Goal: Task Accomplishment & Management: Use online tool/utility

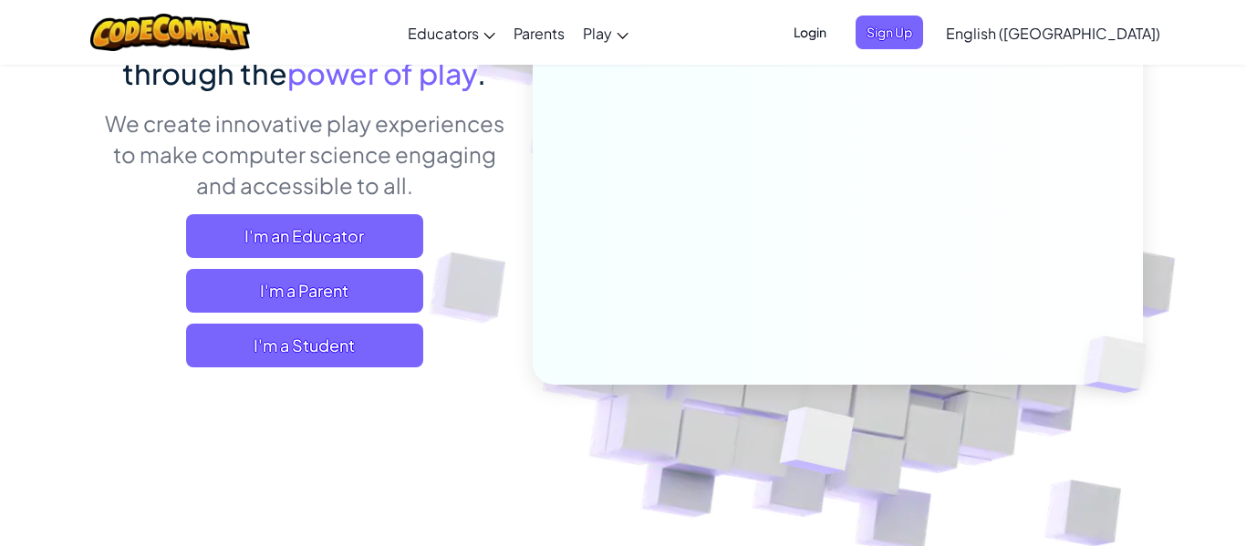
scroll to position [208, 0]
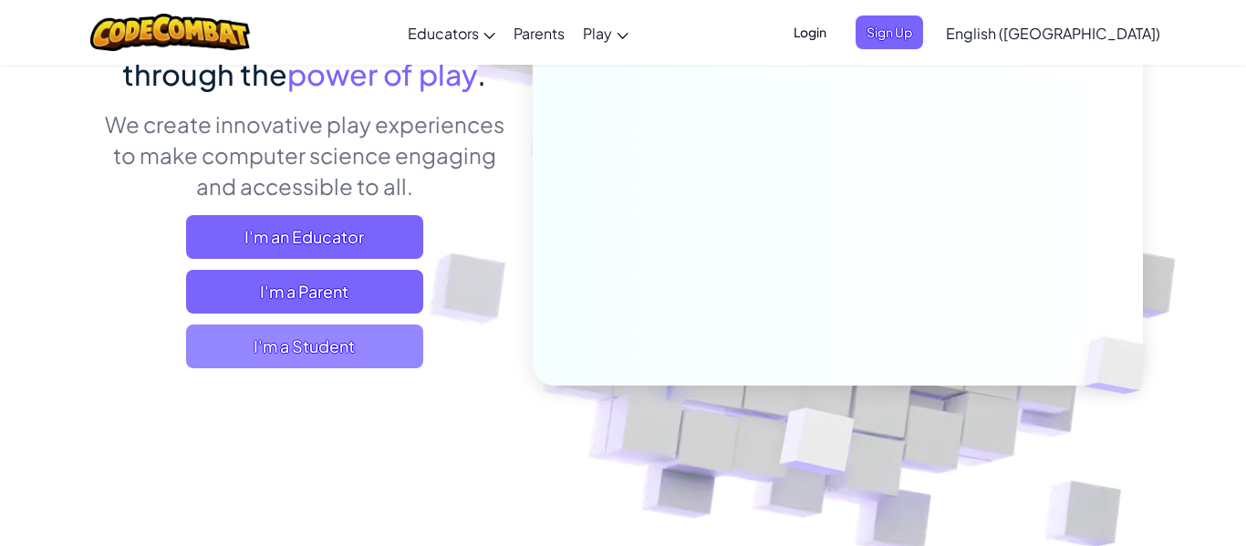
click at [300, 346] on span "I'm a Student" at bounding box center [304, 347] width 237 height 44
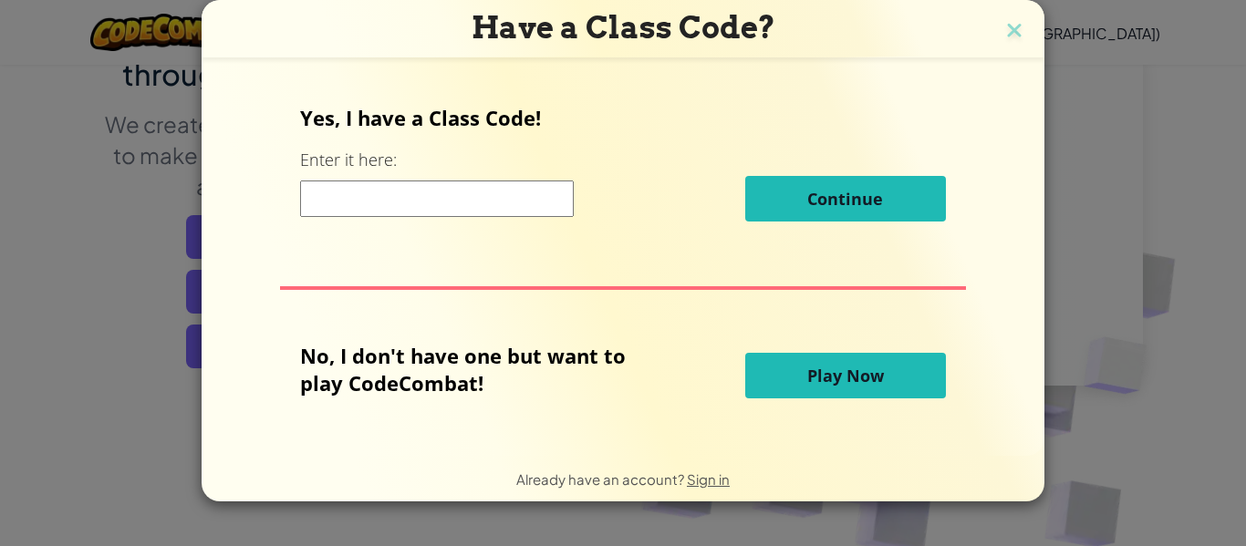
click at [870, 375] on span "Play Now" at bounding box center [845, 376] width 77 height 22
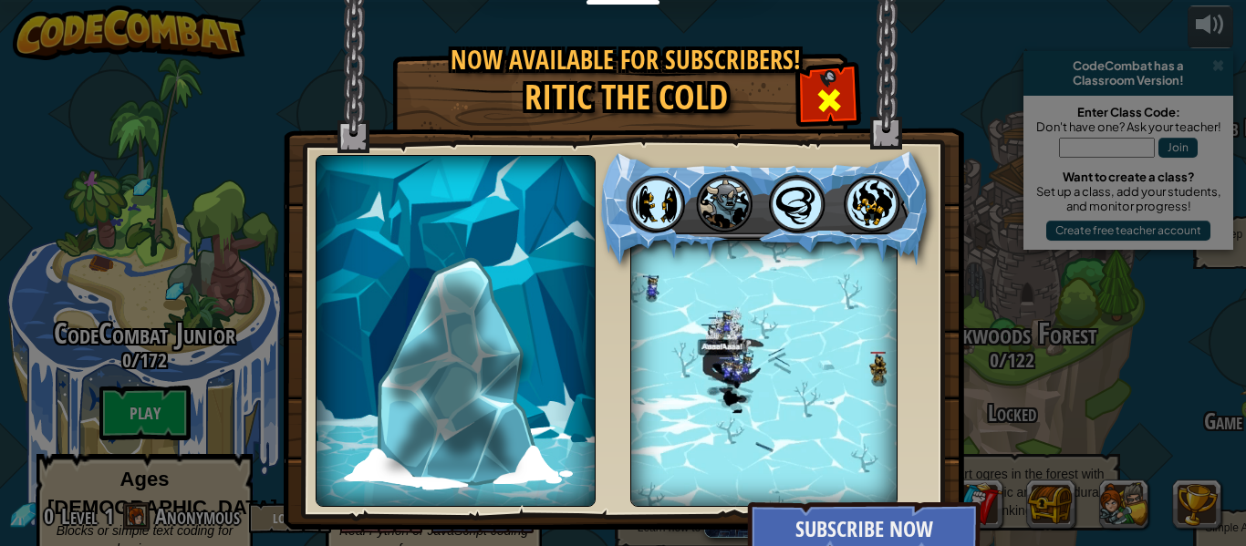
click at [831, 108] on span at bounding box center [828, 100] width 29 height 29
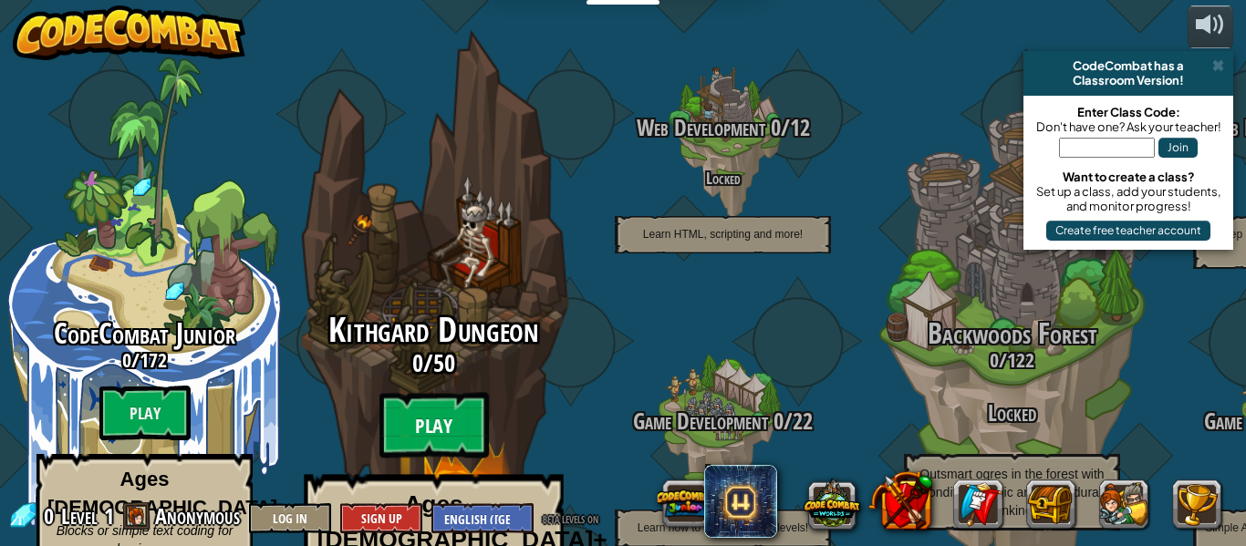
click at [403, 393] on btn "Play" at bounding box center [433, 426] width 109 height 66
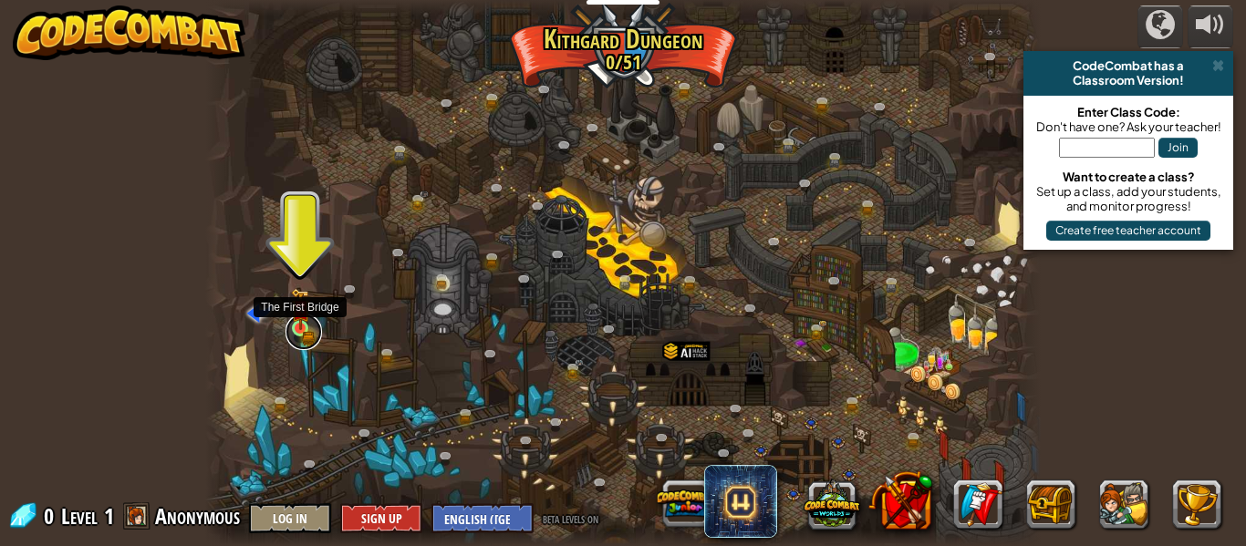
click at [300, 330] on link at bounding box center [303, 332] width 36 height 36
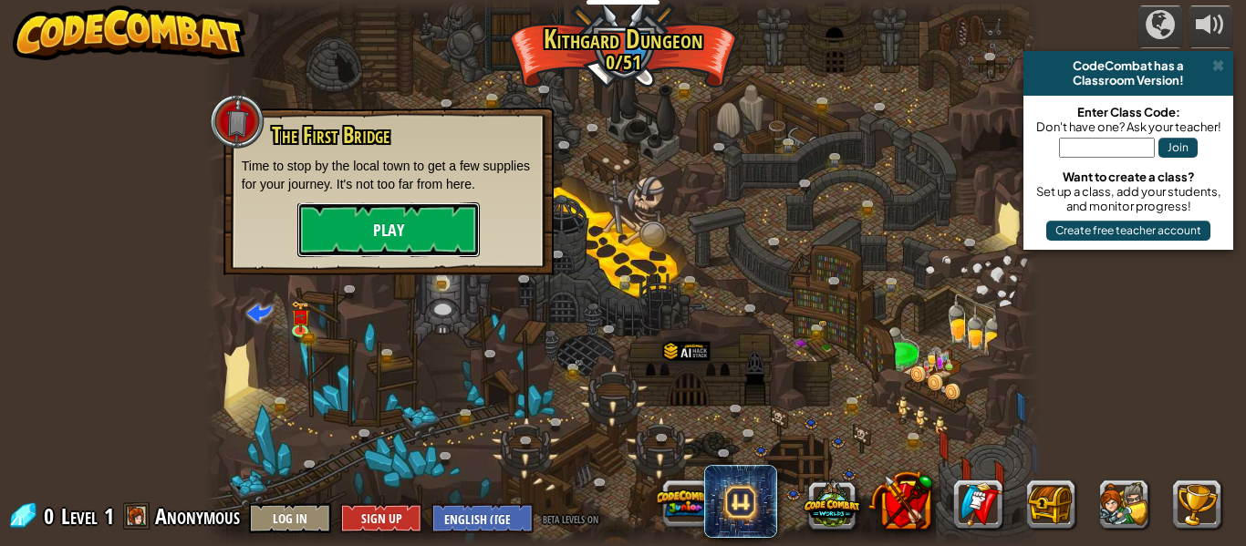
click at [366, 240] on button "Play" at bounding box center [388, 229] width 182 height 55
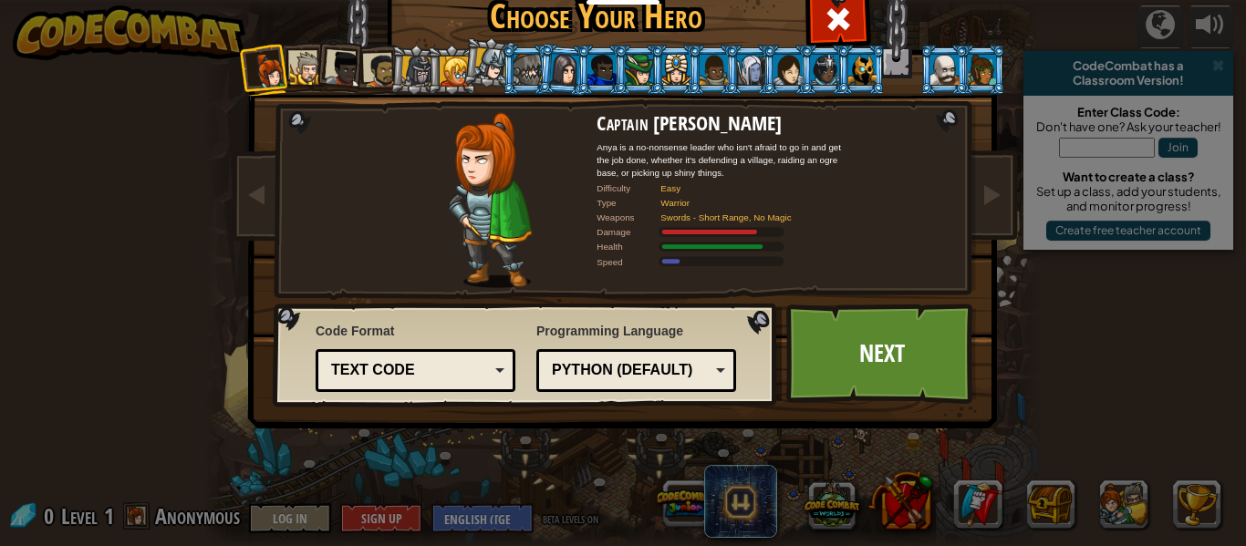
click at [310, 71] on div at bounding box center [307, 69] width 34 height 34
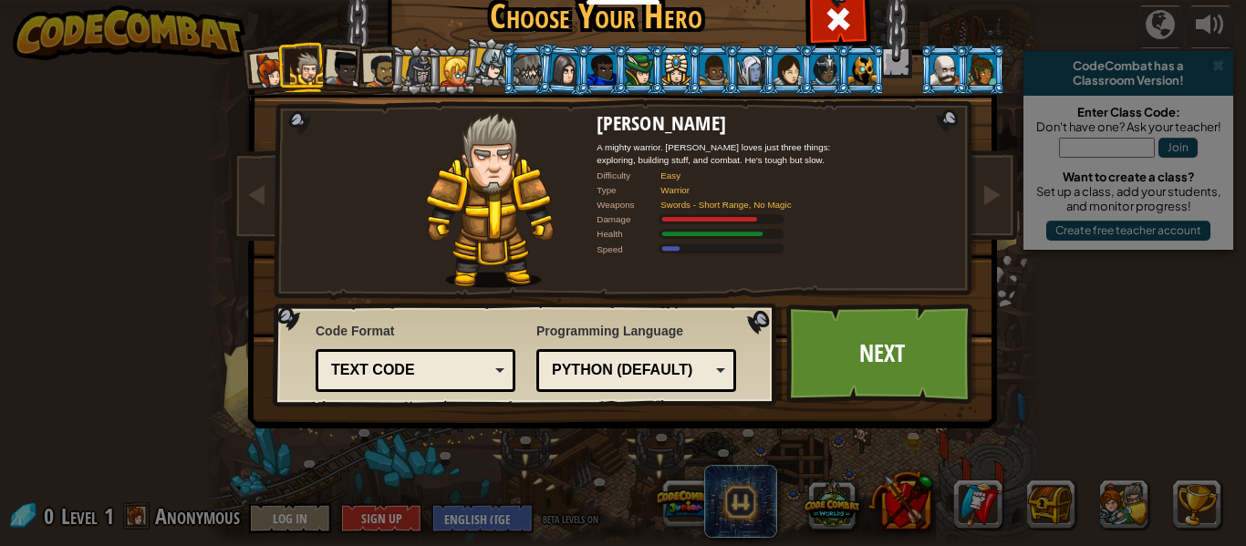
click at [694, 371] on div "Python (Default)" at bounding box center [631, 370] width 158 height 21
click at [842, 372] on link "Next" at bounding box center [881, 354] width 191 height 100
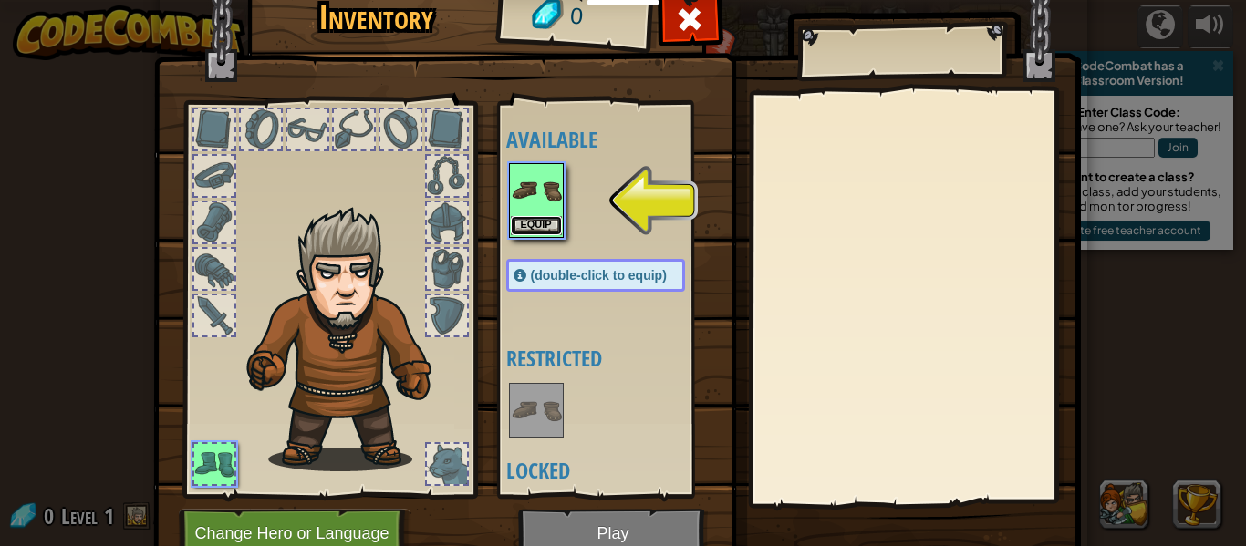
click at [544, 225] on button "Equip" at bounding box center [536, 225] width 51 height 19
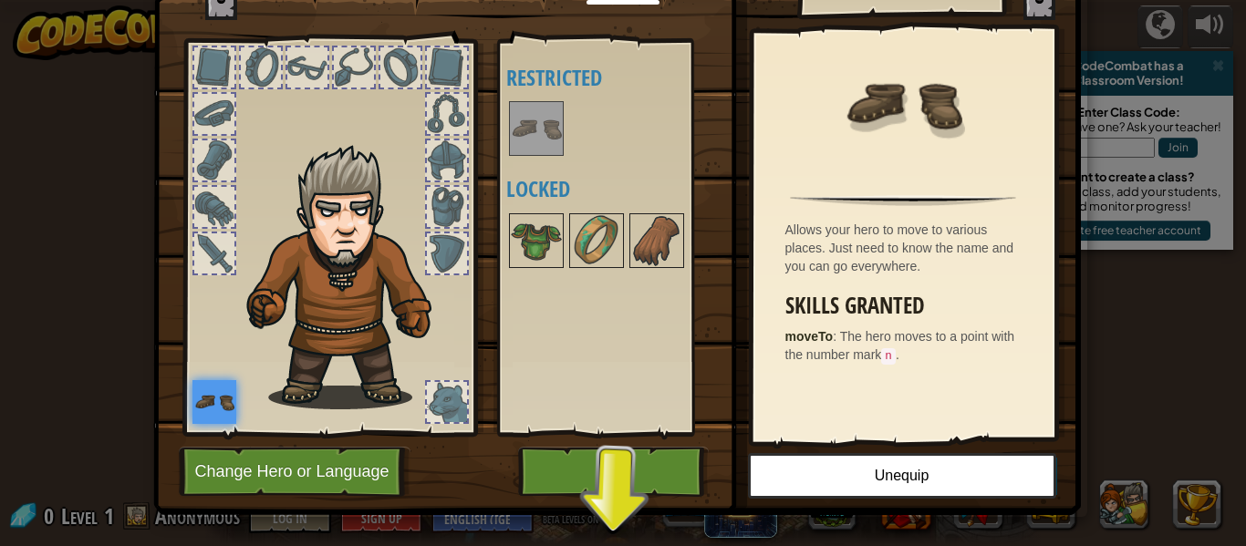
scroll to position [83, 0]
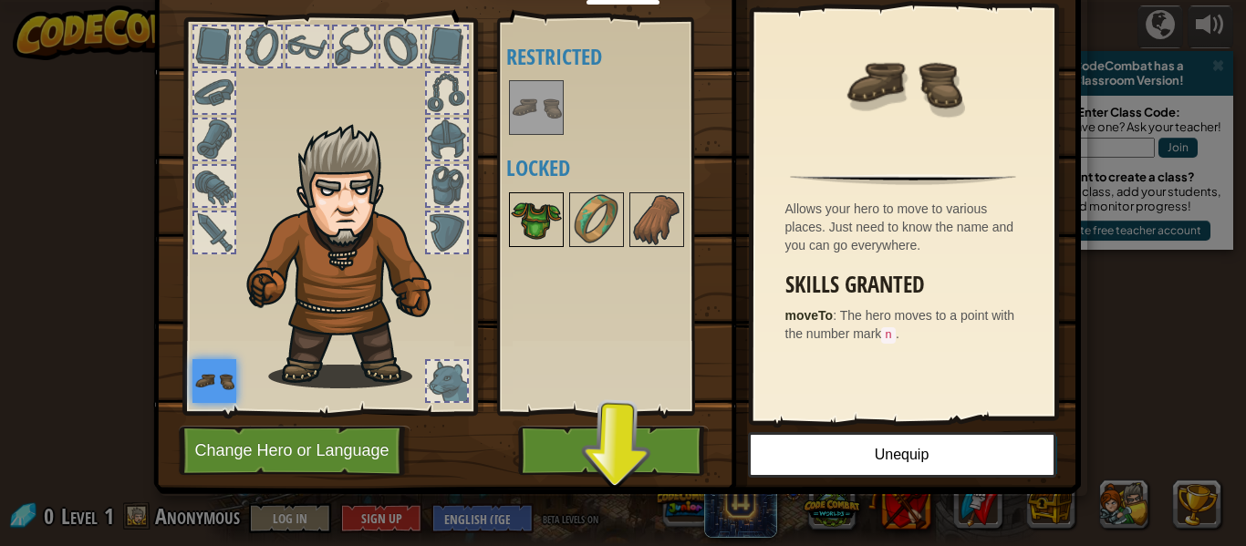
click at [543, 224] on img at bounding box center [536, 219] width 51 height 51
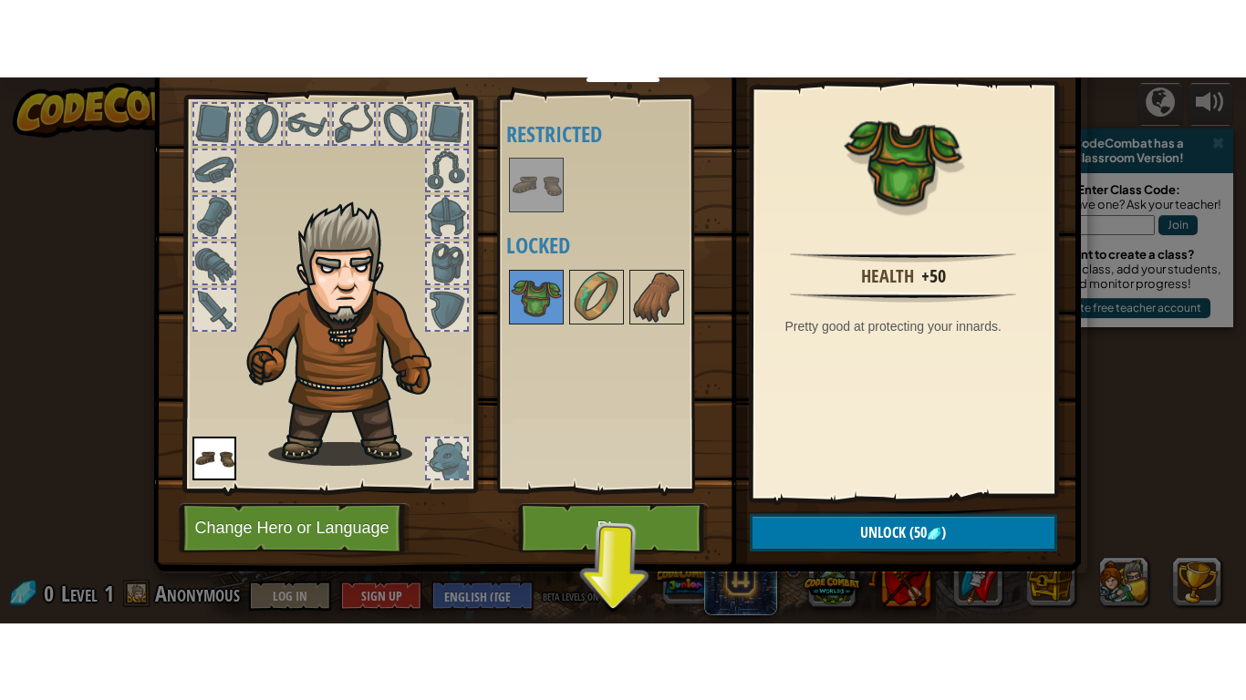
scroll to position [0, 0]
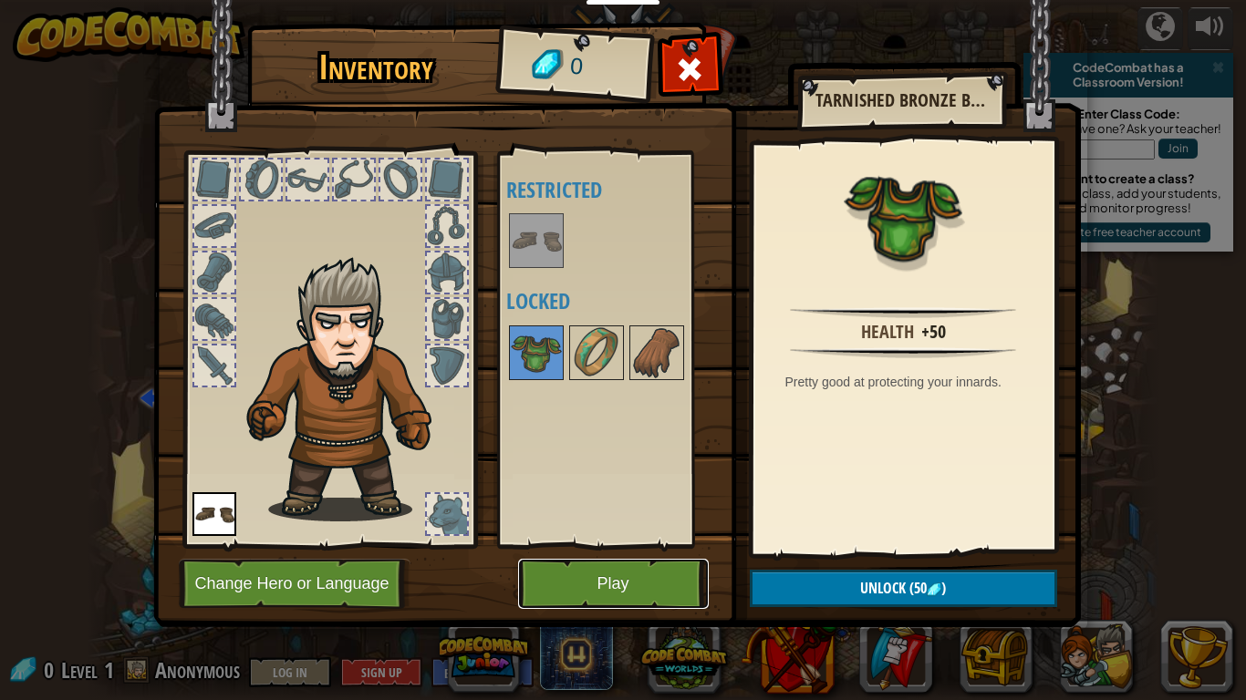
click at [674, 545] on button "Play" at bounding box center [613, 584] width 191 height 50
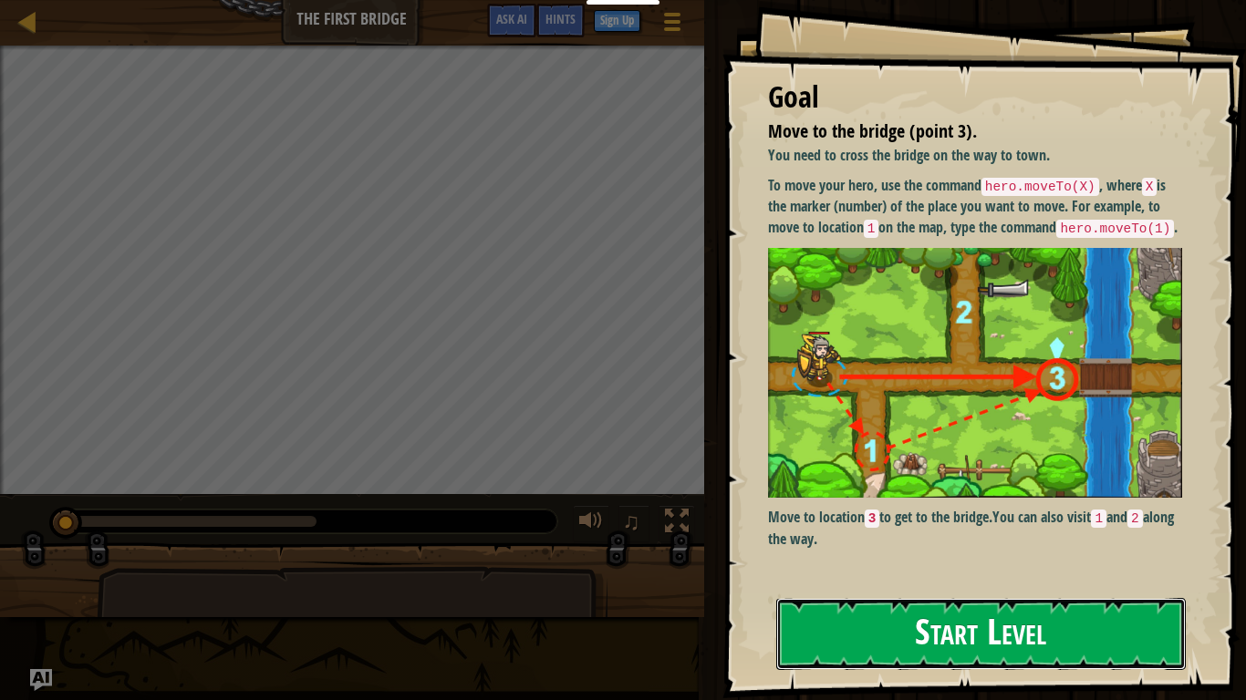
click at [1044, 545] on button "Start Level" at bounding box center [980, 634] width 409 height 72
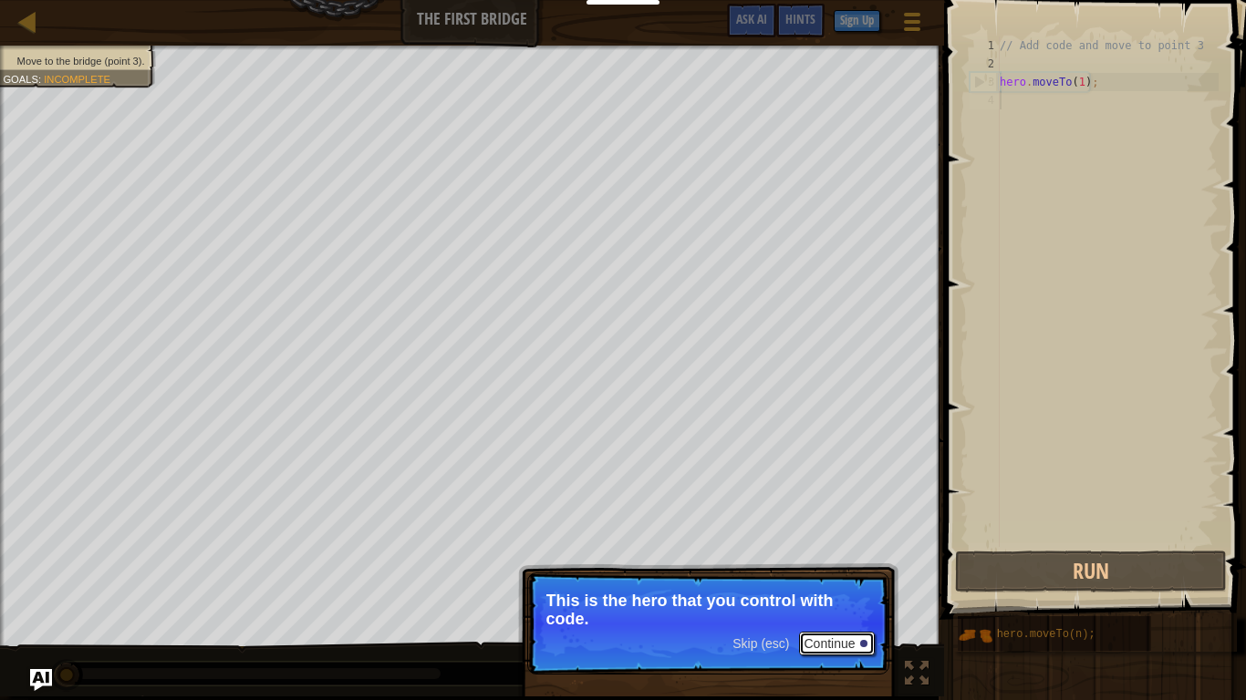
click at [835, 545] on button "Continue" at bounding box center [837, 644] width 76 height 24
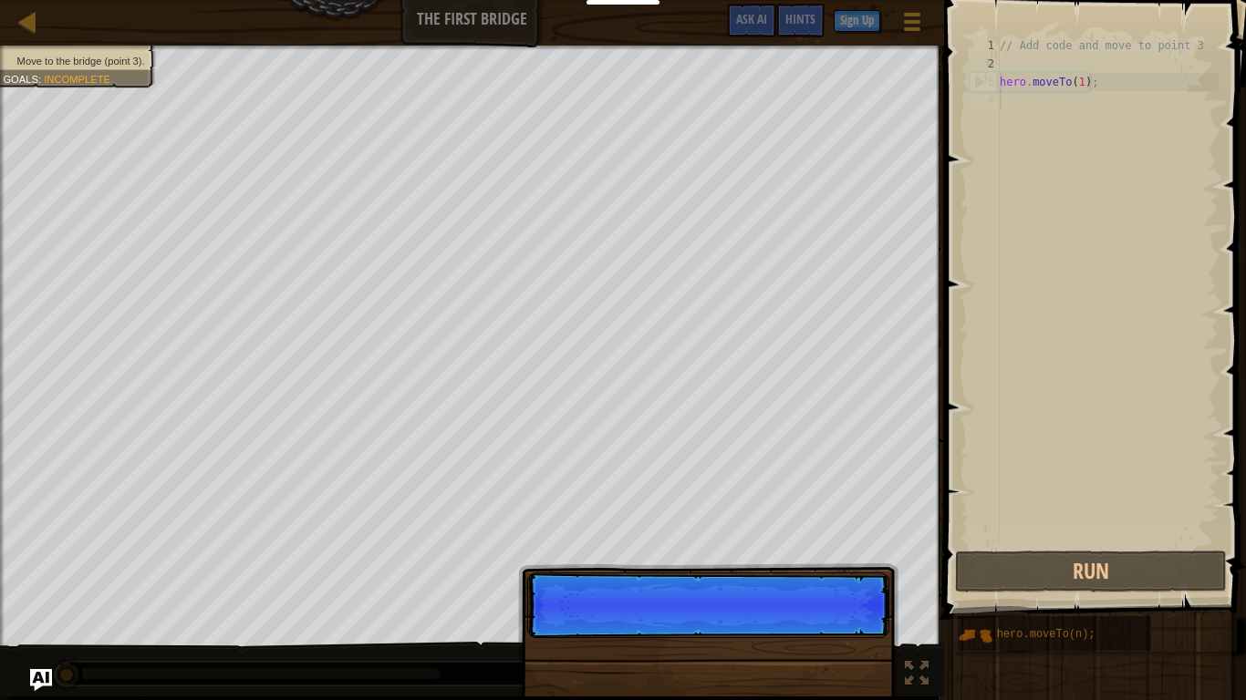
scroll to position [8, 0]
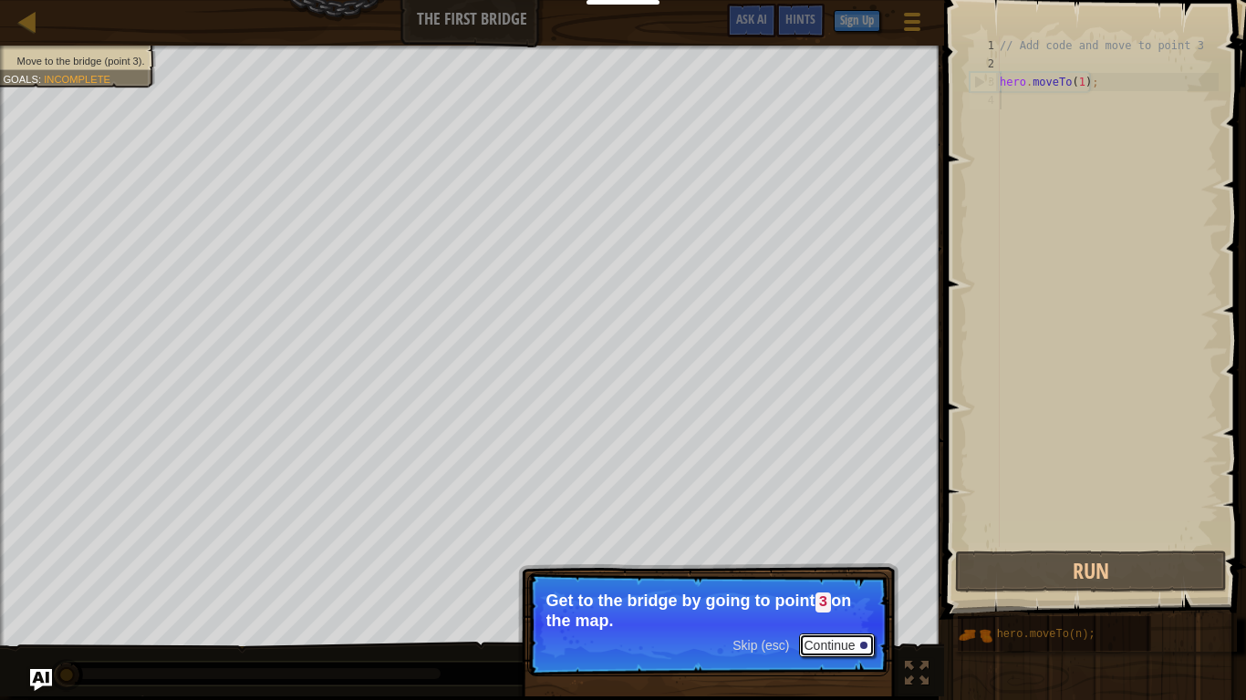
click at [845, 545] on button "Continue" at bounding box center [837, 646] width 76 height 24
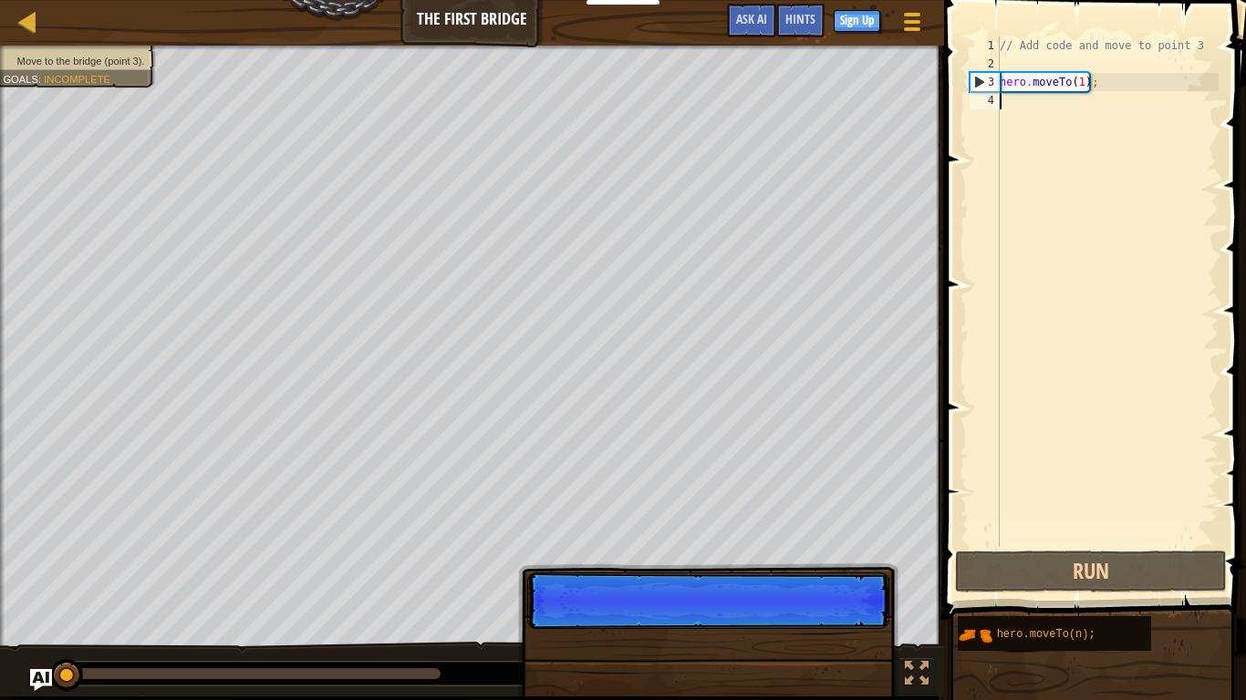
click at [1096, 76] on div "// Add code and move to point 3 hero . moveTo ( 1 ) ;" at bounding box center [1107, 309] width 222 height 547
type textarea "hero.moveTo(1);"
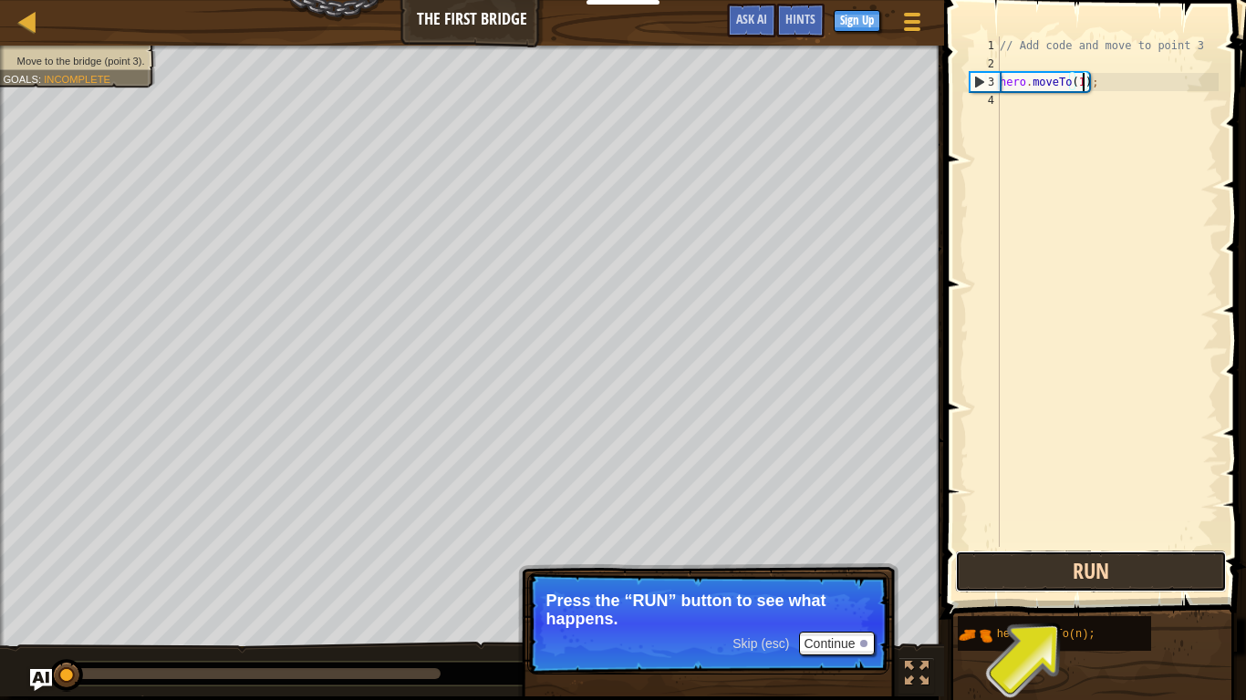
click at [1112, 545] on button "Run" at bounding box center [1091, 572] width 272 height 42
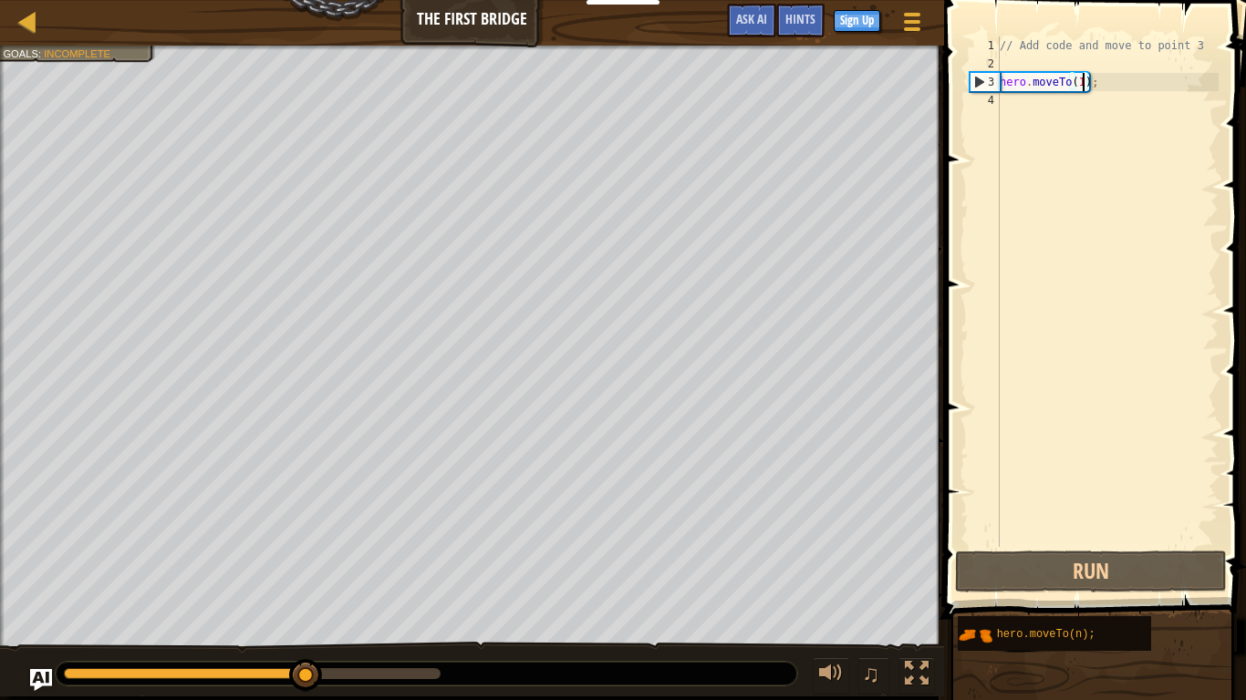
click at [1039, 98] on div "// Add code and move to point 3 hero . moveTo ( 1 ) ;" at bounding box center [1107, 309] width 222 height 547
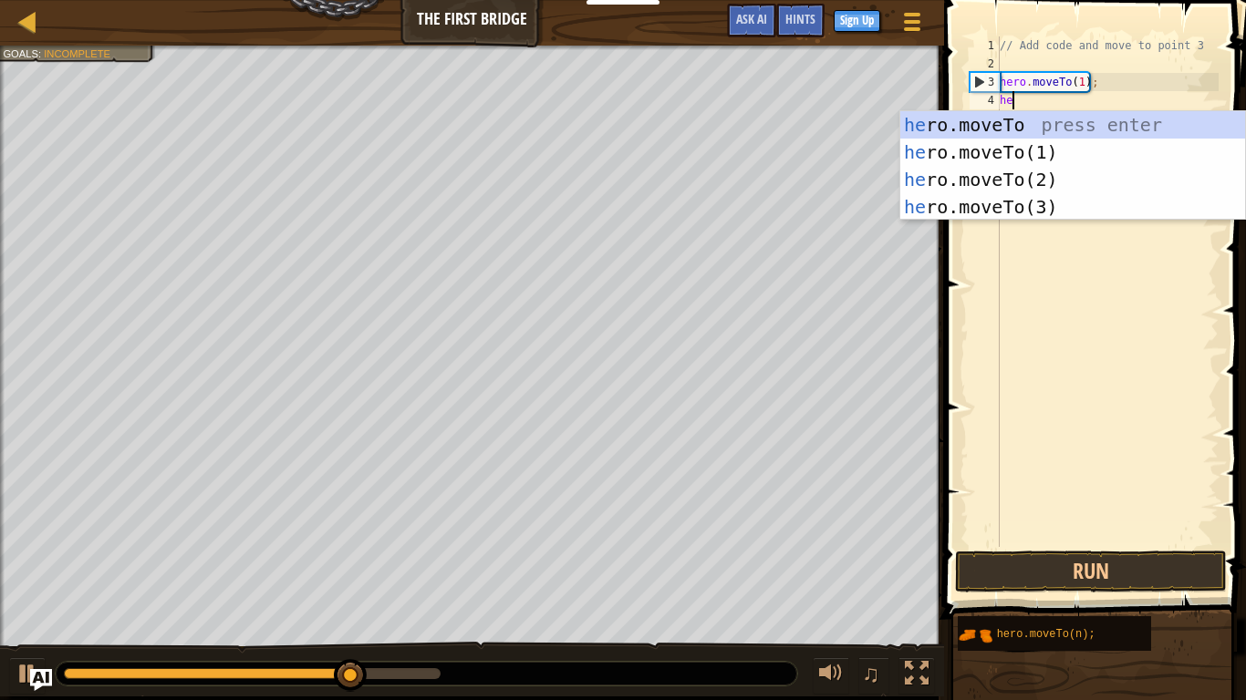
scroll to position [8, 2]
click at [1017, 183] on div "her o.moveTo press enter her o.moveTo(1) press enter her o.moveTo(2) press ente…" at bounding box center [1072, 193] width 345 height 164
type textarea "hero.moveTo(2);"
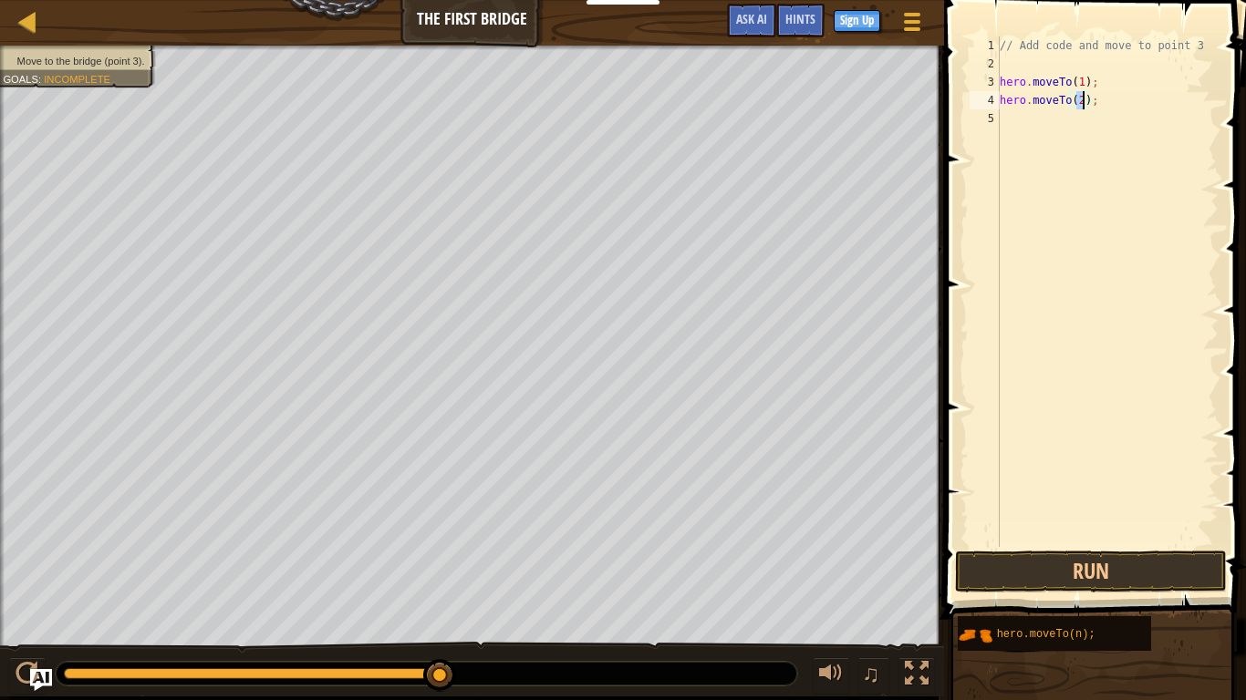
click at [1027, 118] on div "// Add code and move to point 3 hero . moveTo ( 1 ) ; hero . moveTo ( 2 ) ;" at bounding box center [1107, 309] width 222 height 547
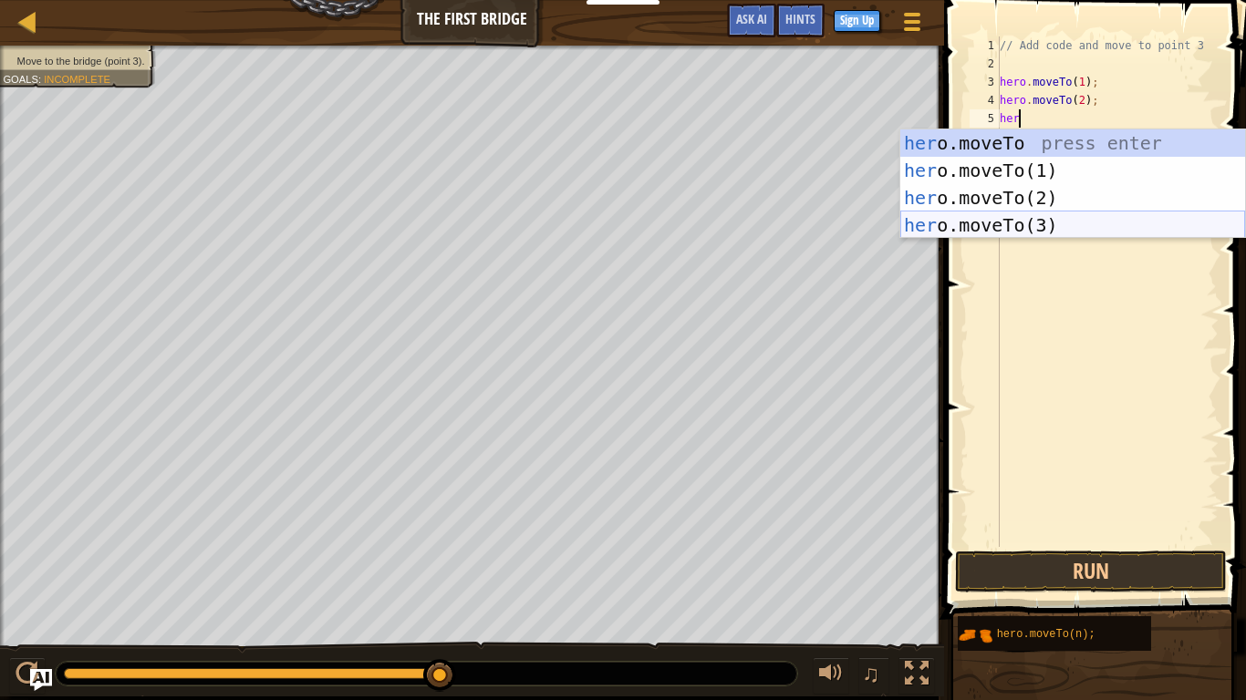
click at [1047, 224] on div "her o.moveTo press enter her o.moveTo(1) press enter her o.moveTo(2) press ente…" at bounding box center [1072, 211] width 345 height 164
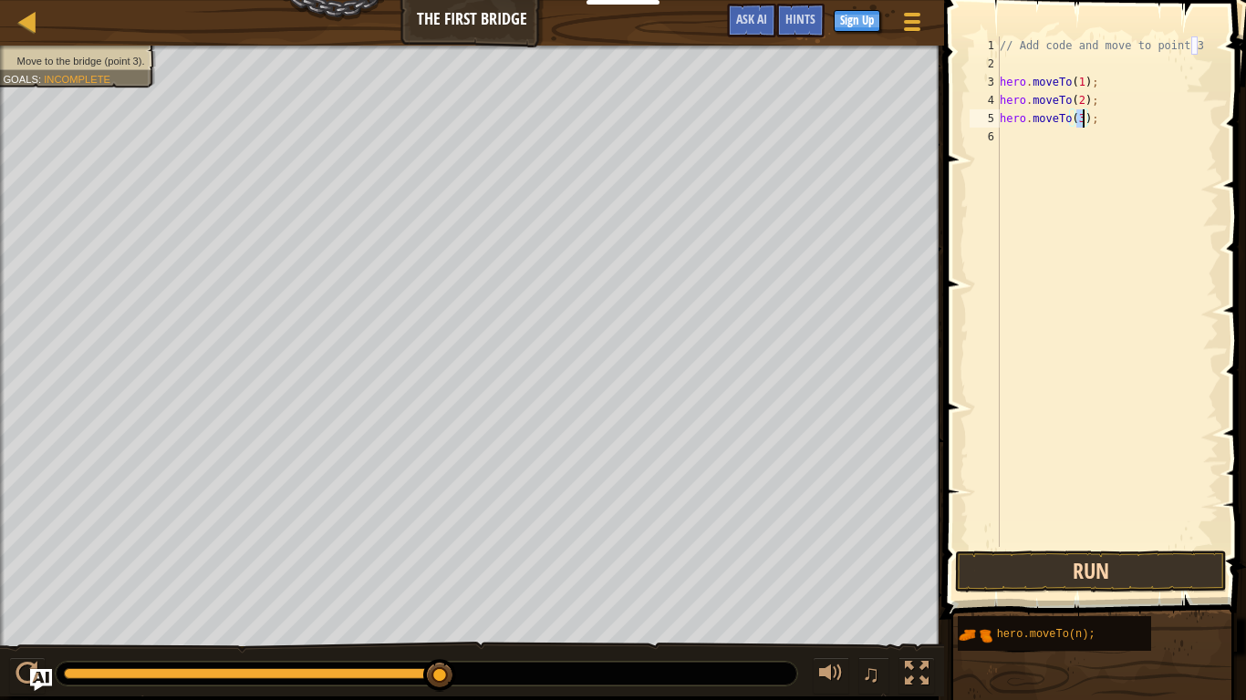
type textarea "hero.moveTo(3);"
click at [1105, 545] on button "Run" at bounding box center [1091, 572] width 272 height 42
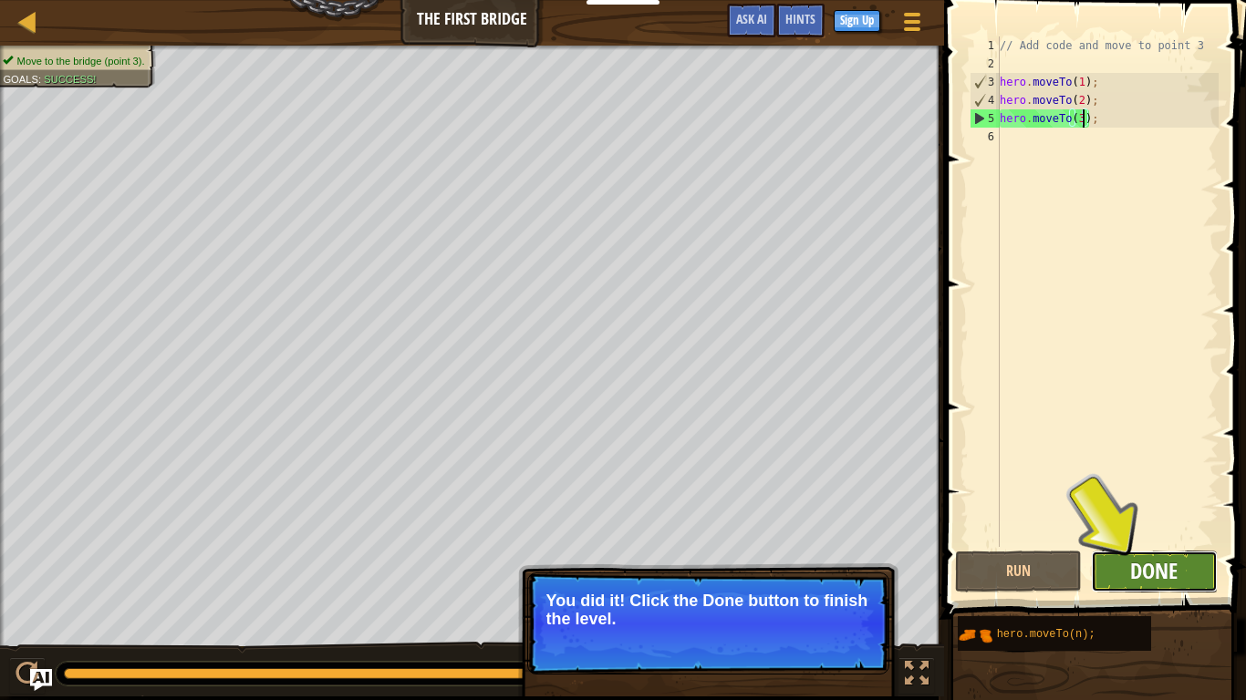
click at [1152, 545] on span "Done" at bounding box center [1153, 570] width 47 height 29
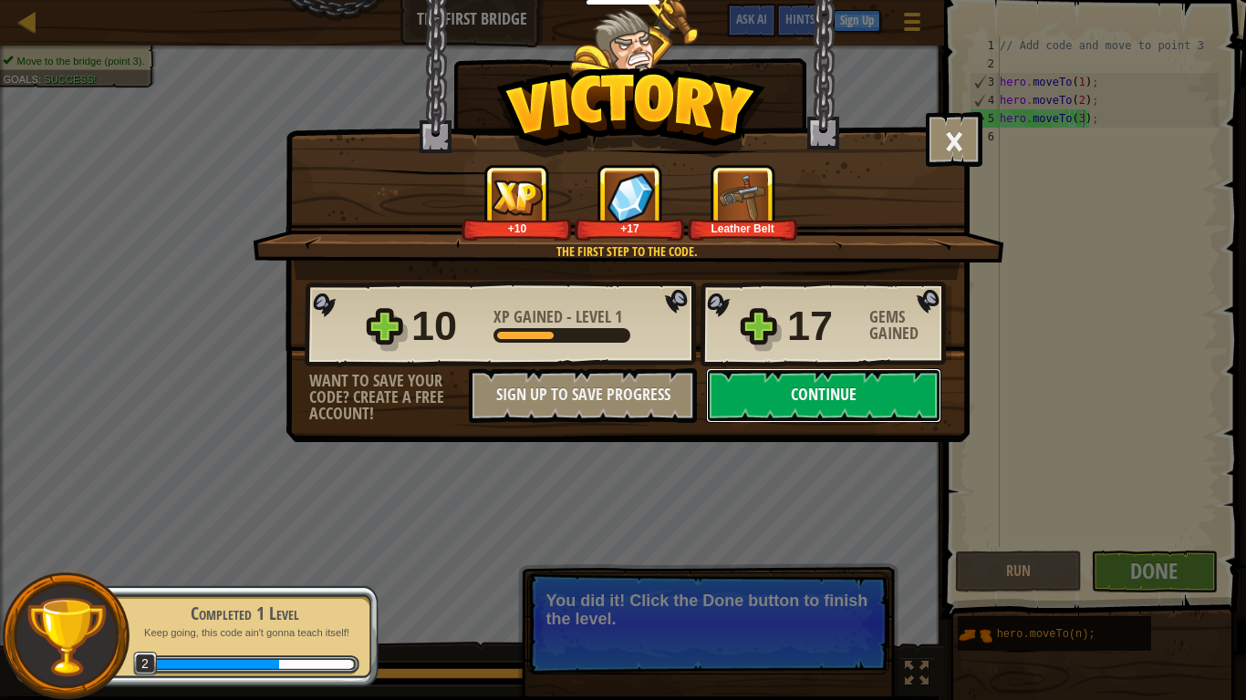
click at [854, 399] on button "Continue" at bounding box center [823, 395] width 235 height 55
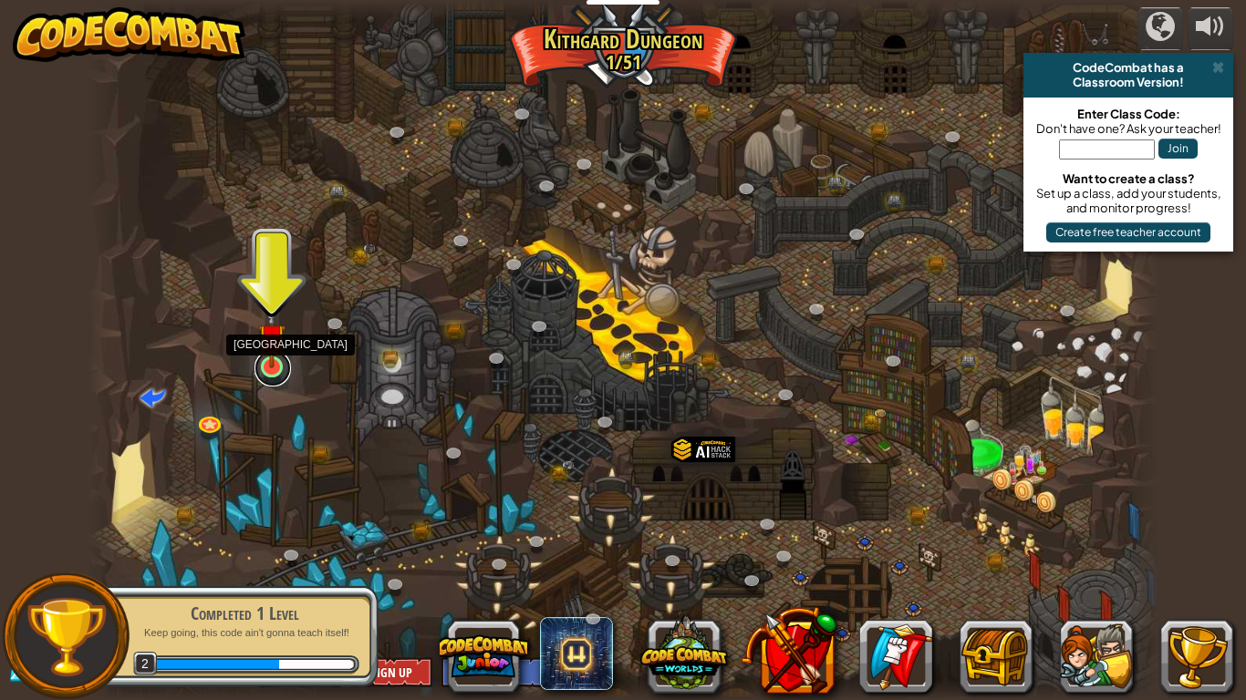
click at [273, 370] on link at bounding box center [272, 368] width 36 height 36
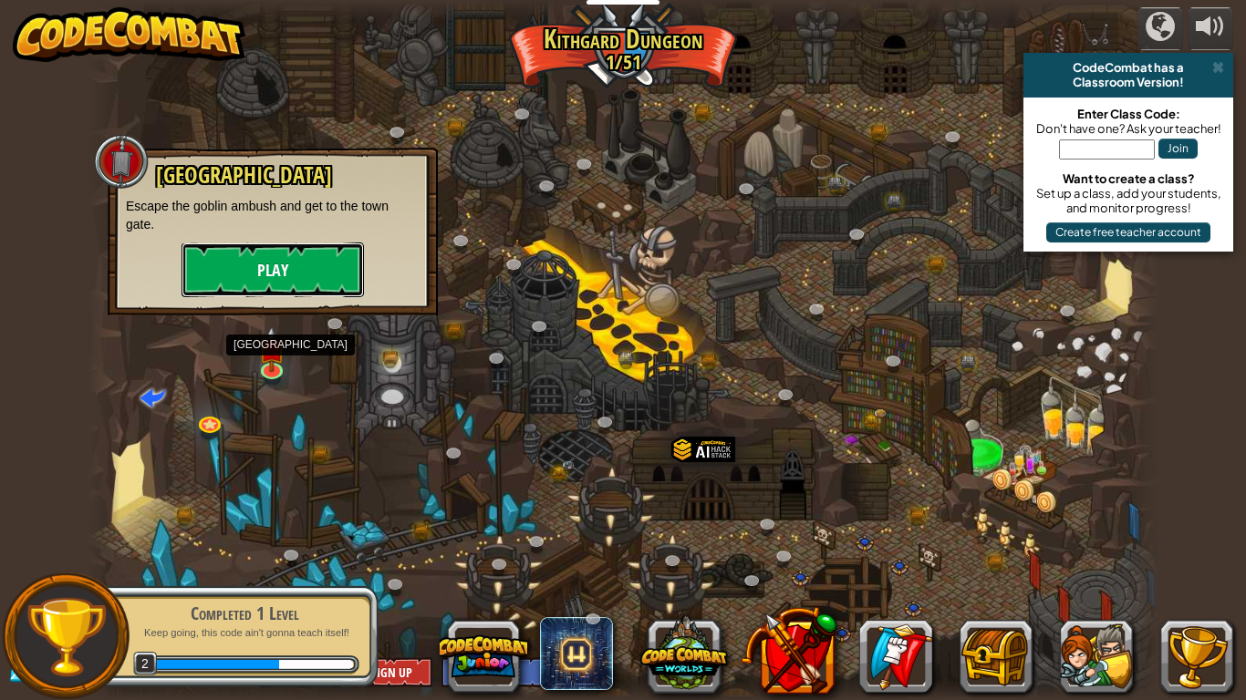
click at [252, 266] on button "Play" at bounding box center [272, 270] width 182 height 55
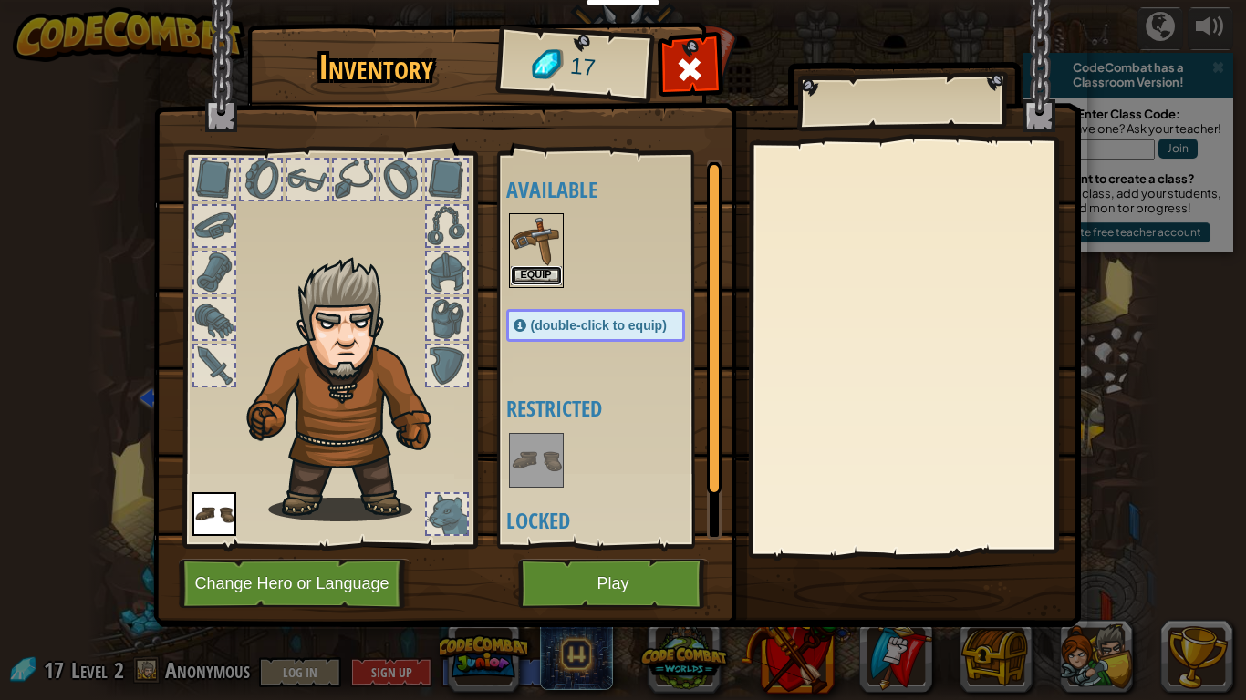
click at [532, 266] on button "Equip" at bounding box center [536, 275] width 51 height 19
click at [532, 435] on img at bounding box center [536, 460] width 51 height 51
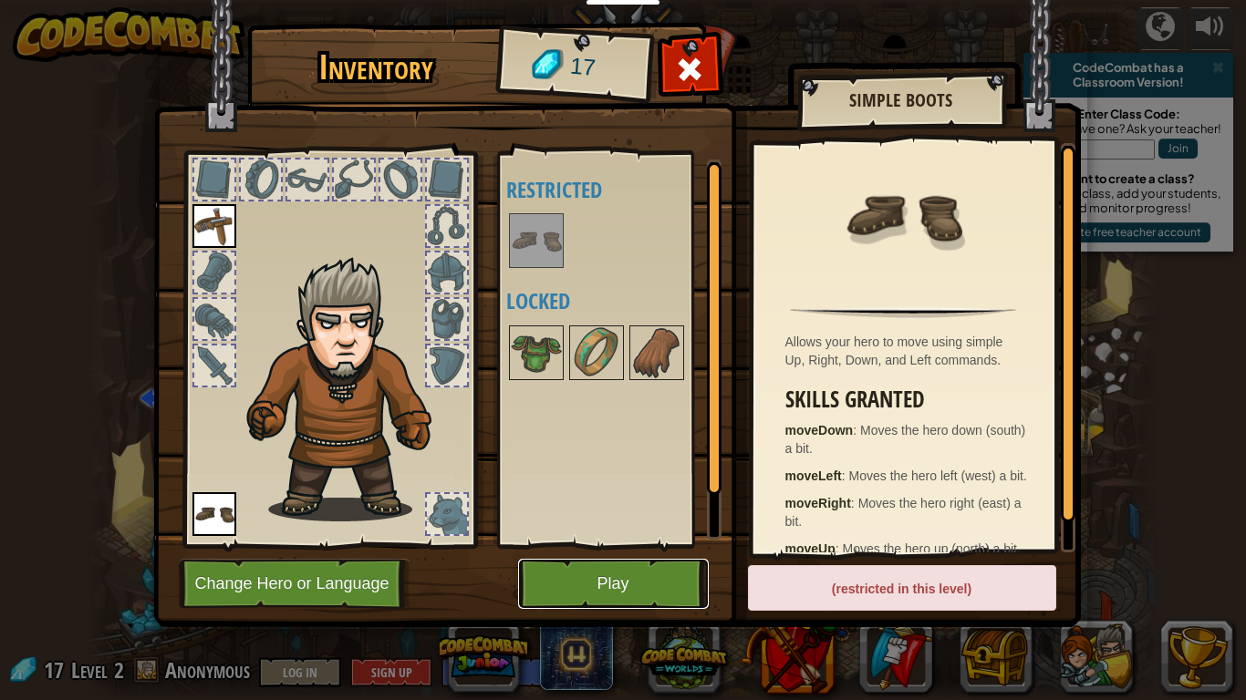
click at [652, 545] on button "Play" at bounding box center [613, 584] width 191 height 50
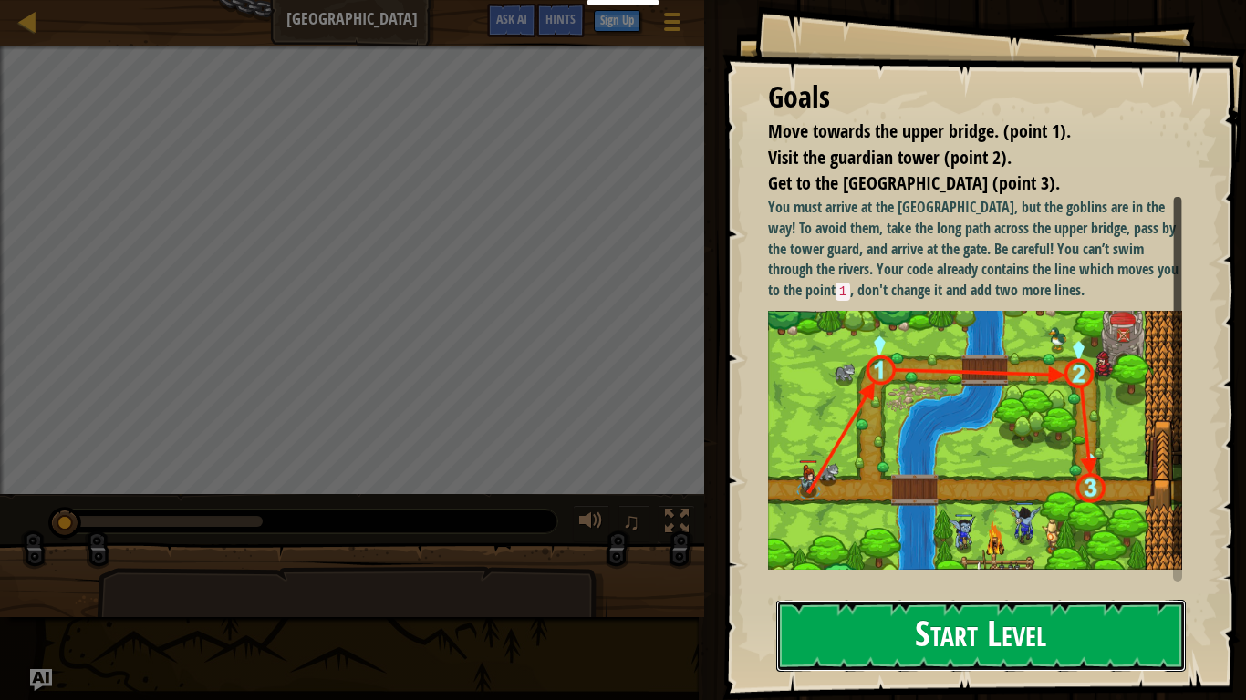
click at [908, 545] on button "Start Level" at bounding box center [980, 636] width 409 height 72
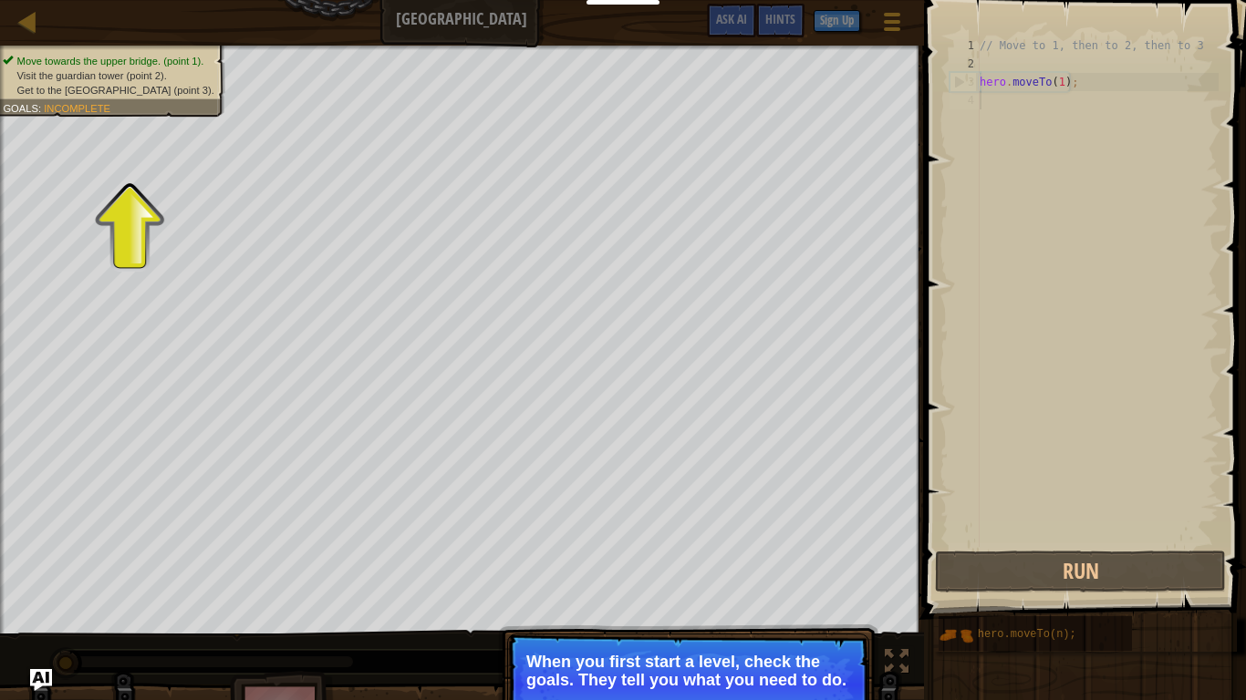
click at [832, 545] on p "Skip (esc) Continue When you first start a level, check the goals. They tell yo…" at bounding box center [688, 685] width 362 height 102
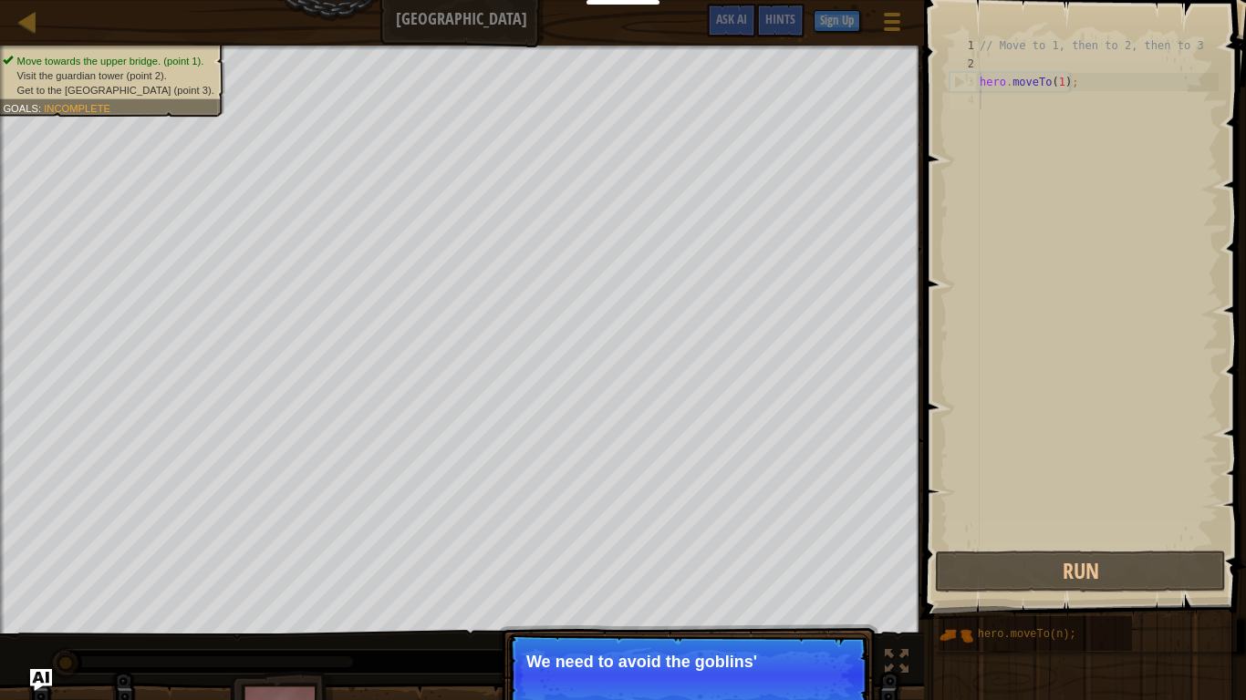
click at [853, 545] on p "Skip (esc) Continue We need to avoid the goblins'" at bounding box center [688, 676] width 362 height 84
click at [822, 545] on button "Continue" at bounding box center [817, 687] width 76 height 24
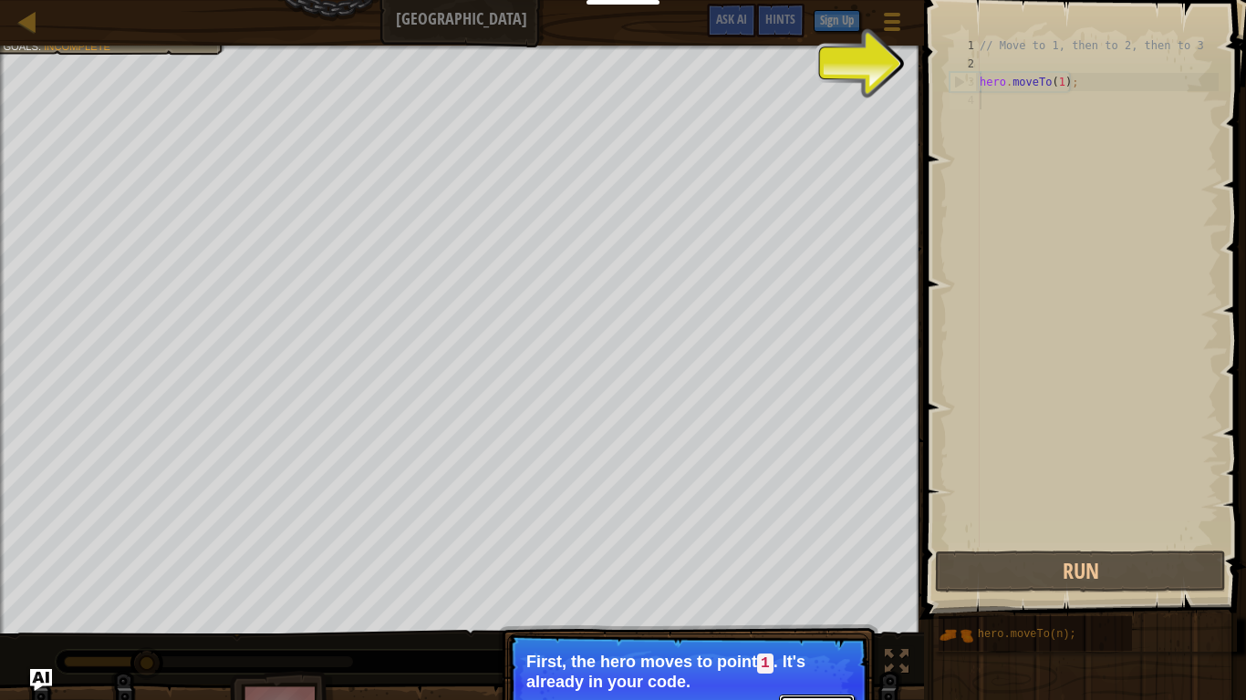
click at [816, 545] on button "Continue" at bounding box center [817, 707] width 76 height 24
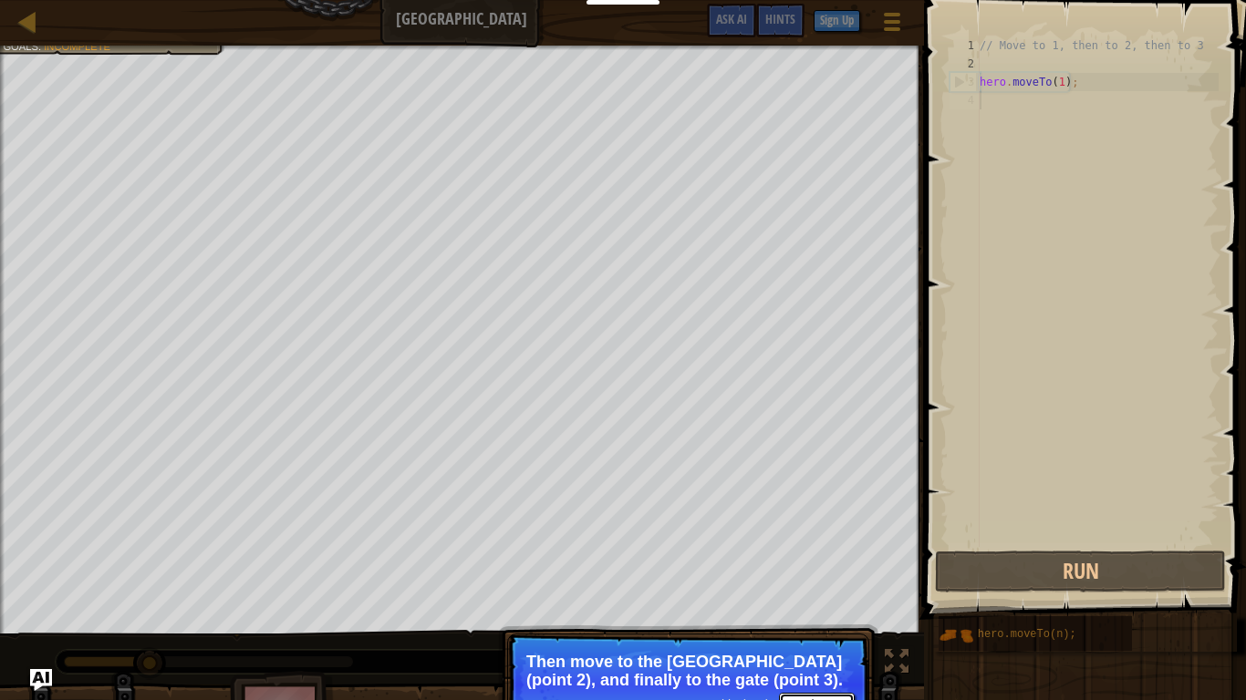
click at [821, 545] on button "Continue" at bounding box center [817, 705] width 76 height 24
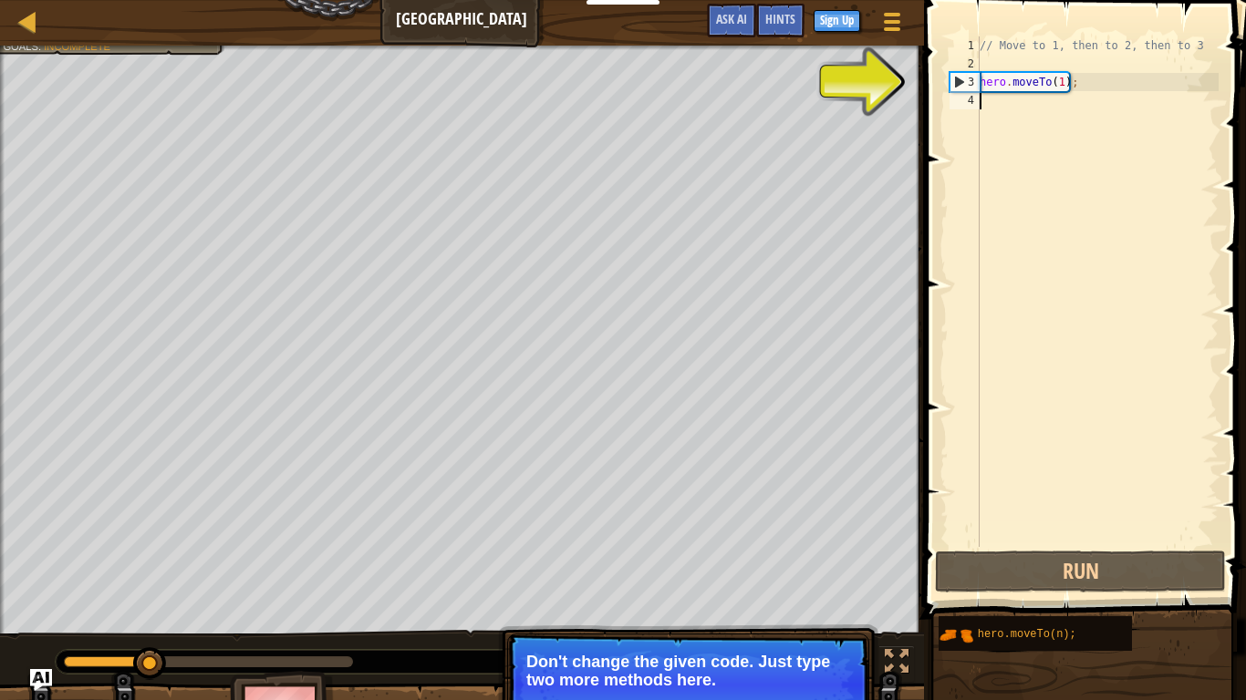
click at [1056, 117] on div "// Move to 1, then to 2, then to 3 hero . moveTo ( 1 ) ;" at bounding box center [1097, 309] width 243 height 547
click at [1036, 106] on div "// Move to 1, then to 2, then to 3 hero . moveTo ( 1 ) ;" at bounding box center [1097, 309] width 243 height 547
click at [792, 545] on button "Continue" at bounding box center [817, 705] width 76 height 24
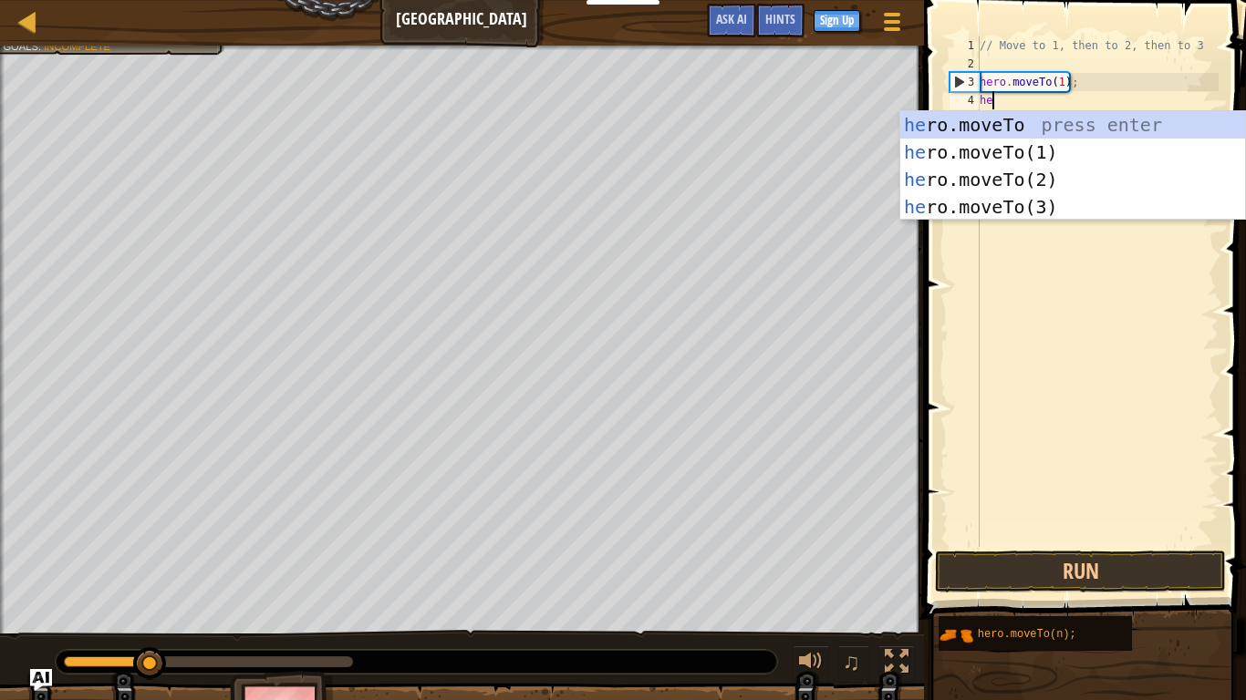
scroll to position [8, 1]
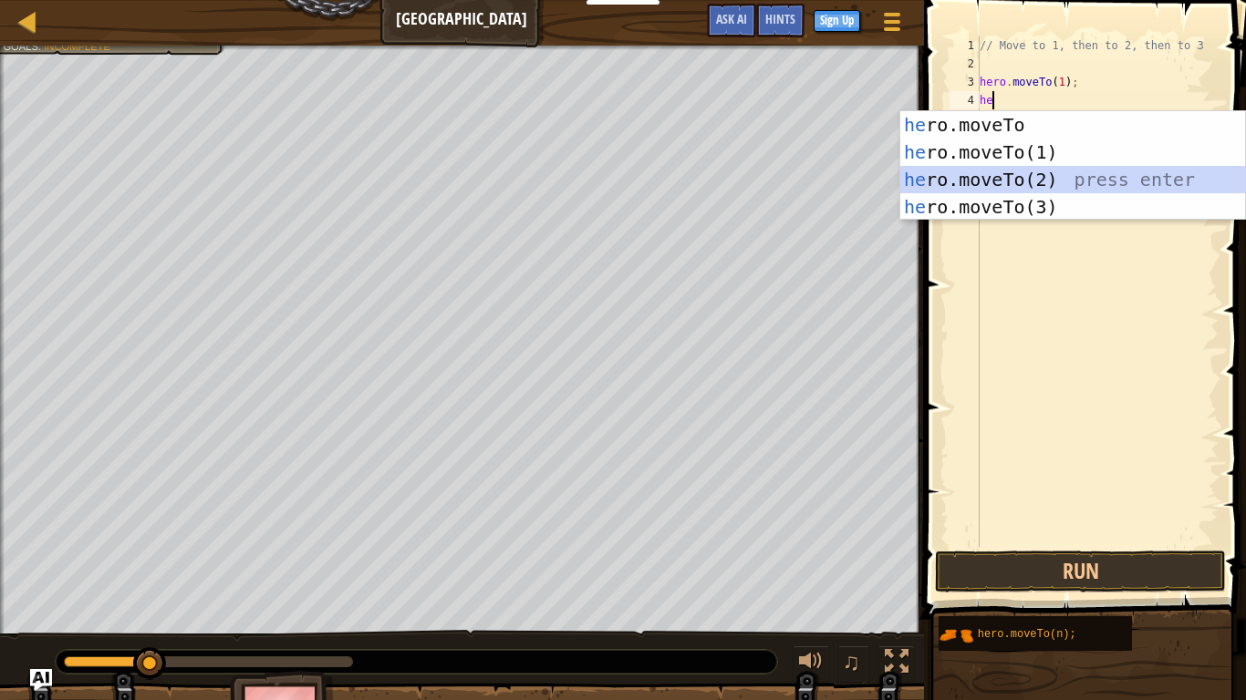
click at [1028, 175] on div "he ro.moveTo press enter he ro.moveTo(1) press enter he ro.moveTo(2) press ente…" at bounding box center [1072, 193] width 345 height 164
type textarea "hero.moveTo(2);"
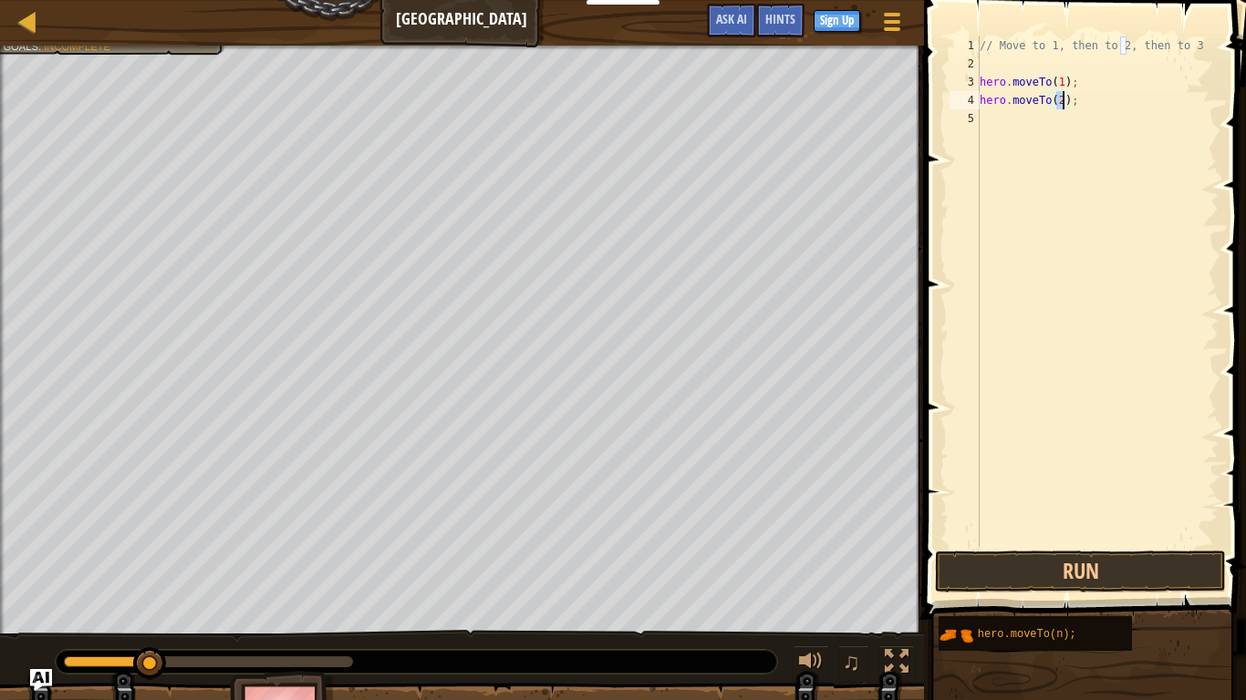
click at [1023, 121] on div "// Move to 1, then to 2, then to 3 hero . moveTo ( 1 ) ; hero . moveTo ( 2 ) ;" at bounding box center [1097, 309] width 243 height 547
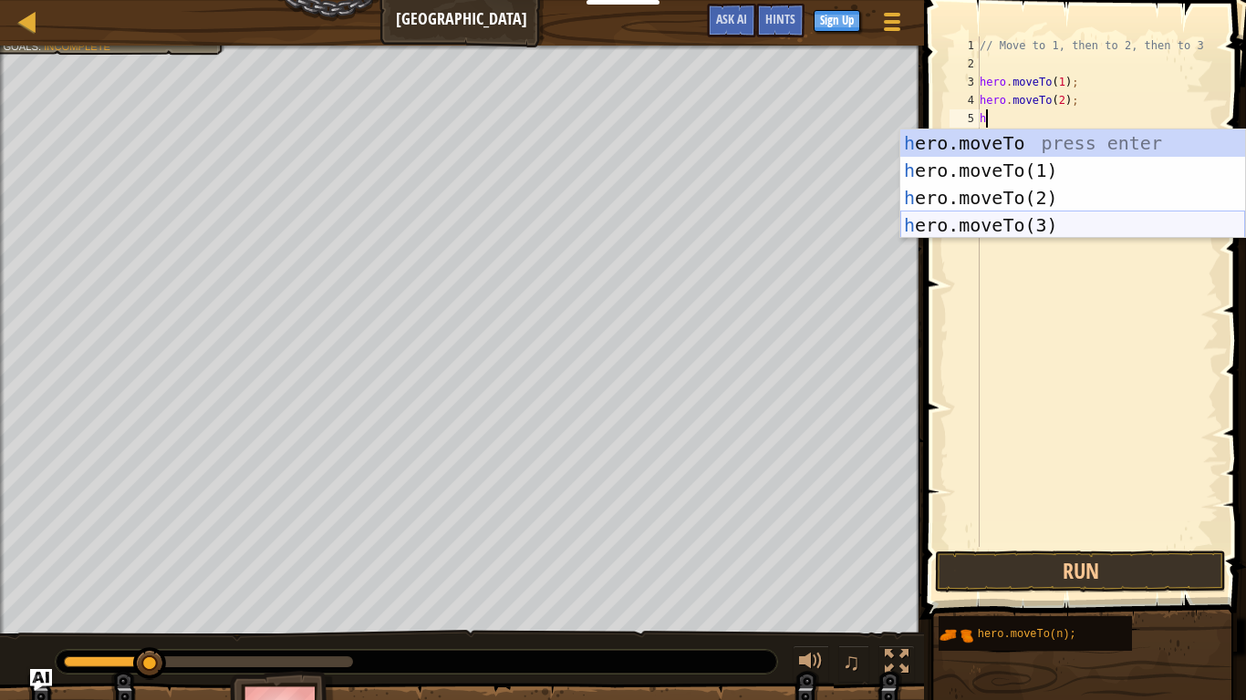
click at [1044, 224] on div "h ero.moveTo press enter h ero.moveTo(1) press enter h ero.moveTo(2) press ente…" at bounding box center [1072, 211] width 345 height 164
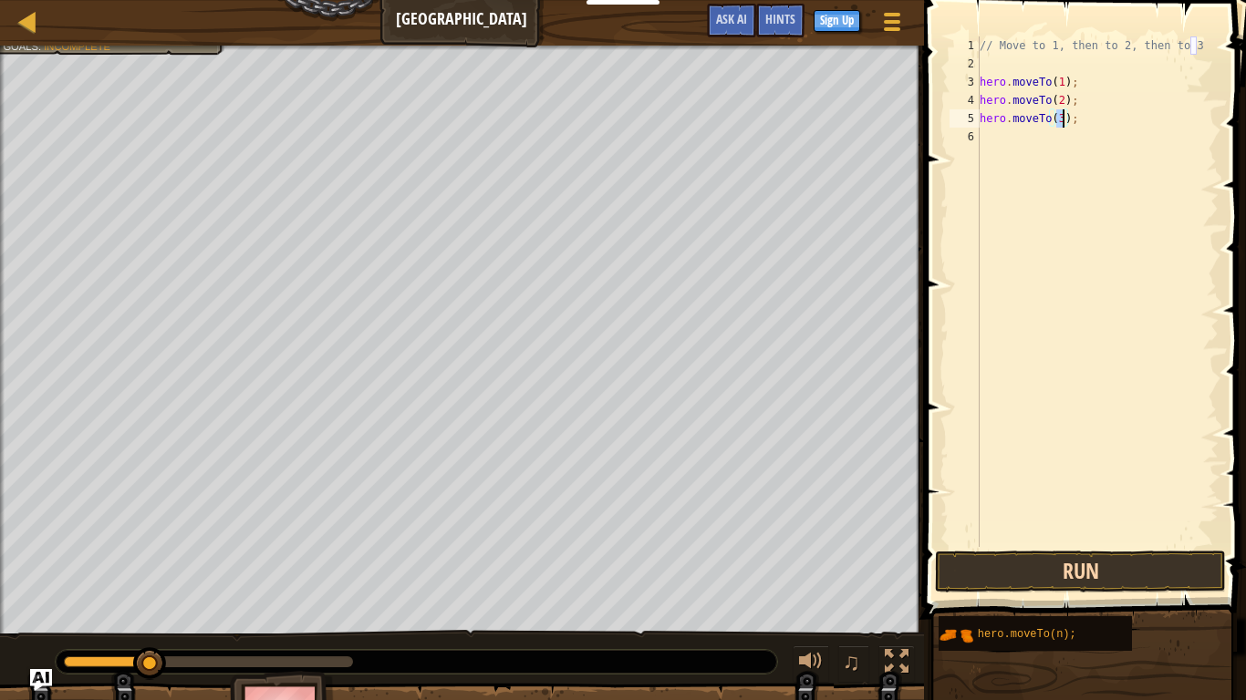
type textarea "hero.moveTo(3);"
click at [1131, 545] on button "Run" at bounding box center [1080, 572] width 291 height 42
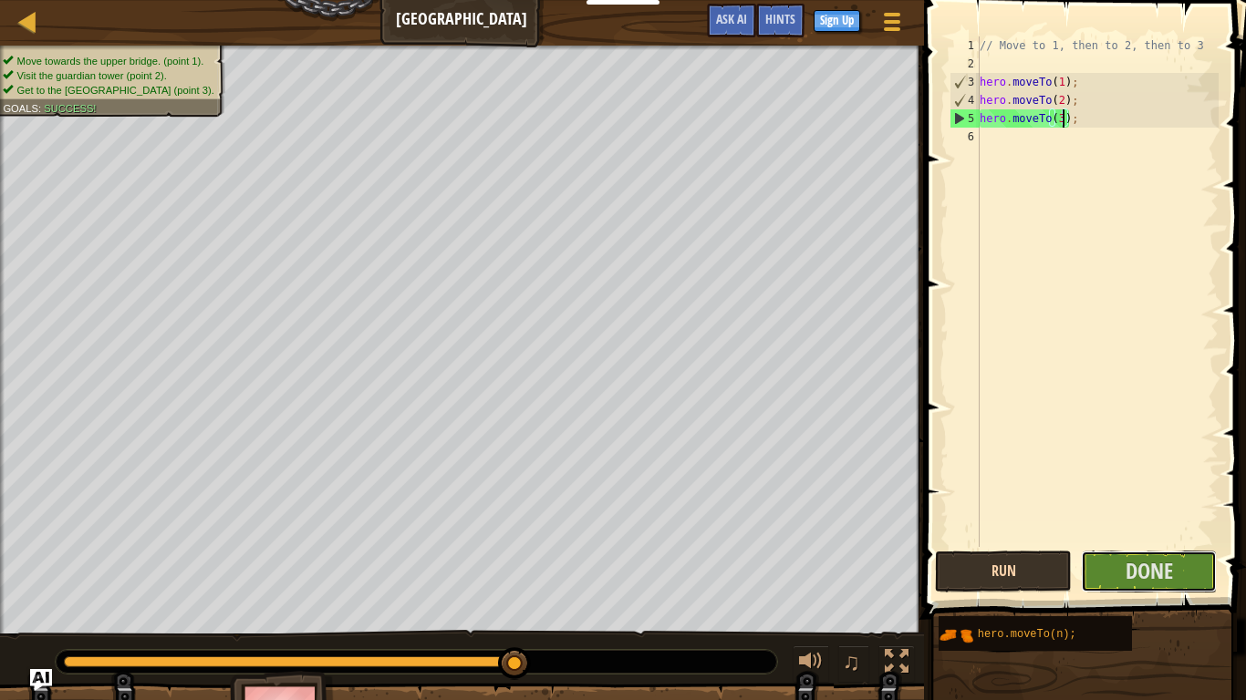
click at [1131, 545] on span "Done" at bounding box center [1148, 570] width 47 height 29
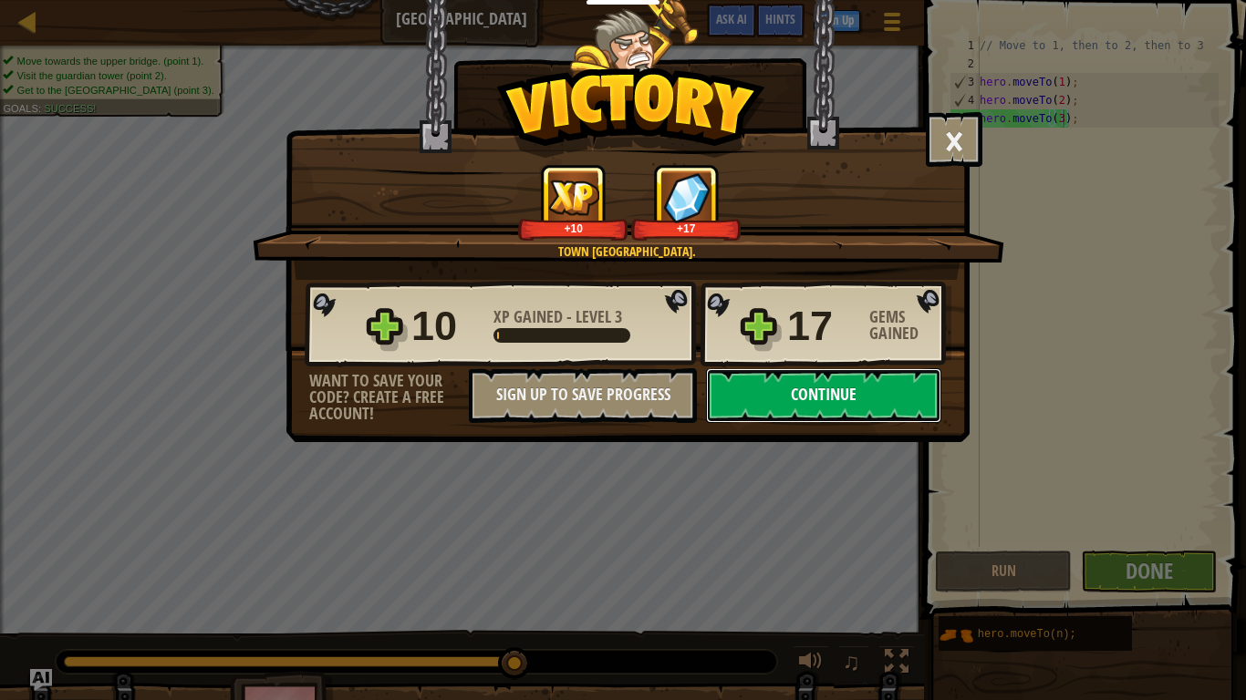
click at [867, 388] on button "Continue" at bounding box center [823, 395] width 235 height 55
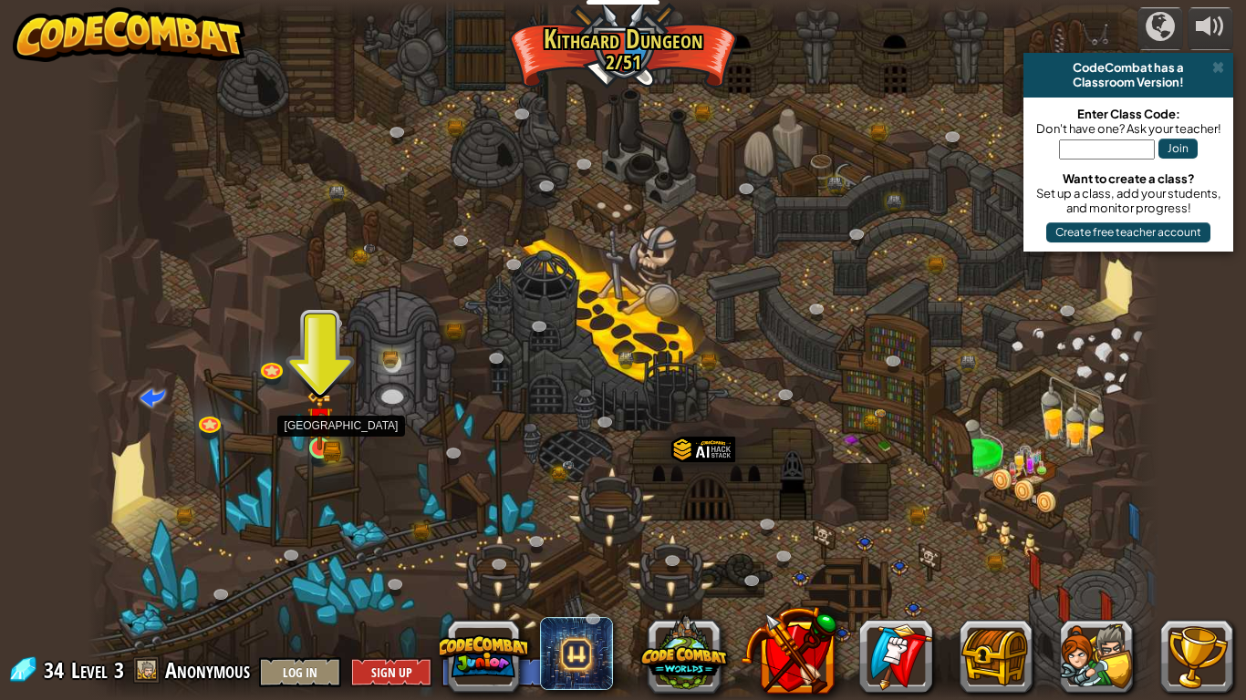
click at [321, 439] on img at bounding box center [319, 419] width 27 height 59
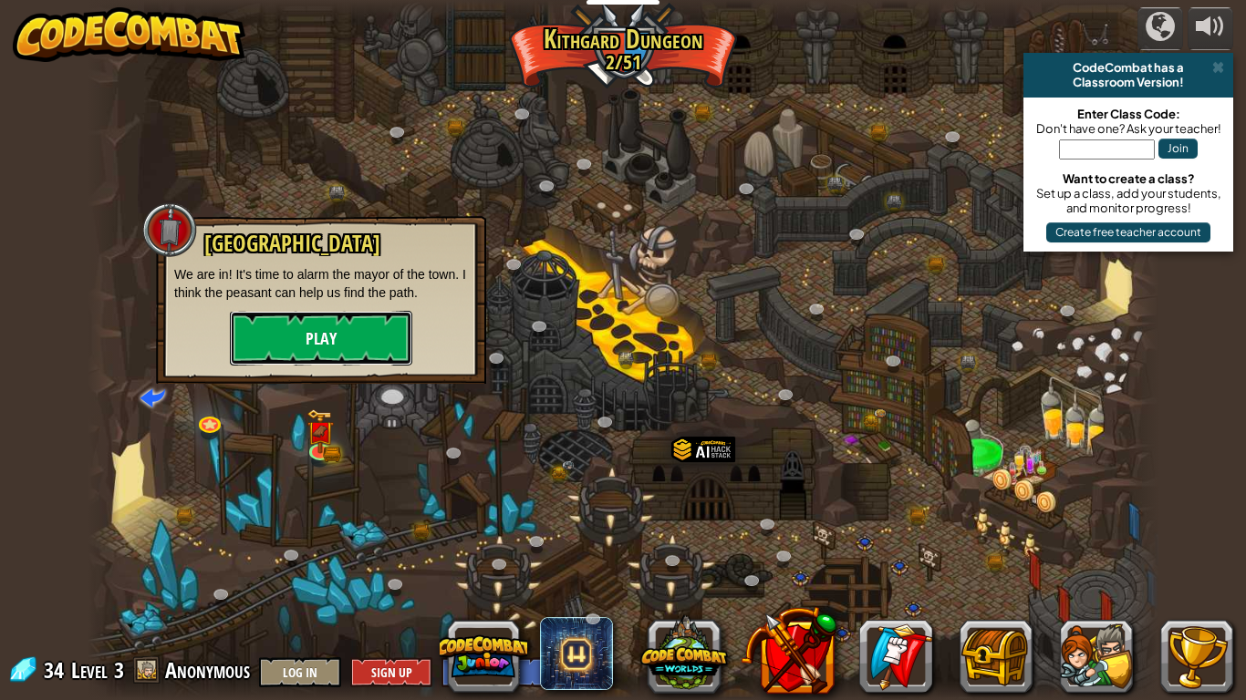
click at [334, 337] on button "Play" at bounding box center [321, 338] width 182 height 55
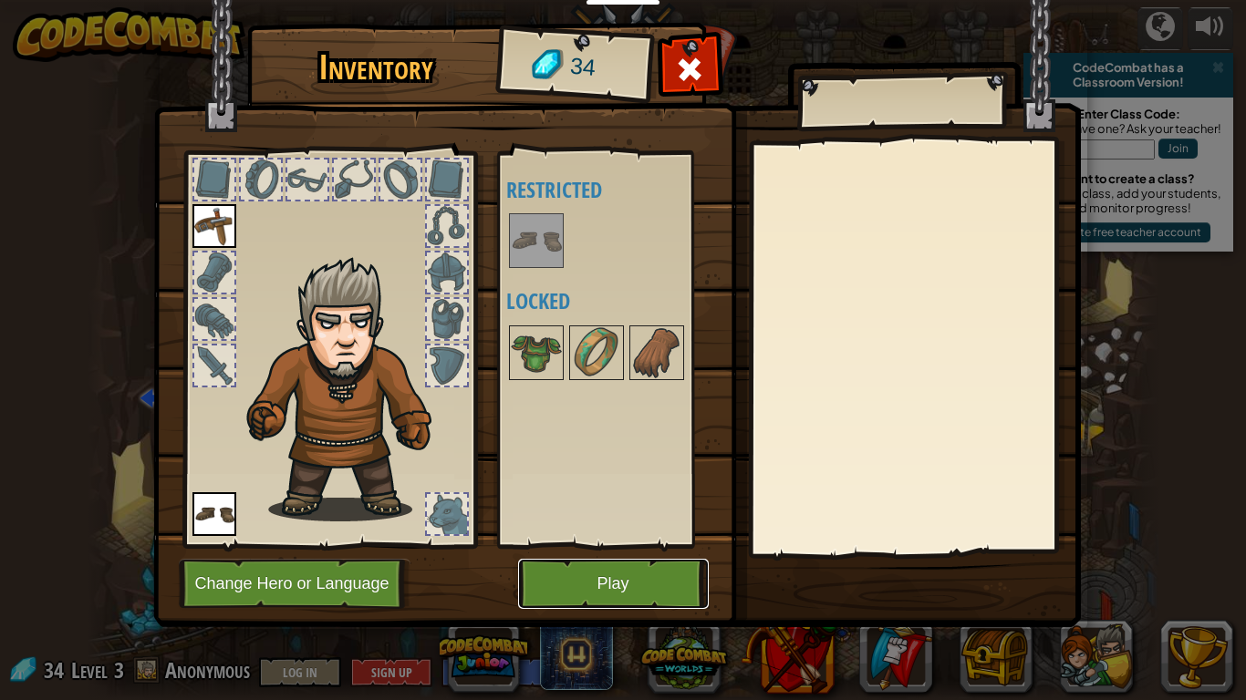
click at [614, 545] on button "Play" at bounding box center [613, 584] width 191 height 50
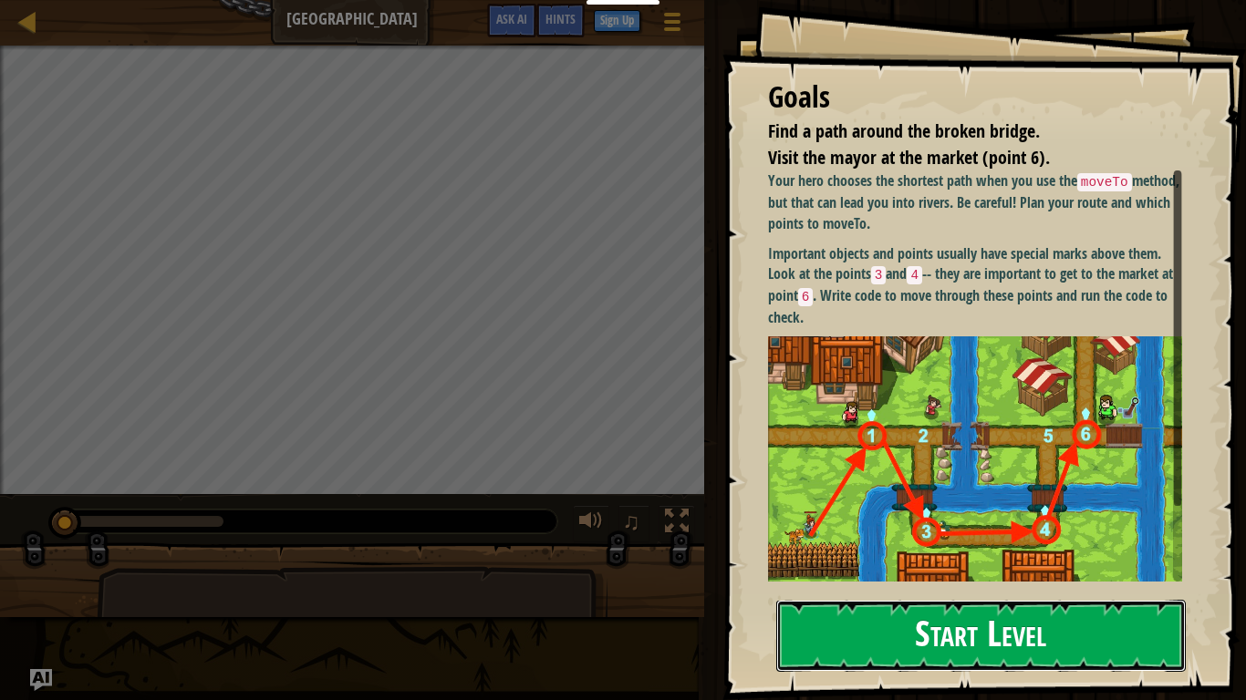
click at [927, 545] on button "Start Level" at bounding box center [980, 636] width 409 height 72
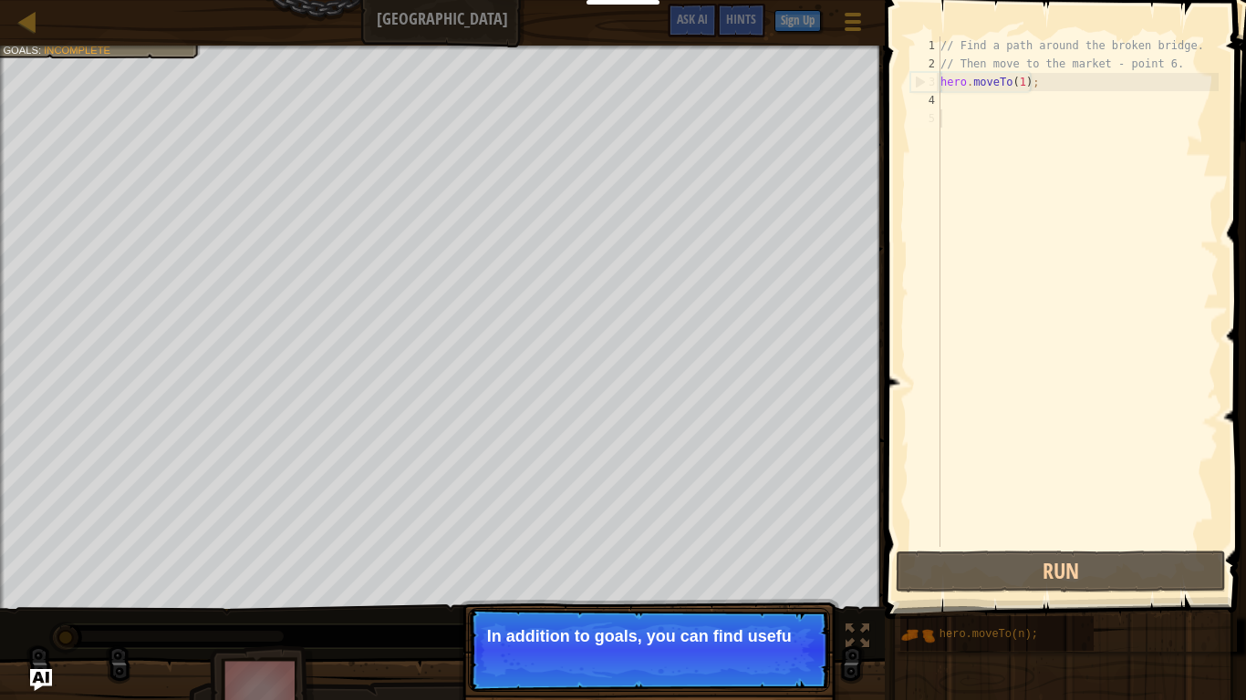
click at [686, 545] on p "Skip (esc) Continue In addition to goals, you can find usefu" at bounding box center [649, 650] width 362 height 84
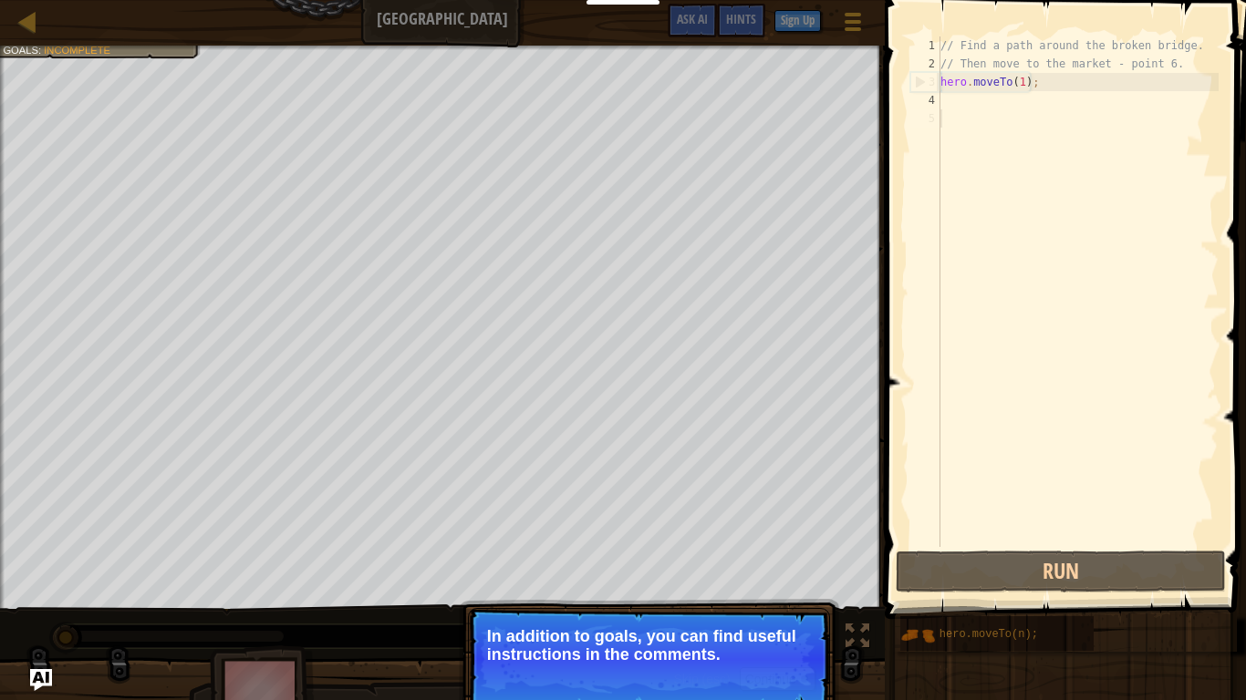
click at [715, 545] on p "Skip (esc) Continue In addition to goals, you can find useful instructions in t…" at bounding box center [649, 659] width 362 height 102
click at [714, 545] on p "Skip (esc) Continue In addition to goals, you can find useful instructions in t…" at bounding box center [649, 659] width 362 height 102
click at [714, 545] on span "Skip (esc)" at bounding box center [701, 679] width 57 height 15
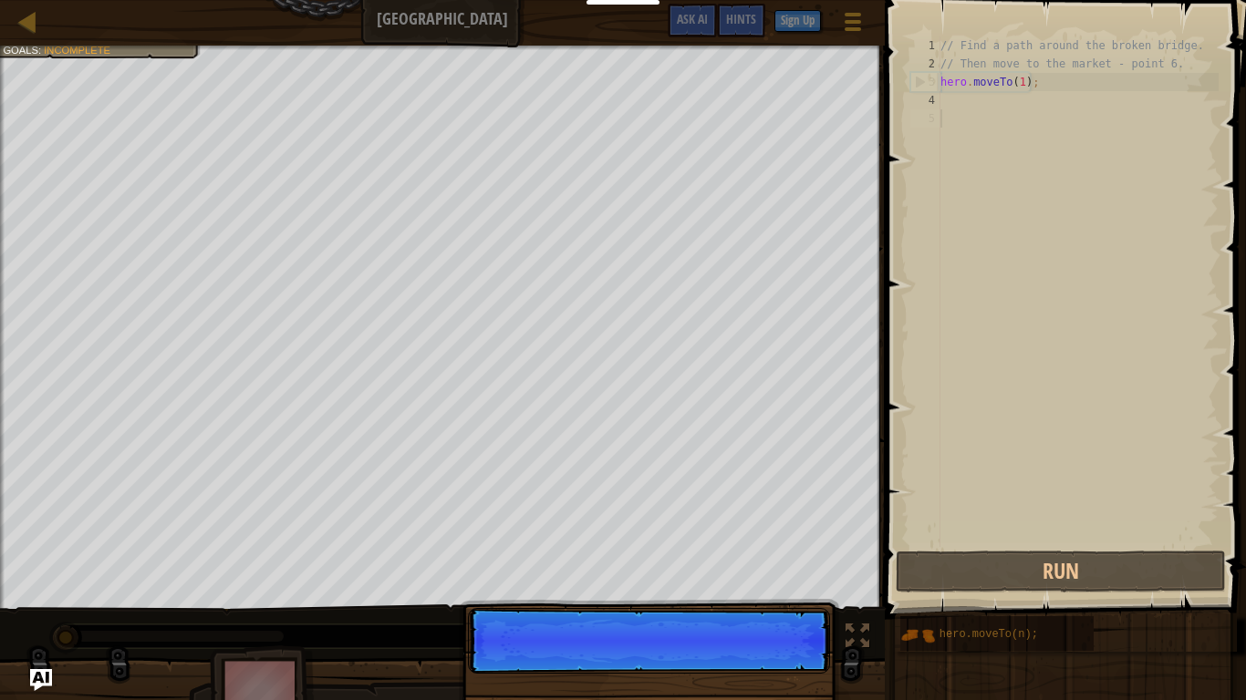
scroll to position [8, 0]
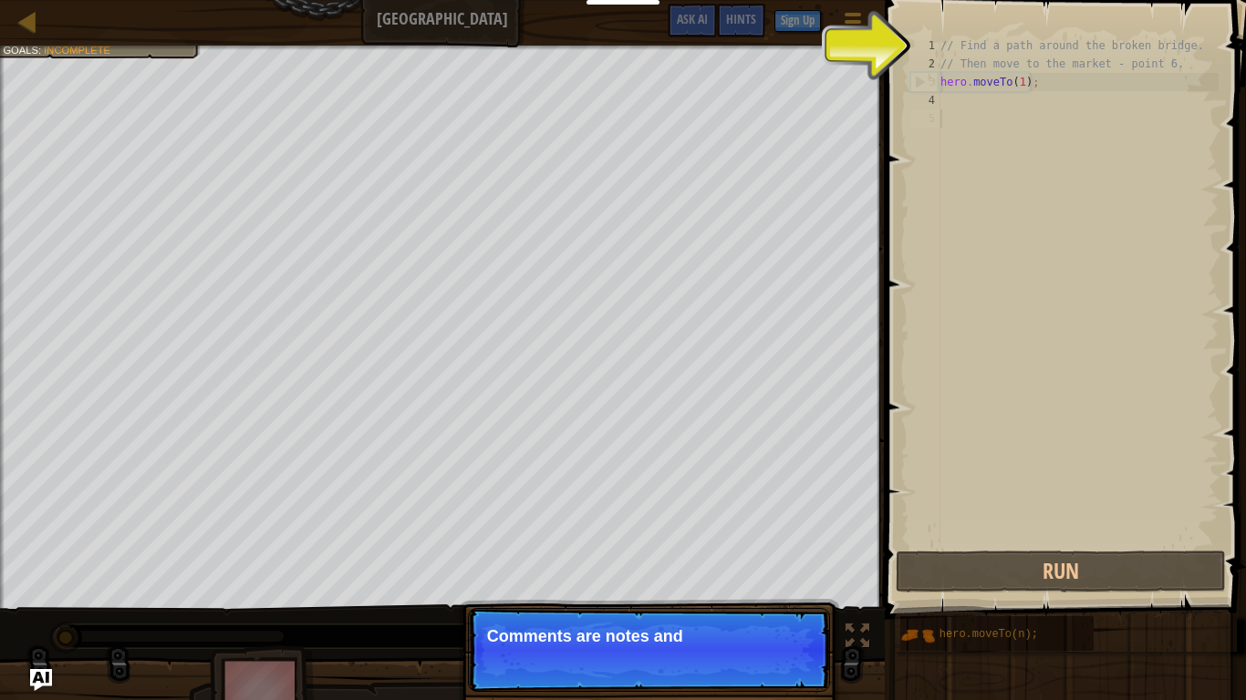
click at [736, 545] on p "Skip (esc) Continue Comments are notes and" at bounding box center [649, 650] width 362 height 84
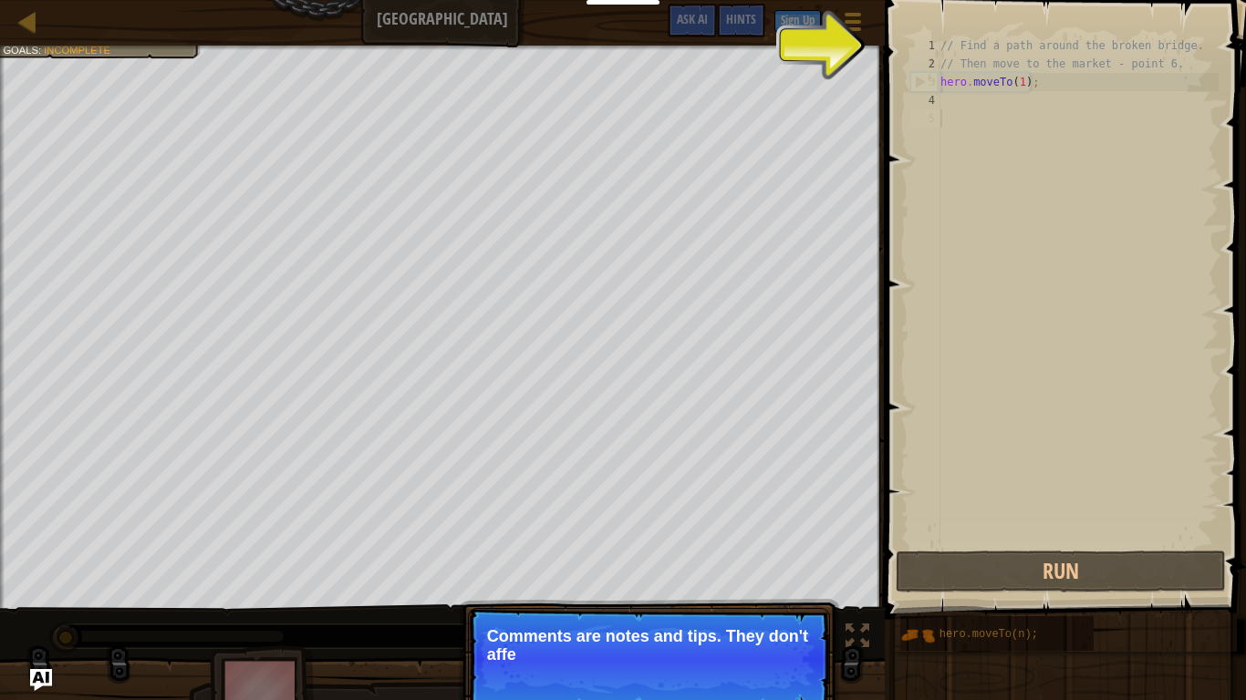
click at [735, 545] on p "Skip (esc) Continue Comments are notes and tips. They don't affe" at bounding box center [649, 659] width 362 height 102
click at [735, 545] on p "Skip (esc) Continue Comments are notes and tips. They don't affect your hero" at bounding box center [649, 659] width 362 height 102
click at [735, 545] on p "Skip (esc) Continue Comments are notes and tips. They don't affect your hero bu…" at bounding box center [649, 659] width 362 height 102
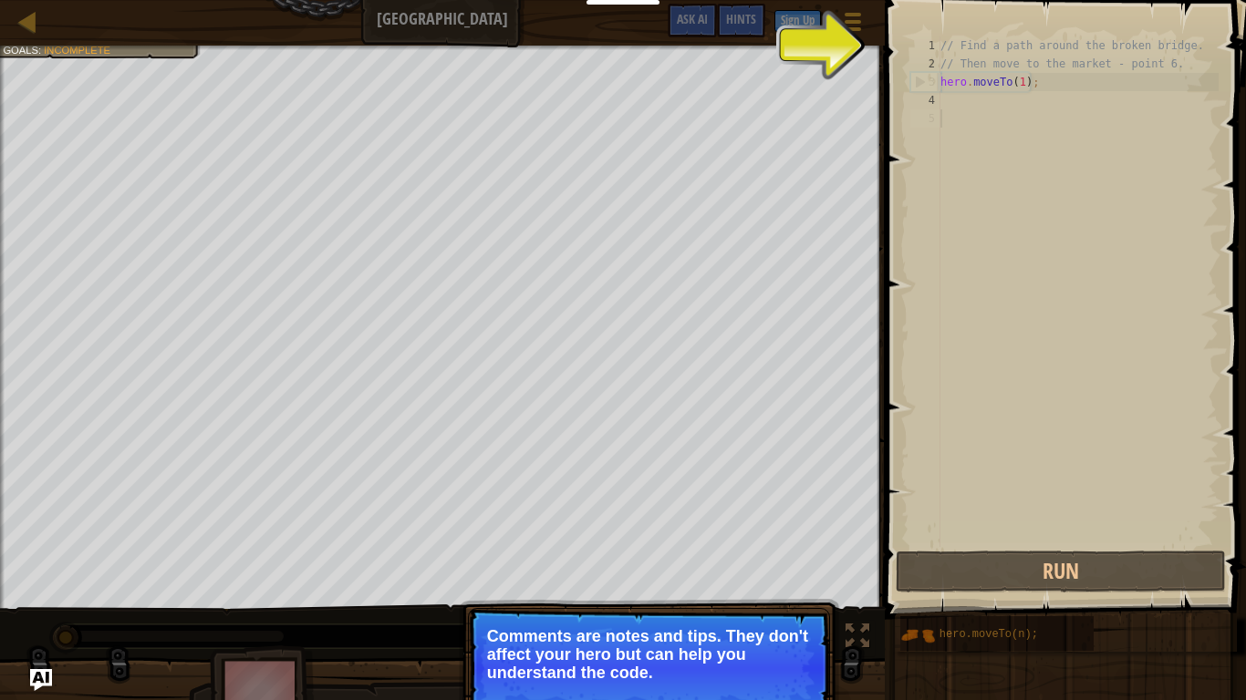
click at [738, 545] on p "Comments are notes and tips. They don't affect your hero but can help you under…" at bounding box center [649, 654] width 324 height 55
click at [777, 545] on p "Comments are notes and tips. They don't affect your hero but can help you under…" at bounding box center [649, 654] width 324 height 55
click at [771, 545] on button "Continue" at bounding box center [777, 698] width 76 height 24
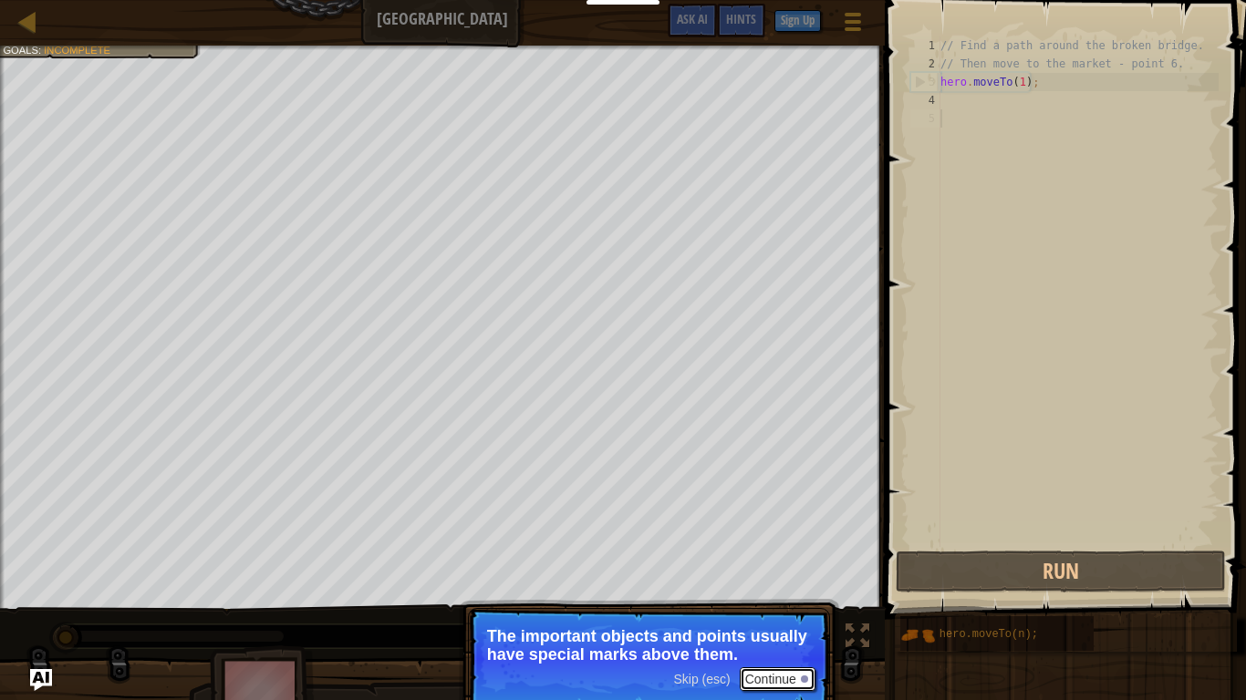
click at [768, 545] on button "Continue" at bounding box center [777, 679] width 76 height 24
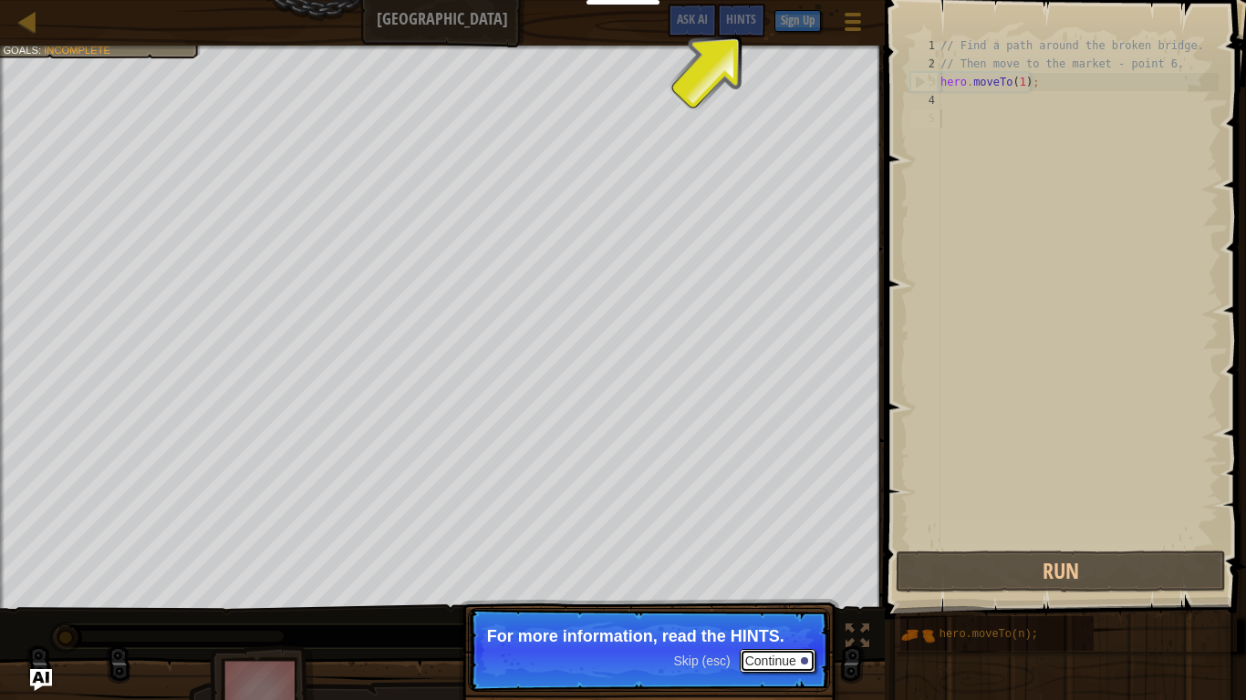
click at [764, 545] on button "Continue" at bounding box center [777, 661] width 76 height 24
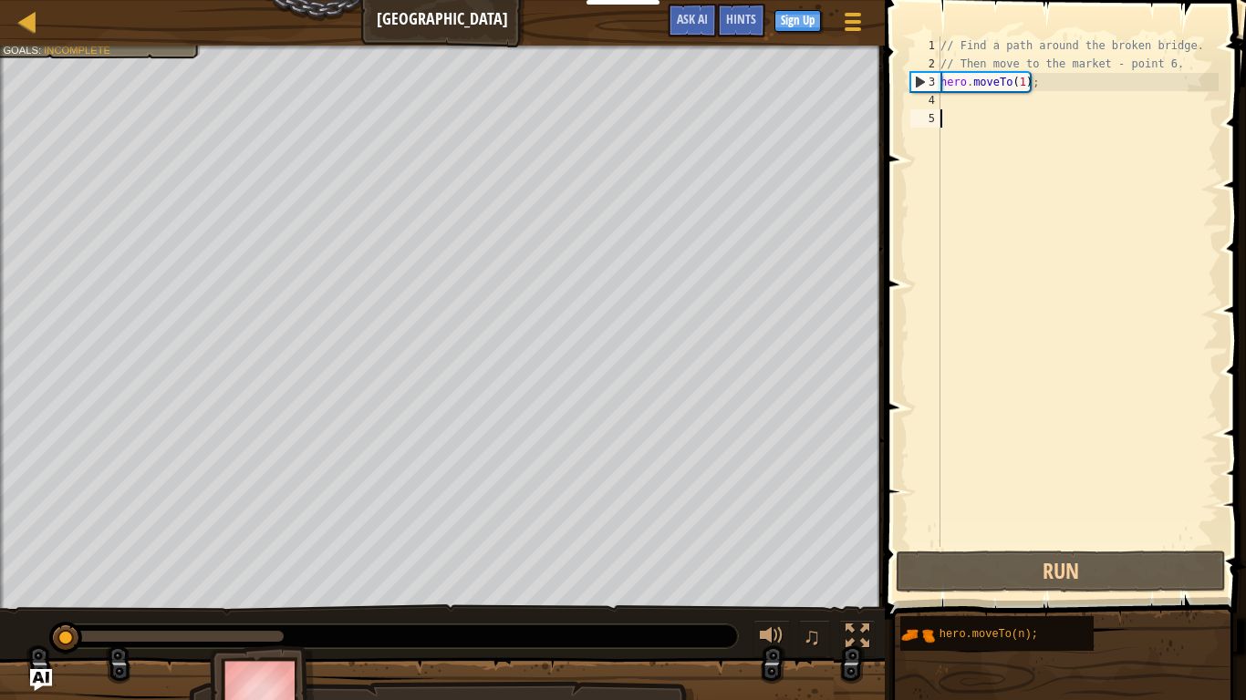
click at [968, 98] on div "// Find a path around the broken bridge. // Then move to the market - point 6. …" at bounding box center [1077, 309] width 282 height 547
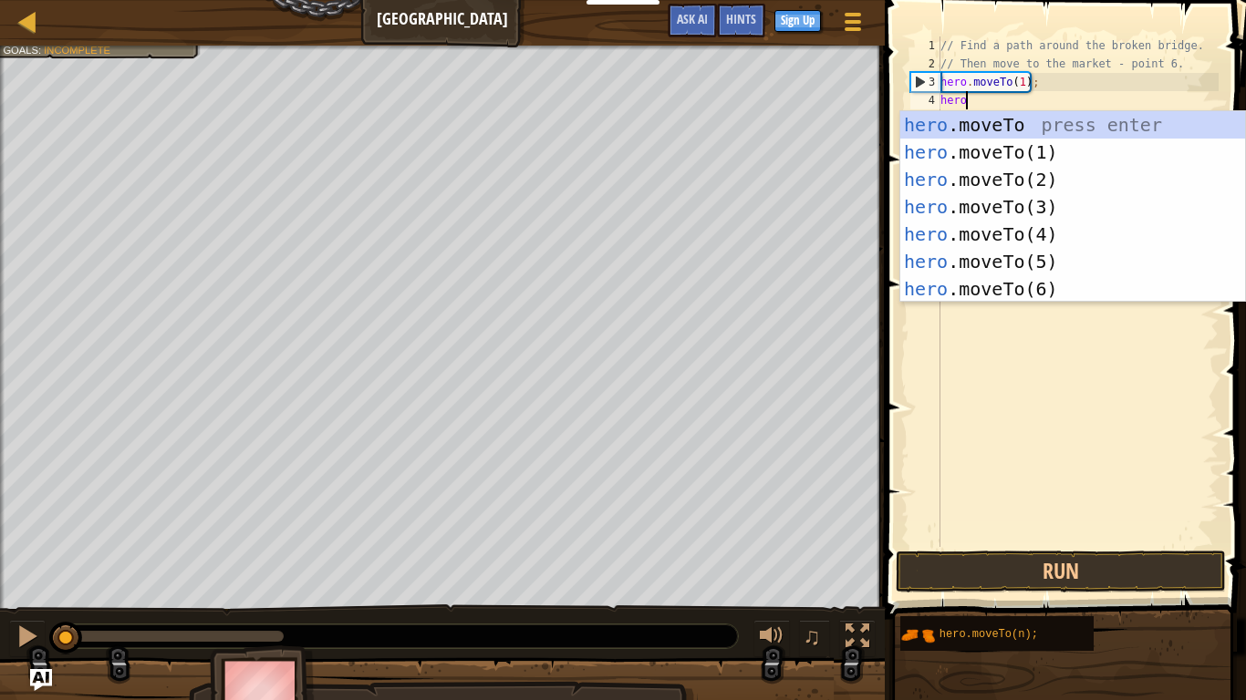
scroll to position [8, 3]
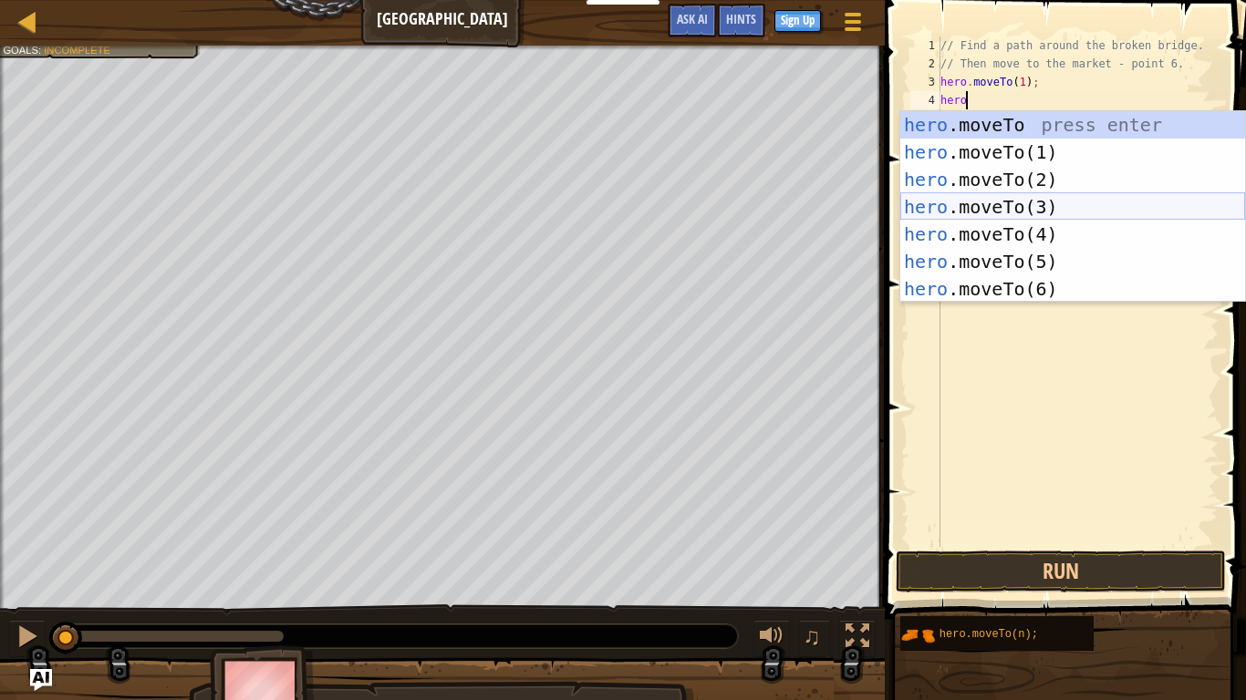
click at [1014, 207] on div "hero .moveTo press enter hero .moveTo(1) press enter hero .moveTo(2) press ente…" at bounding box center [1072, 234] width 345 height 246
type textarea "hero.moveTo(3);"
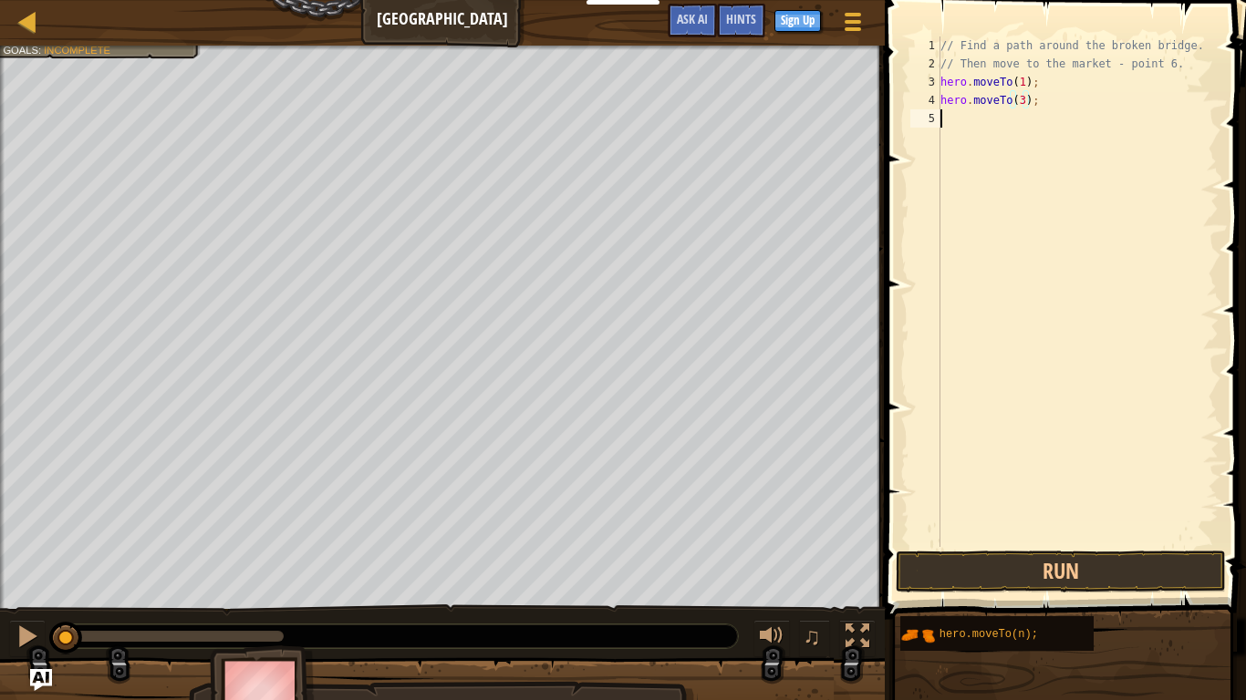
click at [971, 129] on div "// Find a path around the broken bridge. // Then move to the market - point 6. …" at bounding box center [1077, 309] width 282 height 547
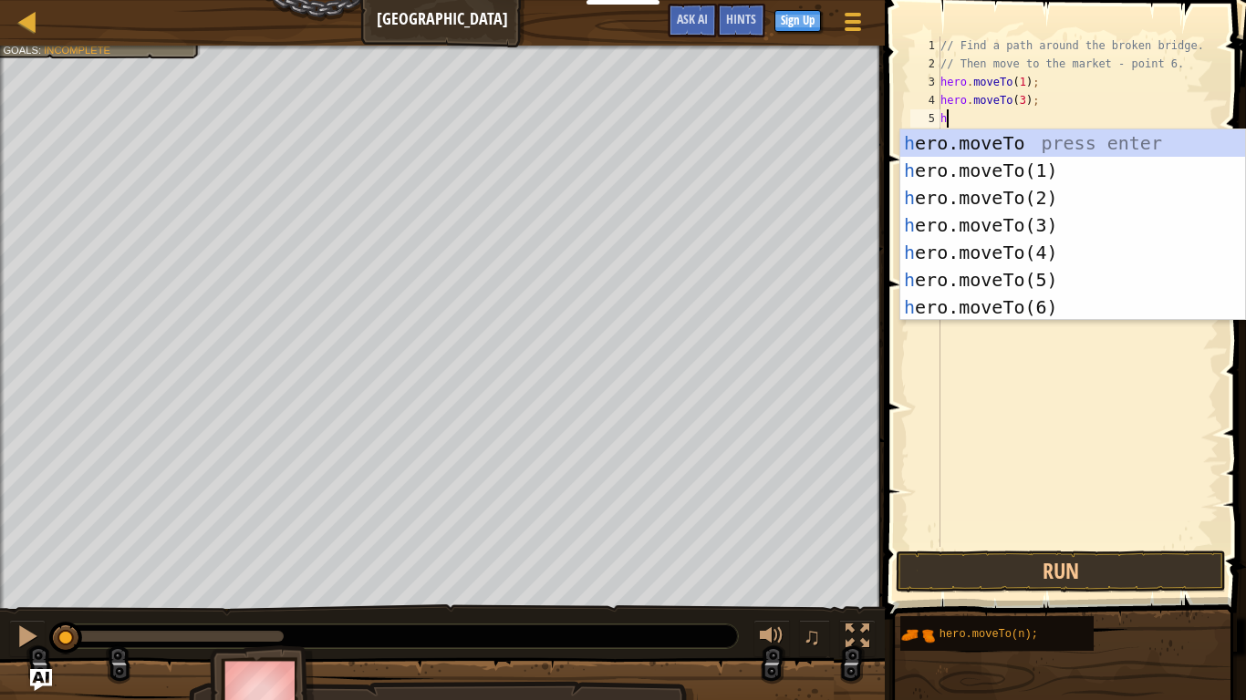
scroll to position [8, 1]
click at [1048, 253] on div "he ro.moveTo press enter he ro.moveTo(1) press enter he ro.moveTo(2) press ente…" at bounding box center [1072, 252] width 345 height 246
type textarea "hero.moveTo(4);"
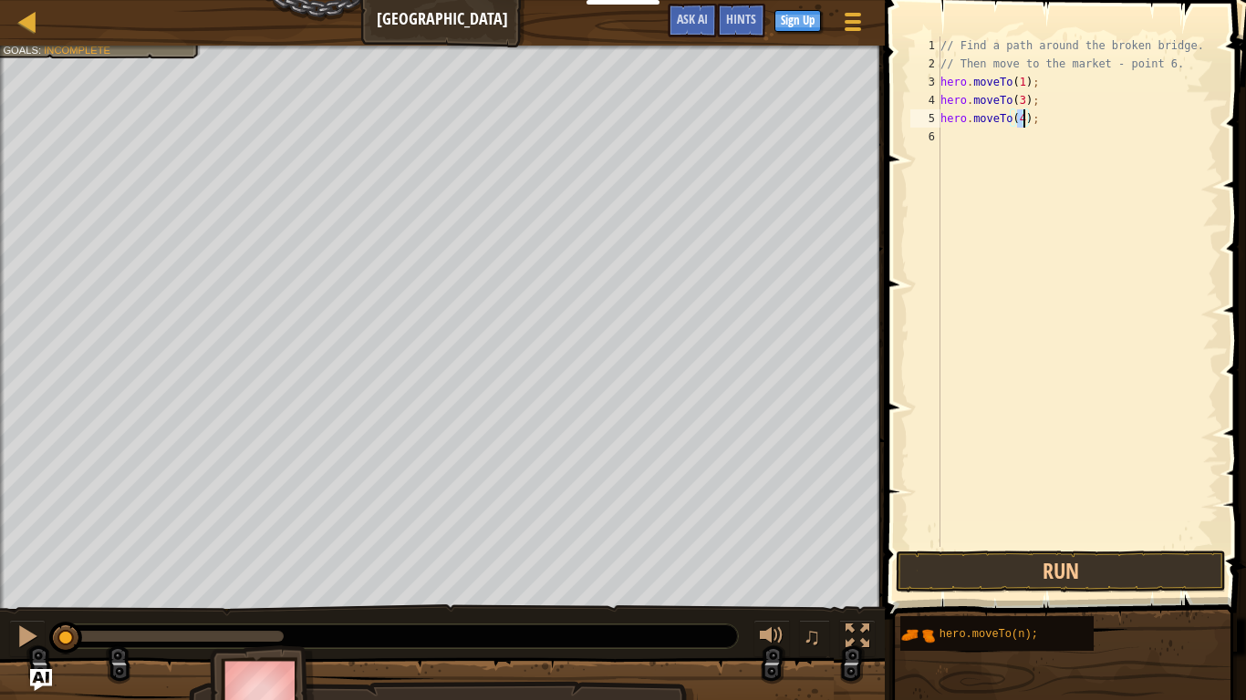
click at [1003, 143] on div "// Find a path around the broken bridge. // Then move to the market - point 6. …" at bounding box center [1077, 309] width 282 height 547
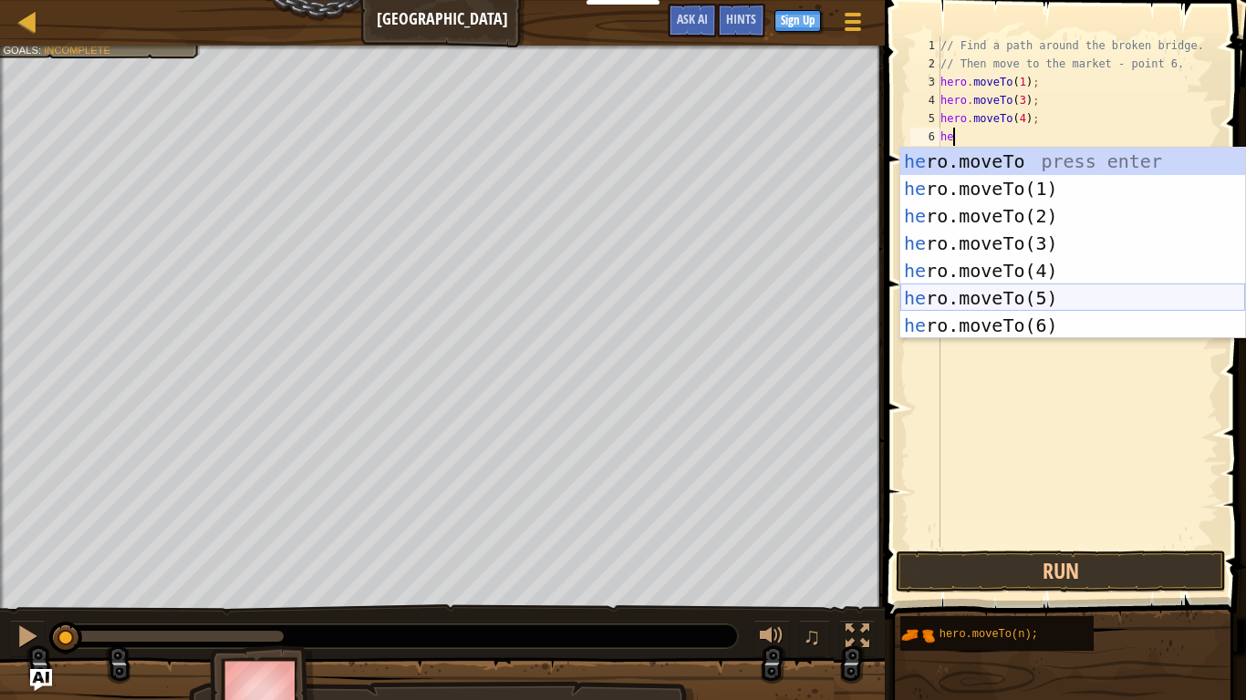
click at [1067, 296] on div "he ro.moveTo press enter he ro.moveTo(1) press enter he ro.moveTo(2) press ente…" at bounding box center [1072, 271] width 345 height 246
type textarea "hero.moveTo(5);"
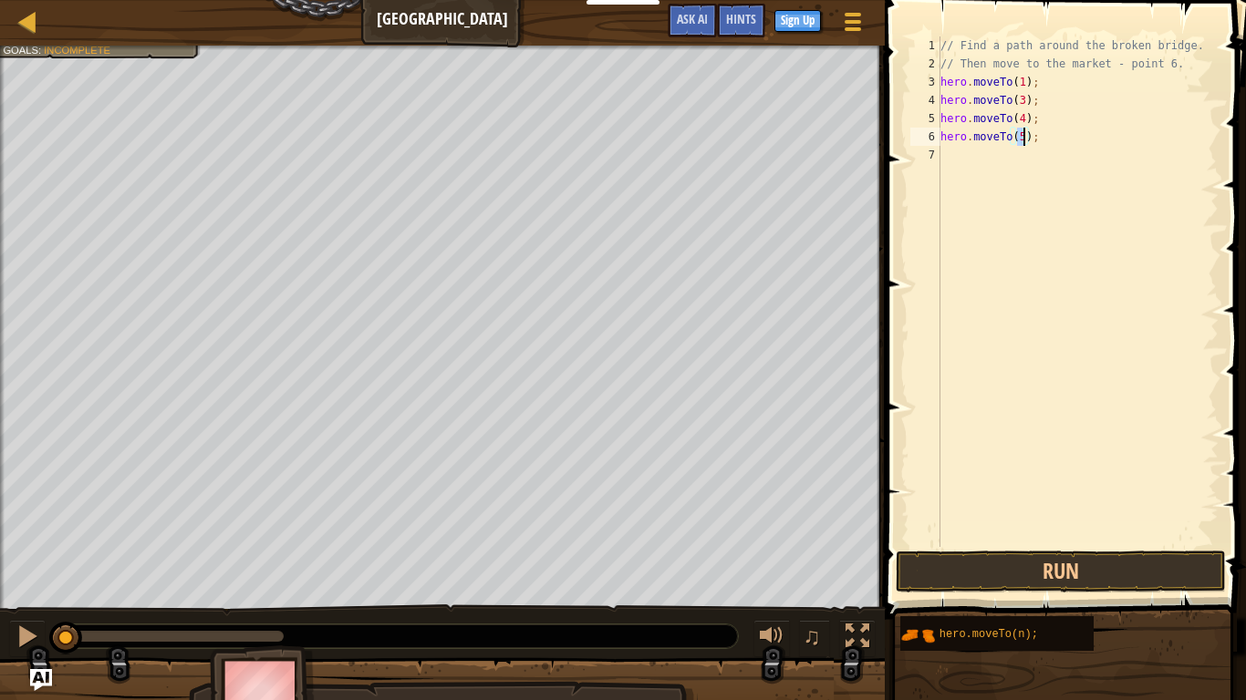
click at [1013, 166] on div "// Find a path around the broken bridge. // Then move to the market - point 6. …" at bounding box center [1077, 309] width 282 height 547
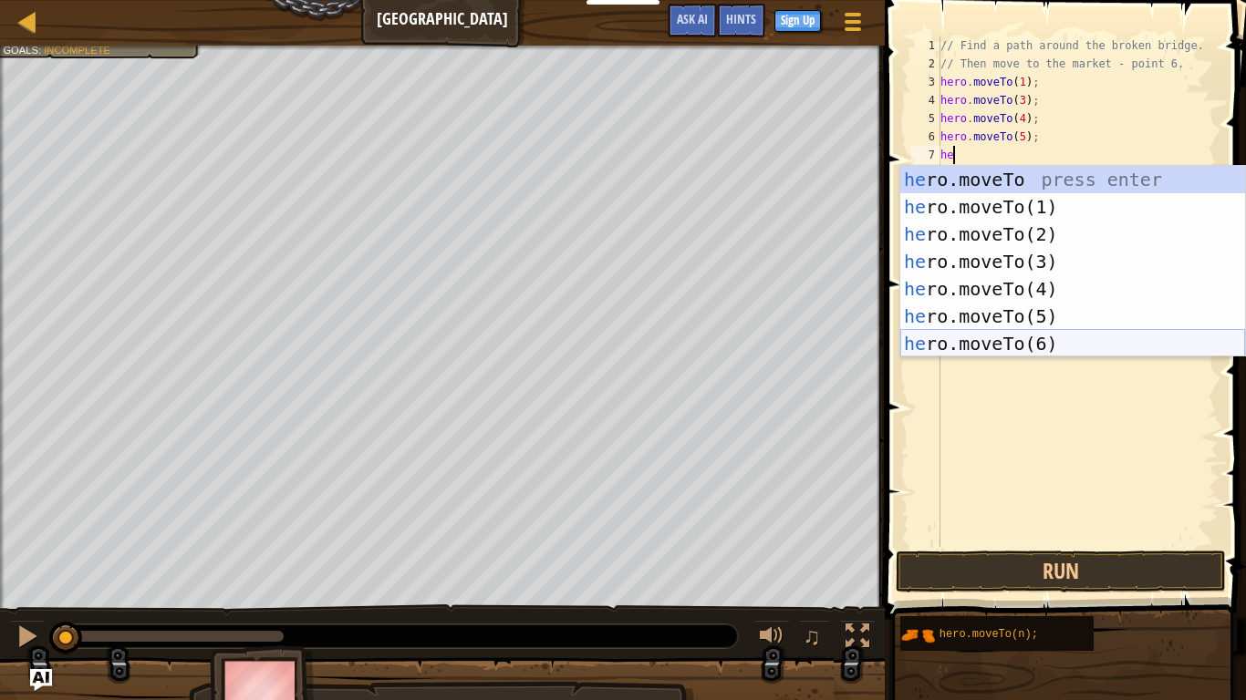
click at [1079, 346] on div "he ro.moveTo press enter he ro.moveTo(1) press enter he ro.moveTo(2) press ente…" at bounding box center [1072, 289] width 345 height 246
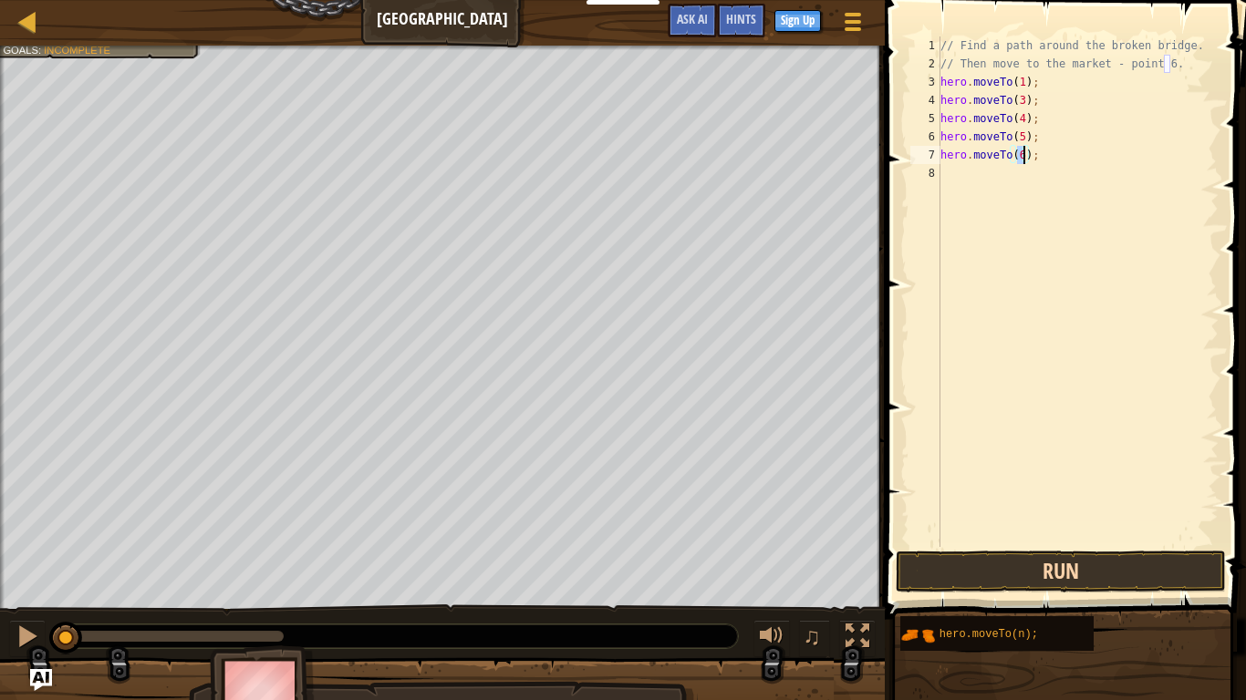
type textarea "hero.moveTo(6);"
click at [1085, 545] on button "Run" at bounding box center [1059, 572] width 329 height 42
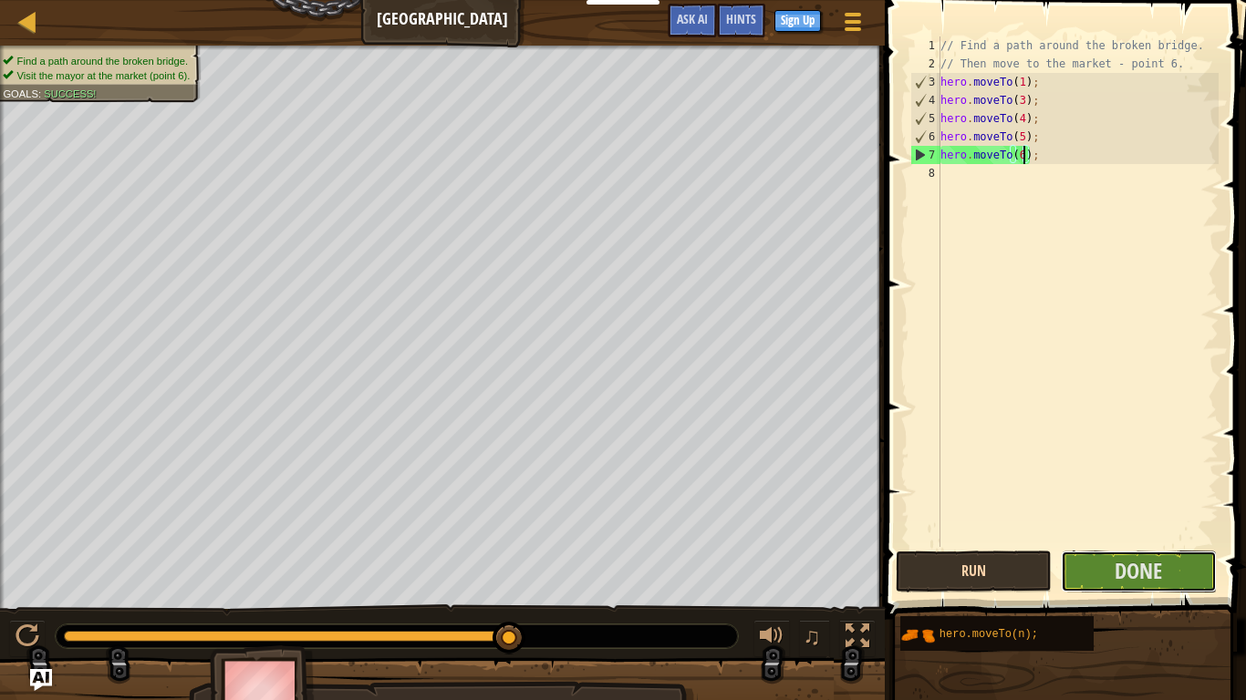
click at [1085, 545] on button "Done" at bounding box center [1138, 572] width 156 height 42
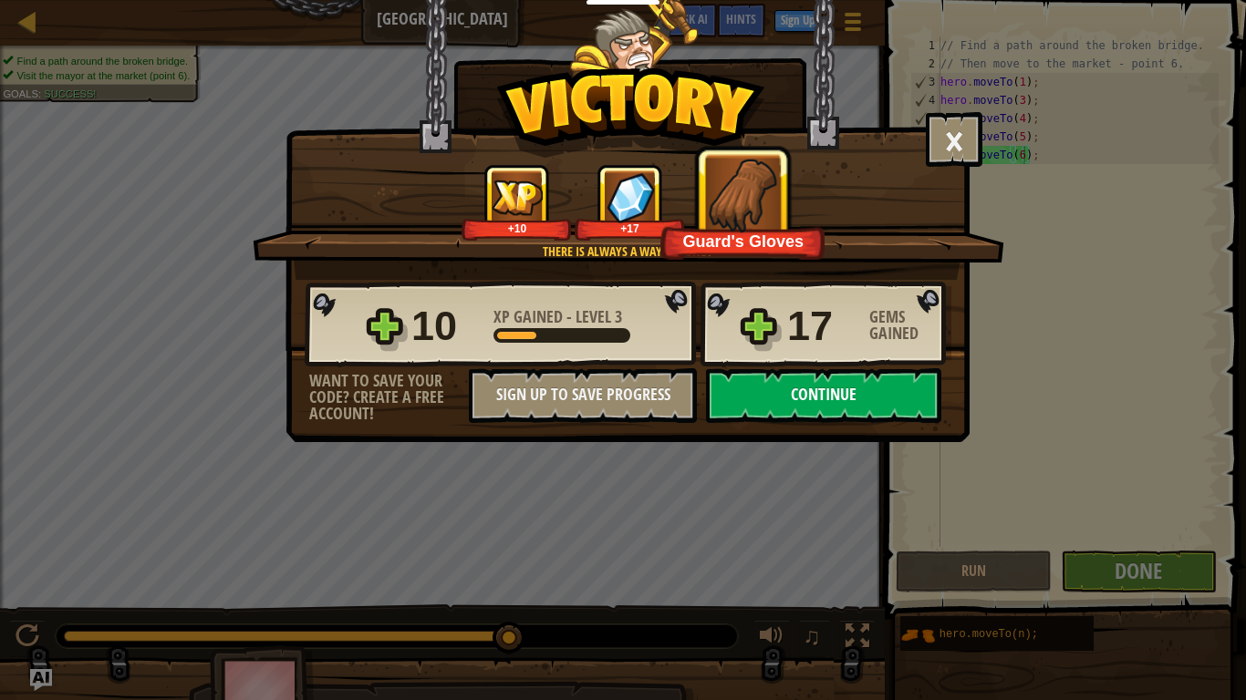
click at [890, 398] on button "Continue" at bounding box center [823, 395] width 235 height 55
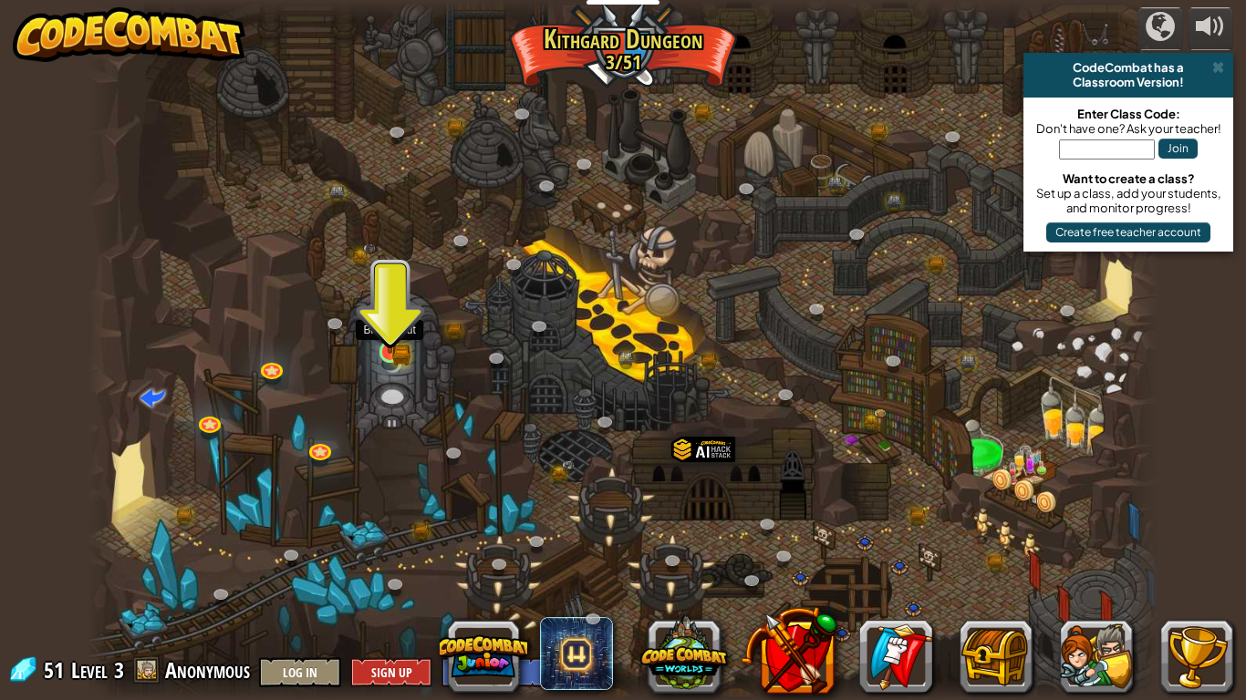
click at [398, 350] on img at bounding box center [390, 324] width 27 height 59
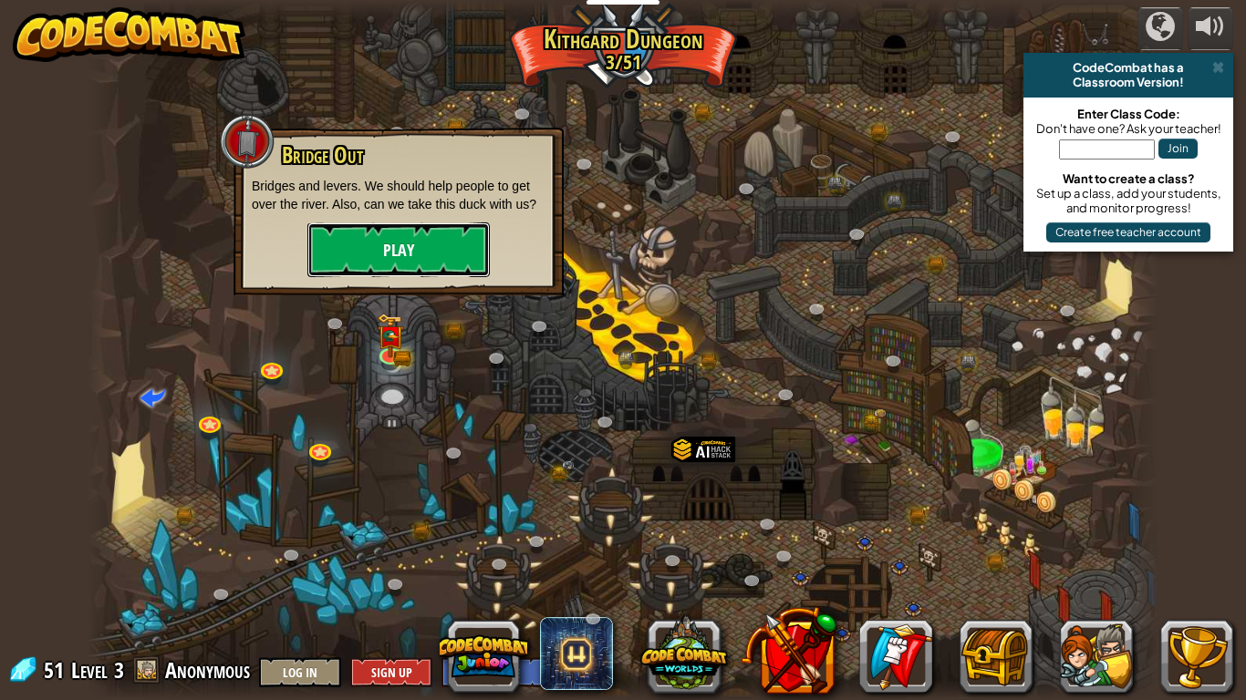
click at [447, 252] on button "Play" at bounding box center [398, 249] width 182 height 55
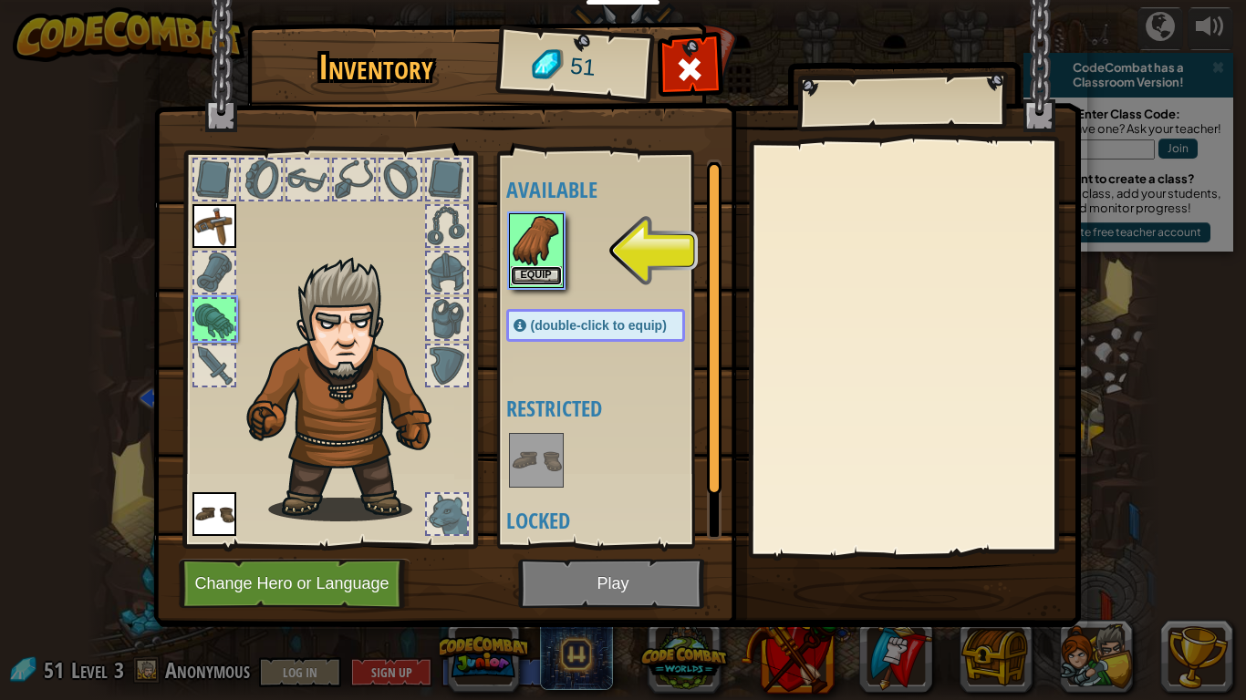
click at [552, 269] on button "Equip" at bounding box center [536, 275] width 51 height 19
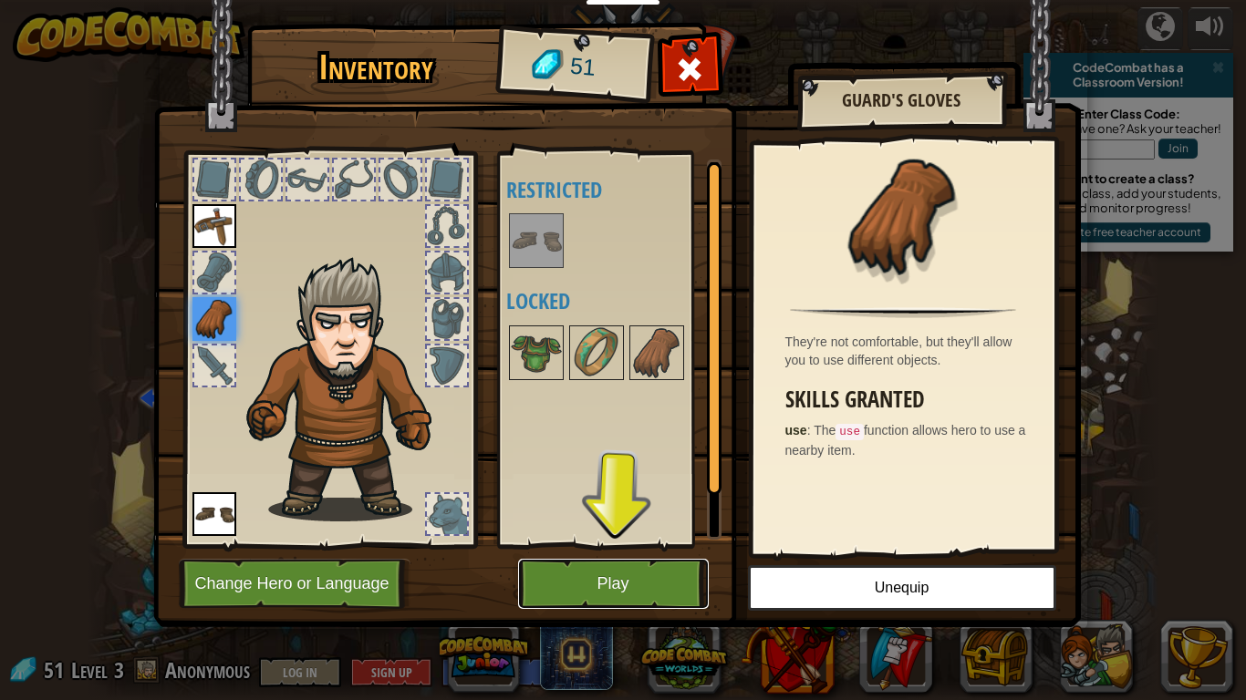
click at [677, 545] on button "Play" at bounding box center [613, 584] width 191 height 50
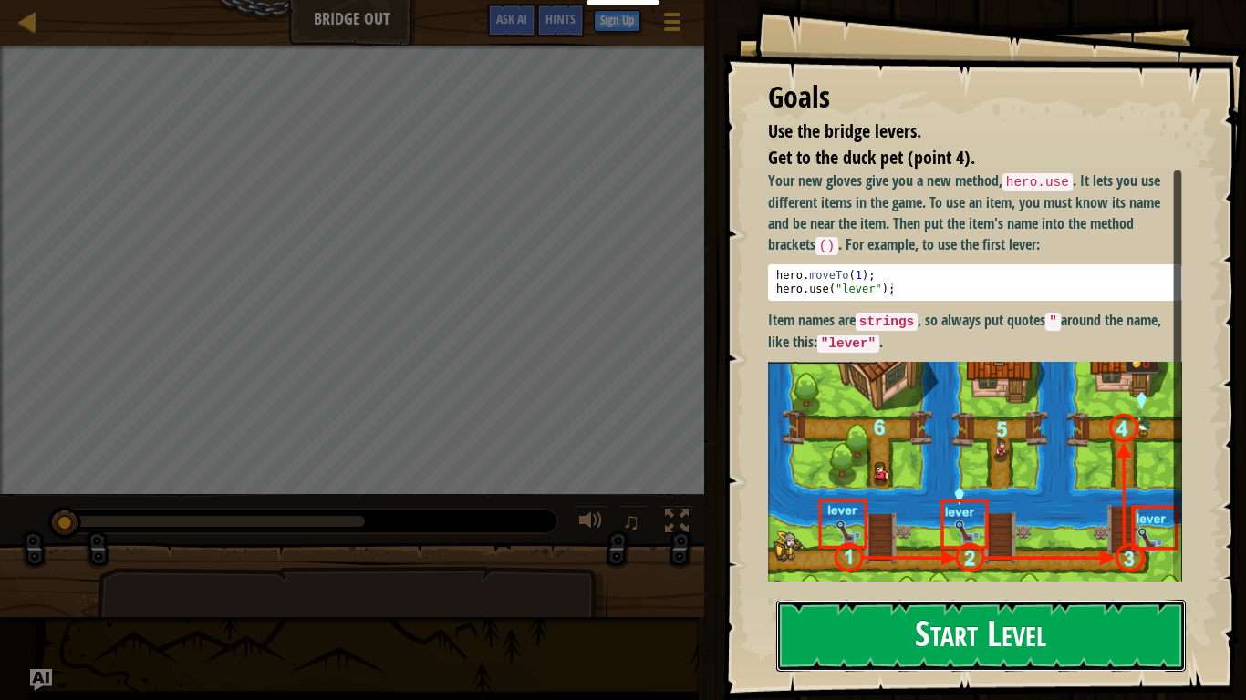
click at [903, 545] on button "Start Level" at bounding box center [980, 636] width 409 height 72
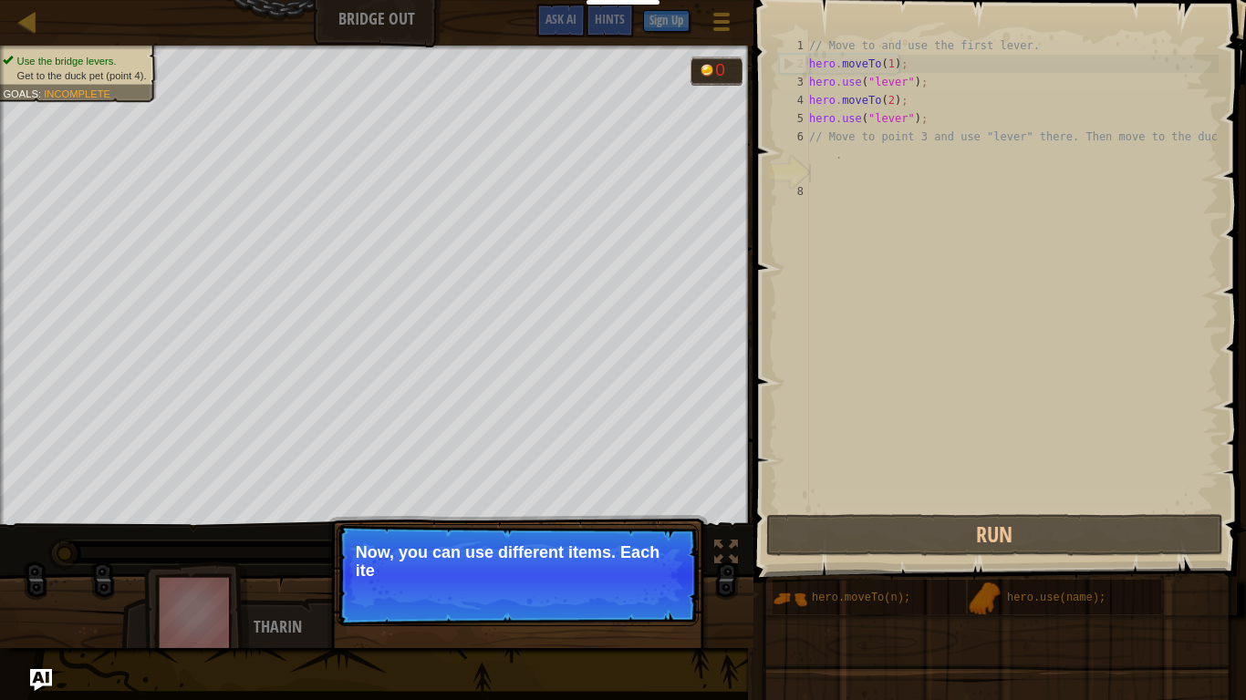
click at [920, 164] on div "// Move to and use the first lever. hero . moveTo ( 1 ) ; hero . use ( "lever" …" at bounding box center [1011, 291] width 413 height 511
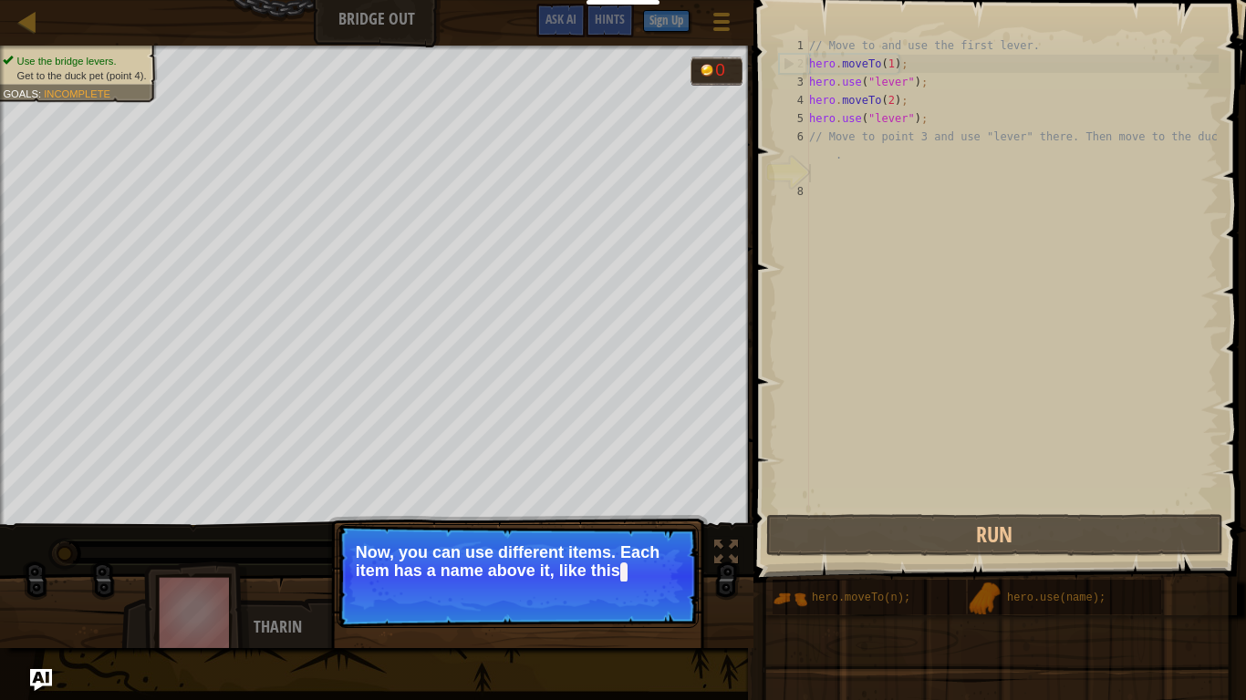
click at [929, 177] on div "// Move to and use the first lever. hero . moveTo ( 1 ) ; hero . use ( "lever" …" at bounding box center [1011, 291] width 413 height 511
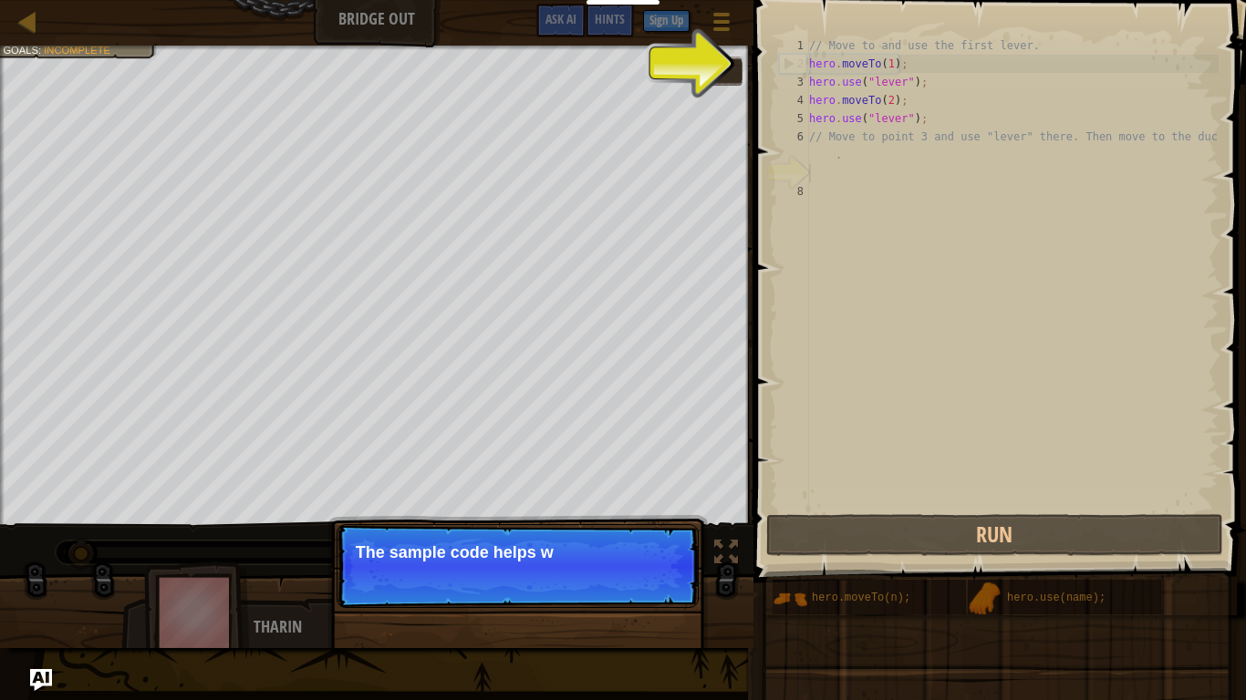
click at [642, 545] on p "Skip (esc) Continue The sample code helps w" at bounding box center [517, 566] width 362 height 84
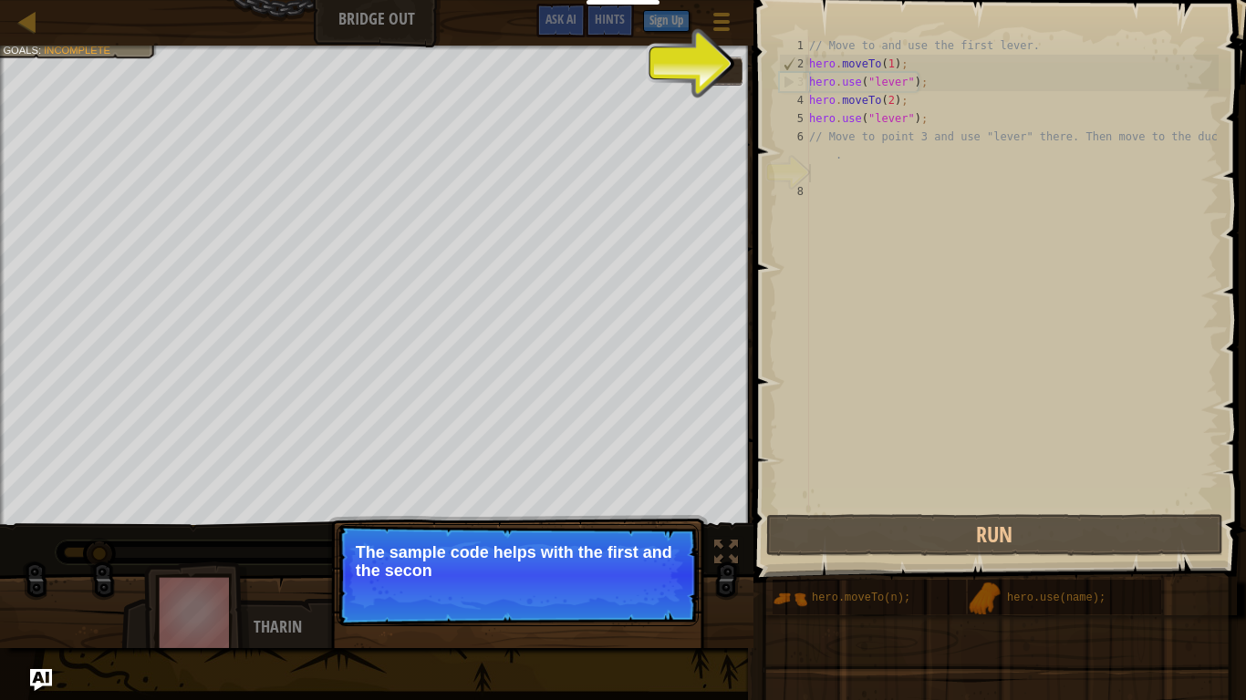
click at [650, 545] on p "Skip (esc) Continue The sample code helps with the first and the secon" at bounding box center [517, 575] width 362 height 102
click at [650, 545] on button "Continue" at bounding box center [646, 596] width 76 height 24
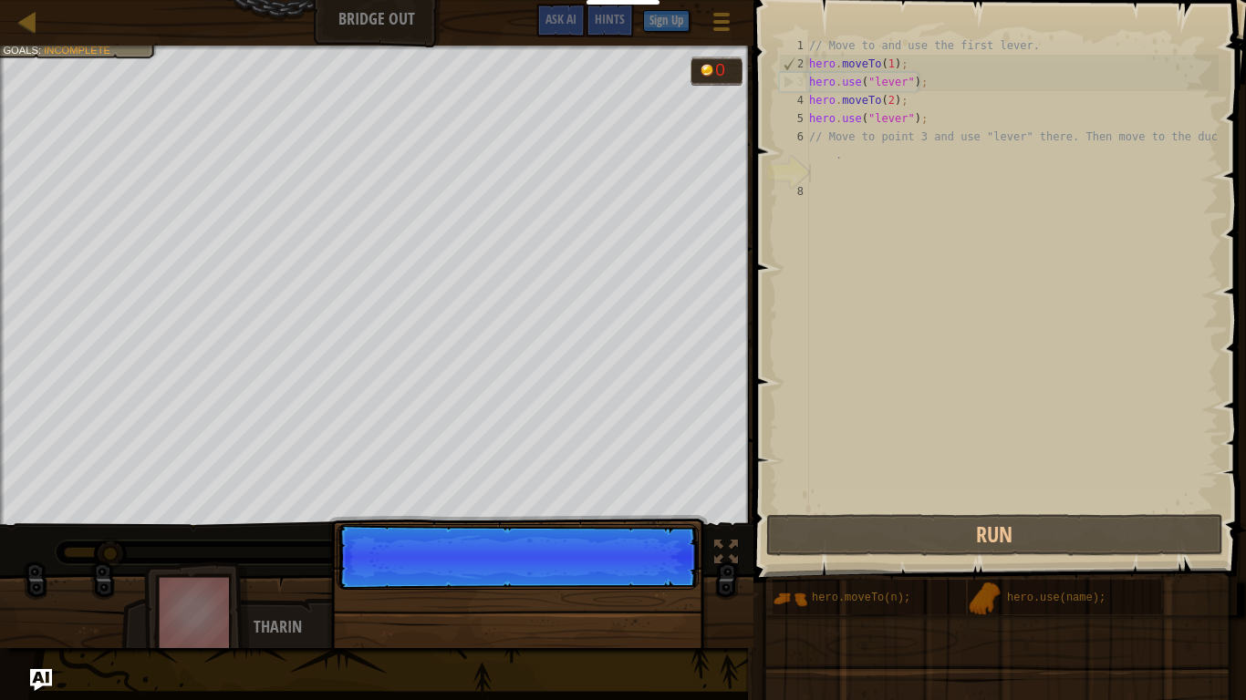
scroll to position [8, 0]
click at [650, 545] on p "Skip (esc) Continue" at bounding box center [517, 557] width 362 height 66
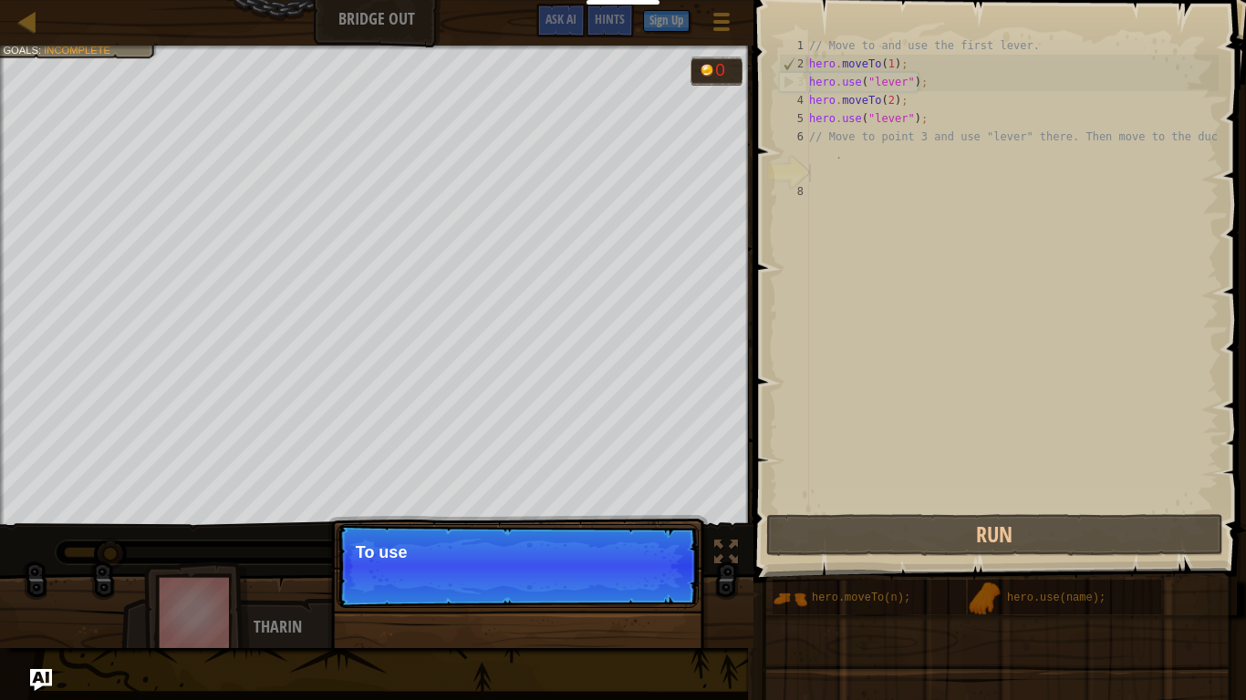
click at [650, 545] on p "Skip (esc) Continue To use" at bounding box center [517, 566] width 362 height 84
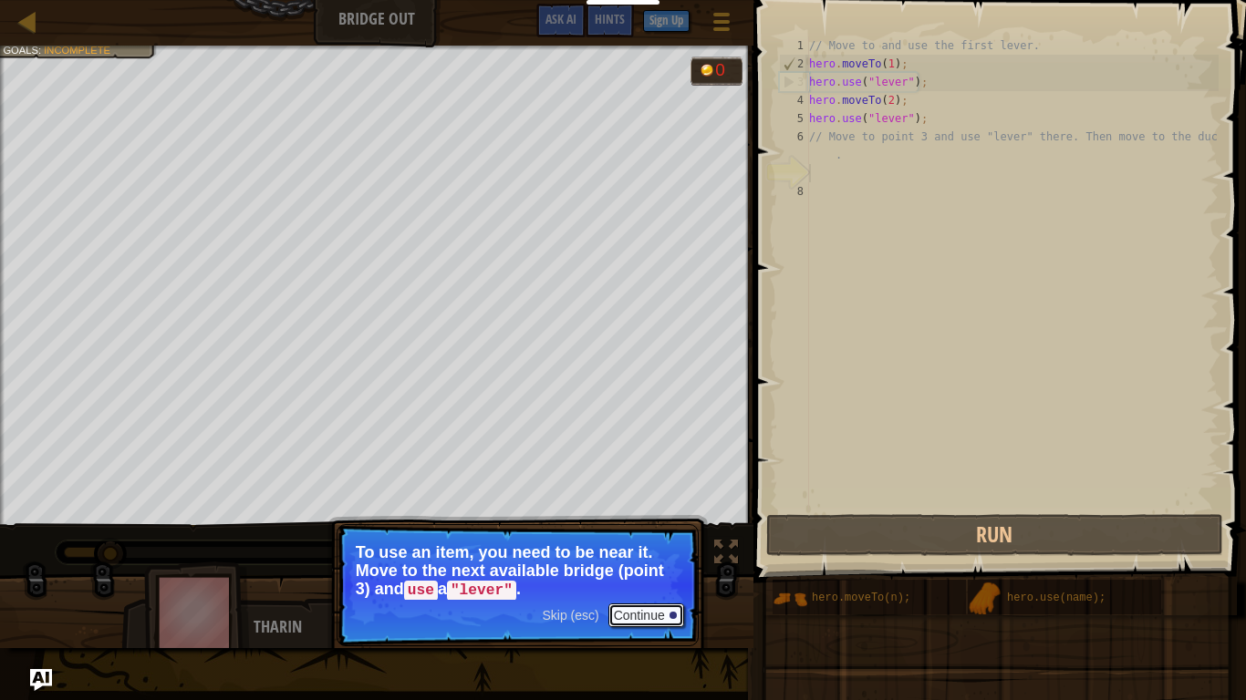
click at [654, 545] on button "Continue" at bounding box center [646, 616] width 76 height 24
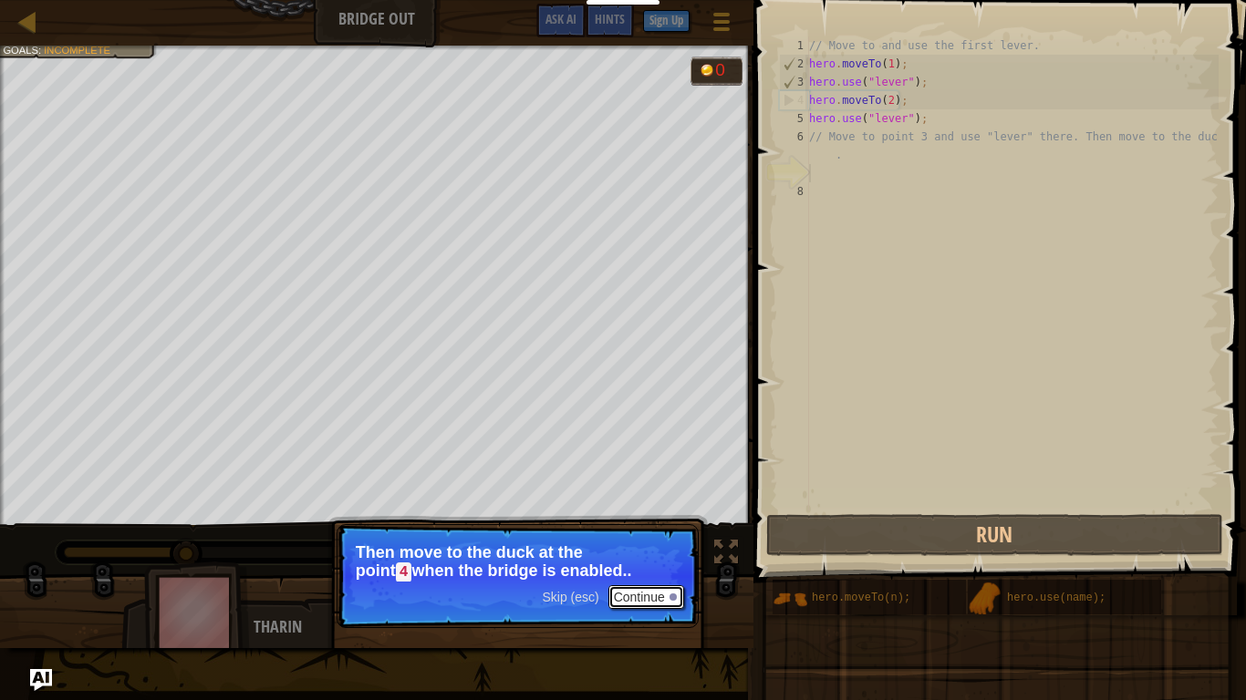
click at [657, 545] on button "Continue" at bounding box center [646, 597] width 76 height 24
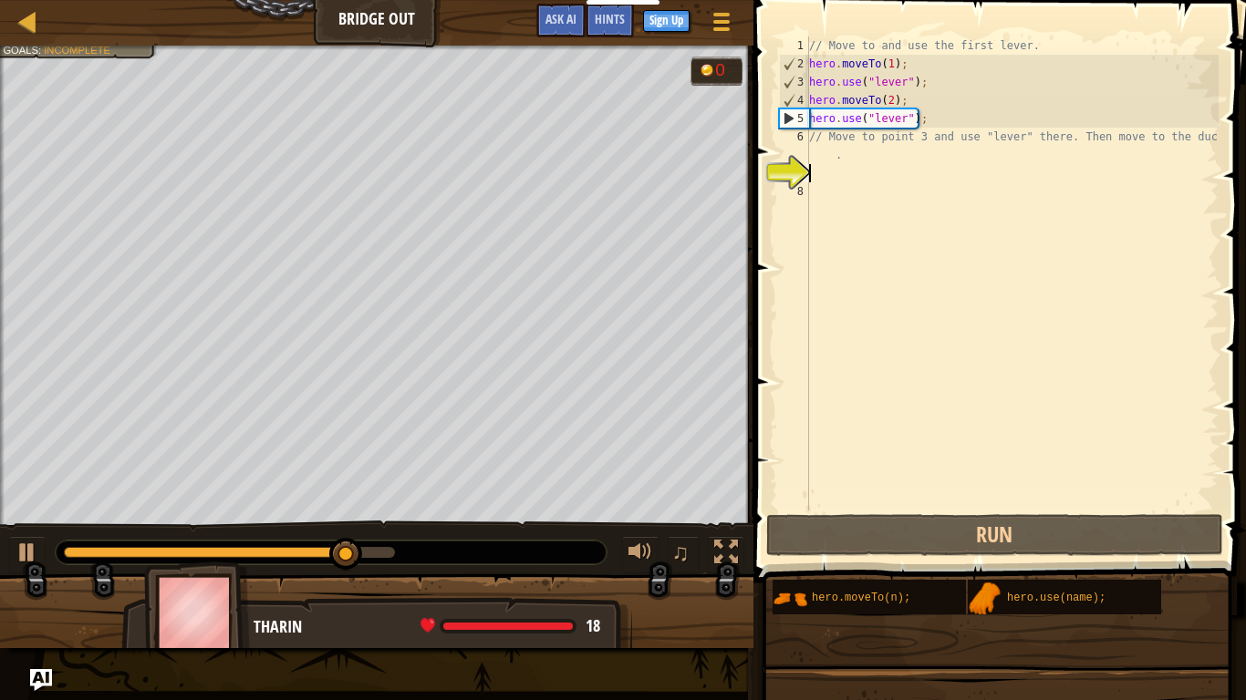
click at [950, 115] on div "// Move to and use the first lever. hero . moveTo ( 1 ) ; hero . use ( "lever" …" at bounding box center [1011, 291] width 413 height 511
type textarea "hero.use("lever");"
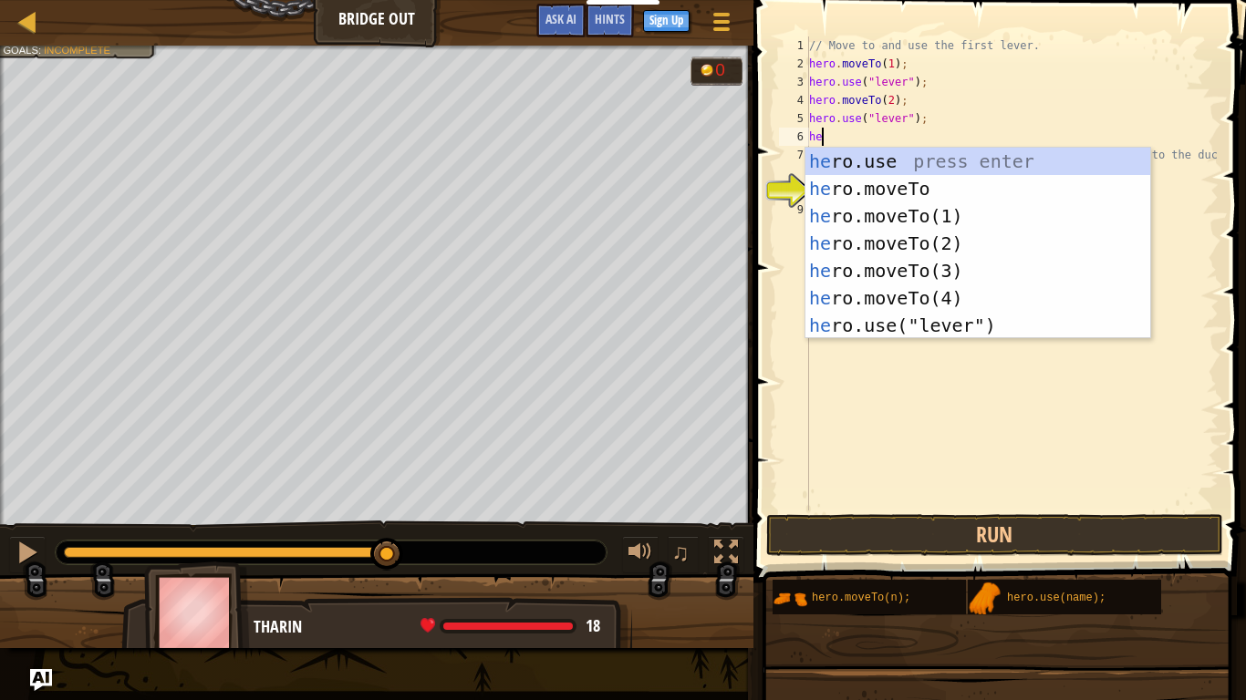
scroll to position [8, 2]
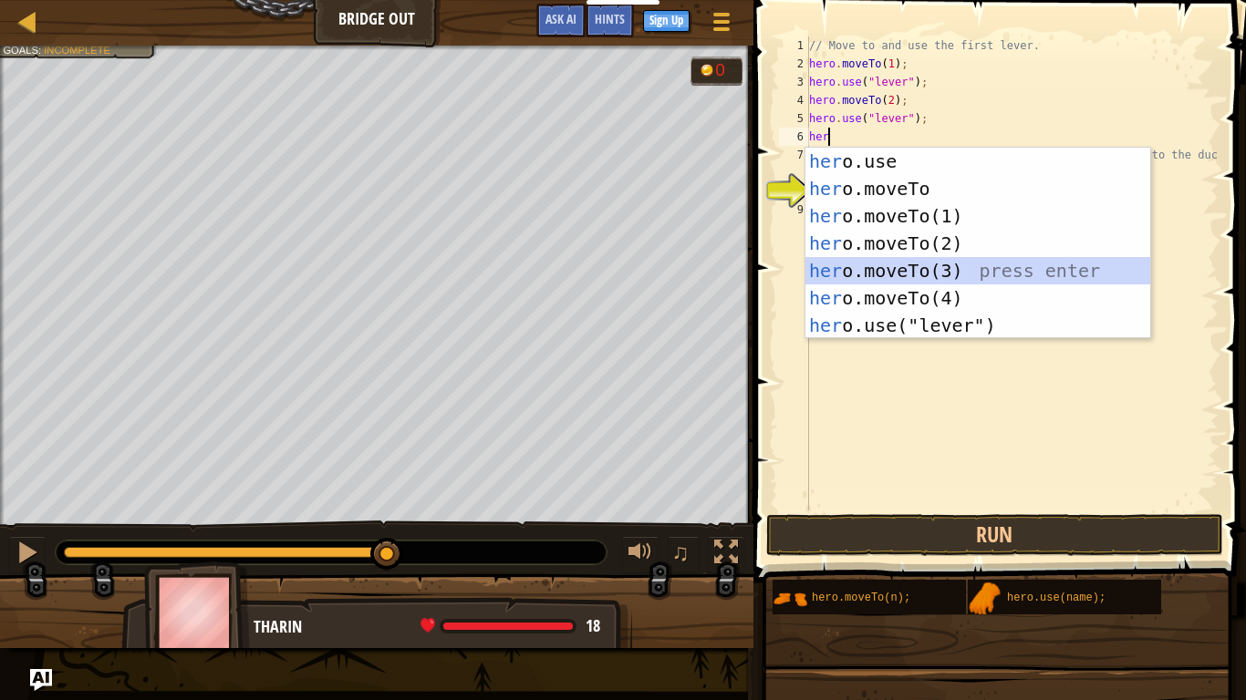
click at [942, 274] on div "her o.use press enter her o.moveTo press enter her o.moveTo(1) press enter her …" at bounding box center [977, 271] width 345 height 246
type textarea "hero.moveTo(3);"
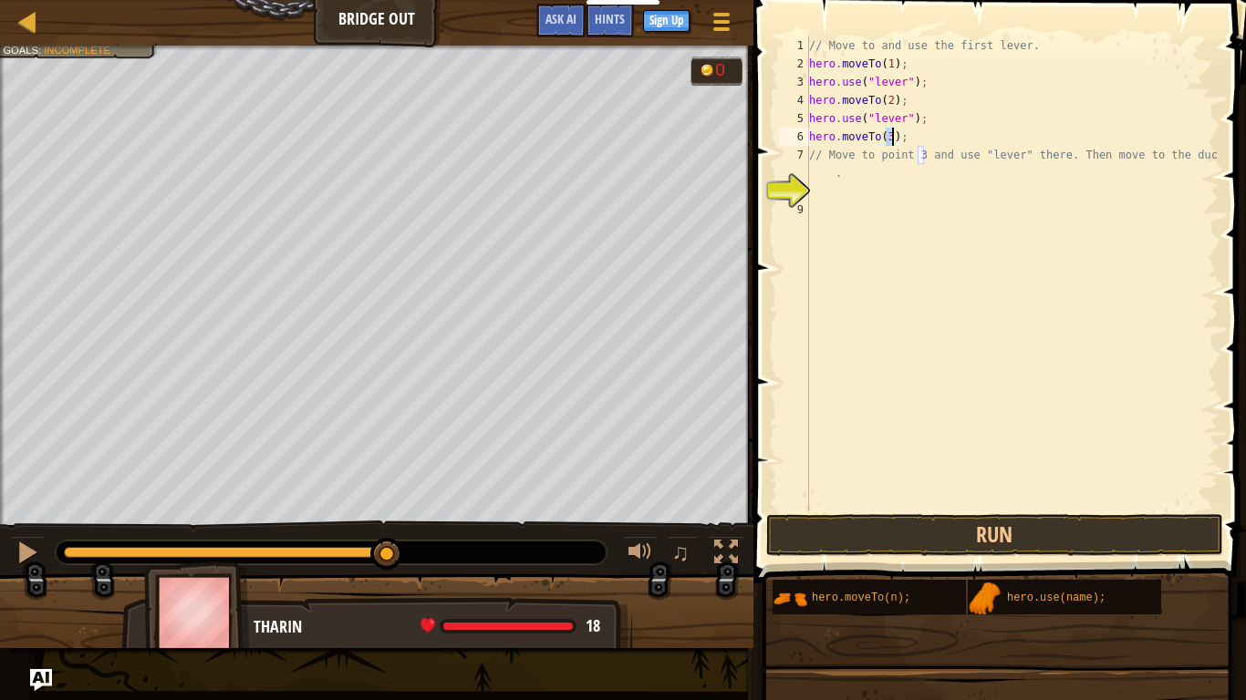
click at [929, 143] on div "// Move to and use the first lever. hero . moveTo ( 1 ) ; hero . use ( "lever" …" at bounding box center [1011, 291] width 413 height 511
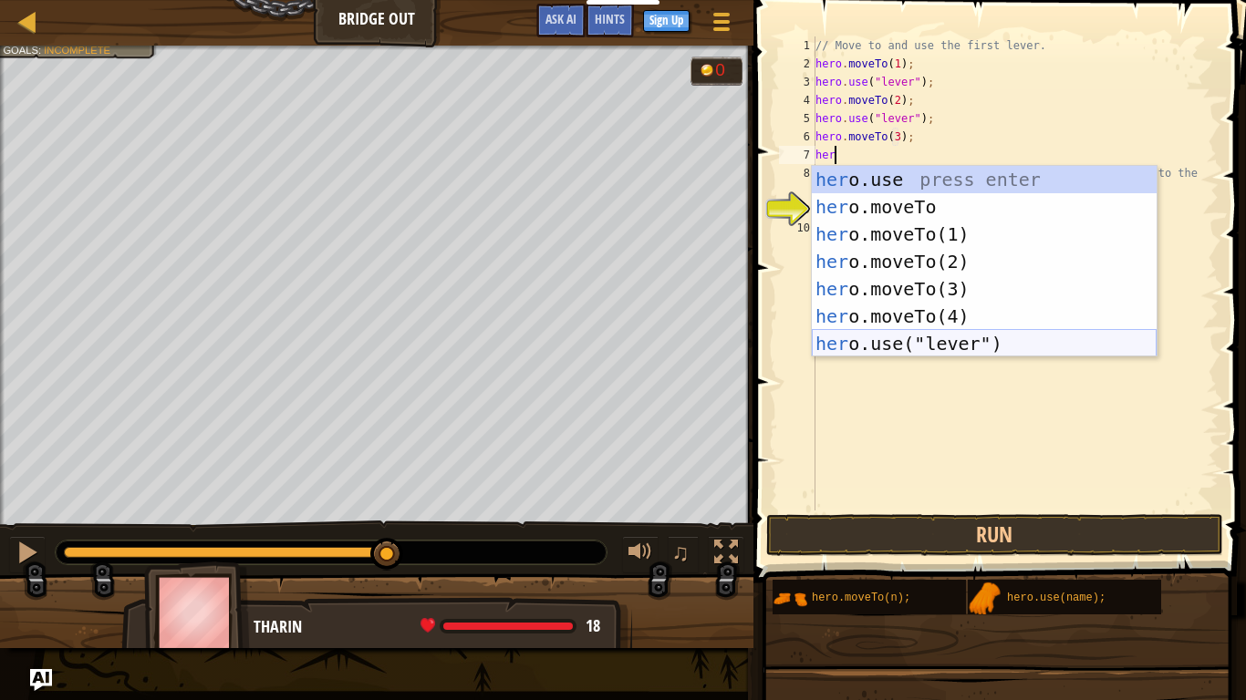
click at [977, 342] on div "her o.use press enter her o.moveTo press enter her o.moveTo(1) press enter her …" at bounding box center [983, 289] width 345 height 246
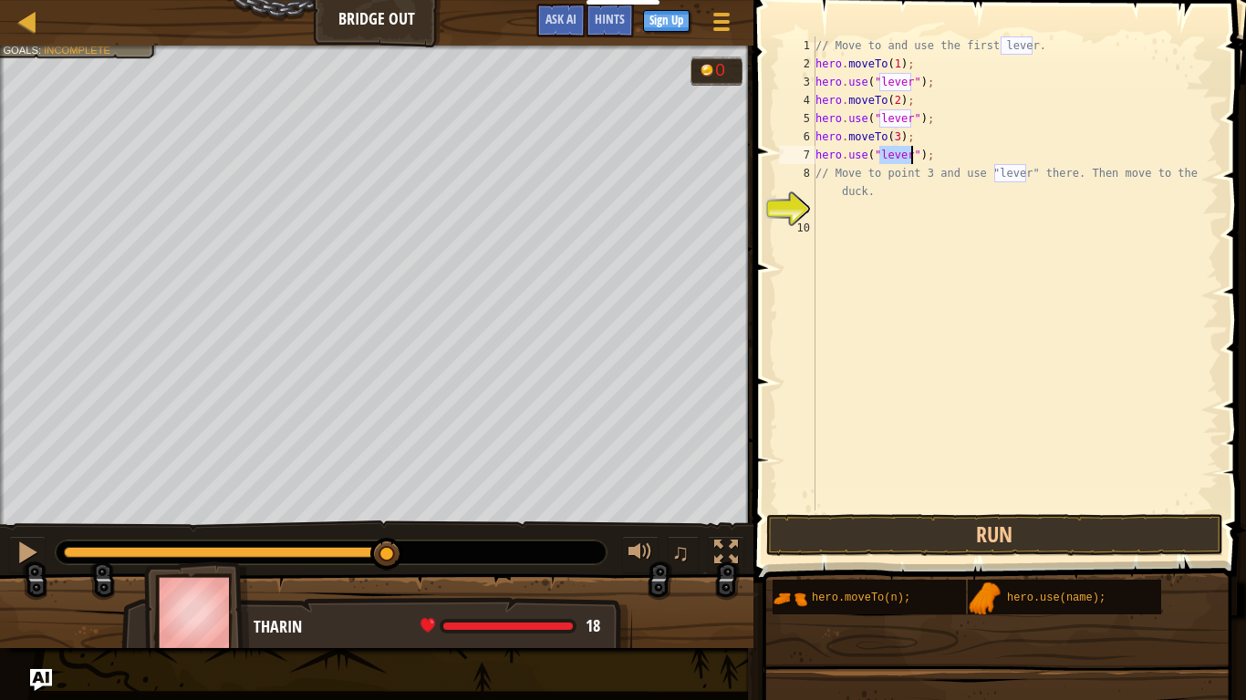
click at [868, 174] on div "// Move to and use the first lever. hero . moveTo ( 1 ) ; hero . use ( "lever" …" at bounding box center [1014, 291] width 407 height 511
click at [823, 173] on div "// Move to and use the first lever. hero . moveTo ( 1 ) ; hero . use ( "lever" …" at bounding box center [1014, 291] width 407 height 511
click at [817, 171] on div "// Move to and use the first lever. hero . moveTo ( 1 ) ; hero . use ( "lever" …" at bounding box center [1014, 291] width 407 height 511
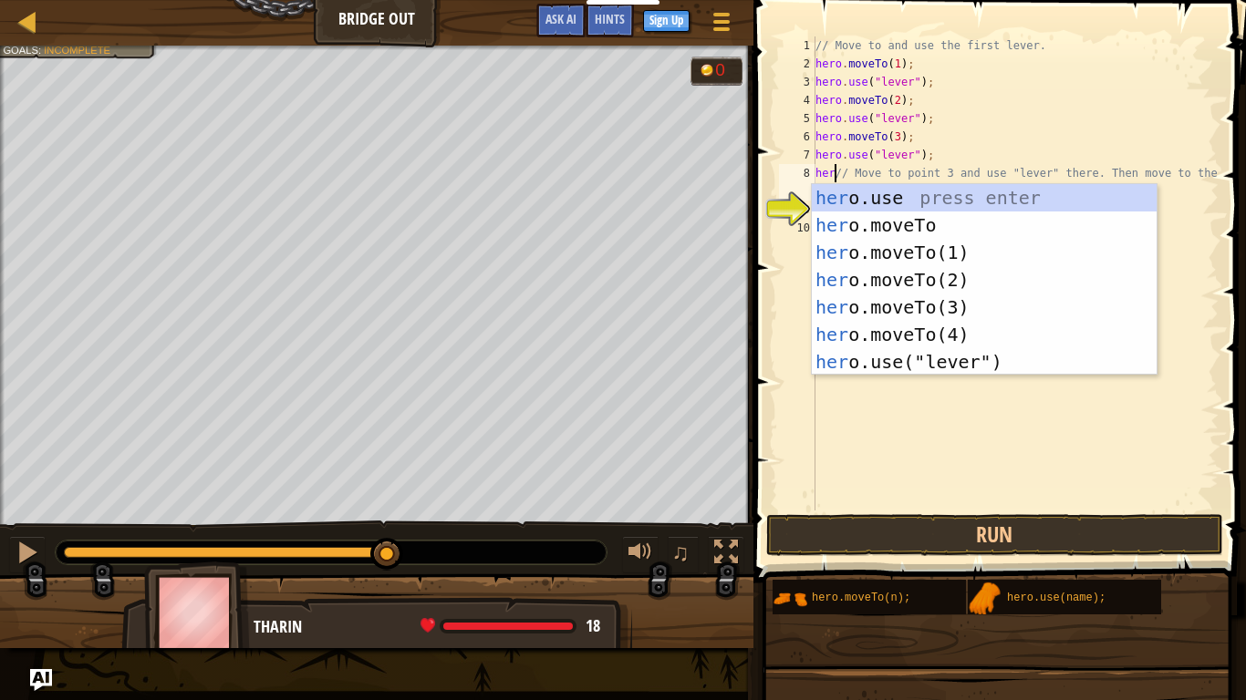
scroll to position [8, 3]
click at [938, 329] on div "her o.use press enter her o.moveTo press enter her o.moveTo(1) press enter her …" at bounding box center [983, 307] width 345 height 246
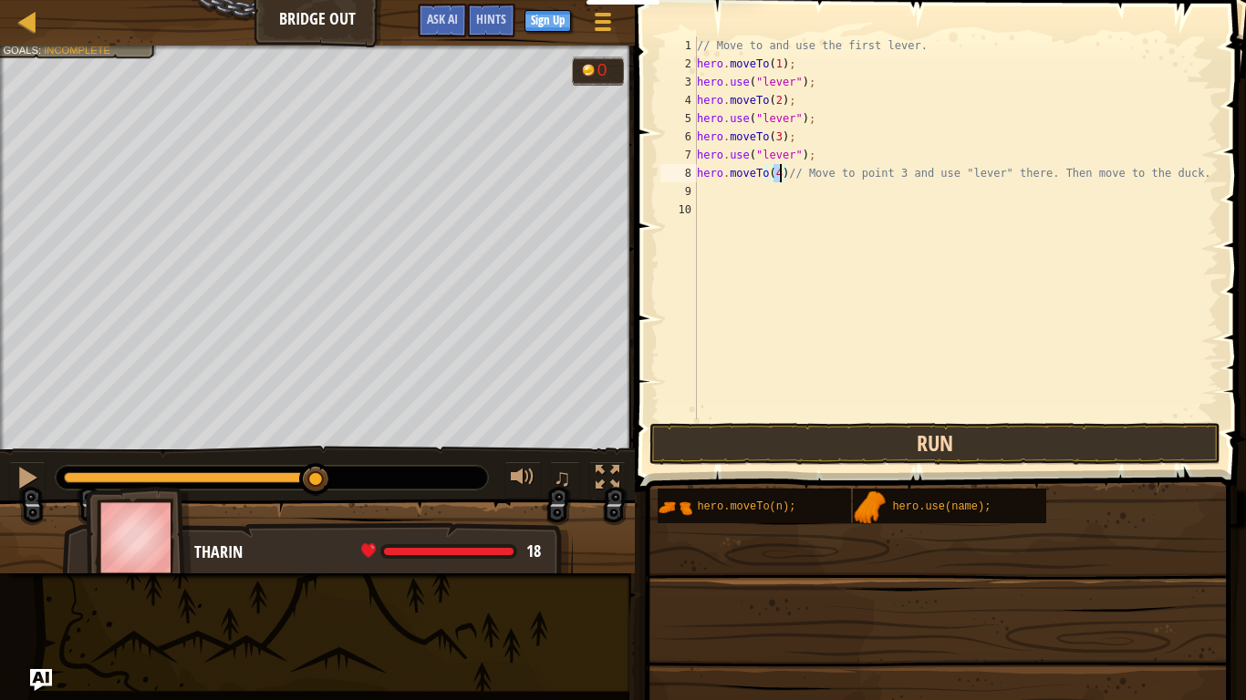
type textarea "hero.moveTo(4)// Move to point 3 and use "lever" there. Then move to the duck."
click at [948, 447] on button "Run" at bounding box center [935, 444] width 572 height 42
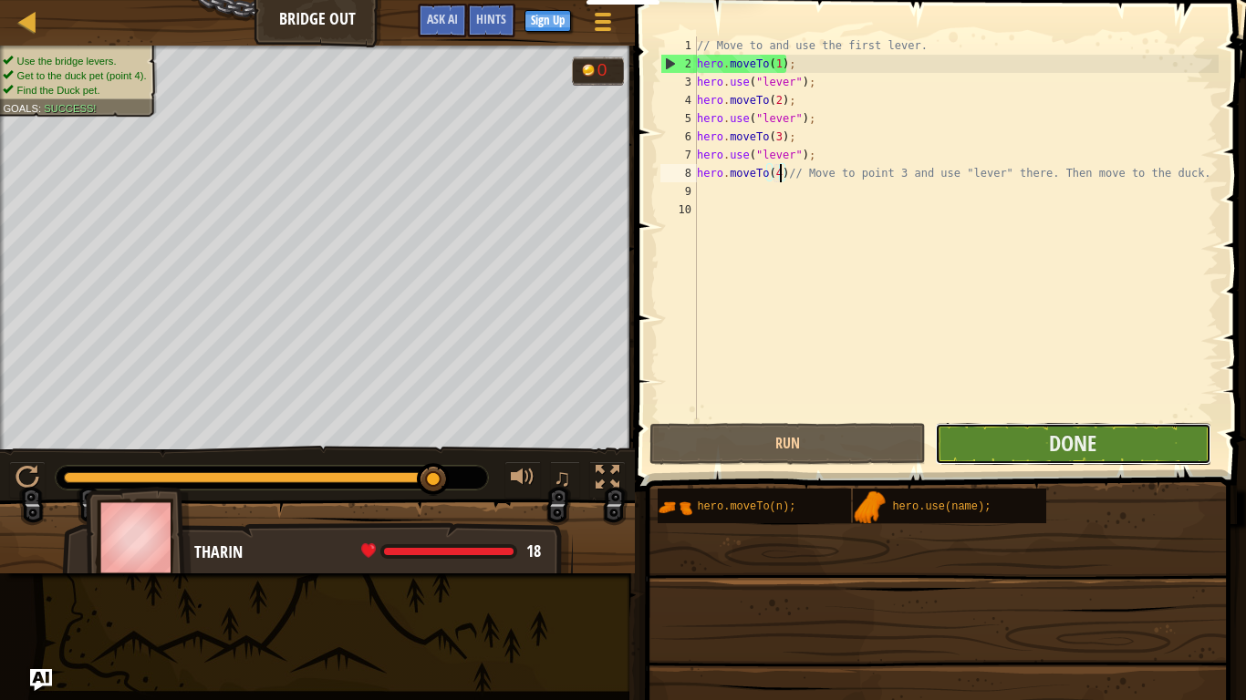
click at [1099, 448] on button "Done" at bounding box center [1073, 444] width 276 height 42
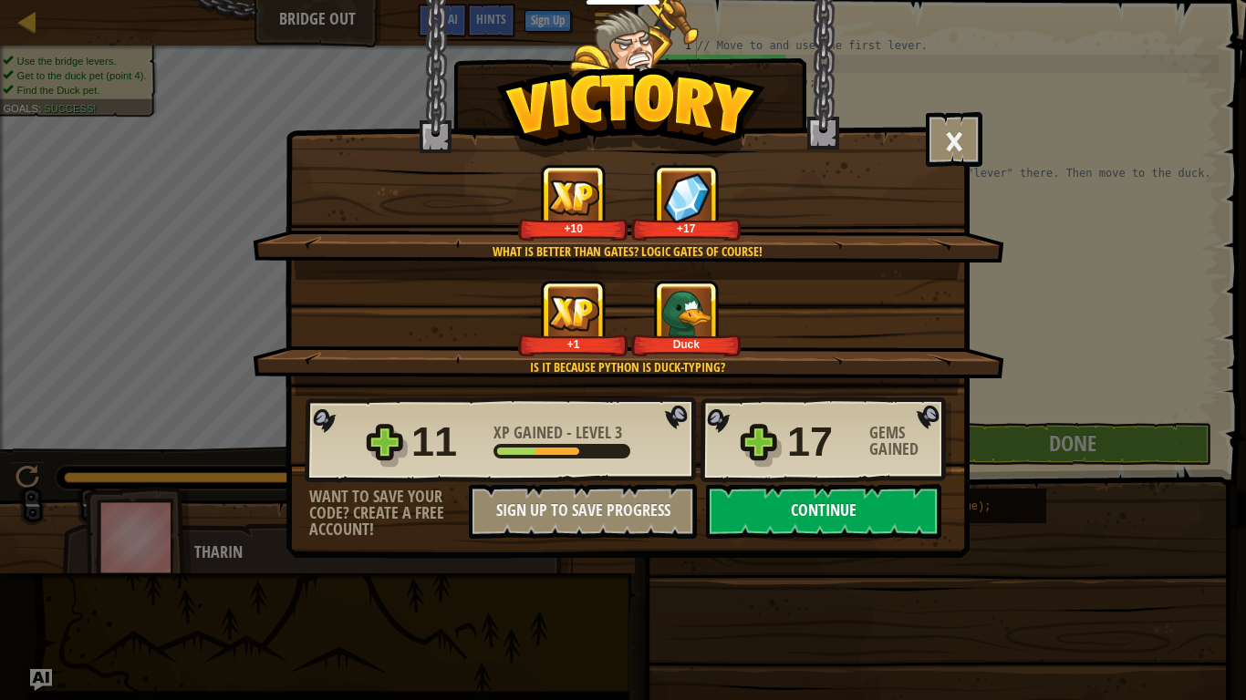
click at [912, 506] on button "Continue" at bounding box center [823, 511] width 235 height 55
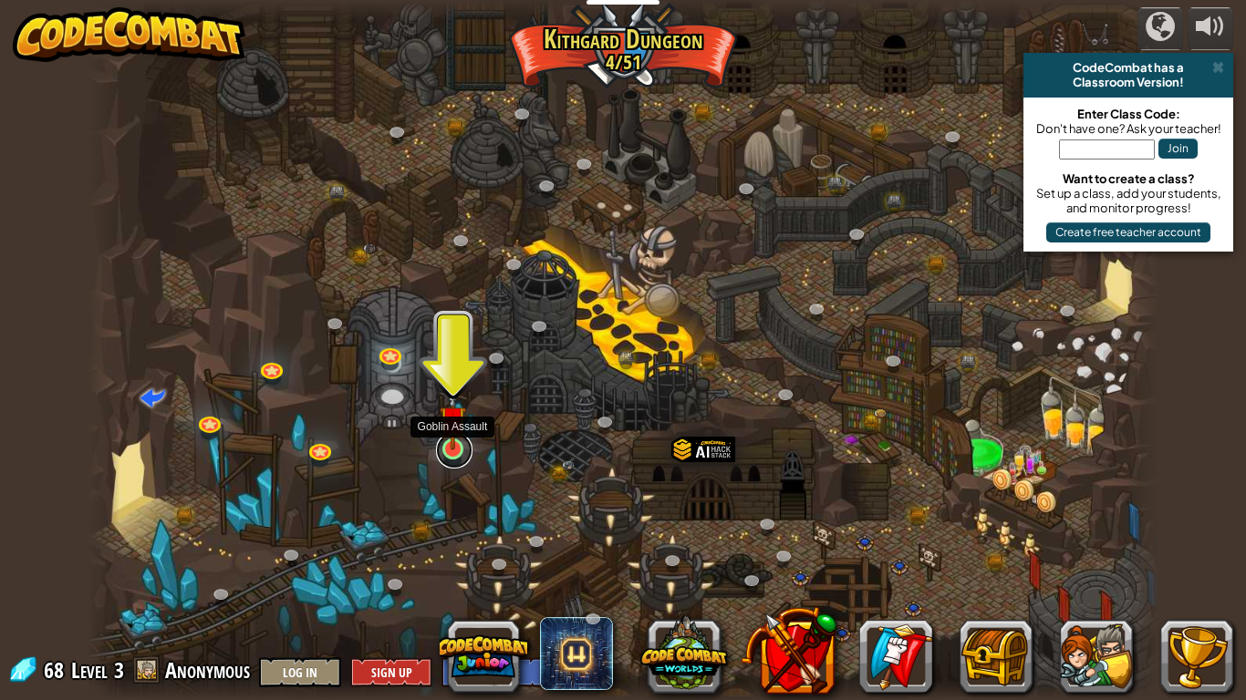
click at [459, 459] on link at bounding box center [454, 450] width 36 height 36
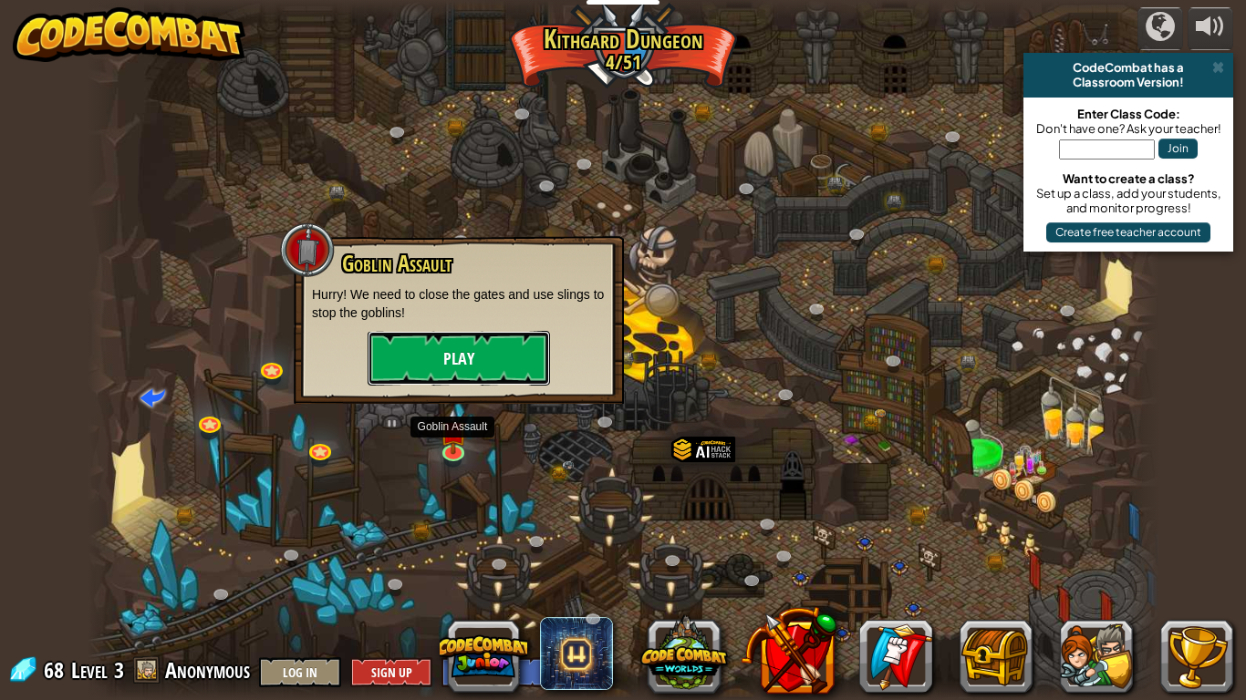
click at [467, 362] on button "Play" at bounding box center [458, 358] width 182 height 55
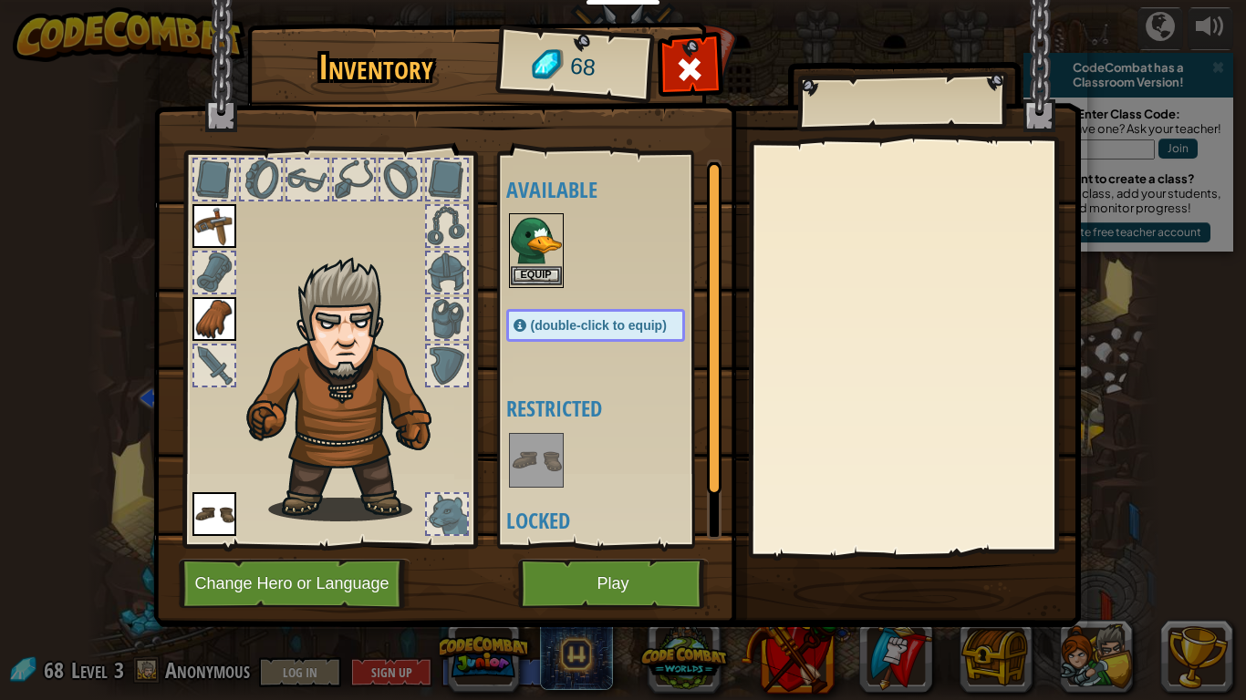
click at [544, 253] on img at bounding box center [536, 240] width 51 height 51
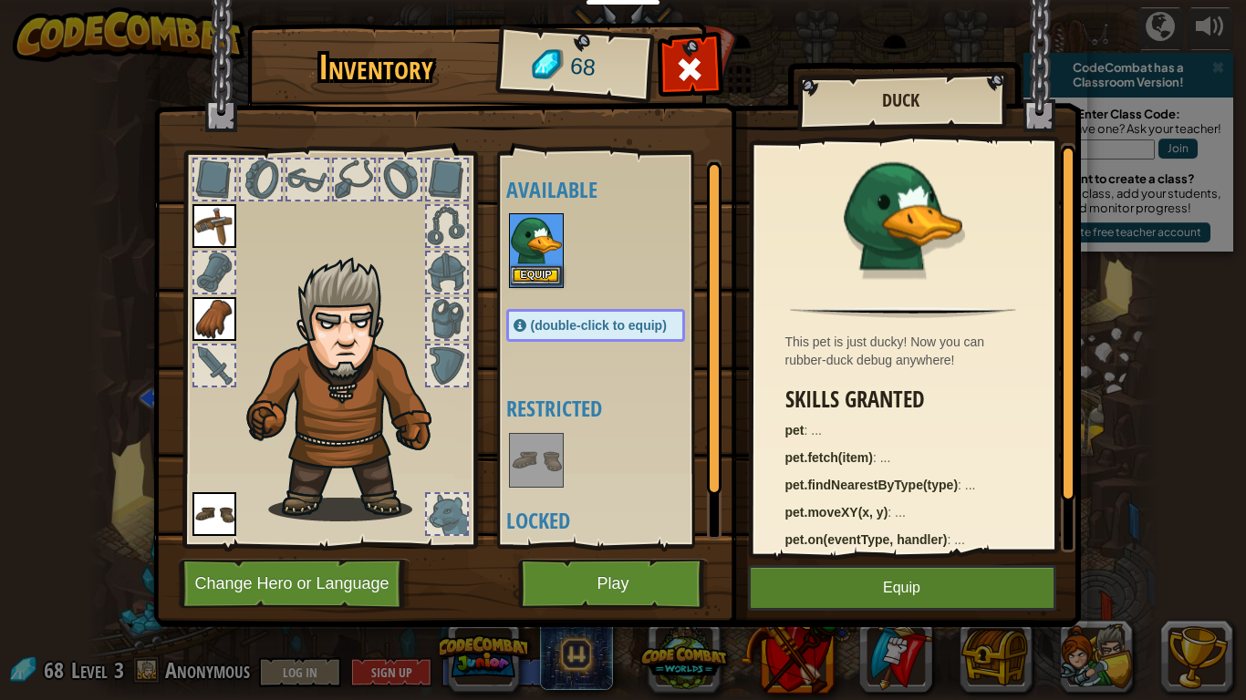
click at [544, 253] on img at bounding box center [536, 240] width 51 height 51
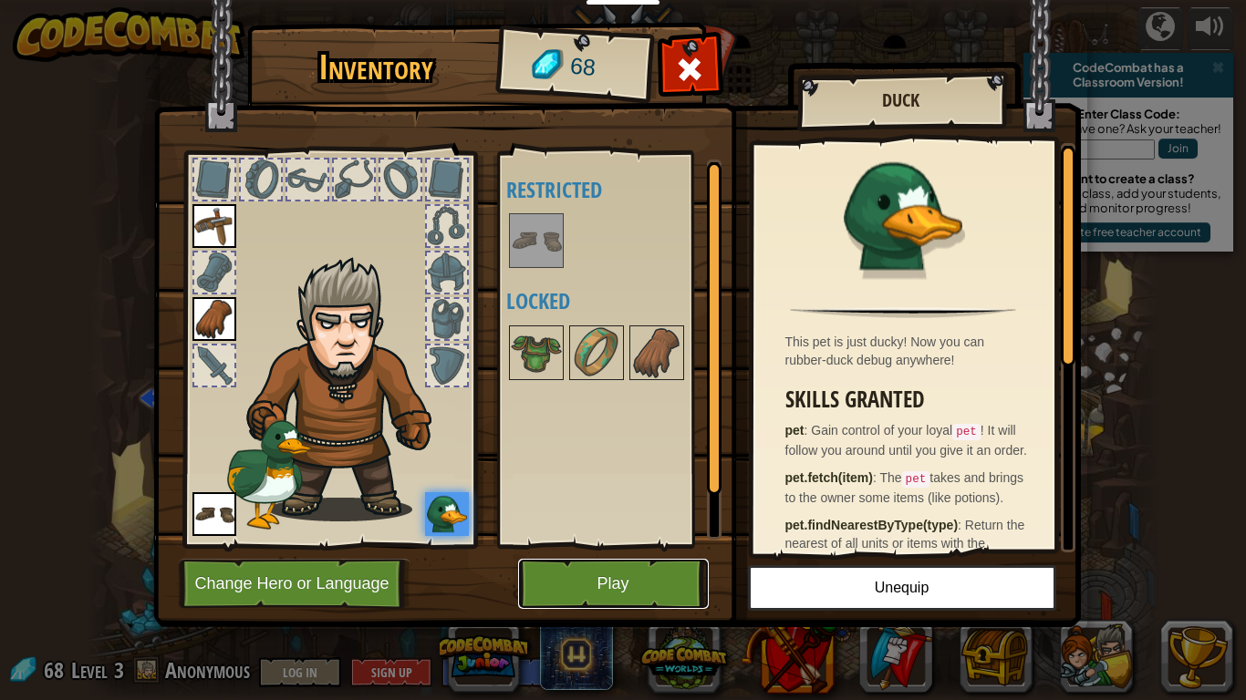
click at [667, 545] on button "Play" at bounding box center [613, 584] width 191 height 50
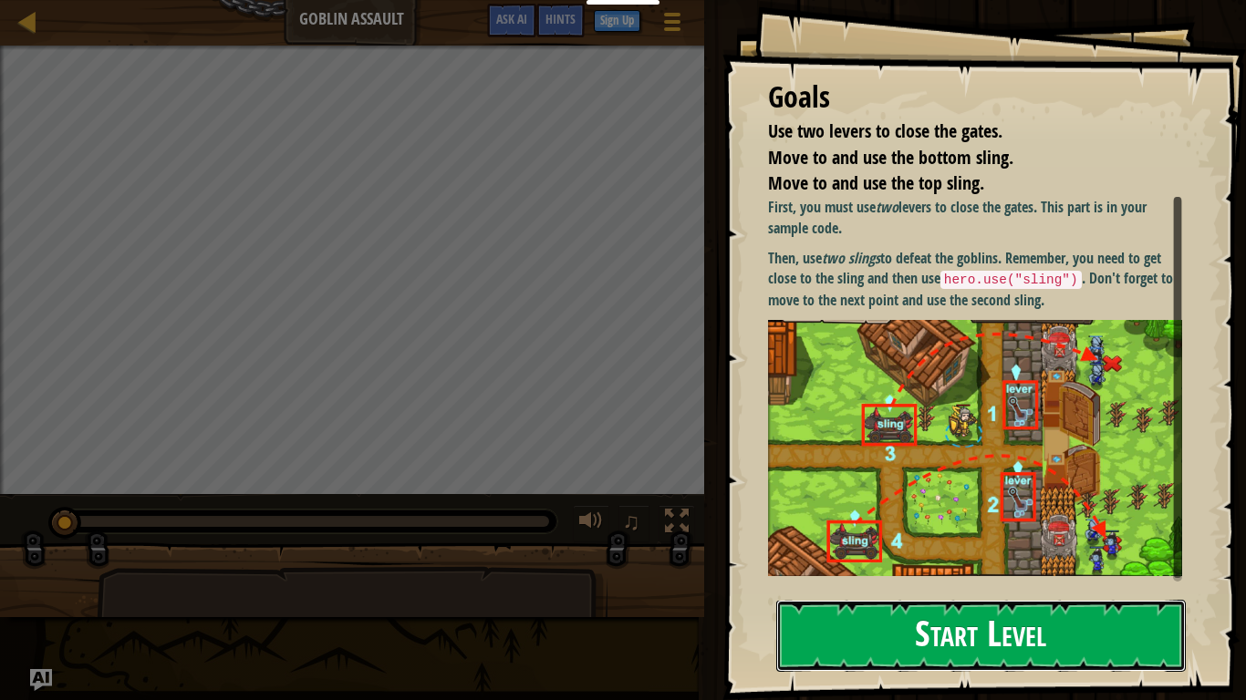
click at [917, 545] on button "Start Level" at bounding box center [980, 636] width 409 height 72
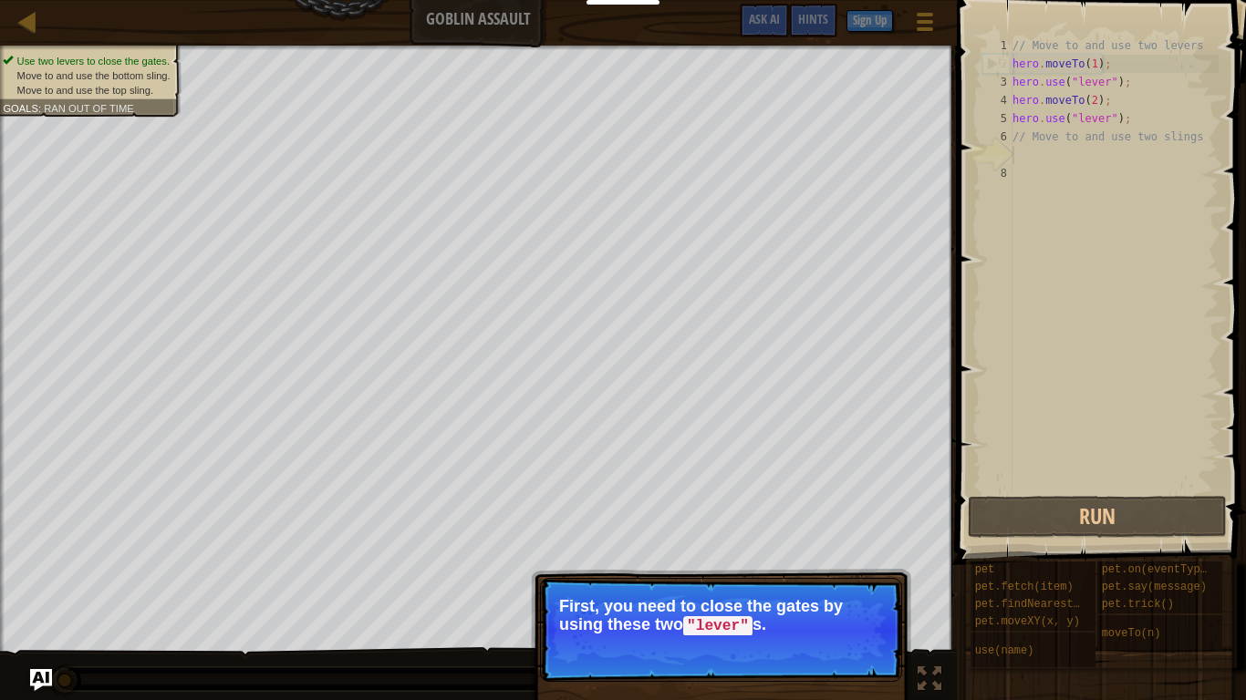
click at [828, 545] on p "First, you need to close the gates by using these two "lever" s." at bounding box center [721, 616] width 324 height 38
click at [840, 545] on button "Continue" at bounding box center [849, 651] width 76 height 24
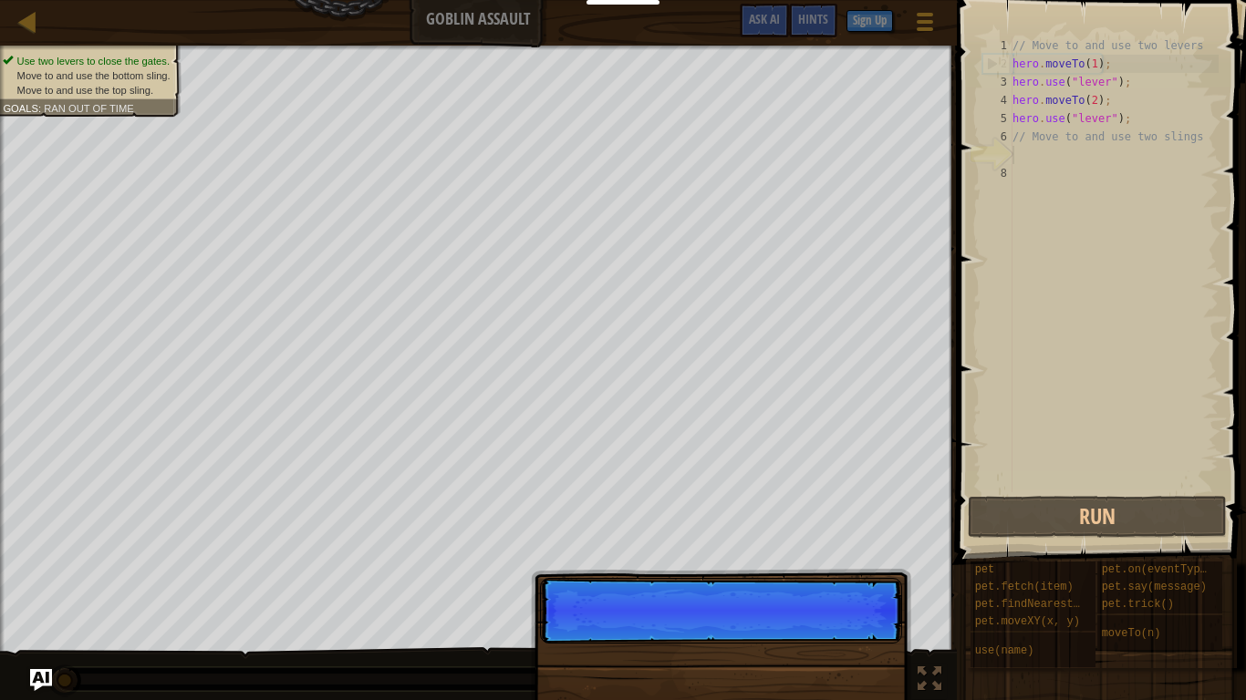
scroll to position [8, 0]
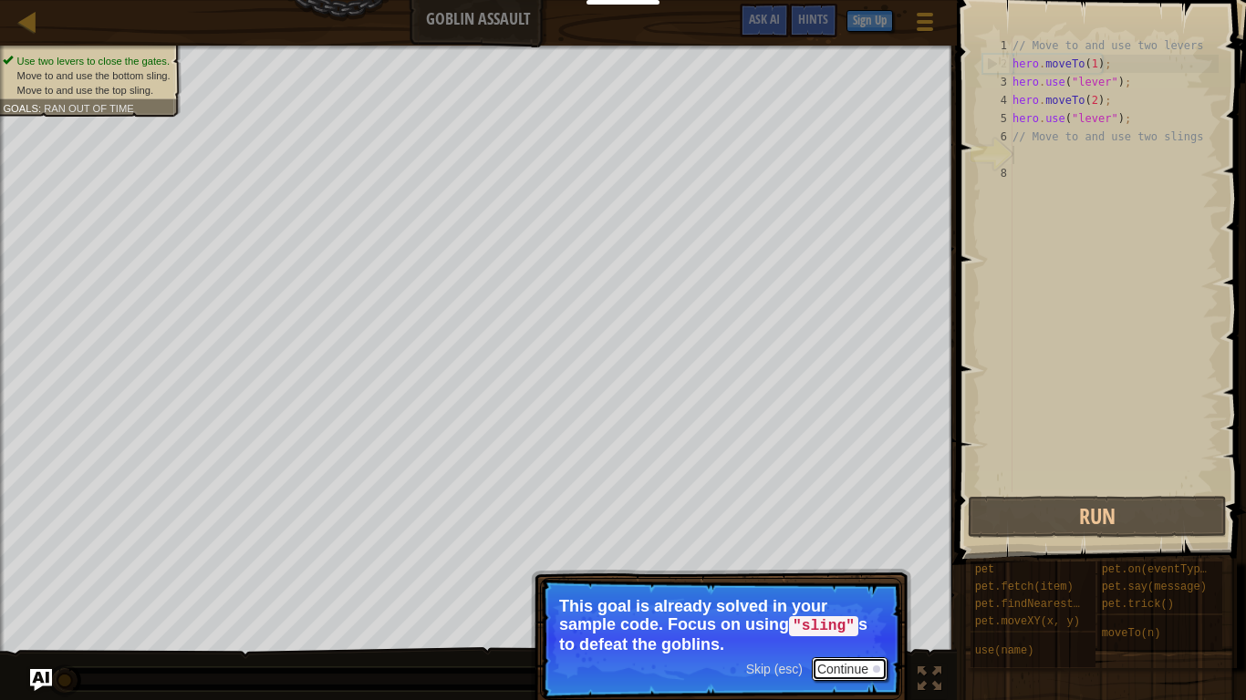
click at [846, 545] on button "Continue" at bounding box center [849, 669] width 76 height 24
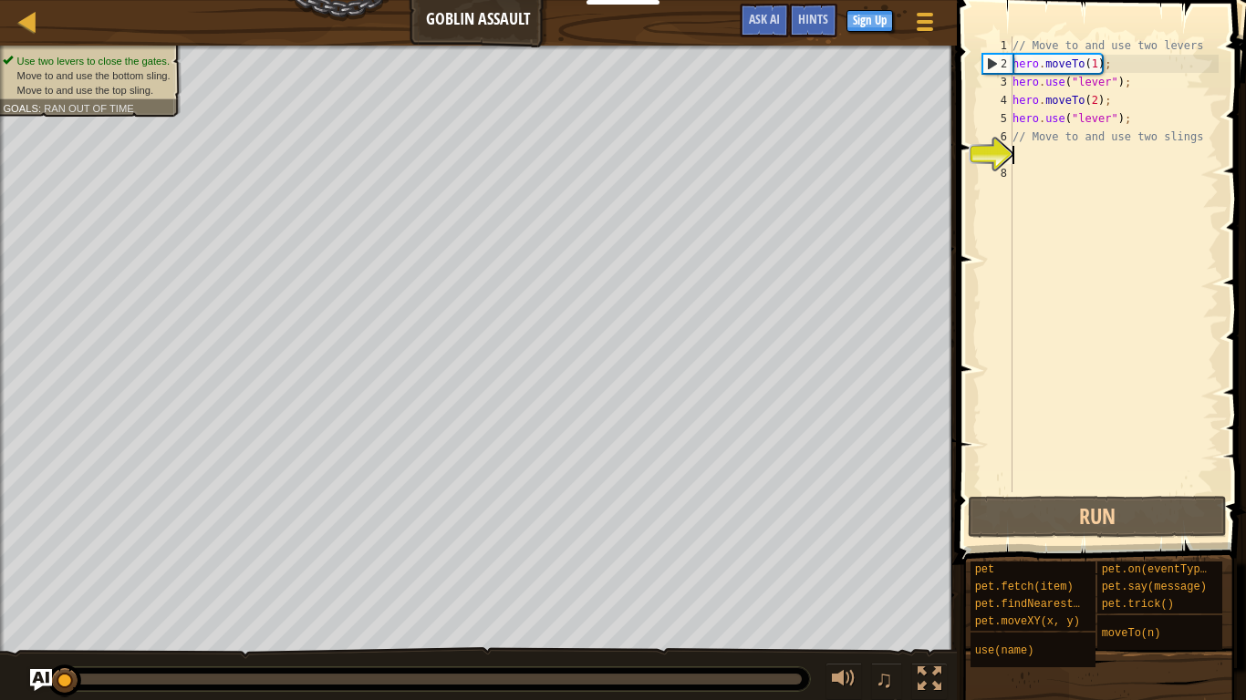
click at [1027, 156] on div "// Move to and use two levers hero . moveTo ( 1 ) ; hero . use ( "lever" ) ; he…" at bounding box center [1113, 282] width 210 height 492
click at [1022, 156] on div "// Move to and use two levers hero . moveTo ( 1 ) ; hero . use ( "lever" ) ; he…" at bounding box center [1113, 282] width 210 height 492
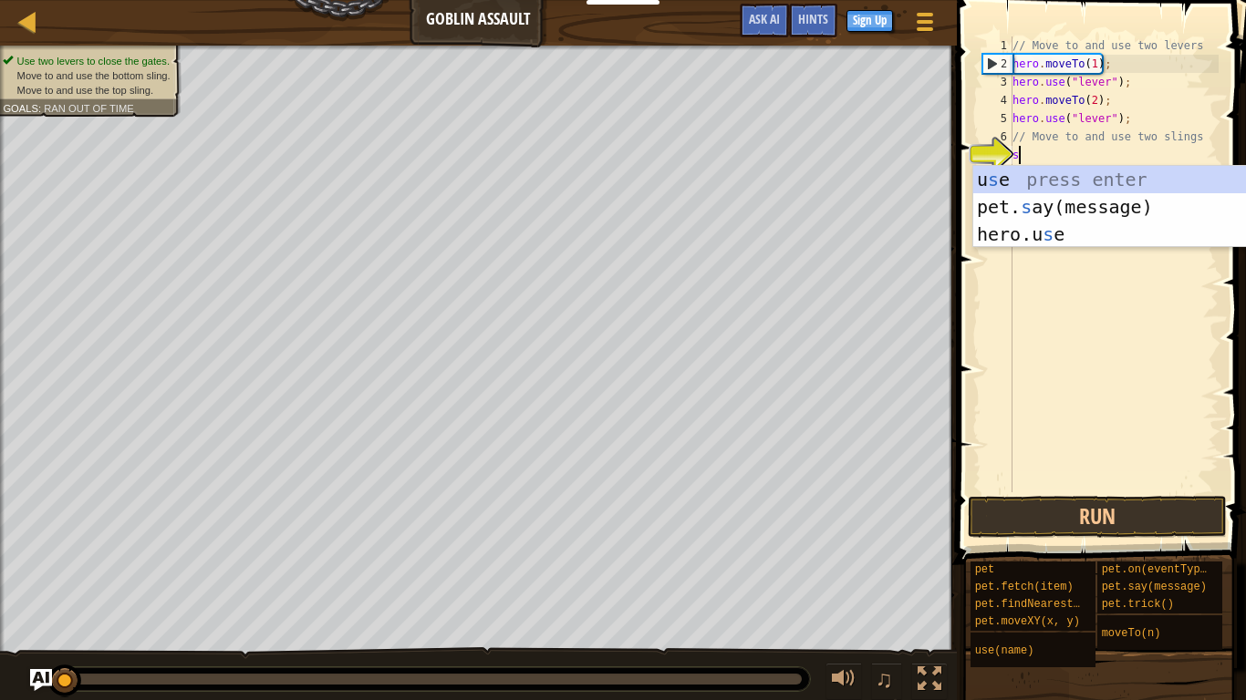
scroll to position [8, 1]
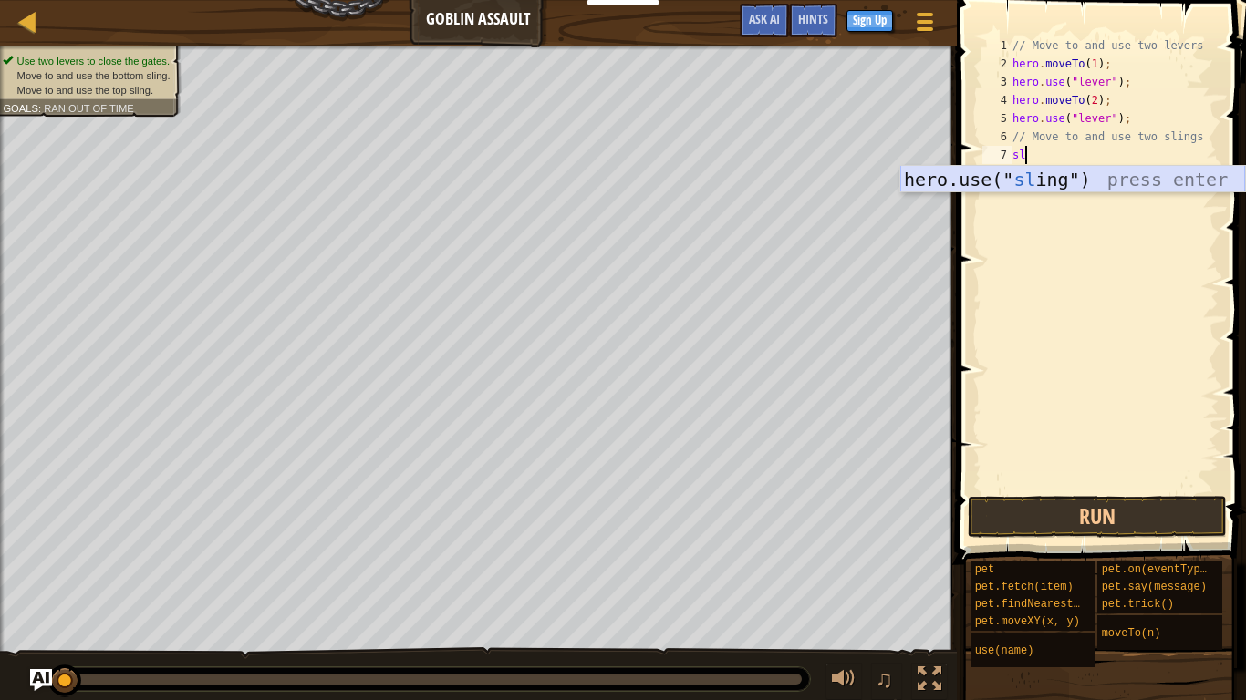
click at [1099, 178] on div "hero.use(" sl ing") press enter" at bounding box center [1072, 207] width 345 height 82
type textarea "hero.use("sling");"
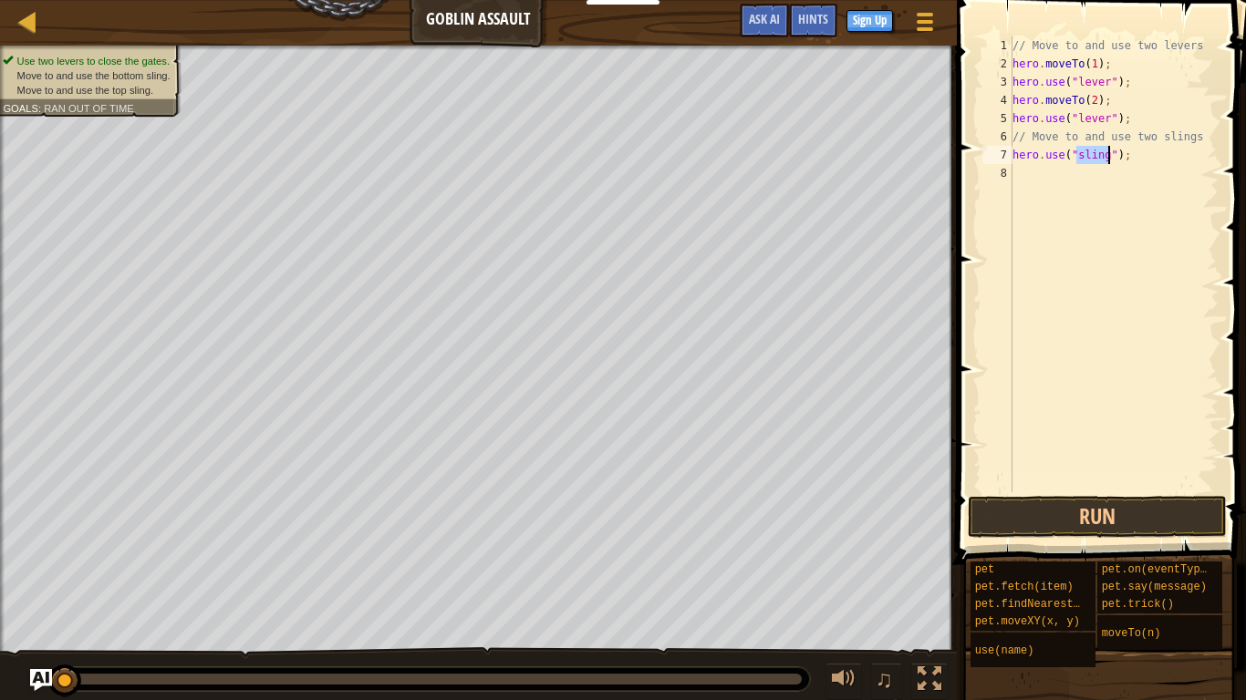
click at [1033, 179] on div "// Move to and use two levers hero . moveTo ( 1 ) ; hero . use ( "lever" ) ; he…" at bounding box center [1113, 282] width 210 height 492
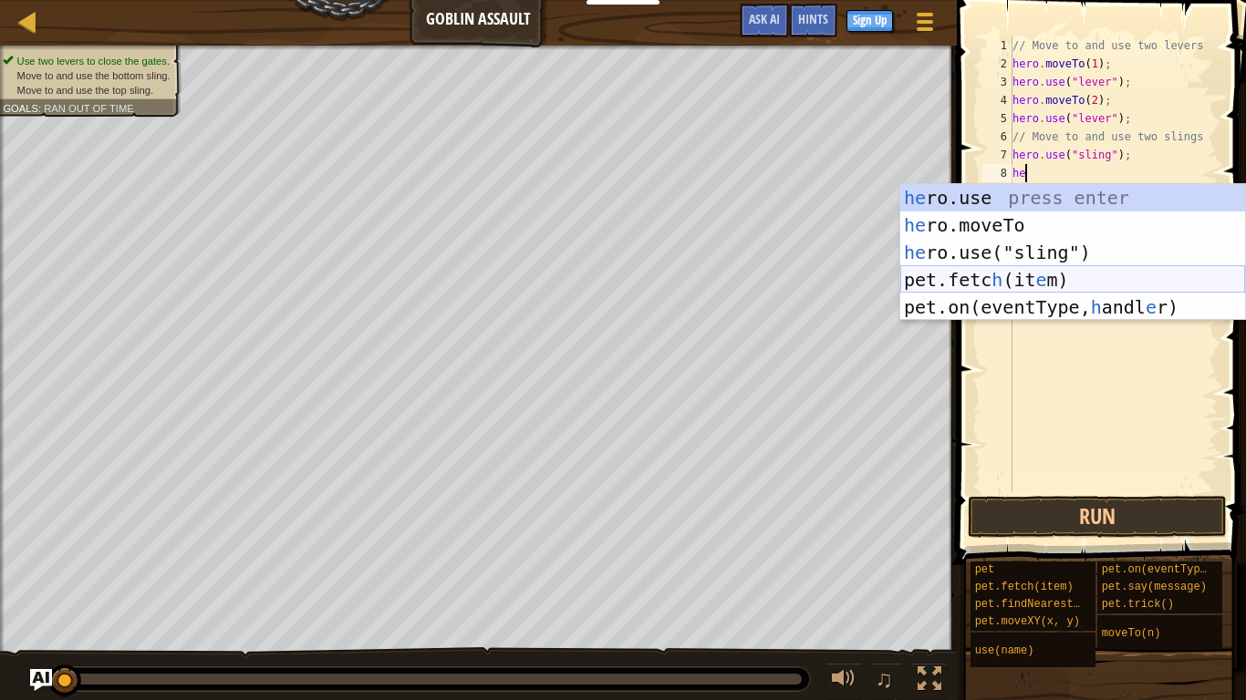
click at [1112, 277] on div "he ro.use press enter he ro.moveTo press enter he ro.use("sling") press enter p…" at bounding box center [1072, 279] width 345 height 191
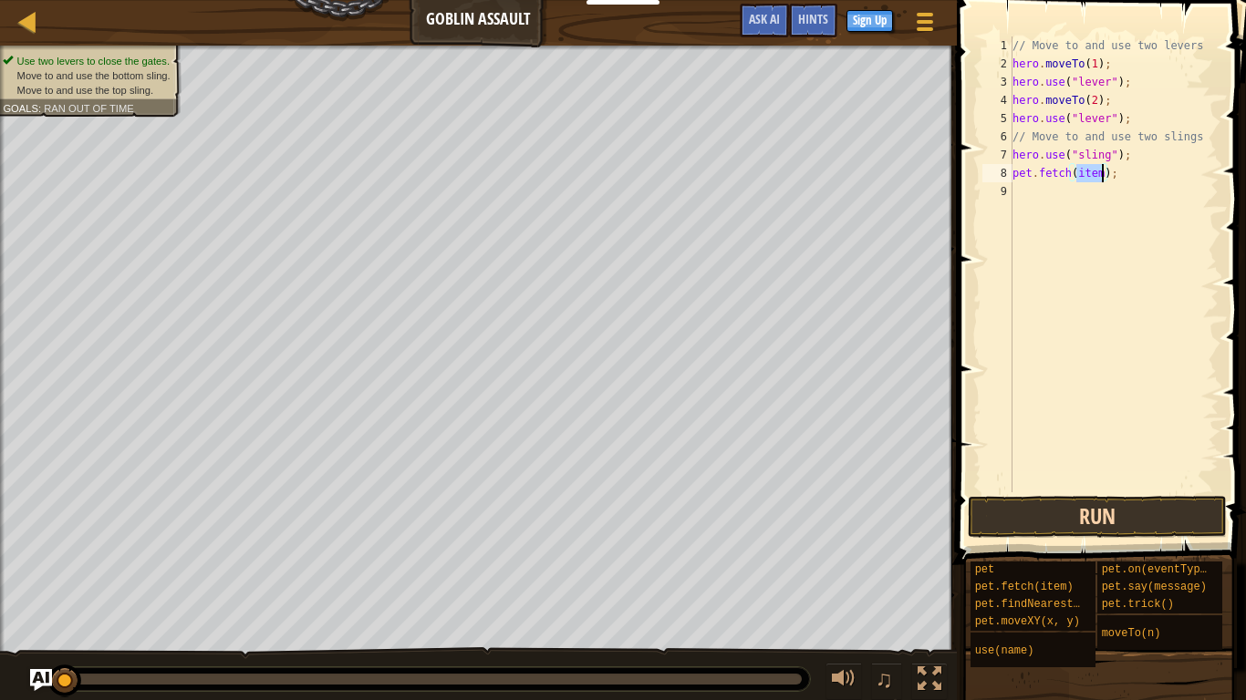
type textarea "pet.fetch(item);"
click at [1158, 523] on button "Run" at bounding box center [1096, 517] width 259 height 42
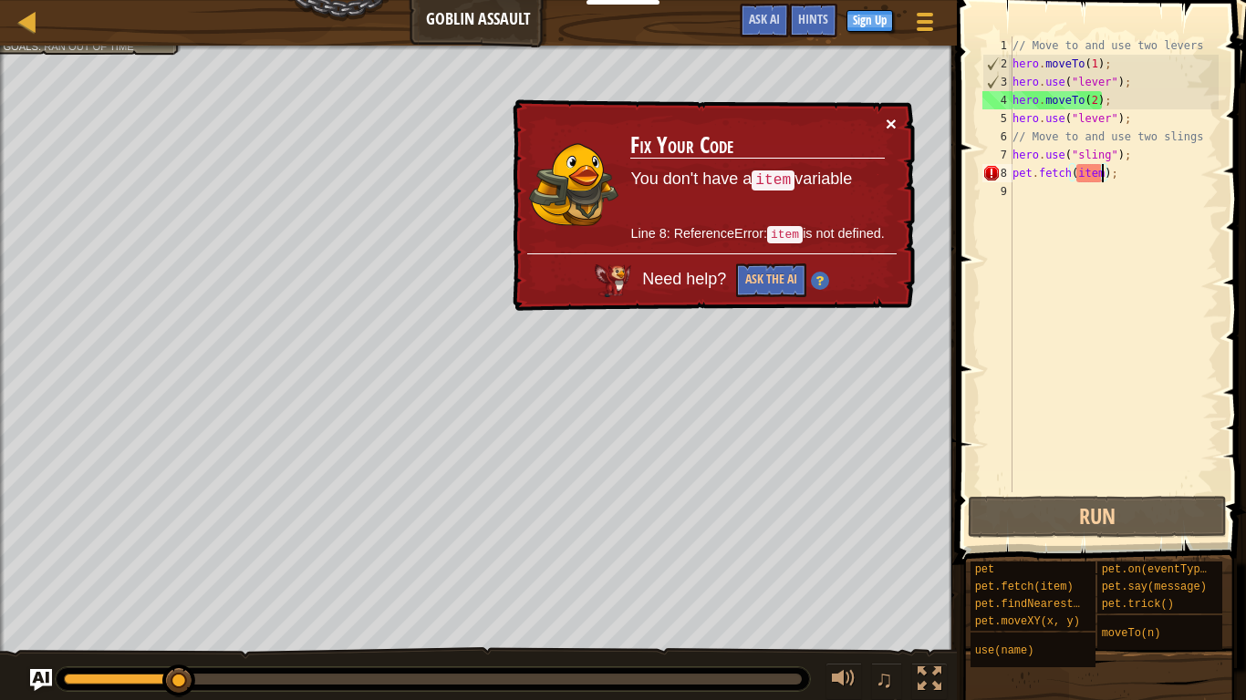
click at [895, 122] on button "×" at bounding box center [890, 123] width 11 height 19
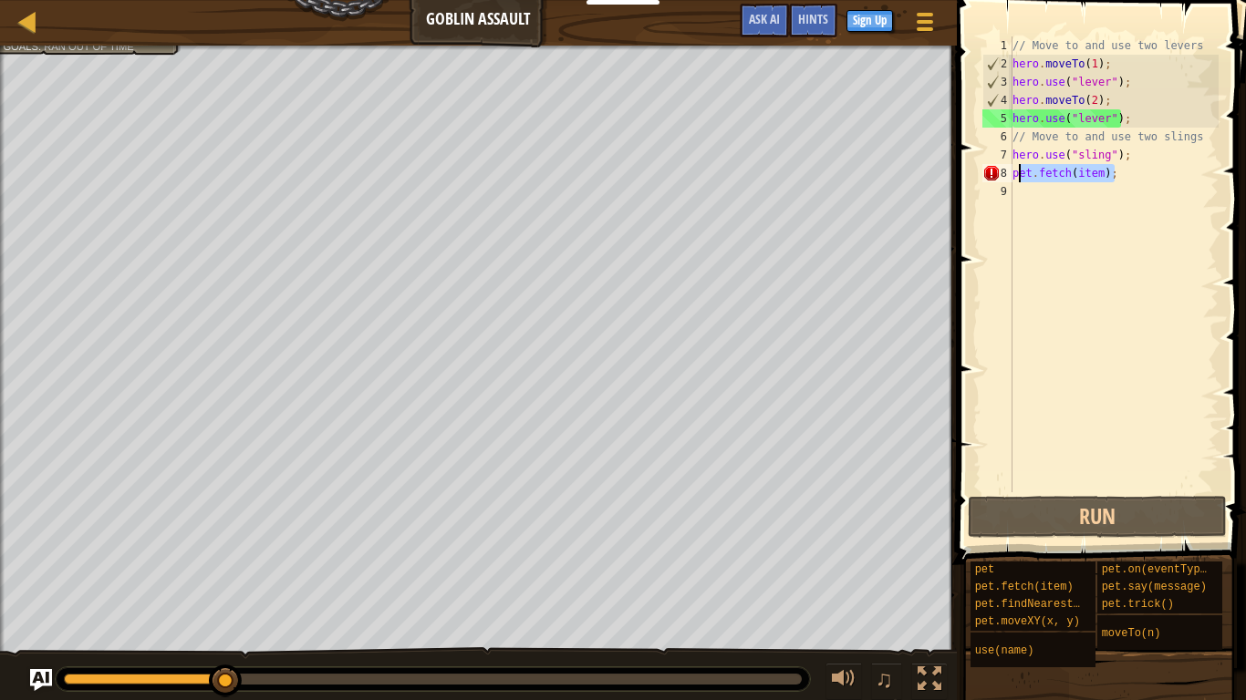
drag, startPoint x: 1121, startPoint y: 173, endPoint x: 1006, endPoint y: 174, distance: 115.8
click at [1006, 174] on div "pet.fetch(item); 1 2 3 4 5 6 7 8 9 // Move to and use two levers hero . moveTo …" at bounding box center [1098, 264] width 240 height 456
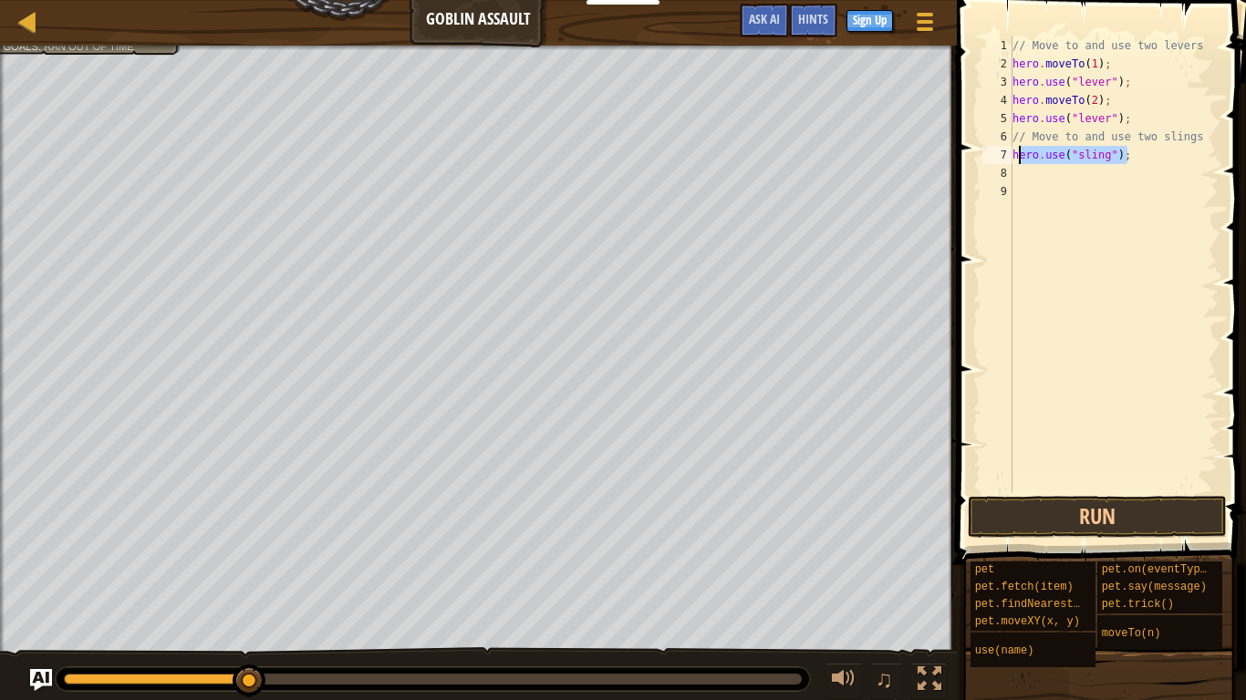
drag, startPoint x: 1142, startPoint y: 153, endPoint x: 1001, endPoint y: 149, distance: 141.4
click at [1001, 149] on div "1 2 3 4 5 6 7 8 9 // Move to and use two levers hero . moveTo ( 1 ) ; hero . us…" at bounding box center [1098, 264] width 240 height 456
type textarea "hero.use("sling");"
click at [1037, 142] on div "// Move to and use two levers hero . moveTo ( 1 ) ; hero . use ( "lever" ) ; he…" at bounding box center [1113, 282] width 210 height 492
click at [1018, 139] on div "// Move to and use two levers hero . moveTo ( 1 ) ; hero . use ( "lever" ) ; he…" at bounding box center [1113, 282] width 210 height 492
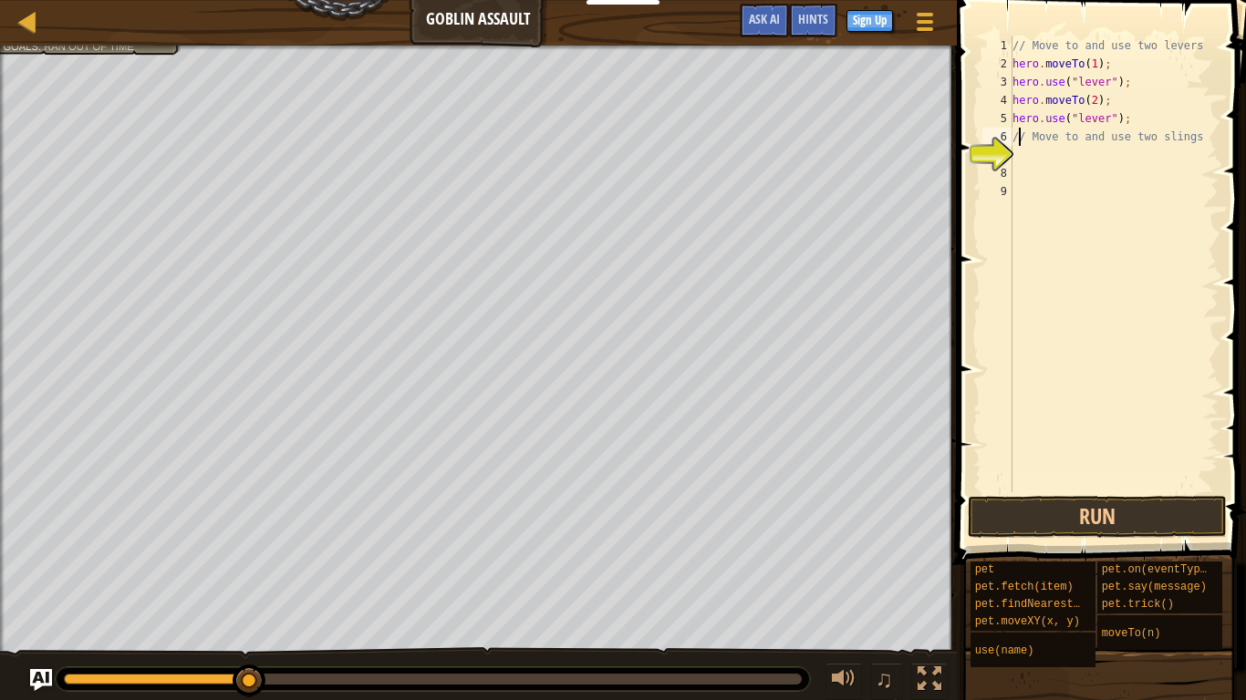
click at [1013, 139] on div "// Move to and use two levers hero . moveTo ( 1 ) ; hero . use ( "lever" ) ; he…" at bounding box center [1113, 282] width 210 height 492
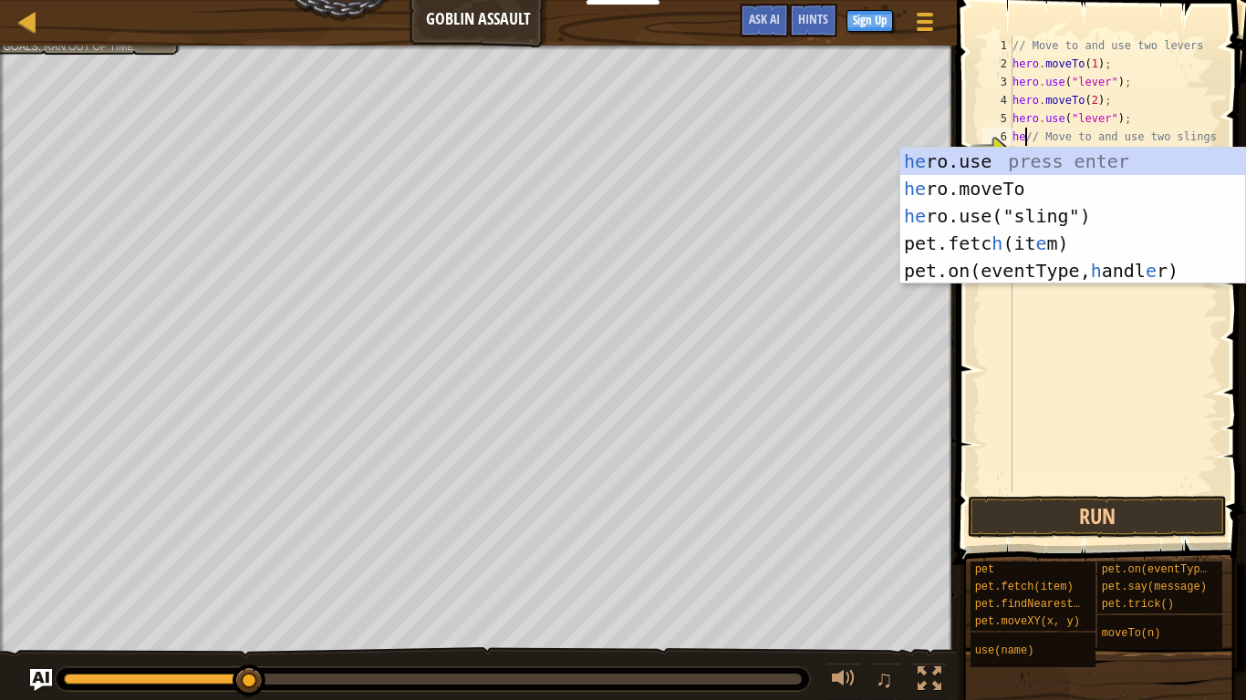
scroll to position [8, 3]
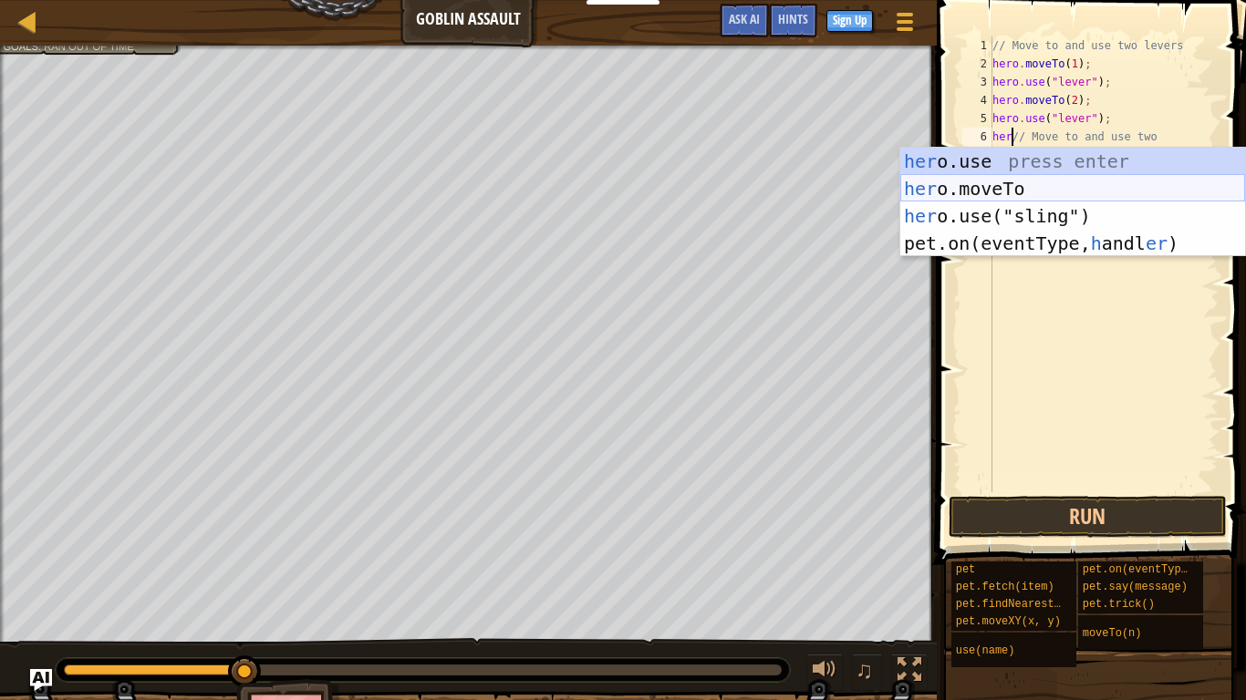
click at [1052, 185] on div "her o.use press enter her o.moveTo press enter her o.use("sling") press enter p…" at bounding box center [1072, 230] width 345 height 164
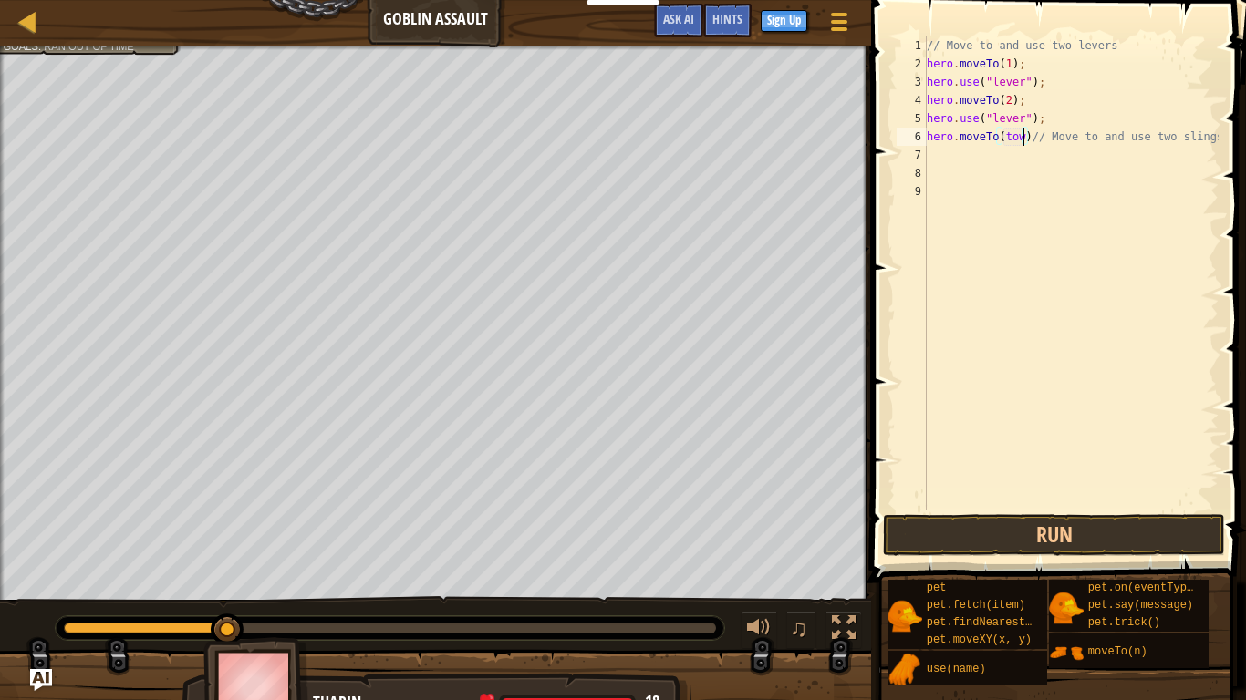
type textarea "hero.moveTo(tower)// Move to and use two slings"
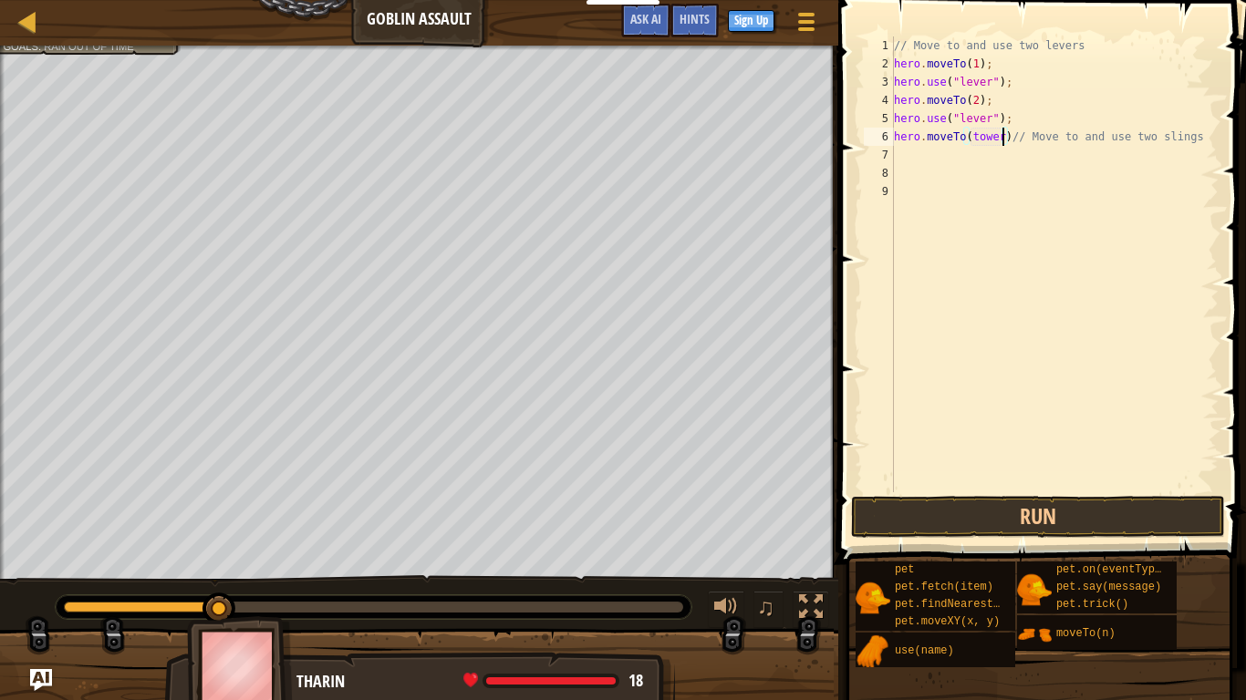
click at [992, 157] on div "// Move to and use two levers hero . moveTo ( 1 ) ; hero . use ( "lever" ) ; he…" at bounding box center [1054, 282] width 328 height 492
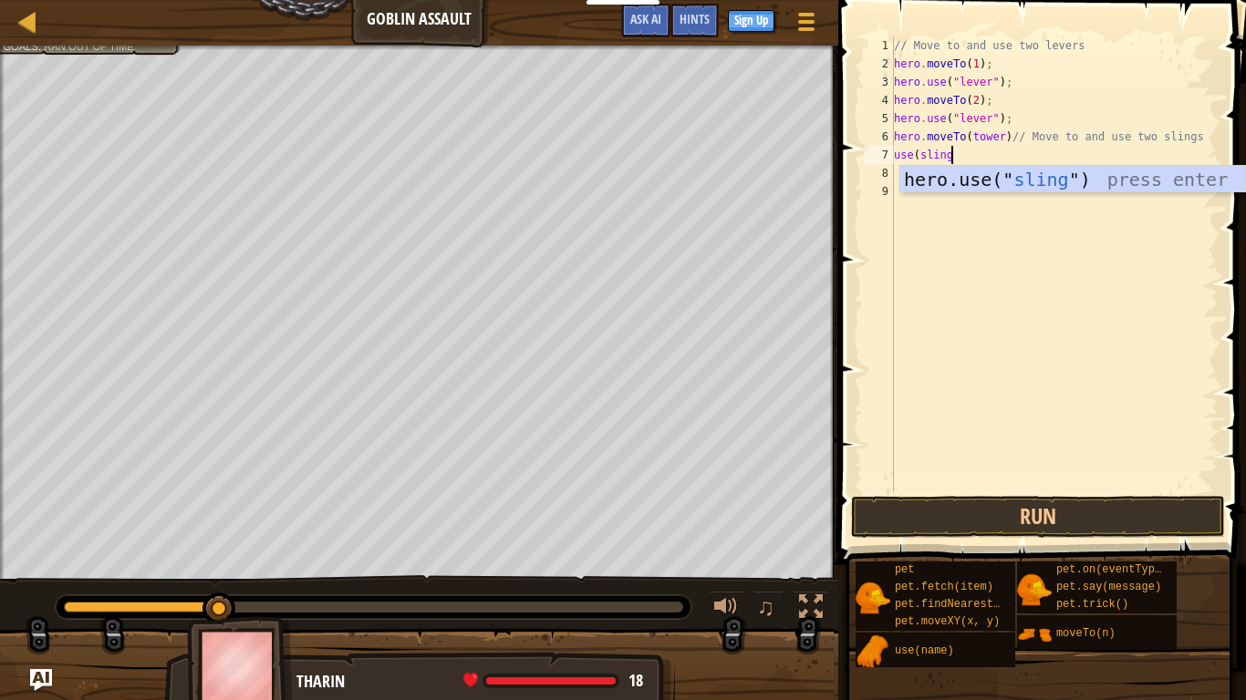
scroll to position [8, 8]
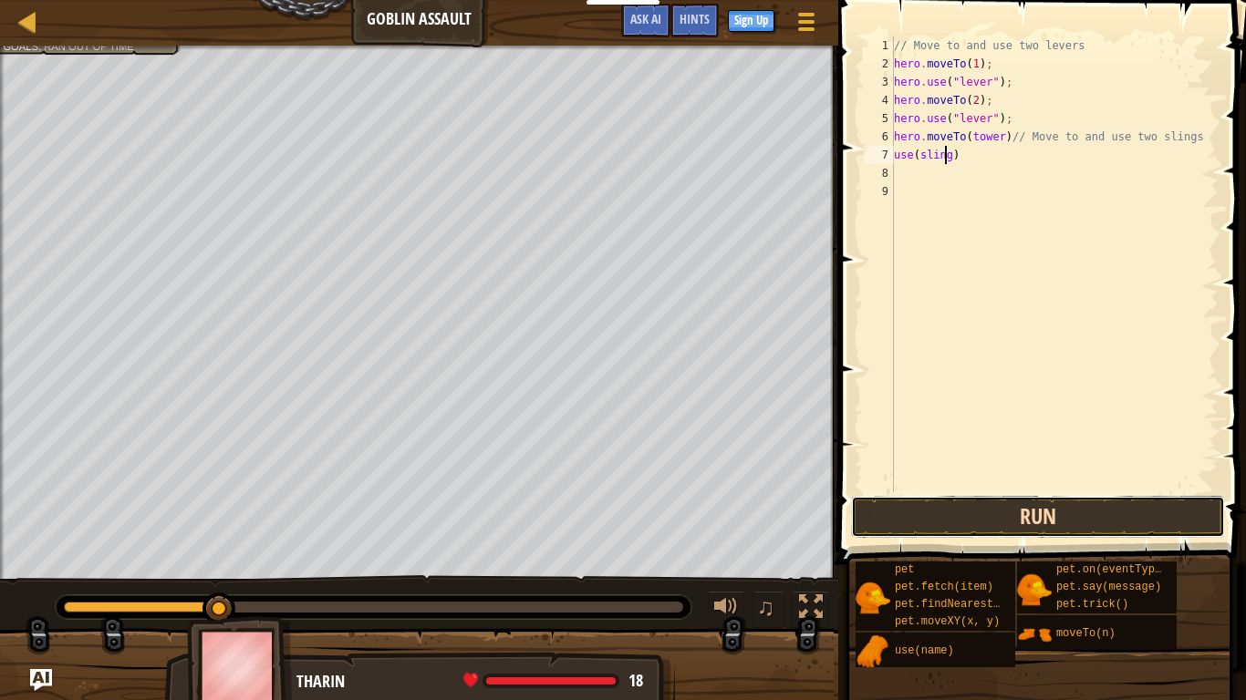
click at [1101, 522] on button "Run" at bounding box center [1038, 517] width 374 height 42
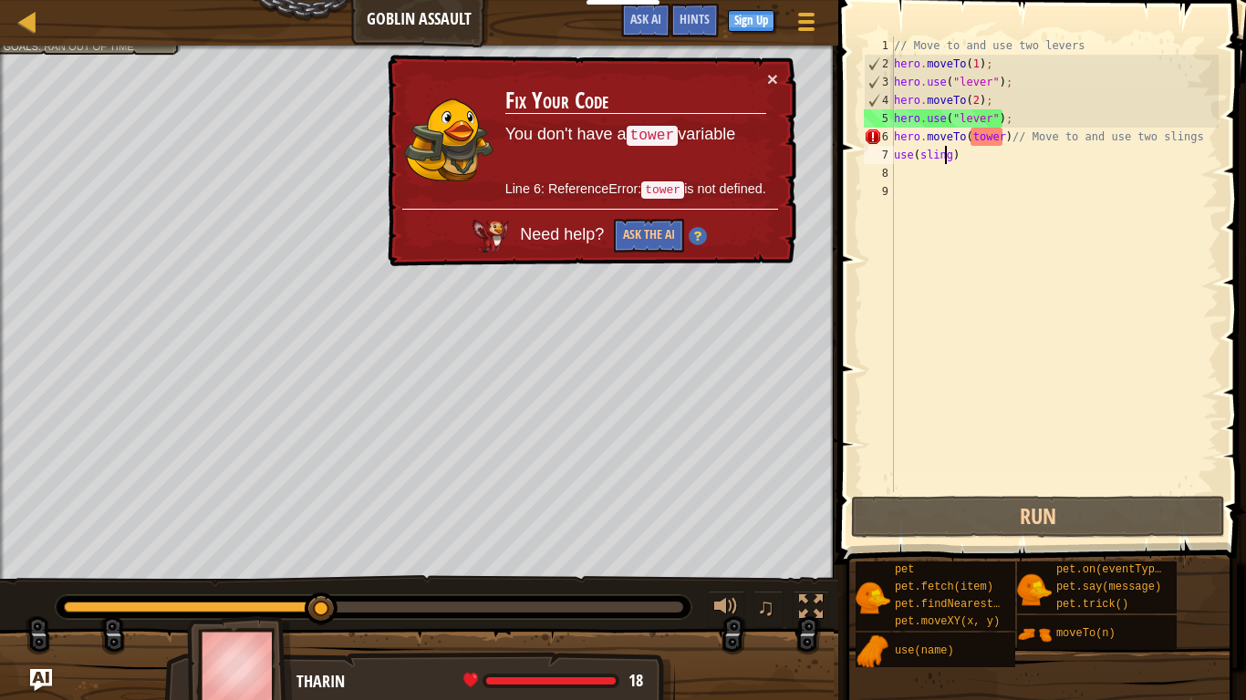
click at [989, 141] on div "// Move to and use two levers hero . moveTo ( 1 ) ; hero . use ( "lever" ) ; he…" at bounding box center [1054, 282] width 328 height 492
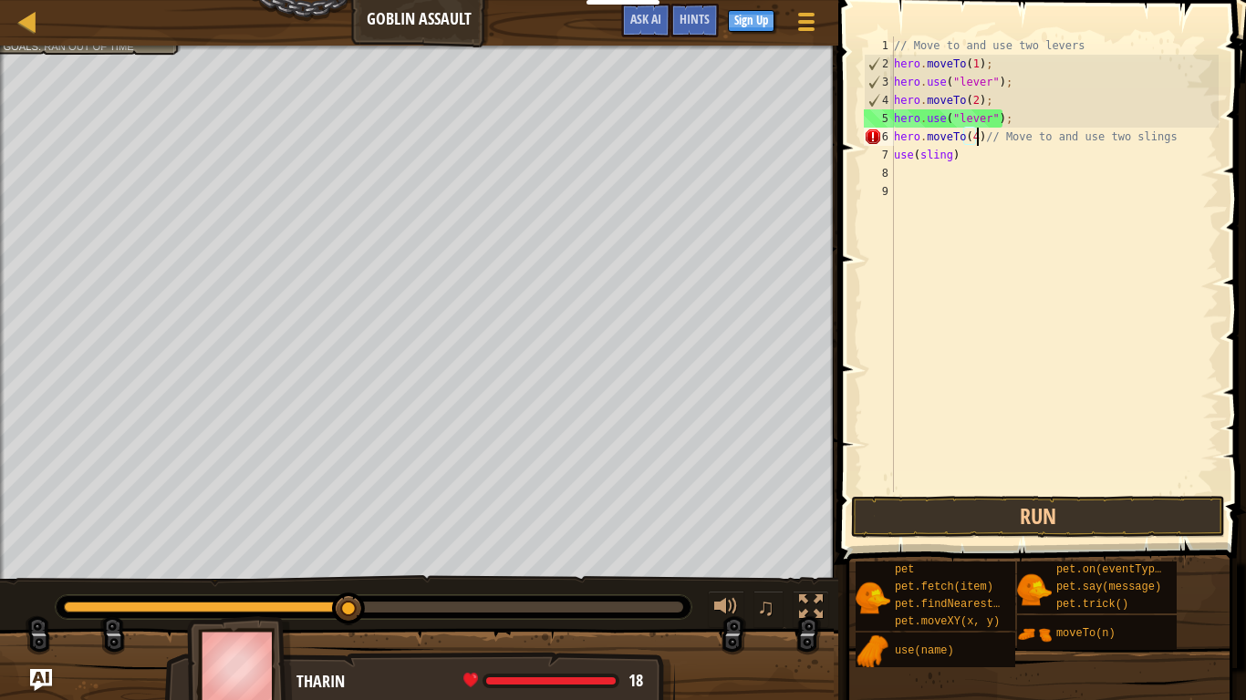
scroll to position [8, 13]
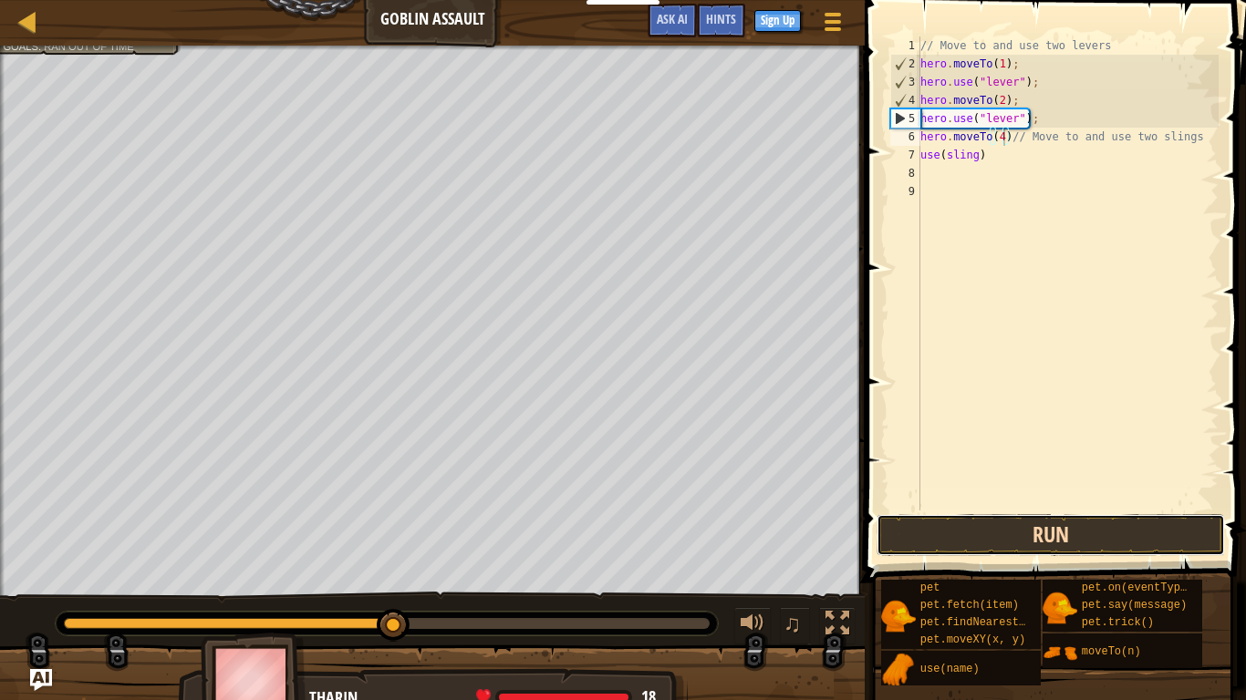
click at [1094, 528] on button "Run" at bounding box center [1050, 535] width 348 height 42
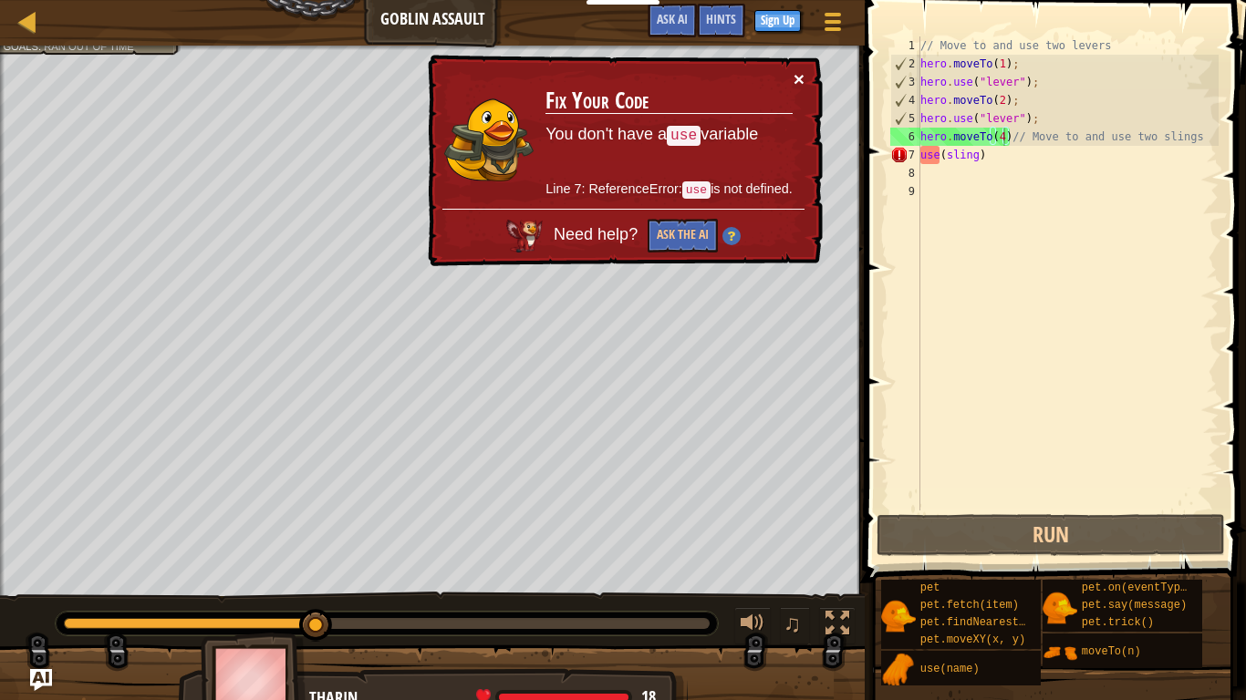
click at [802, 80] on button "×" at bounding box center [798, 78] width 11 height 19
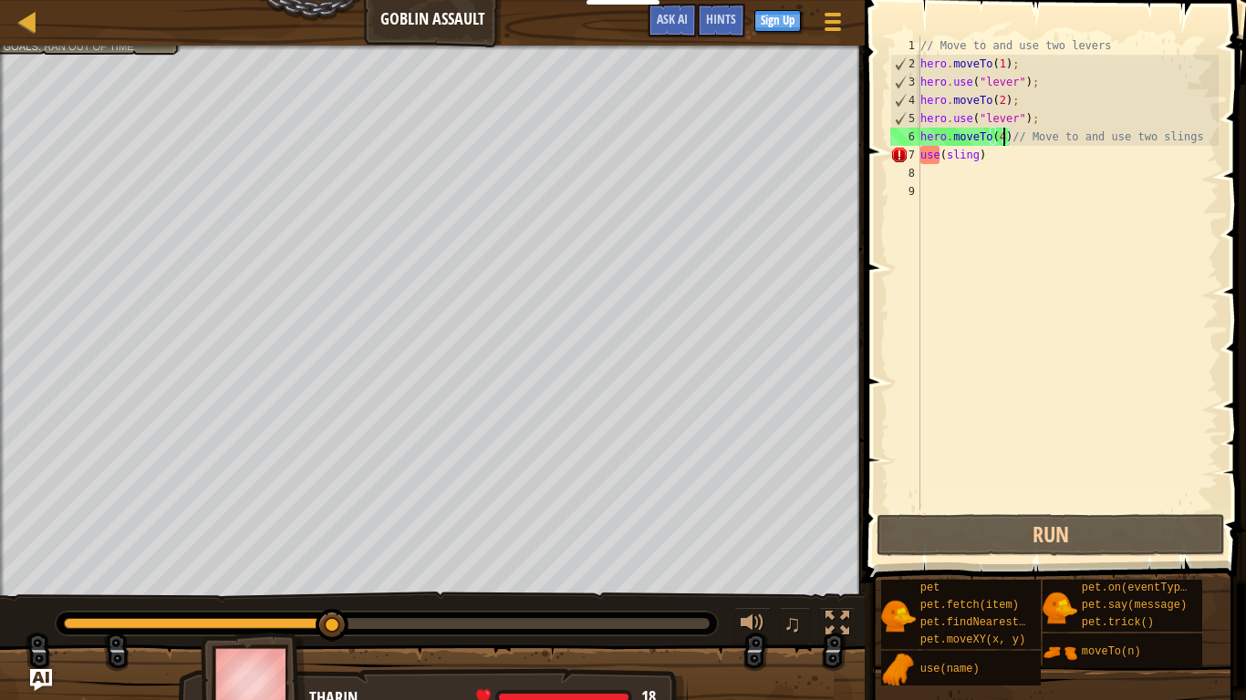
click at [938, 151] on div "// Move to and use two levers hero . moveTo ( 1 ) ; hero . use ( "lever" ) ; he…" at bounding box center [1067, 291] width 302 height 511
click at [931, 161] on div "// Move to and use two levers hero . moveTo ( 1 ) ; hero . use ( "lever" ) ; he…" at bounding box center [1067, 291] width 302 height 511
click at [935, 160] on div "// Move to and use two levers hero . moveTo ( 1 ) ; hero . use ( "lever" ) ; he…" at bounding box center [1067, 291] width 302 height 511
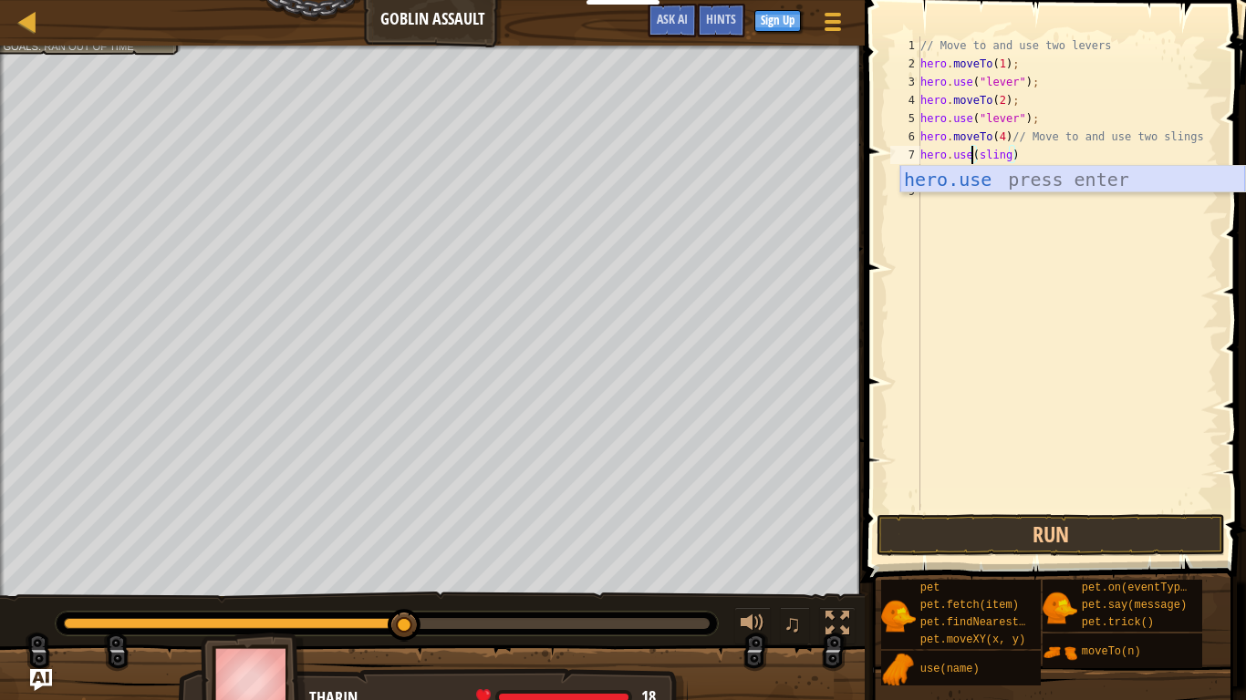
click at [1022, 181] on div "hero.use press enter" at bounding box center [1072, 207] width 345 height 82
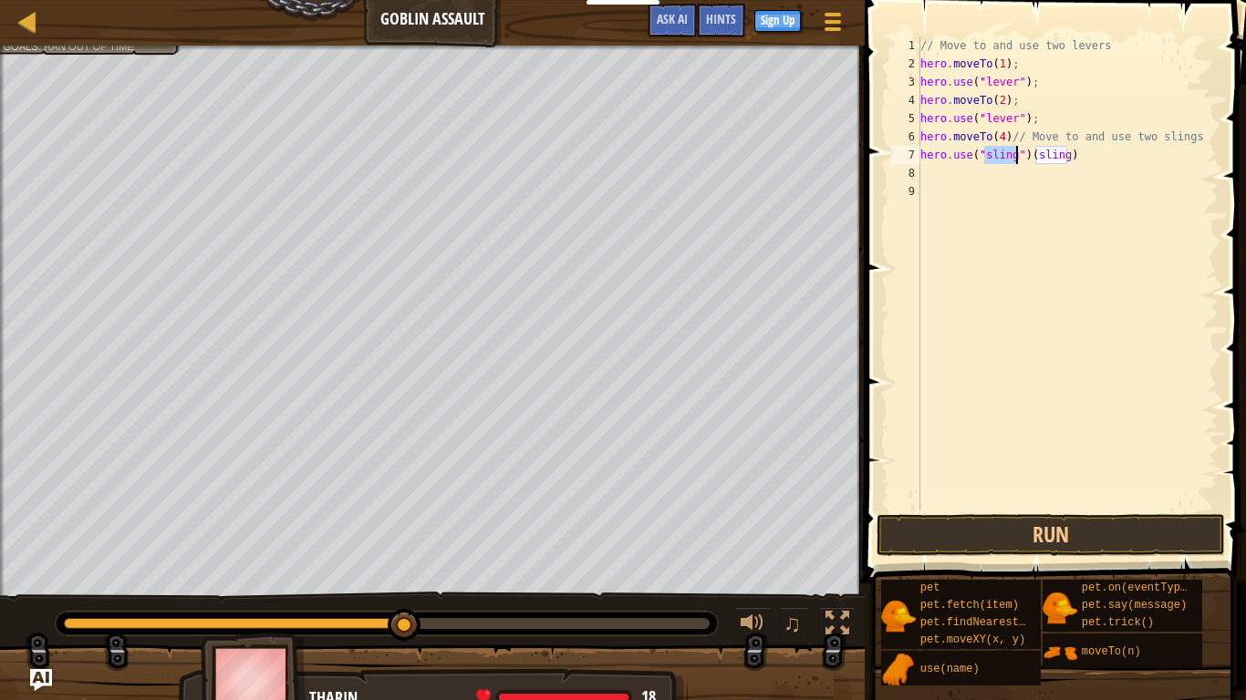
click at [1088, 162] on div "// Move to and use two levers hero . moveTo ( 1 ) ; hero . use ( "lever" ) ; he…" at bounding box center [1067, 291] width 302 height 511
type textarea "hero.use("sling")"
click at [1153, 540] on button "Run" at bounding box center [1050, 535] width 348 height 42
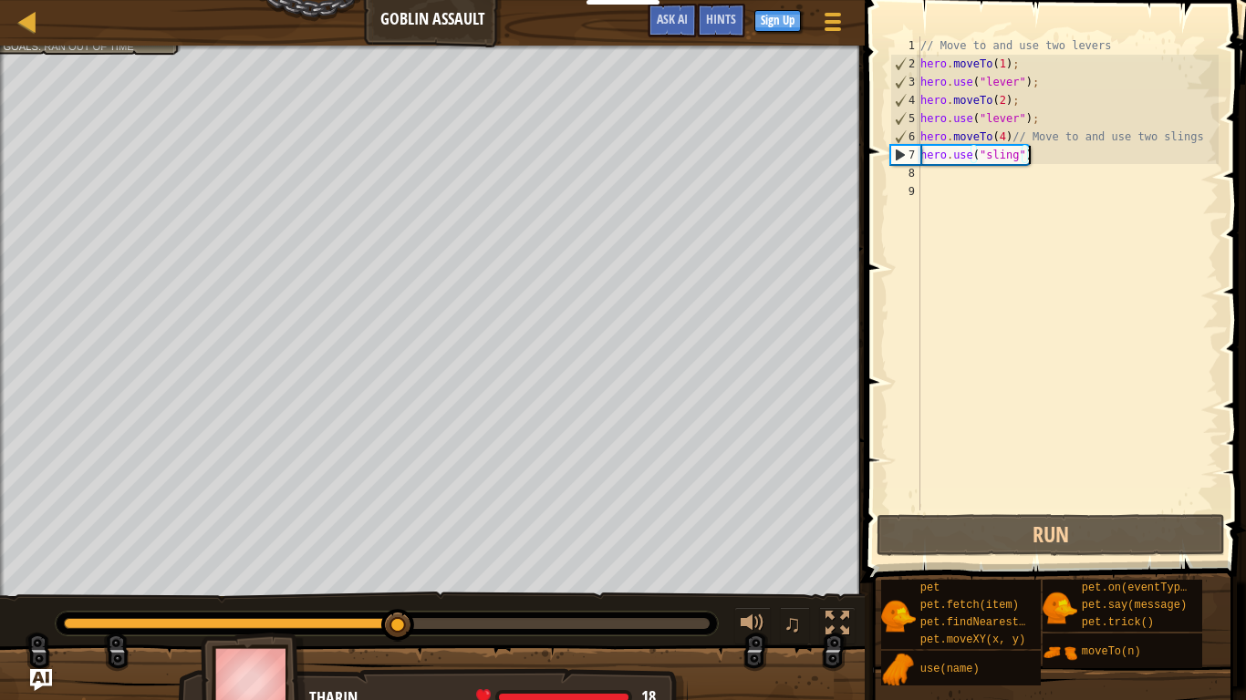
click at [948, 181] on div "// Move to and use two levers hero . moveTo ( 1 ) ; hero . use ( "lever" ) ; he…" at bounding box center [1067, 291] width 302 height 511
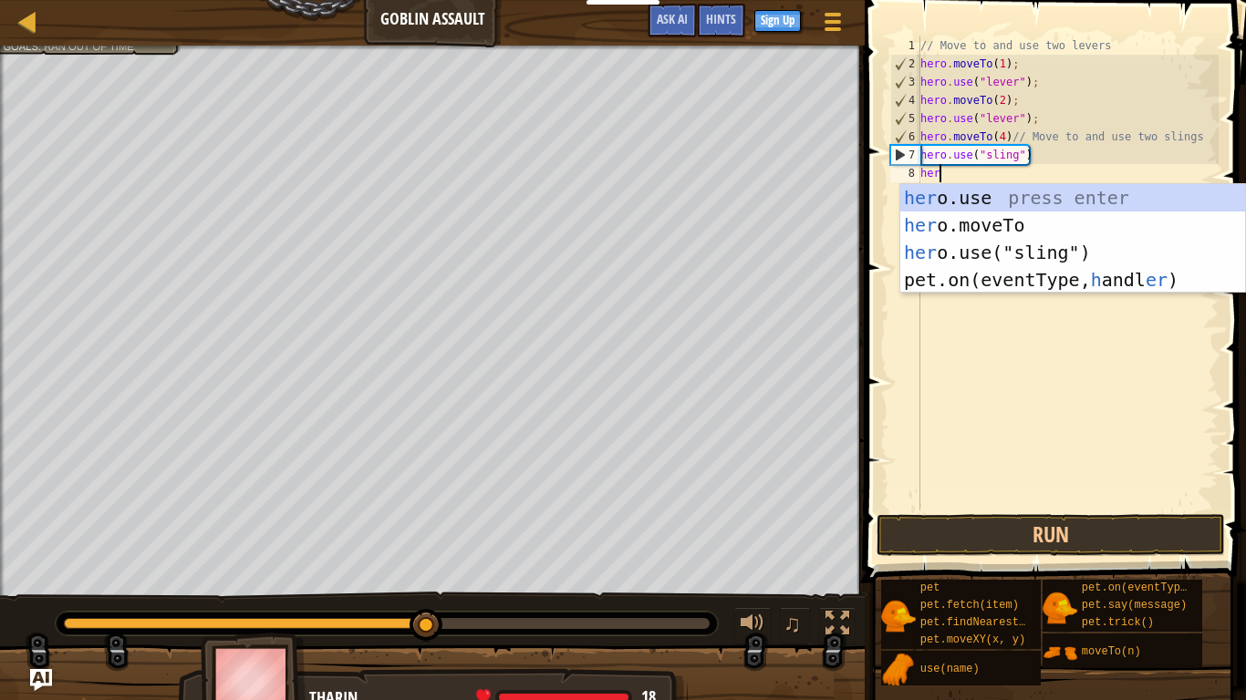
scroll to position [8, 3]
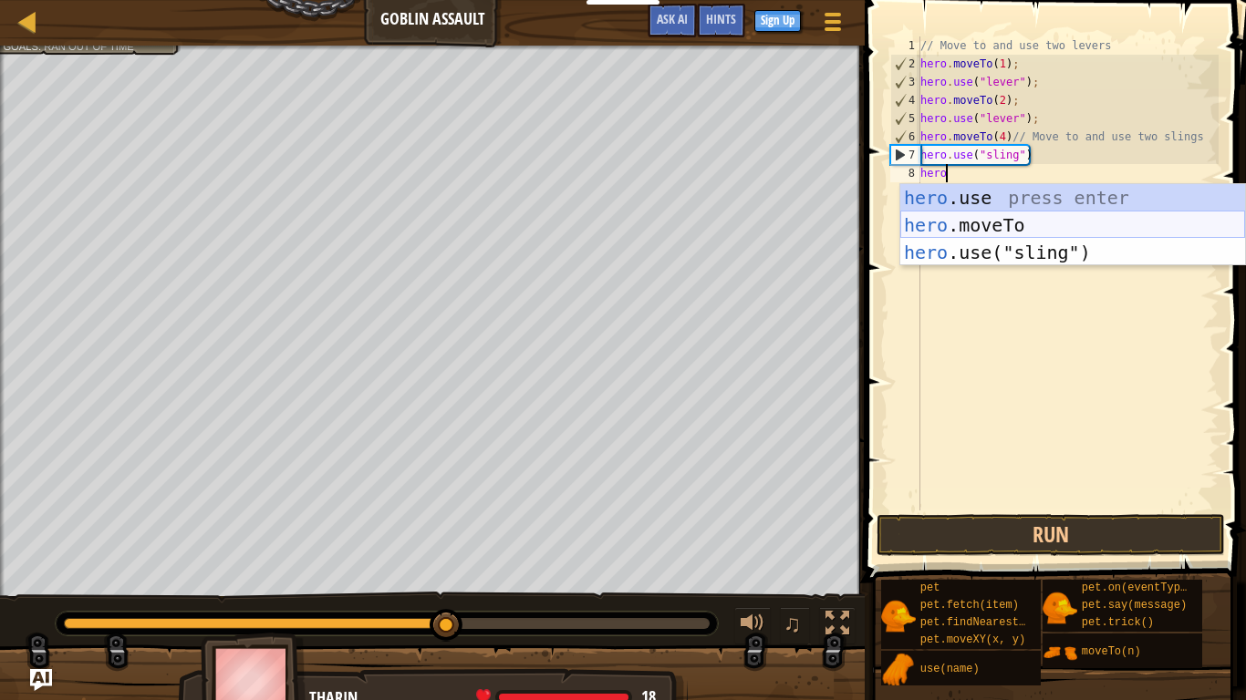
click at [999, 222] on div "hero .use press enter hero .moveTo press enter hero .use("sling") press enter" at bounding box center [1072, 252] width 345 height 137
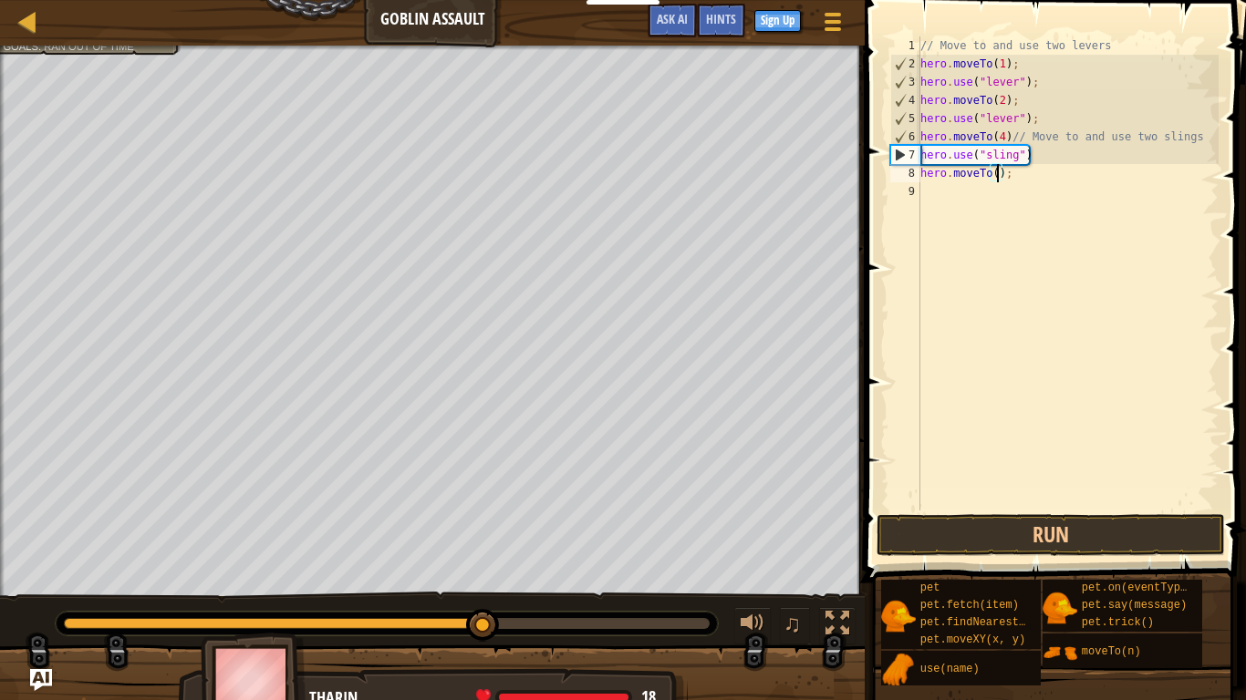
type textarea "hero.moveTo(3);"
click at [1053, 181] on div "// Move to and use two levers hero . moveTo ( 1 ) ; hero . use ( "lever" ) ; he…" at bounding box center [1067, 291] width 302 height 511
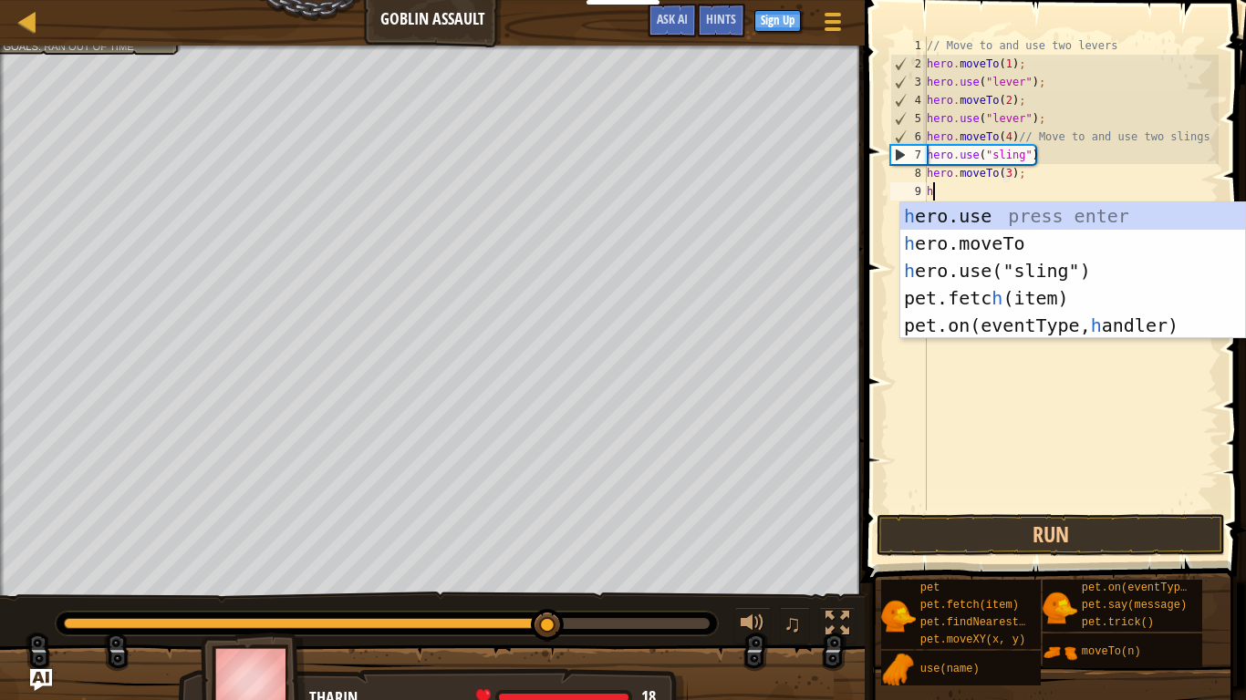
scroll to position [8, 1]
click at [1103, 272] on div "he ro.use press enter he ro.moveTo press enter he ro.use("sling") press enter p…" at bounding box center [1072, 297] width 345 height 191
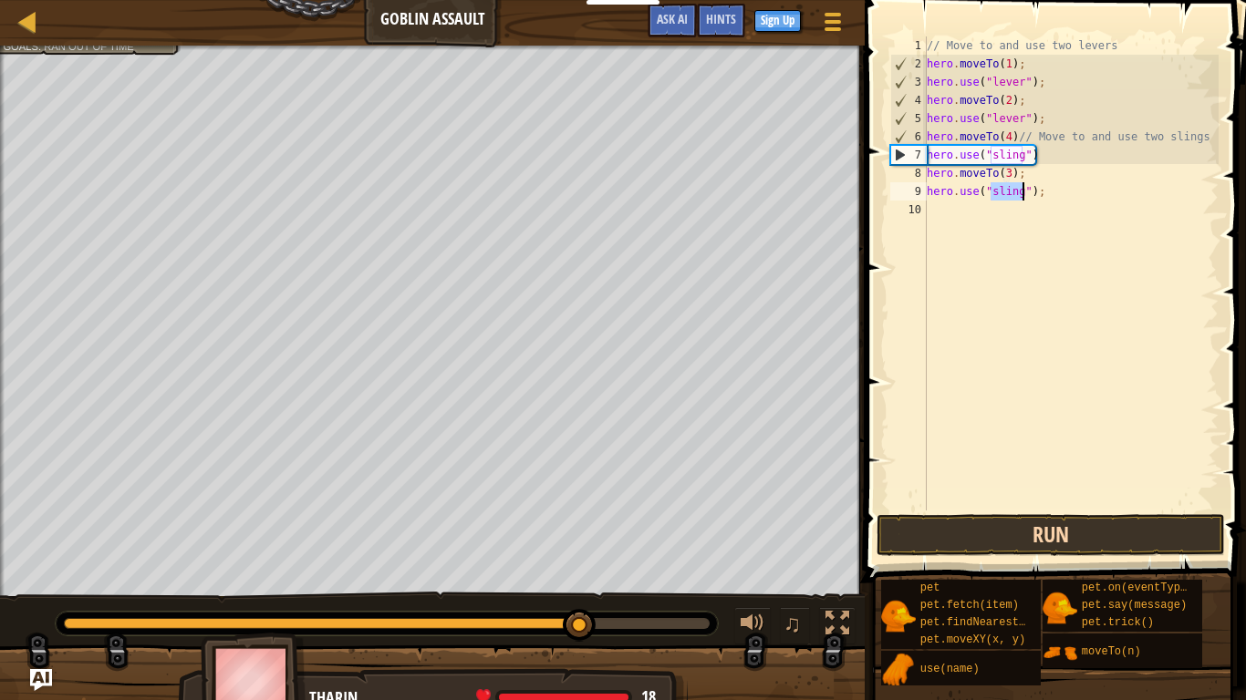
type textarea "hero.use("sling");"
click at [1091, 543] on button "Run" at bounding box center [1050, 535] width 348 height 42
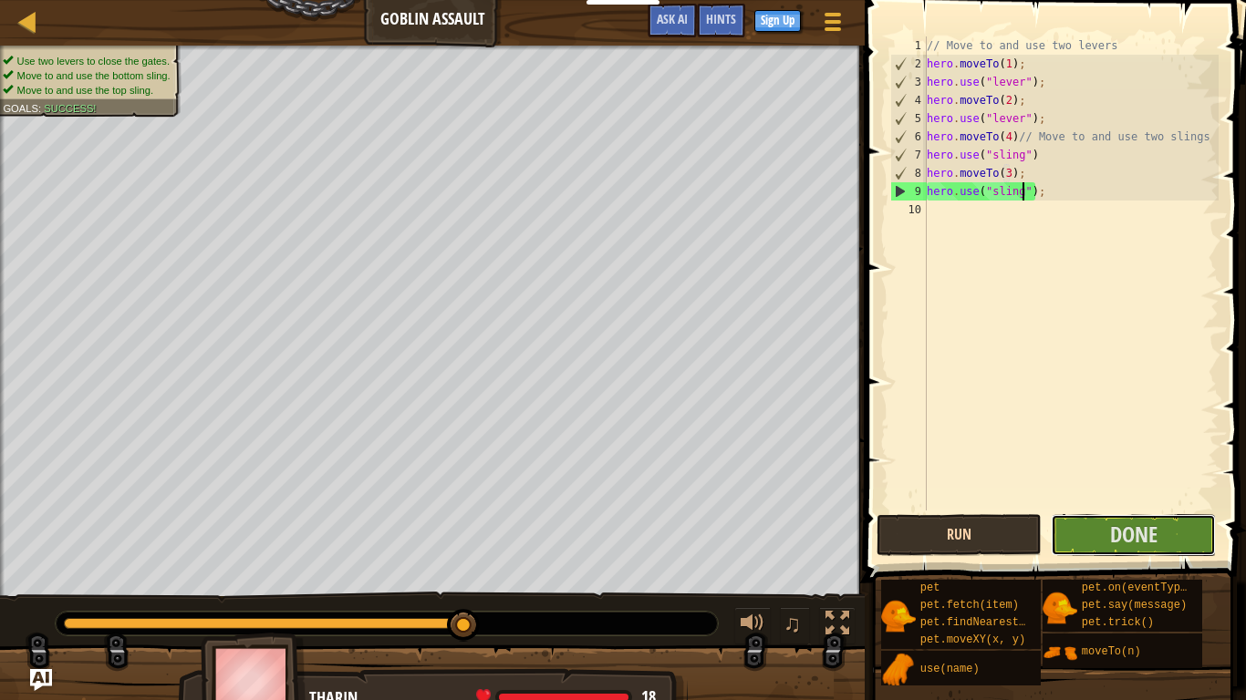
click at [1091, 543] on button "Done" at bounding box center [1132, 535] width 165 height 42
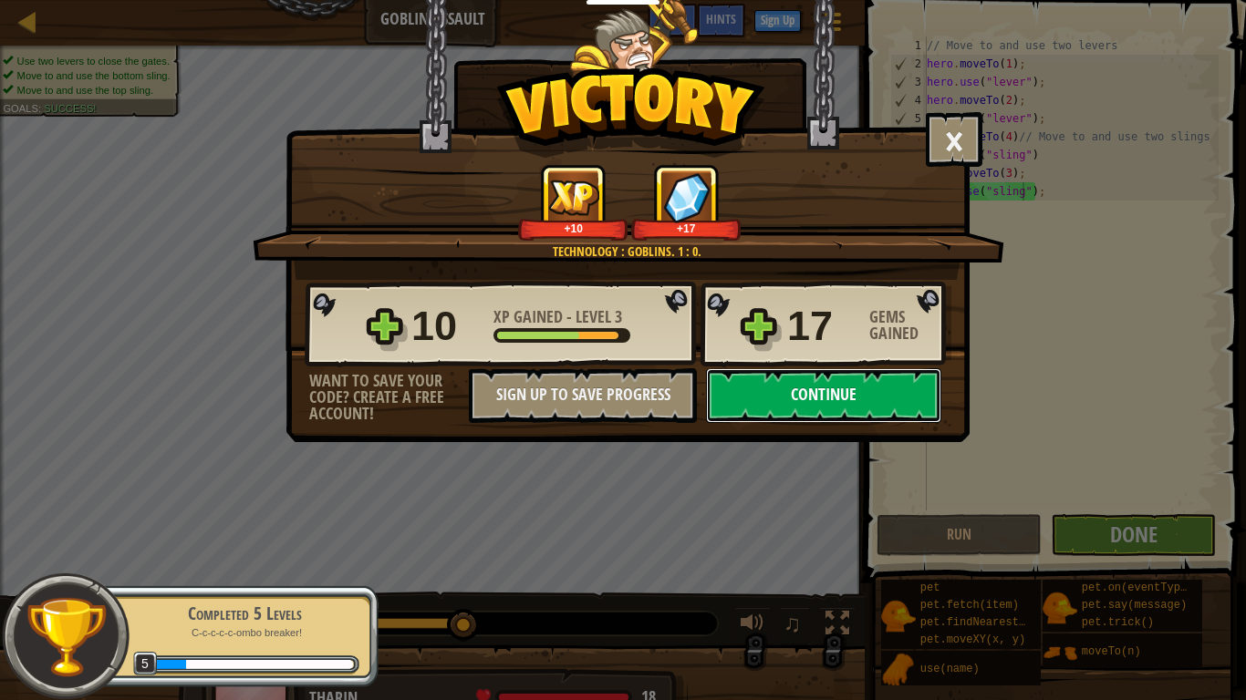
click at [904, 395] on button "Continue" at bounding box center [823, 395] width 235 height 55
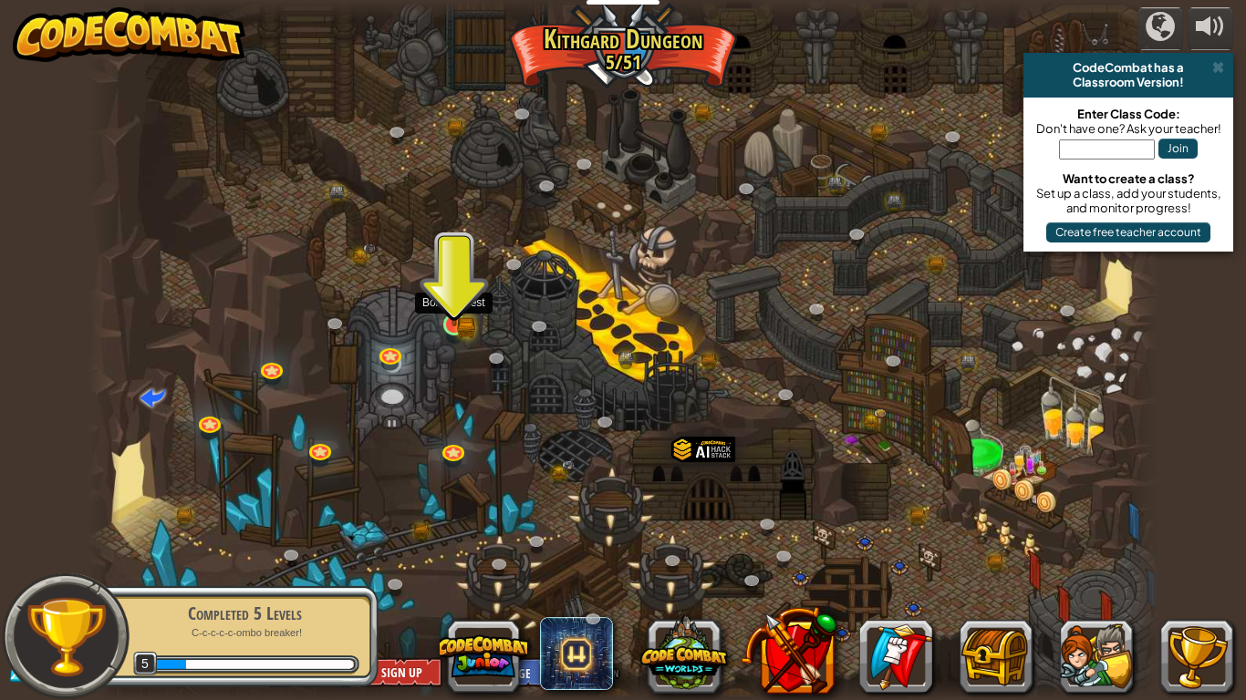
click at [459, 324] on img at bounding box center [453, 296] width 27 height 59
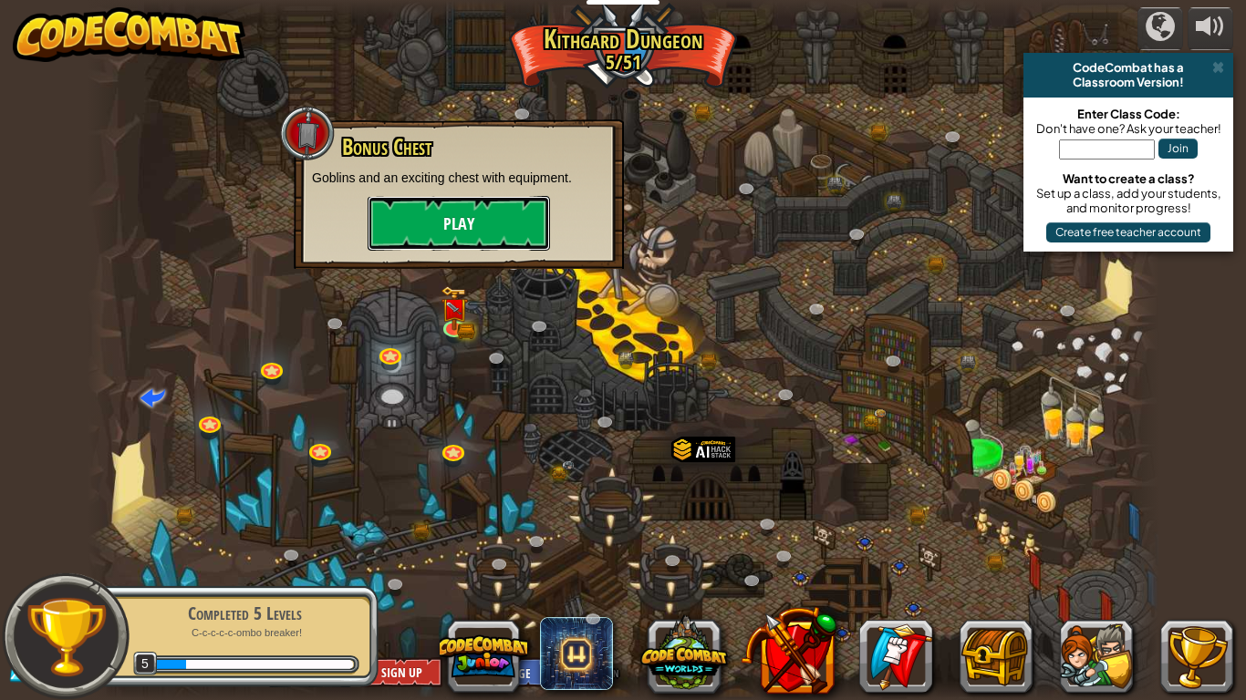
click at [462, 227] on button "Play" at bounding box center [458, 223] width 182 height 55
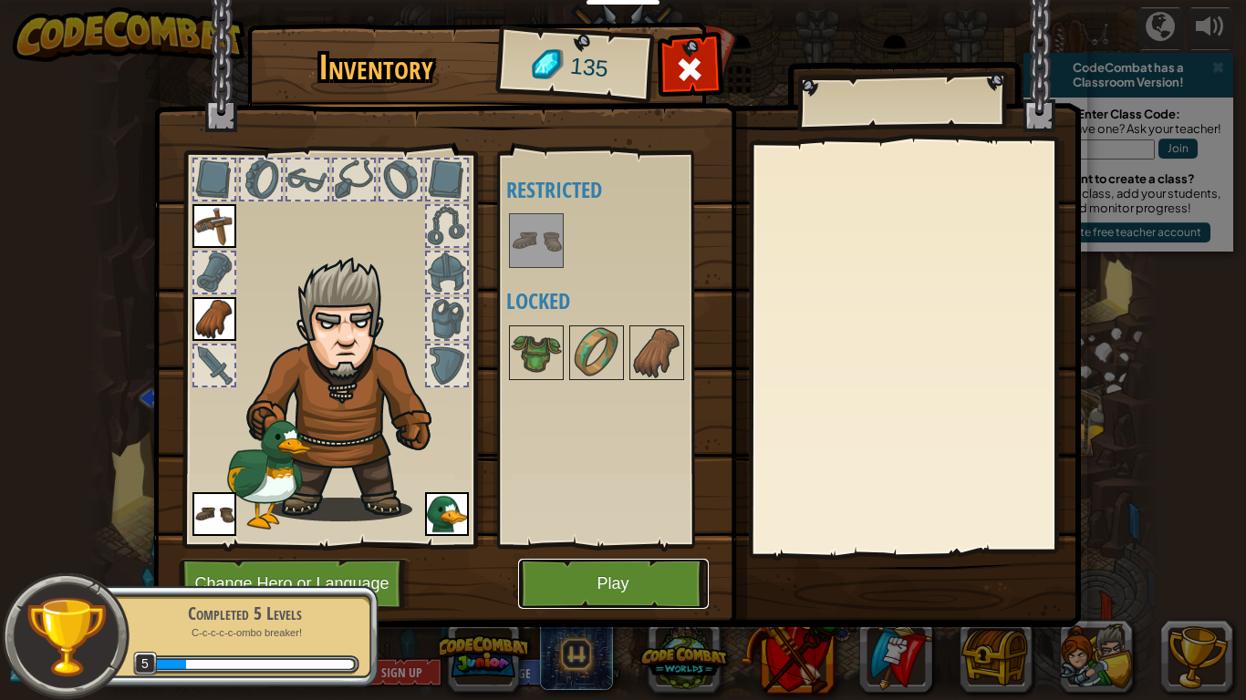
click at [631, 545] on button "Play" at bounding box center [613, 584] width 191 height 50
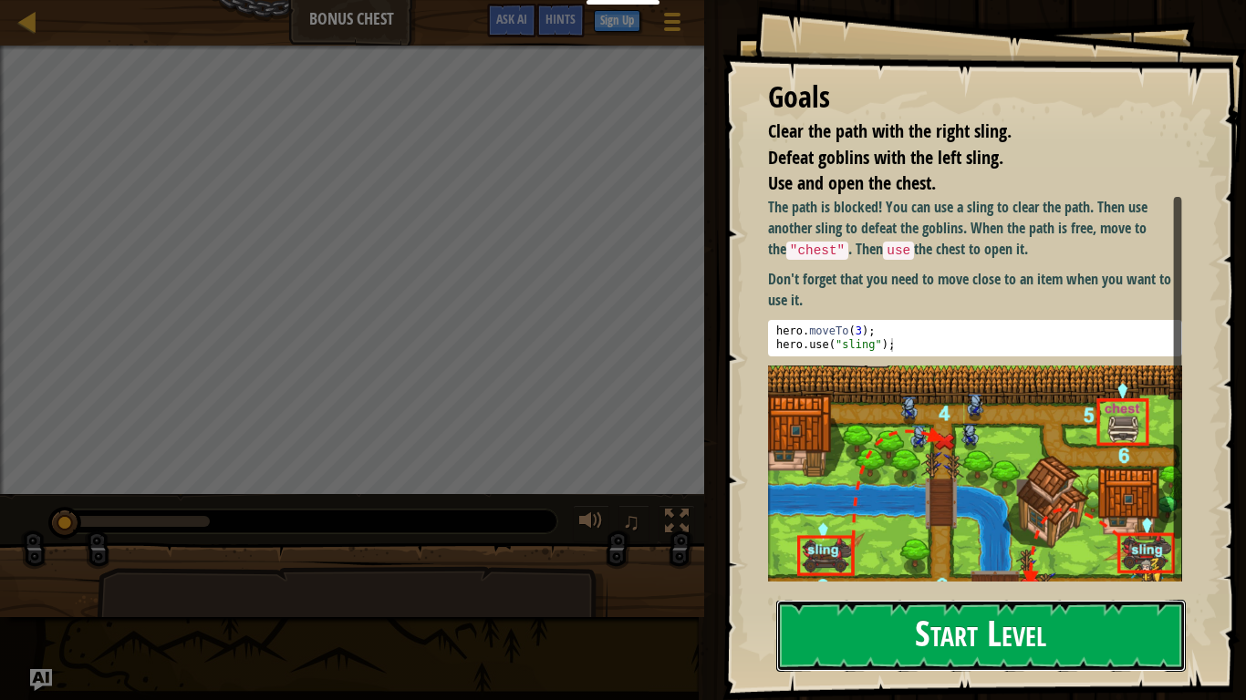
click at [1080, 545] on button "Start Level" at bounding box center [980, 636] width 409 height 72
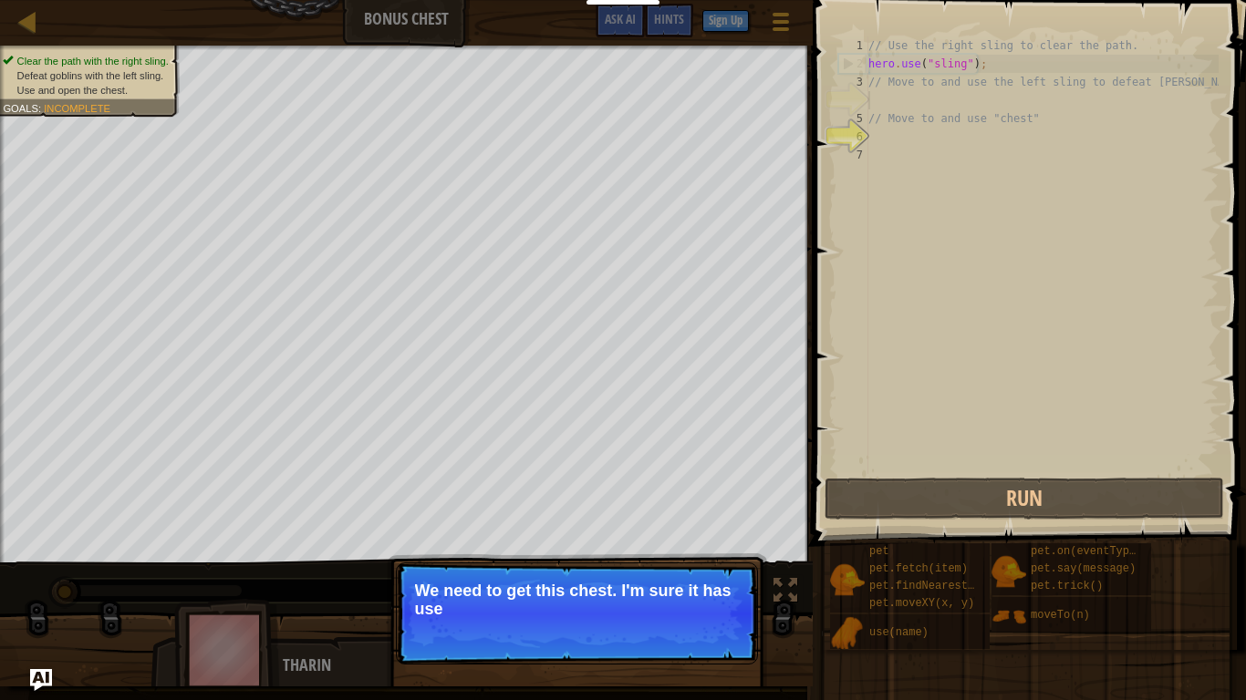
click at [677, 545] on p "We need to get this chest. I'm sure it has use" at bounding box center [577, 600] width 324 height 36
click at [682, 545] on p "We need to get this chest. I'm sure it has useful tools ins" at bounding box center [577, 600] width 324 height 36
click at [701, 545] on p "We need to get this chest. I'm sure it has useful tools inside!" at bounding box center [577, 600] width 324 height 36
click at [710, 545] on button "Continue" at bounding box center [705, 634] width 76 height 24
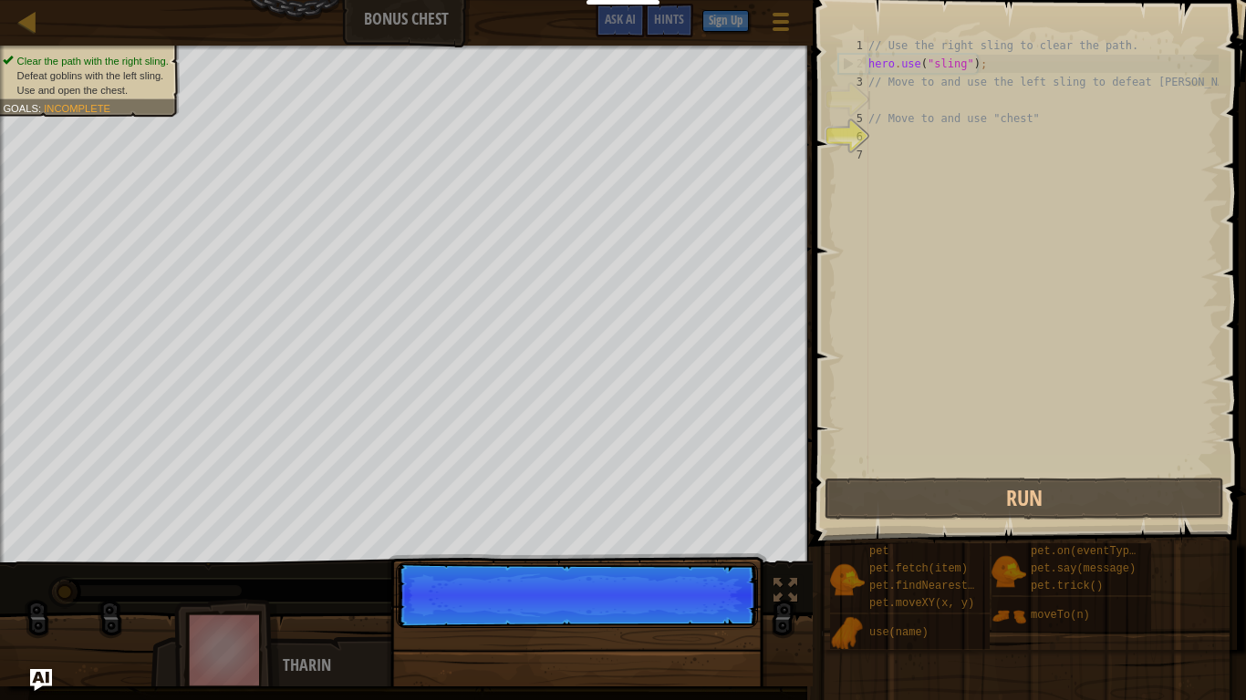
scroll to position [8, 0]
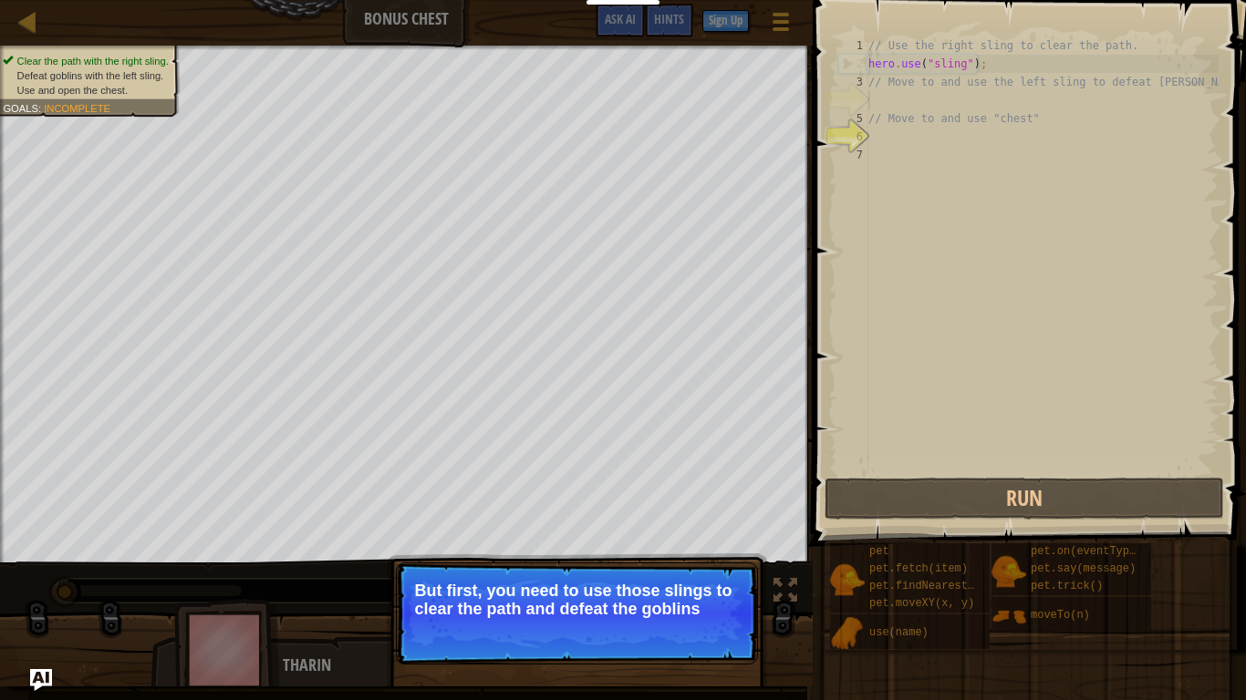
click at [719, 545] on button "Continue" at bounding box center [705, 634] width 76 height 24
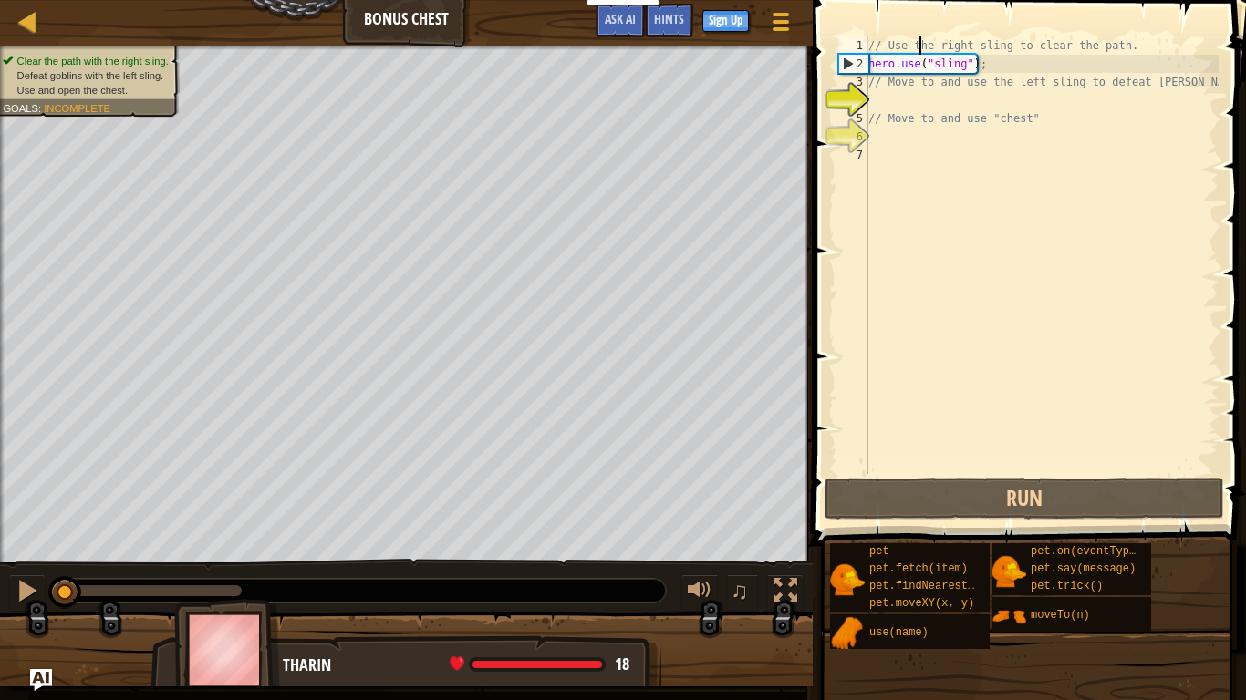
click at [919, 44] on div "// Use the right sling to clear the path. hero . use ( "sling" ) ; // Move to a…" at bounding box center [1041, 273] width 354 height 474
click at [928, 85] on div "// Use the right sling to clear the path. hero . use ( "sling" ) ; // Move to a…" at bounding box center [1041, 273] width 354 height 474
click at [869, 86] on div "// Use the right sling to clear the path. hero . use ( "sling" ) ; // Move to a…" at bounding box center [1041, 273] width 354 height 474
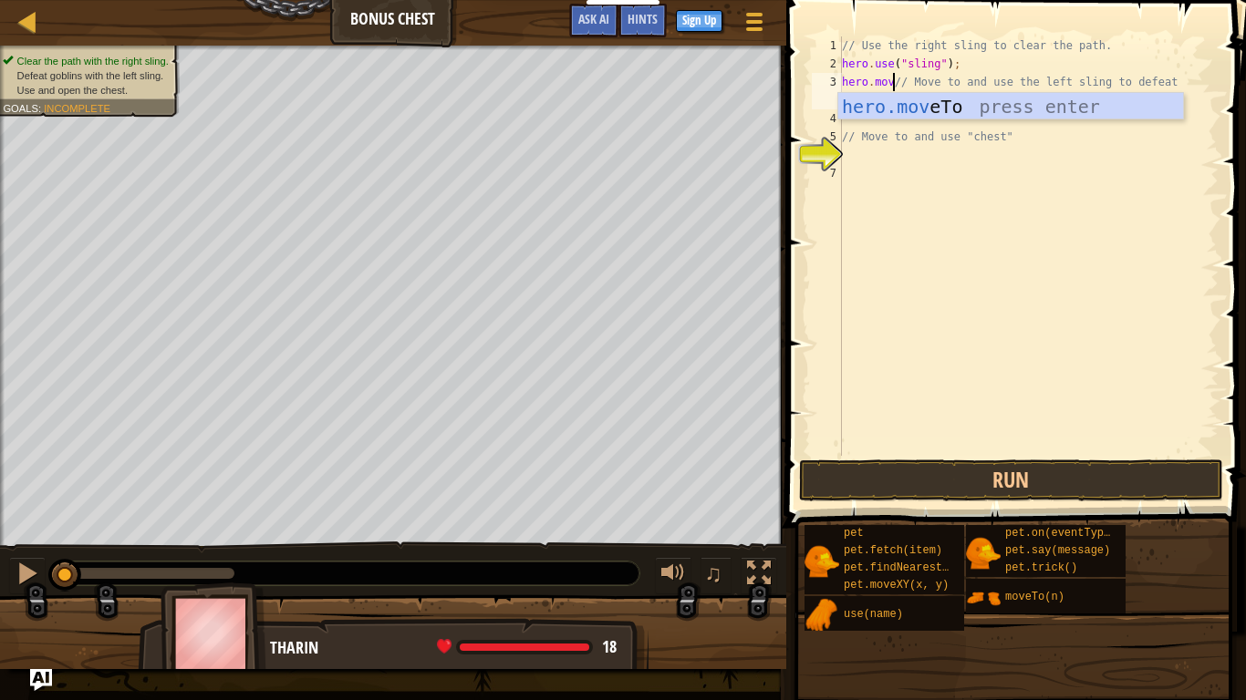
scroll to position [8, 8]
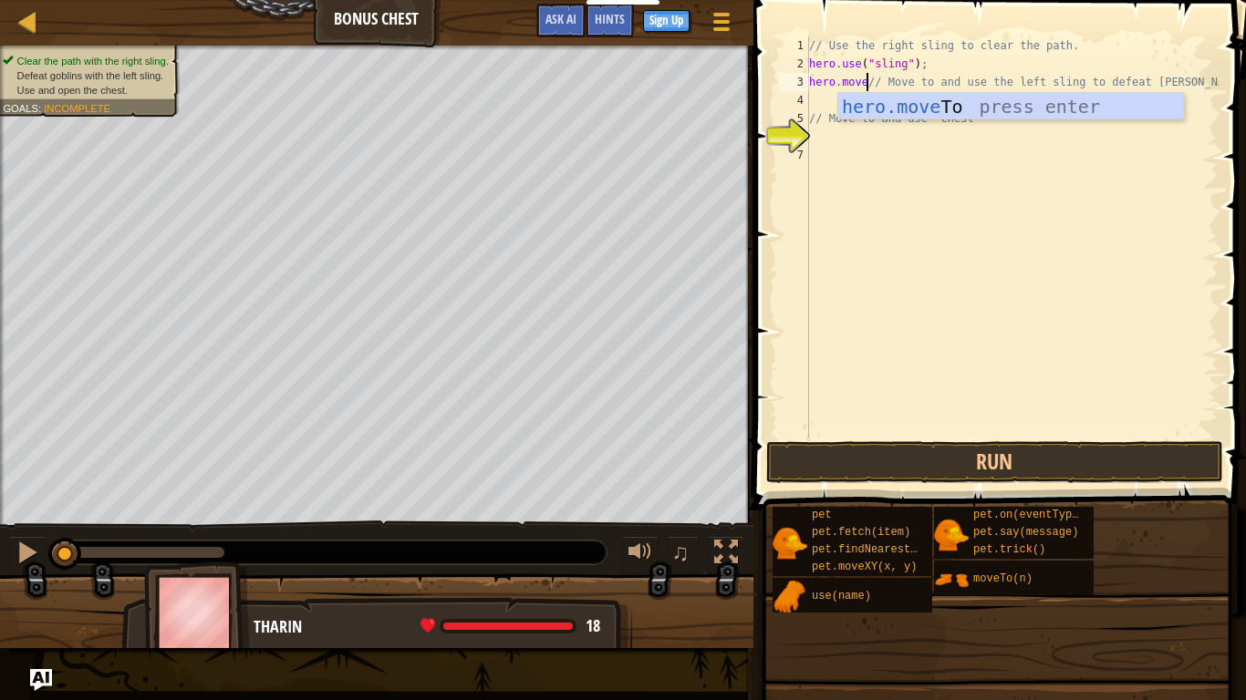
type textarea "hero.move2// Move to and use the left sling to defeat goblins"
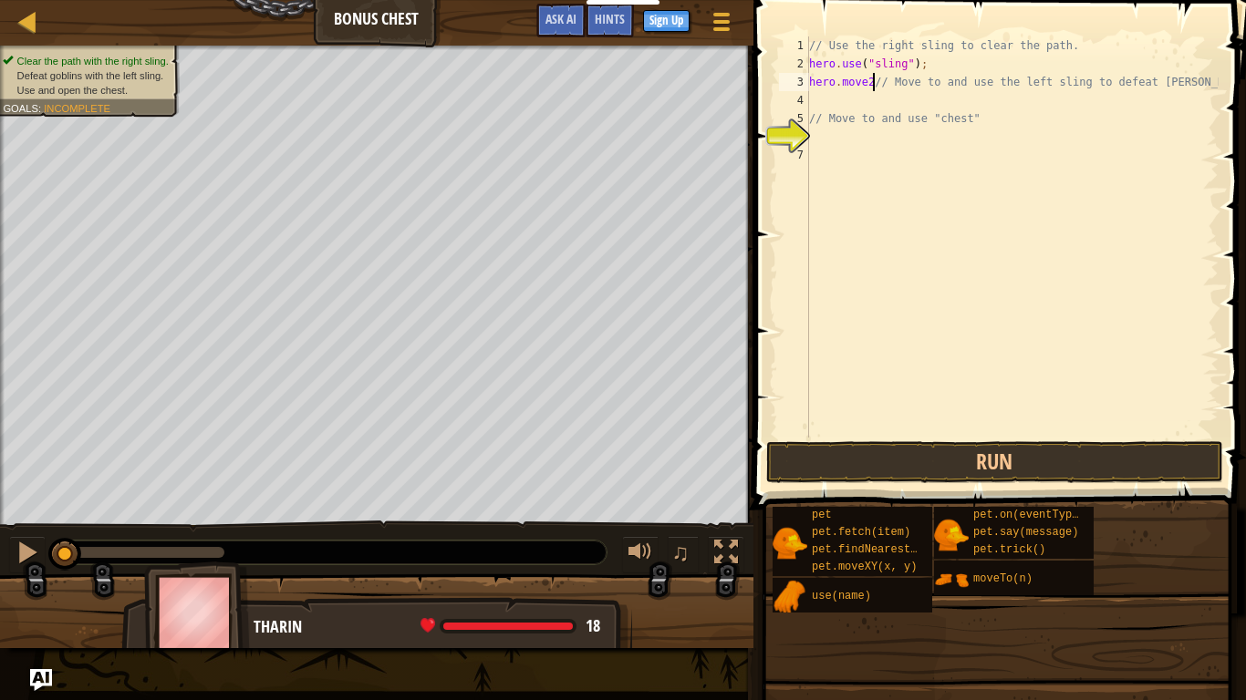
scroll to position [8, 9]
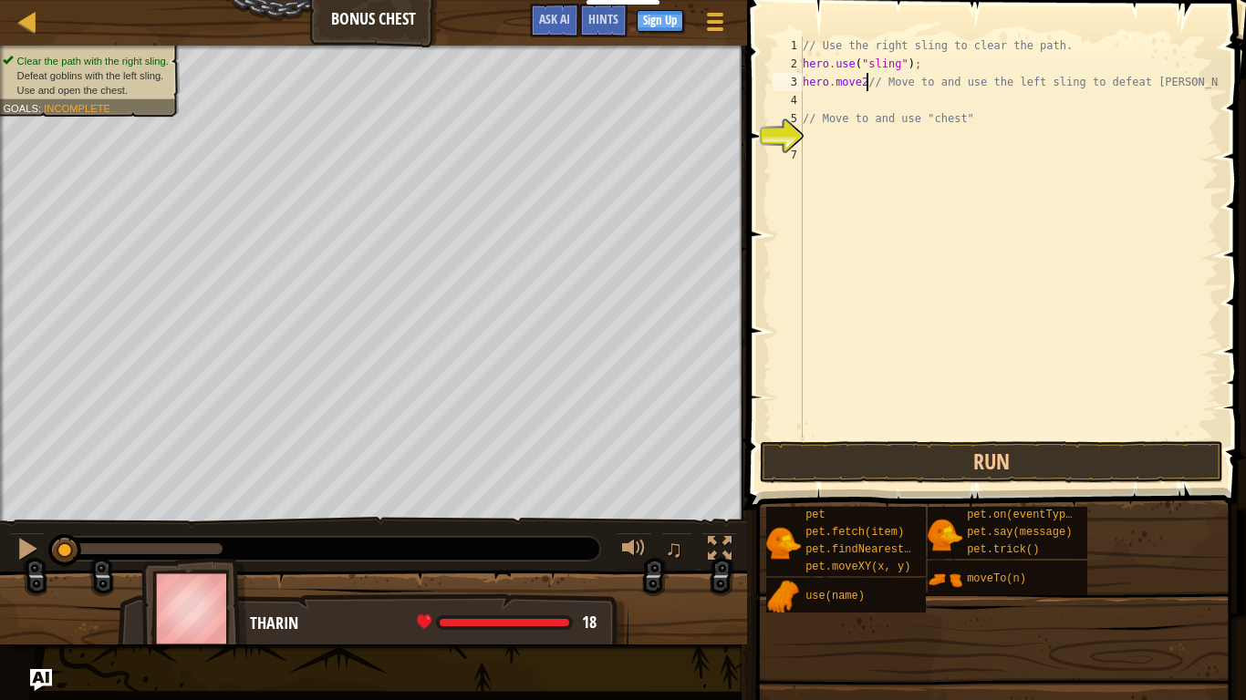
click at [846, 99] on div "// Use the right sling to clear the path. hero . use ( "sling" ) ; hero . move2…" at bounding box center [1008, 255] width 419 height 438
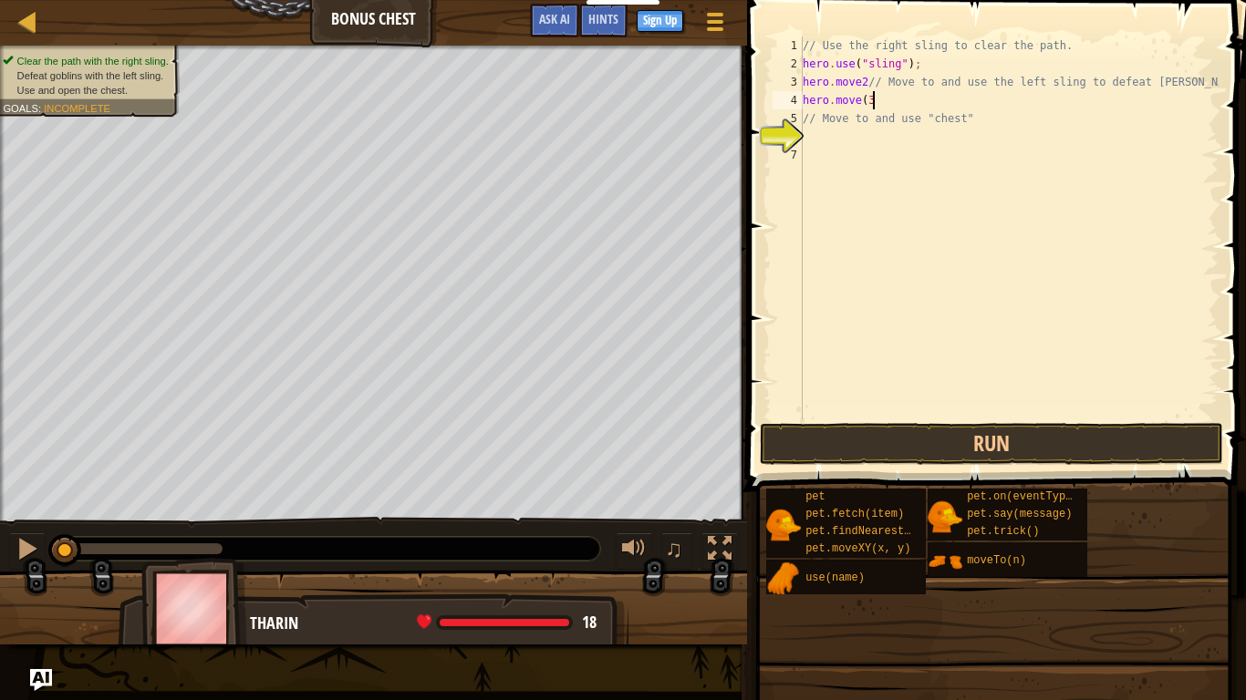
scroll to position [8, 10]
click at [858, 85] on div "// Use the right sling to clear the path. hero . use ( "sling" ) ; hero . move2…" at bounding box center [1008, 245] width 419 height 419
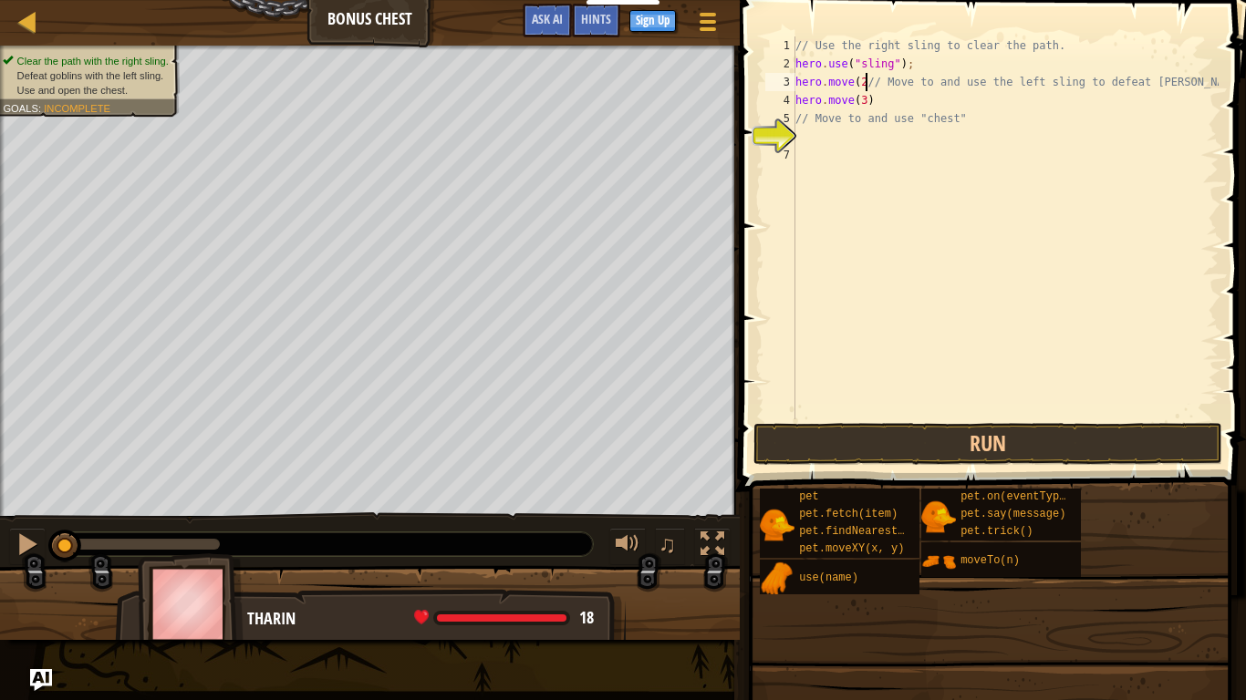
scroll to position [8, 12]
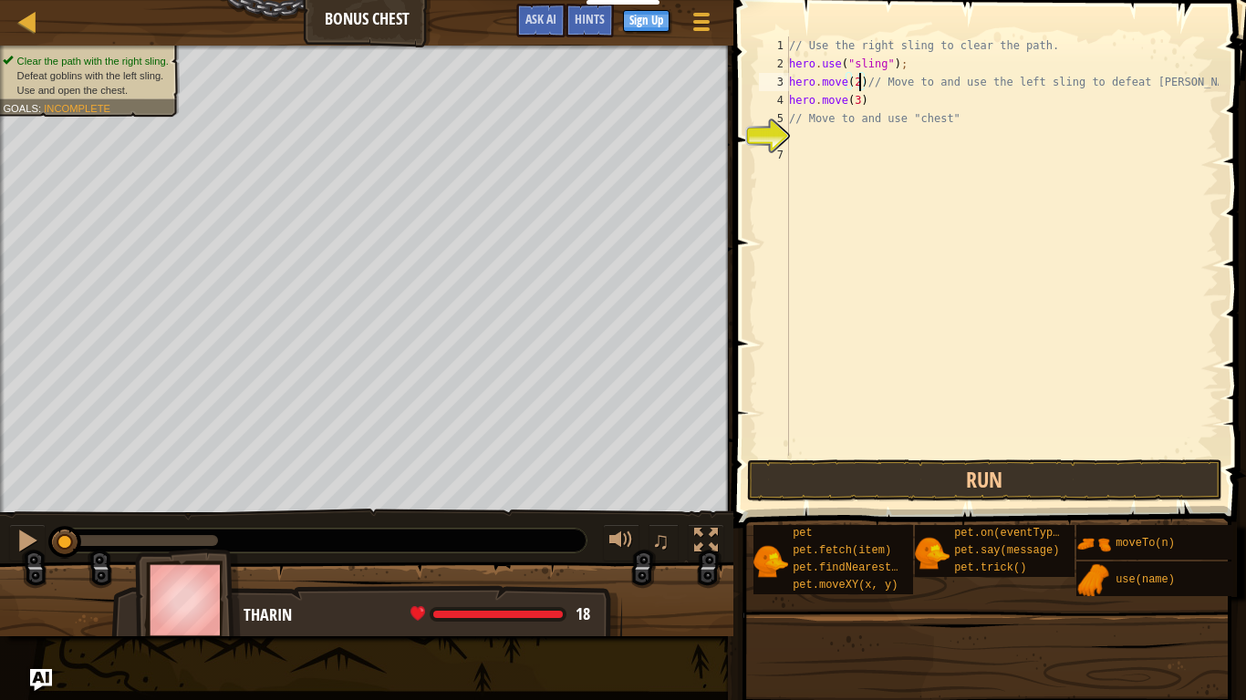
click at [859, 80] on div "// Use the right sling to clear the path. hero . use ( "sling" ) ; hero . move …" at bounding box center [1001, 264] width 433 height 456
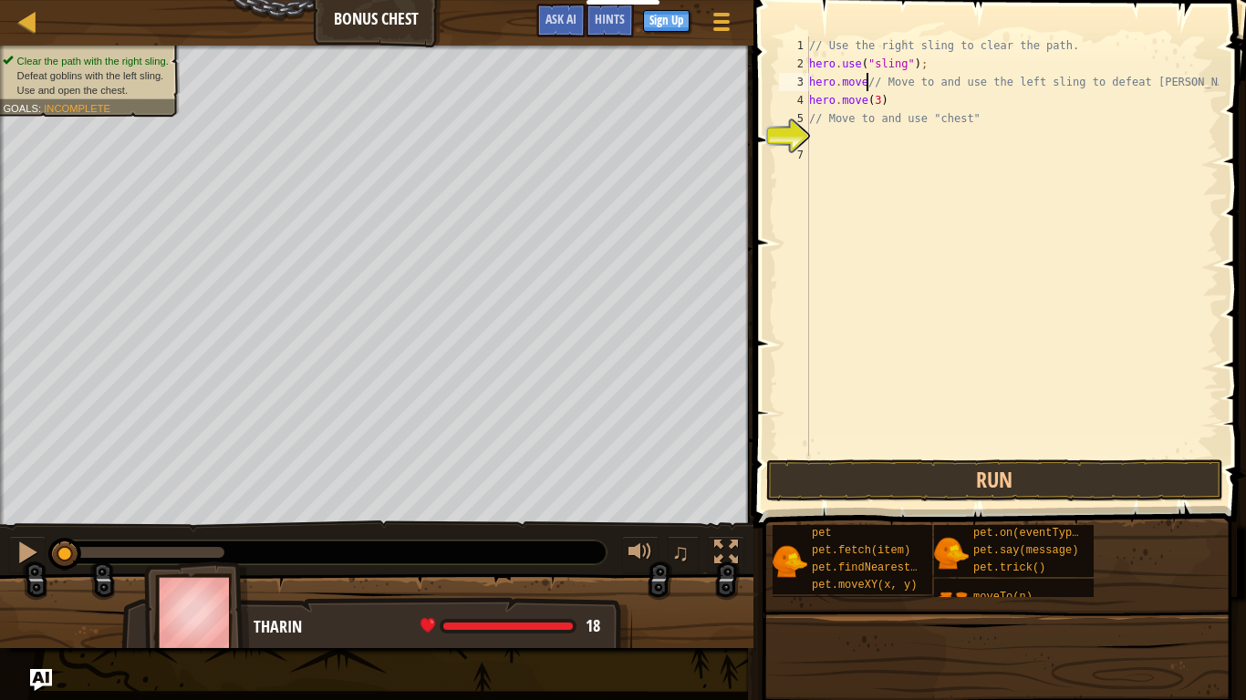
scroll to position [8, 9]
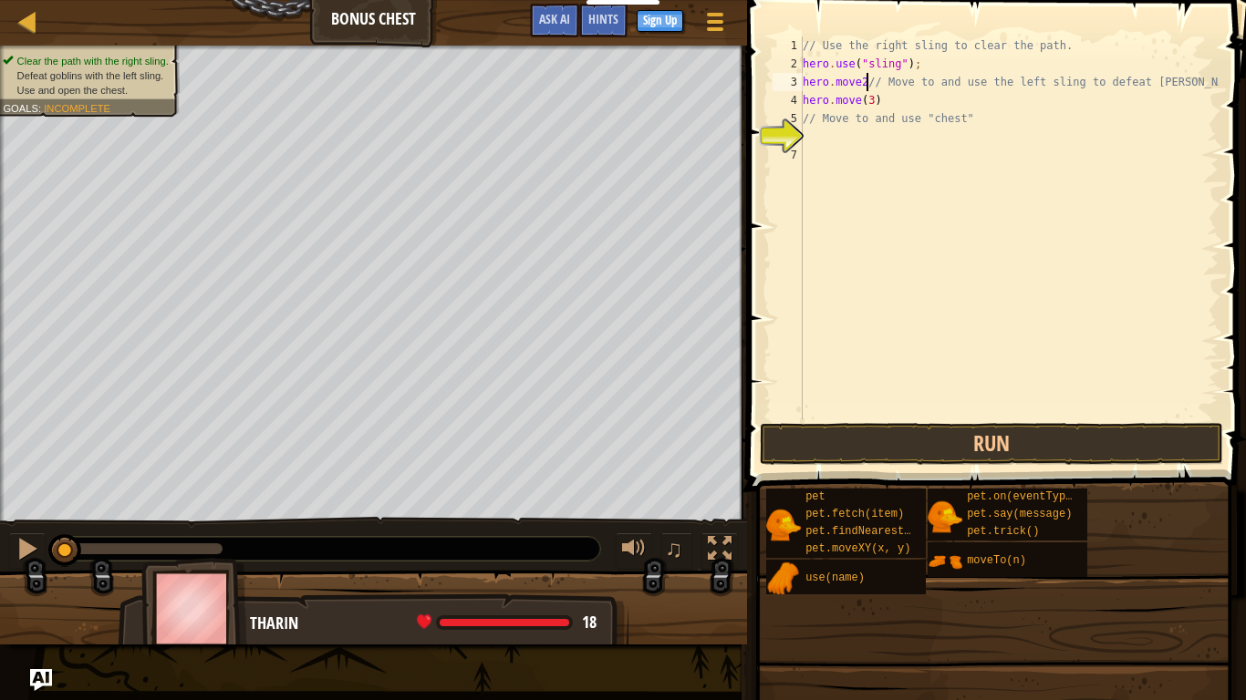
click at [885, 100] on div "// Use the right sling to clear the path. hero . use ( "sling" ) ; hero . move2…" at bounding box center [1008, 245] width 419 height 419
type textarea "h"
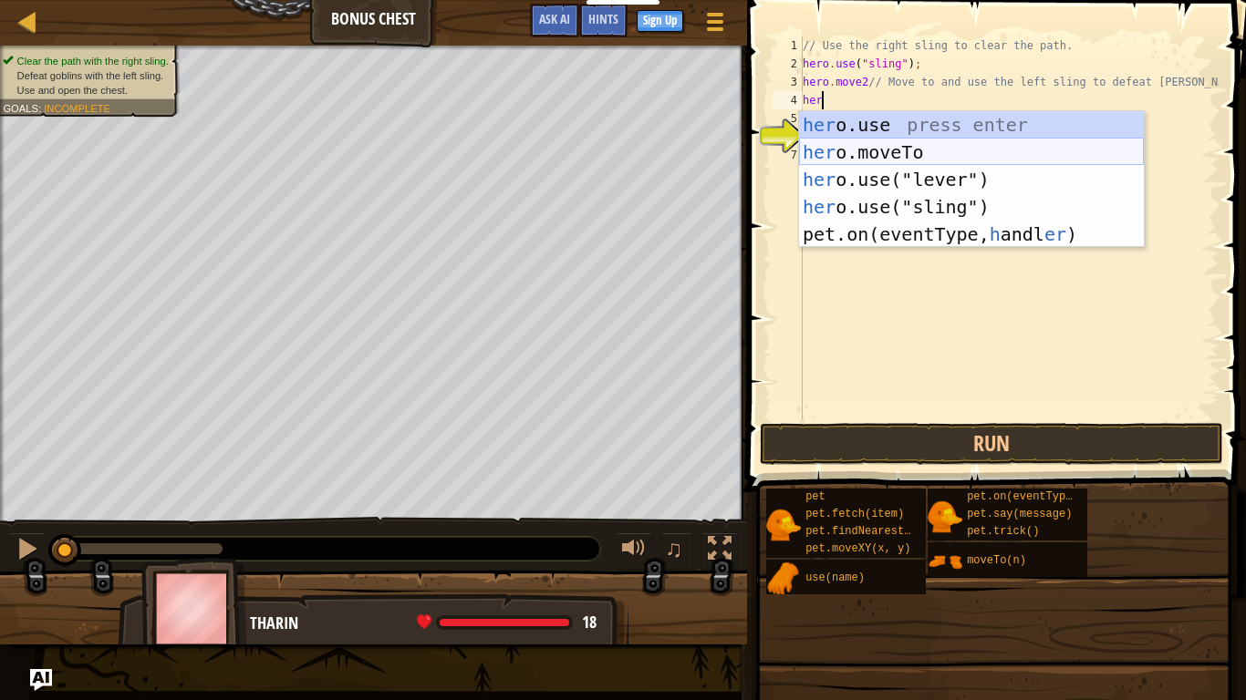
click at [964, 151] on div "her o.use press enter her o.moveTo press enter her o.use("lever") press enter h…" at bounding box center [971, 206] width 345 height 191
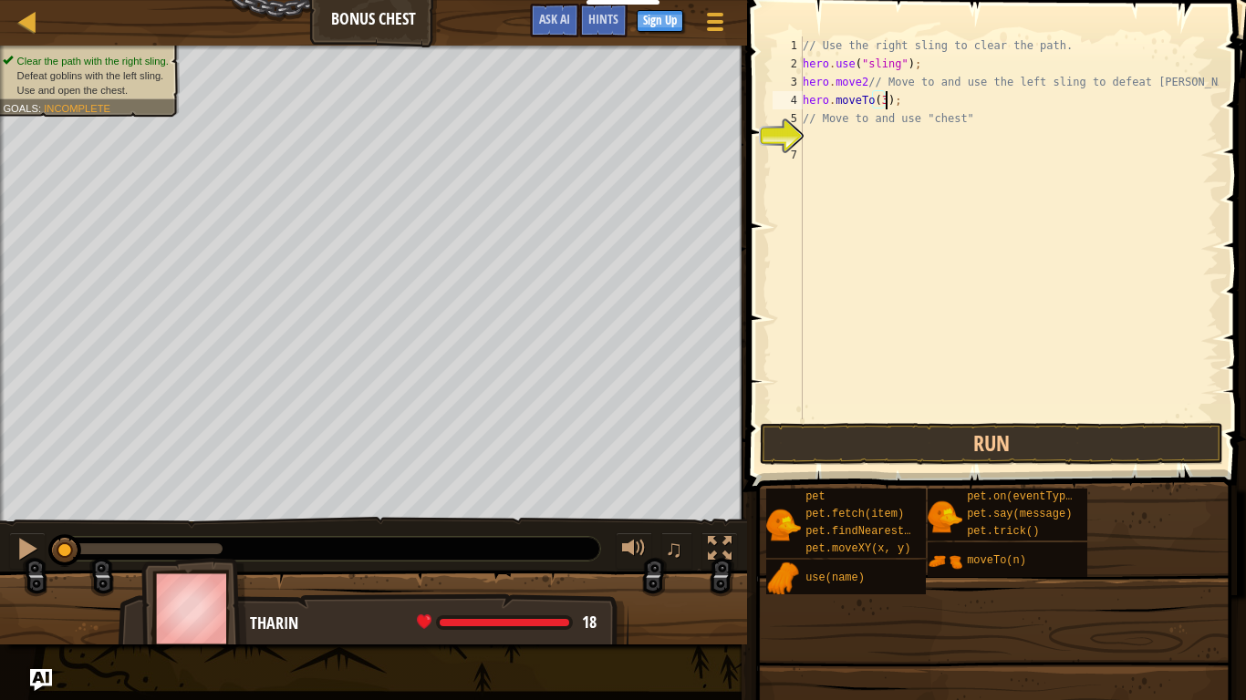
scroll to position [8, 12]
drag, startPoint x: 886, startPoint y: 83, endPoint x: 756, endPoint y: 82, distance: 130.4
click at [756, 82] on div "hero.moveTo(3); 1 2 3 4 5 6 7 // Use the right sling to clear the path. hero . …" at bounding box center [993, 281] width 504 height 545
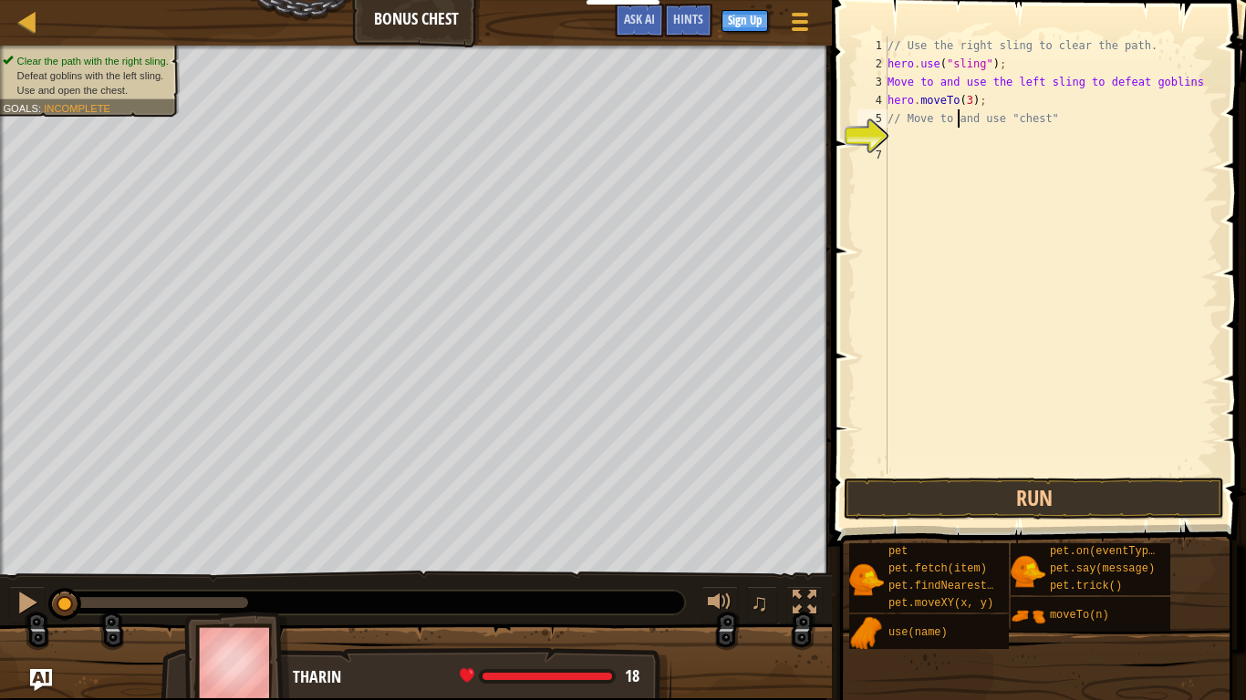
click at [955, 122] on div "// Use the right sling to clear the path. hero . use ( "sling" ) ; Move to and …" at bounding box center [1051, 273] width 335 height 474
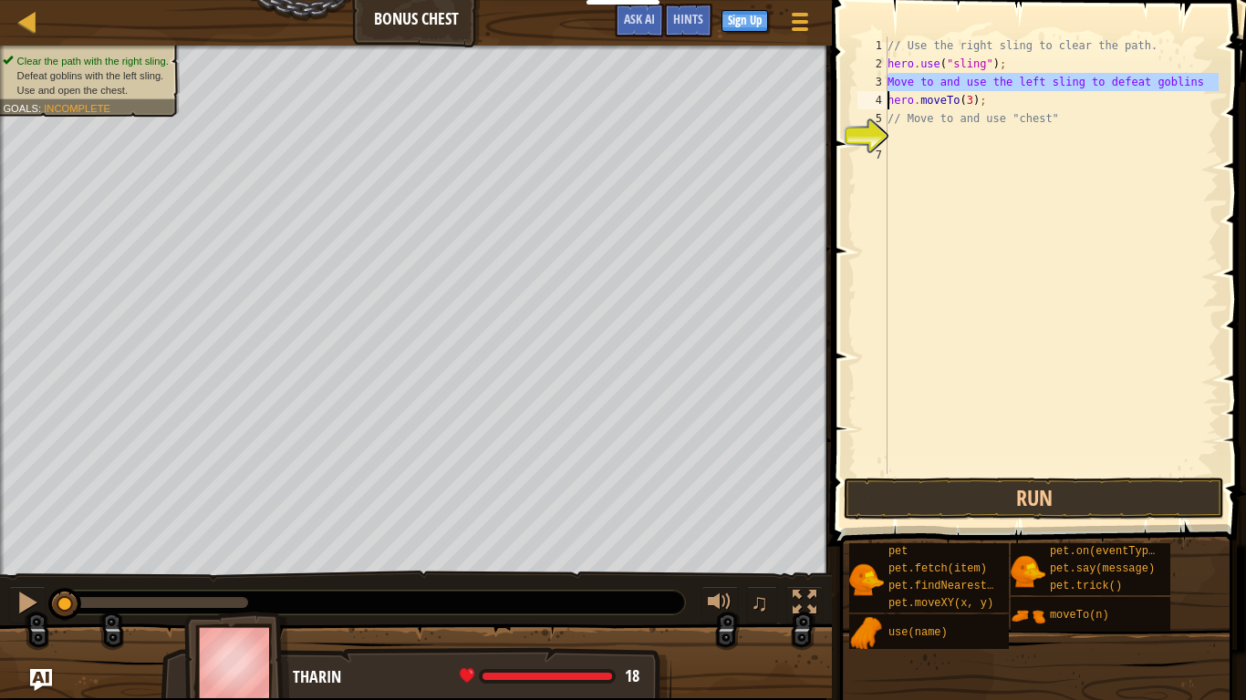
drag, startPoint x: 885, startPoint y: 83, endPoint x: 1128, endPoint y: 68, distance: 243.0
click at [1128, 68] on div "// Move to and use "chest" 1 2 3 4 5 6 7 // Use the right sling to clear the pa…" at bounding box center [1035, 255] width 365 height 438
click at [1140, 84] on div "// Use the right sling to clear the path. hero . use ( "sling" ) ; Move to and …" at bounding box center [1051, 255] width 335 height 438
type textarea "Move to and use the left sling to defeat [PERSON_NAME]"
drag, startPoint x: 1203, startPoint y: 80, endPoint x: 829, endPoint y: 76, distance: 373.9
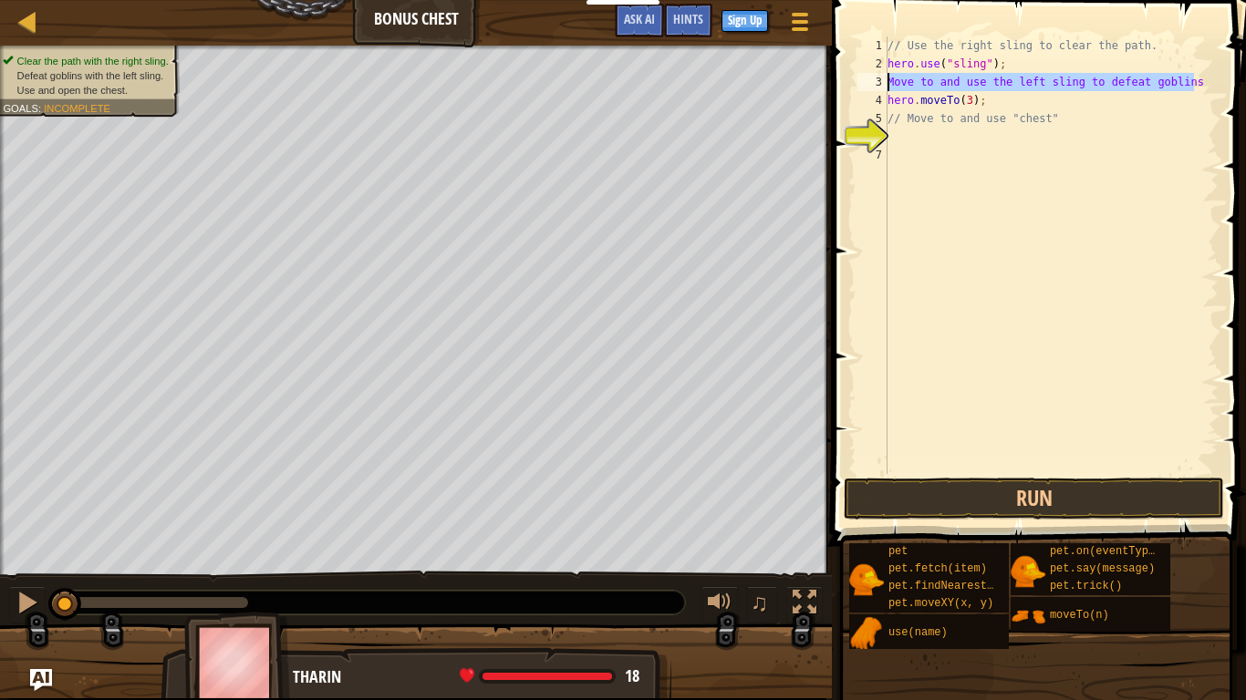
click at [829, 76] on div "Move to and use the left sling to defeat goblins 1 2 3 4 5 6 7 // Use the right…" at bounding box center [1035, 309] width 419 height 600
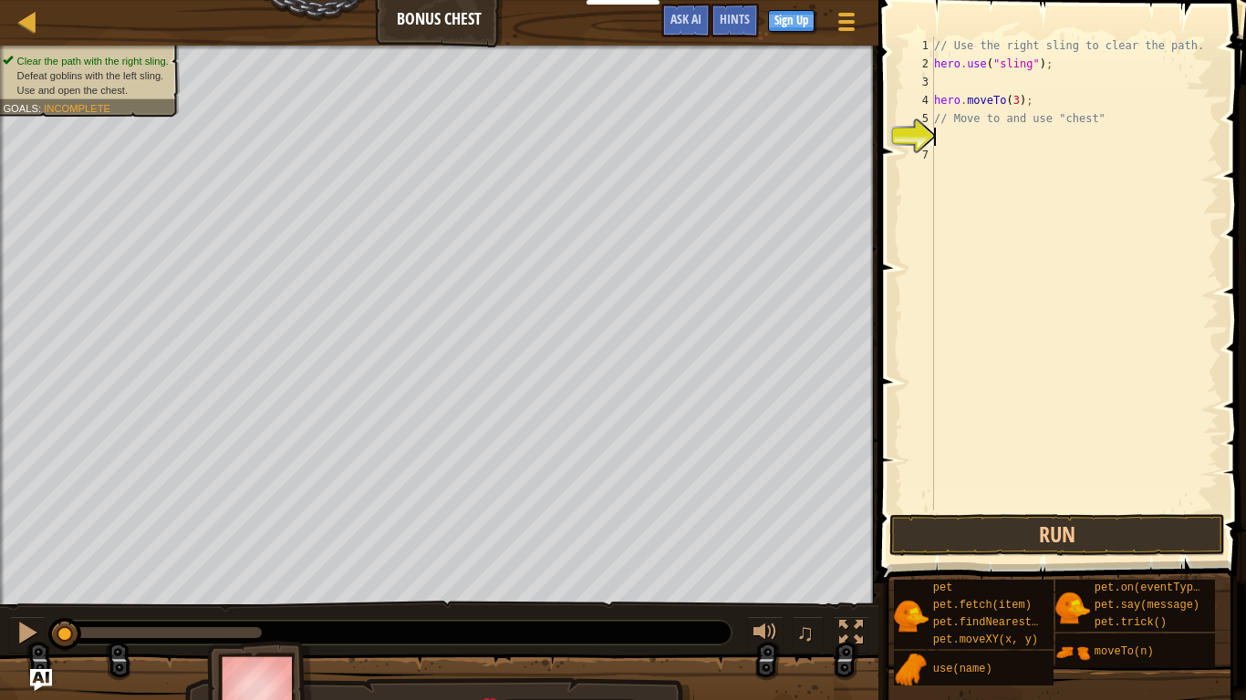
click at [964, 136] on div "// Use the right sling to clear the path. hero . use ( "sling" ) ; hero . moveT…" at bounding box center [1074, 291] width 288 height 511
click at [958, 121] on div "// Use the right sling to clear the path. hero . use ( "sling" ) ; hero . moveT…" at bounding box center [1074, 291] width 288 height 511
click at [929, 128] on div "6" at bounding box center [919, 137] width 30 height 18
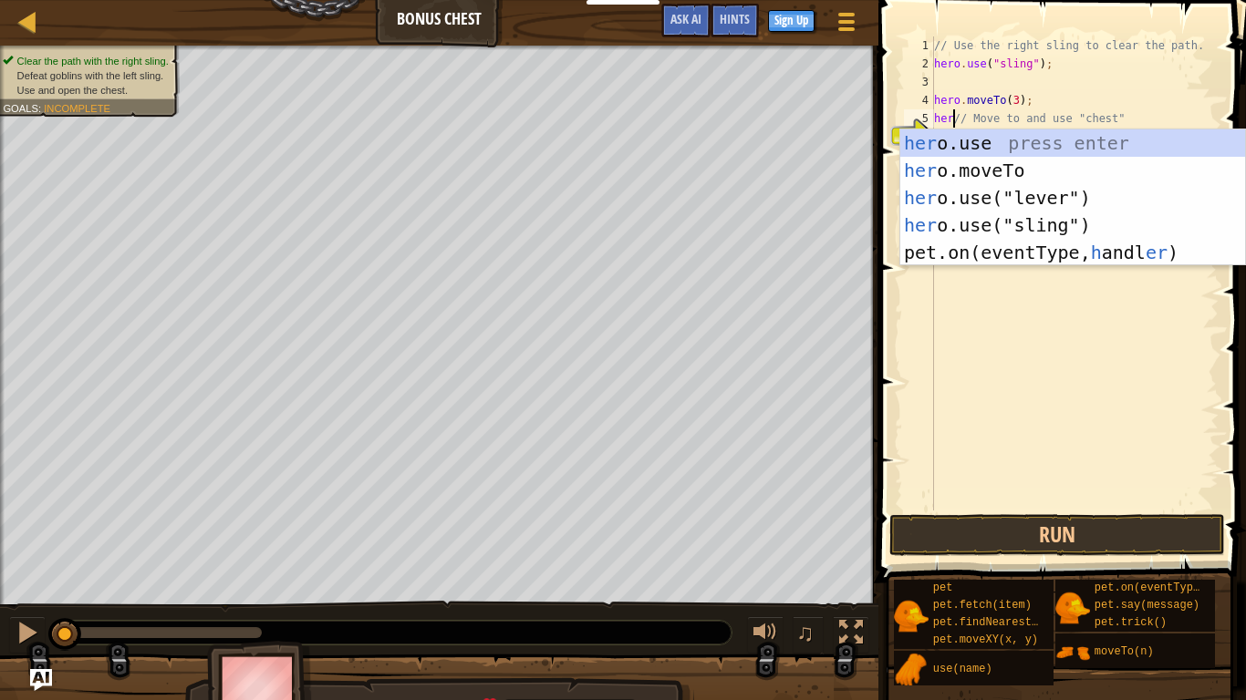
scroll to position [8, 4]
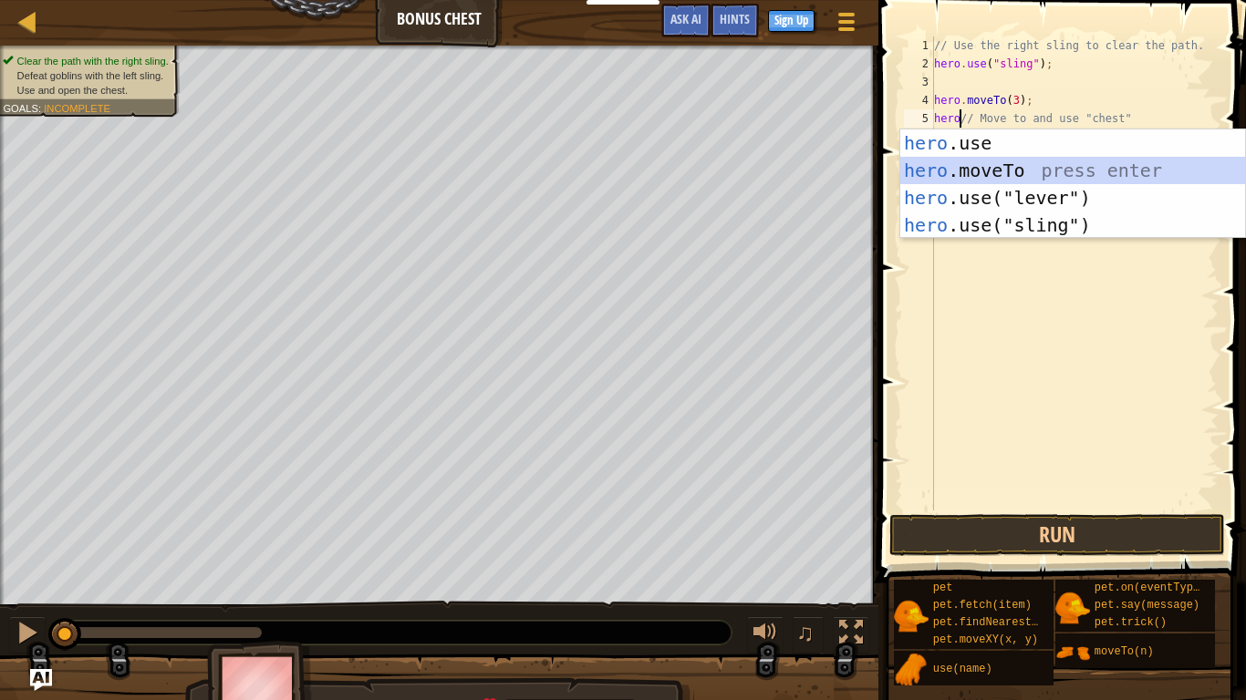
click at [1007, 172] on div "hero .use press enter hero .moveTo press enter hero .use("lever") press enter h…" at bounding box center [1072, 211] width 345 height 164
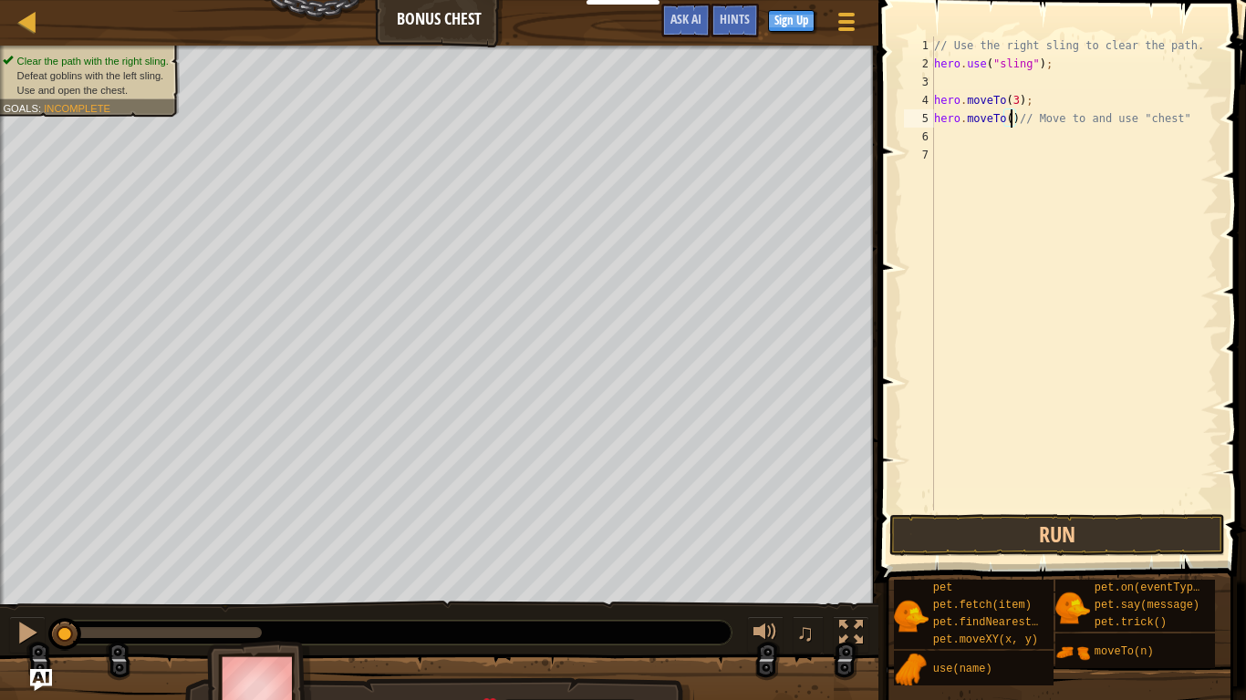
type textarea "hero.moveTo(6)// Move to and use "chest""
click at [941, 137] on div "// Use the right sling to clear the path. hero . use ( "sling" ) ; hero . moveT…" at bounding box center [1074, 291] width 288 height 511
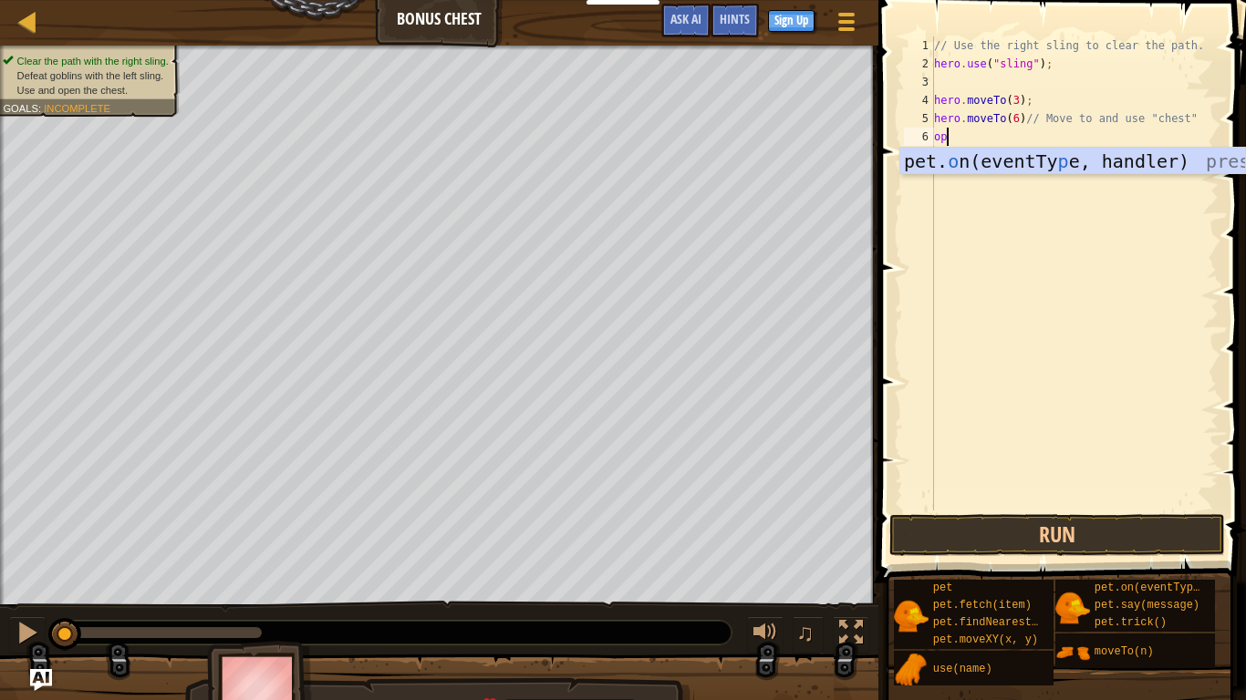
scroll to position [8, 1]
type textarea "o"
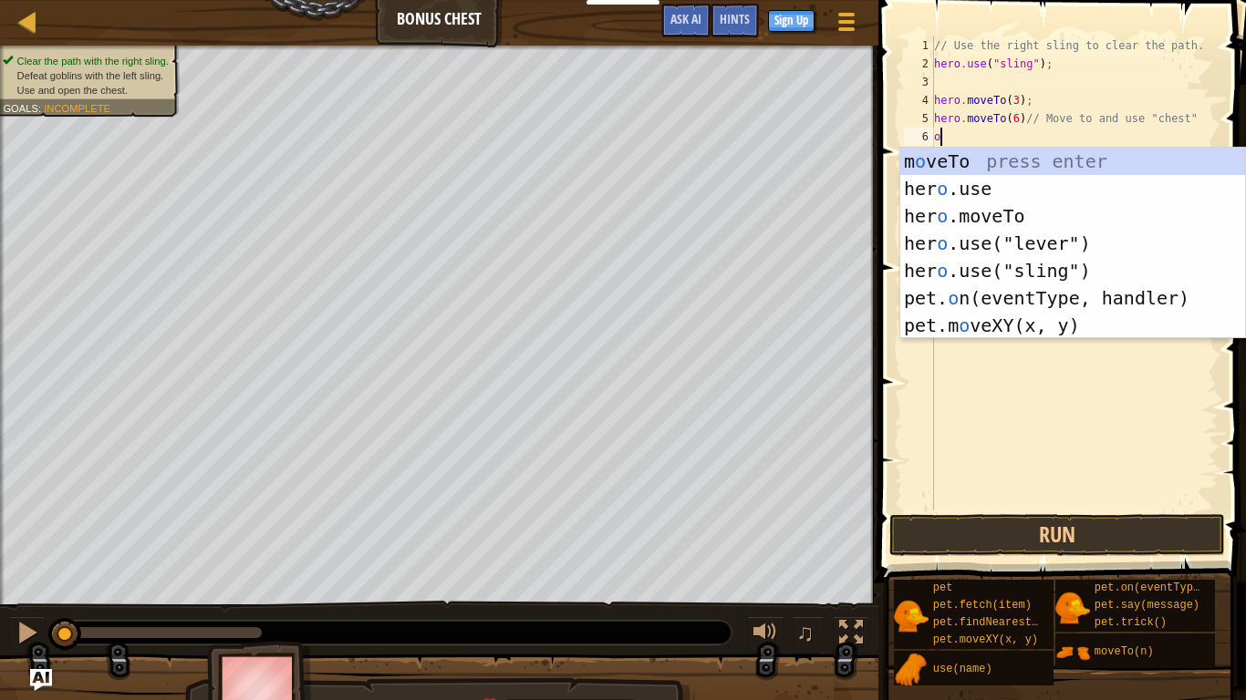
scroll to position [8, 0]
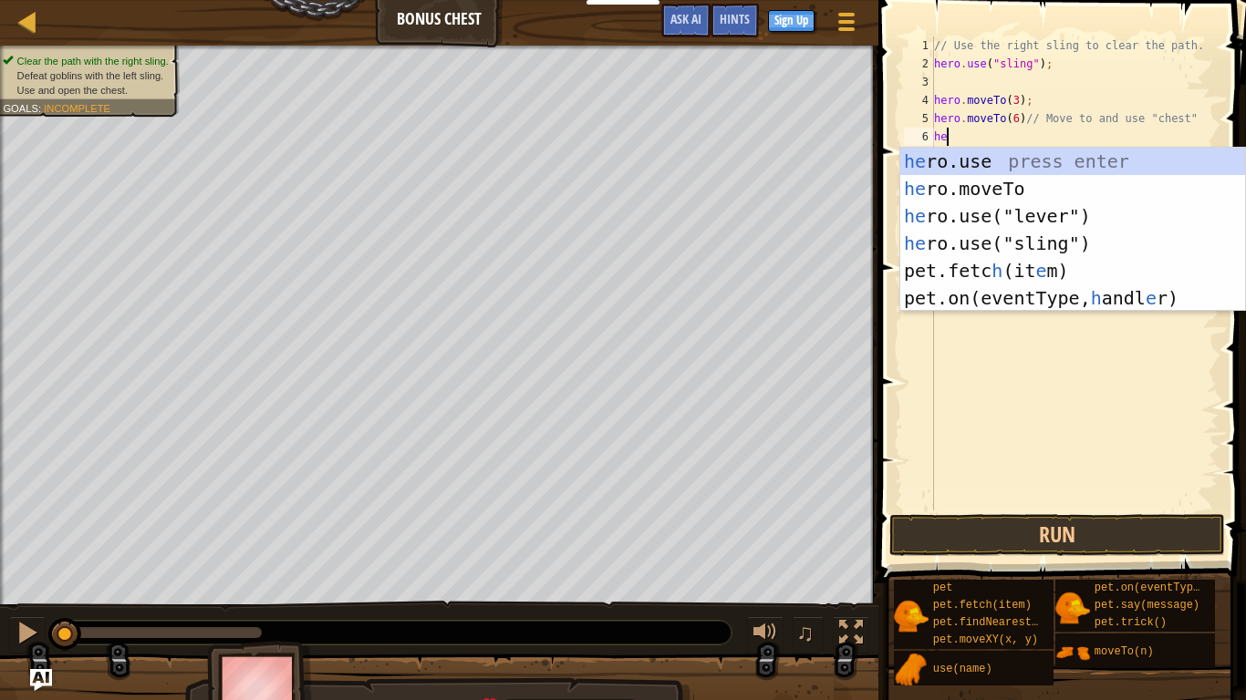
type textarea "her"
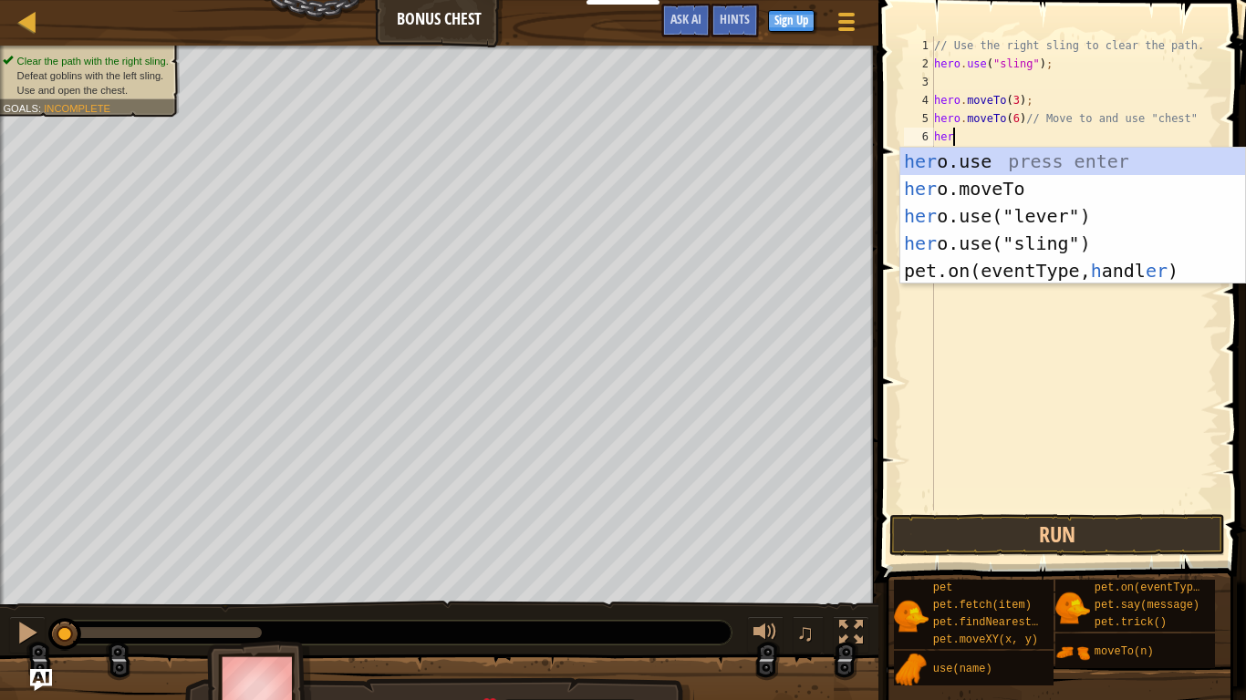
click at [1142, 411] on div "// Use the right sling to clear the path. hero . use ( "sling" ) ; hero . moveT…" at bounding box center [1074, 291] width 288 height 511
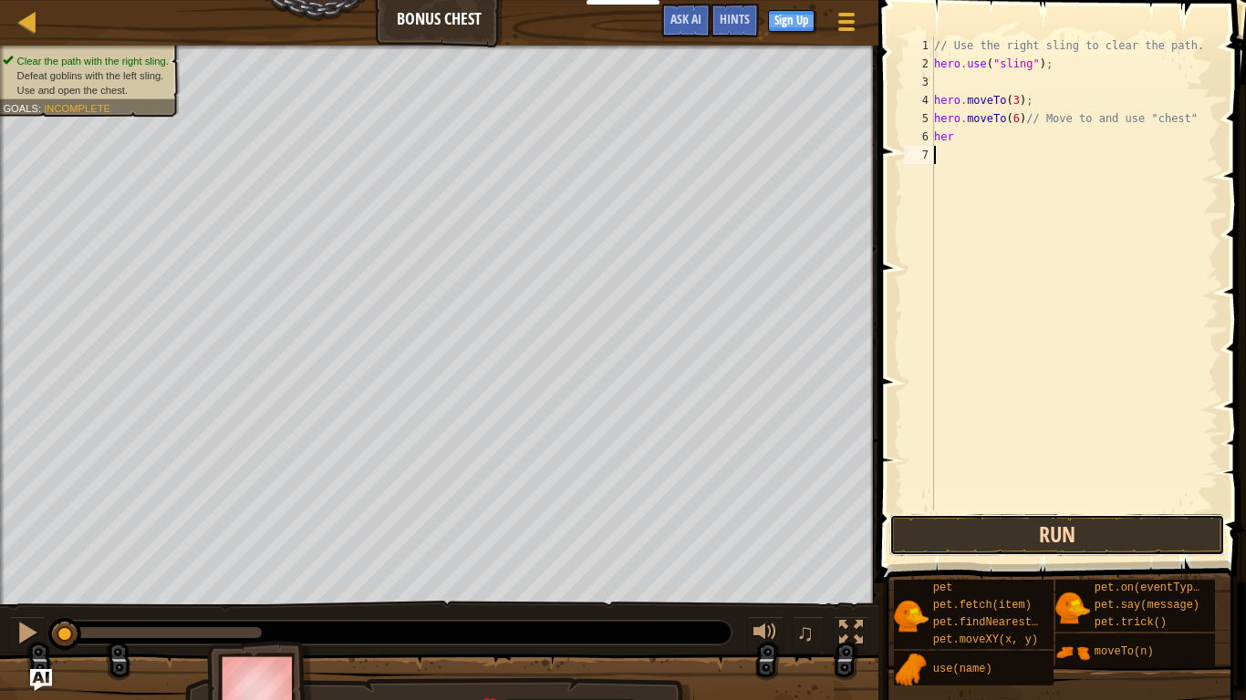
click at [1168, 536] on button "Run" at bounding box center [1057, 535] width 336 height 42
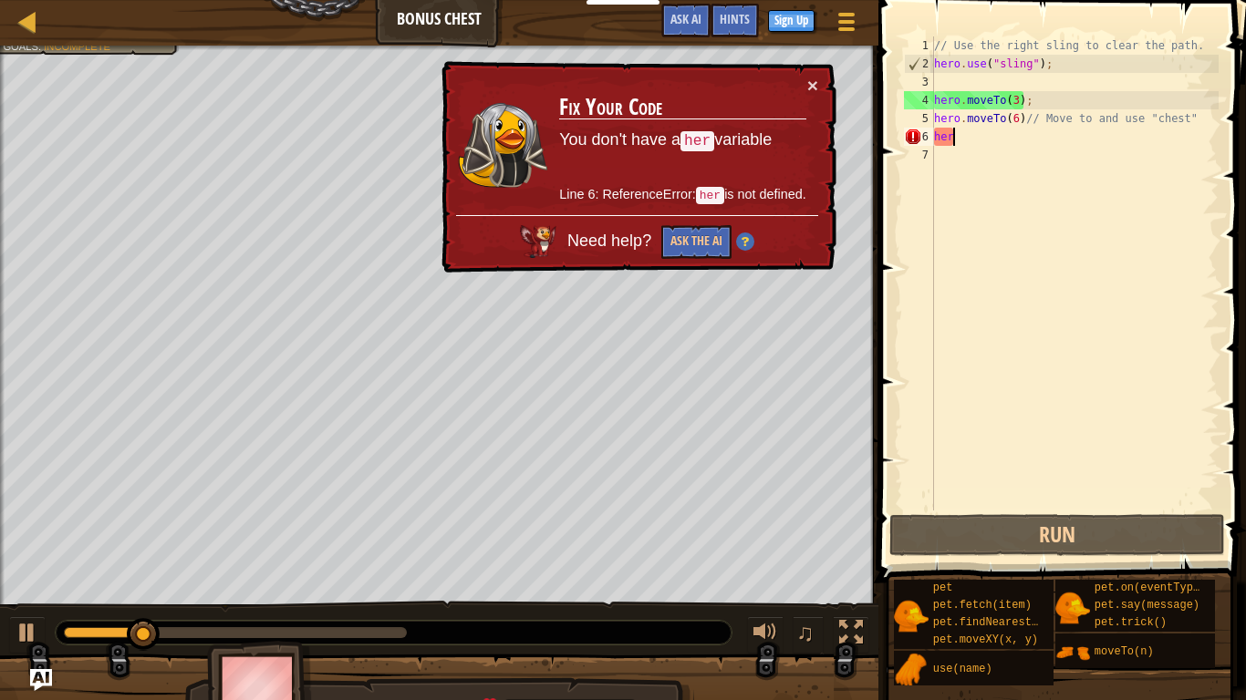
click at [957, 131] on div "// Use the right sling to clear the path. hero . use ( "sling" ) ; hero . moveT…" at bounding box center [1074, 291] width 288 height 511
type textarea "h"
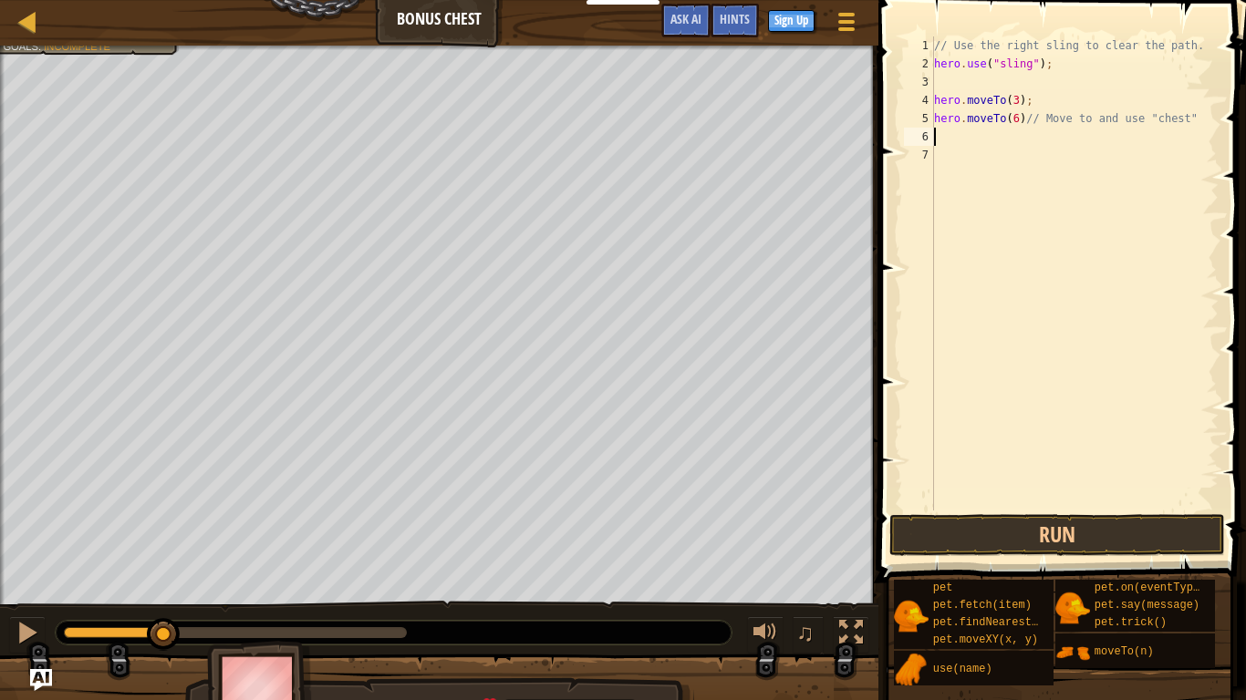
click at [949, 83] on div "// Use the right sling to clear the path. hero . use ( "sling" ) ; hero . moveT…" at bounding box center [1074, 291] width 288 height 511
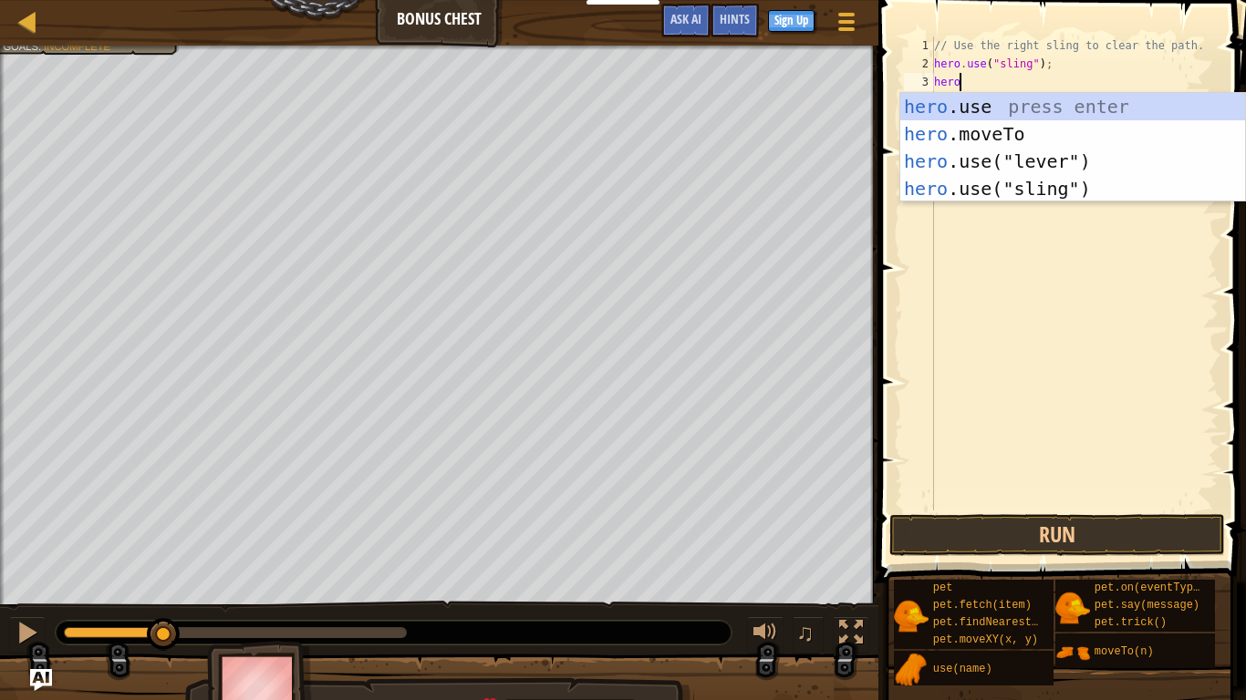
scroll to position [8, 3]
click at [977, 131] on div "hero .use press enter hero .moveTo press enter hero .use("lever") press enter h…" at bounding box center [1072, 175] width 345 height 164
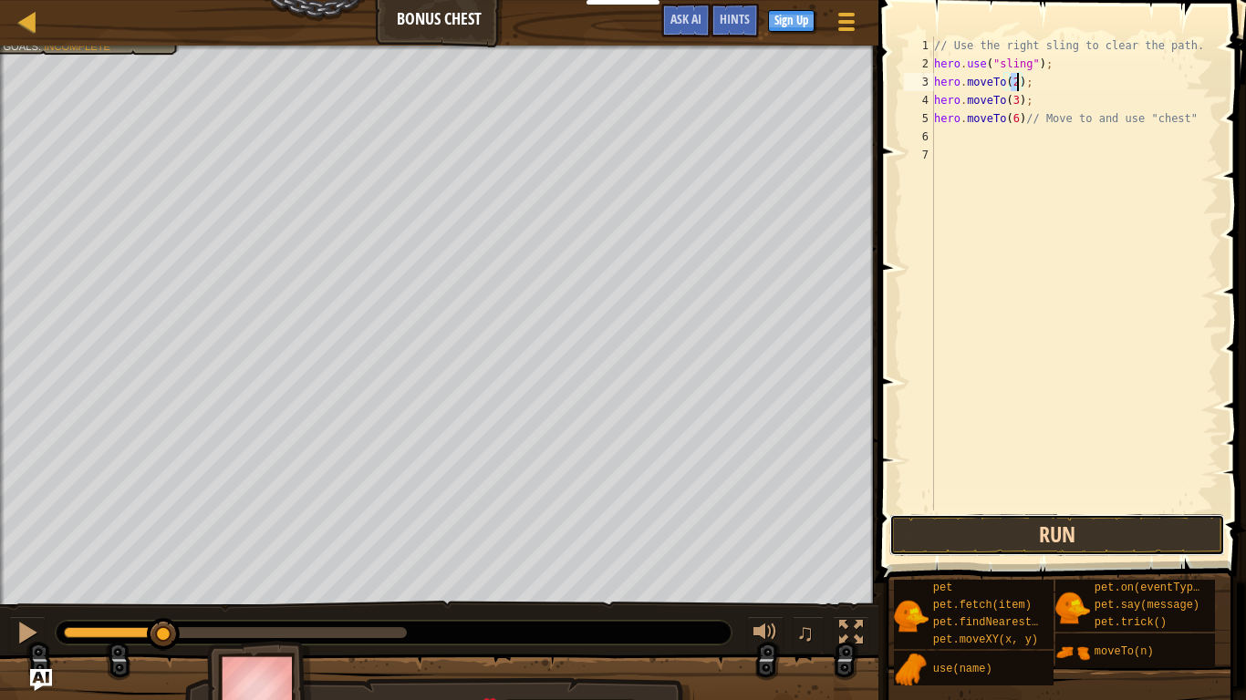
click at [1185, 526] on button "Run" at bounding box center [1057, 535] width 336 height 42
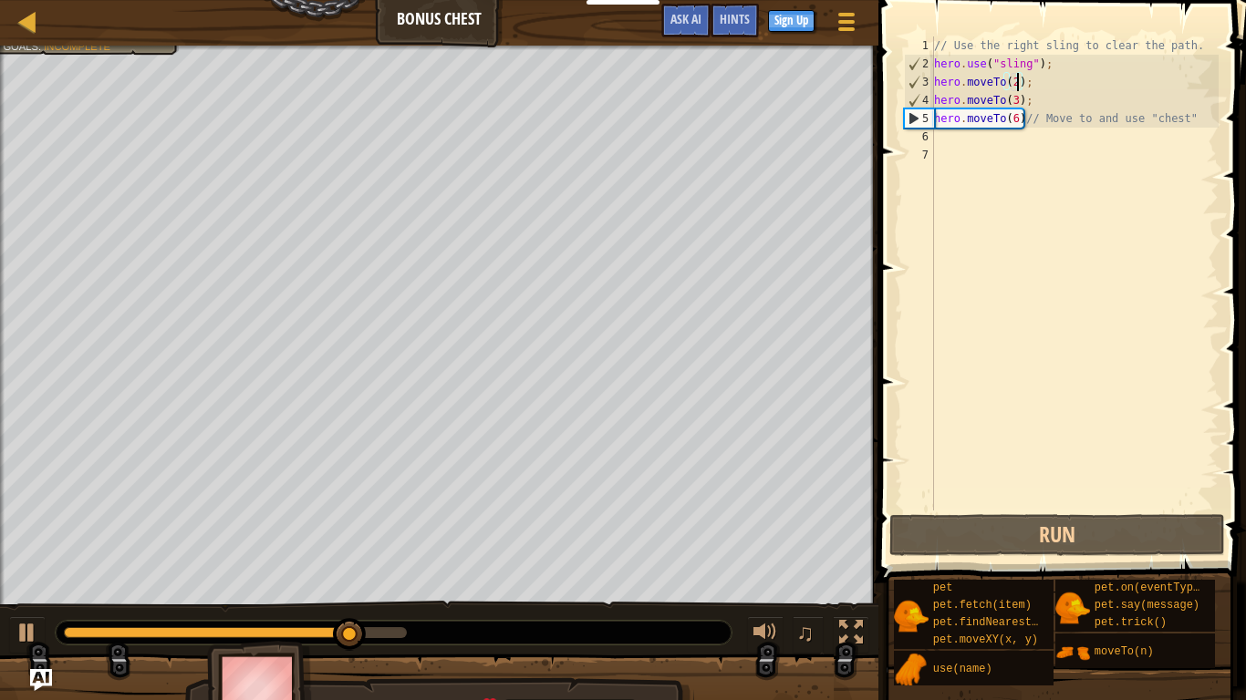
click at [1019, 119] on div "// Use the right sling to clear the path. hero . use ( "sling" ) ; hero . moveT…" at bounding box center [1074, 291] width 288 height 511
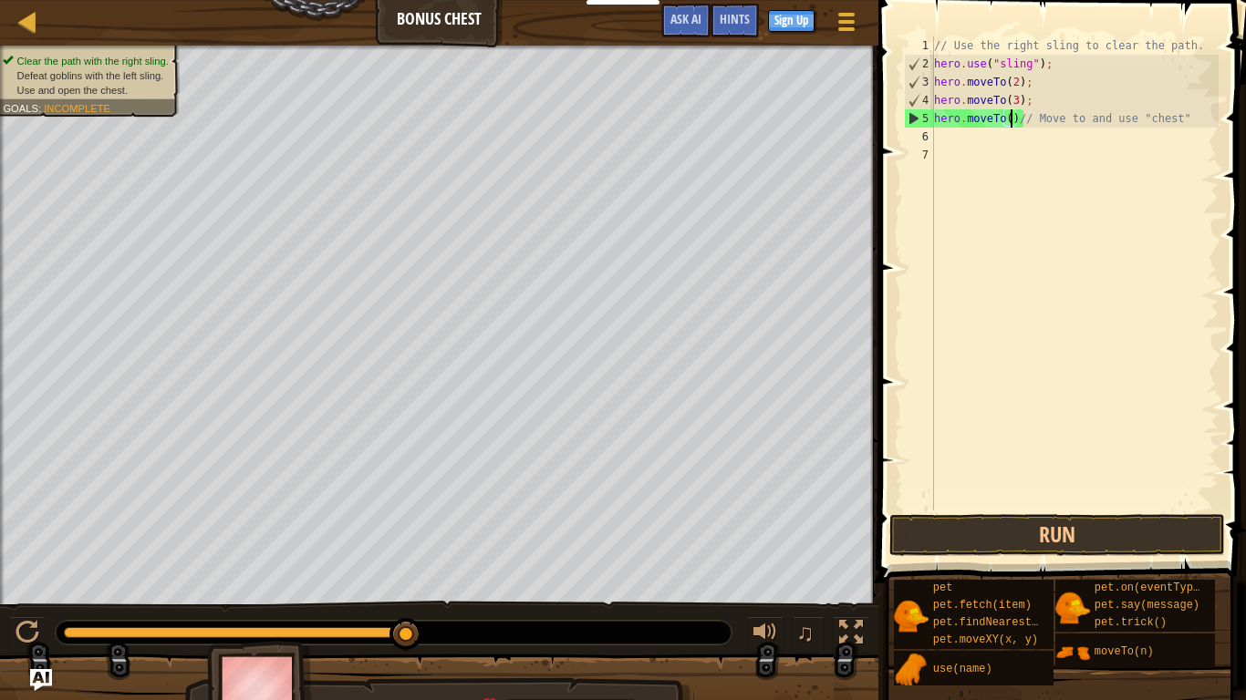
click at [1020, 118] on div "// Use the right sling to clear the path. hero . use ( "sling" ) ; hero . moveT…" at bounding box center [1074, 291] width 288 height 511
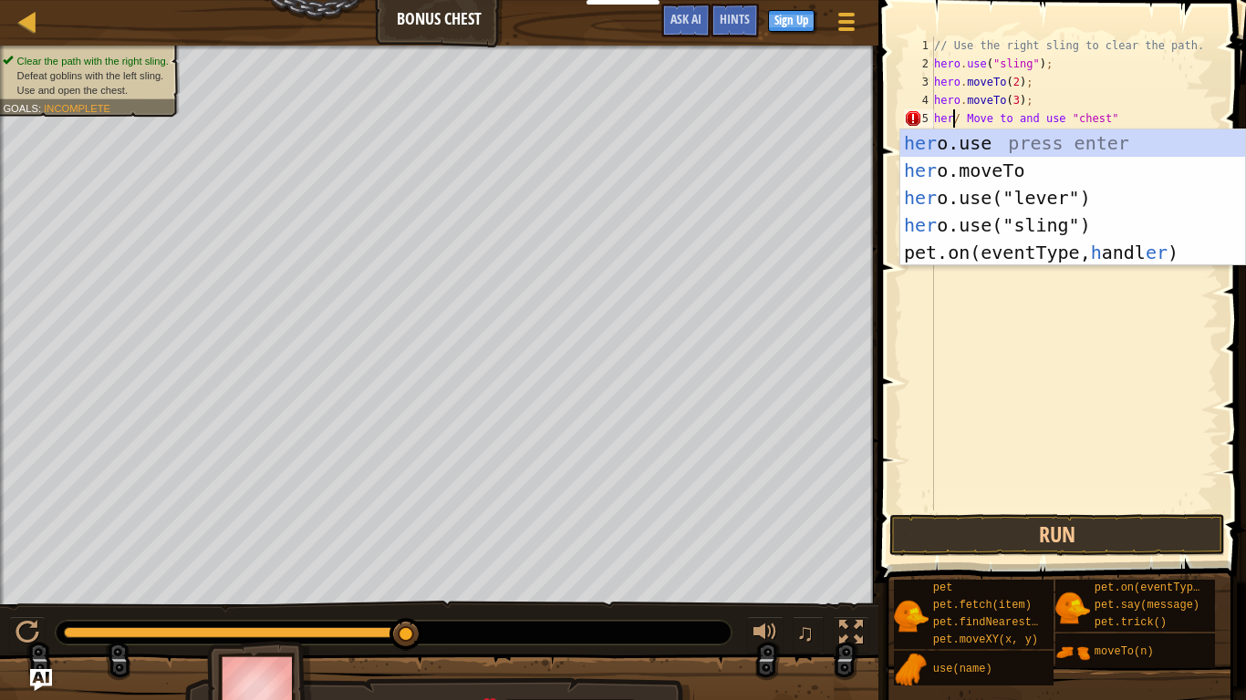
scroll to position [8, 4]
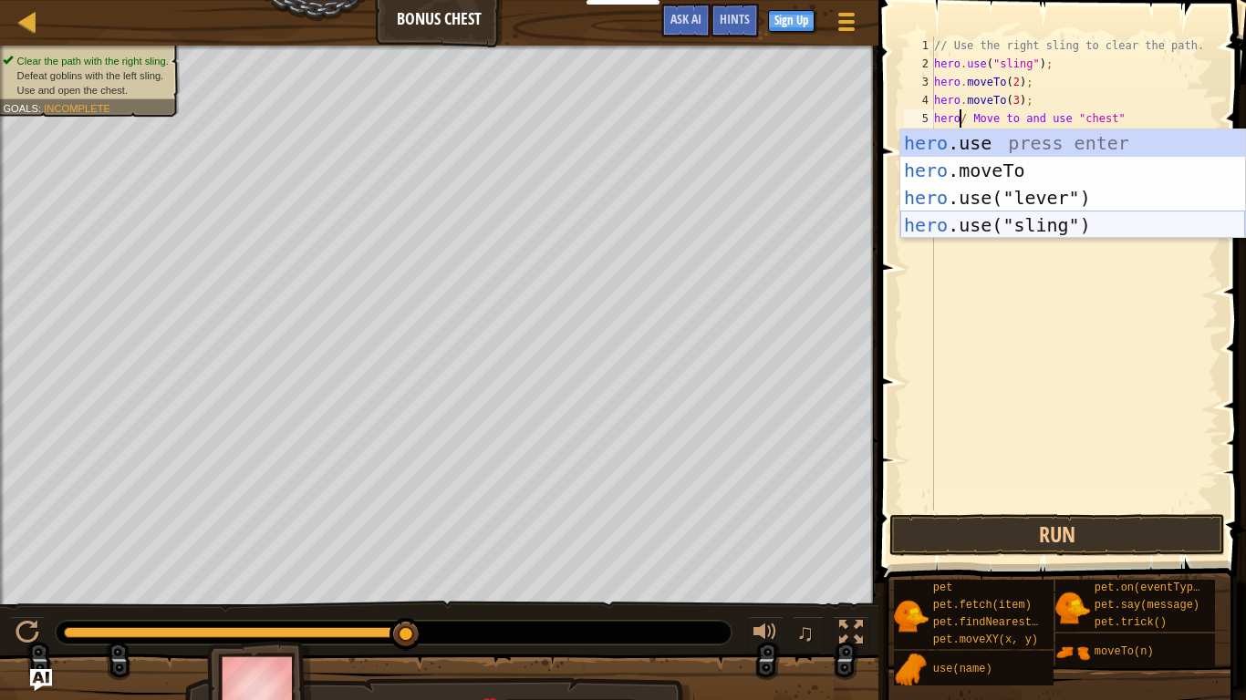
click at [1104, 227] on div "hero .use press enter hero .moveTo press enter hero .use("lever") press enter h…" at bounding box center [1072, 211] width 345 height 164
type textarea "hero.use("sling")/ Move to and use "chest""
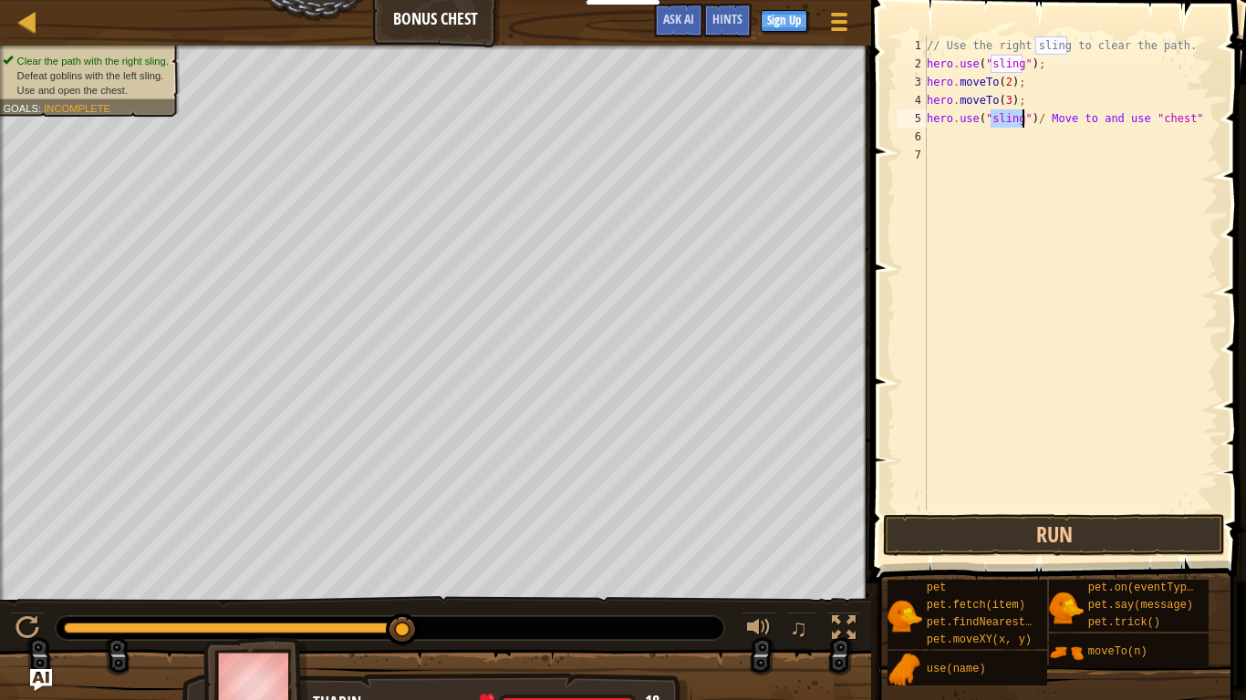
click at [985, 133] on div "// Use the right sling to clear the path. hero . use ( "sling" ) ; hero . moveT…" at bounding box center [1070, 291] width 295 height 511
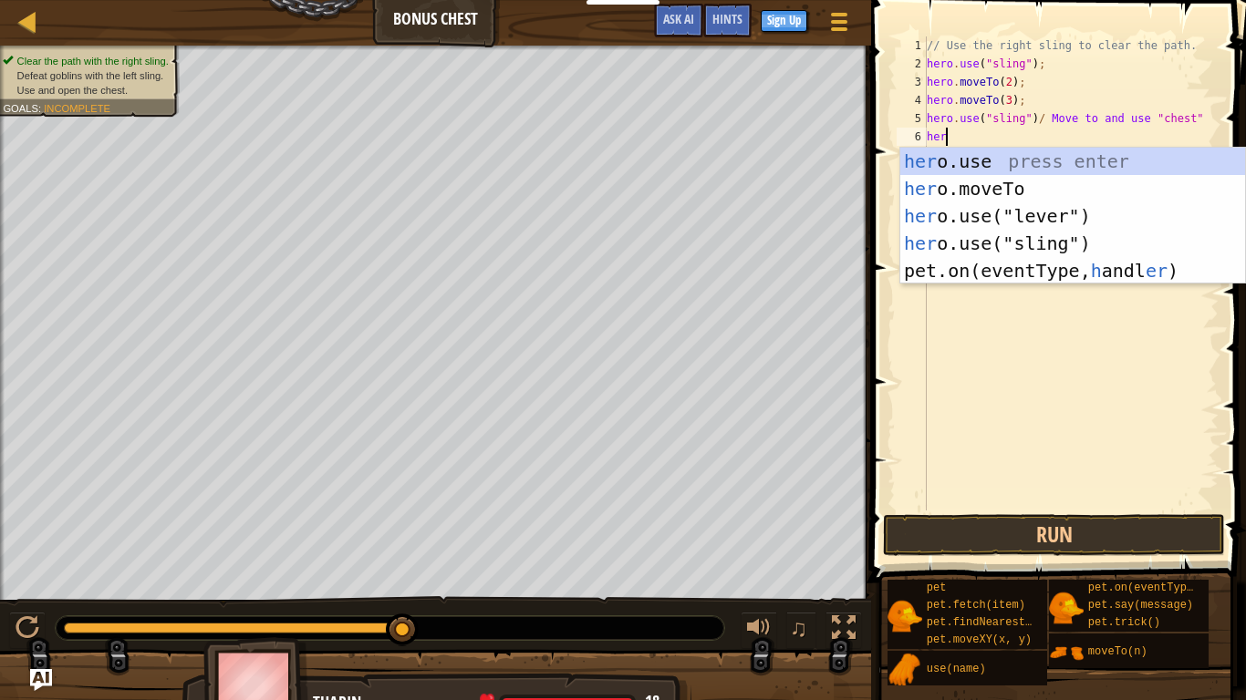
scroll to position [8, 3]
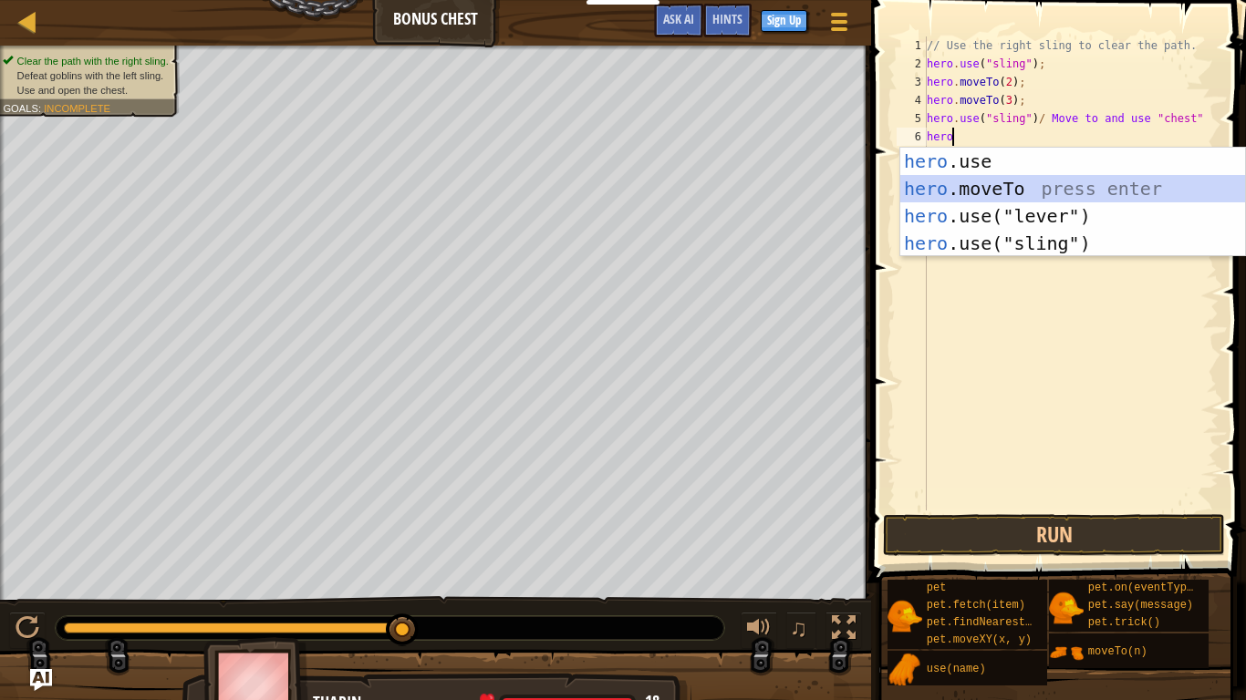
click at [1033, 191] on div "hero .use press enter hero .moveTo press enter hero .use("lever") press enter h…" at bounding box center [1072, 230] width 345 height 164
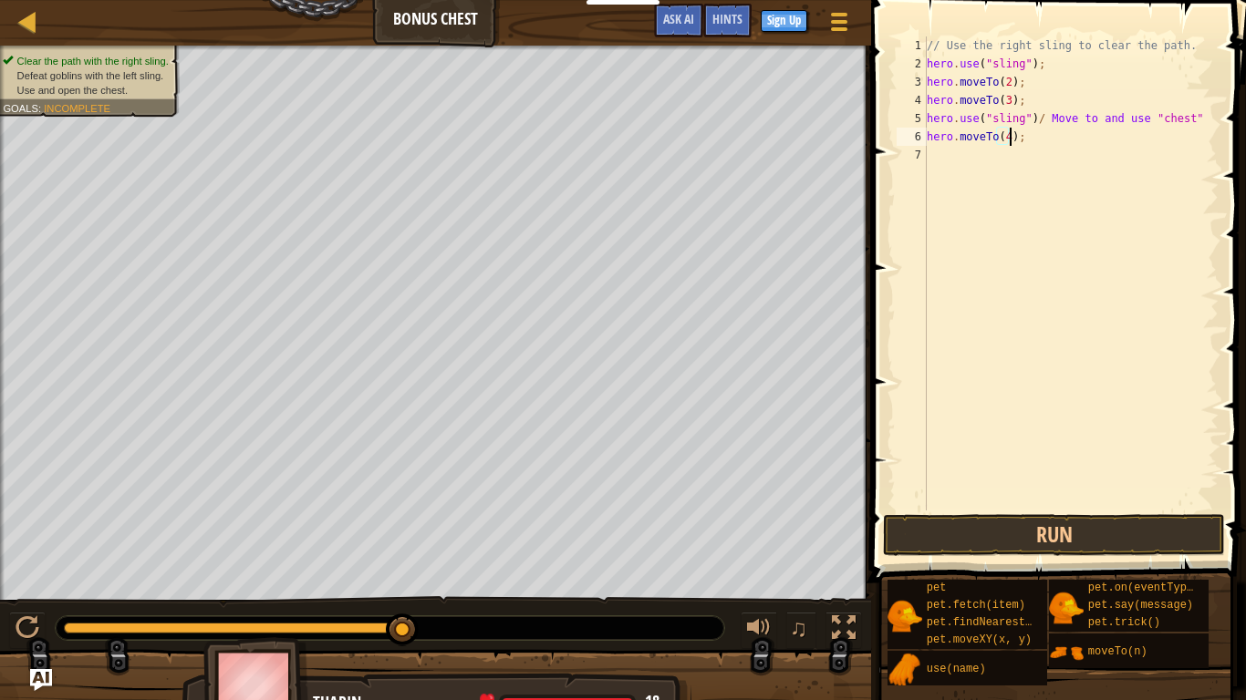
type textarea "hero.moveTo(4);"
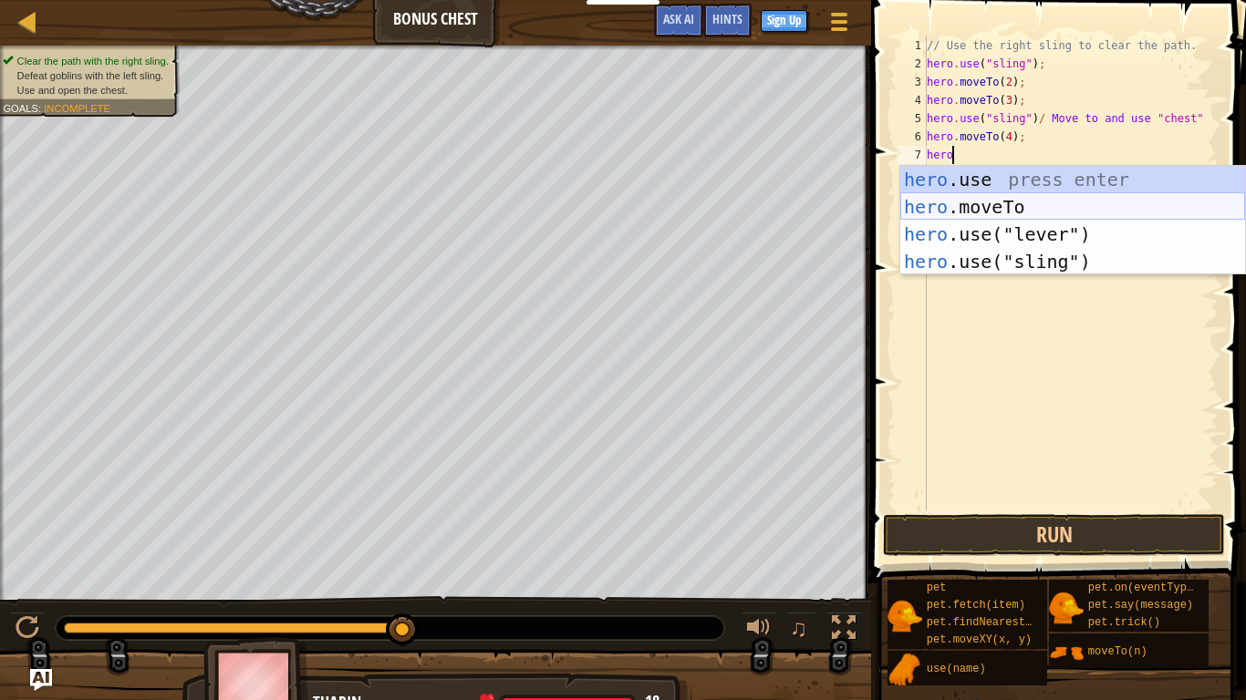
click at [1040, 204] on div "hero .use press enter hero .moveTo press enter hero .use("lever") press enter h…" at bounding box center [1072, 248] width 345 height 164
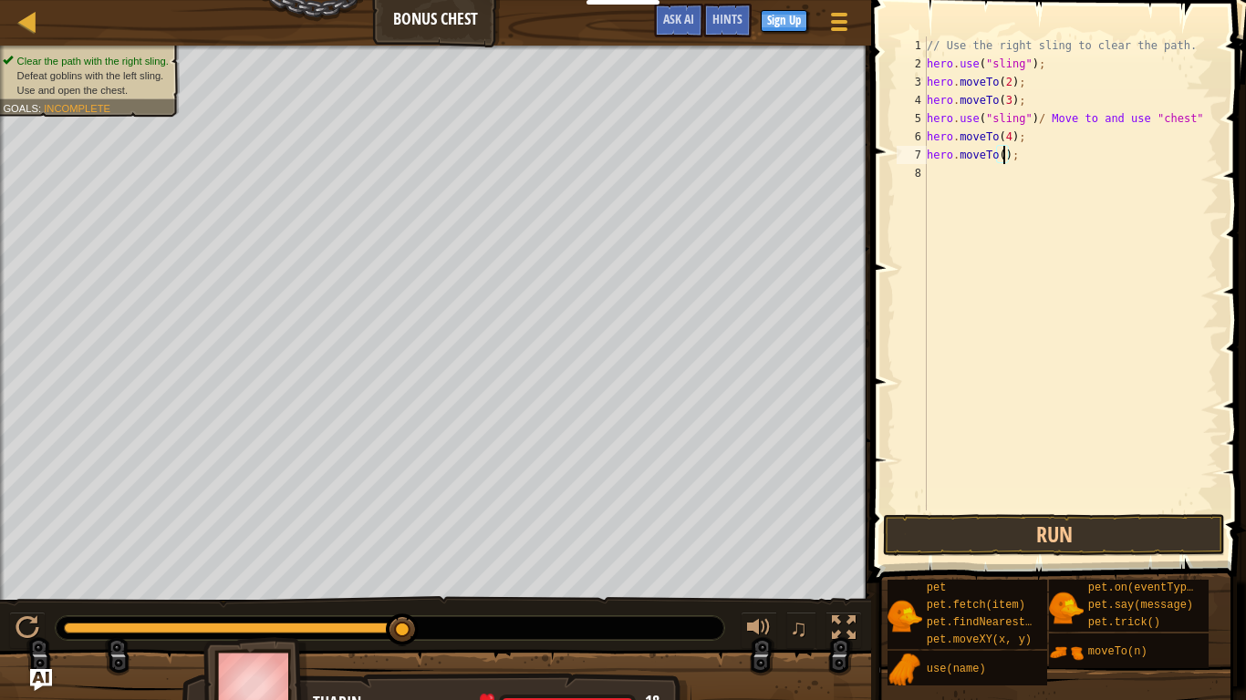
scroll to position [8, 13]
click at [1122, 532] on button "Run" at bounding box center [1054, 535] width 342 height 42
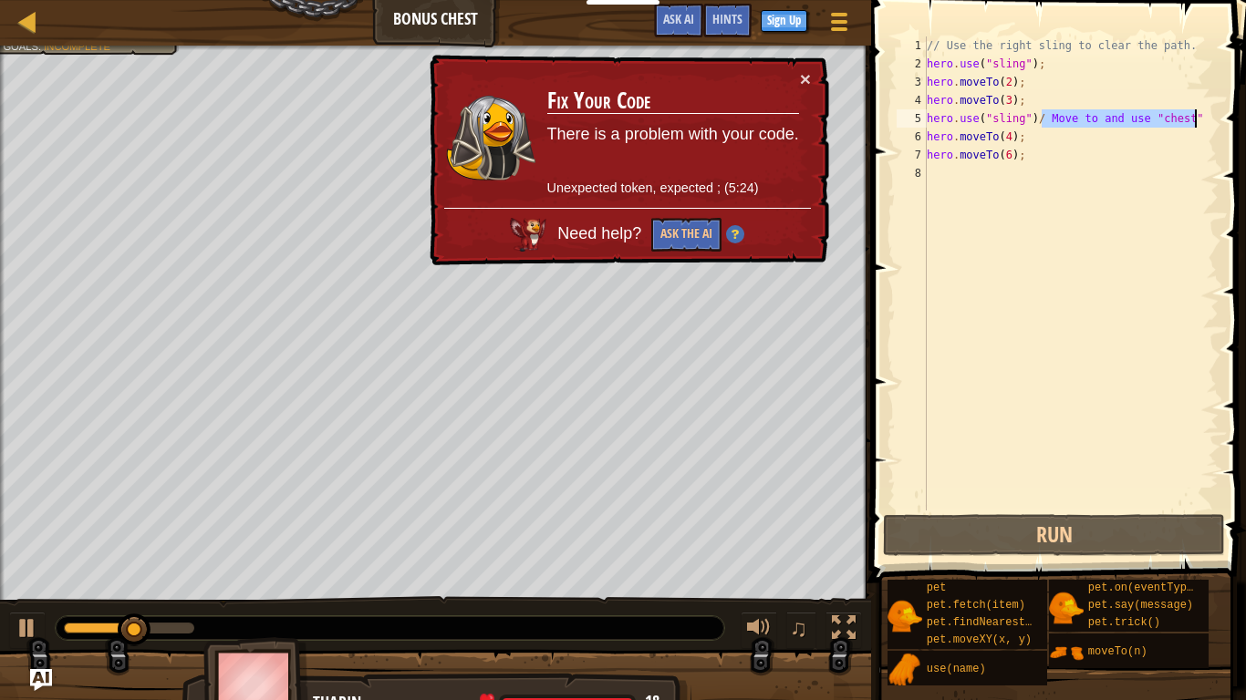
drag, startPoint x: 1041, startPoint y: 117, endPoint x: 1213, endPoint y: 117, distance: 171.4
click at [1213, 117] on div "// Use the right sling to clear the path. hero . use ( "sling" ) ; hero . moveT…" at bounding box center [1070, 291] width 295 height 511
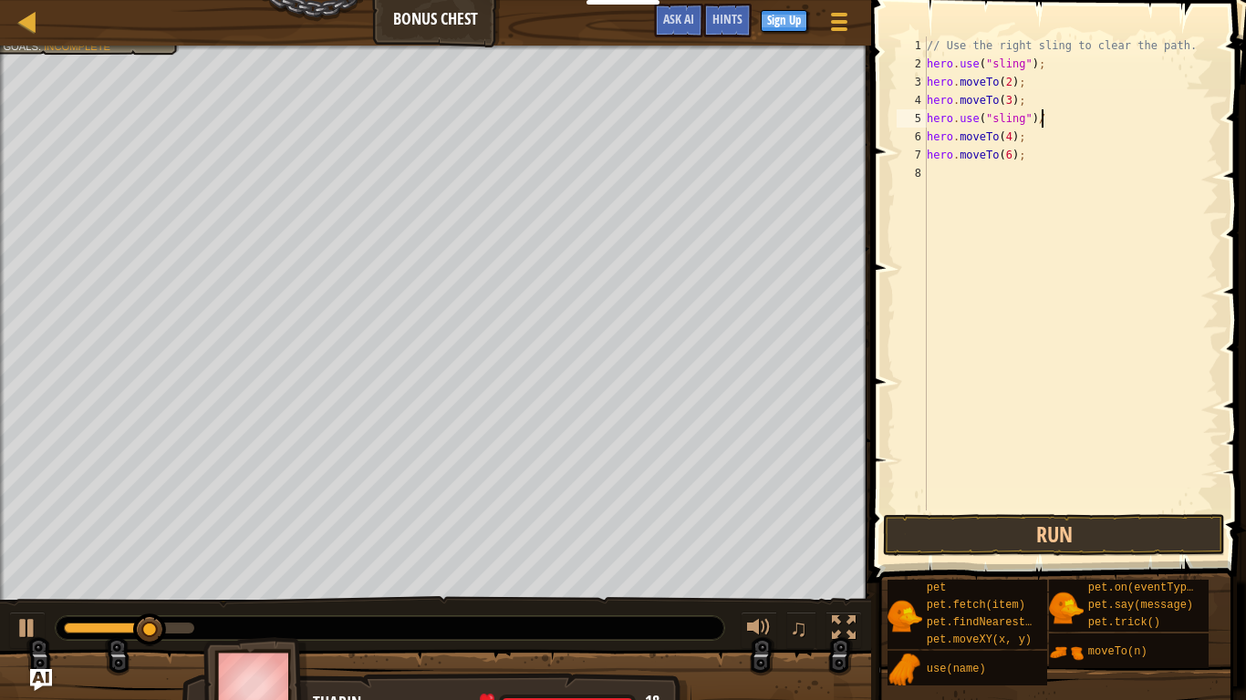
type textarea "hero.use("sling")"
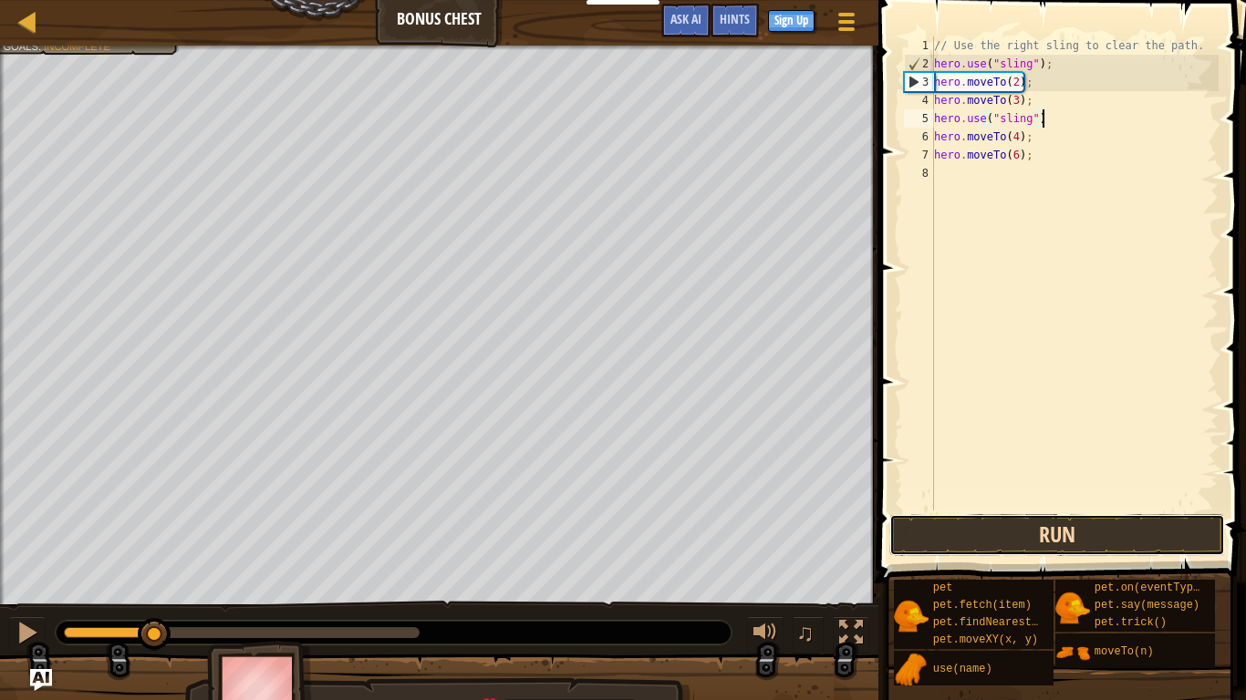
click at [1127, 521] on button "Run" at bounding box center [1057, 535] width 336 height 42
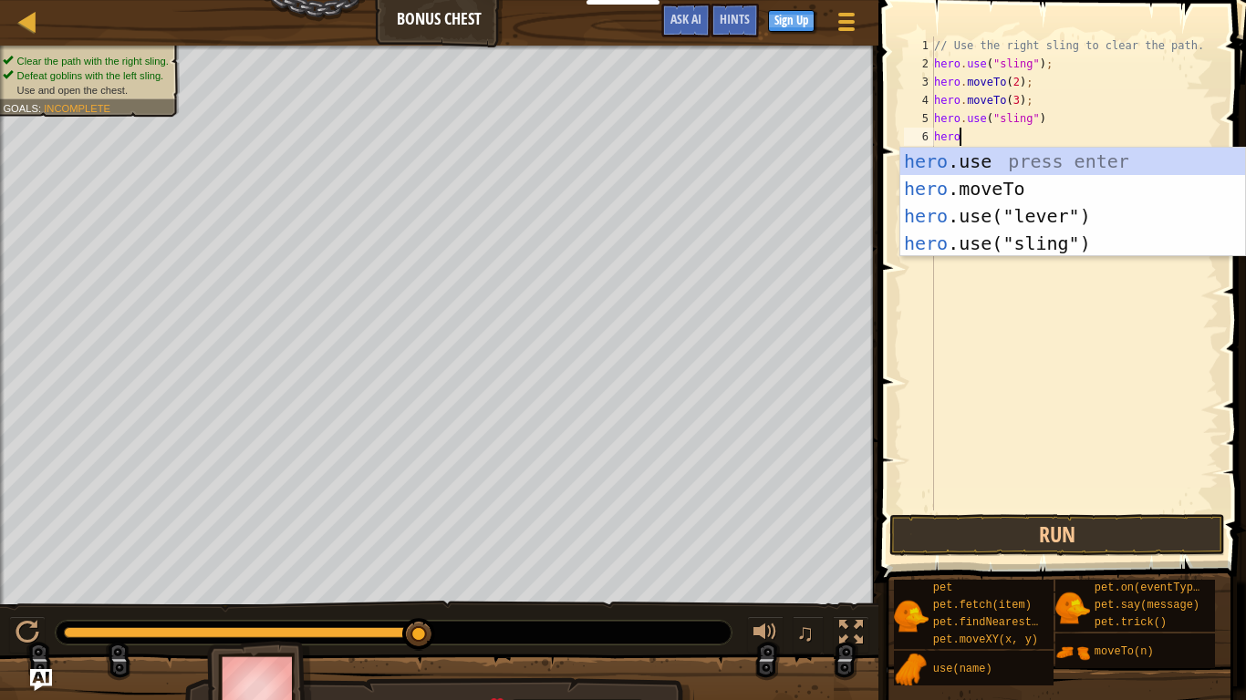
scroll to position [8, 3]
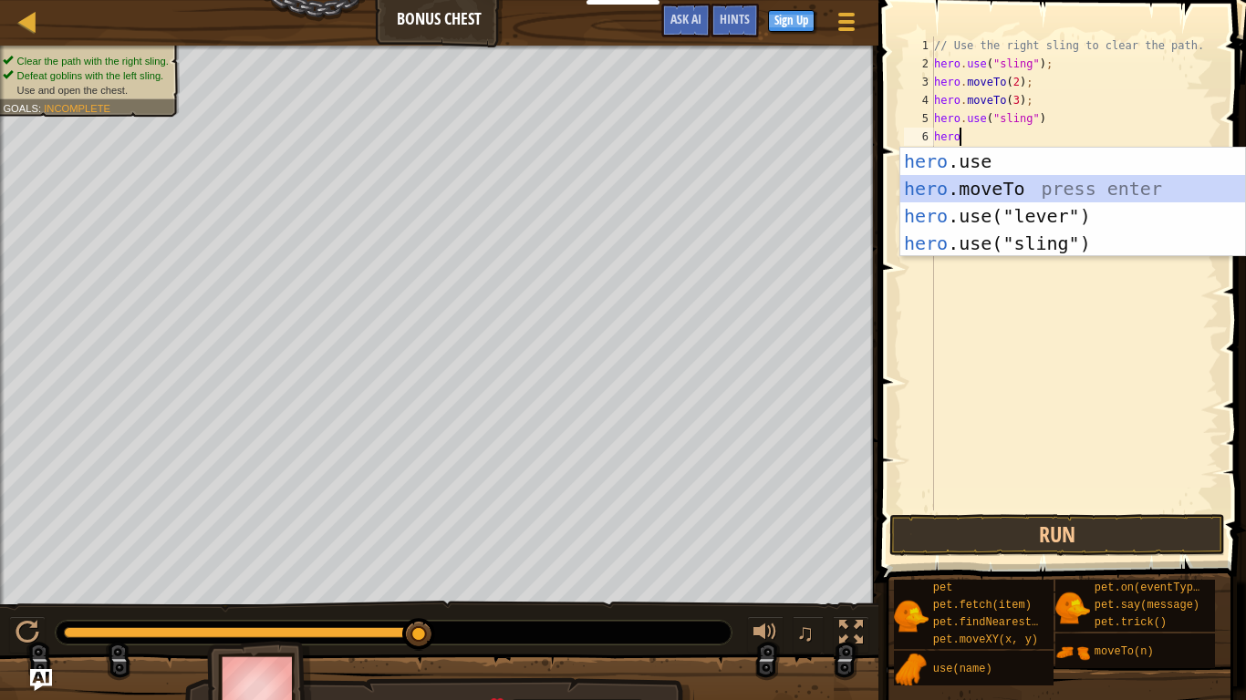
click at [1090, 189] on div "hero .use press enter hero .moveTo press enter hero .use("lever") press enter h…" at bounding box center [1072, 230] width 345 height 164
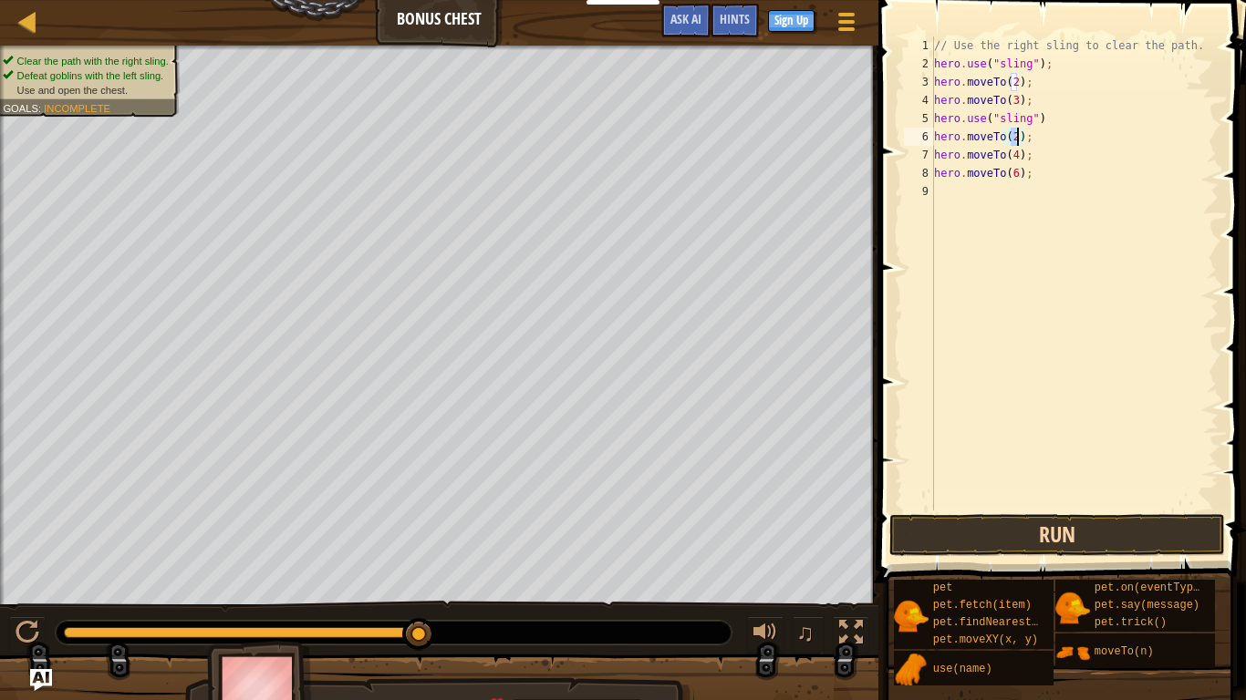
type textarea "hero.moveTo(2);"
click at [1088, 540] on button "Run" at bounding box center [1057, 535] width 336 height 42
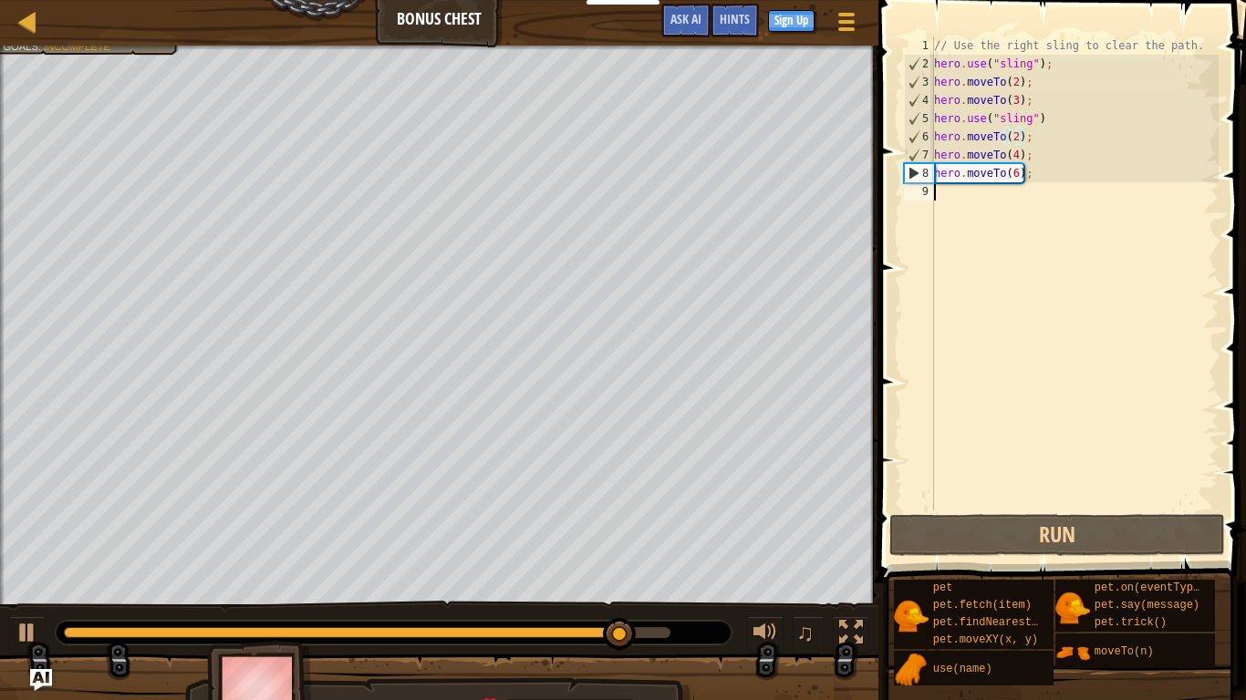
click at [956, 184] on div "// Use the right sling to clear the path. hero . use ( "sling" ) ; hero . moveT…" at bounding box center [1074, 291] width 288 height 511
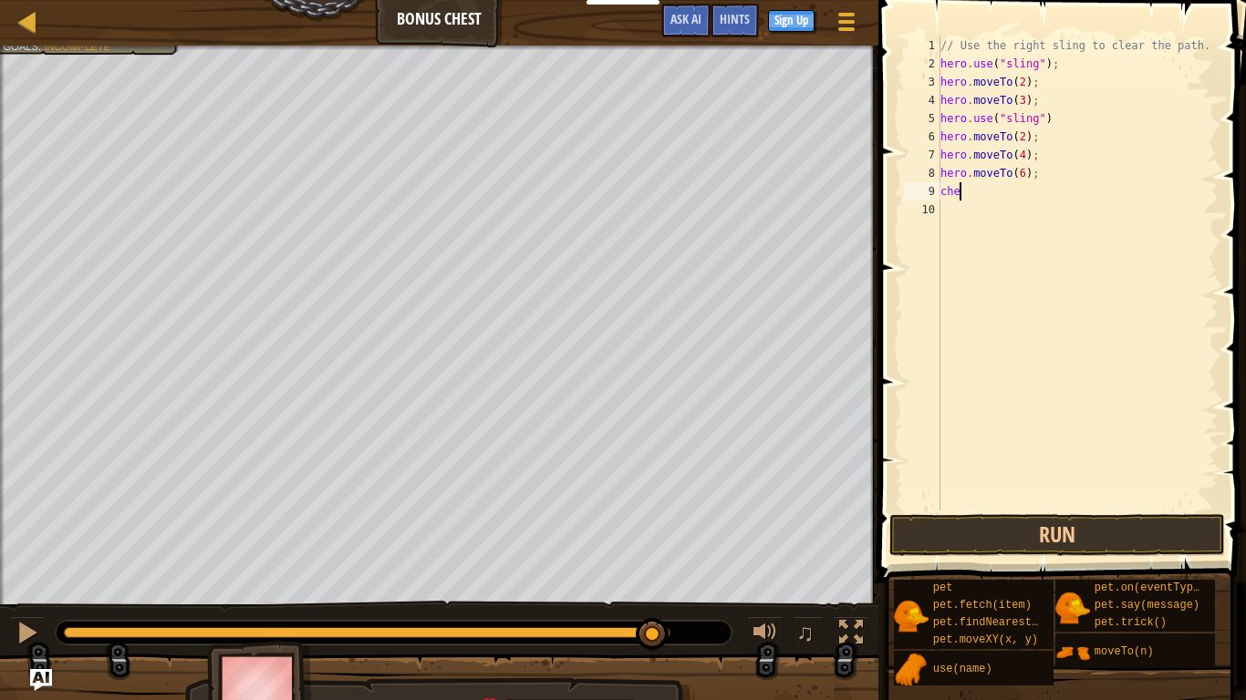
scroll to position [8, 1]
type textarea "c"
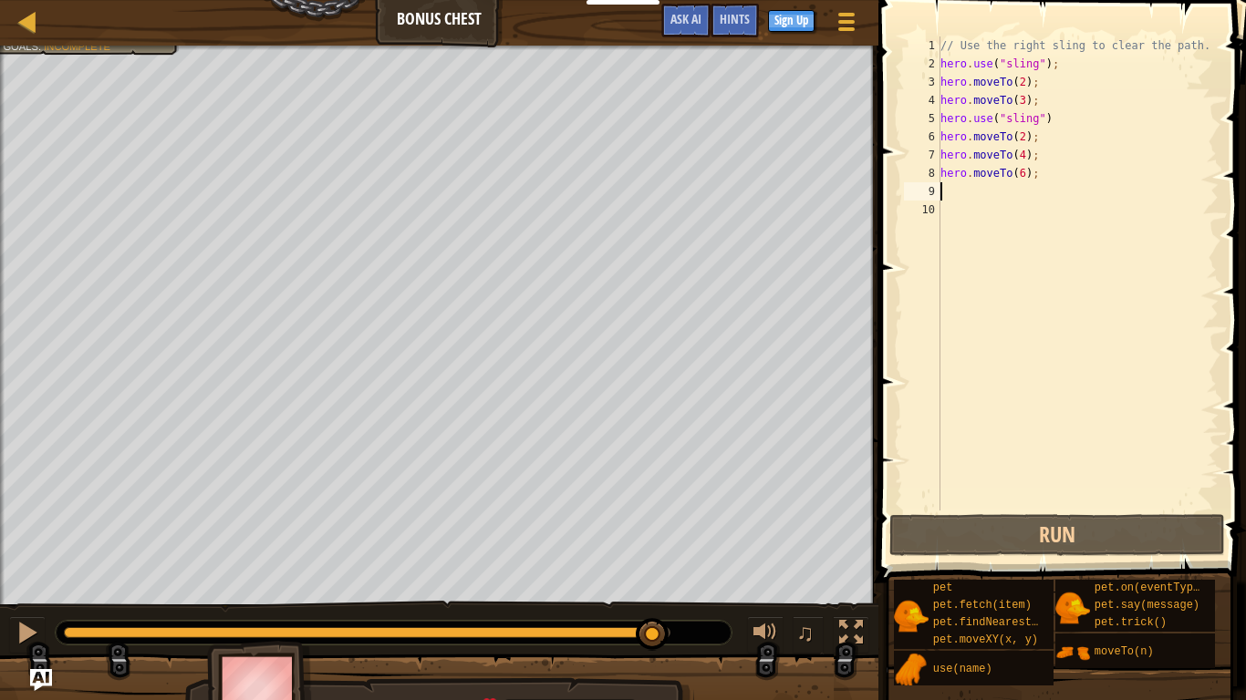
type textarea "p"
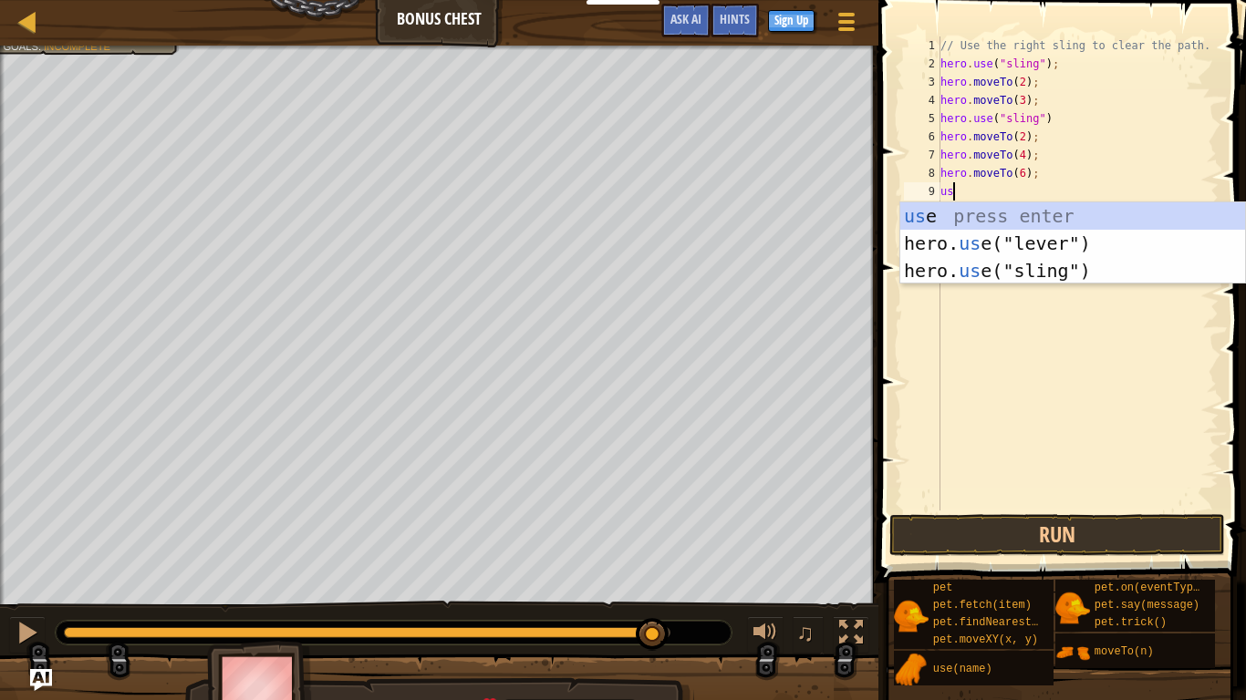
scroll to position [8, 1]
type textarea "u"
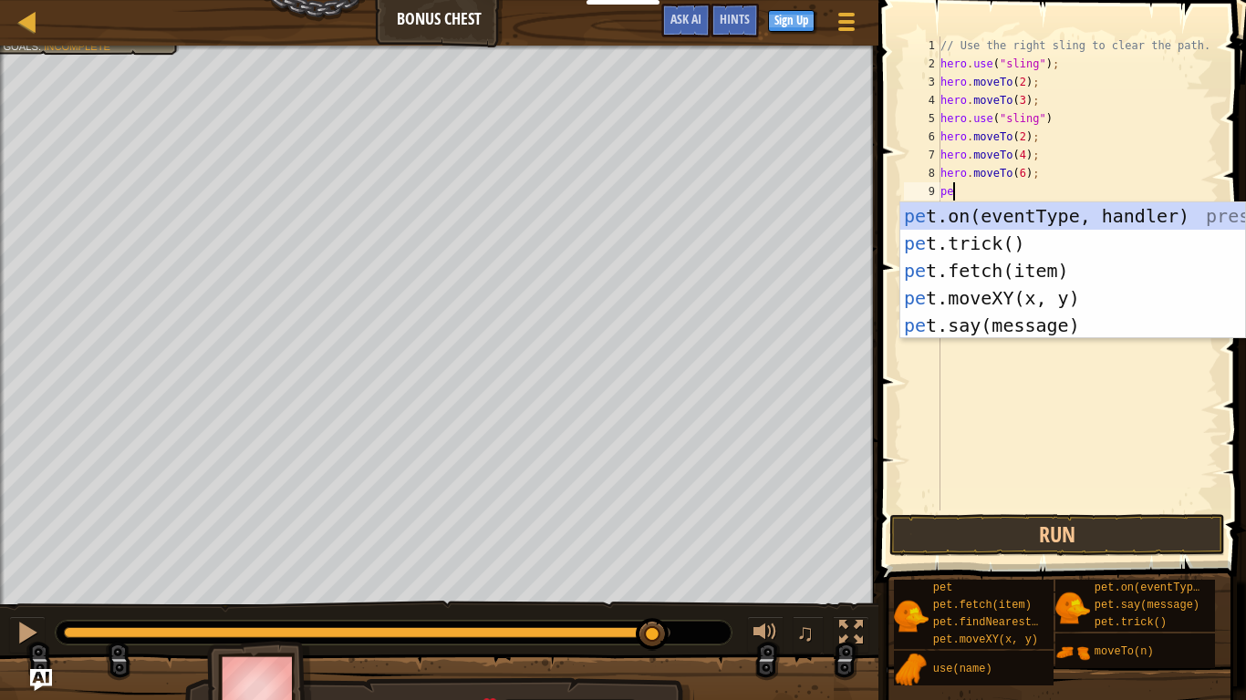
scroll to position [8, 2]
click at [1092, 273] on div "pet .on(eventType, handler) press enter pet .trick() press enter pet .fetch(ite…" at bounding box center [1072, 297] width 345 height 191
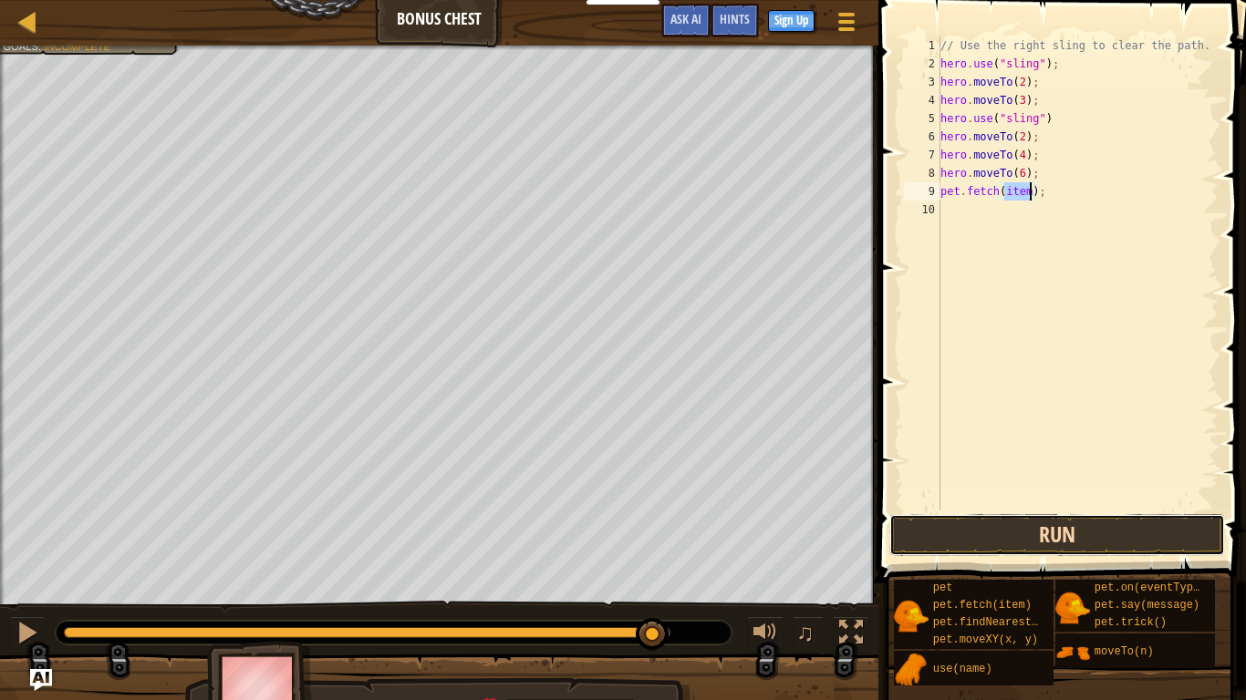
click at [1101, 531] on button "Run" at bounding box center [1057, 535] width 336 height 42
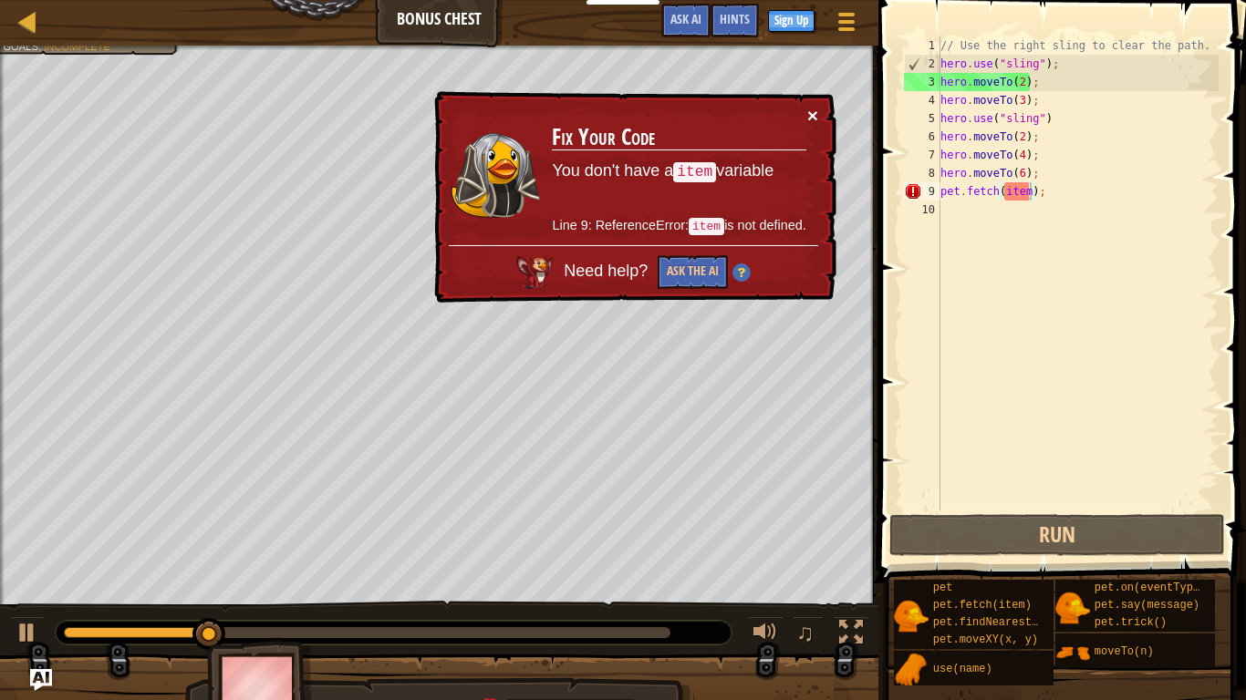
click at [814, 109] on button "×" at bounding box center [812, 115] width 11 height 19
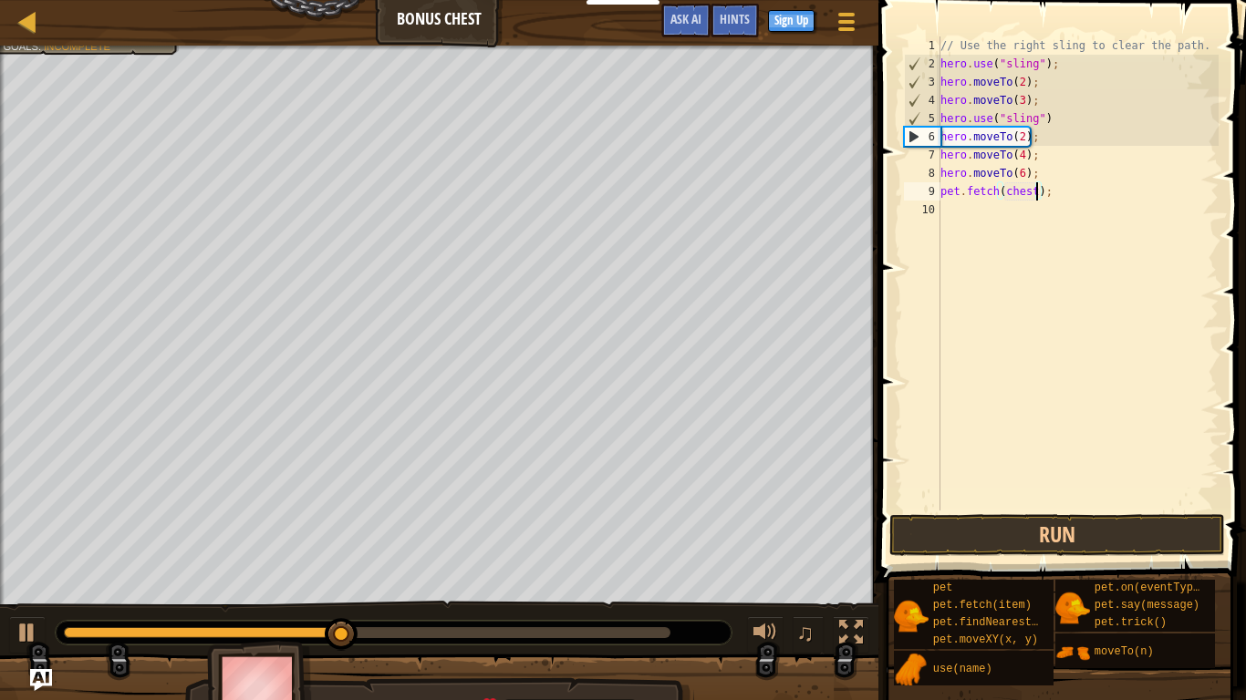
scroll to position [8, 14]
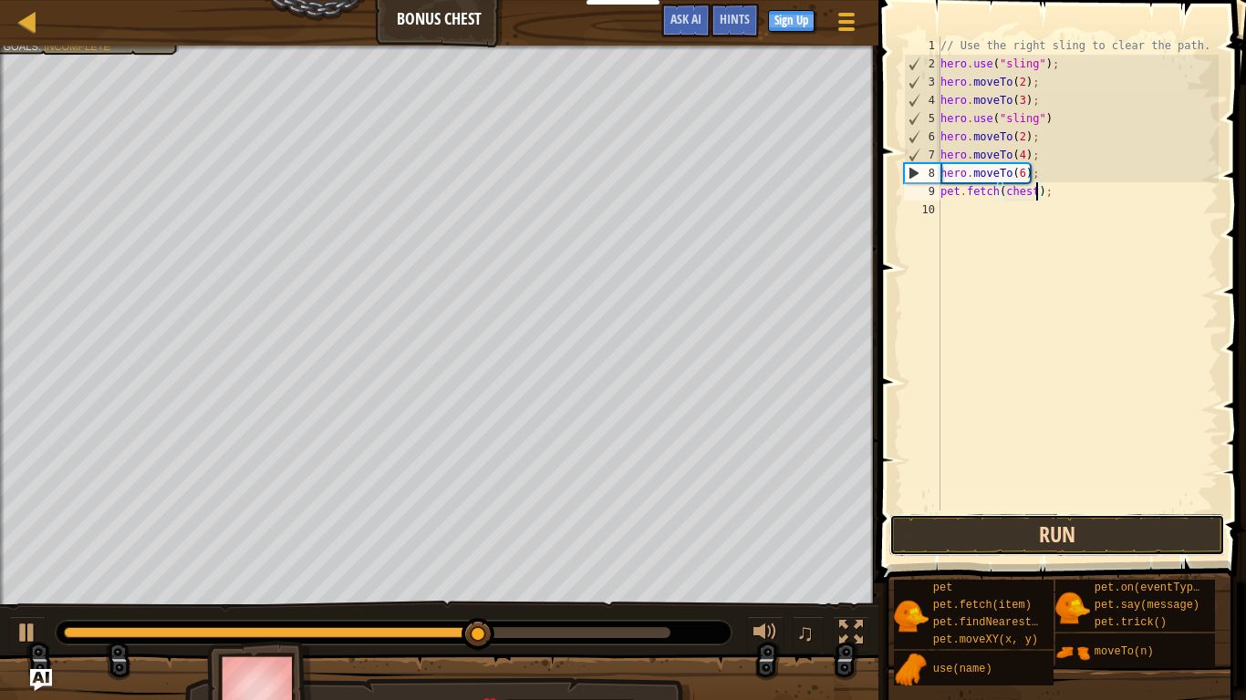
click at [1082, 530] on button "Run" at bounding box center [1057, 535] width 336 height 42
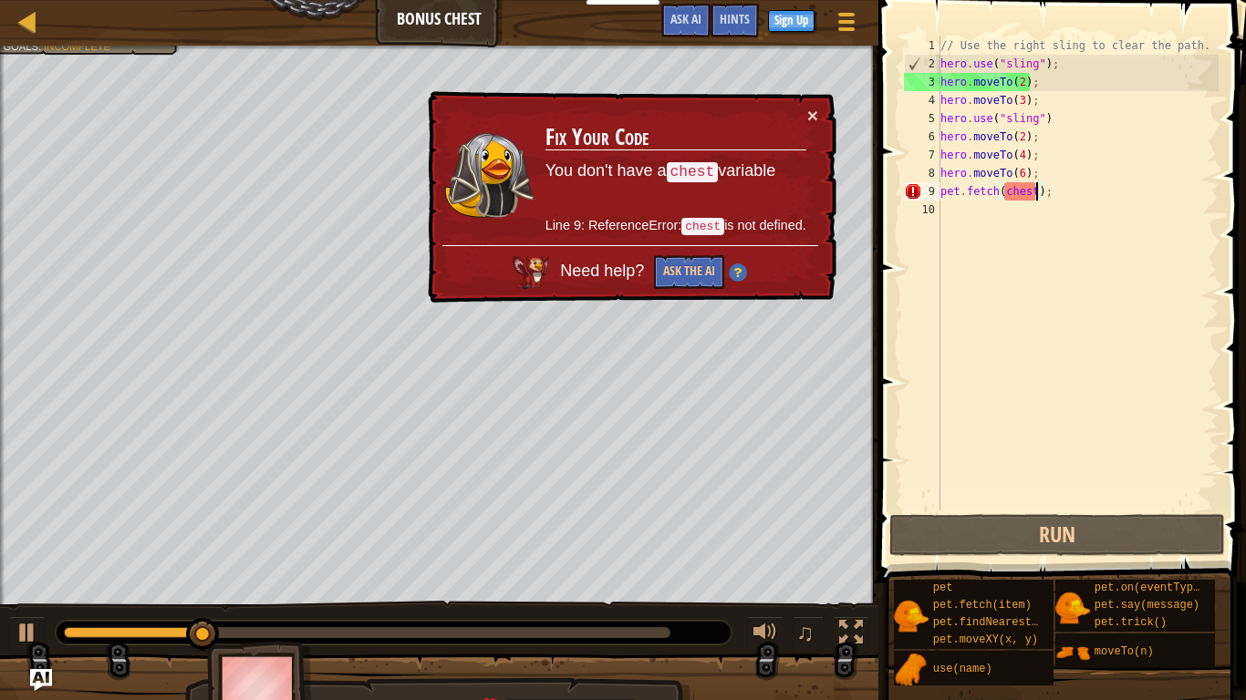
click at [1014, 186] on div "// Use the right sling to clear the path. hero . use ( "sling" ) ; hero . moveT…" at bounding box center [1077, 291] width 282 height 511
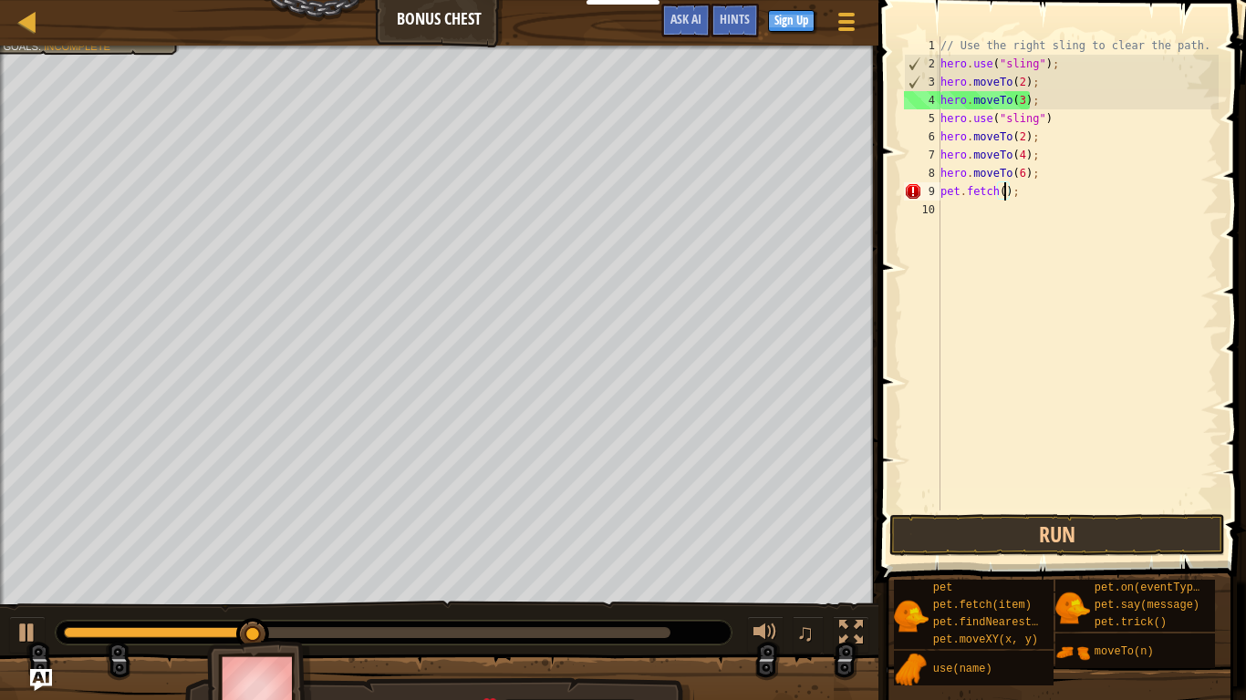
type textarea "pet.fetch);"
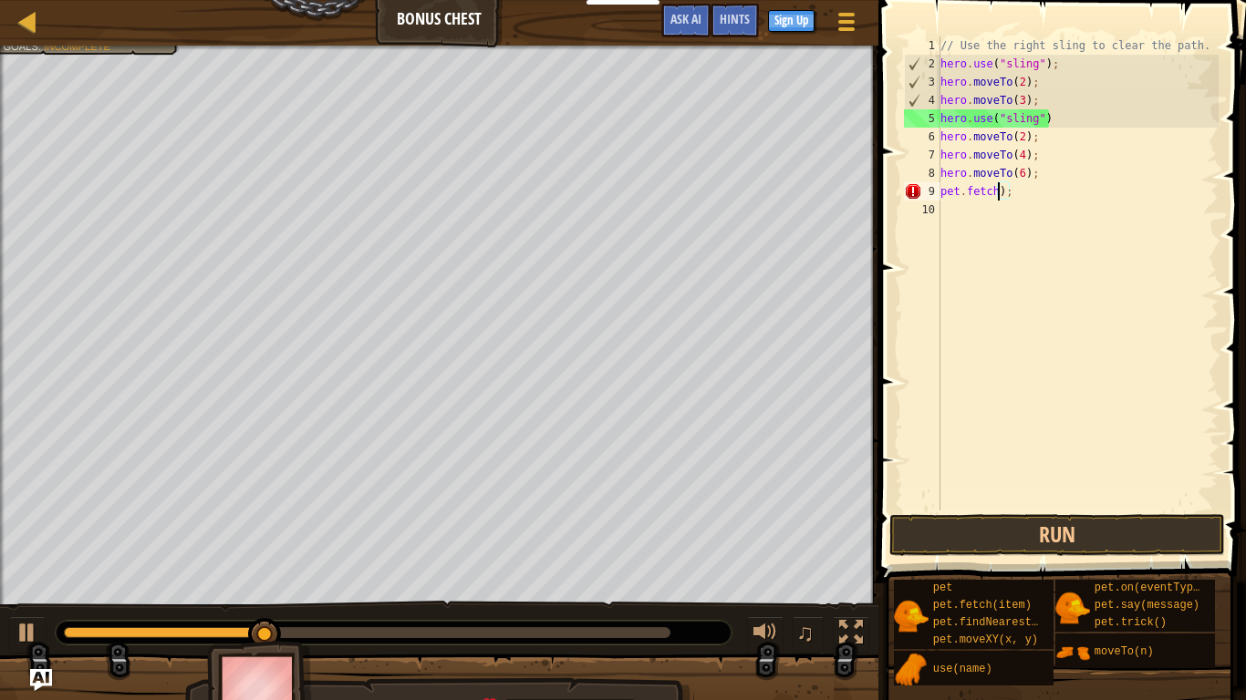
scroll to position [8, 9]
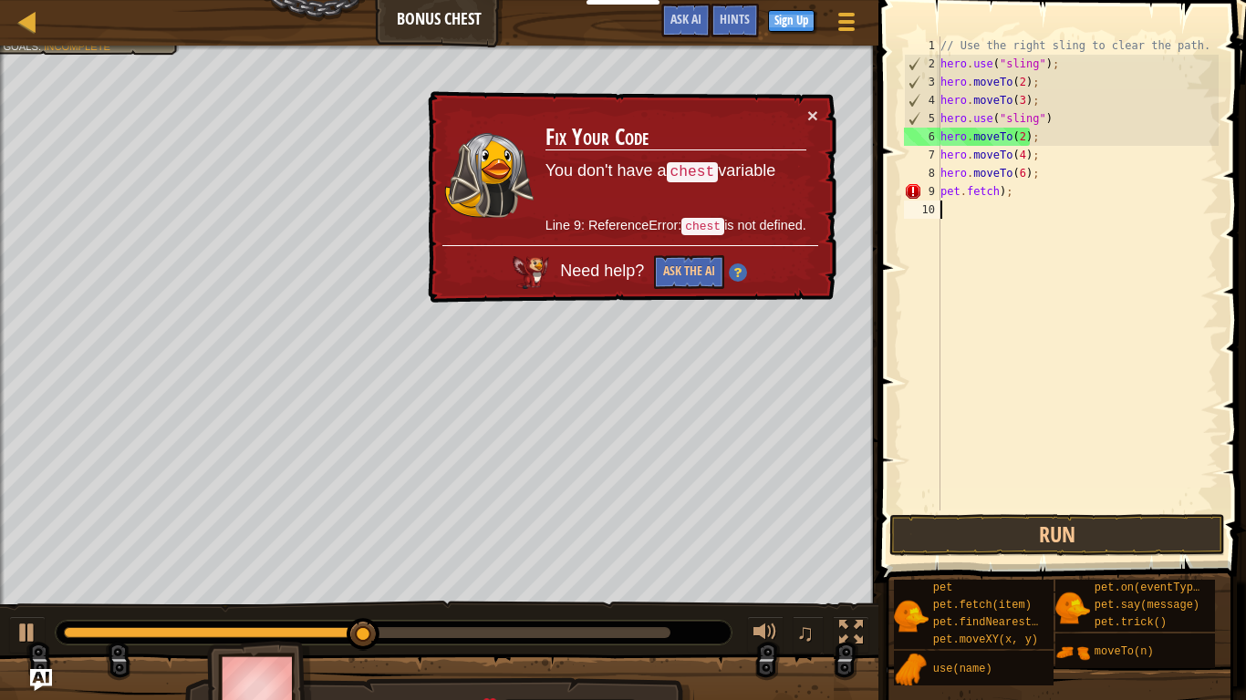
drag, startPoint x: 1029, startPoint y: 201, endPoint x: 915, endPoint y: 202, distance: 114.0
click at [915, 202] on div "pet.fetch); 1 2 3 4 5 6 7 8 9 10 // Use the right sling to clear the path. hero…" at bounding box center [1059, 273] width 318 height 474
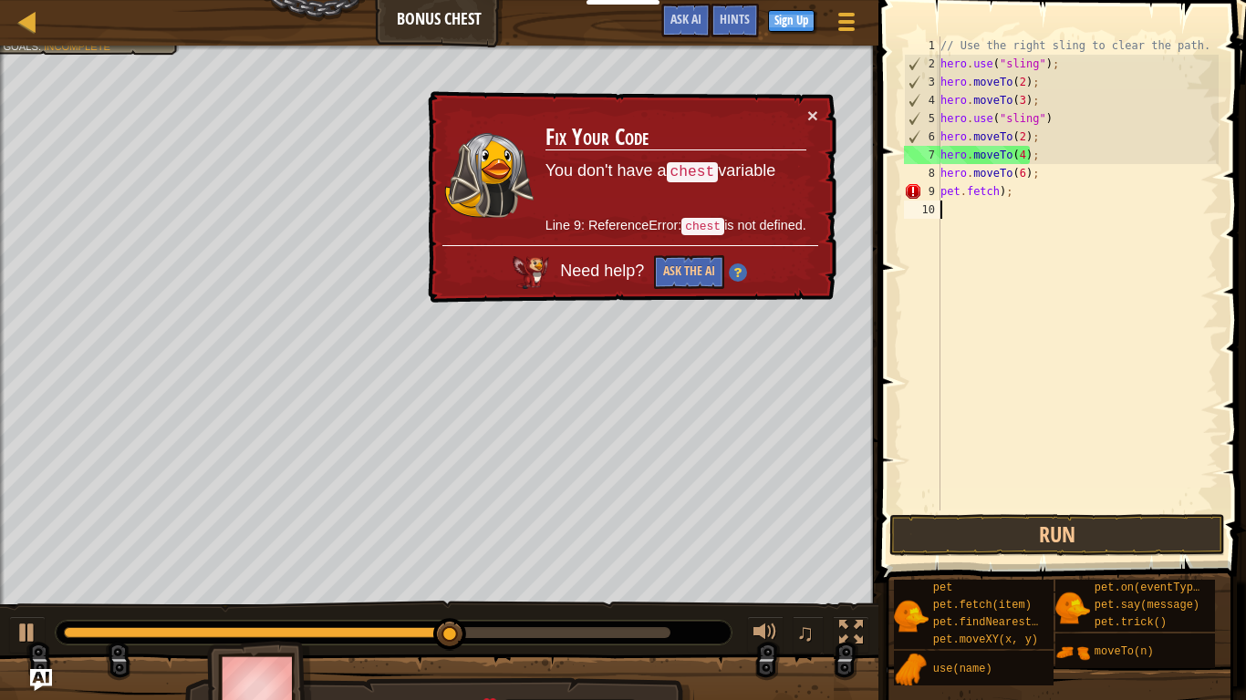
click at [1027, 189] on div "// Use the right sling to clear the path. hero . use ( "sling" ) ; hero . moveT…" at bounding box center [1077, 291] width 282 height 511
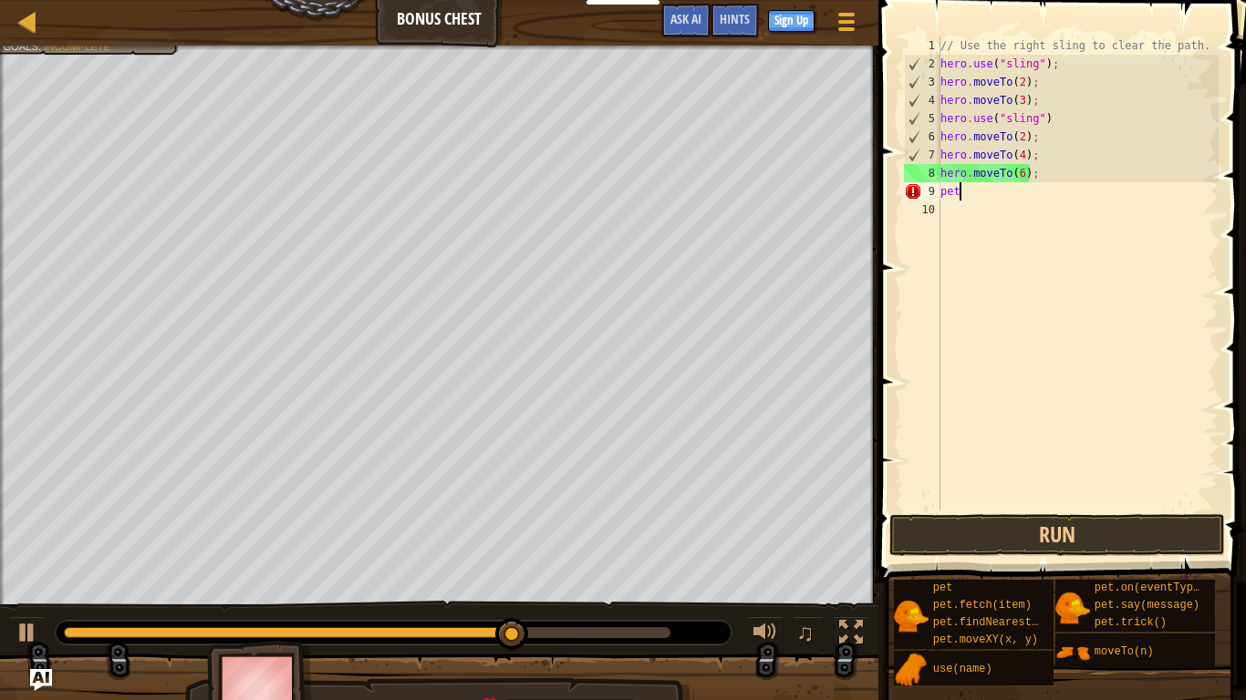
type textarea "p"
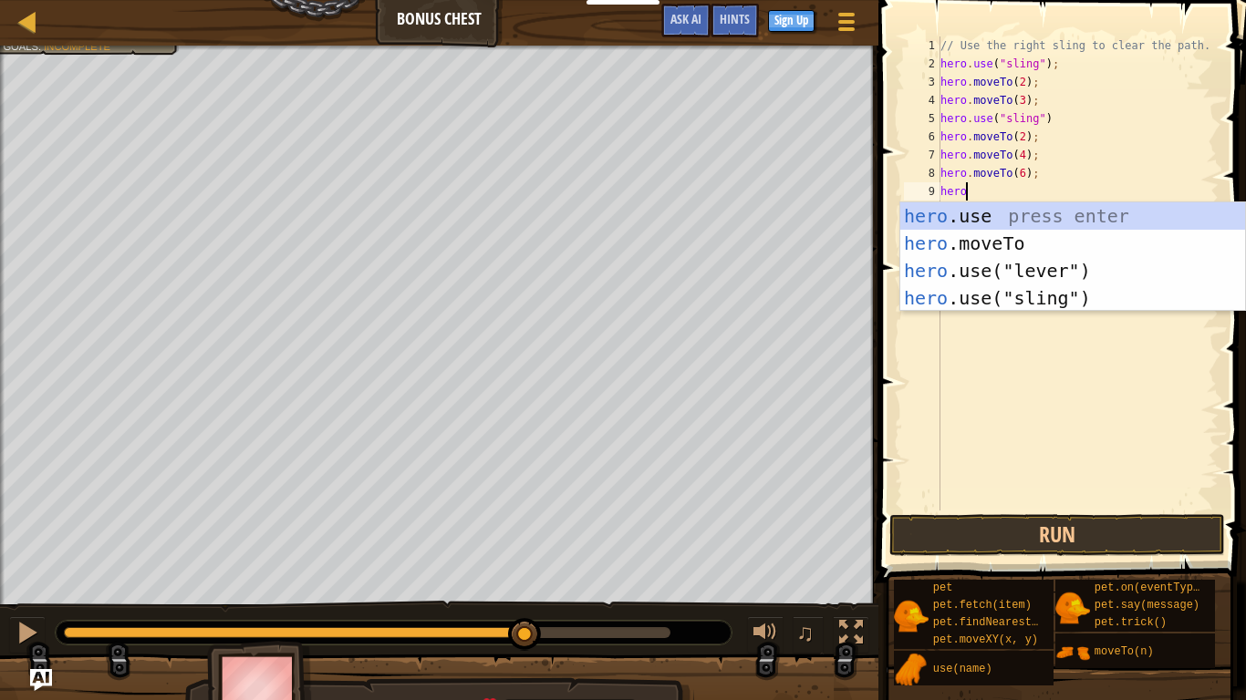
scroll to position [8, 3]
click at [1087, 271] on div "hero .use press enter hero .moveTo press enter hero .use("lever") press enter h…" at bounding box center [1072, 284] width 345 height 164
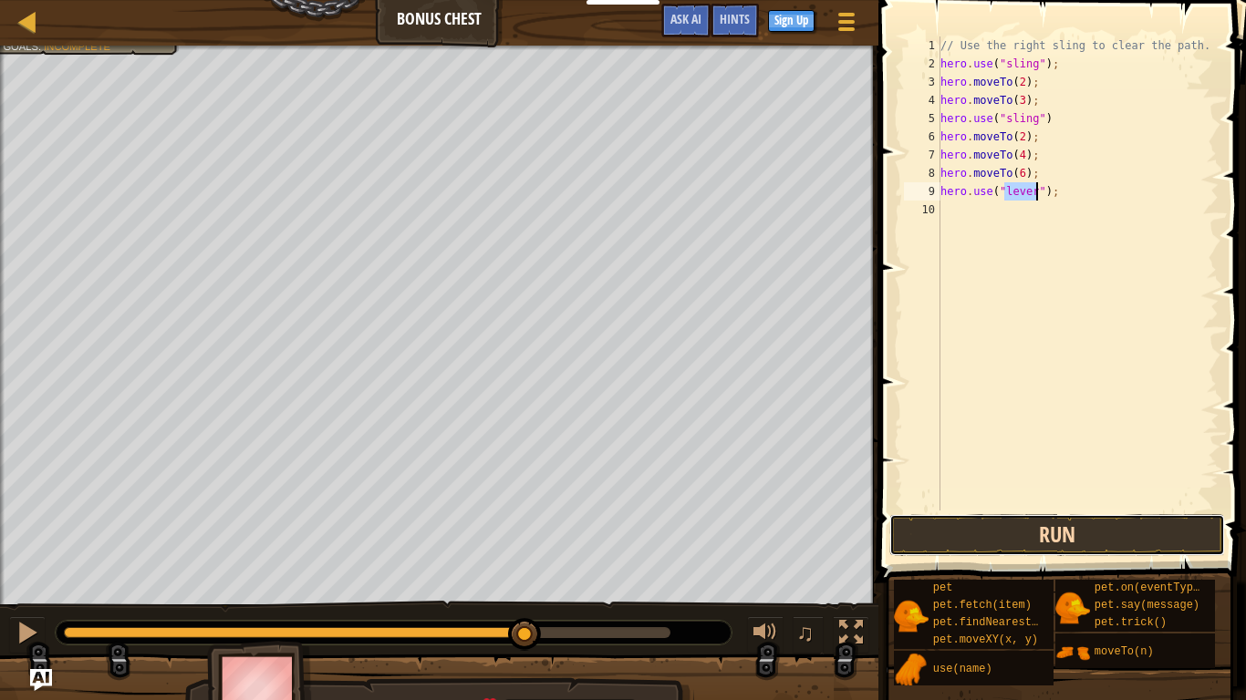
click at [1068, 541] on button "Run" at bounding box center [1057, 535] width 336 height 42
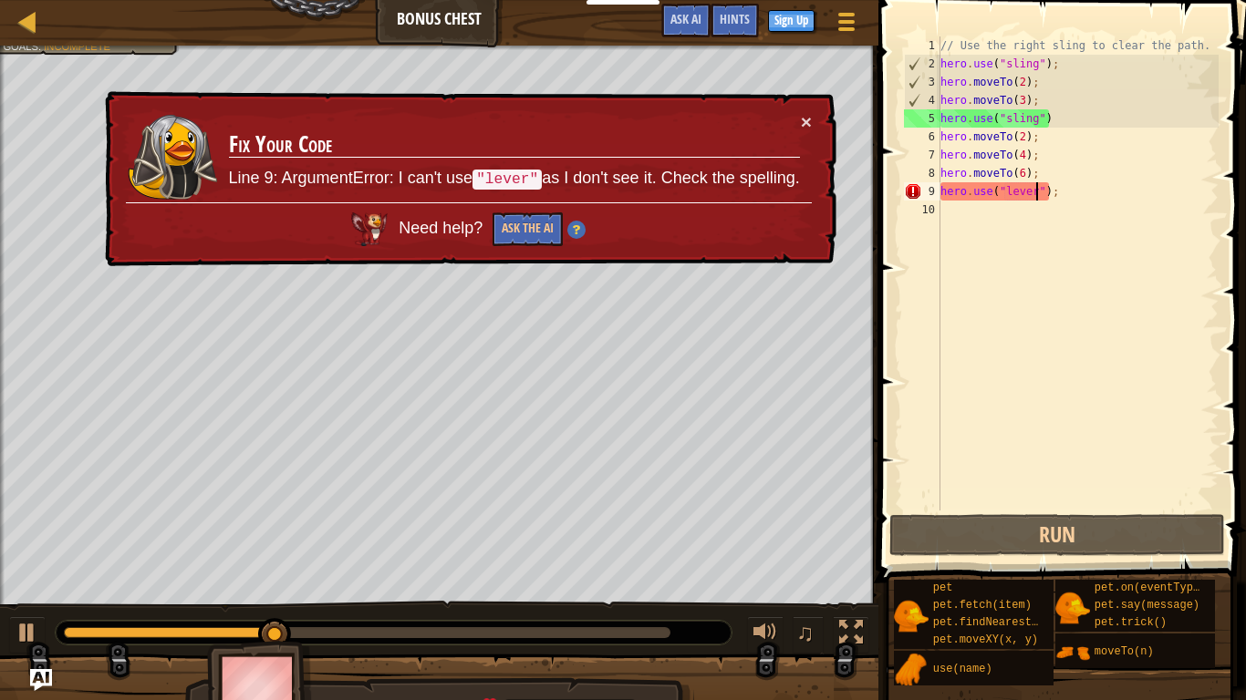
click at [1011, 196] on div "// Use the right sling to clear the path. hero . use ( "sling" ) ; hero . moveT…" at bounding box center [1077, 291] width 282 height 511
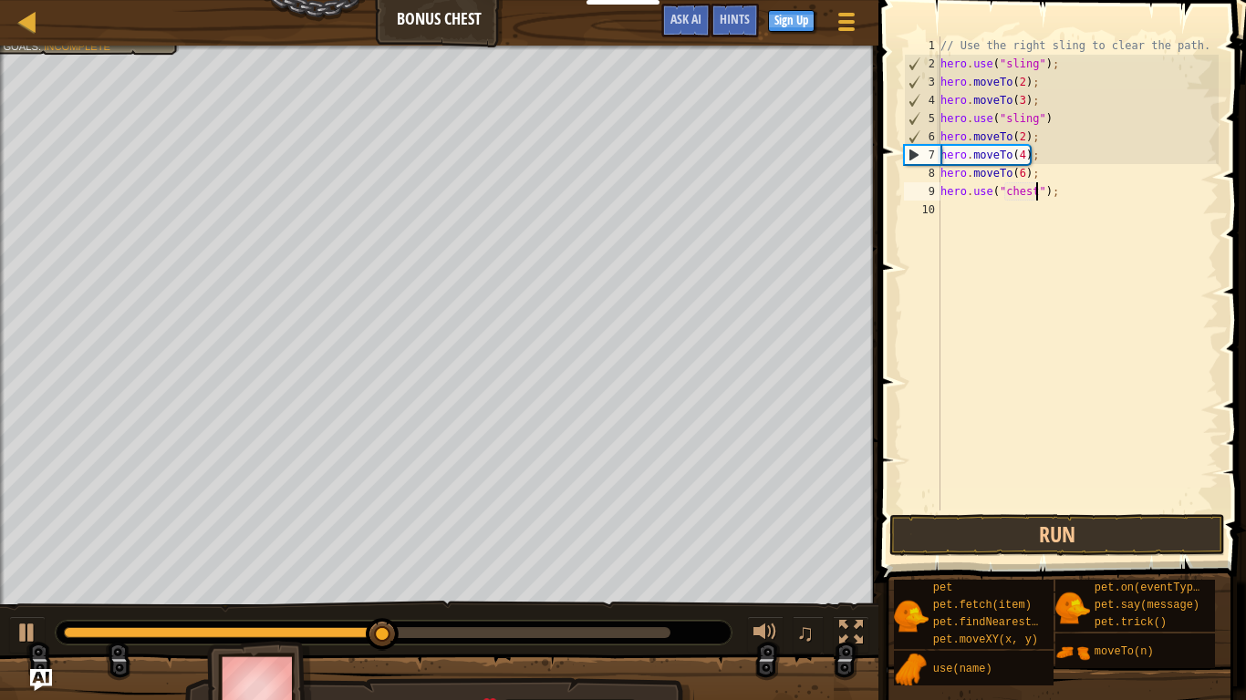
scroll to position [8, 14]
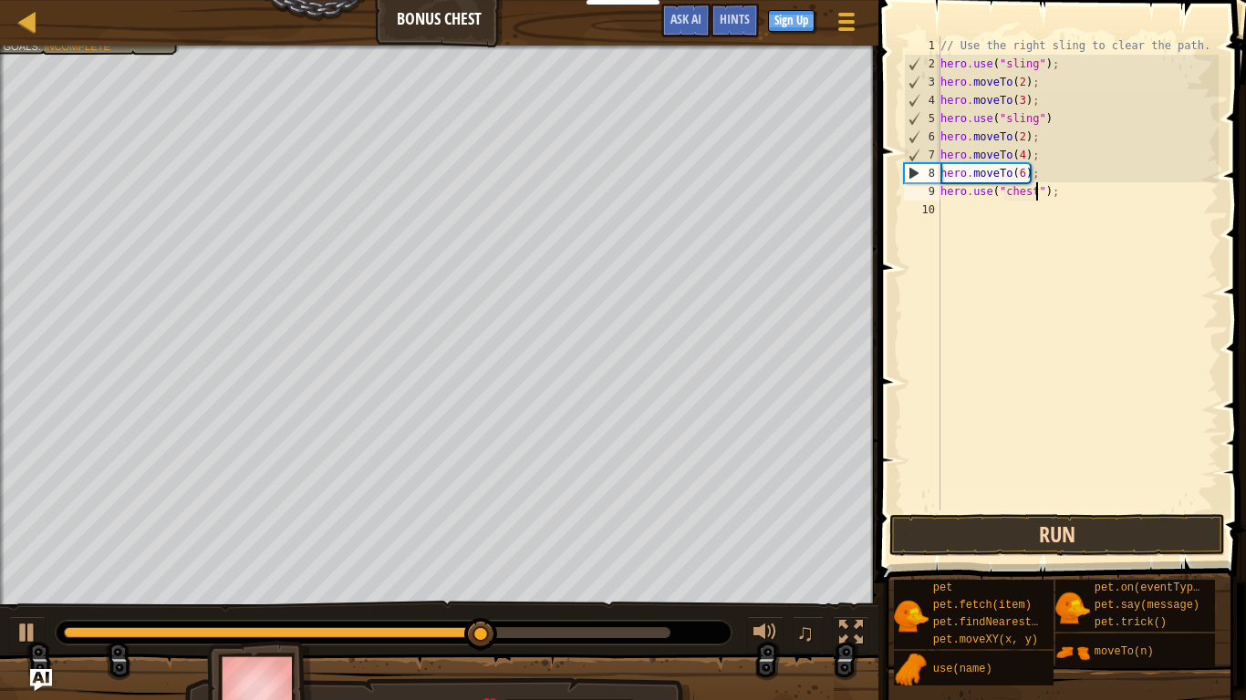
type textarea "hero.use("chest");"
click at [1111, 531] on button "Run" at bounding box center [1057, 535] width 336 height 42
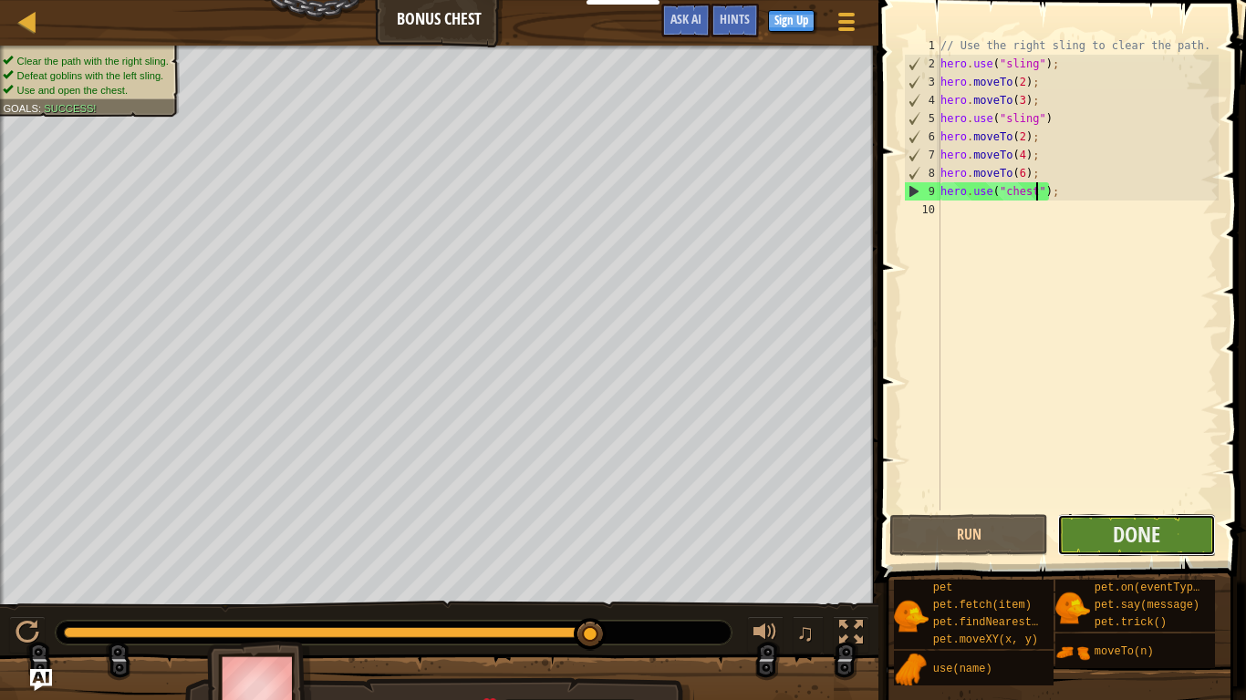
click at [1184, 530] on button "Done" at bounding box center [1136, 535] width 159 height 42
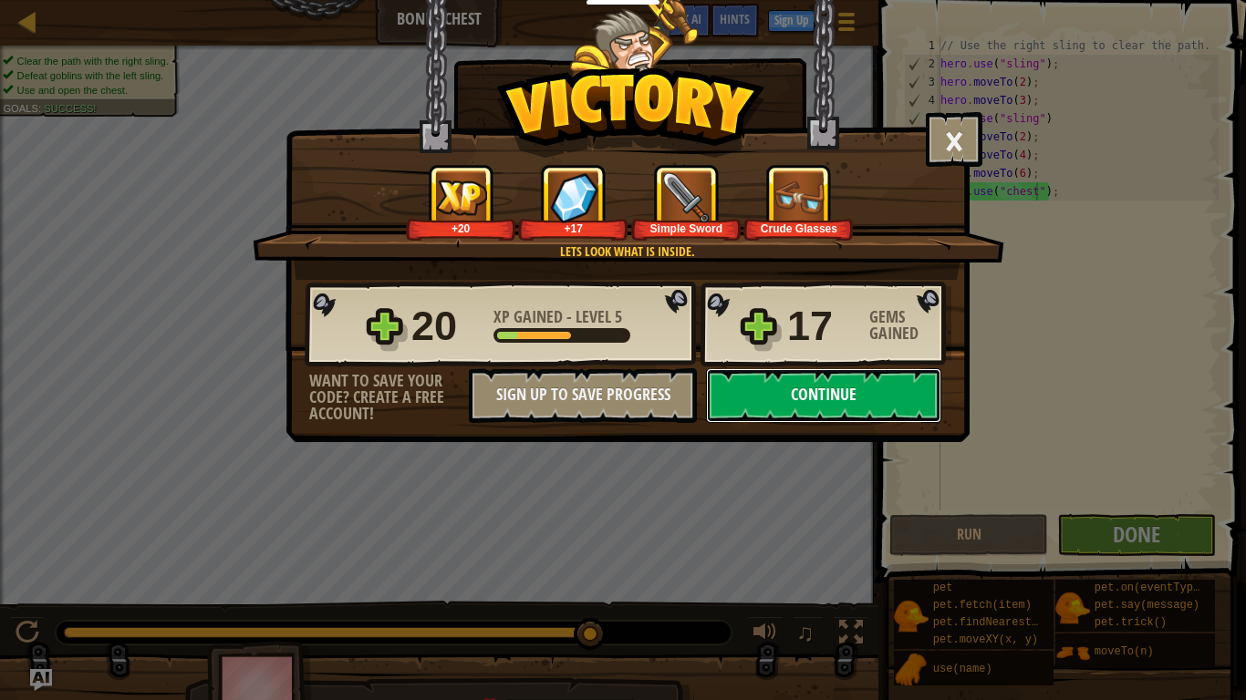
click at [849, 414] on button "Continue" at bounding box center [823, 395] width 235 height 55
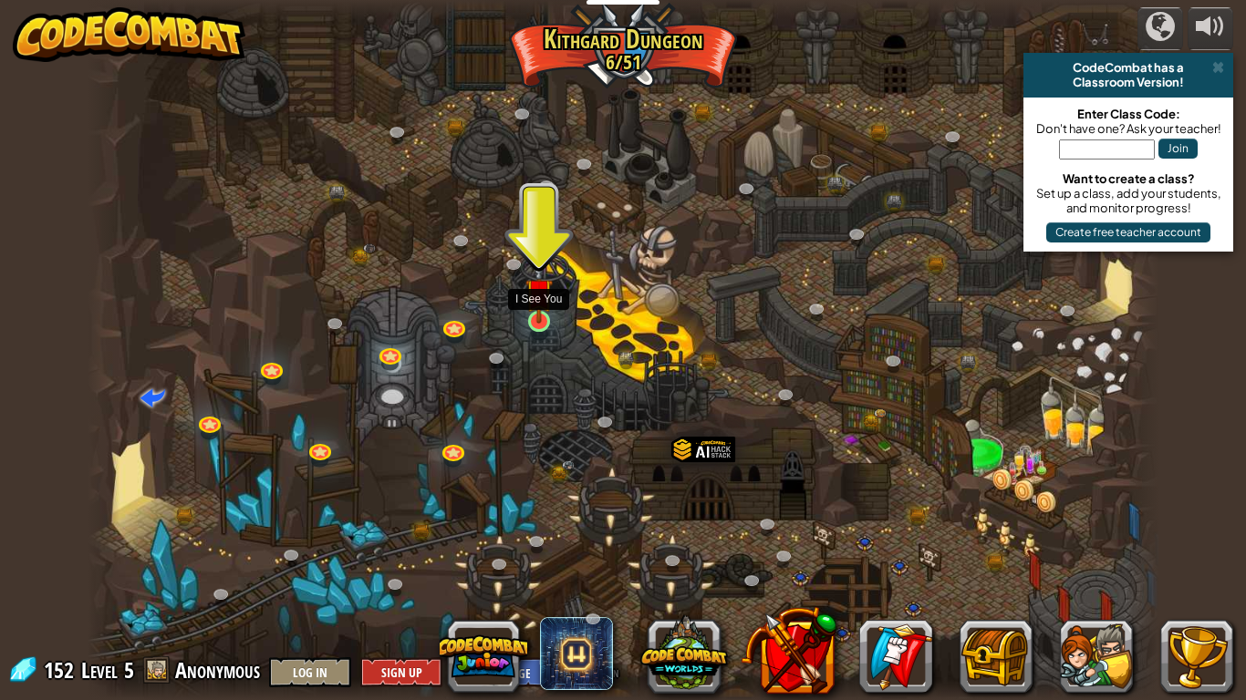
click at [544, 316] on img at bounding box center [538, 292] width 27 height 62
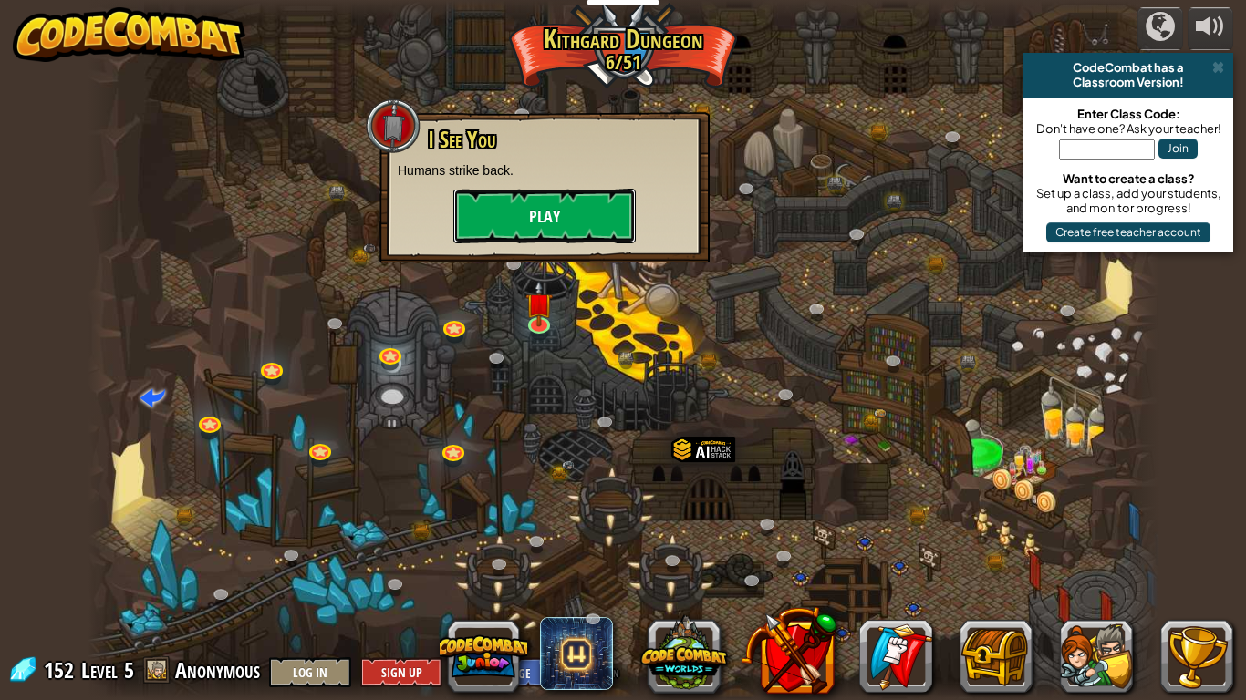
click at [552, 222] on button "Play" at bounding box center [544, 216] width 182 height 55
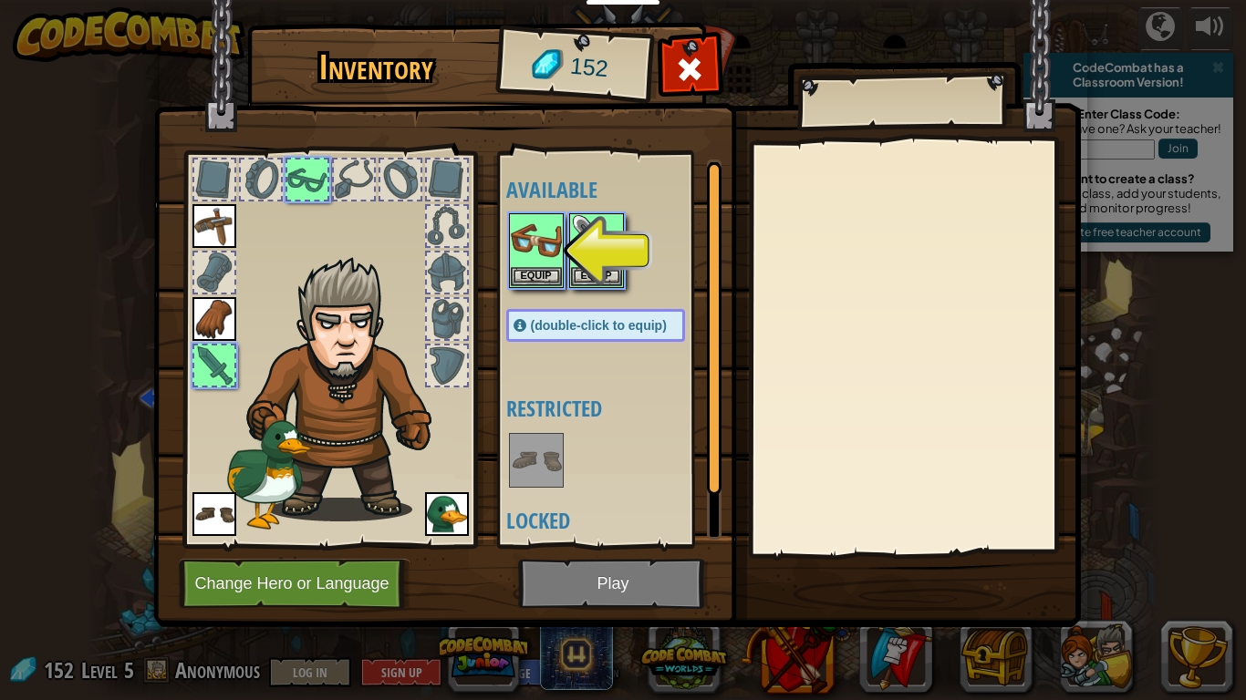
click at [552, 222] on img at bounding box center [536, 240] width 51 height 51
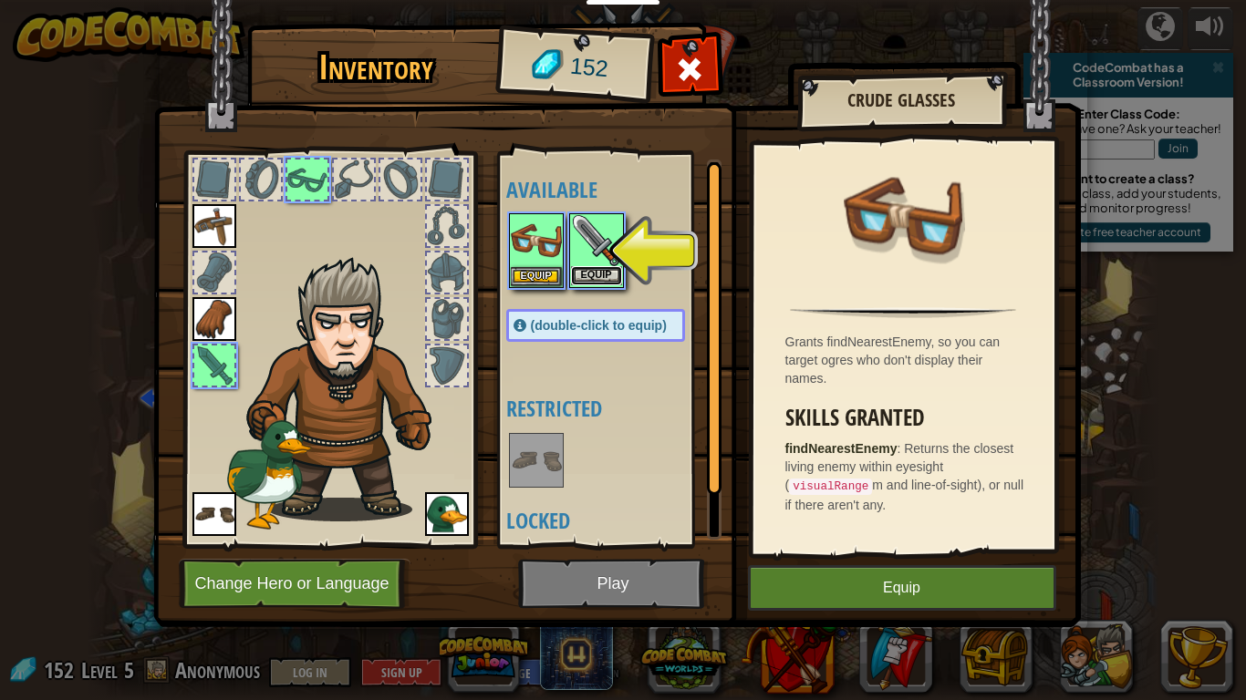
click at [595, 279] on button "Equip" at bounding box center [596, 275] width 51 height 19
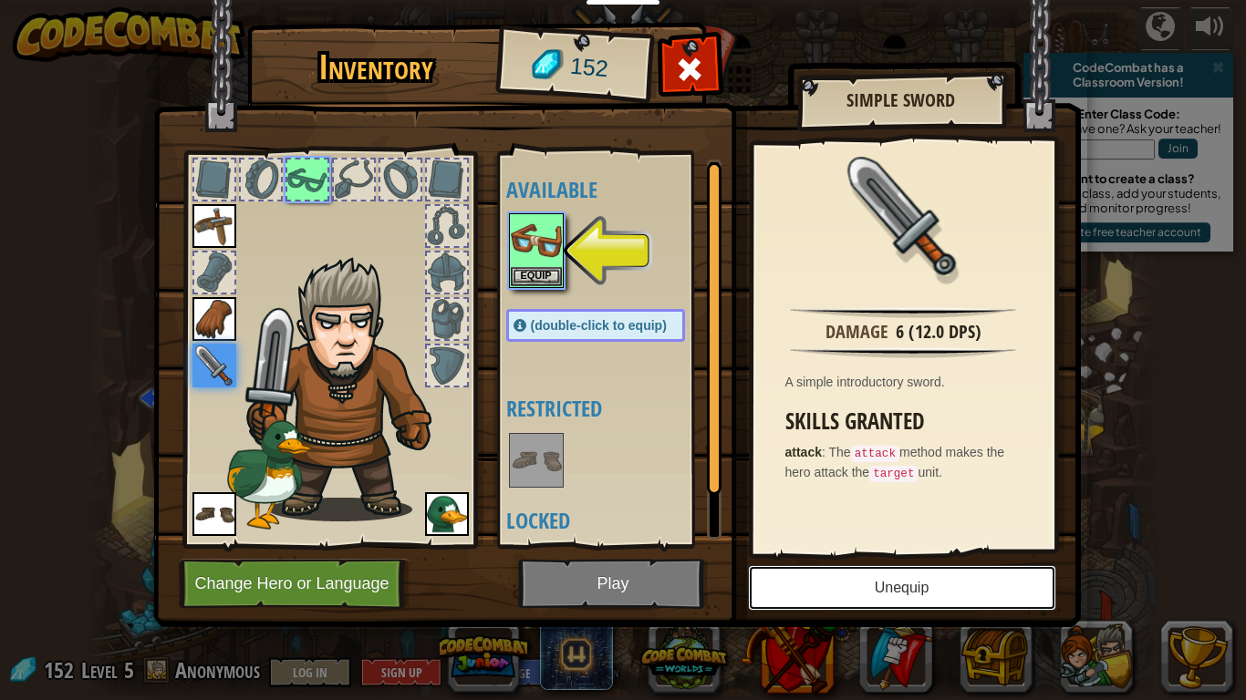
click at [893, 545] on button "Unequip" at bounding box center [902, 588] width 308 height 46
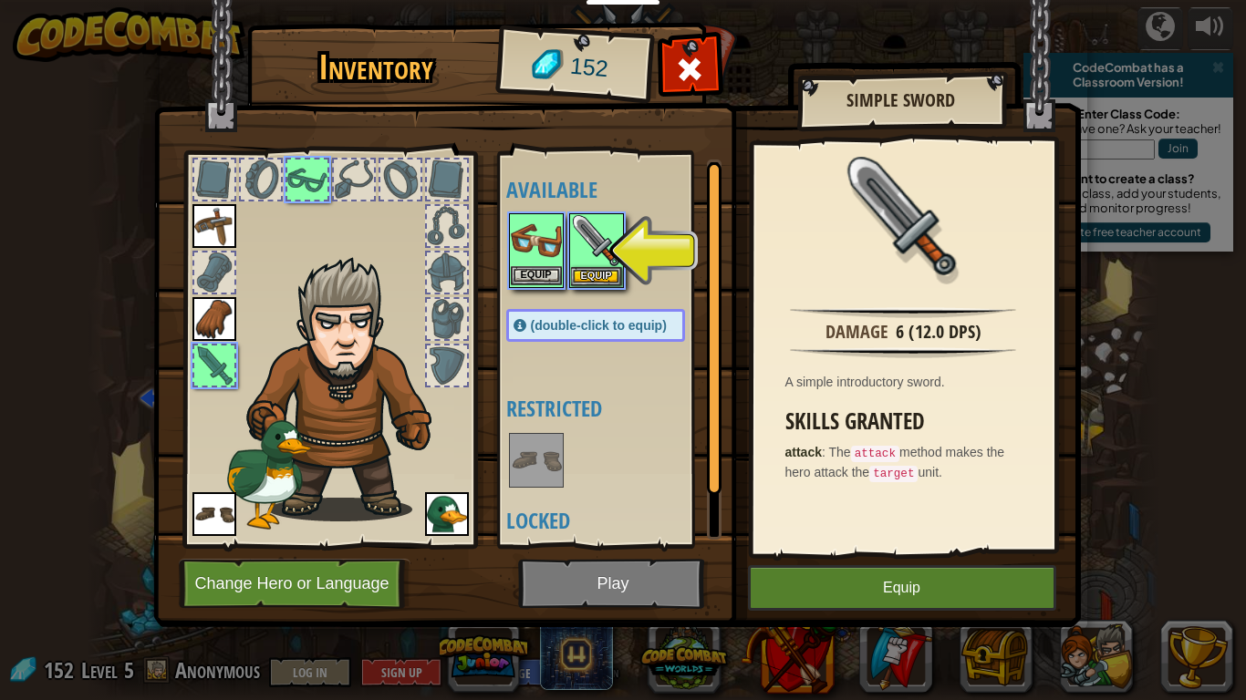
click at [540, 262] on img at bounding box center [536, 240] width 51 height 51
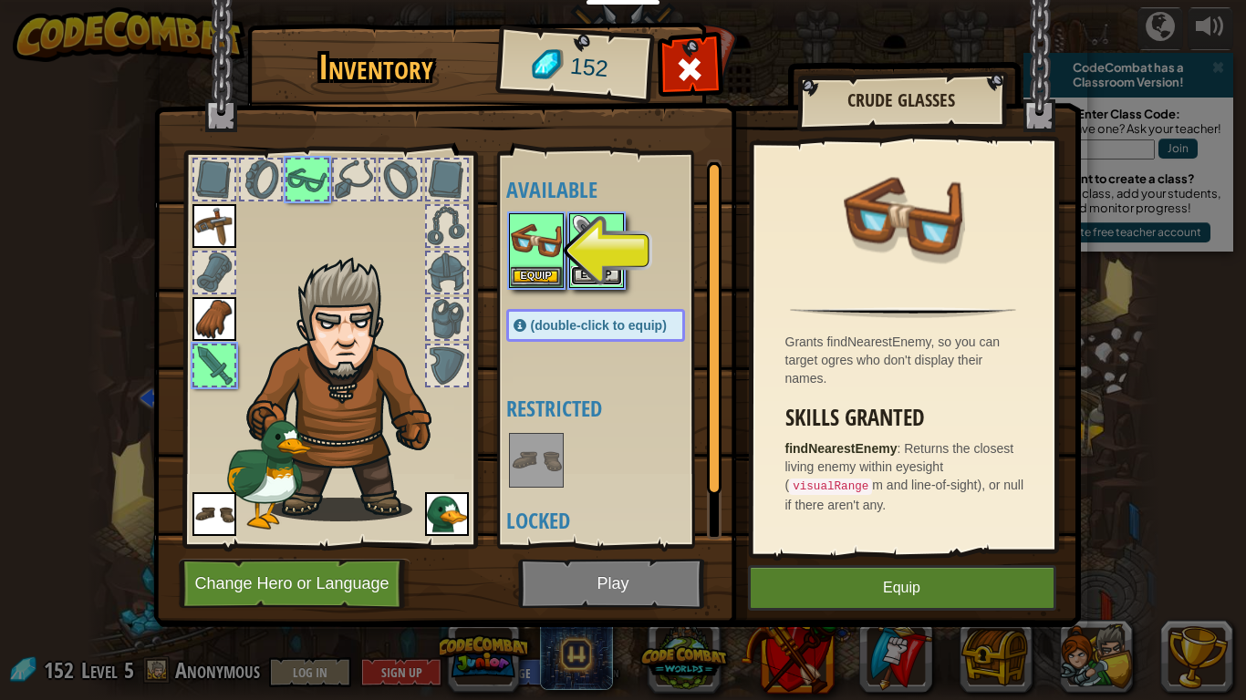
click at [571, 270] on button "Equip" at bounding box center [596, 275] width 51 height 19
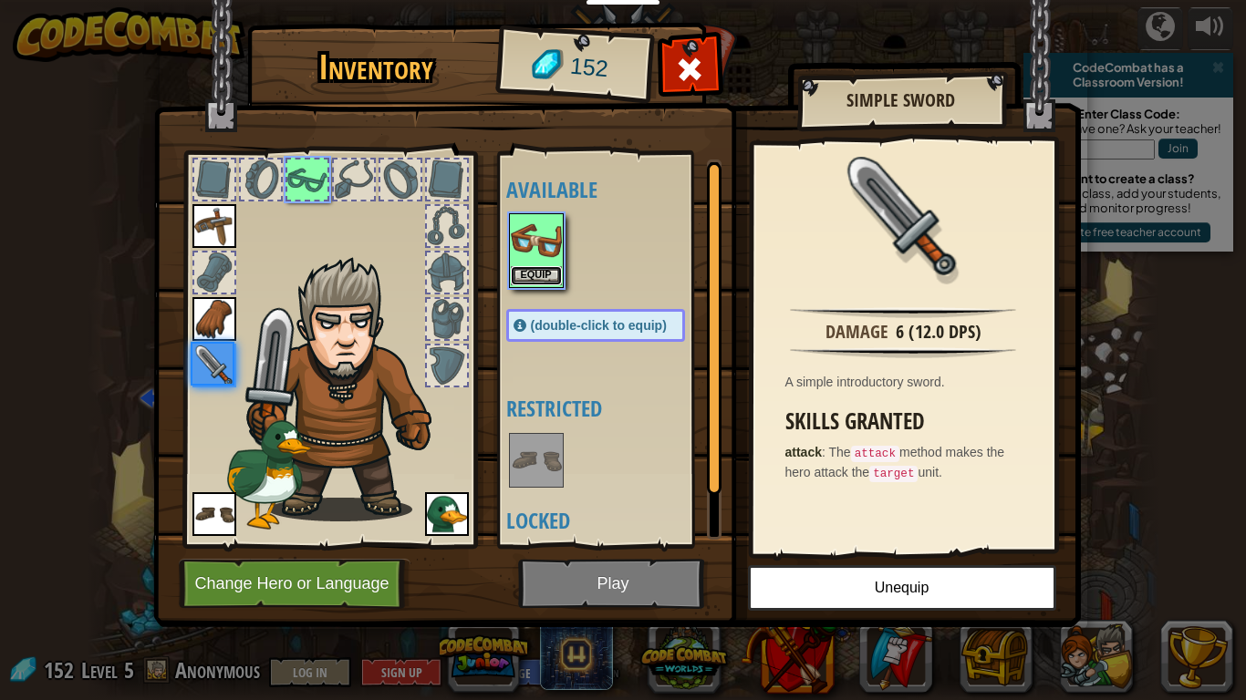
click at [551, 272] on button "Equip" at bounding box center [536, 275] width 51 height 19
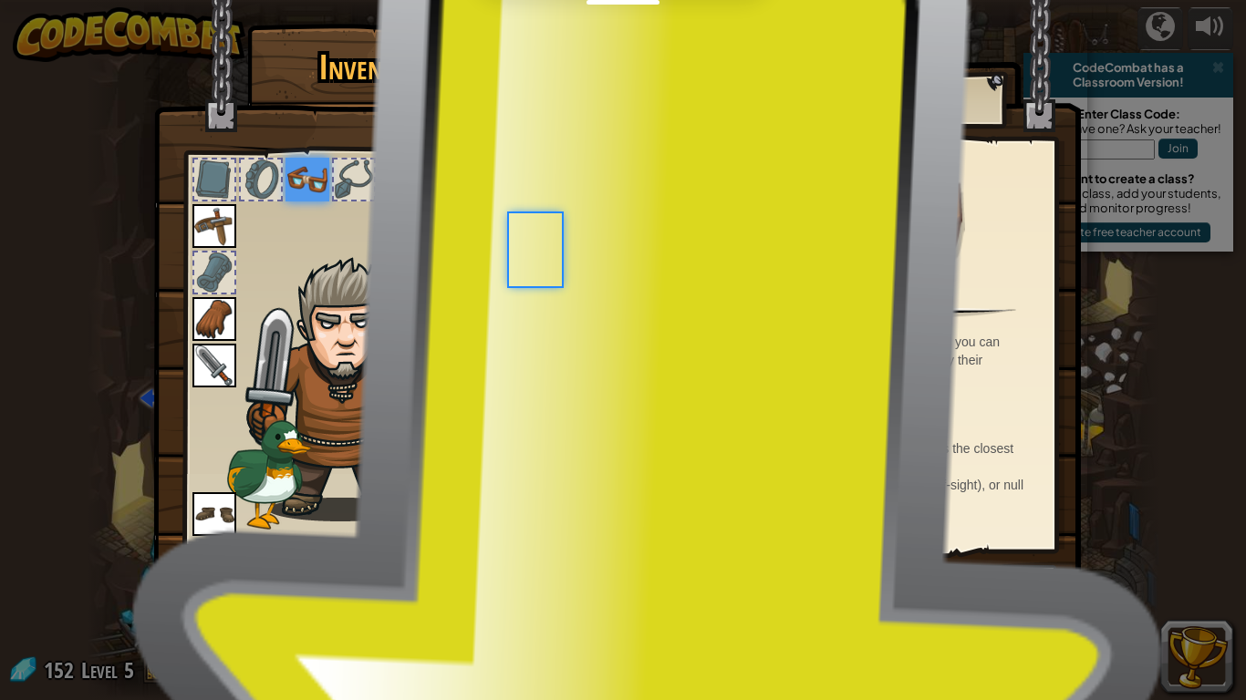
click at [551, 272] on div "Available Equip Equip Equip Equip Equip (double-click to equip) Restricted Lock…" at bounding box center [613, 350] width 215 height 380
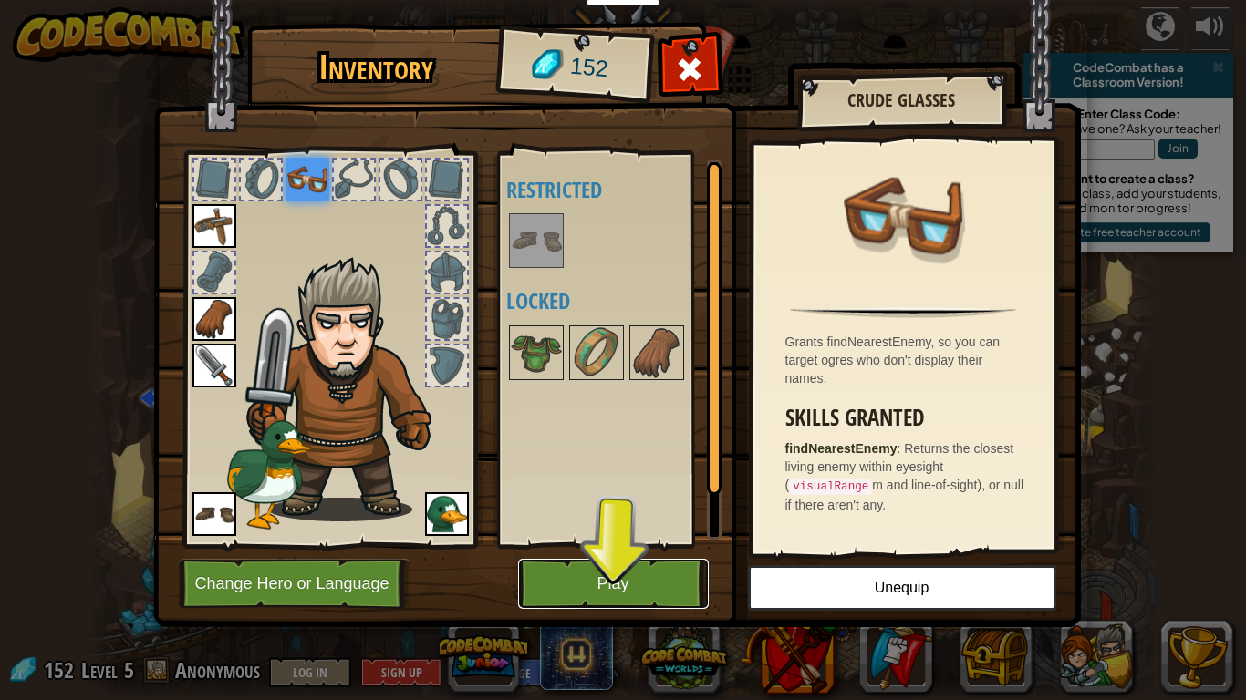
click at [652, 545] on button "Play" at bounding box center [613, 584] width 191 height 50
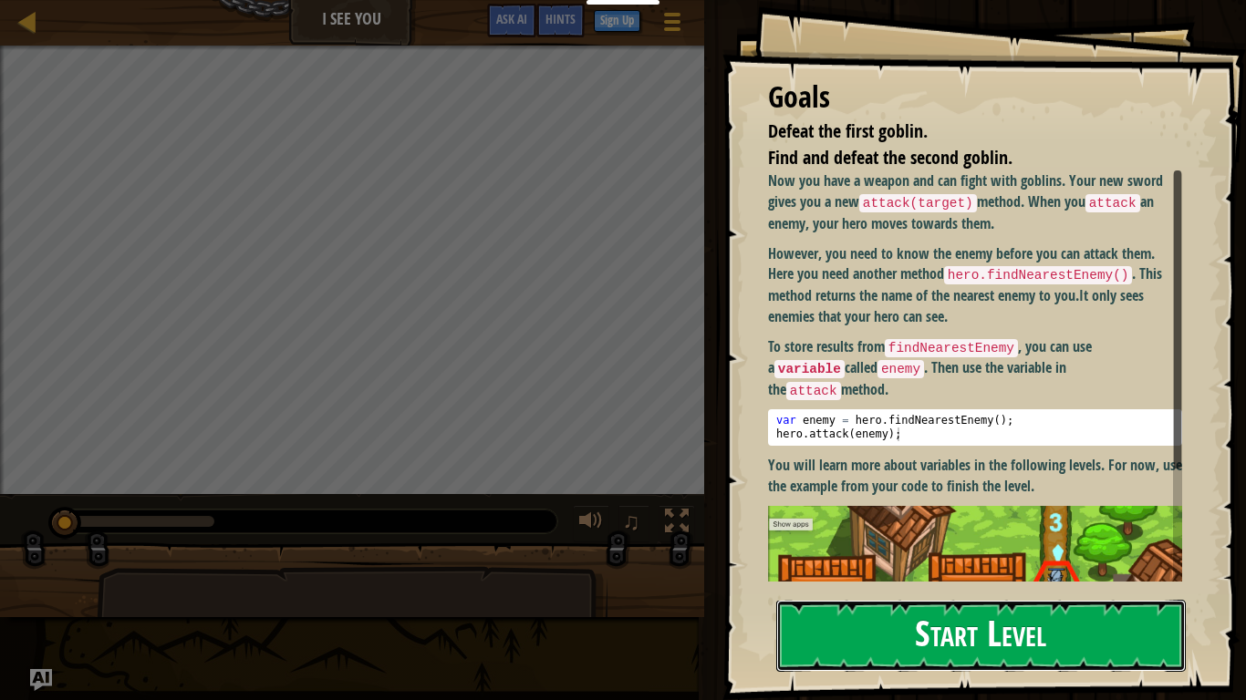
click at [976, 545] on button "Start Level" at bounding box center [980, 636] width 409 height 72
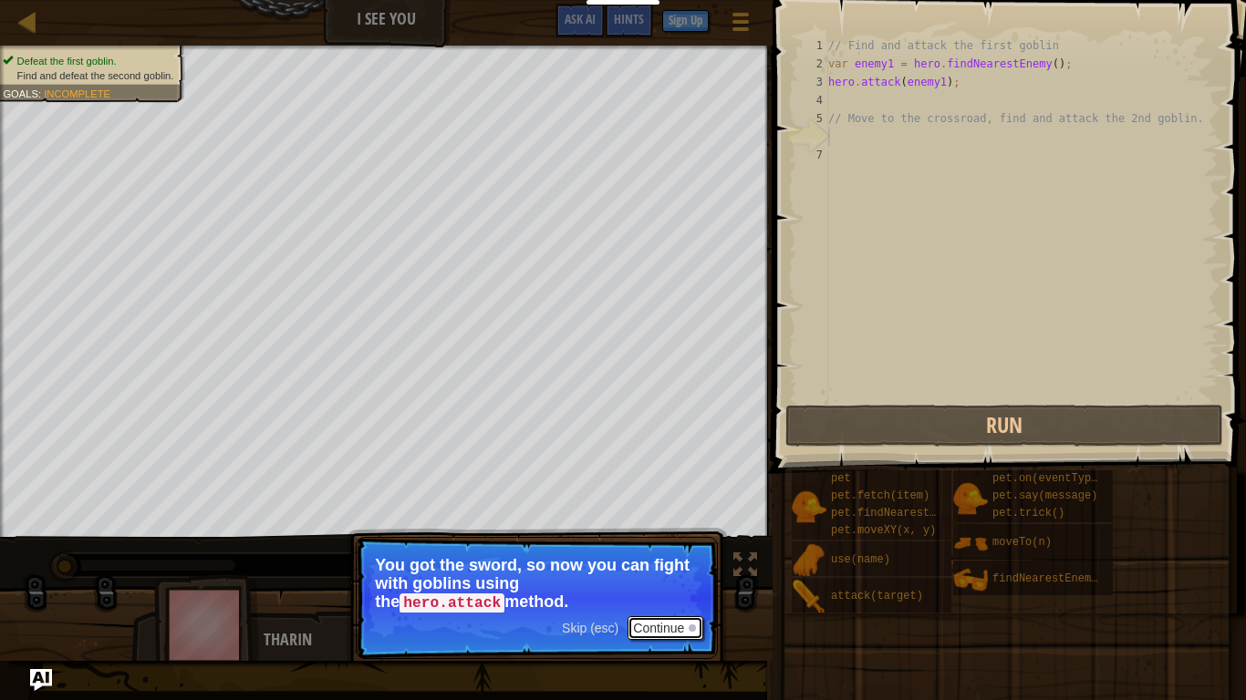
click at [650, 545] on button "Continue" at bounding box center [665, 628] width 76 height 24
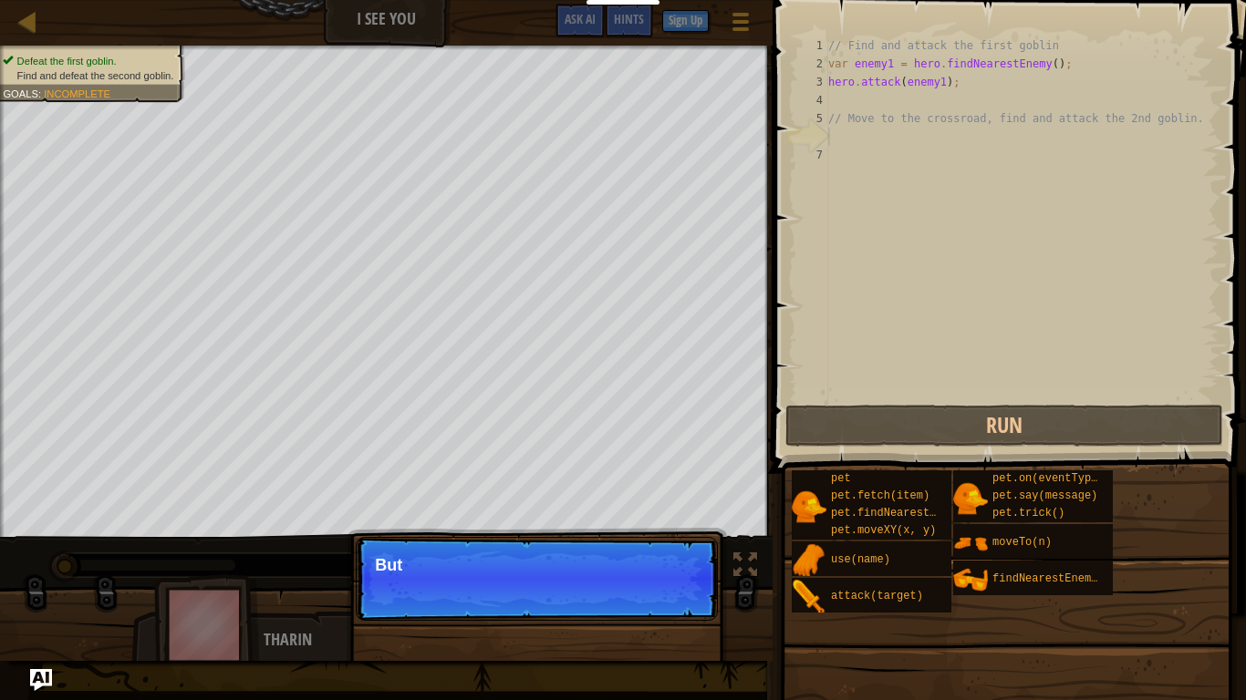
click at [650, 545] on div "Skip (esc) Continue But" at bounding box center [536, 672] width 380 height 270
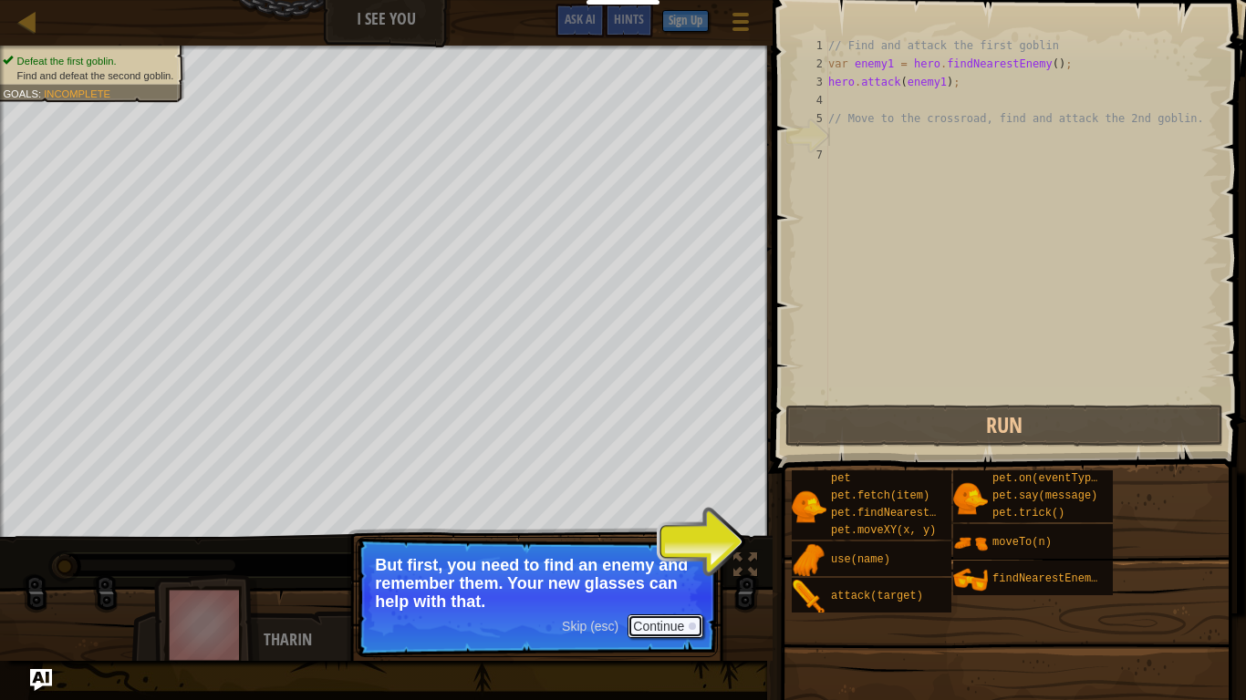
click at [666, 545] on button "Continue" at bounding box center [665, 627] width 76 height 24
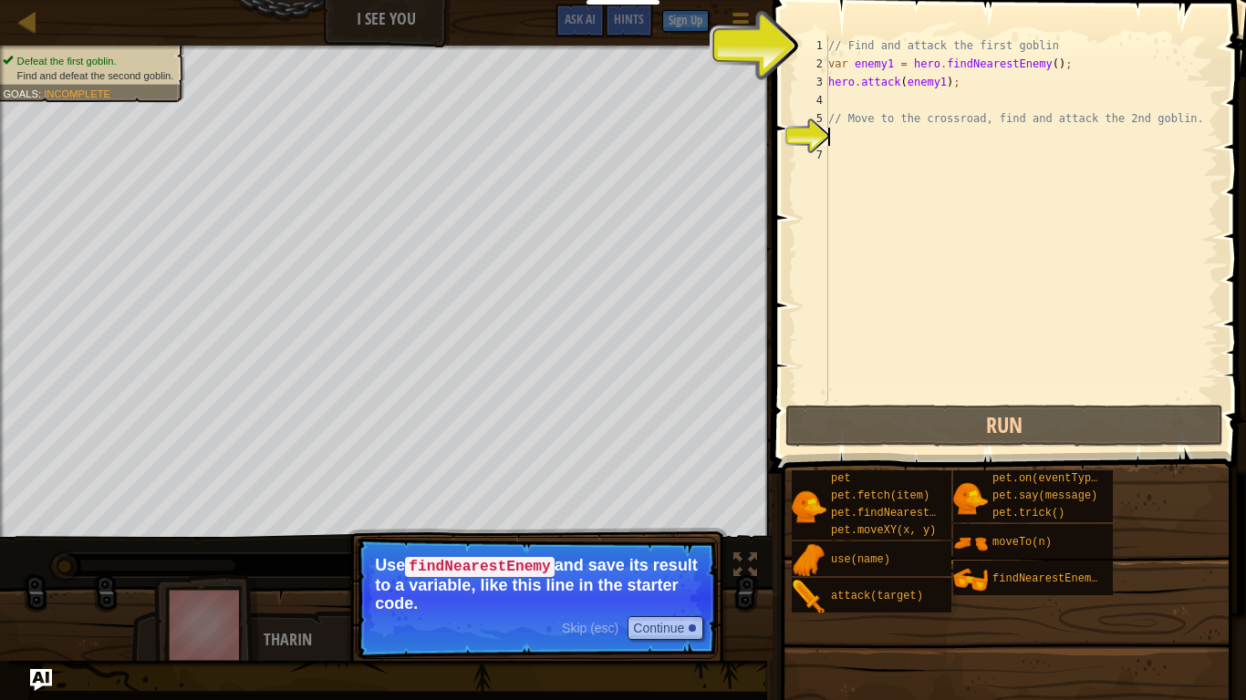
click at [916, 48] on div "// Find and attack the first goblin var enemy1 = hero . findNearestEnemy ( ) ; …" at bounding box center [1021, 236] width 394 height 401
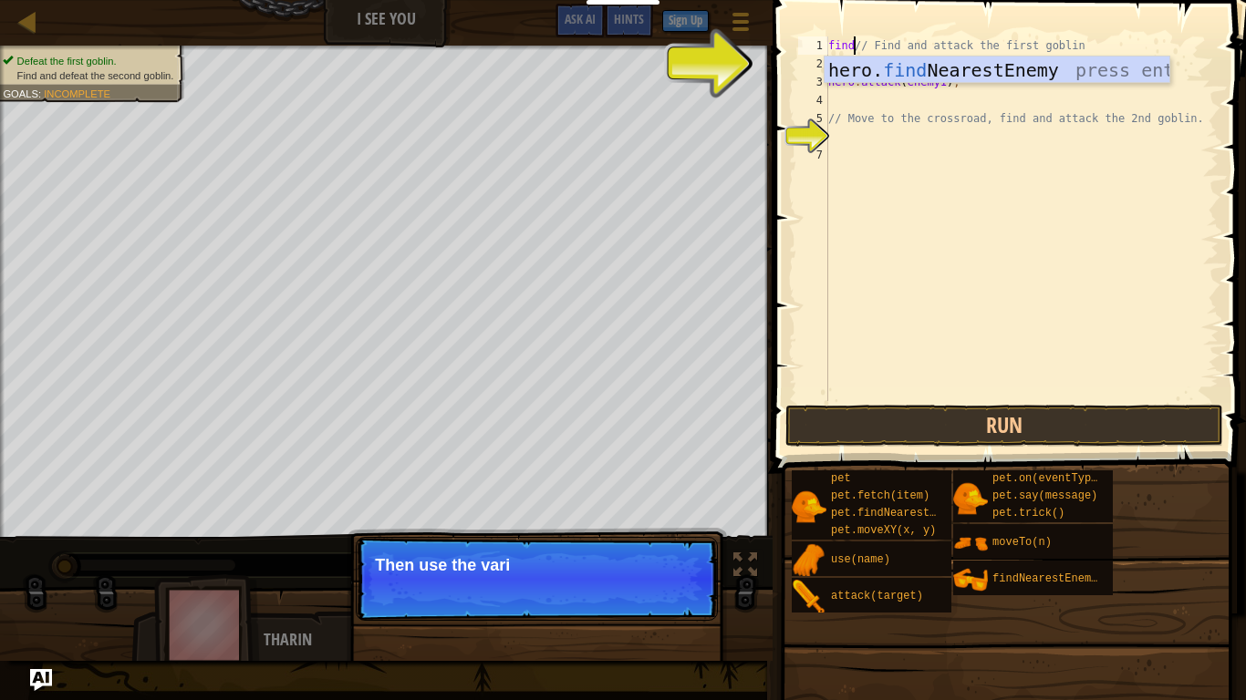
scroll to position [8, 5]
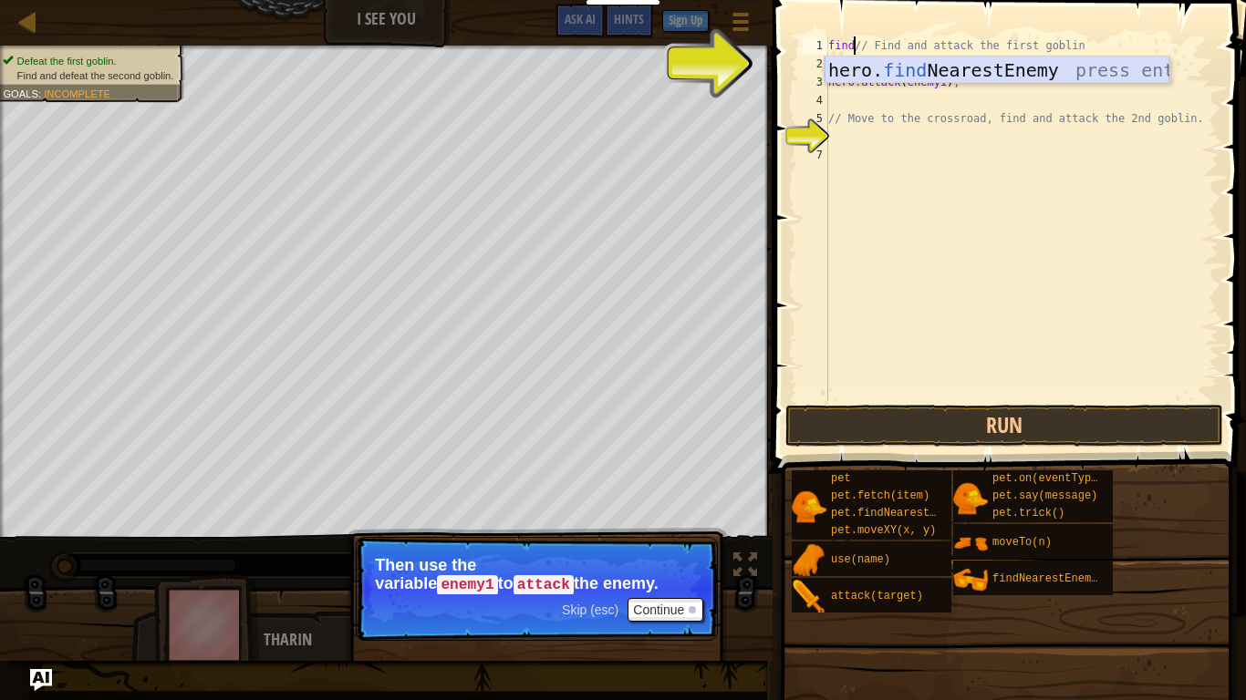
click at [944, 70] on div "hero. find NearestEnemy press enter" at bounding box center [996, 98] width 345 height 82
type textarea "hero.findNearestEnemy()// Find and attack the first goblin"
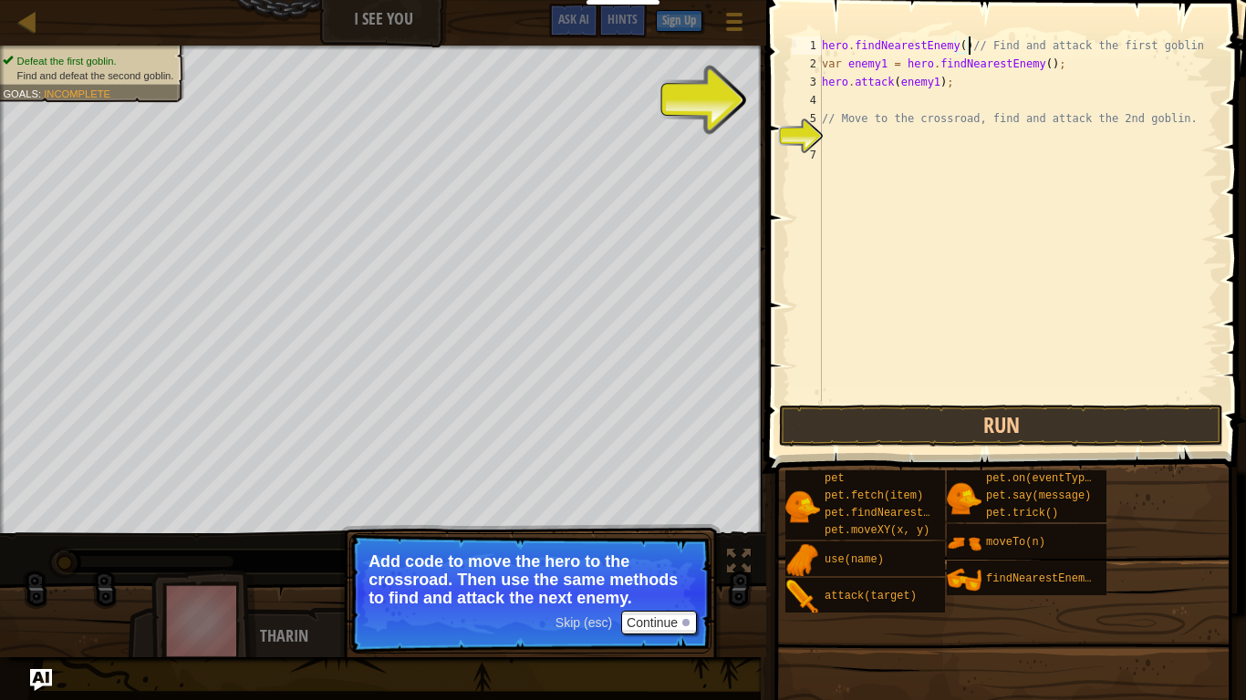
click at [857, 97] on div "hero . findNearestEnemy ( ) // Find and attack the first goblin var enemy1 = he…" at bounding box center [1018, 236] width 400 height 401
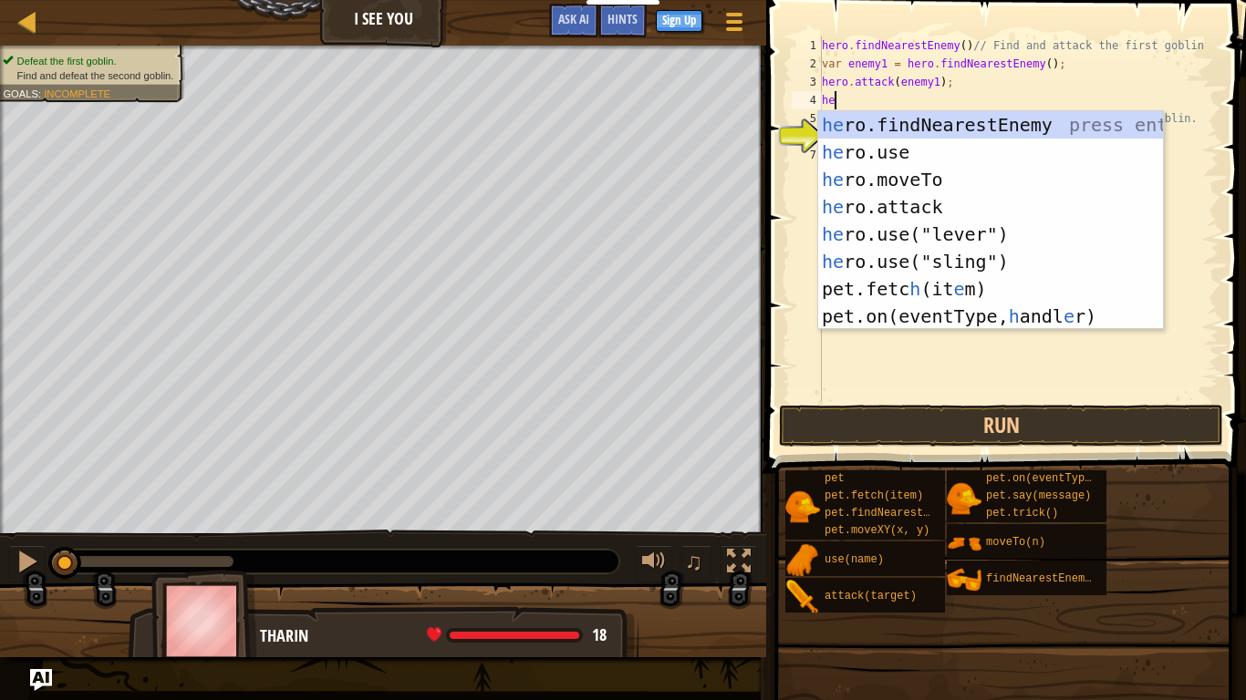
type textarea "her"
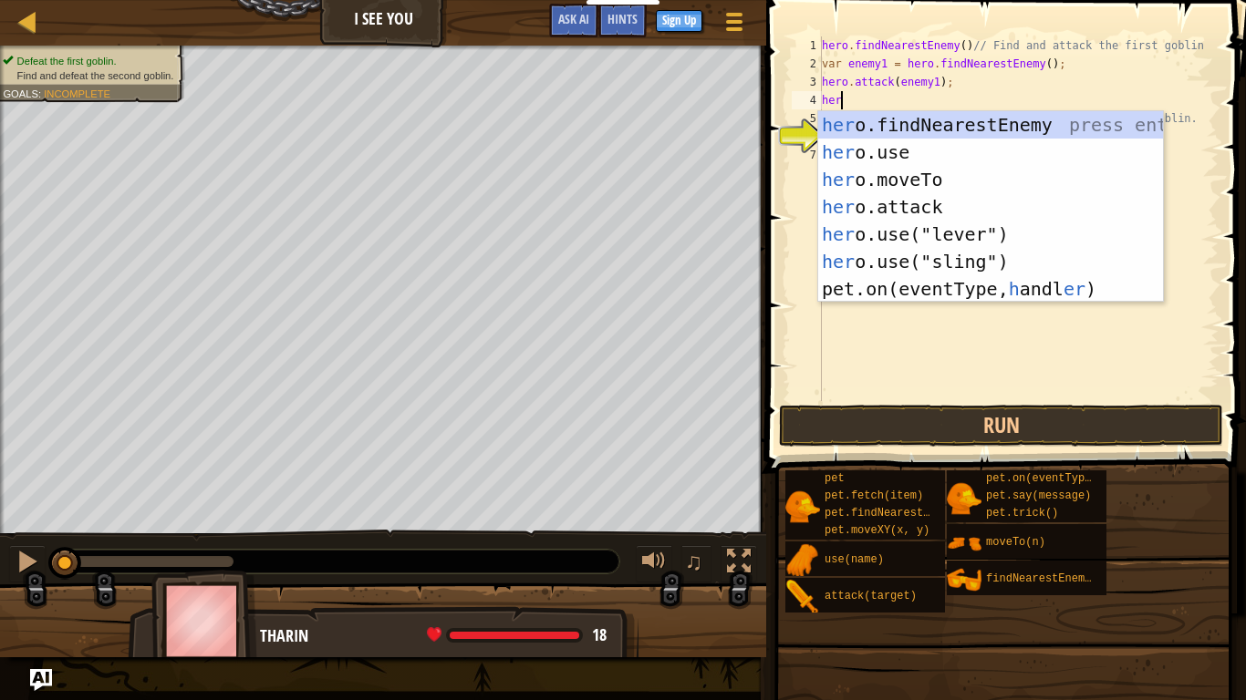
scroll to position [8, 2]
click at [898, 128] on div "her o.findNearestEnemy press enter her o.use press enter her o.moveTo press ent…" at bounding box center [990, 234] width 345 height 246
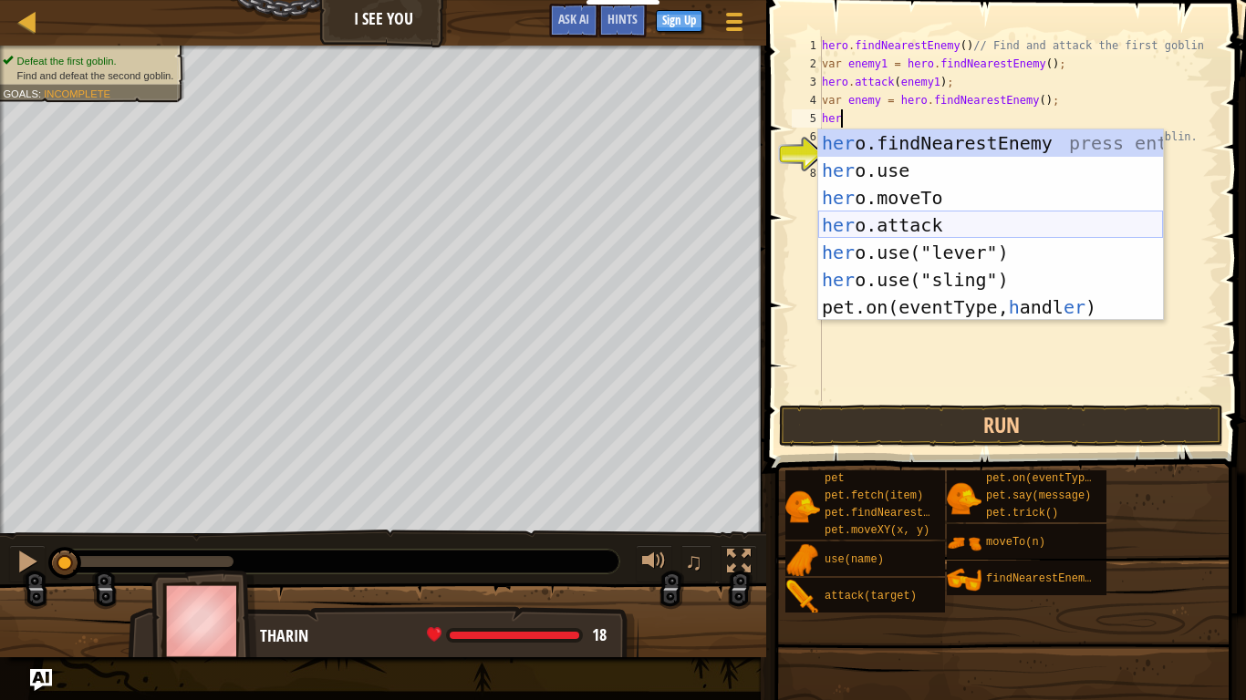
click at [921, 226] on div "her o.findNearestEnemy press enter her o.use press enter her o.moveTo press ent…" at bounding box center [990, 252] width 345 height 246
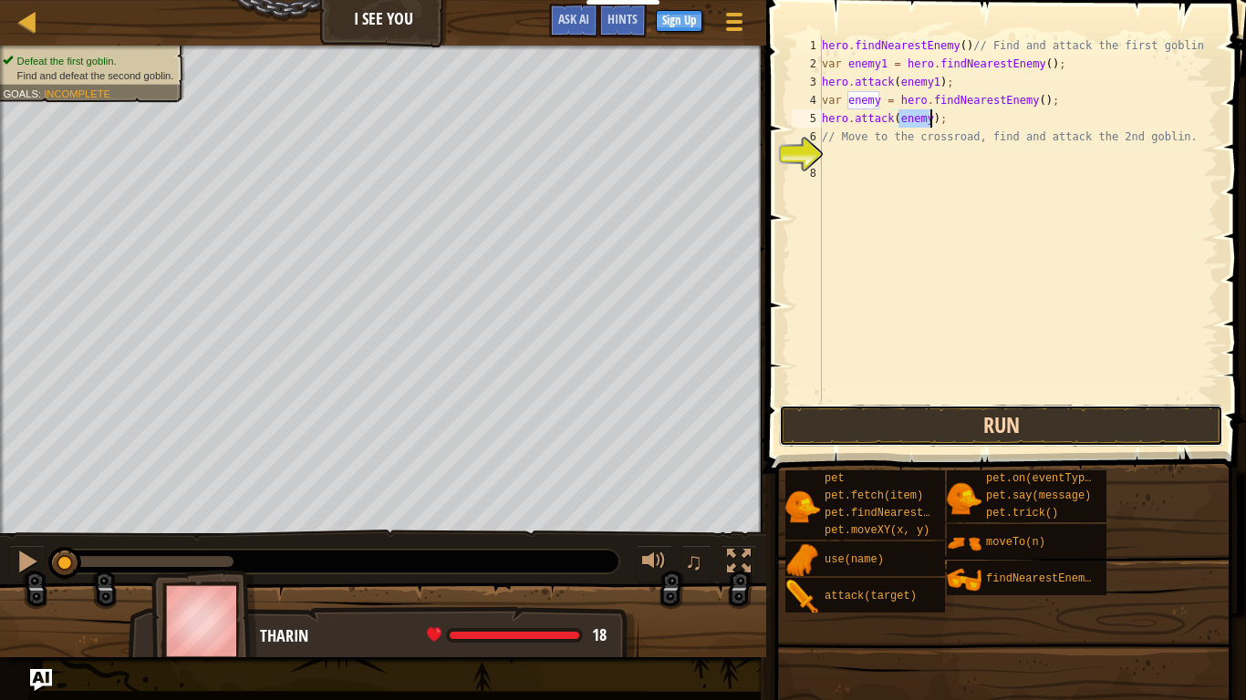
click at [997, 420] on button "Run" at bounding box center [1001, 426] width 444 height 42
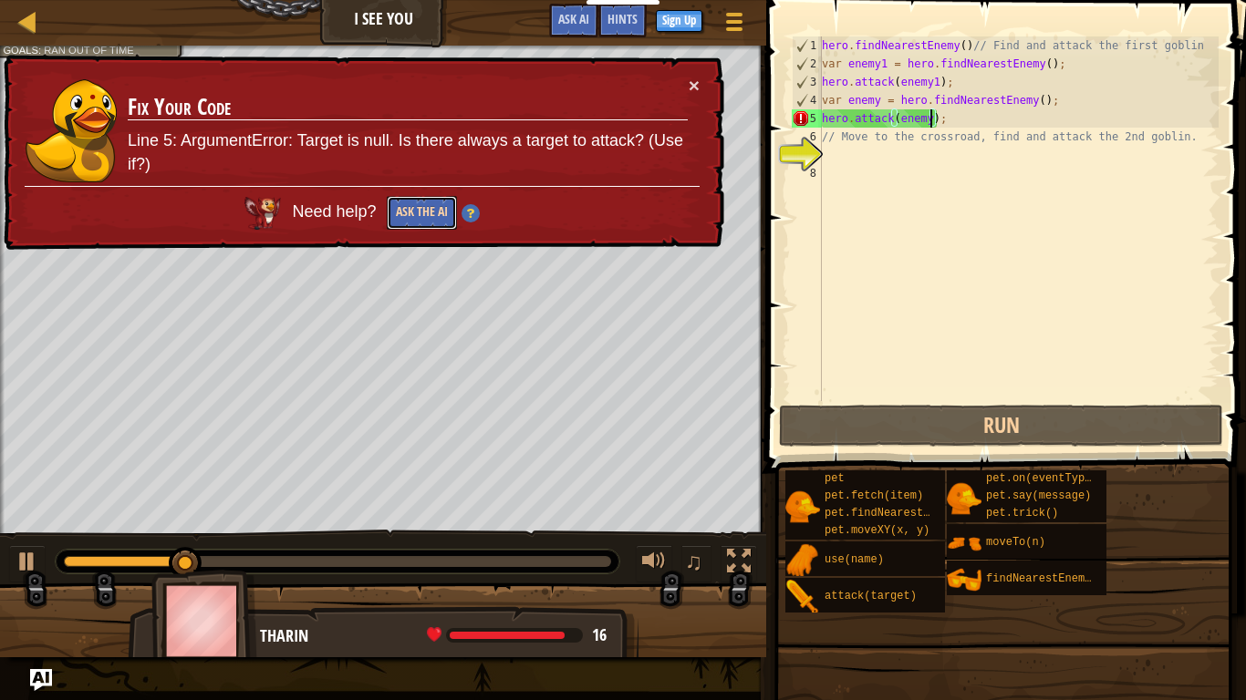
click at [431, 207] on button "Ask the AI" at bounding box center [422, 213] width 70 height 34
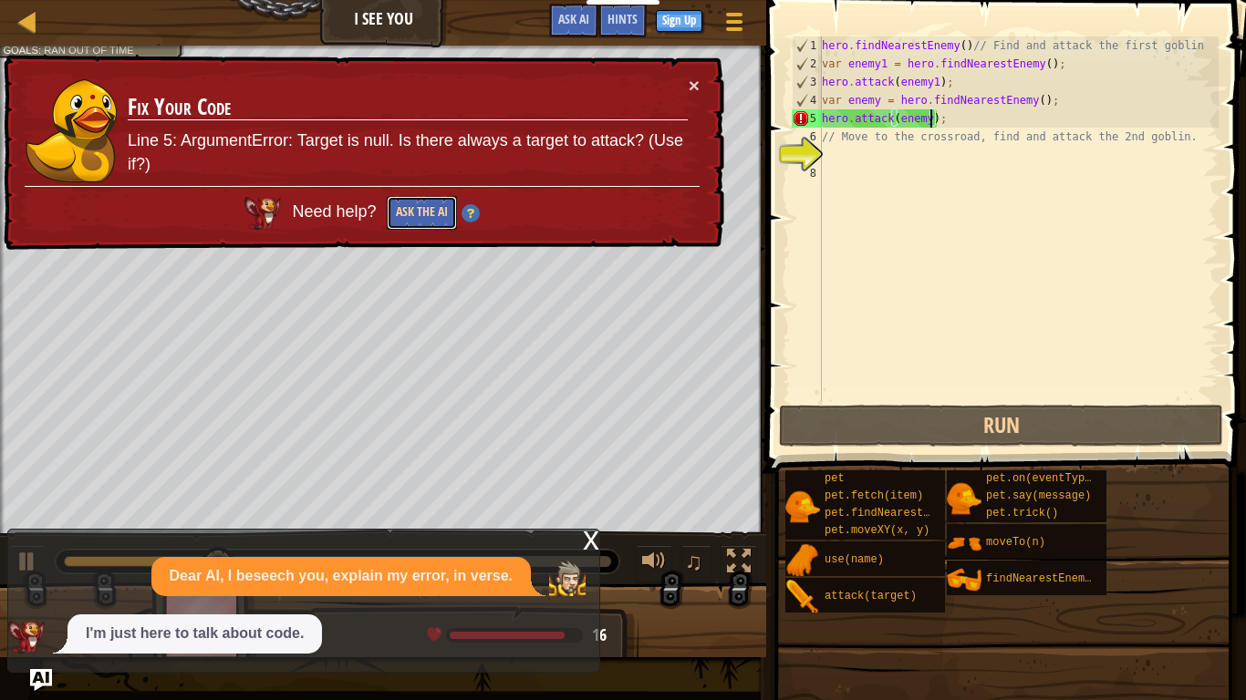
click at [419, 206] on button "Ask the AI" at bounding box center [422, 213] width 70 height 34
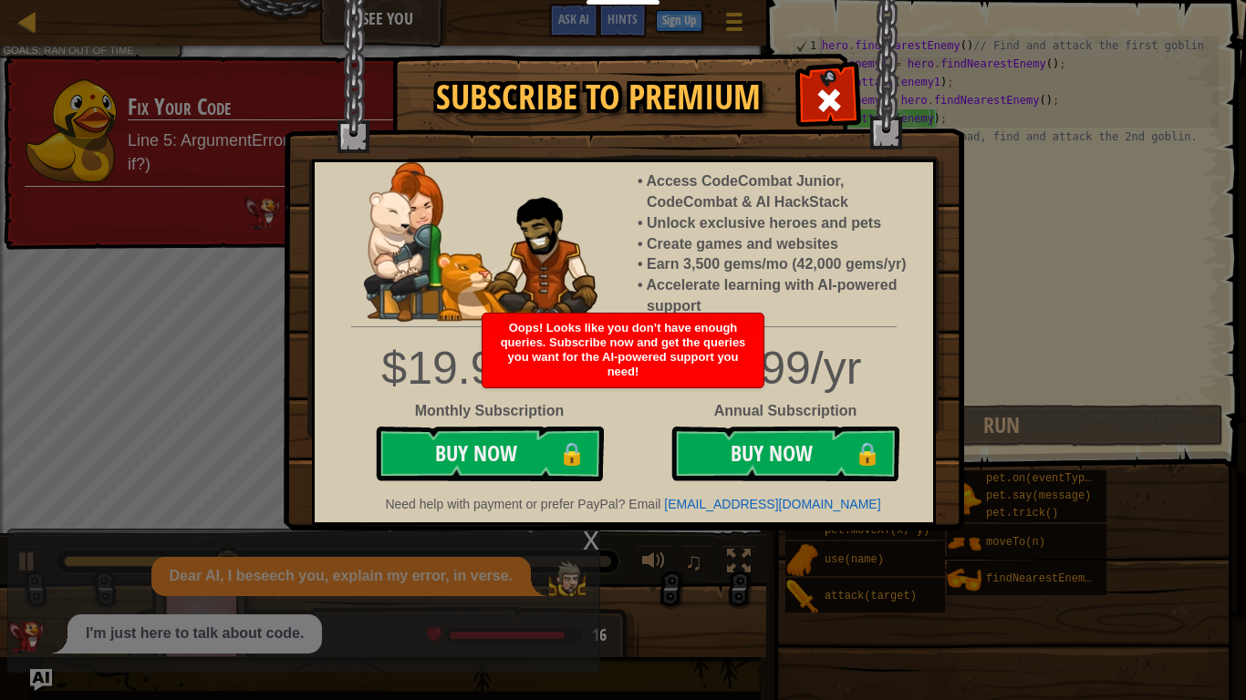
scroll to position [8, 16]
click at [837, 102] on span at bounding box center [828, 100] width 29 height 29
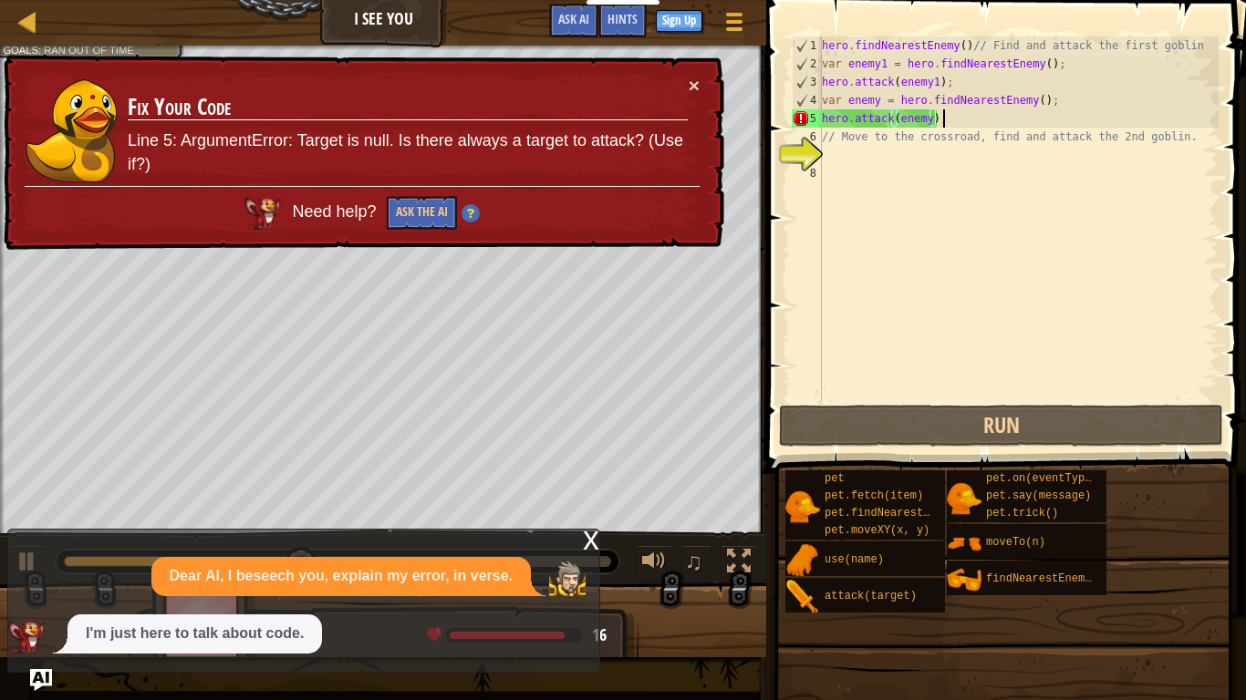
click at [959, 120] on div "hero . findNearestEnemy ( ) // Find and attack the first goblin var enemy1 = he…" at bounding box center [1018, 236] width 400 height 401
drag, startPoint x: 955, startPoint y: 119, endPoint x: 802, endPoint y: 134, distance: 153.1
click at [802, 134] on div "hero.attack(enemy); 1 2 3 4 5 6 7 8 hero . findNearestEnemy ( ) // Find and att…" at bounding box center [1003, 218] width 430 height 365
click at [952, 116] on div "hero . findNearestEnemy ( ) // Find and attack the first goblin var enemy1 = he…" at bounding box center [1018, 218] width 400 height 365
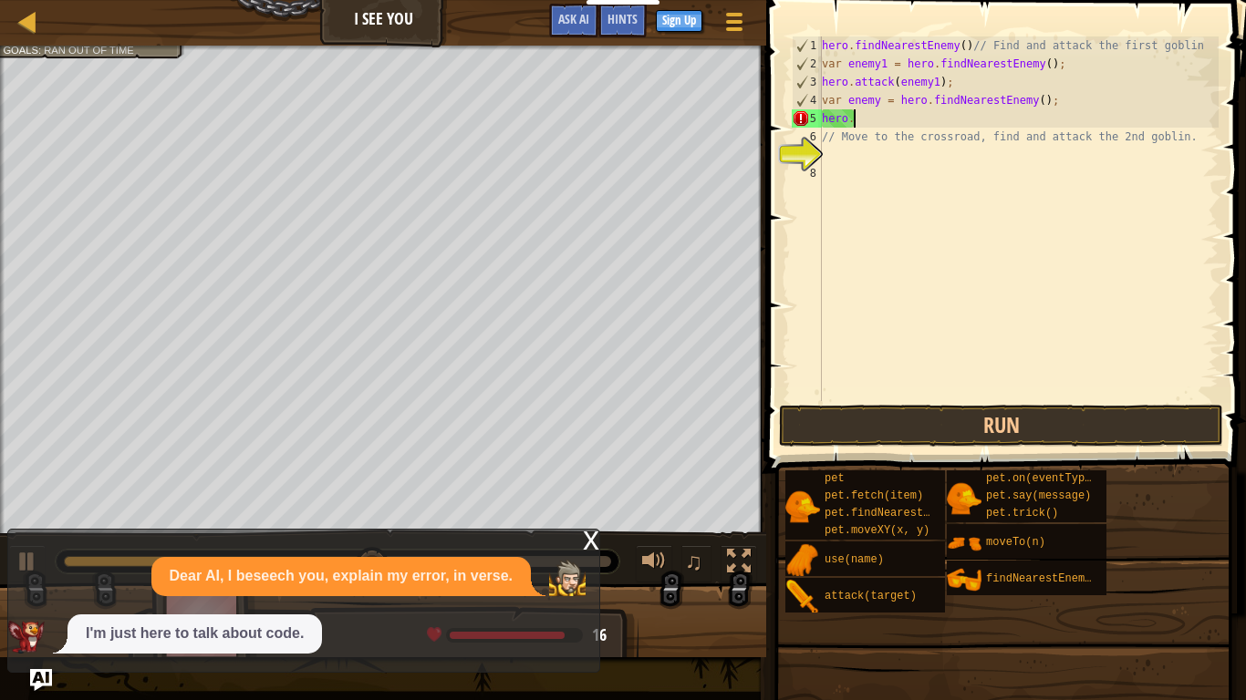
scroll to position [8, 2]
type textarea "h"
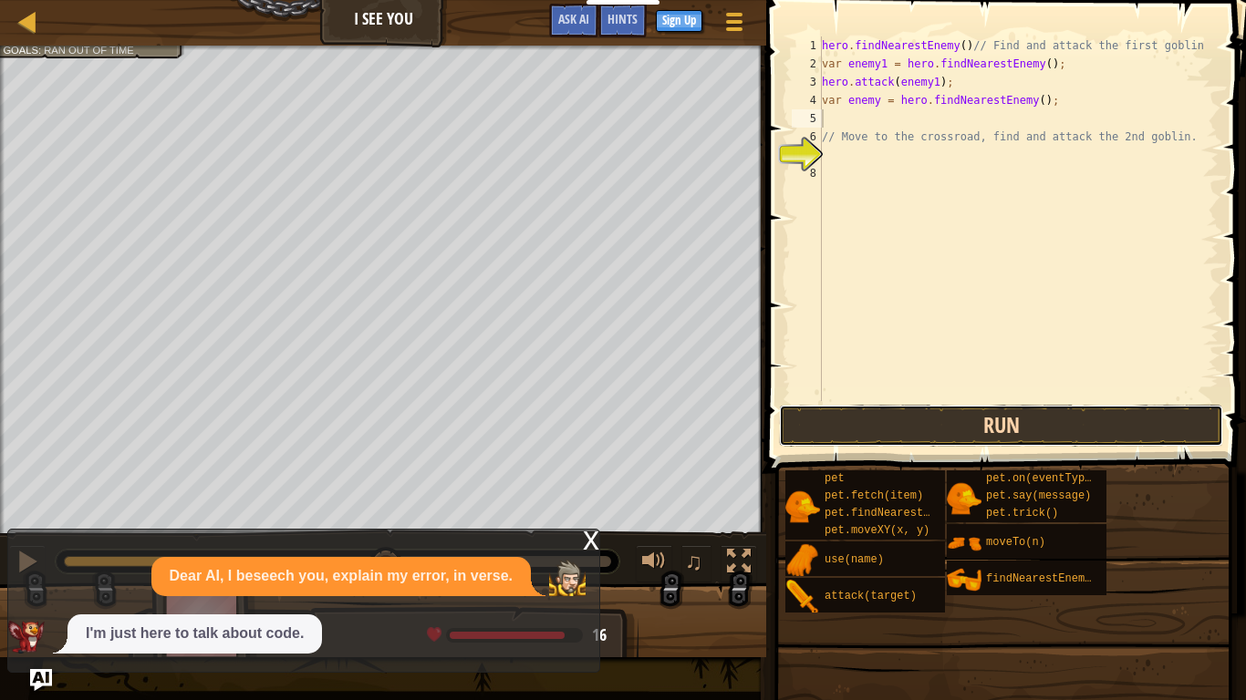
click at [1085, 417] on button "Run" at bounding box center [1001, 426] width 444 height 42
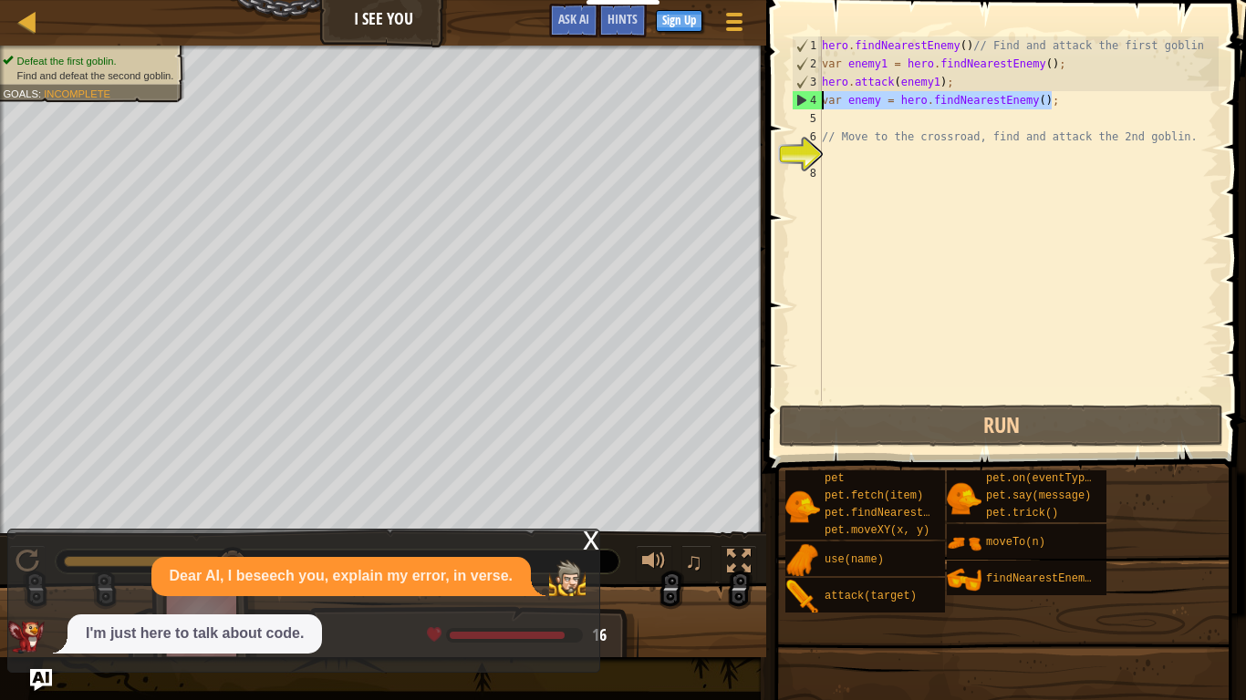
drag, startPoint x: 1088, startPoint y: 104, endPoint x: 822, endPoint y: 106, distance: 266.2
click at [822, 106] on div "hero . findNearestEnemy ( ) // Find and attack the first goblin var enemy1 = he…" at bounding box center [1018, 236] width 400 height 401
type textarea "var enemy = hero.findNearestEnemy();"
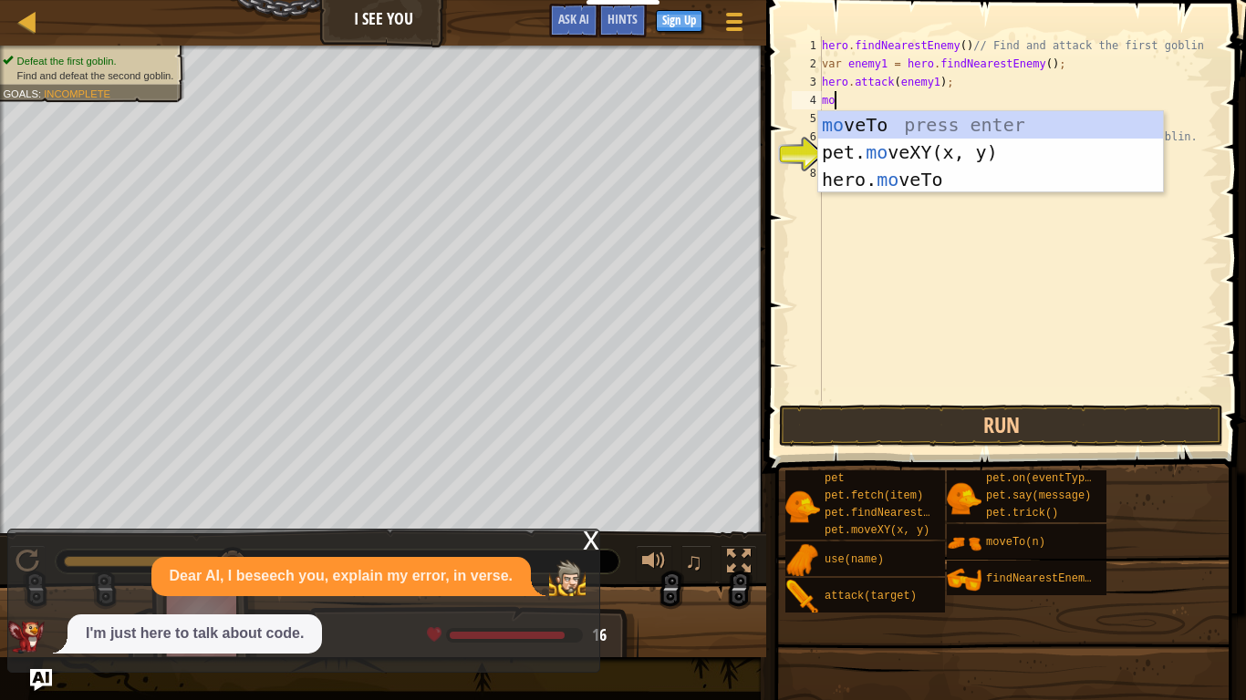
scroll to position [8, 1]
click at [879, 177] on div "mo veTo press enter pet. mo veXY(x, y) press enter hero. mo veTo press enter" at bounding box center [990, 179] width 345 height 137
type textarea "hero.moveTo(2);"
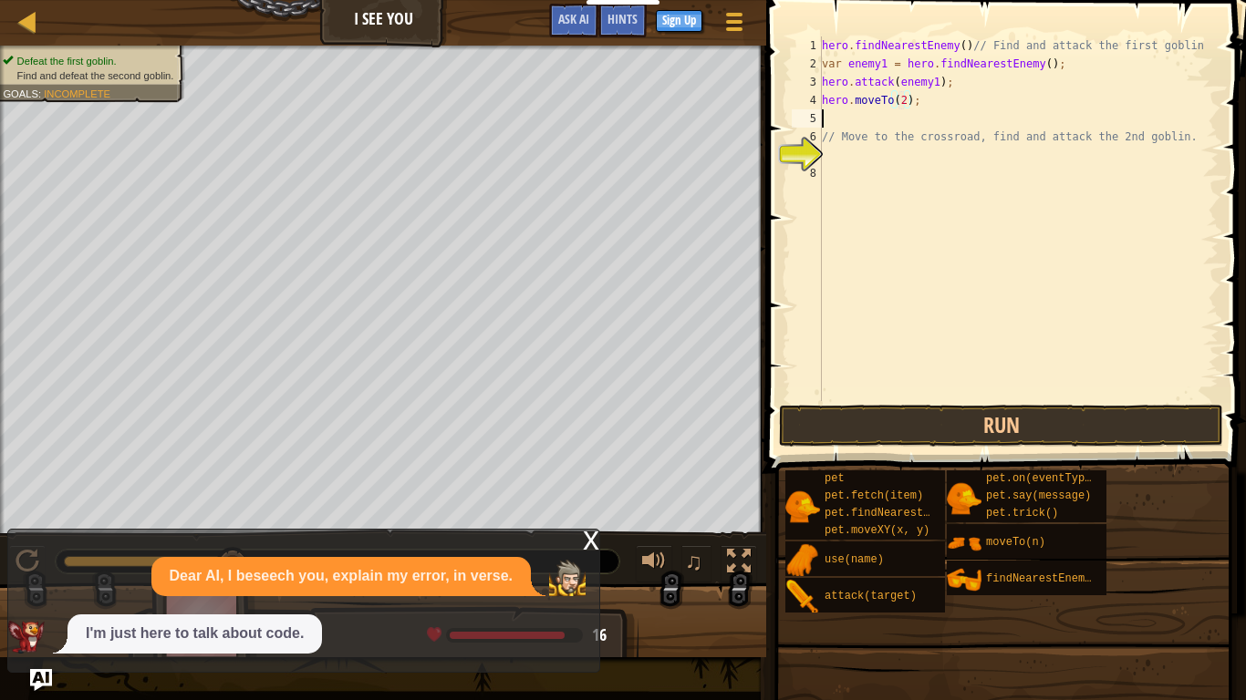
click at [853, 119] on div "hero . findNearestEnemy ( ) // Find and attack the first goblin var enemy1 = he…" at bounding box center [1018, 236] width 400 height 401
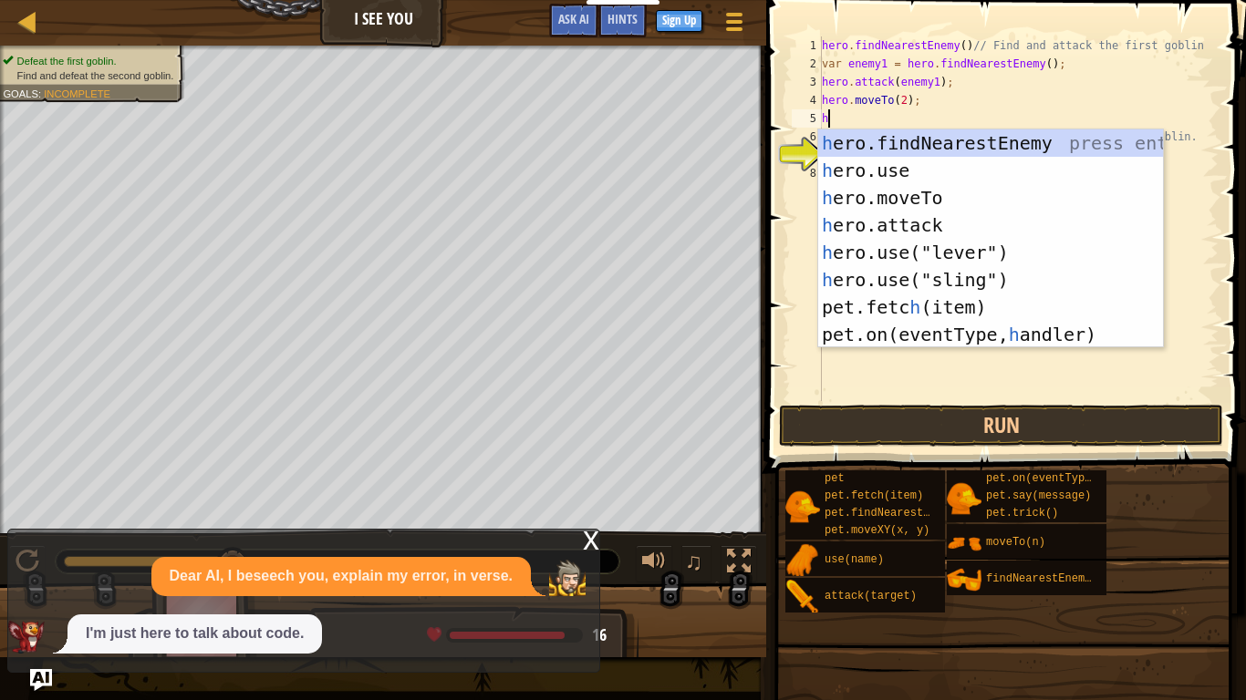
type textarea "he"
click at [931, 149] on div "he ro.findNearestEnemy press enter he ro.use press enter he ro.moveTo press ent…" at bounding box center [990, 266] width 345 height 274
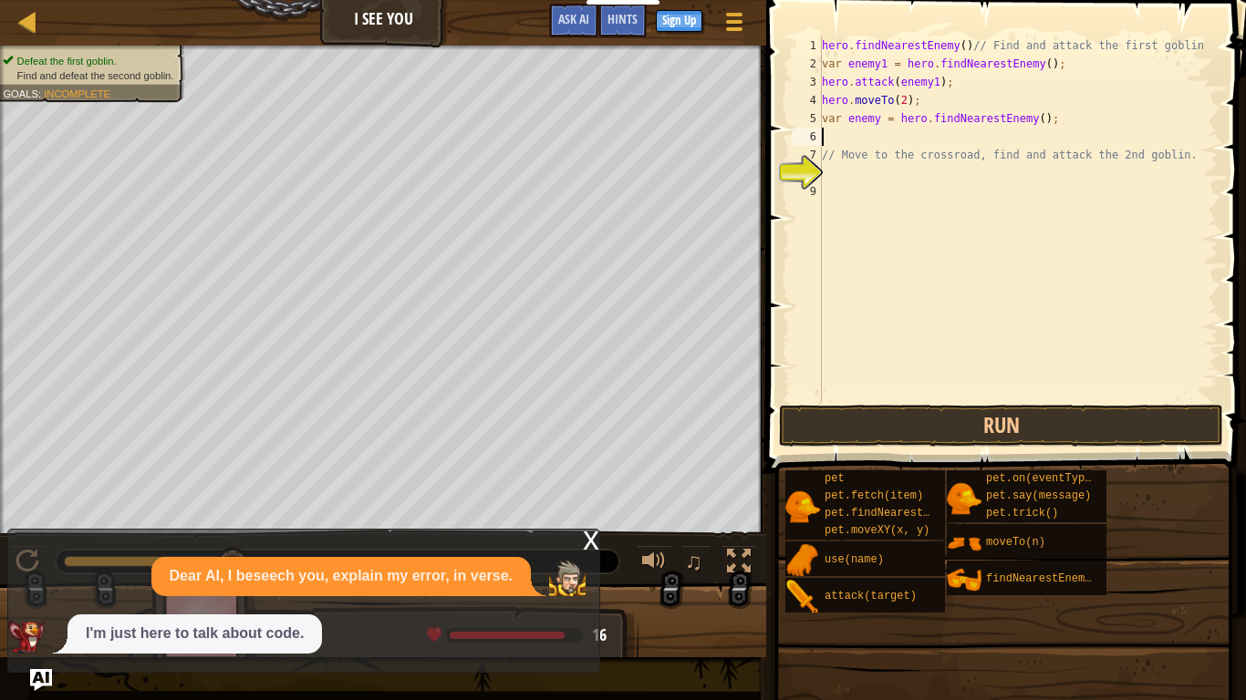
click at [859, 141] on div "hero . findNearestEnemy ( ) // Find and attack the first goblin var enemy1 = he…" at bounding box center [1018, 236] width 400 height 401
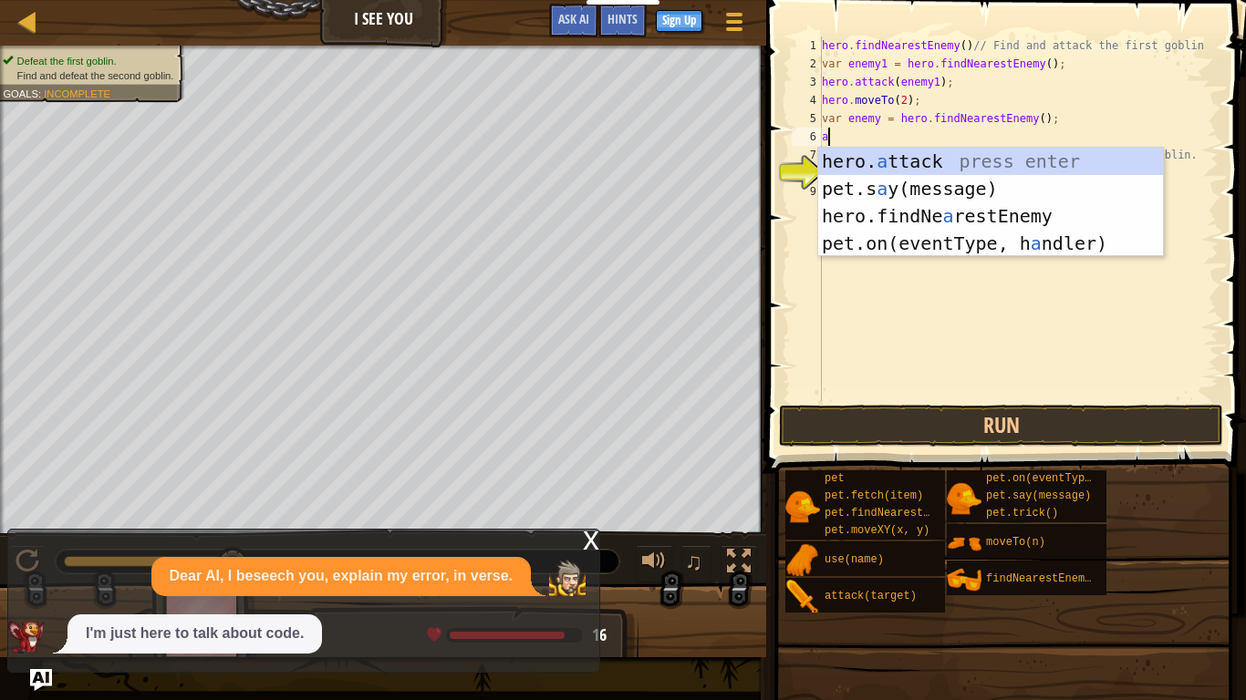
scroll to position [8, 1]
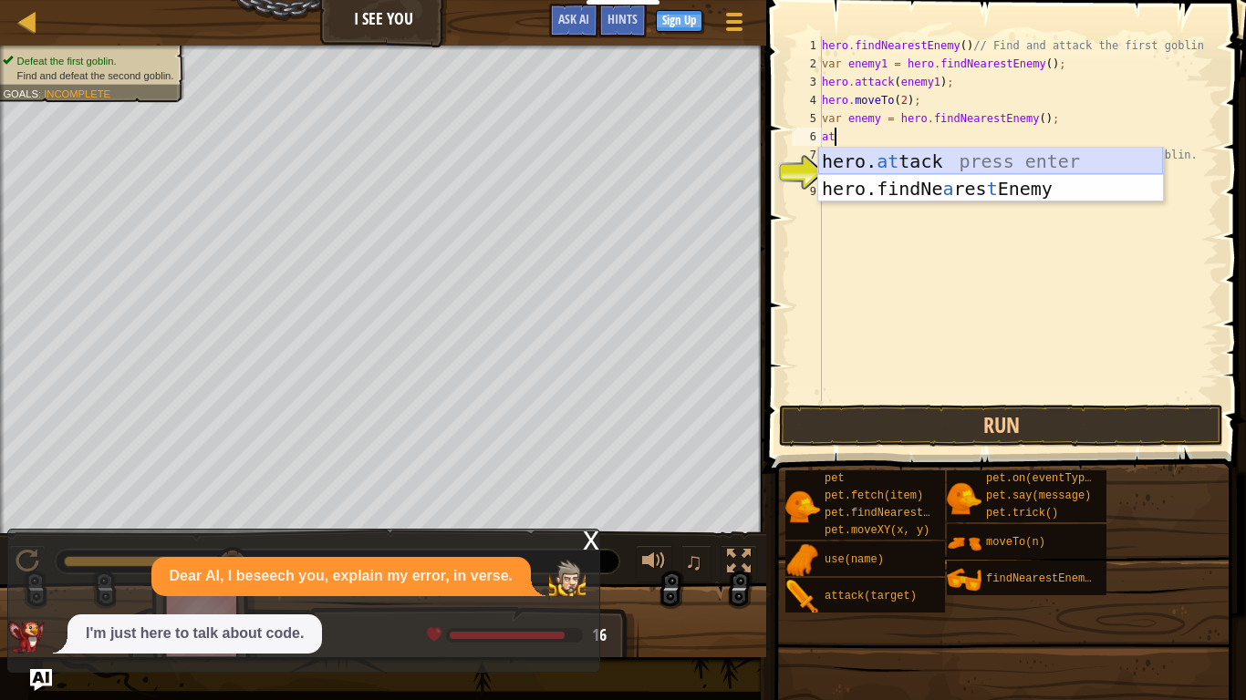
click at [963, 158] on div "hero. at tack press enter hero.findNe a res t Enemy press enter" at bounding box center [990, 202] width 345 height 109
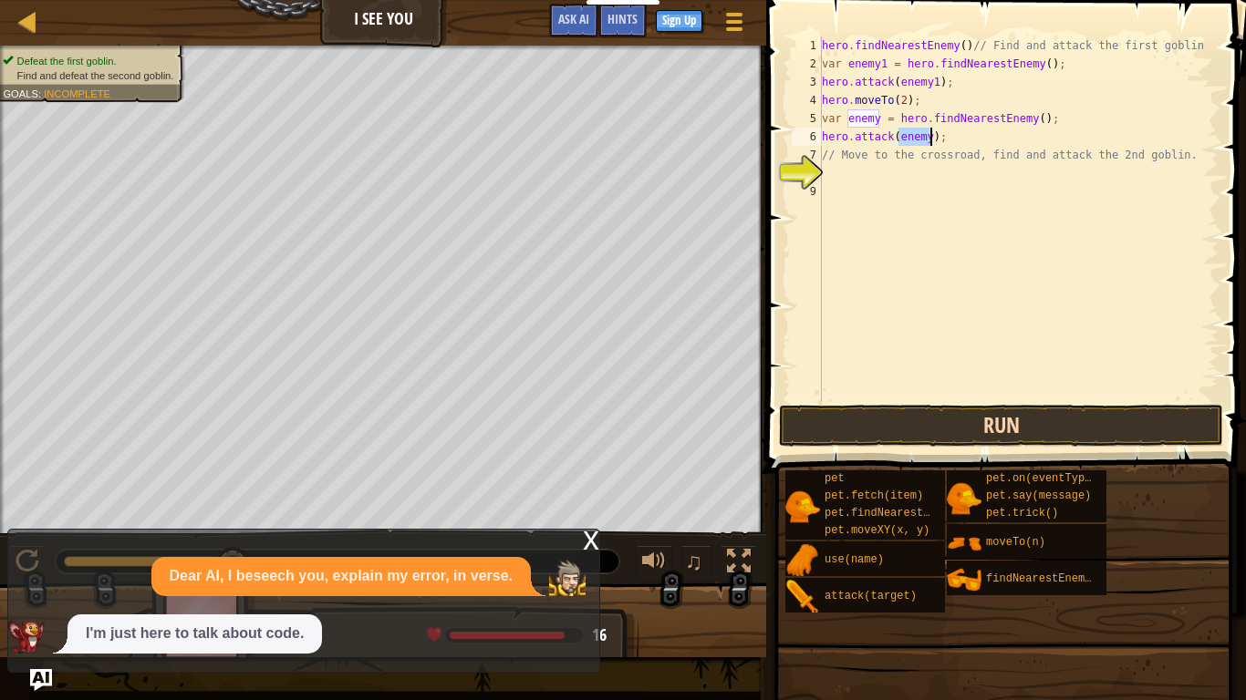
type textarea "hero.attack(enemy);"
click at [1078, 417] on button "Run" at bounding box center [1001, 426] width 444 height 42
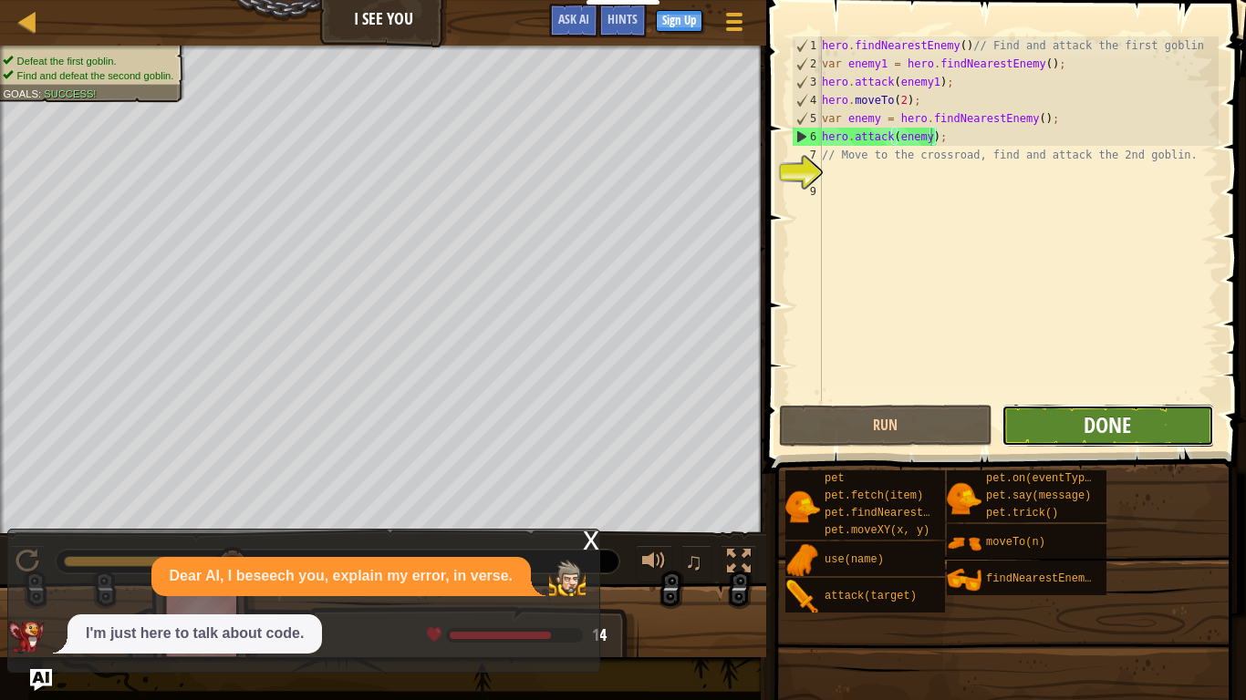
click at [1129, 433] on span "Done" at bounding box center [1106, 424] width 47 height 29
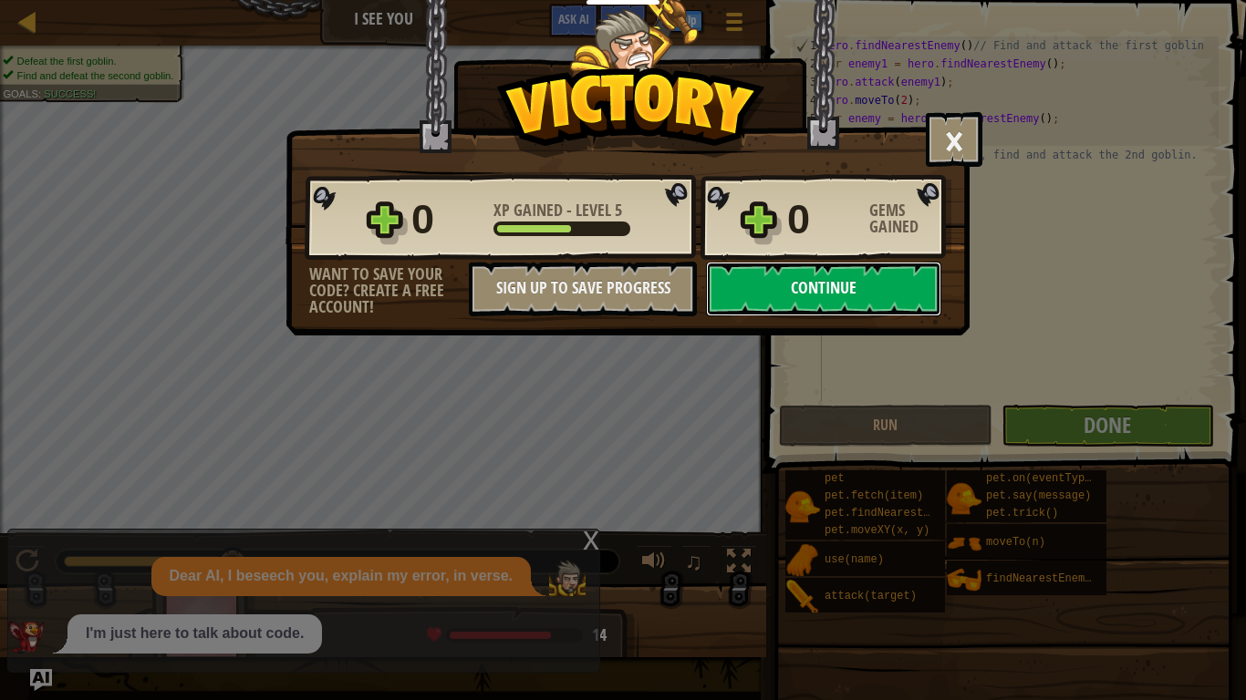
click at [861, 293] on button "Continue" at bounding box center [823, 289] width 235 height 55
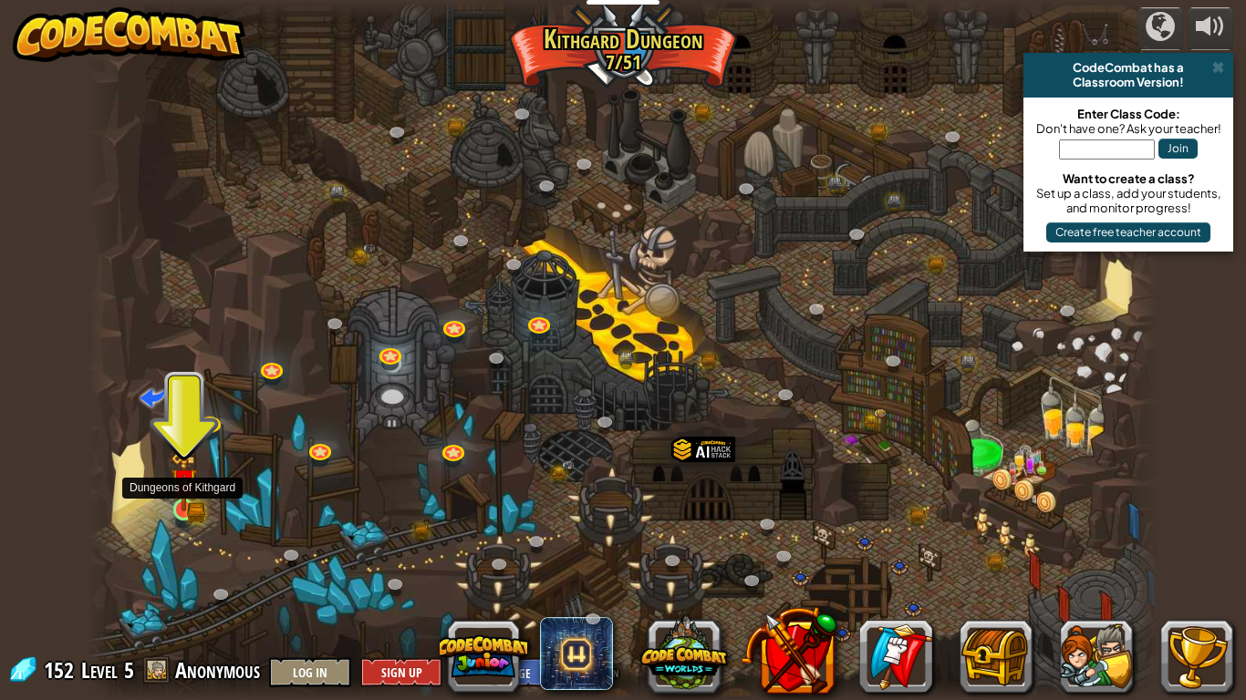
click at [187, 504] on img at bounding box center [184, 481] width 27 height 59
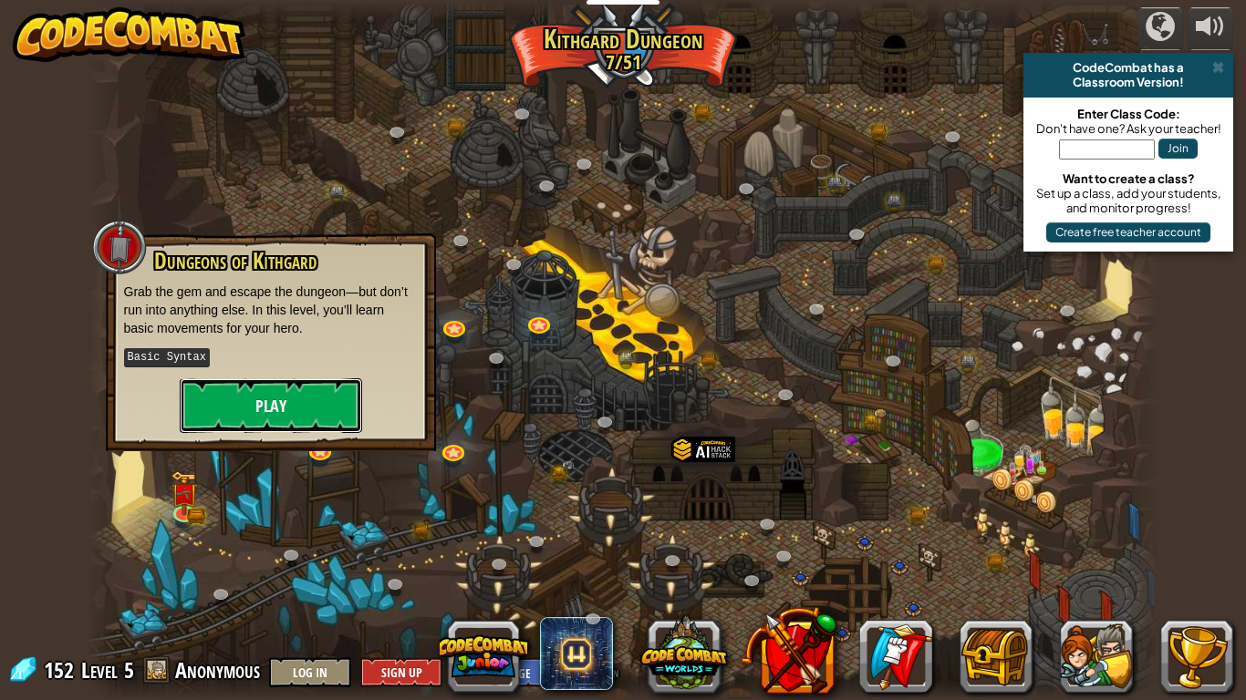
click at [250, 409] on button "Play" at bounding box center [271, 405] width 182 height 55
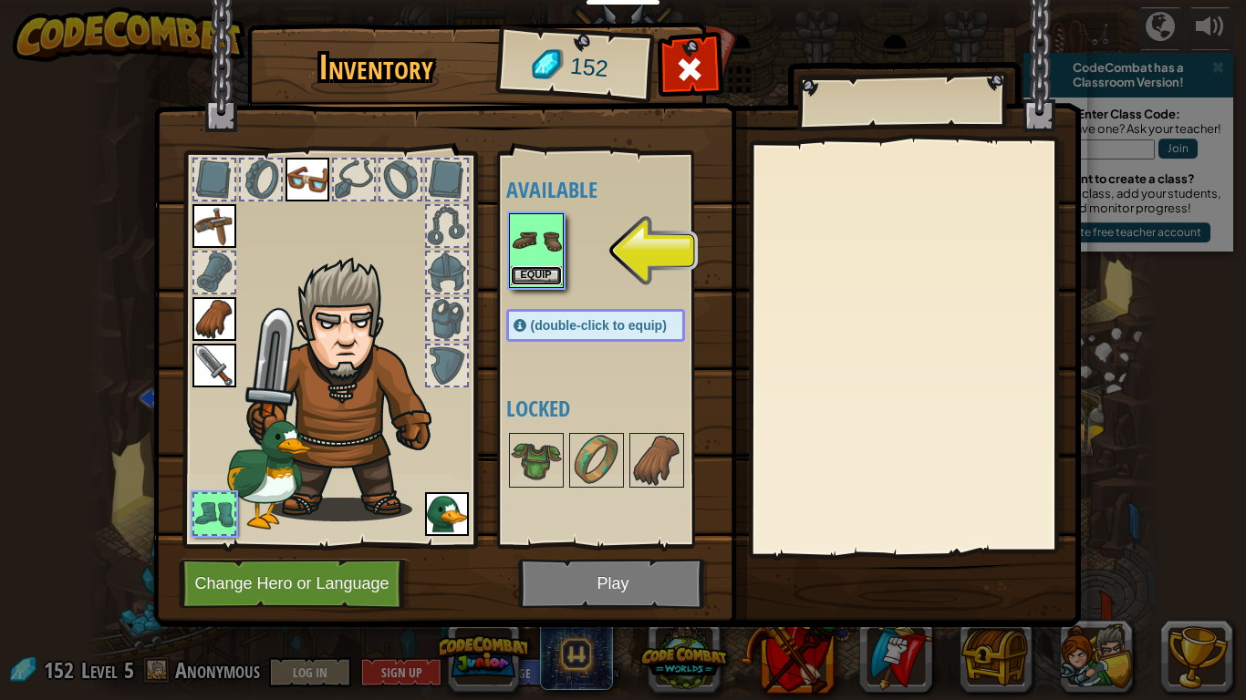
click at [532, 275] on button "Equip" at bounding box center [536, 275] width 51 height 19
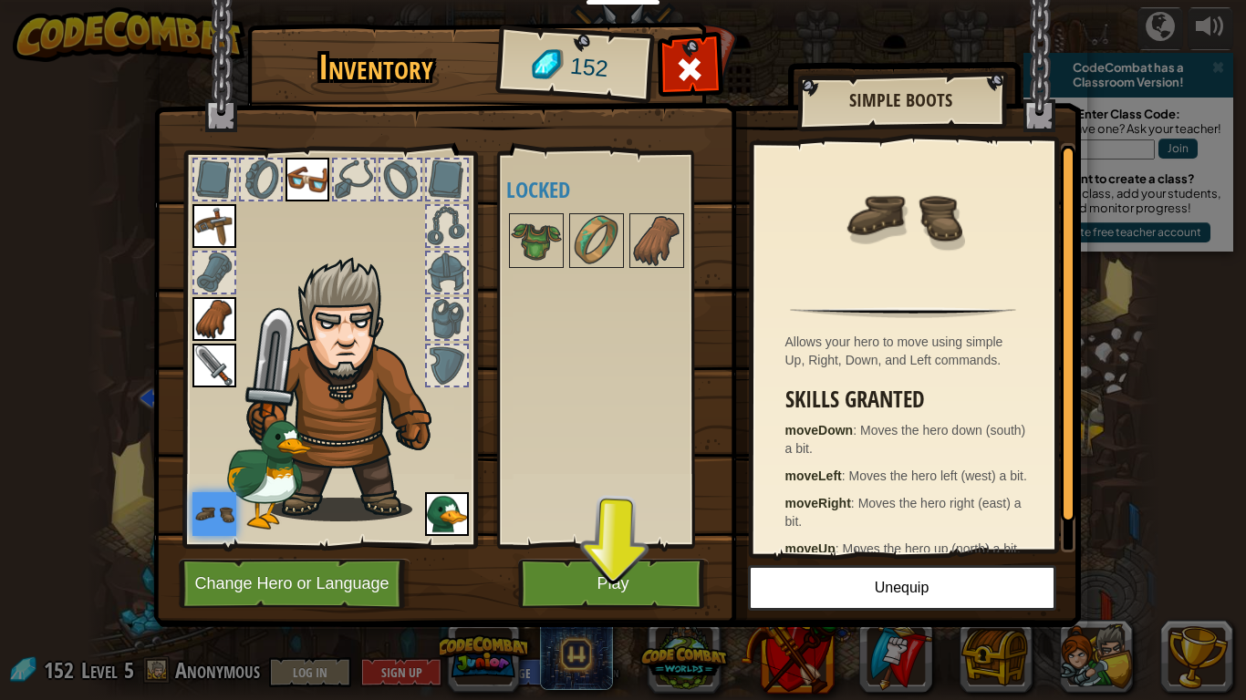
click at [532, 276] on div "Available Equip Equip Equip Equip Equip Equip (double-click to equip) Locked" at bounding box center [613, 350] width 215 height 380
click at [650, 545] on button "Play" at bounding box center [613, 584] width 191 height 50
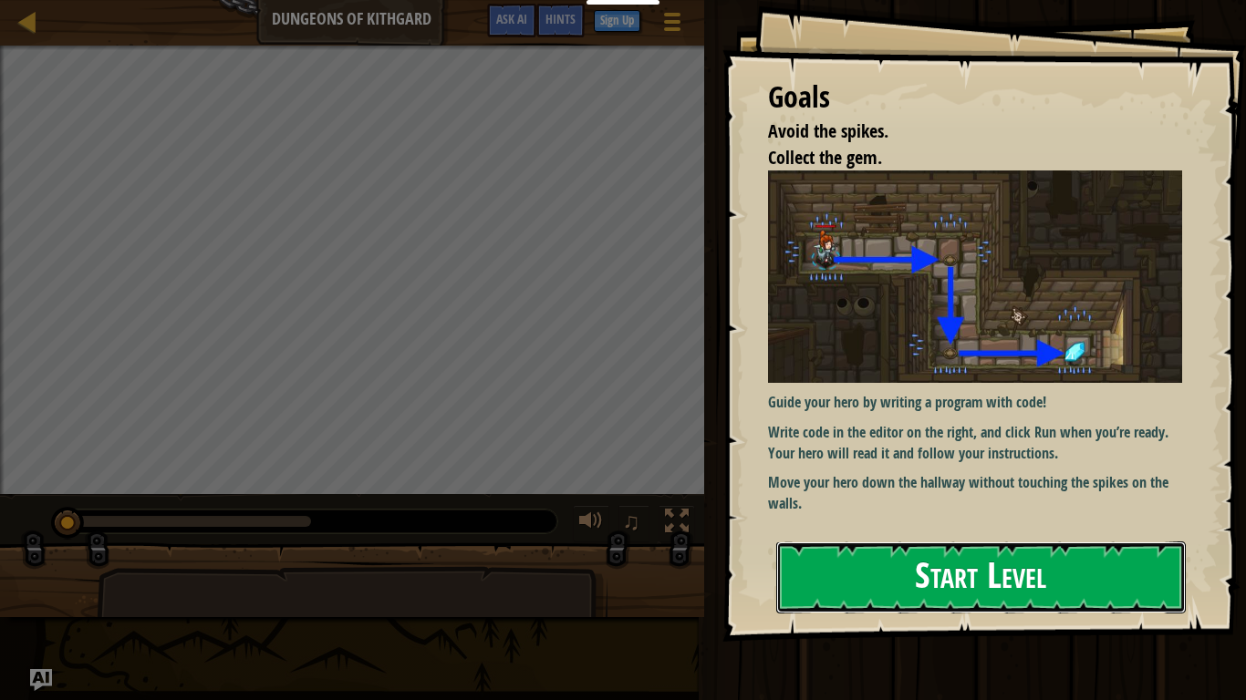
click at [984, 545] on button "Start Level" at bounding box center [980, 578] width 409 height 72
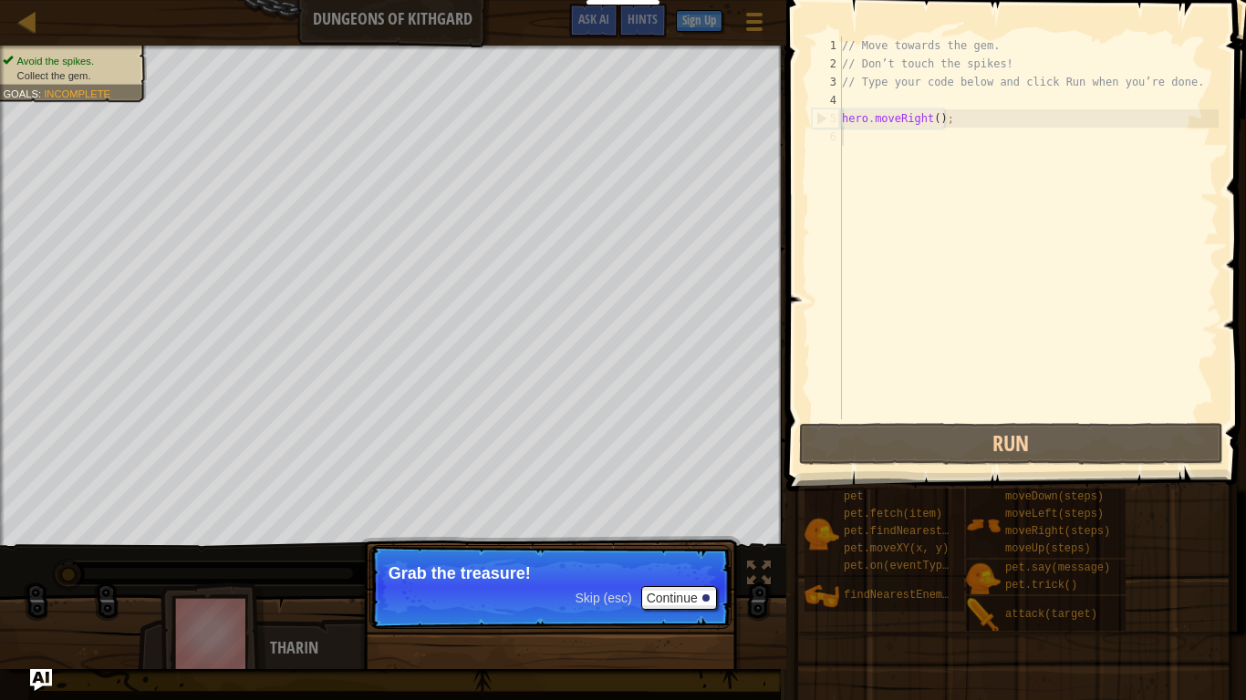
click at [625, 545] on span "Skip (esc)" at bounding box center [602, 598] width 57 height 15
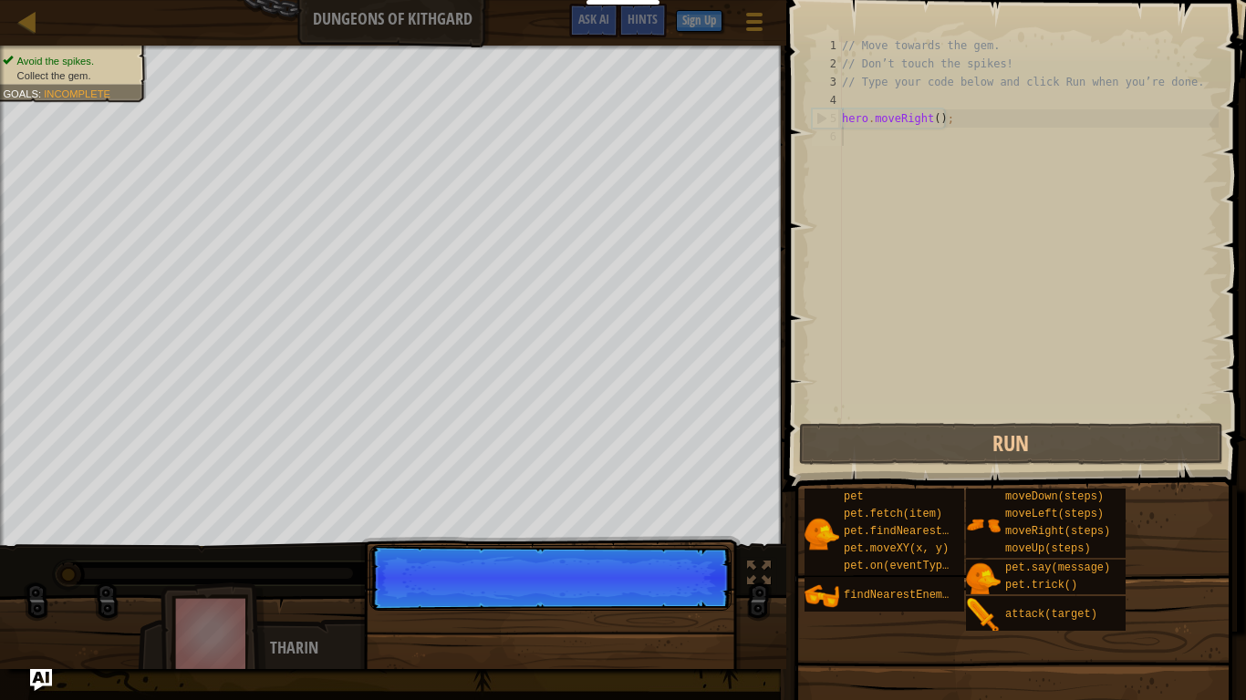
scroll to position [8, 0]
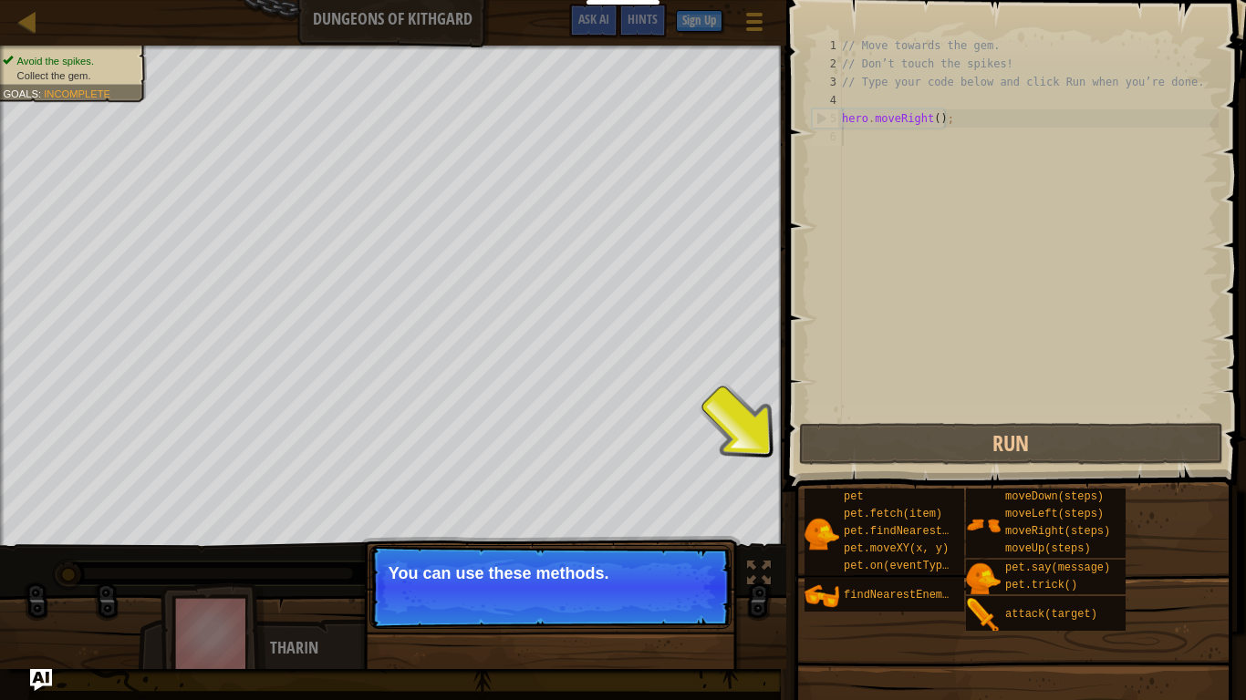
click at [626, 545] on p "Skip (esc) Continue You can use these methods." at bounding box center [550, 587] width 362 height 84
click at [627, 545] on p "Skip (esc) Continue You can use these methods." at bounding box center [550, 587] width 362 height 84
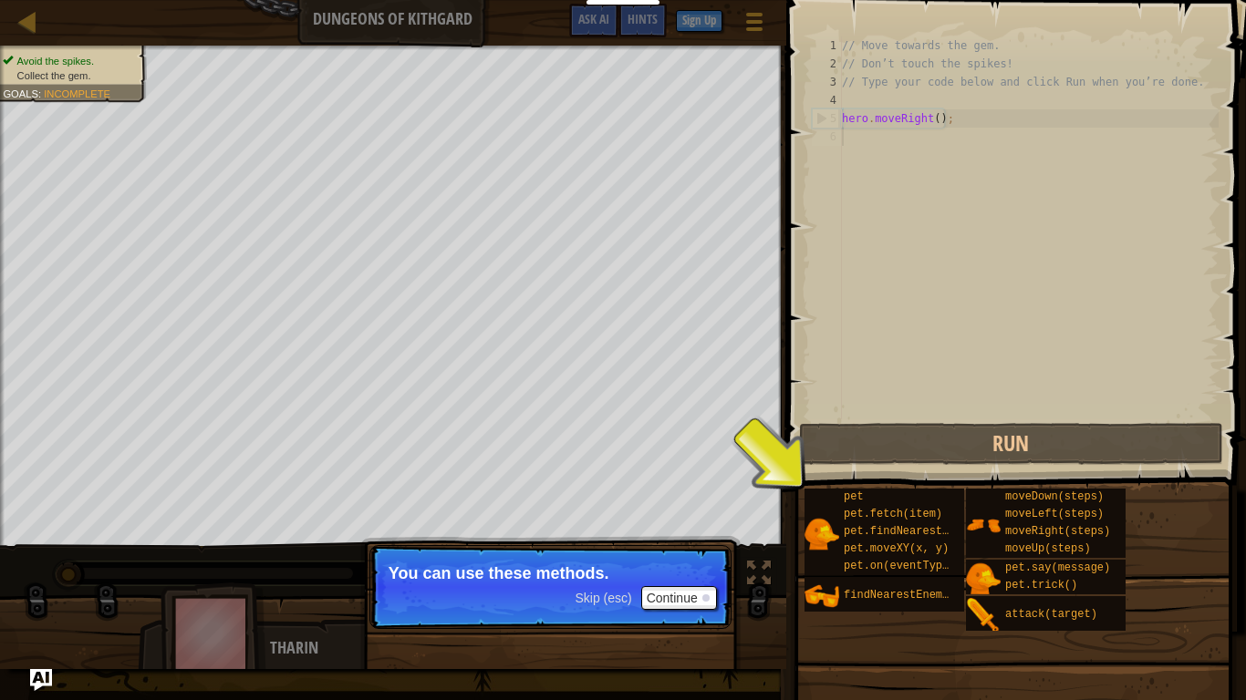
click at [616, 545] on span "Skip (esc)" at bounding box center [602, 598] width 57 height 15
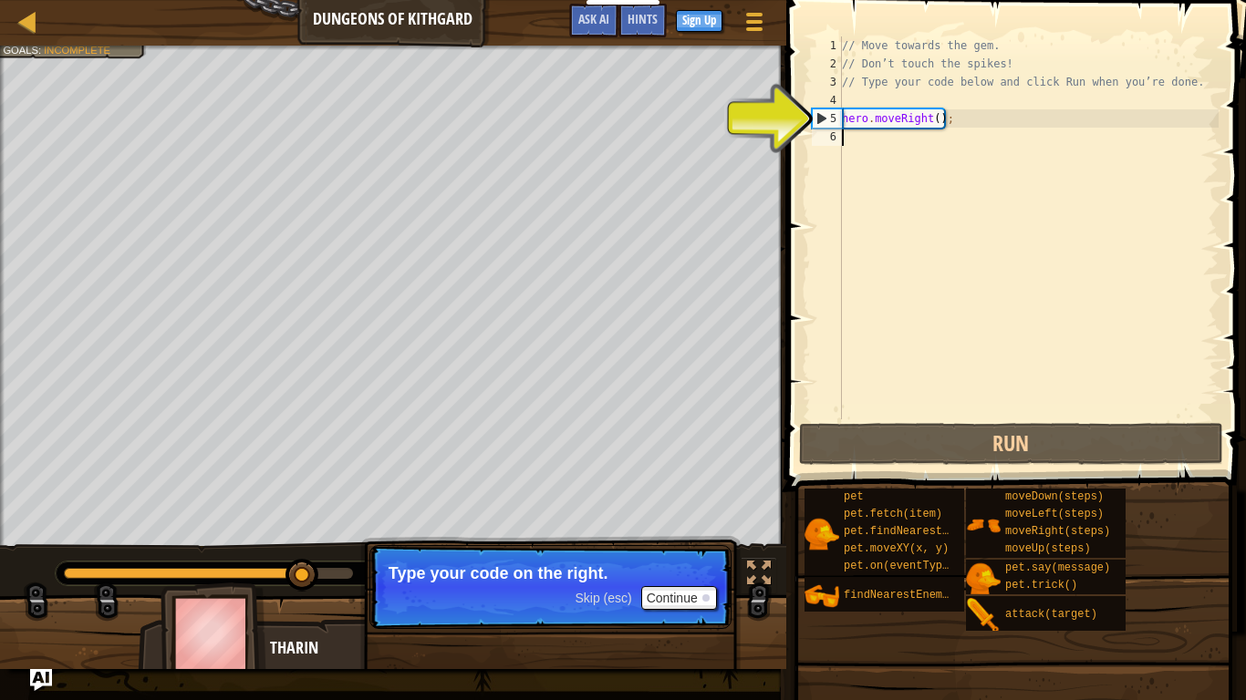
click at [873, 141] on div "// Move towards the gem. // Don’t touch the spikes! // Type your code below and…" at bounding box center [1028, 245] width 380 height 419
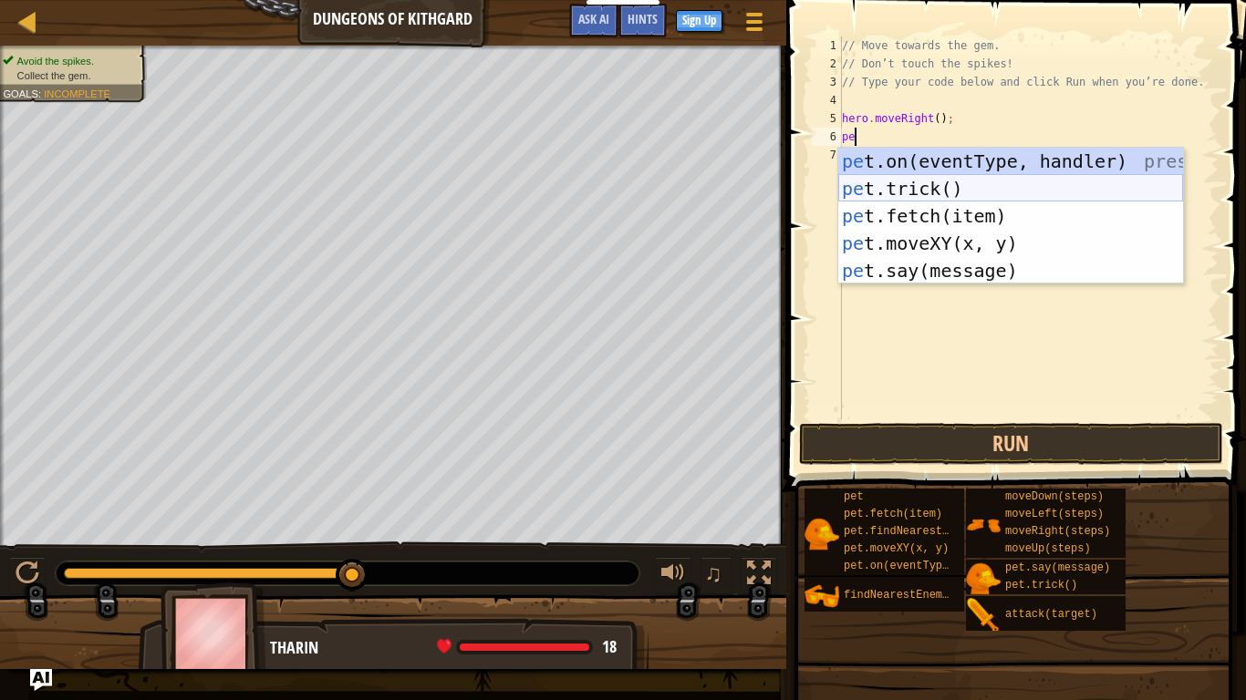
scroll to position [8, 1]
click at [957, 210] on div "pe t.on(eventType, handler) press enter pe t.trick() press enter pe t.fetch(ite…" at bounding box center [1010, 243] width 345 height 191
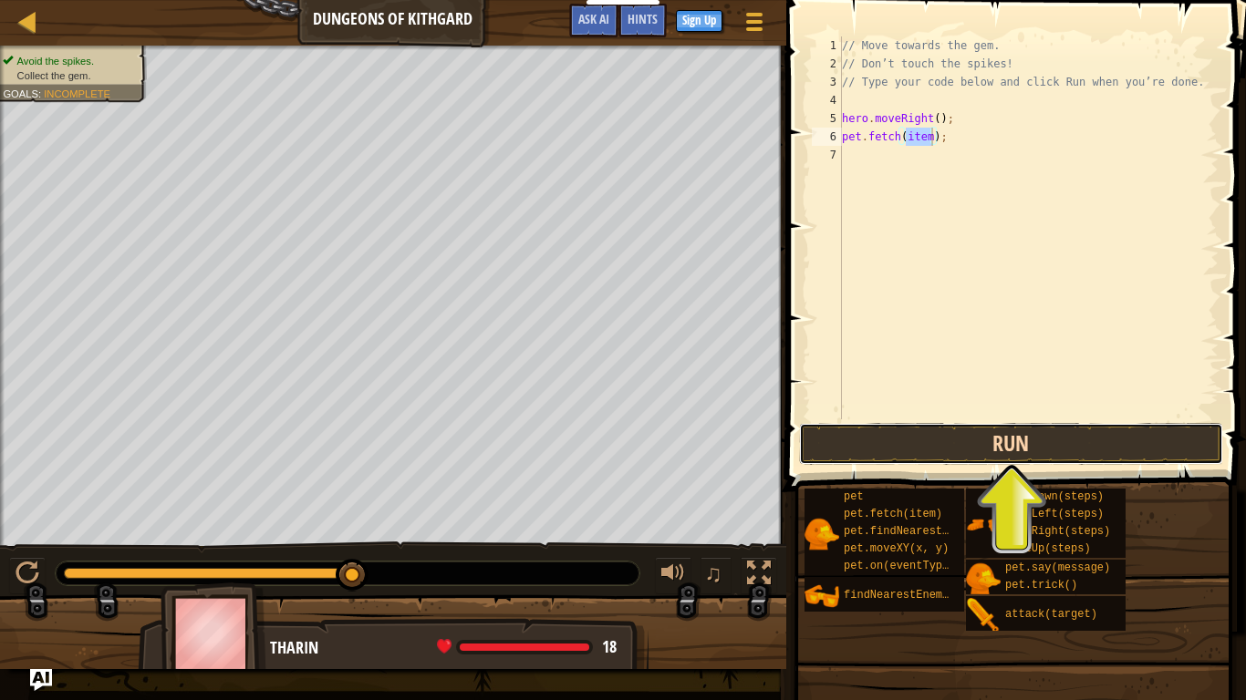
click at [1042, 451] on button "Run" at bounding box center [1011, 444] width 425 height 42
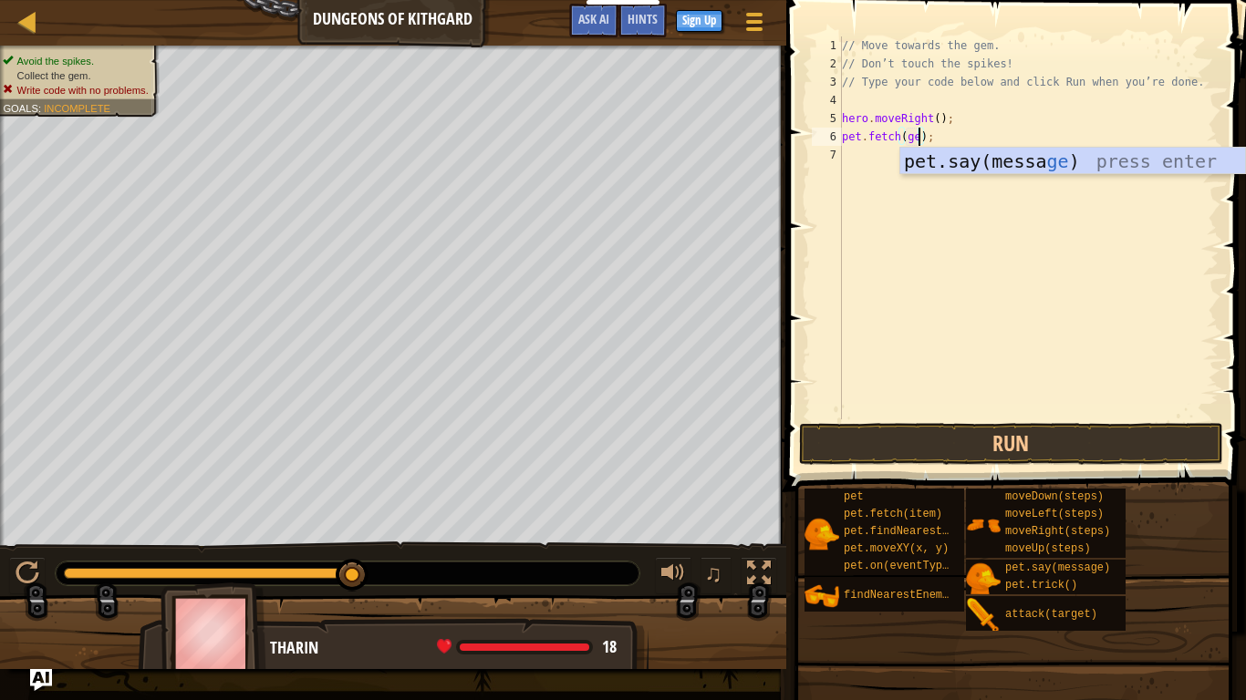
scroll to position [8, 12]
type textarea "pet.fetch(gem);"
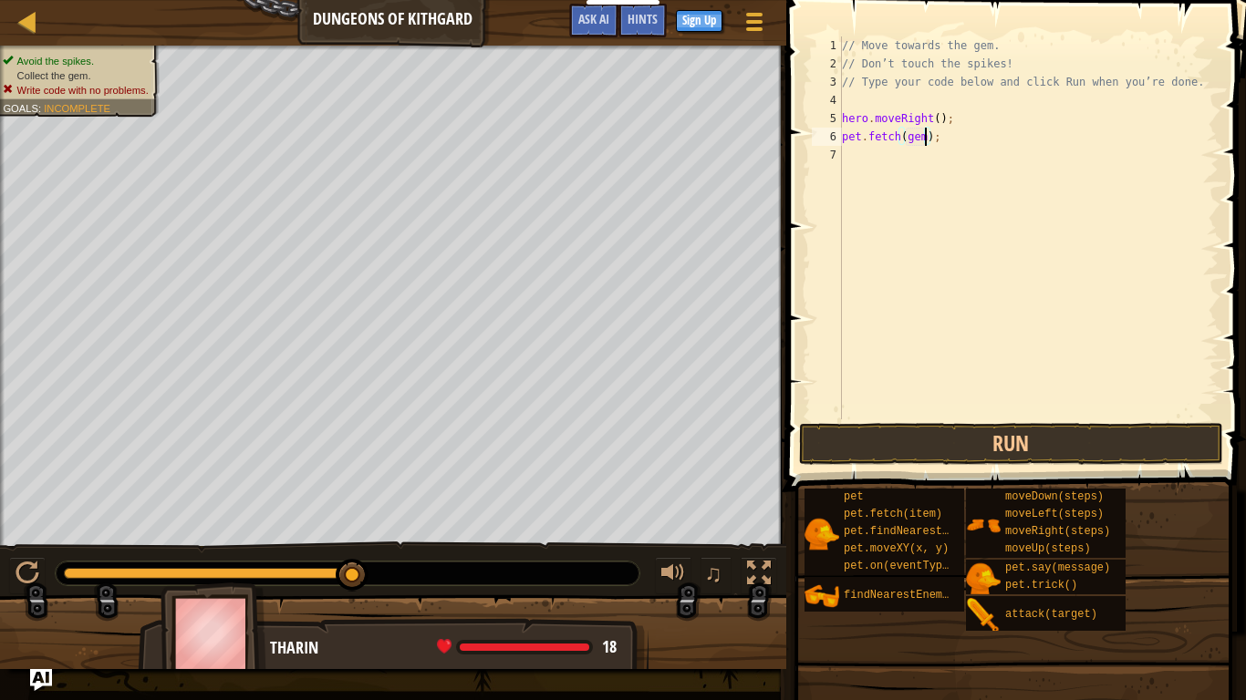
scroll to position [8, 0]
click at [1119, 441] on button "Run" at bounding box center [1011, 444] width 425 height 42
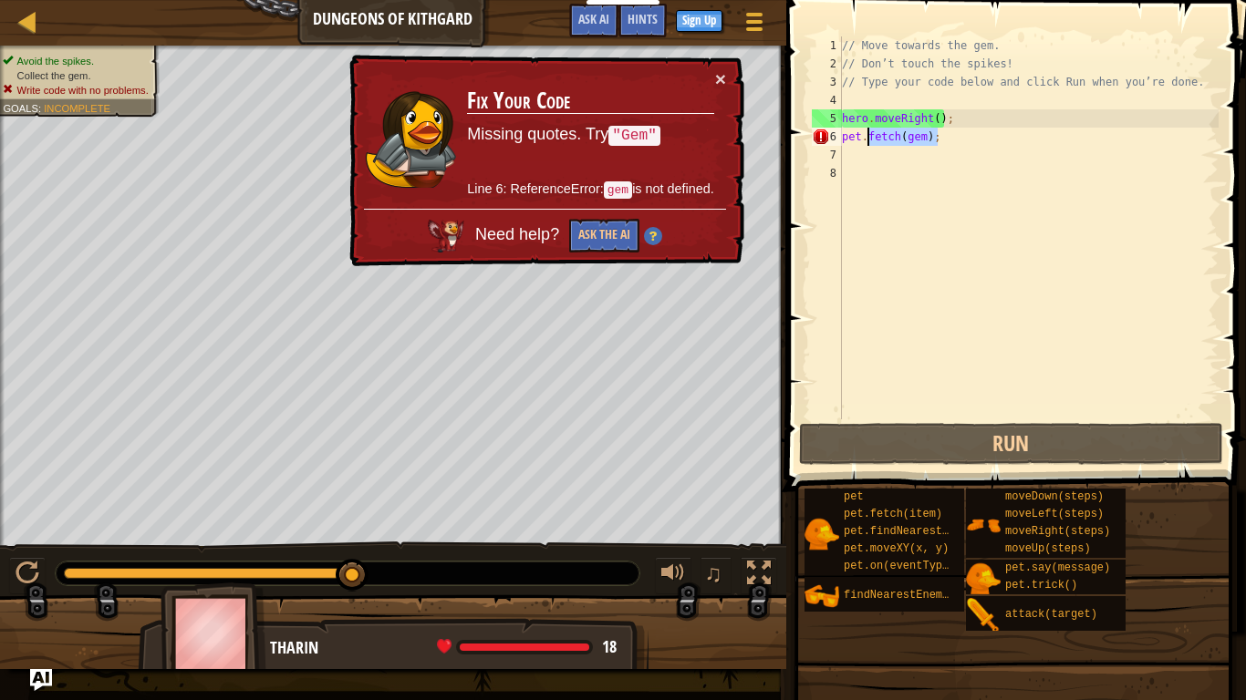
drag, startPoint x: 949, startPoint y: 137, endPoint x: 813, endPoint y: 138, distance: 135.9
click at [813, 138] on div "1 2 3 4 5 6 7 8 // Move towards the gem. // Don’t touch the spikes! // Type you…" at bounding box center [1013, 227] width 410 height 383
type textarea "pet.fetch(gem);"
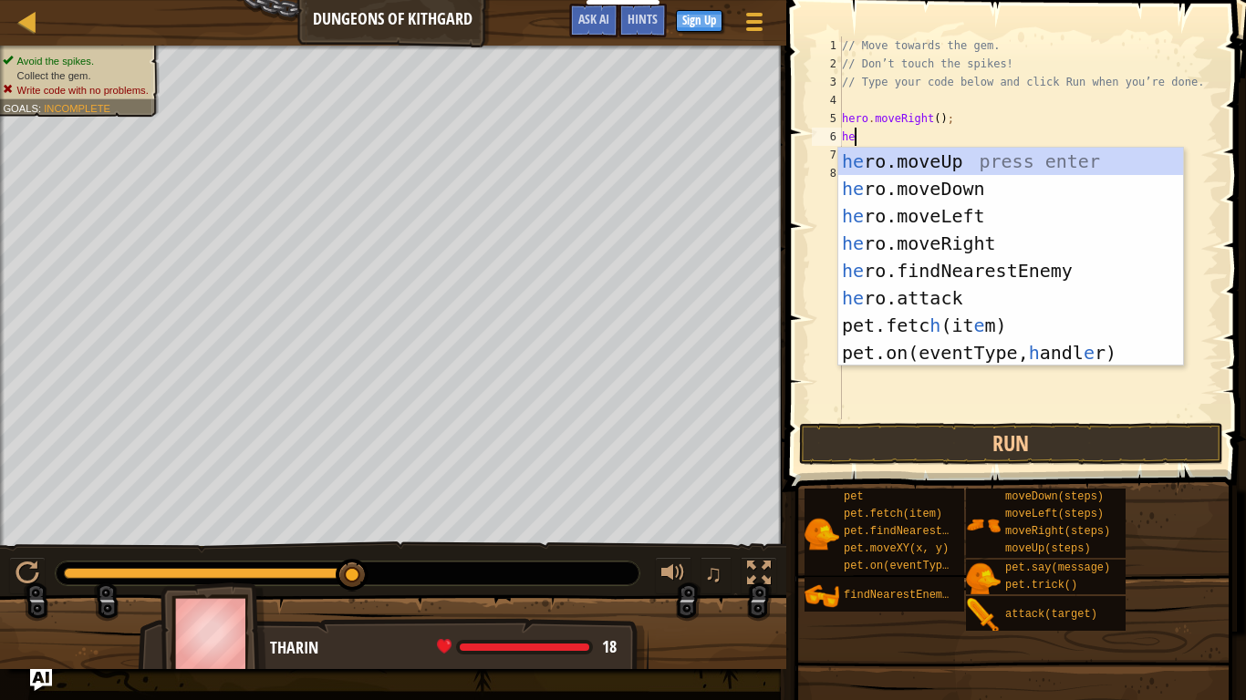
type textarea "her"
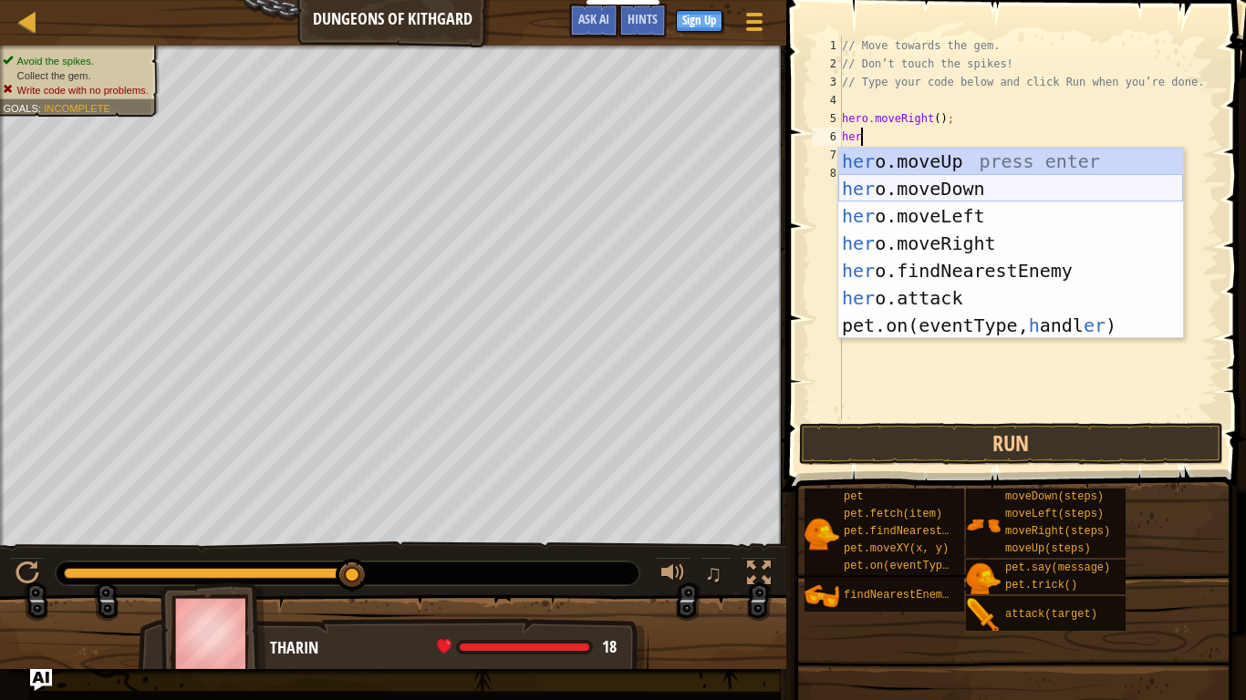
click at [893, 186] on div "her o.moveUp press enter her o.moveDown press enter her o.moveLeft press enter …" at bounding box center [1010, 271] width 345 height 246
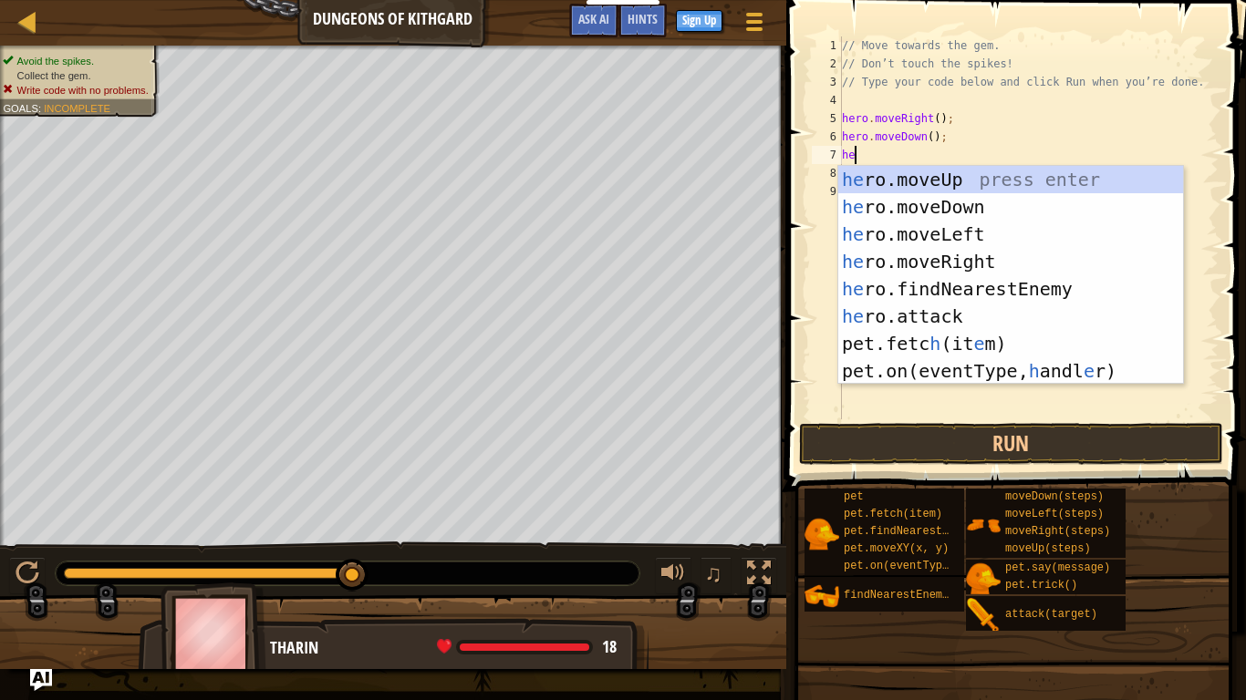
type textarea "her"
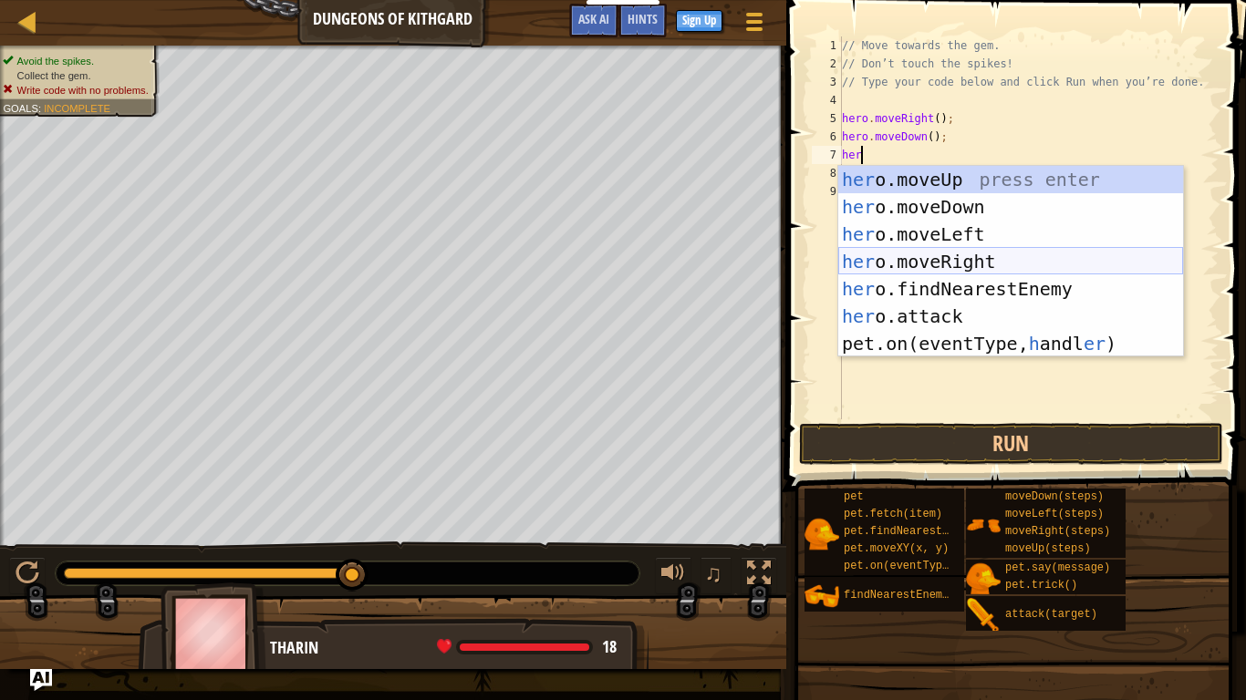
click at [984, 259] on div "her o.moveUp press enter her o.moveDown press enter her o.moveLeft press enter …" at bounding box center [1010, 289] width 345 height 246
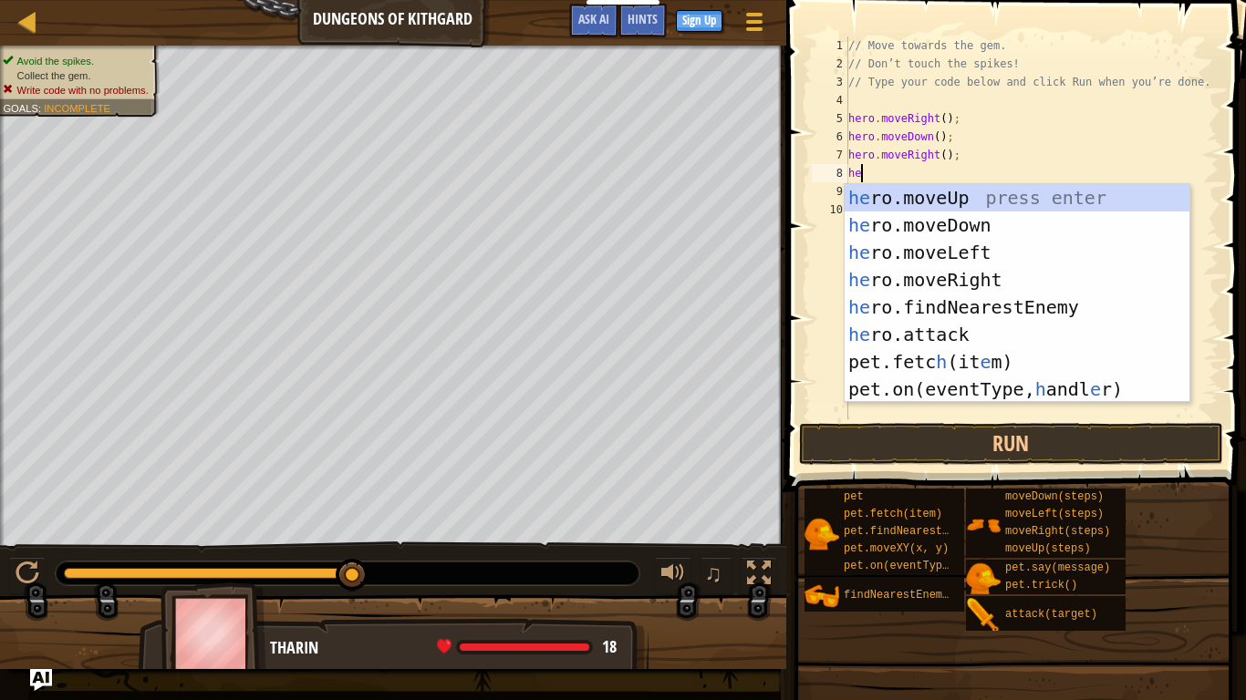
scroll to position [8, 1]
click at [985, 337] on div "he ro.moveUp press enter he ro.moveDown press enter he ro.moveLeft press enter …" at bounding box center [1016, 321] width 345 height 274
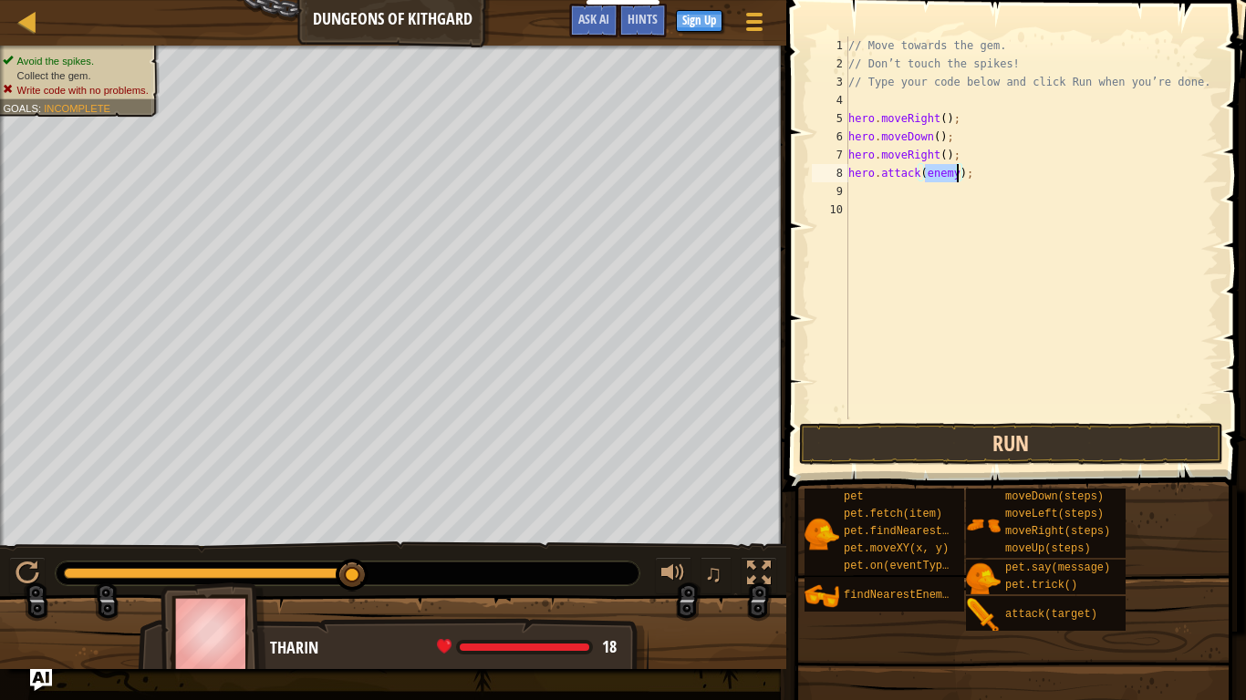
type textarea "hero.attack(enemy);"
click at [1006, 441] on button "Run" at bounding box center [1011, 444] width 425 height 42
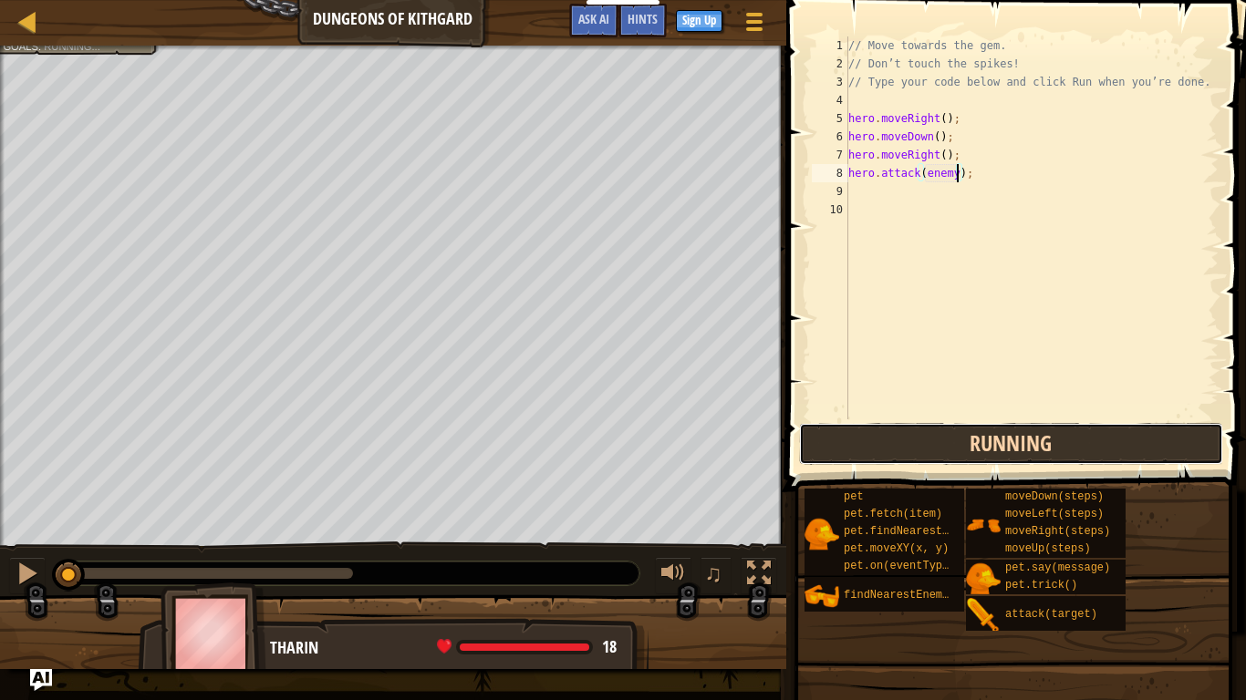
click at [1006, 441] on button "Running" at bounding box center [1011, 444] width 425 height 42
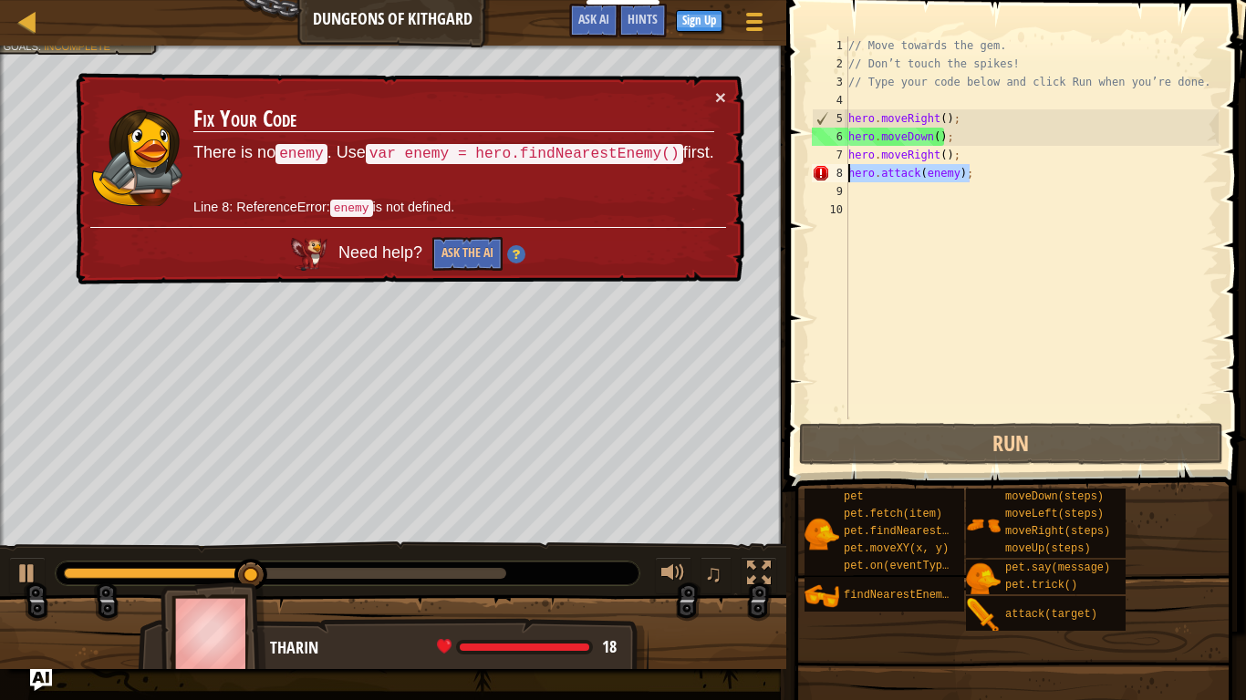
drag, startPoint x: 999, startPoint y: 171, endPoint x: 794, endPoint y: 171, distance: 205.2
click at [794, 171] on div "hero.attack(enemy); 1 2 3 4 5 6 7 8 9 10 // Move towards the gem. // Don’t touc…" at bounding box center [1012, 281] width 465 height 545
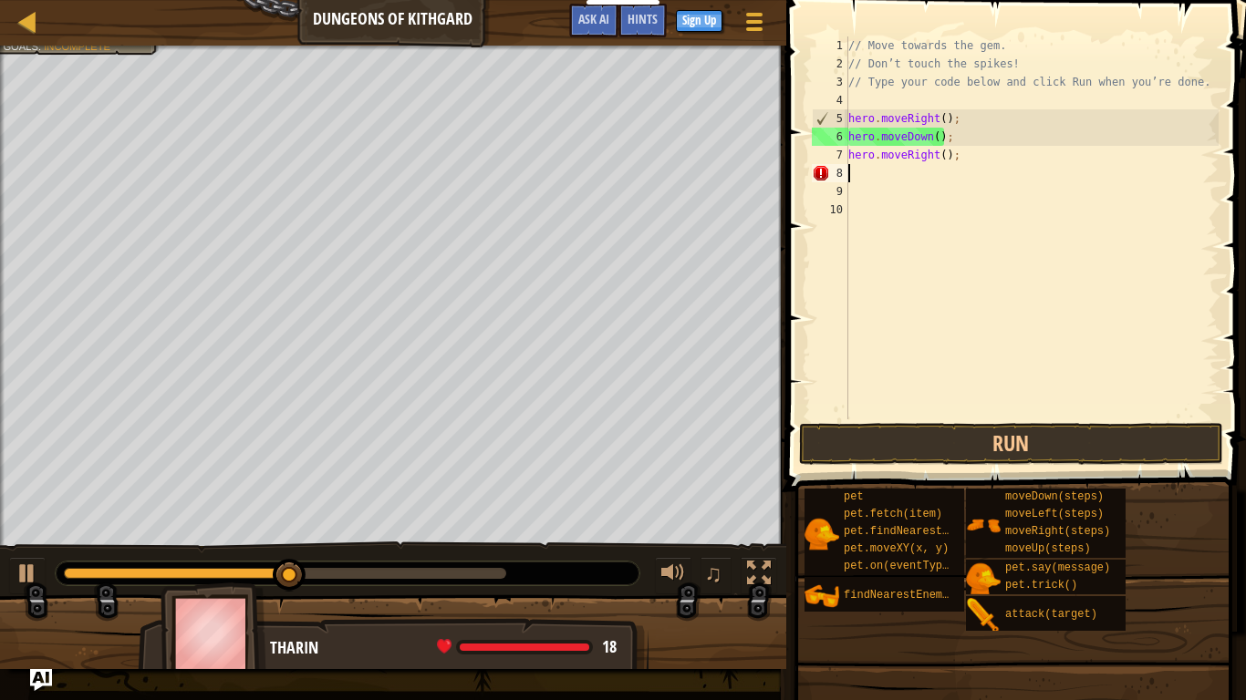
scroll to position [8, 0]
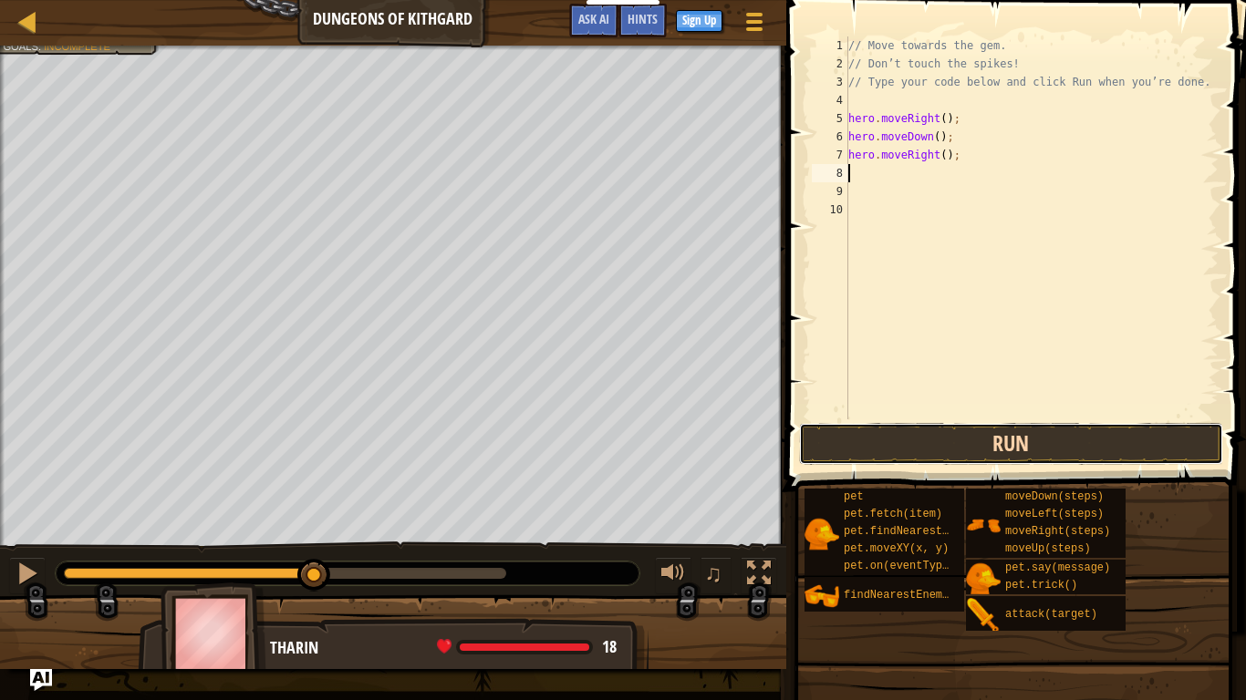
click at [1039, 430] on button "Run" at bounding box center [1011, 444] width 425 height 42
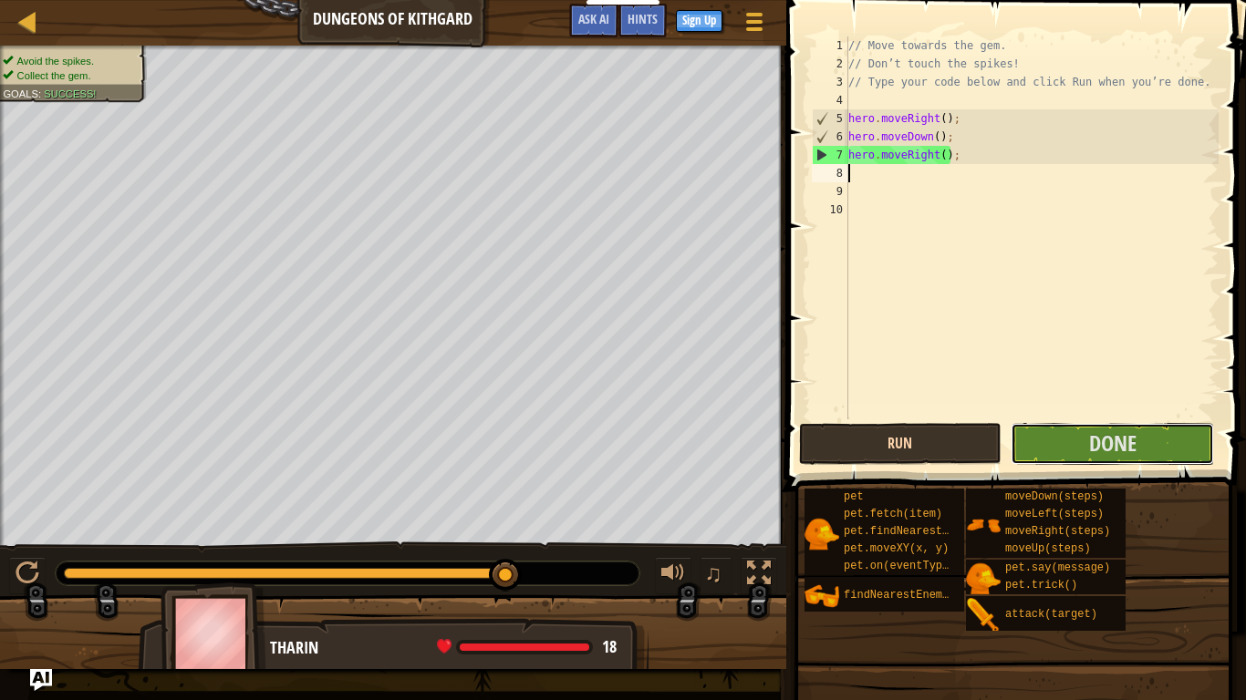
click at [1039, 430] on button "Done" at bounding box center [1111, 444] width 203 height 42
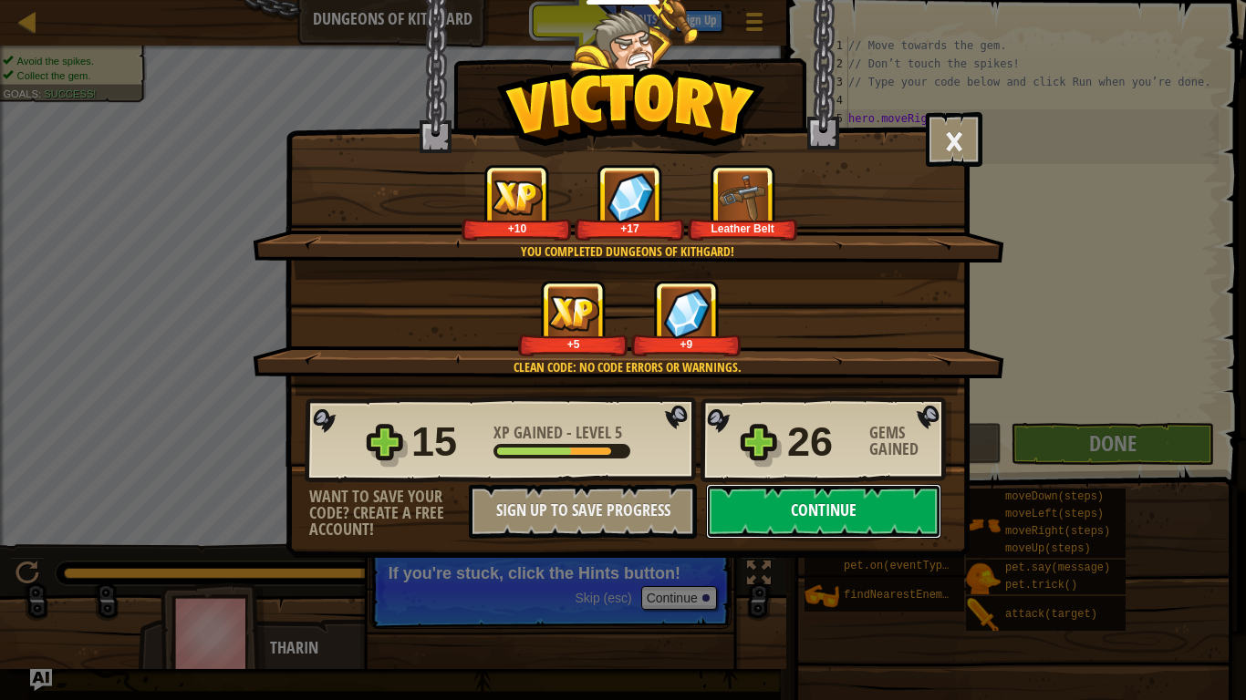
click at [851, 509] on button "Continue" at bounding box center [823, 511] width 235 height 55
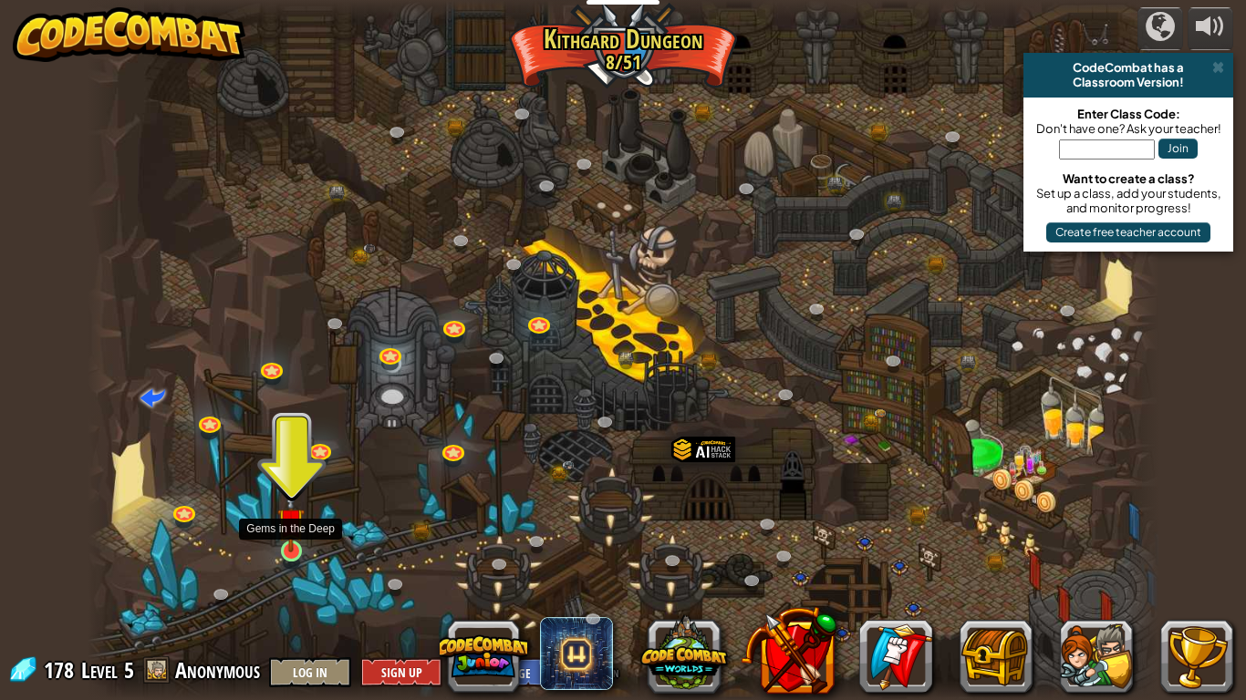
click at [288, 545] on img at bounding box center [290, 522] width 27 height 62
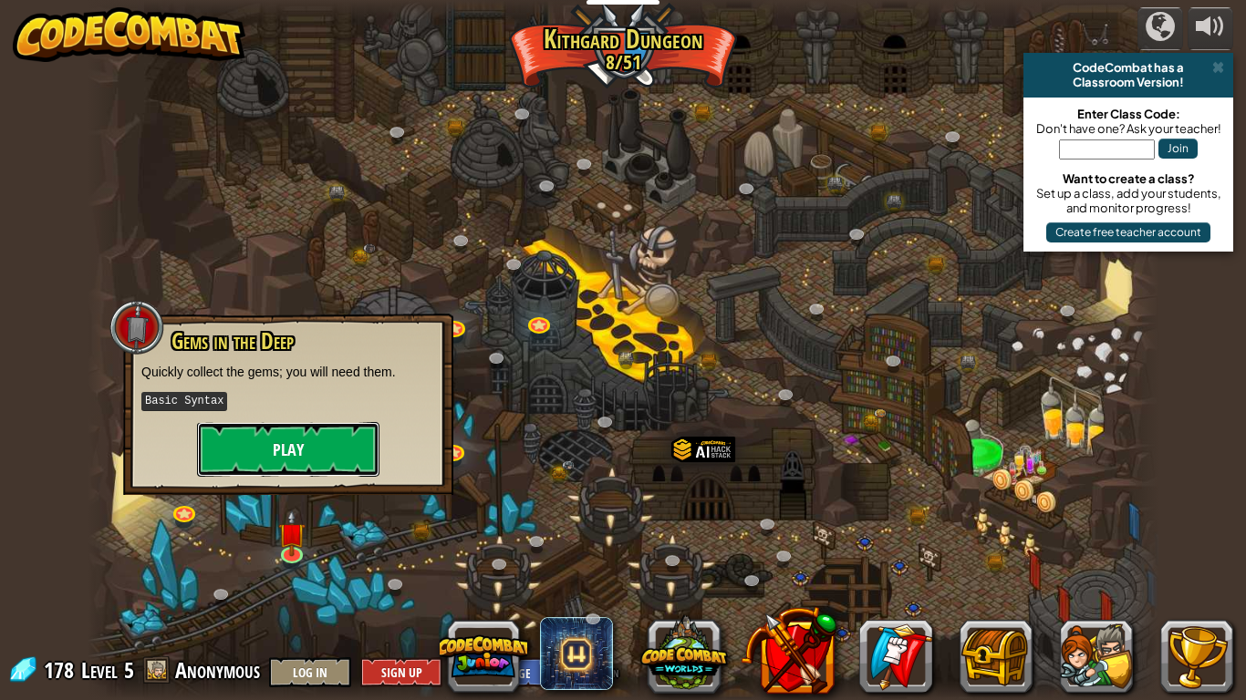
click at [262, 458] on button "Play" at bounding box center [288, 449] width 182 height 55
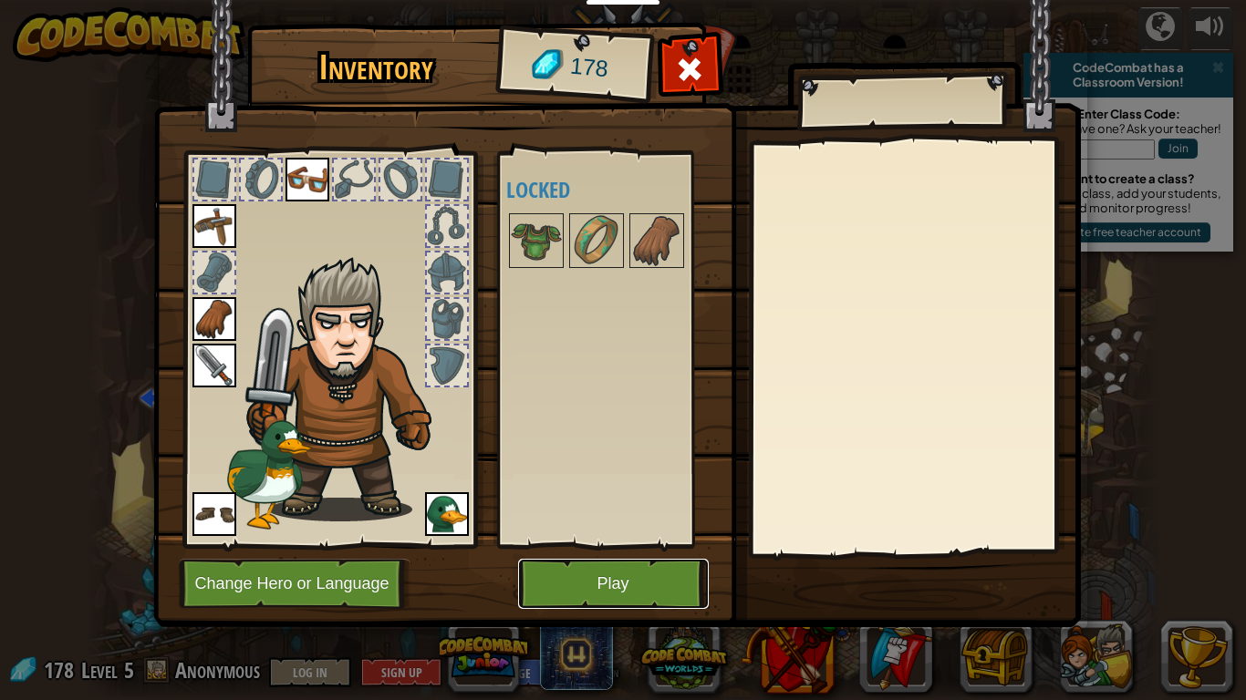
click at [666, 545] on button "Play" at bounding box center [613, 584] width 191 height 50
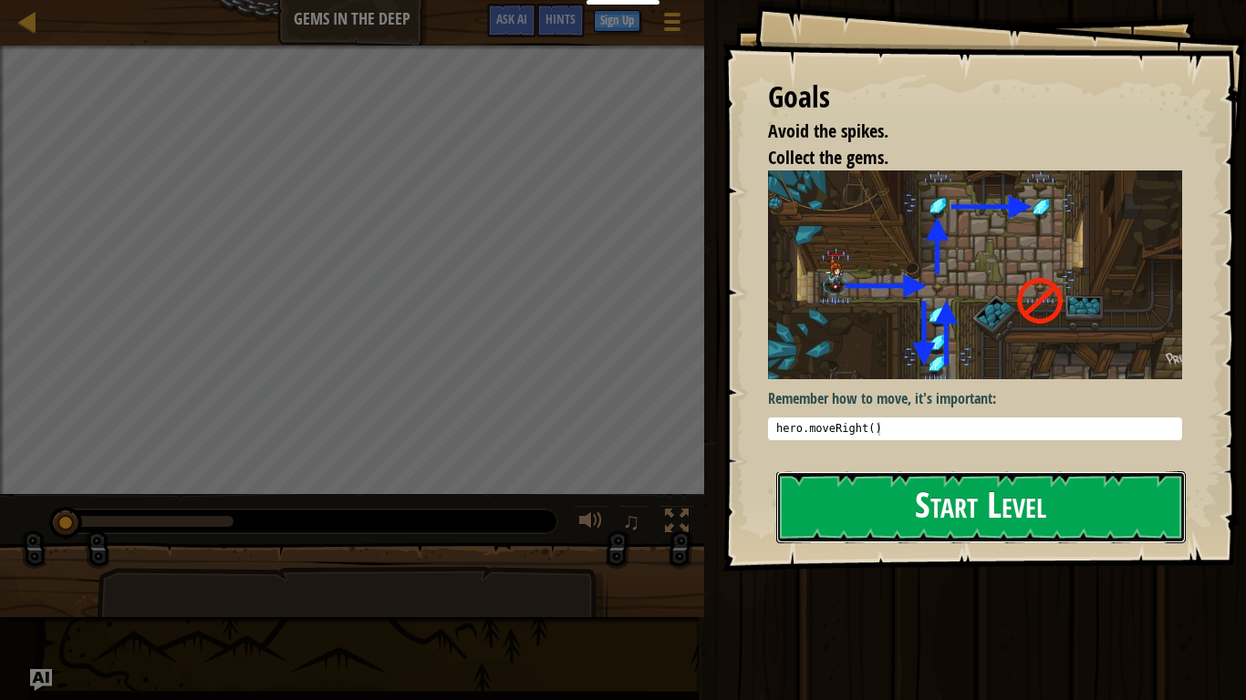
click at [994, 528] on button "Start Level" at bounding box center [980, 507] width 409 height 72
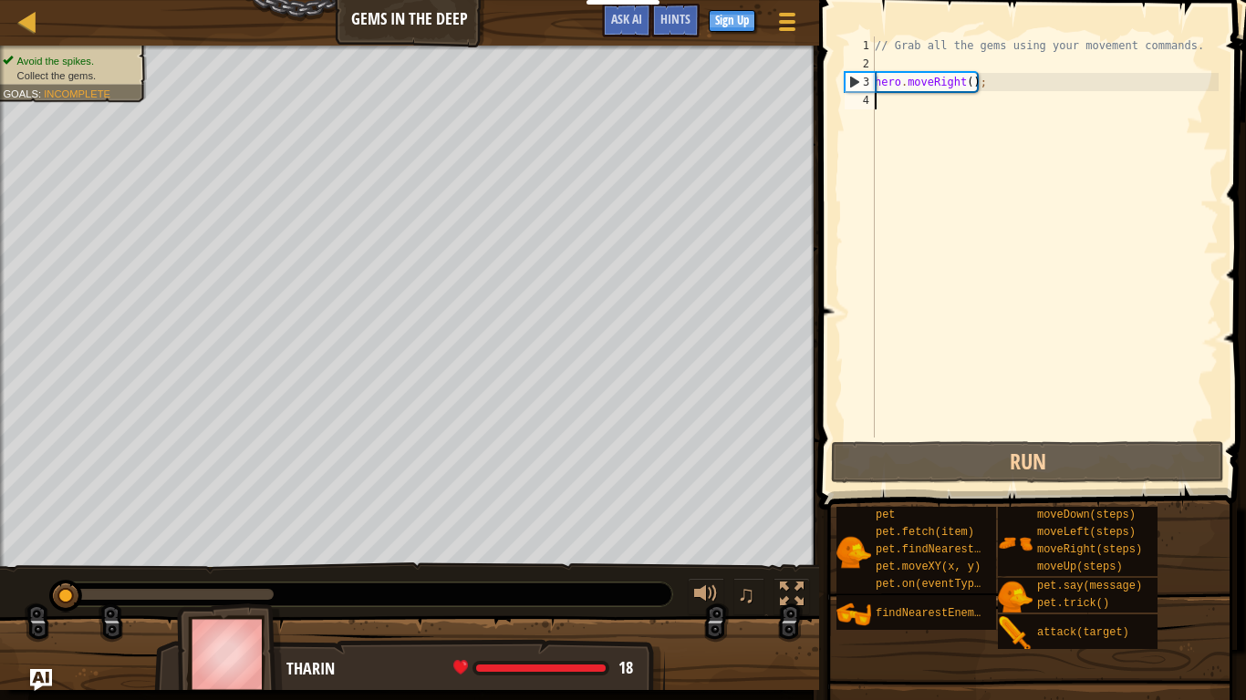
scroll to position [8, 0]
type textarea "mo"
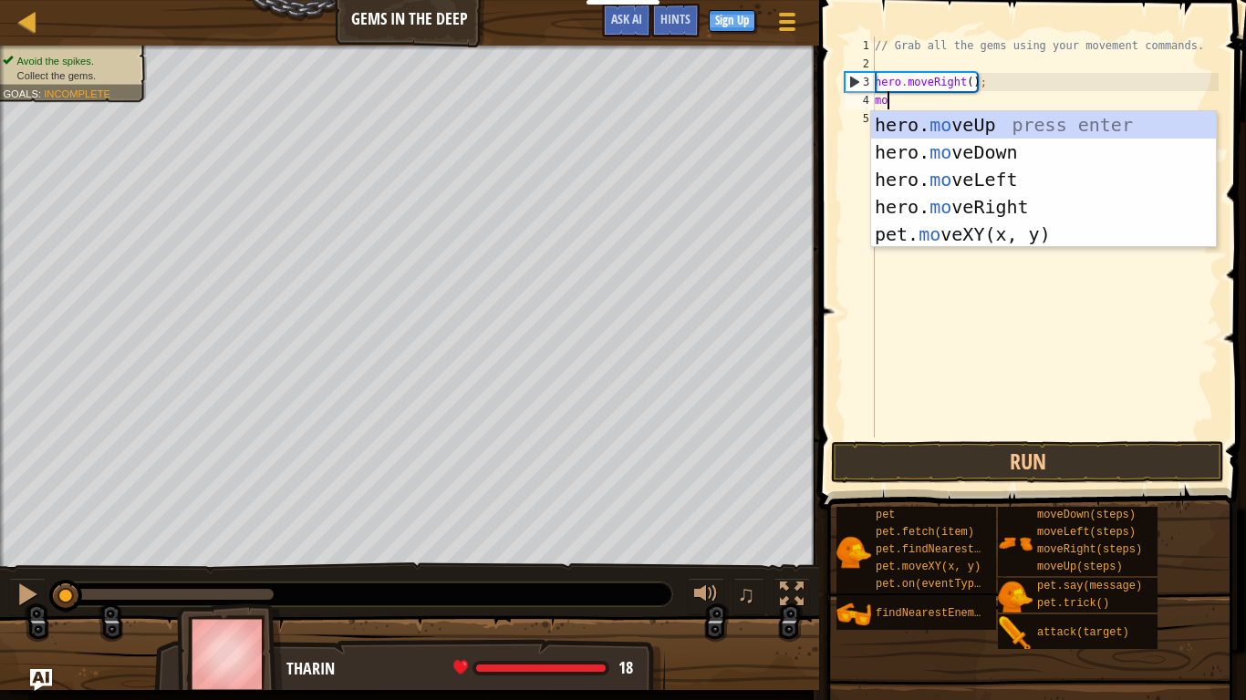
scroll to position [8, 1]
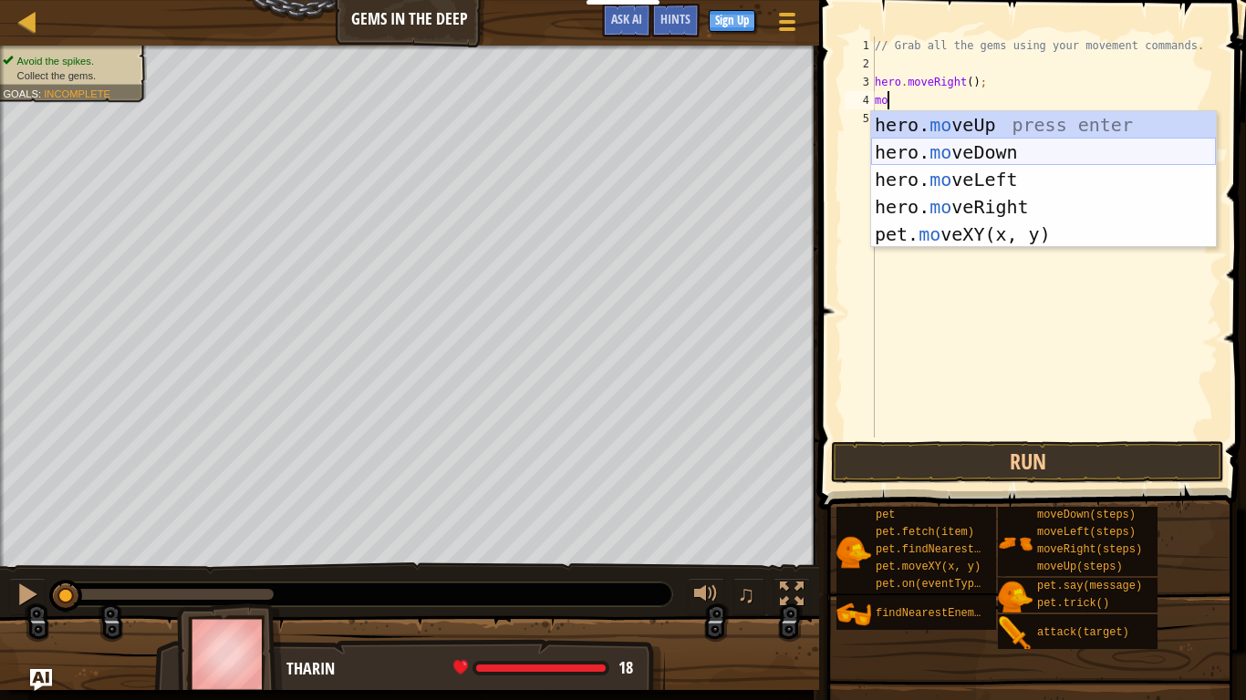
click at [1028, 150] on div "hero. mo veUp press enter hero. mo veDown press enter hero. mo veLeft press ent…" at bounding box center [1043, 206] width 345 height 191
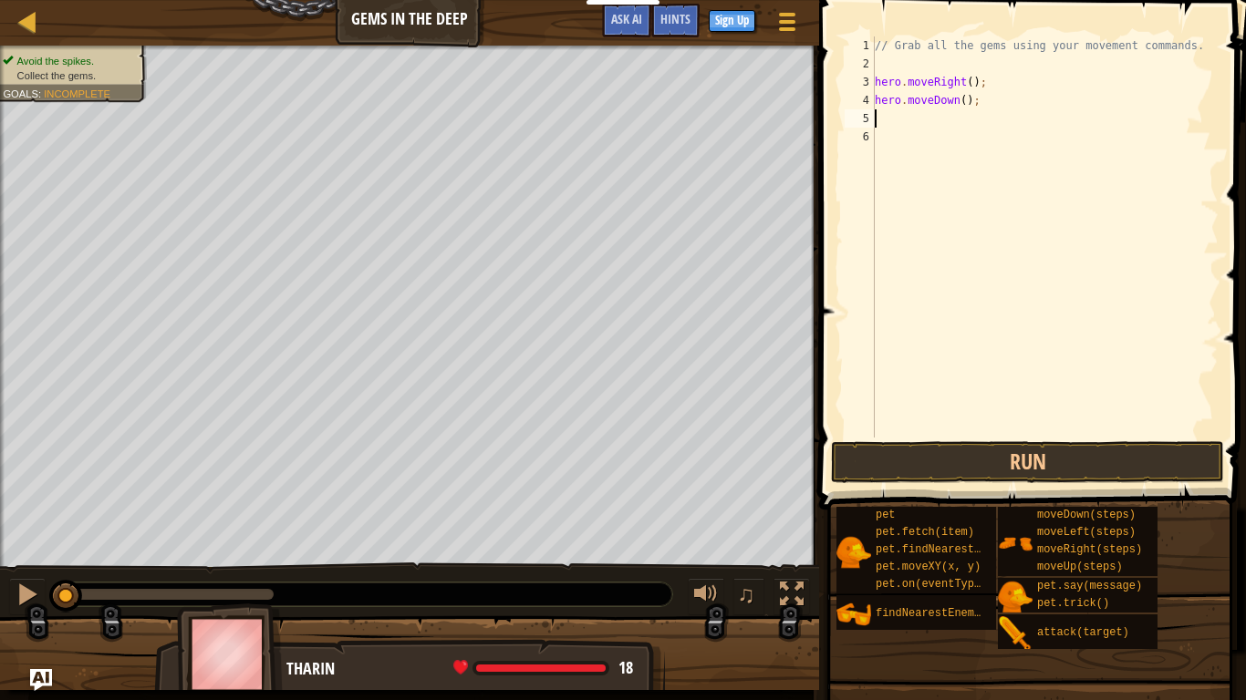
type textarea "d"
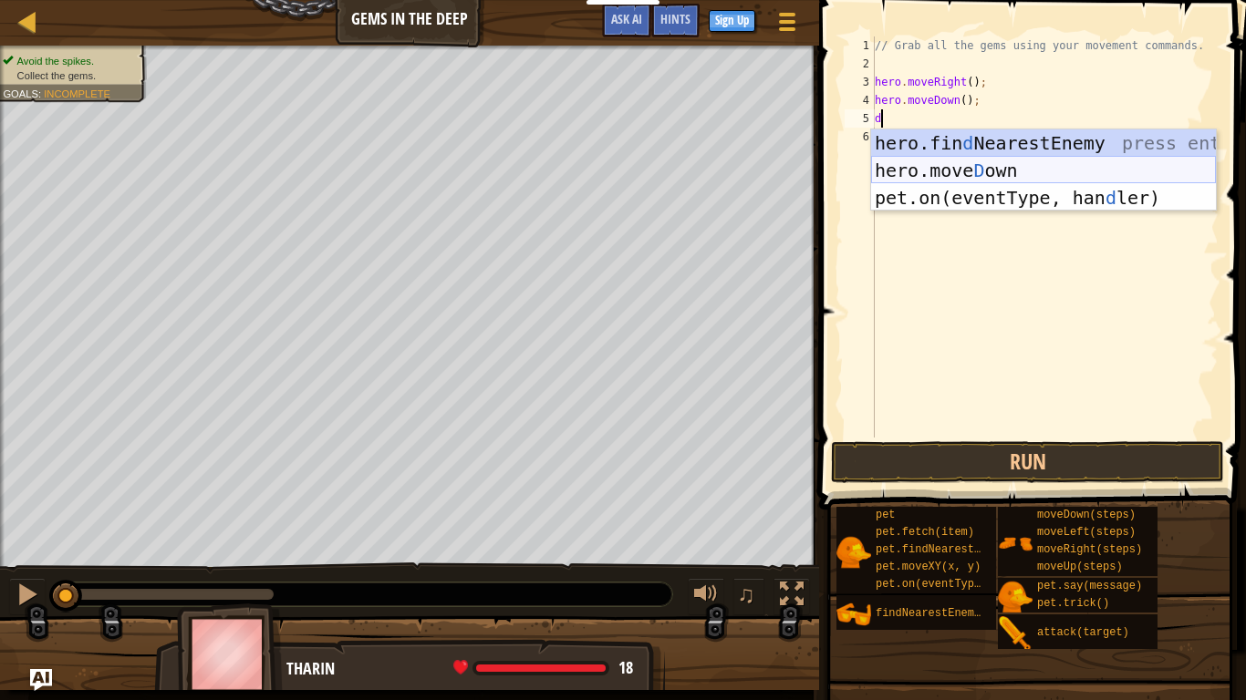
click at [1023, 168] on div "hero.fin d NearestEnemy press enter hero.[PERSON_NAME] own press enter pet.on(e…" at bounding box center [1043, 197] width 345 height 137
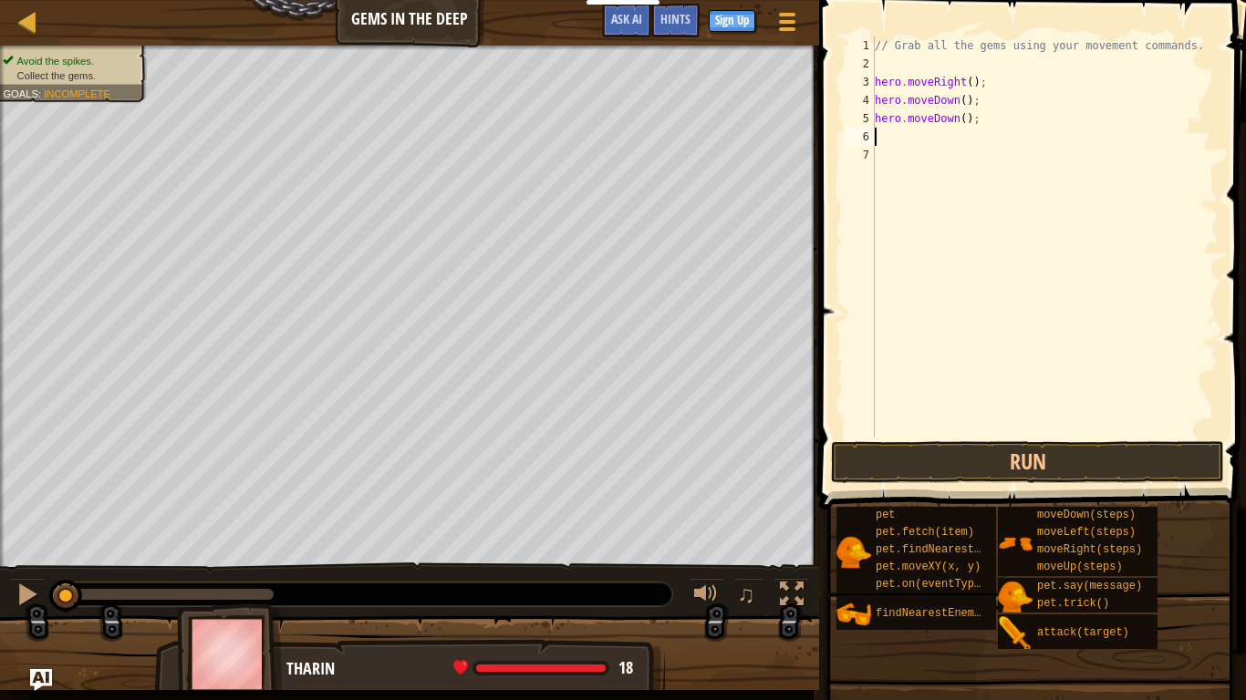
type textarea "d"
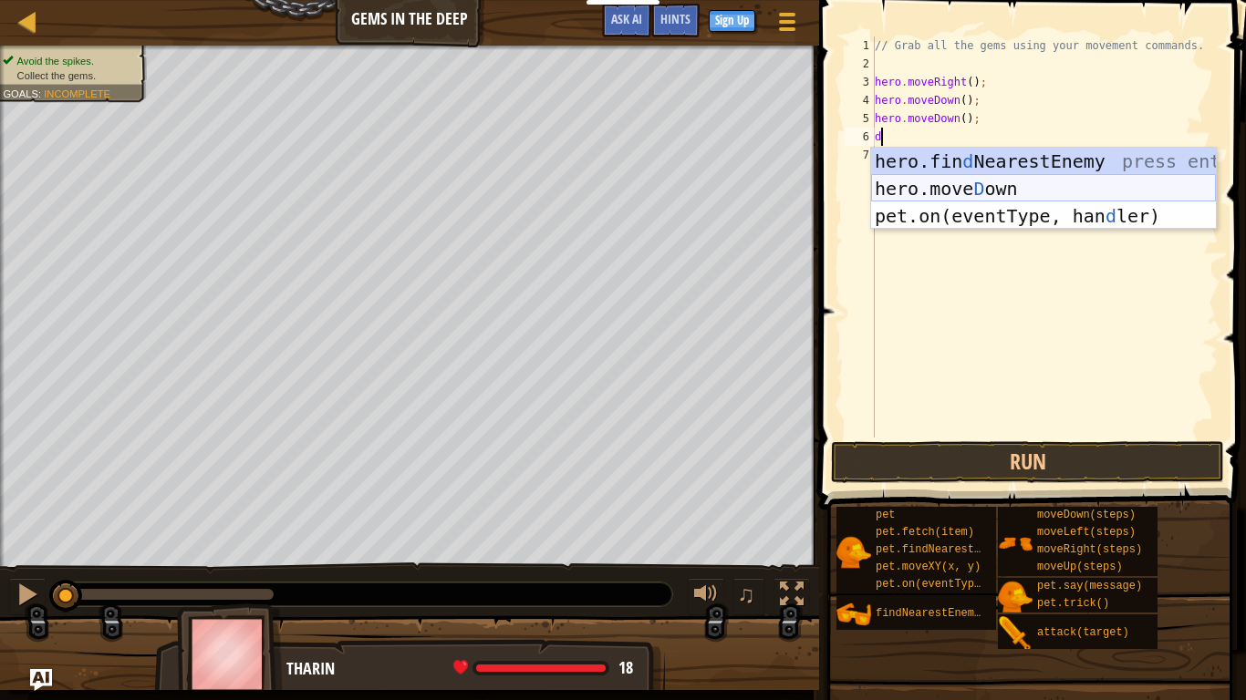
click at [1020, 185] on div "hero.fin d NearestEnemy press enter hero.[PERSON_NAME] own press enter pet.on(e…" at bounding box center [1043, 216] width 345 height 137
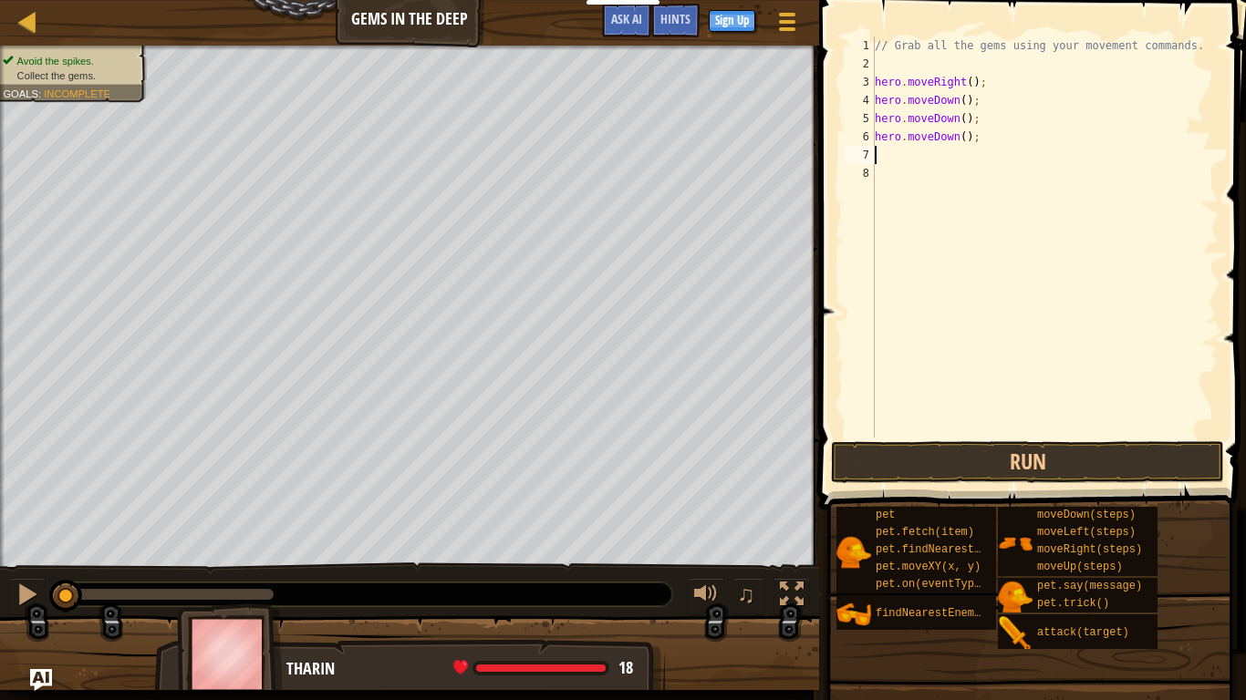
type textarea "u"
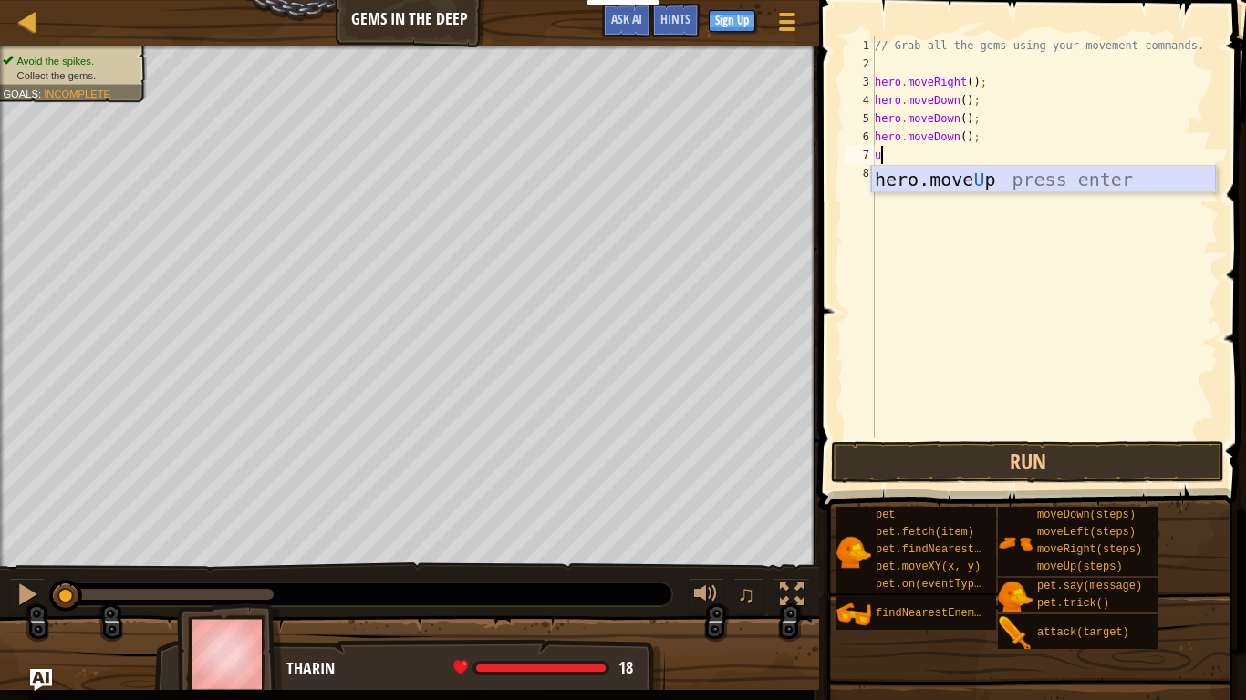
click at [1006, 177] on div "hero.move U p press enter" at bounding box center [1043, 207] width 345 height 82
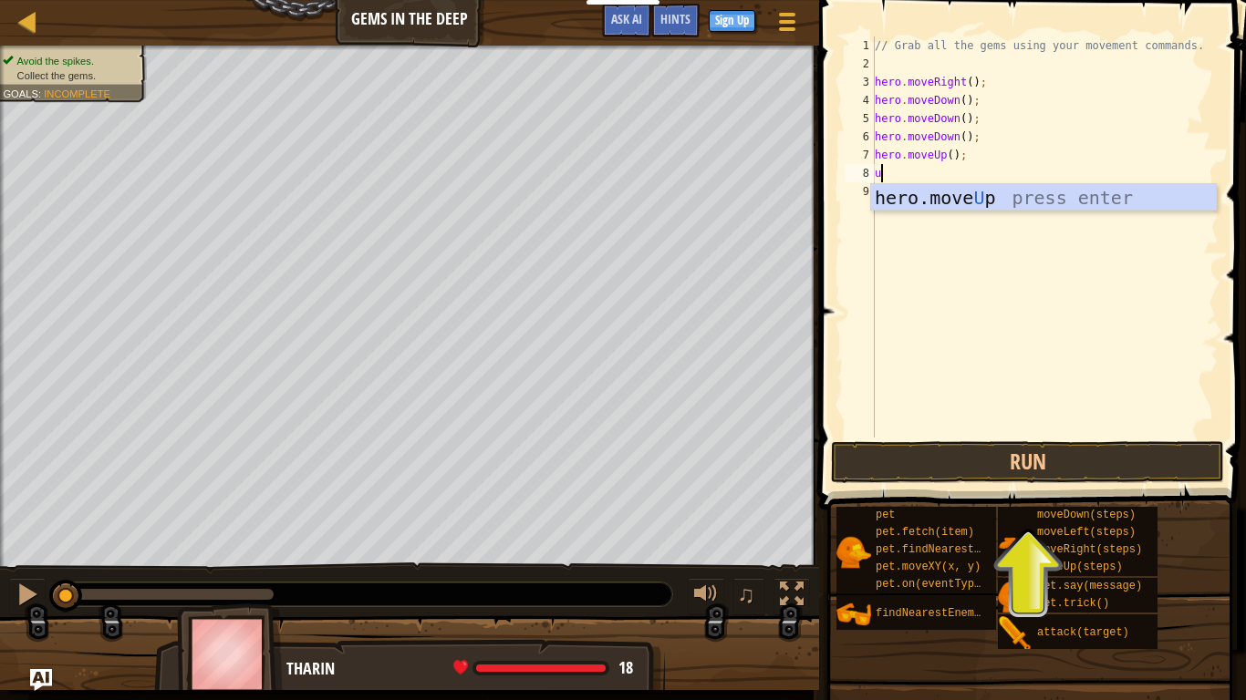
scroll to position [8, 1]
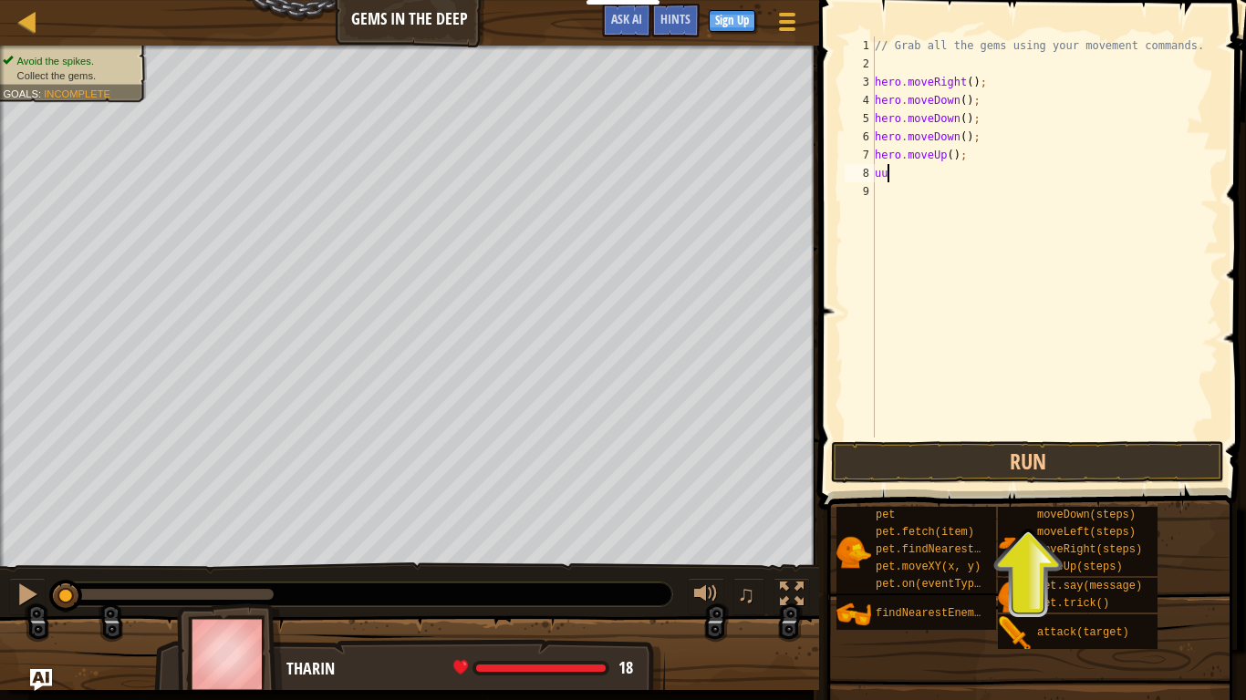
type textarea "u"
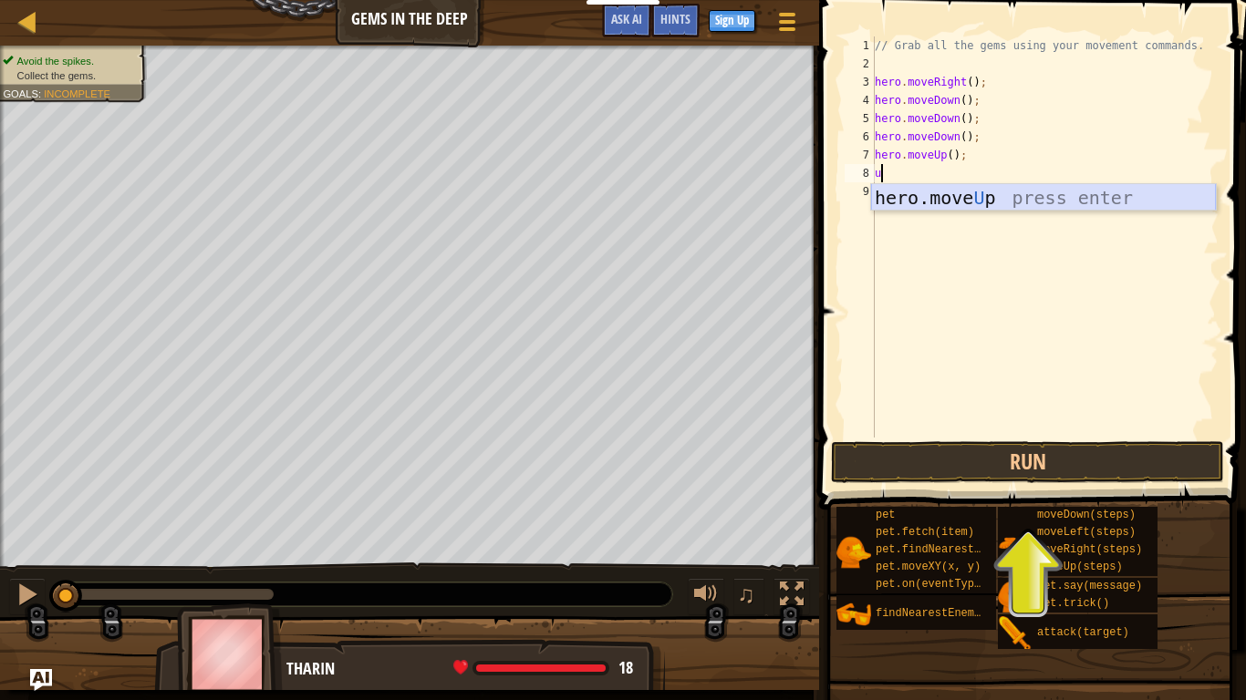
click at [1004, 202] on div "hero.move U p press enter" at bounding box center [1043, 225] width 345 height 82
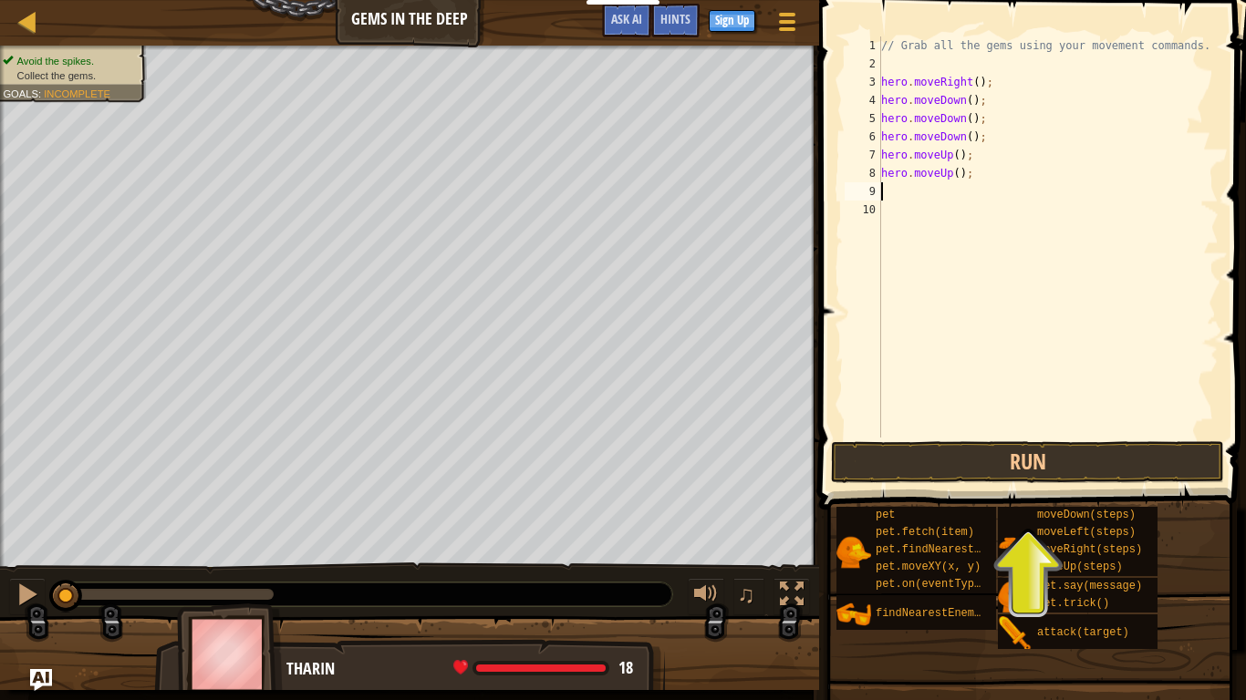
click at [984, 138] on div "// Grab all the gems using your movement commands. hero . moveRight ( ) ; hero …" at bounding box center [1047, 255] width 341 height 438
type textarea "h"
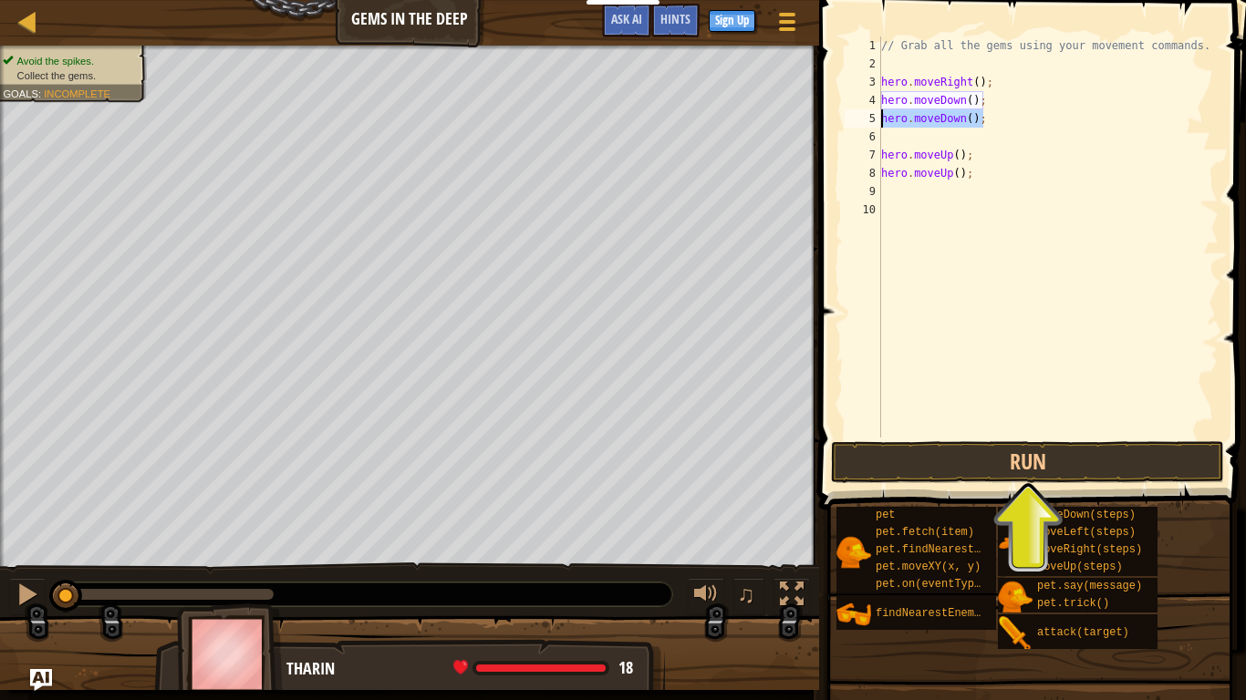
drag, startPoint x: 997, startPoint y: 117, endPoint x: 835, endPoint y: 122, distance: 162.4
click at [835, 122] on div "1 2 3 4 5 6 7 8 9 10 // Grab all the gems using your movement commands. hero . …" at bounding box center [1029, 290] width 432 height 563
type textarea "hero.moveDown();"
click at [933, 191] on div "// Grab all the gems using your movement commands. hero . moveRight ( ) ; hero …" at bounding box center [1047, 255] width 341 height 438
type textarea "r"
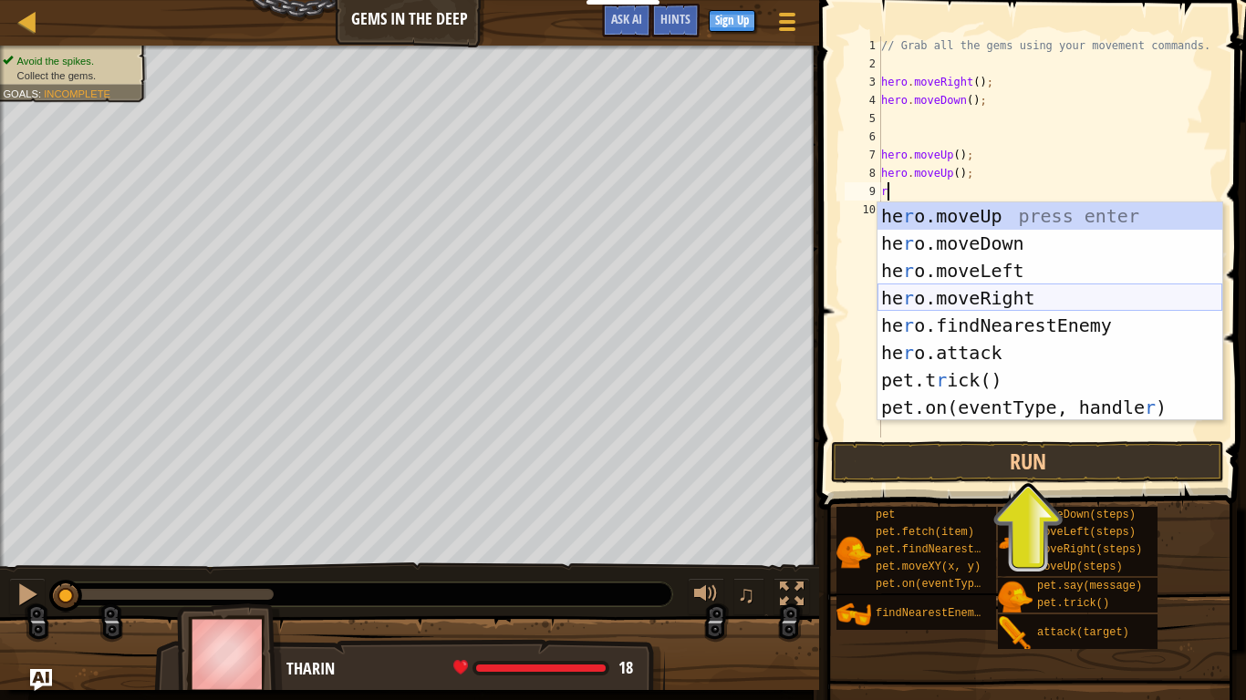
click at [998, 295] on div "he r o.moveUp press enter he r o.moveDown press enter he r o.moveLeft press ent…" at bounding box center [1049, 339] width 345 height 274
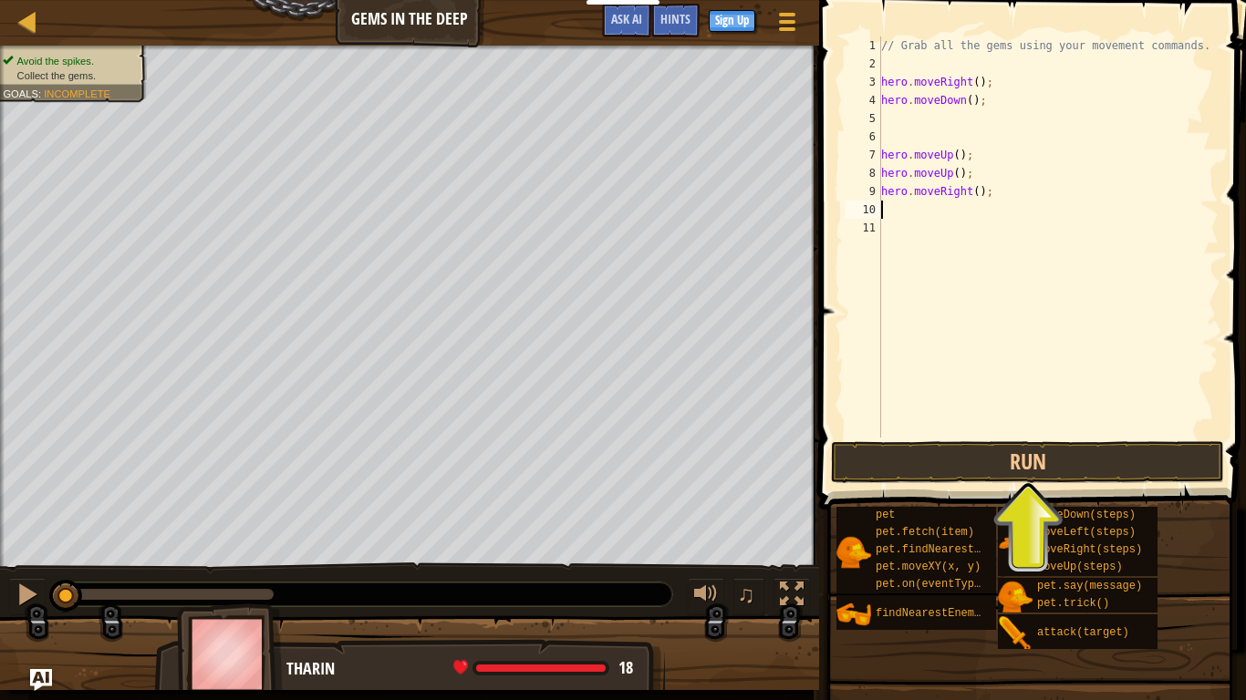
type textarea "d"
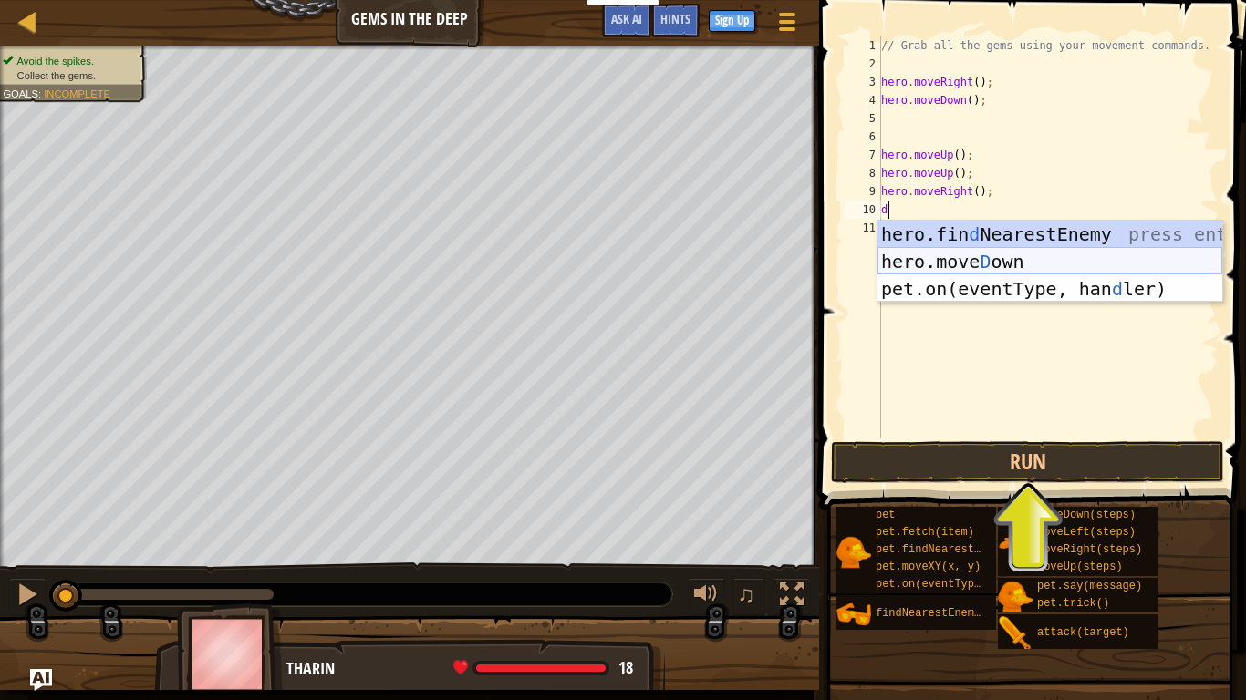
click at [963, 259] on div "hero.fin d NearestEnemy press enter hero.[PERSON_NAME] own press enter pet.on(e…" at bounding box center [1049, 289] width 345 height 137
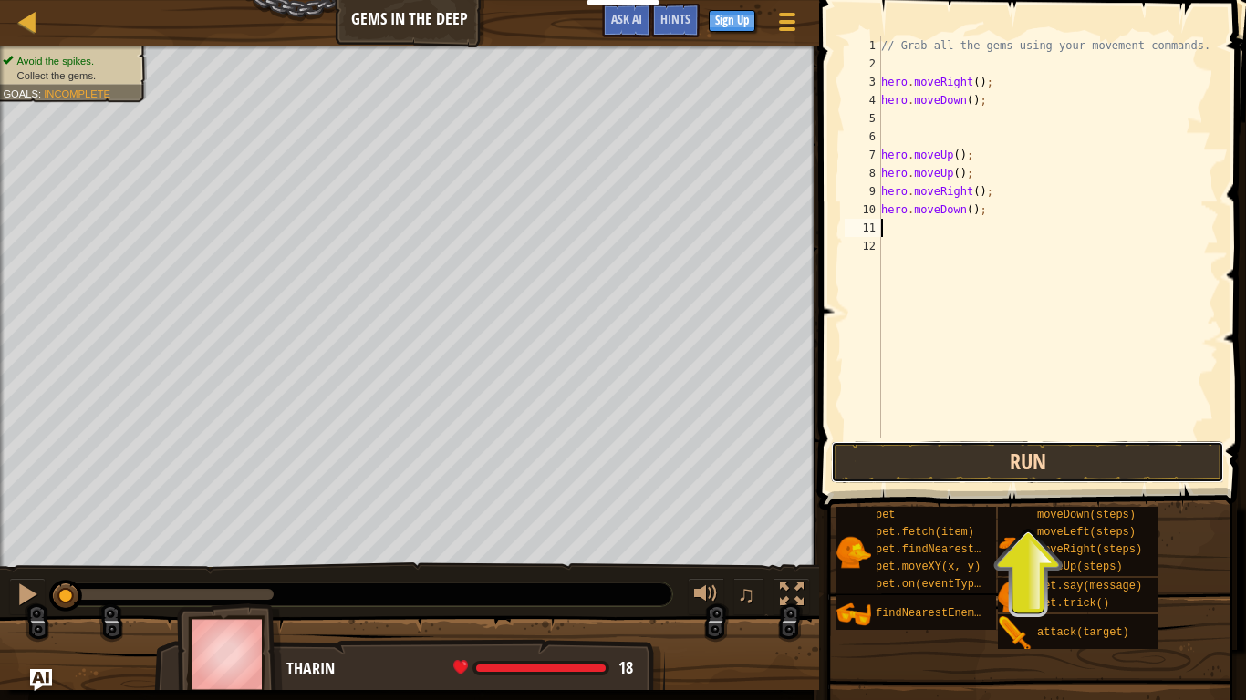
click at [1027, 462] on button "Run" at bounding box center [1027, 462] width 393 height 42
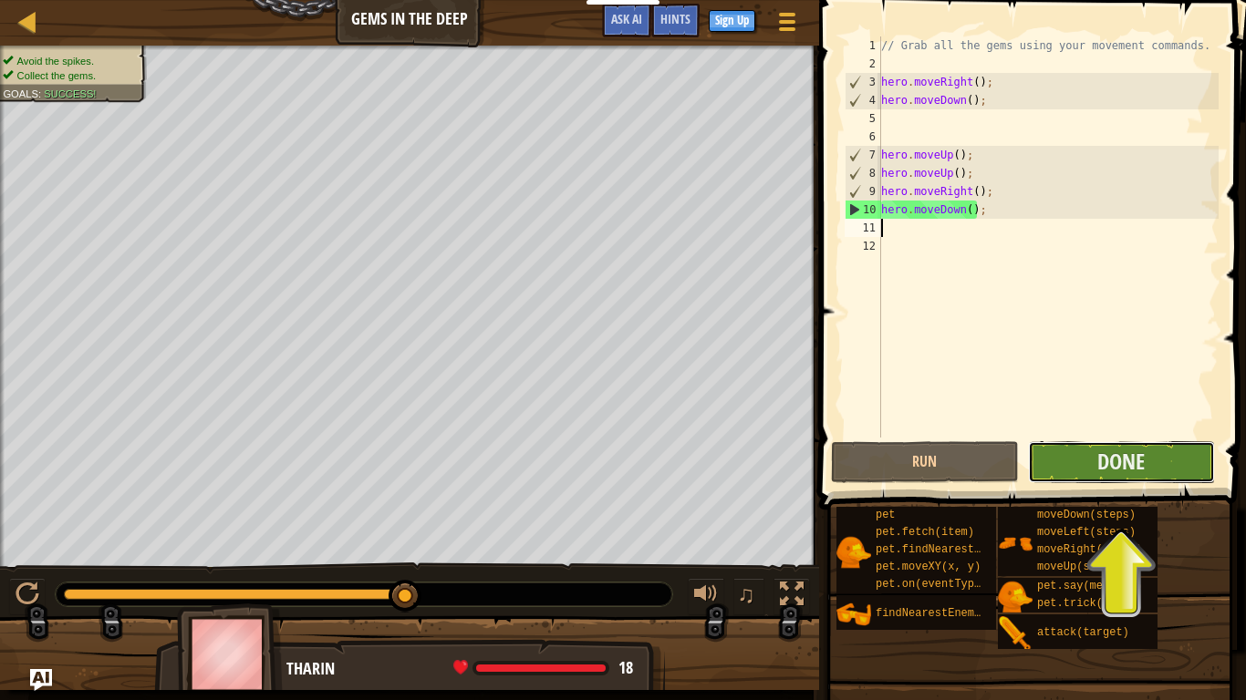
click at [1149, 480] on button "Done" at bounding box center [1121, 462] width 187 height 42
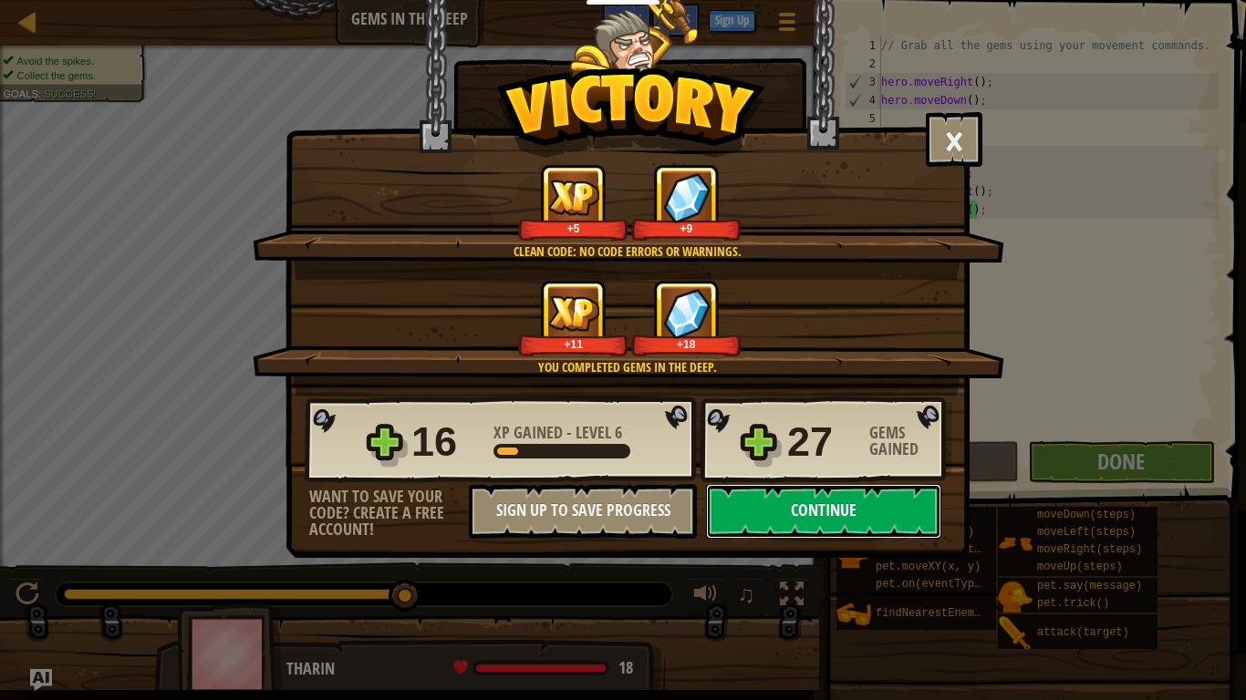
click at [882, 514] on button "Continue" at bounding box center [823, 511] width 235 height 55
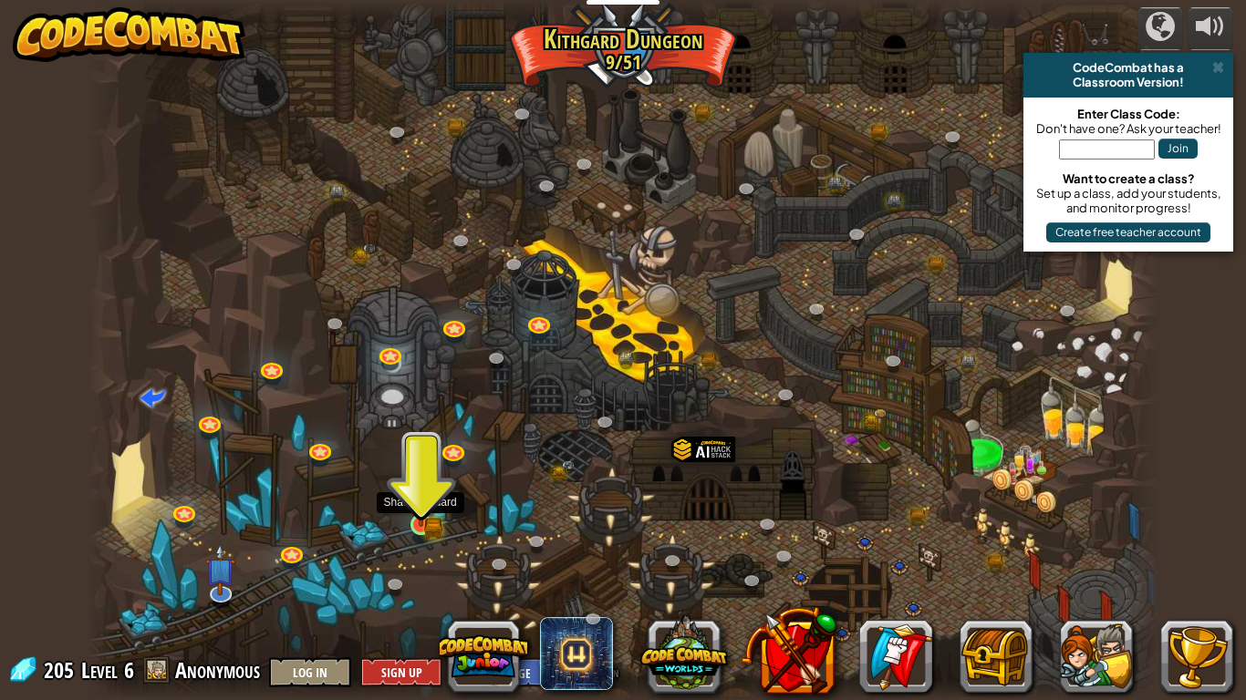
click at [427, 512] on img at bounding box center [421, 496] width 27 height 59
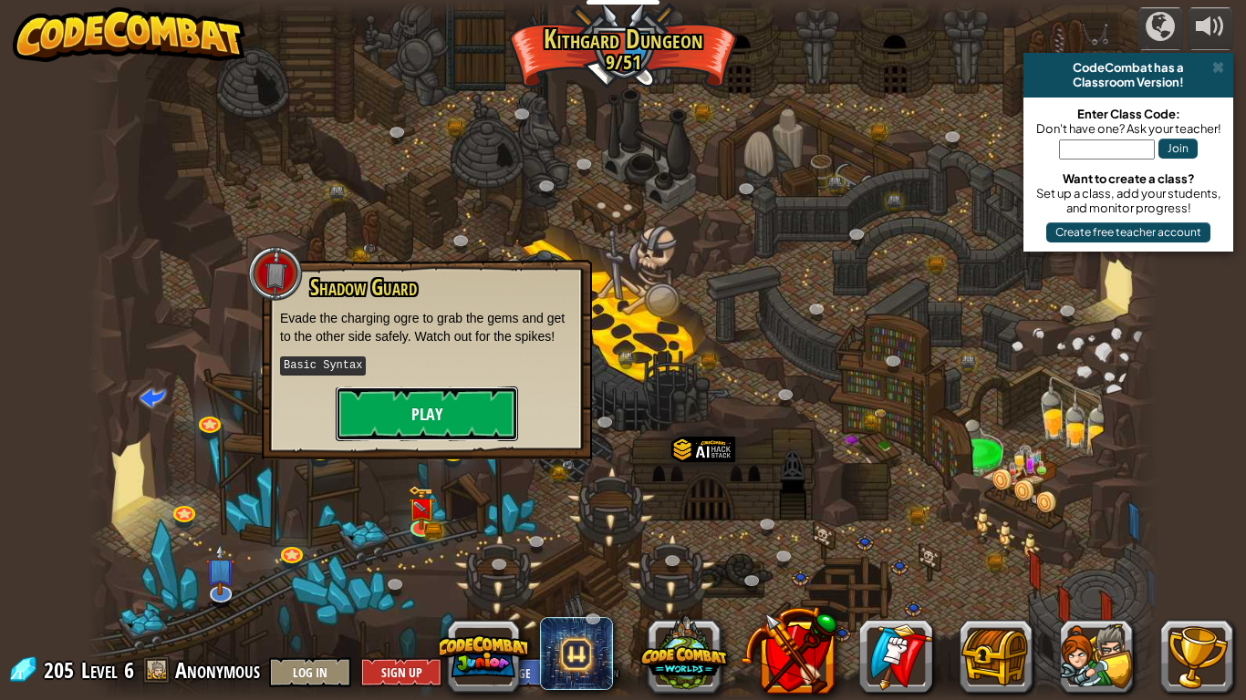
click at [430, 413] on button "Play" at bounding box center [427, 414] width 182 height 55
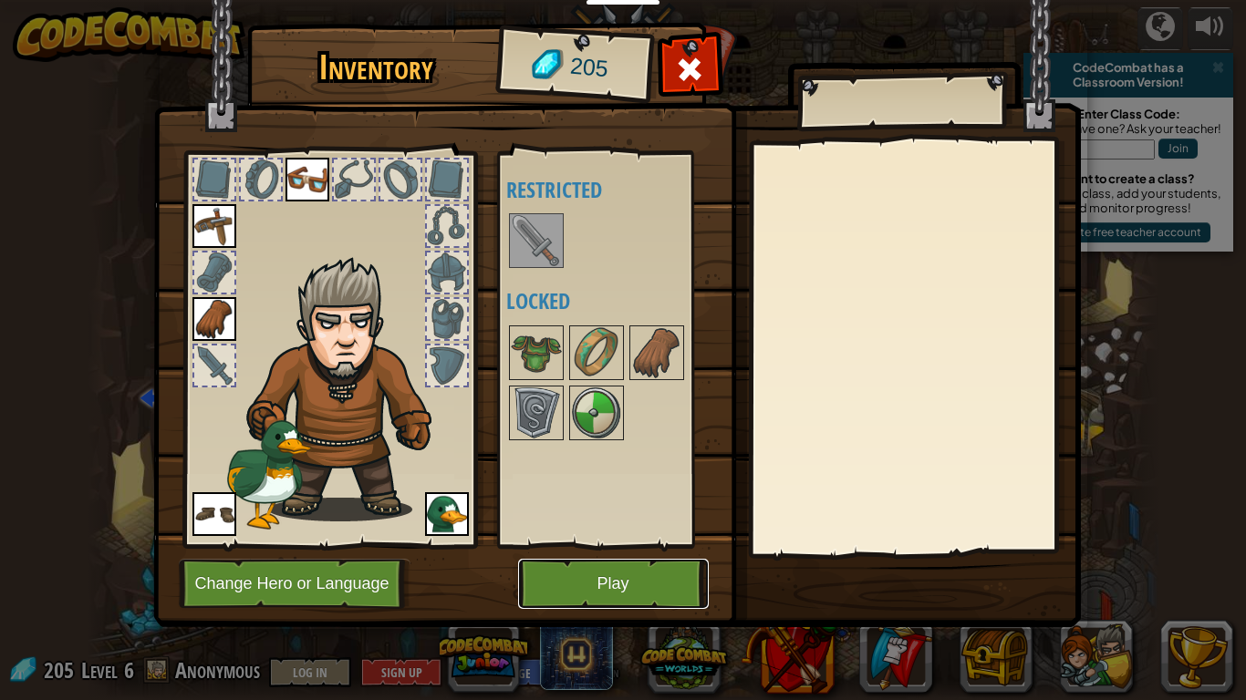
click at [633, 545] on button "Play" at bounding box center [613, 584] width 191 height 50
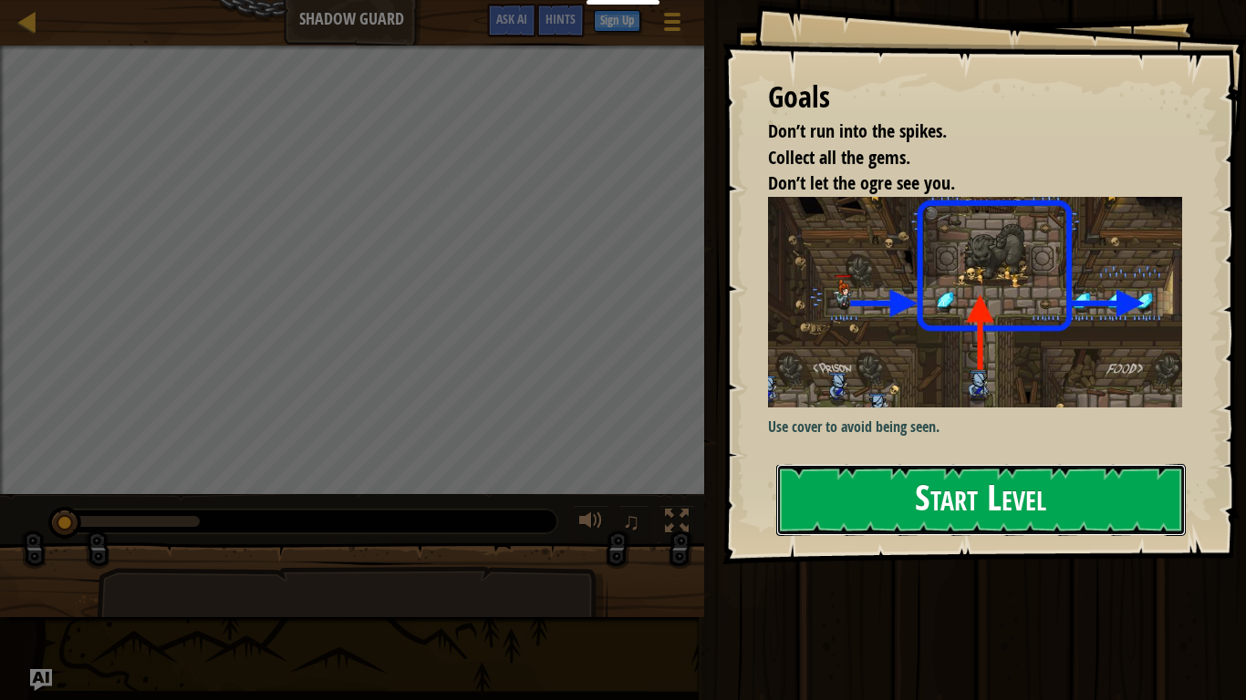
click at [904, 491] on button "Start Level" at bounding box center [980, 500] width 409 height 72
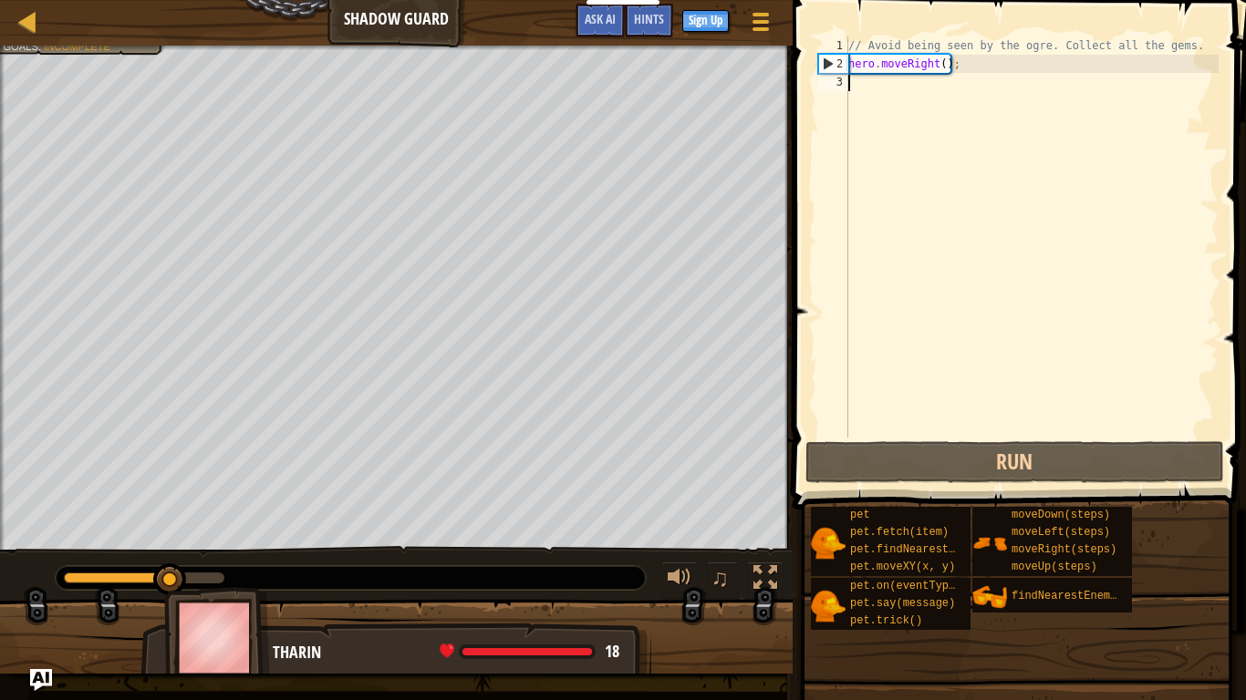
type textarea "u"
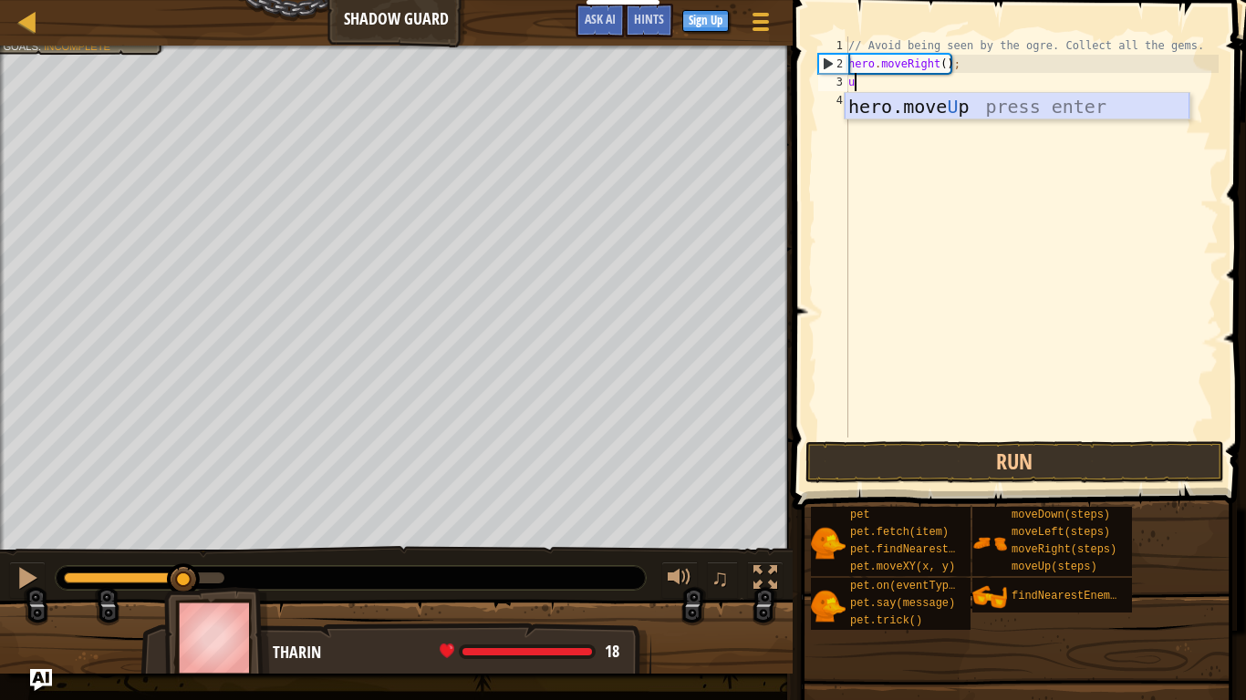
click at [916, 109] on div "hero.move U p press enter" at bounding box center [1016, 134] width 345 height 82
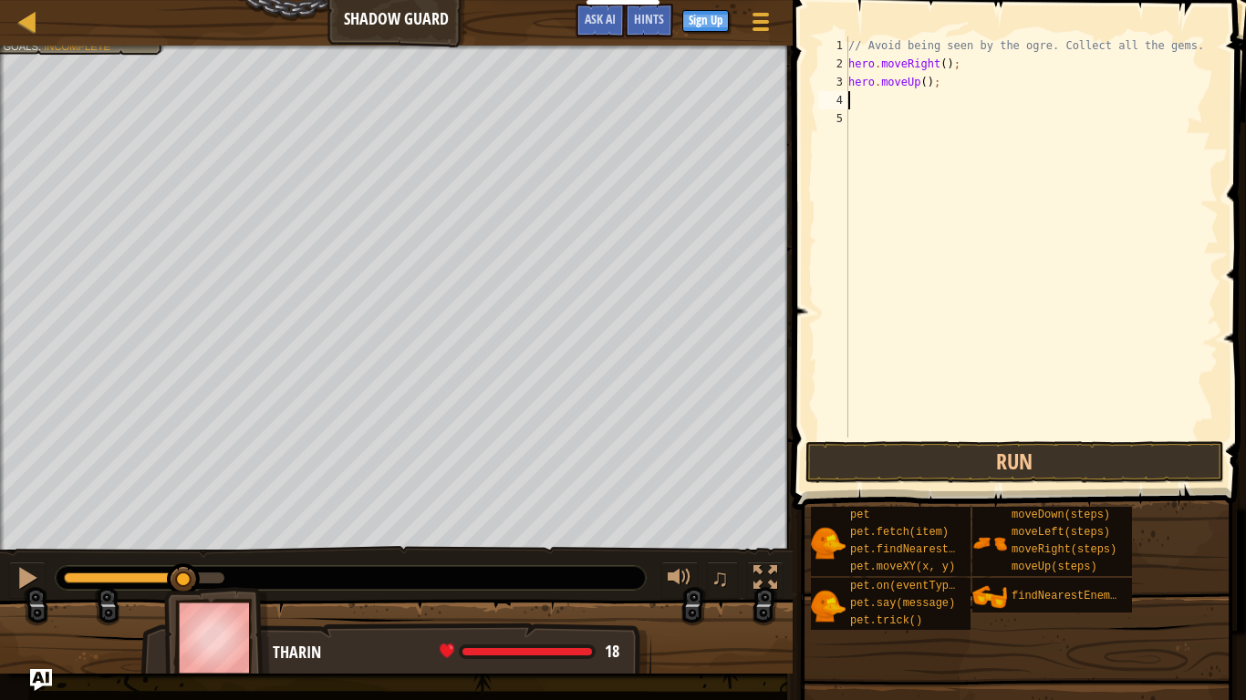
type textarea "r"
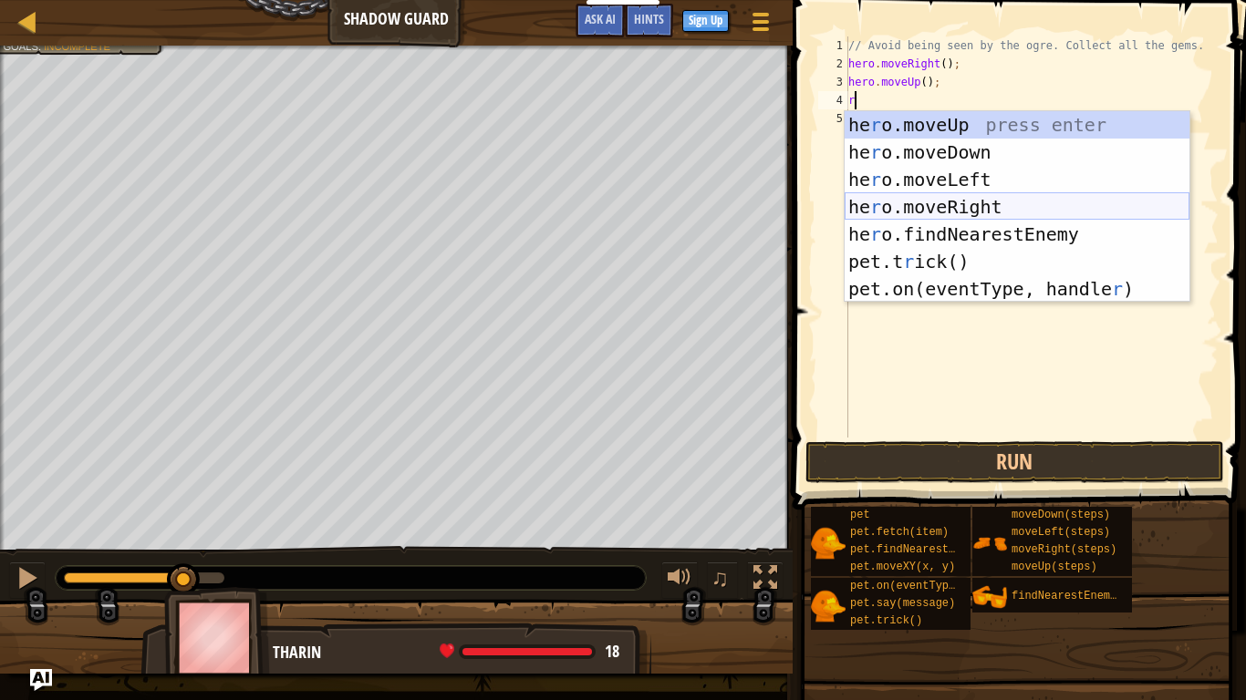
click at [957, 205] on div "he r o.moveUp press enter he r o.moveDown press enter he r o.moveLeft press ent…" at bounding box center [1016, 234] width 345 height 246
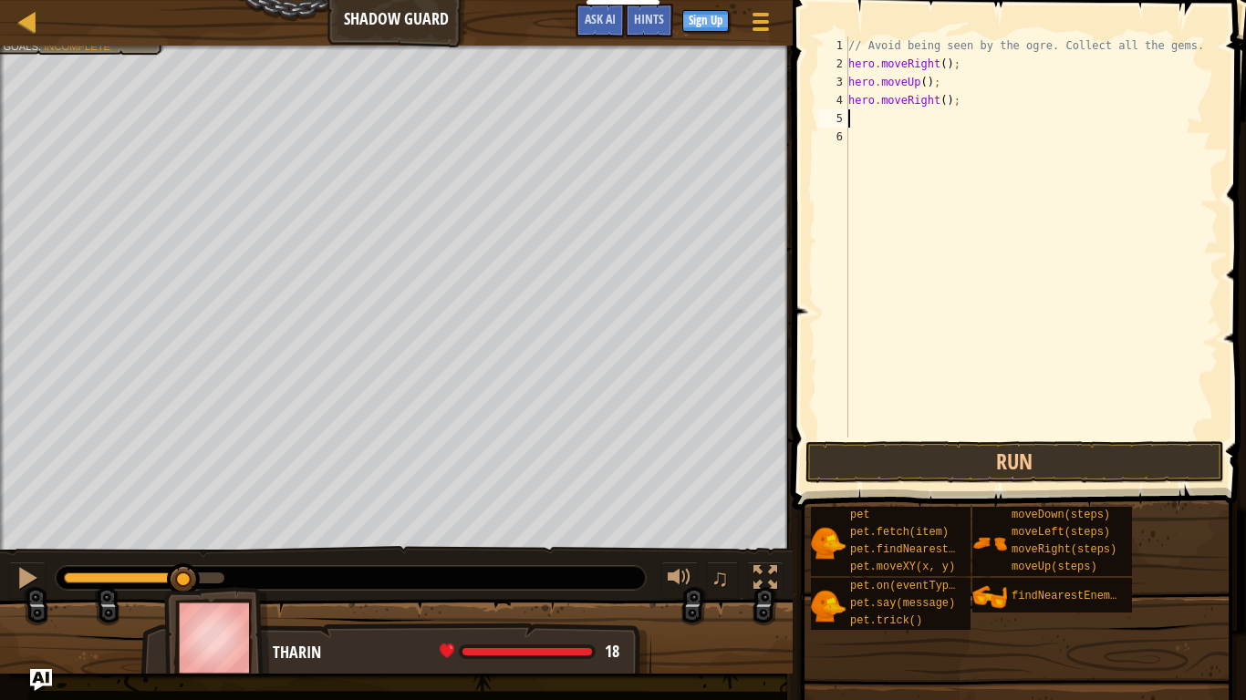
type textarea "d"
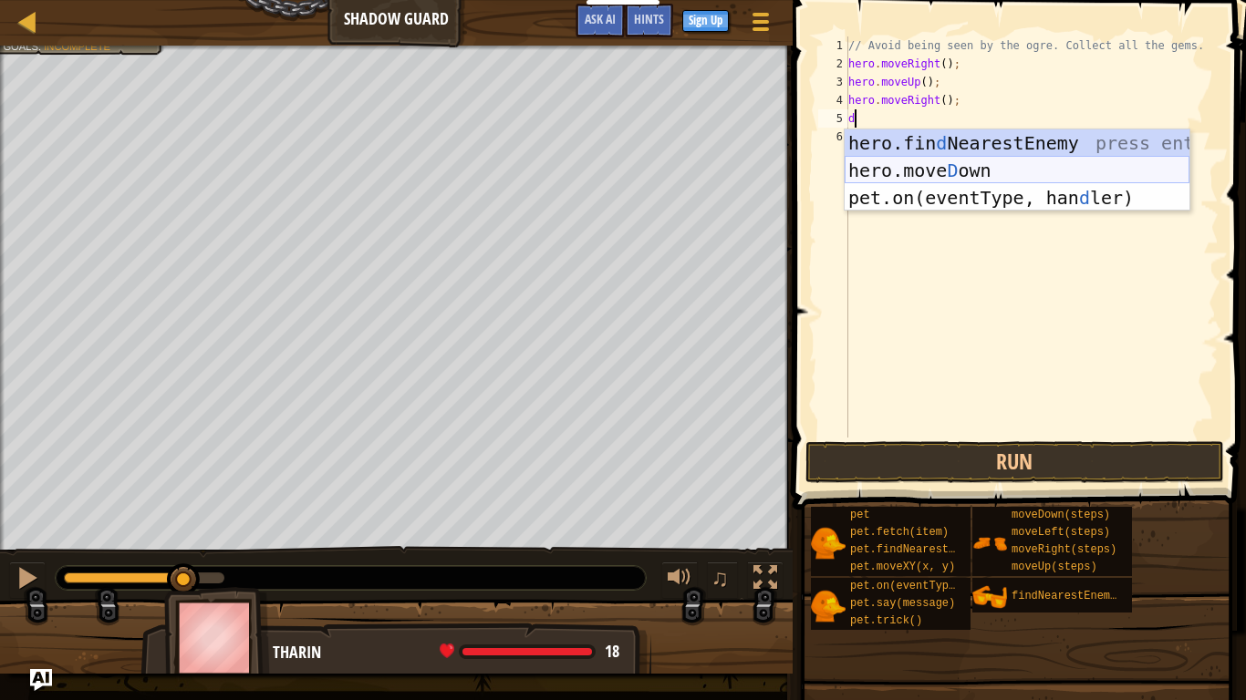
click at [929, 167] on div "hero.fin d NearestEnemy press enter hero.[PERSON_NAME] own press enter pet.on(e…" at bounding box center [1016, 197] width 345 height 137
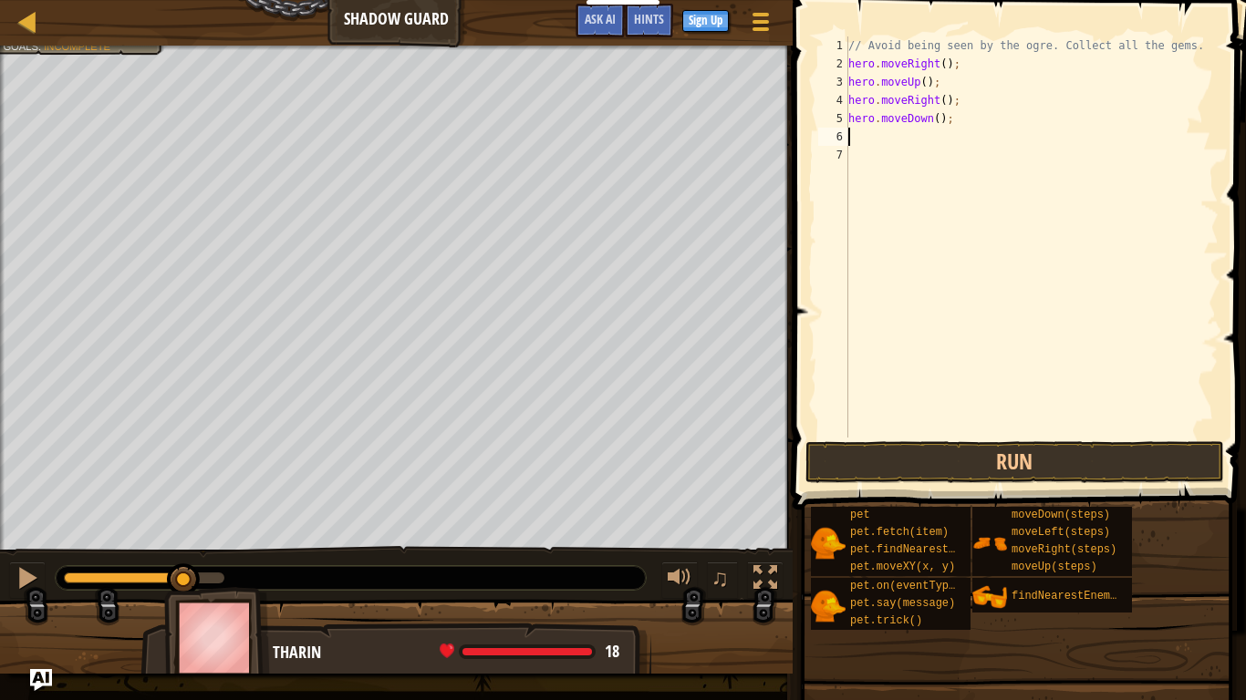
type textarea "r"
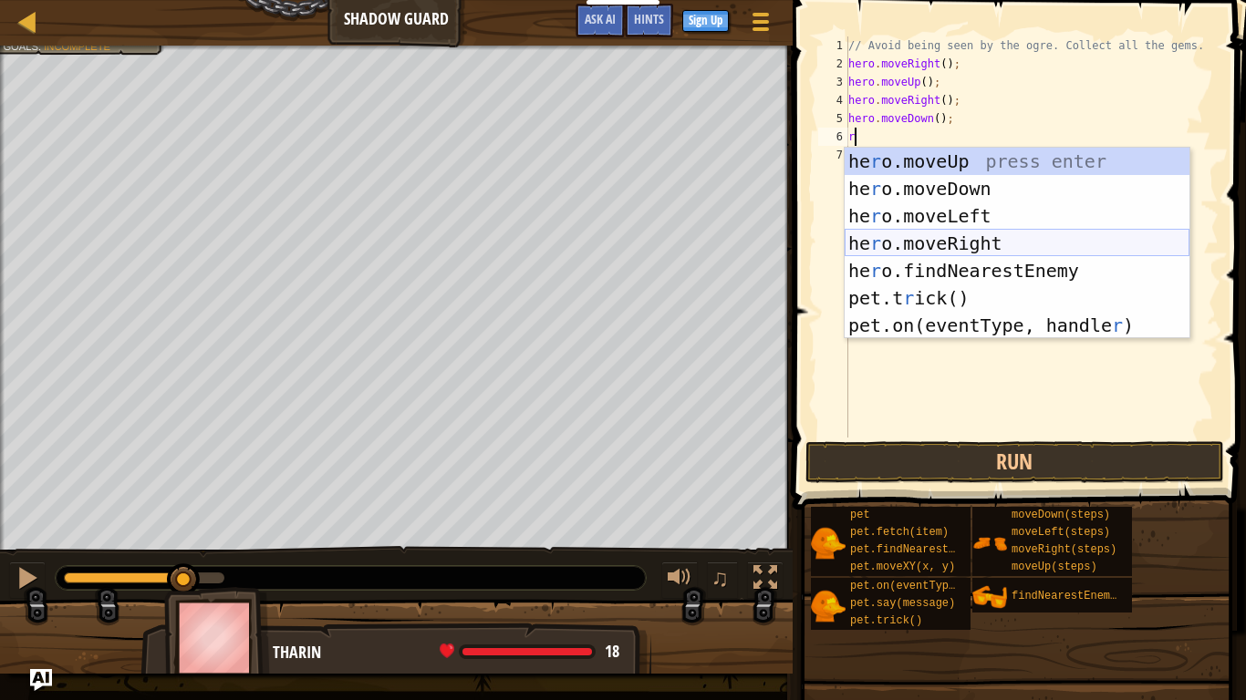
click at [965, 244] on div "he r o.moveUp press enter he r o.moveDown press enter he r o.moveLeft press ent…" at bounding box center [1016, 271] width 345 height 246
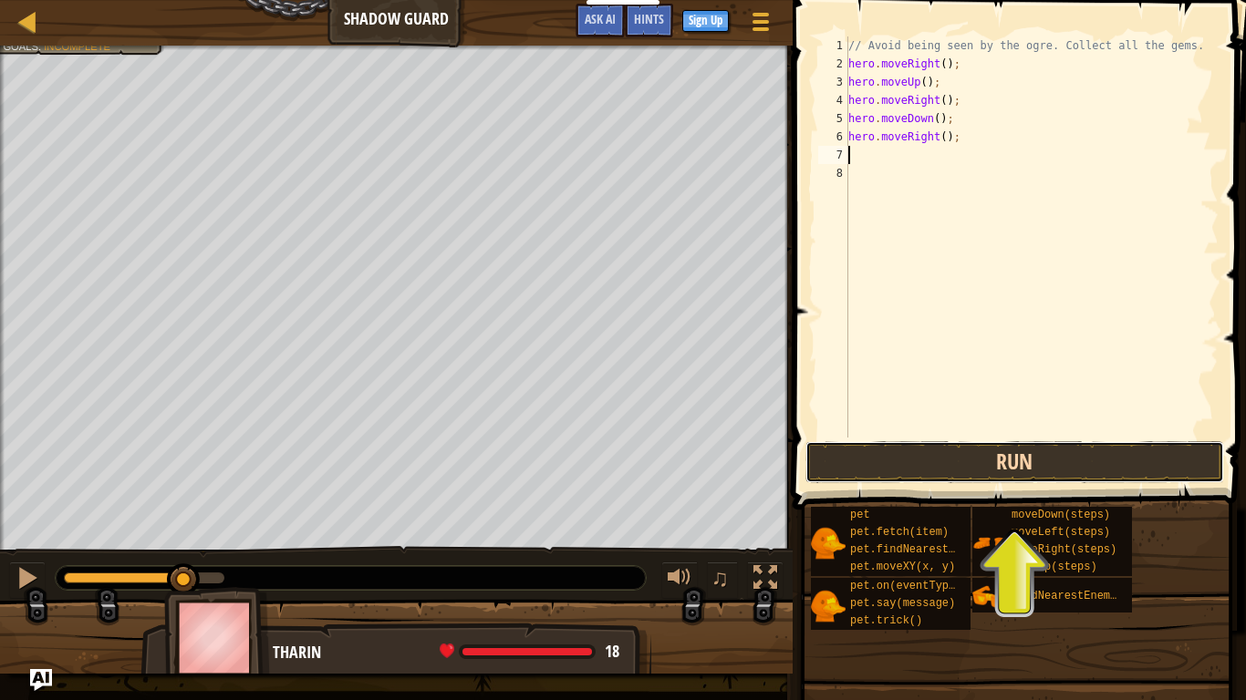
click at [1023, 469] on button "Run" at bounding box center [1014, 462] width 419 height 42
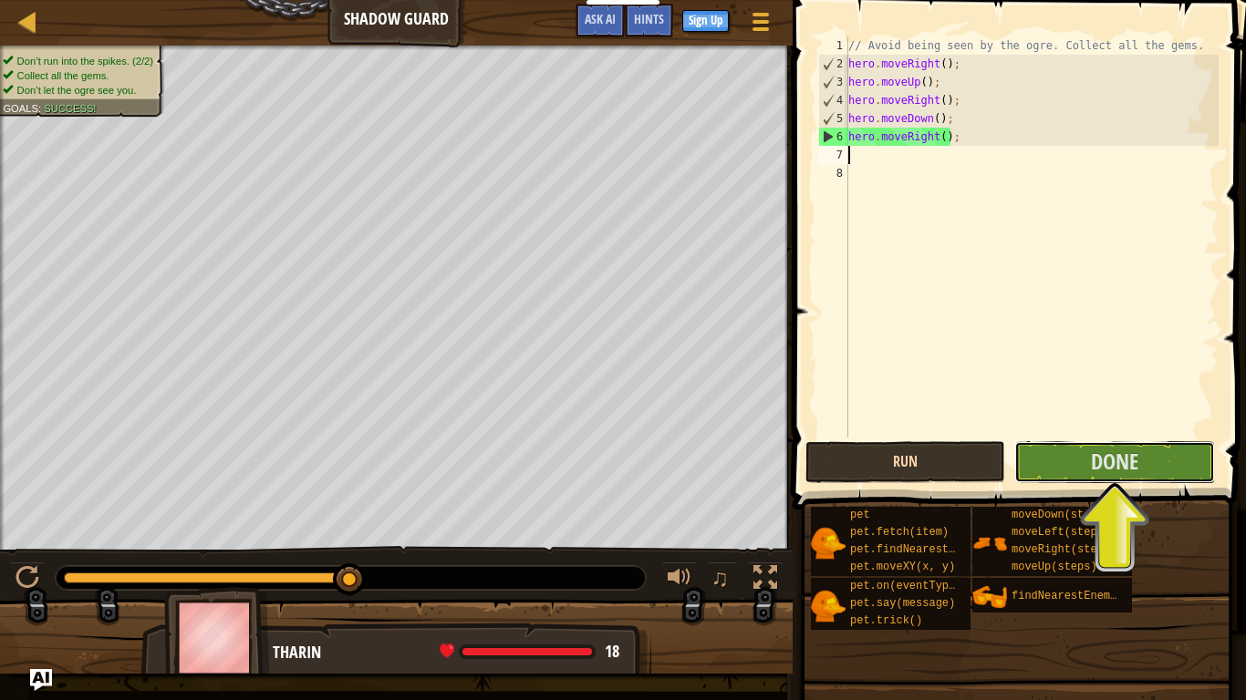
click at [1023, 469] on button "Done" at bounding box center [1114, 462] width 200 height 42
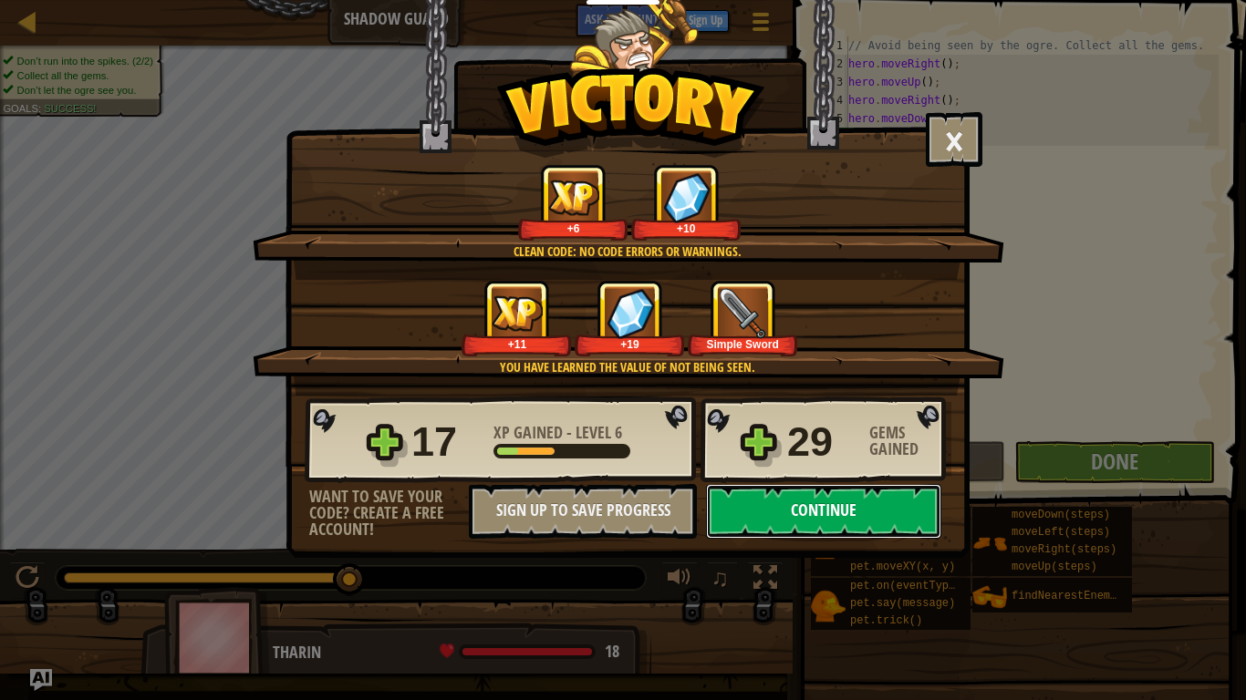
click at [916, 501] on button "Continue" at bounding box center [823, 511] width 235 height 55
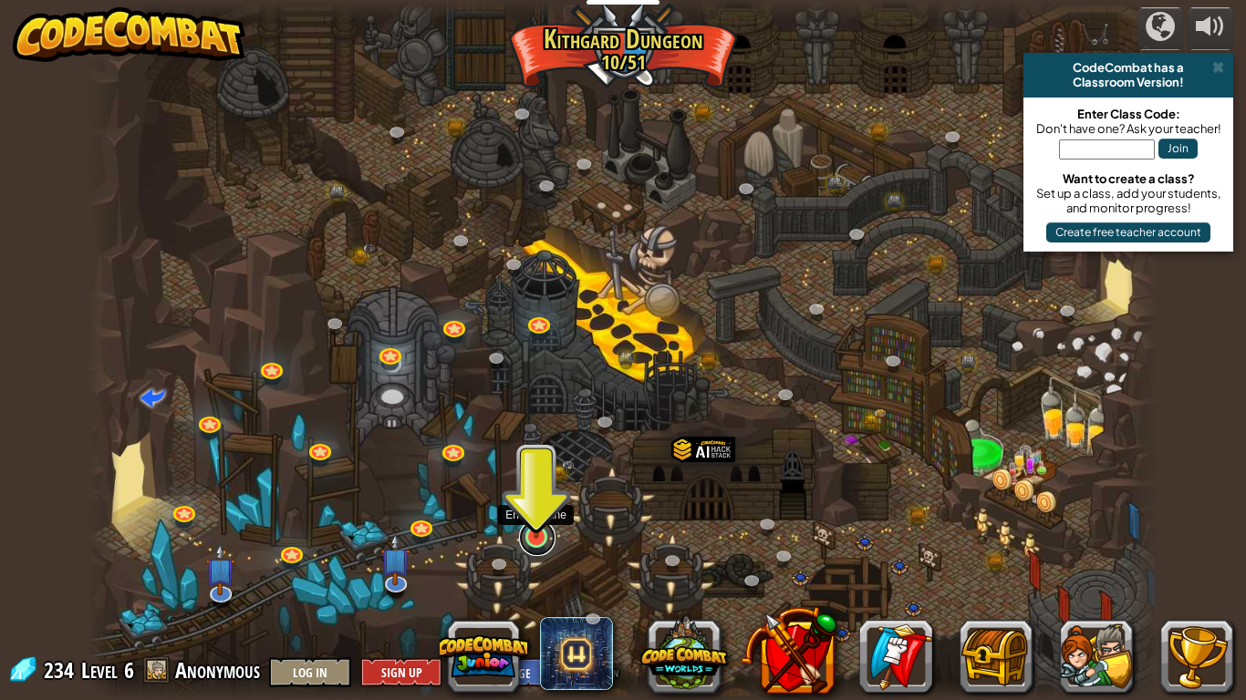
click at [537, 545] on link at bounding box center [537, 538] width 36 height 36
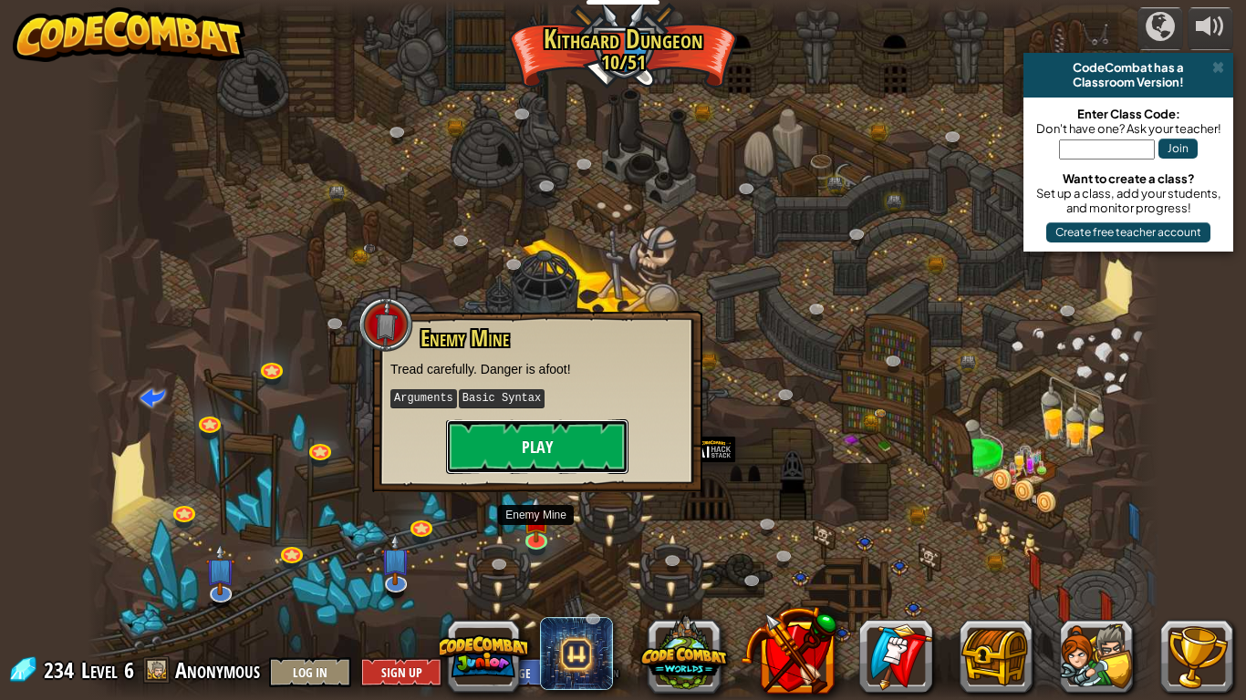
click at [547, 457] on button "Play" at bounding box center [537, 446] width 182 height 55
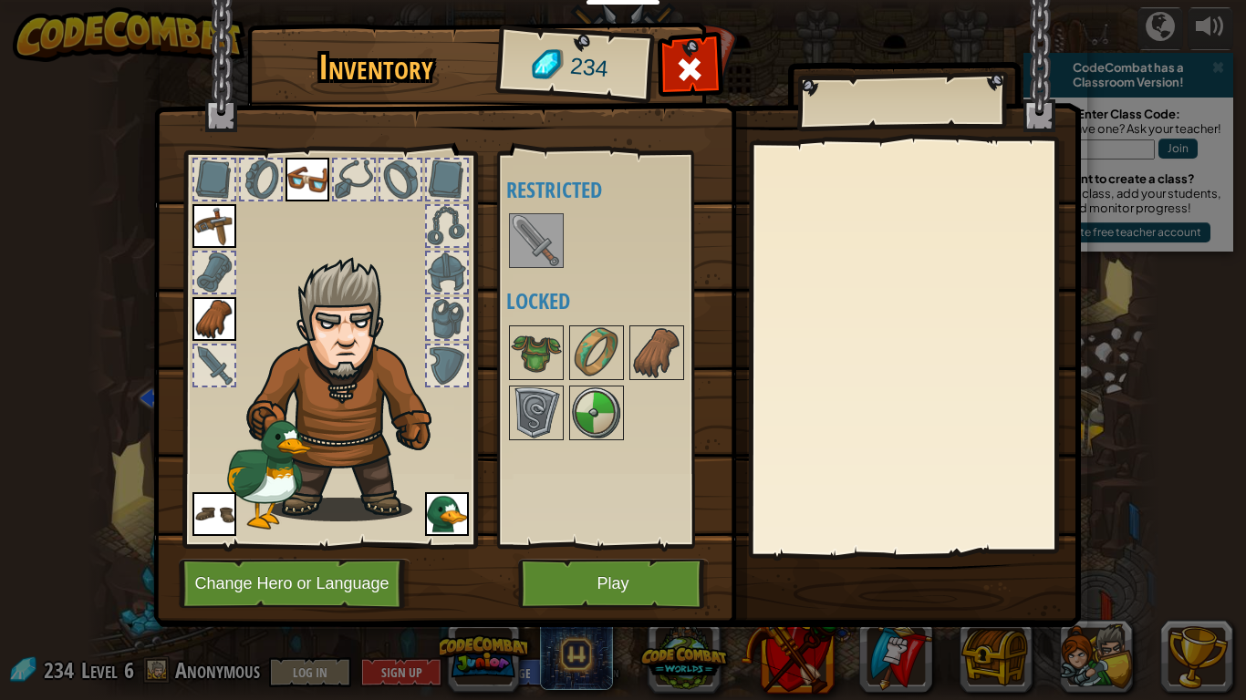
click at [226, 373] on div at bounding box center [214, 366] width 40 height 40
click at [533, 336] on img at bounding box center [536, 352] width 51 height 51
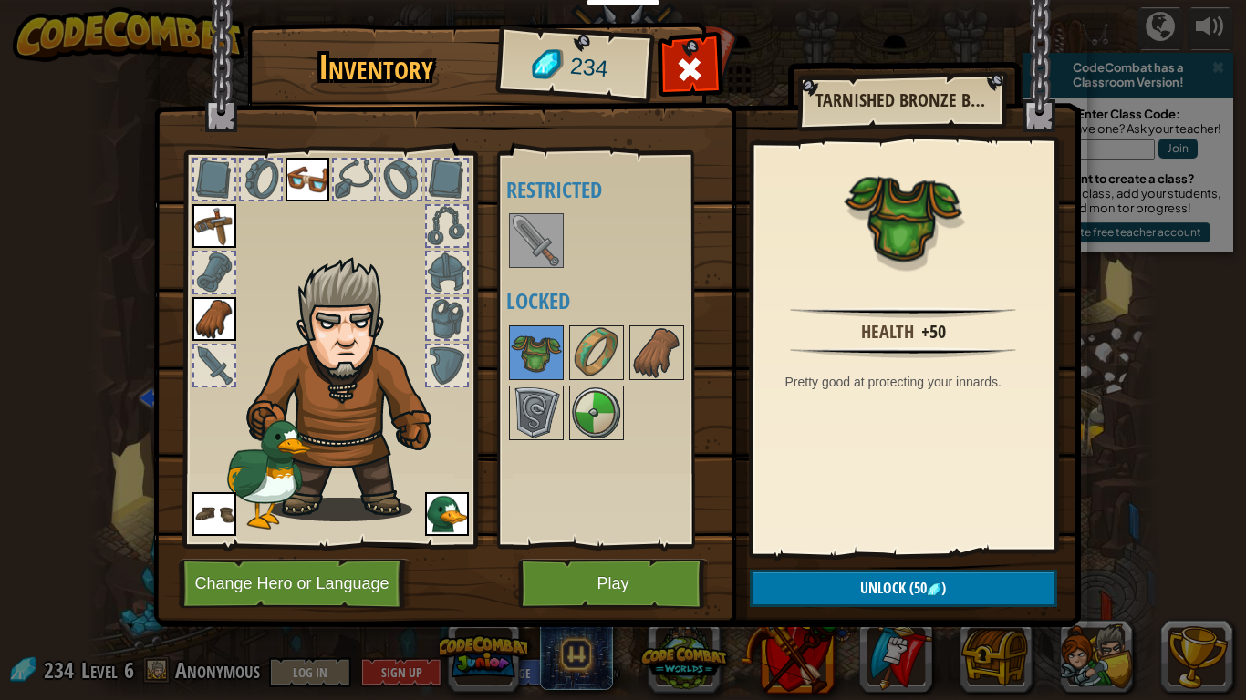
click at [520, 245] on img at bounding box center [536, 240] width 51 height 51
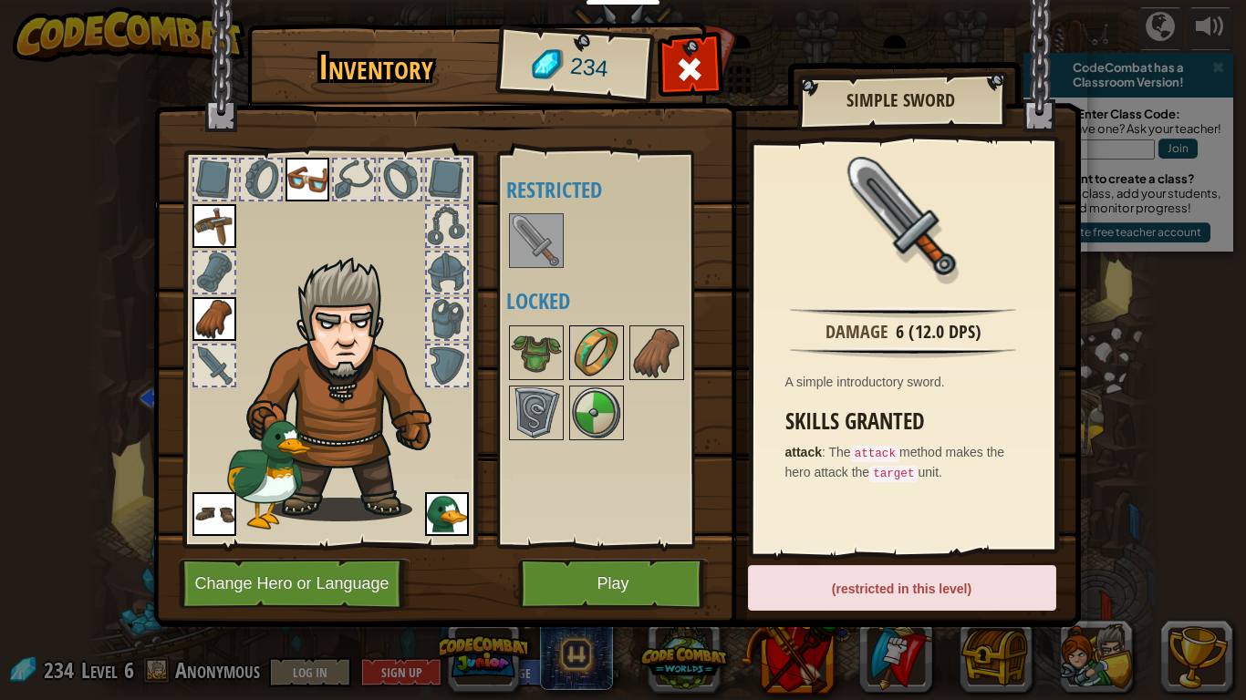
click at [582, 347] on img at bounding box center [596, 352] width 51 height 51
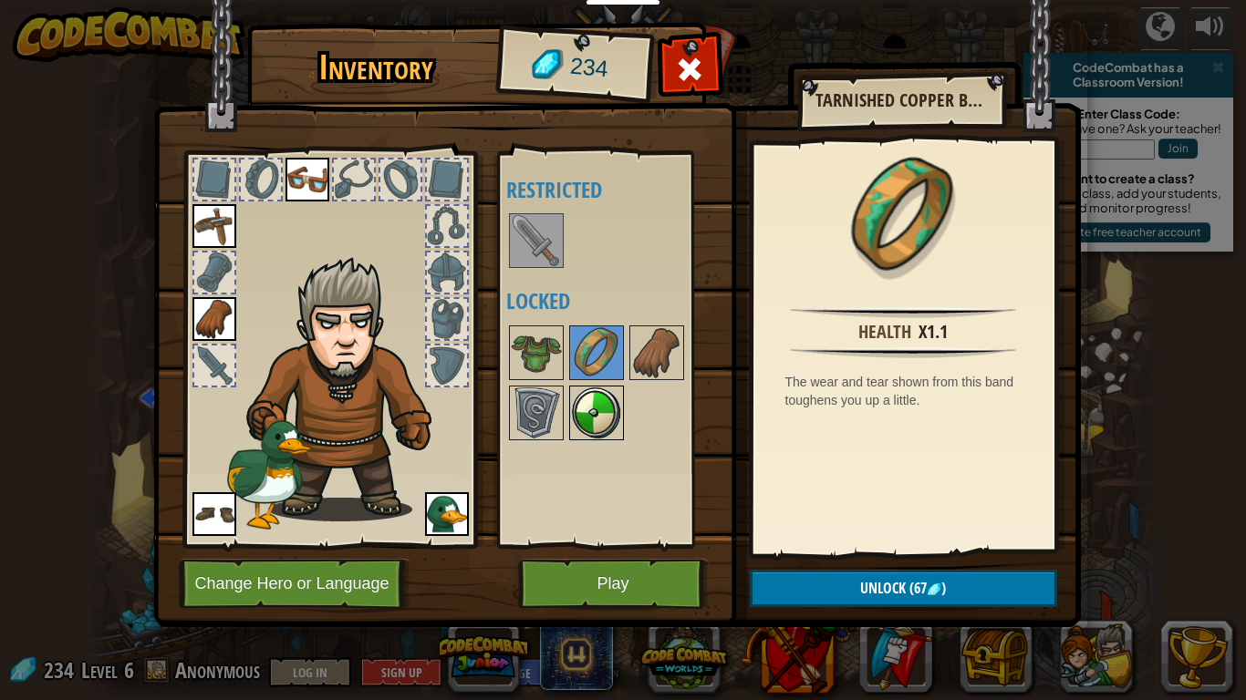
click at [594, 401] on img at bounding box center [596, 413] width 51 height 51
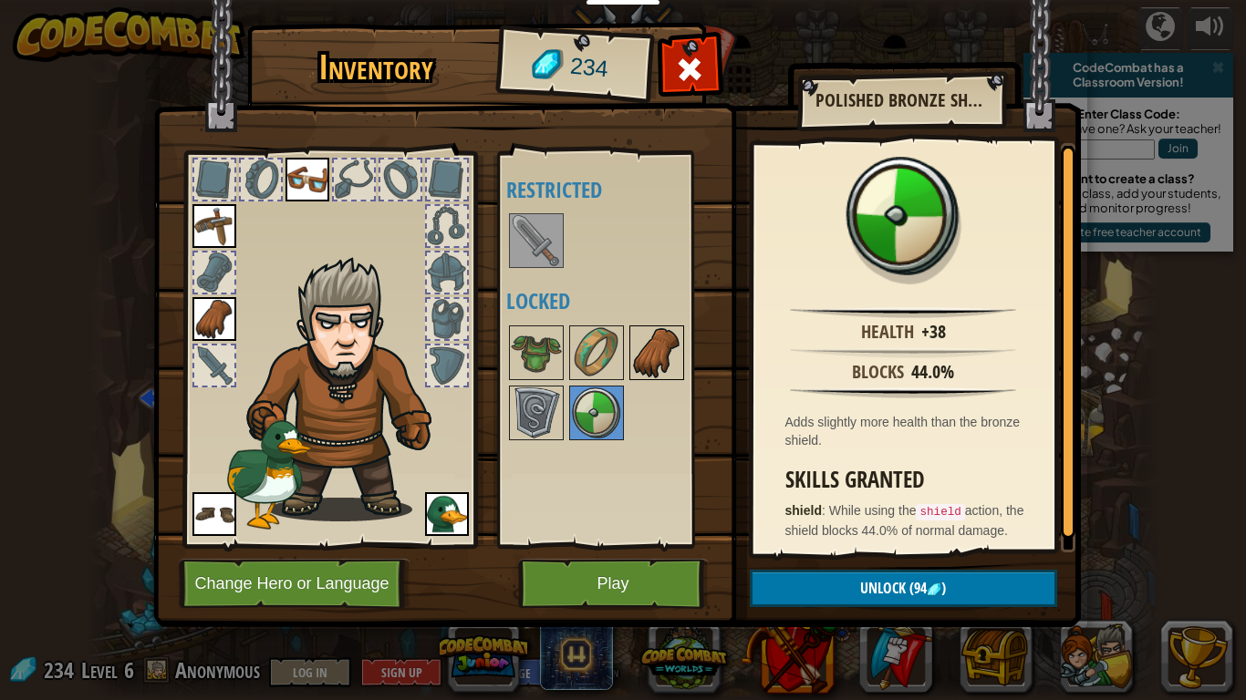
click at [638, 368] on img at bounding box center [656, 352] width 51 height 51
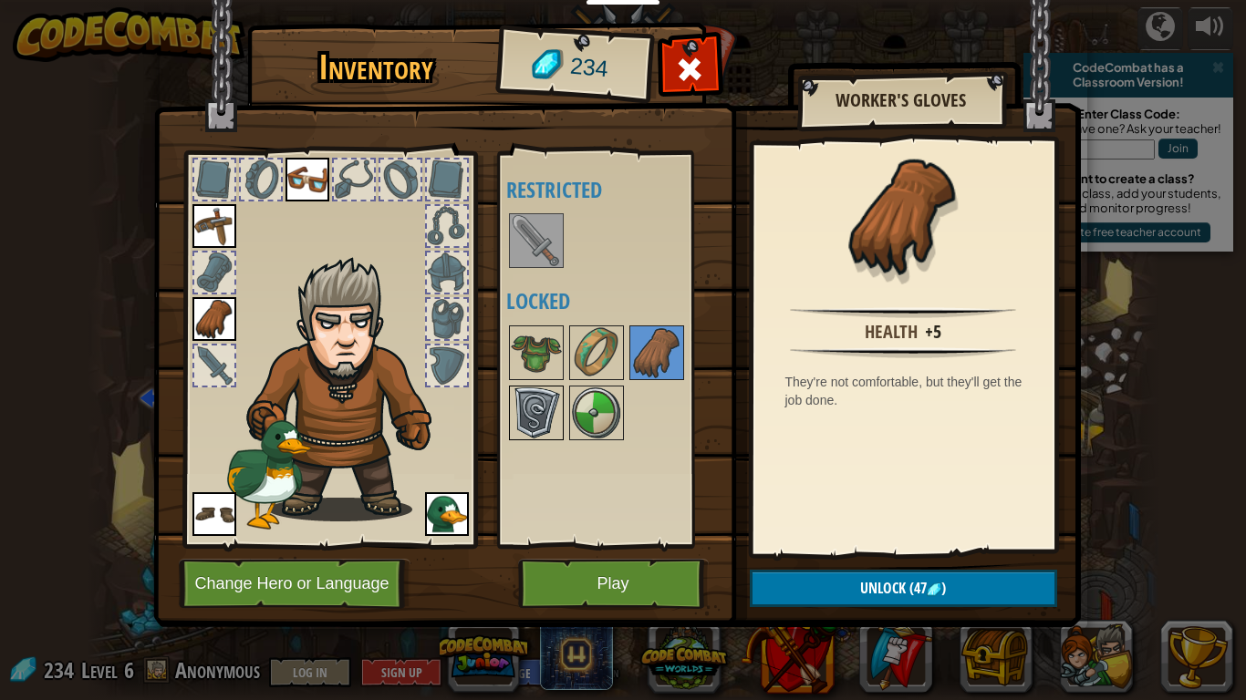
click at [535, 422] on img at bounding box center [536, 413] width 51 height 51
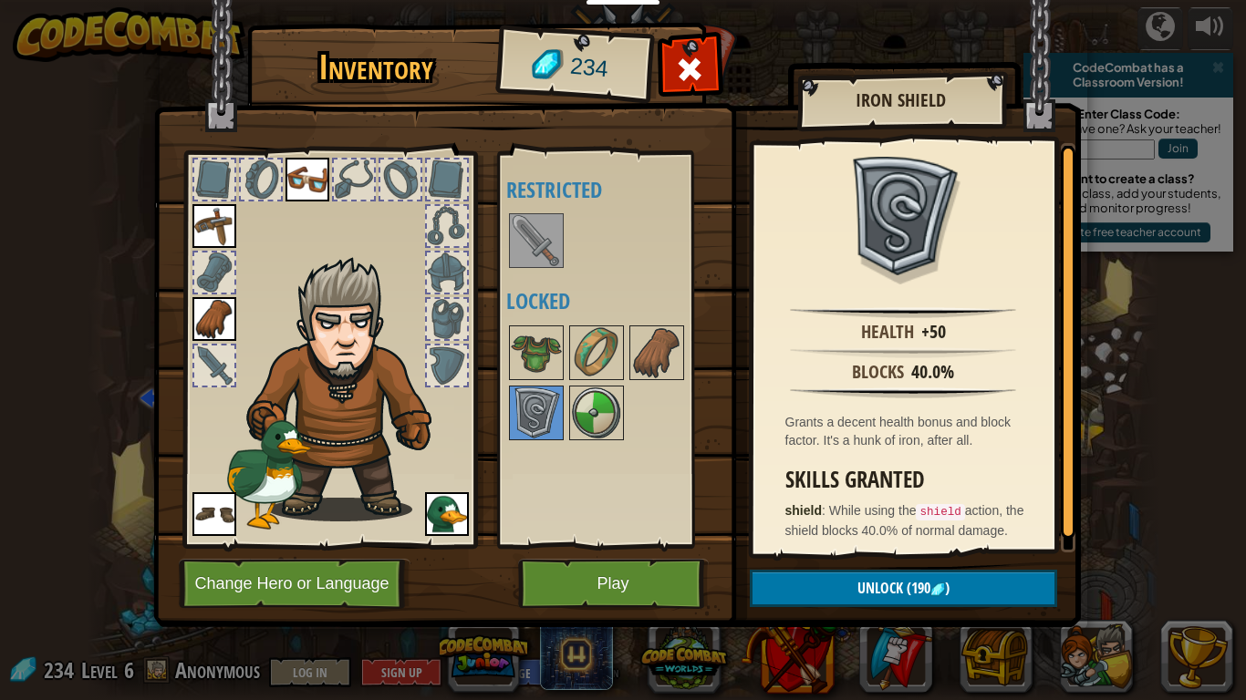
click at [968, 564] on img at bounding box center [616, 296] width 927 height 662
click at [965, 587] on button "Unlock (190 )" at bounding box center [902, 588] width 307 height 37
click at [954, 594] on button "Confirm" at bounding box center [902, 588] width 307 height 37
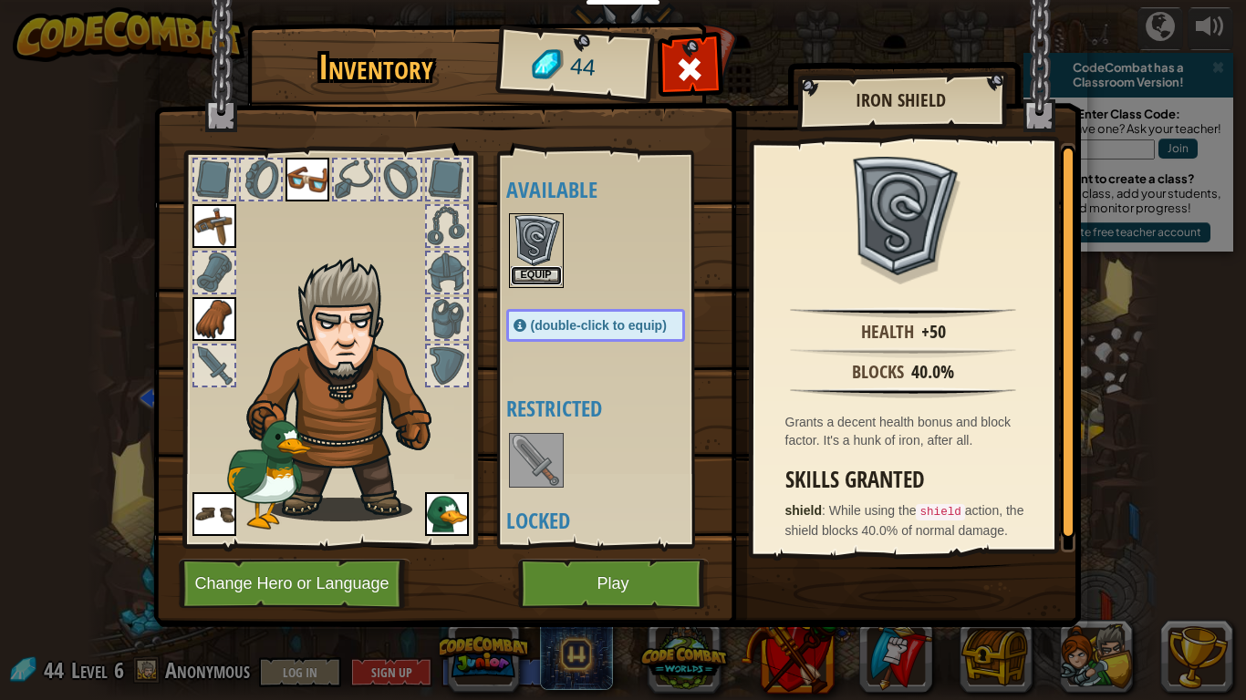
click at [544, 269] on button "Equip" at bounding box center [536, 275] width 51 height 19
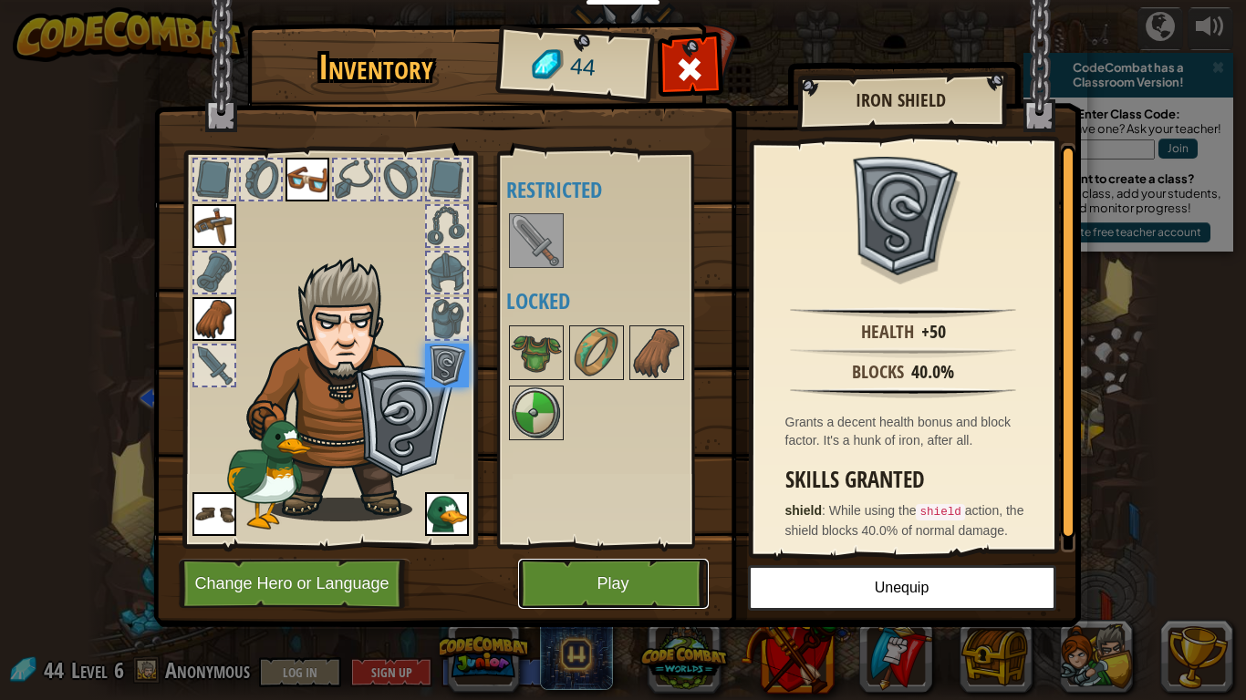
click at [641, 585] on button "Play" at bounding box center [613, 584] width 191 height 50
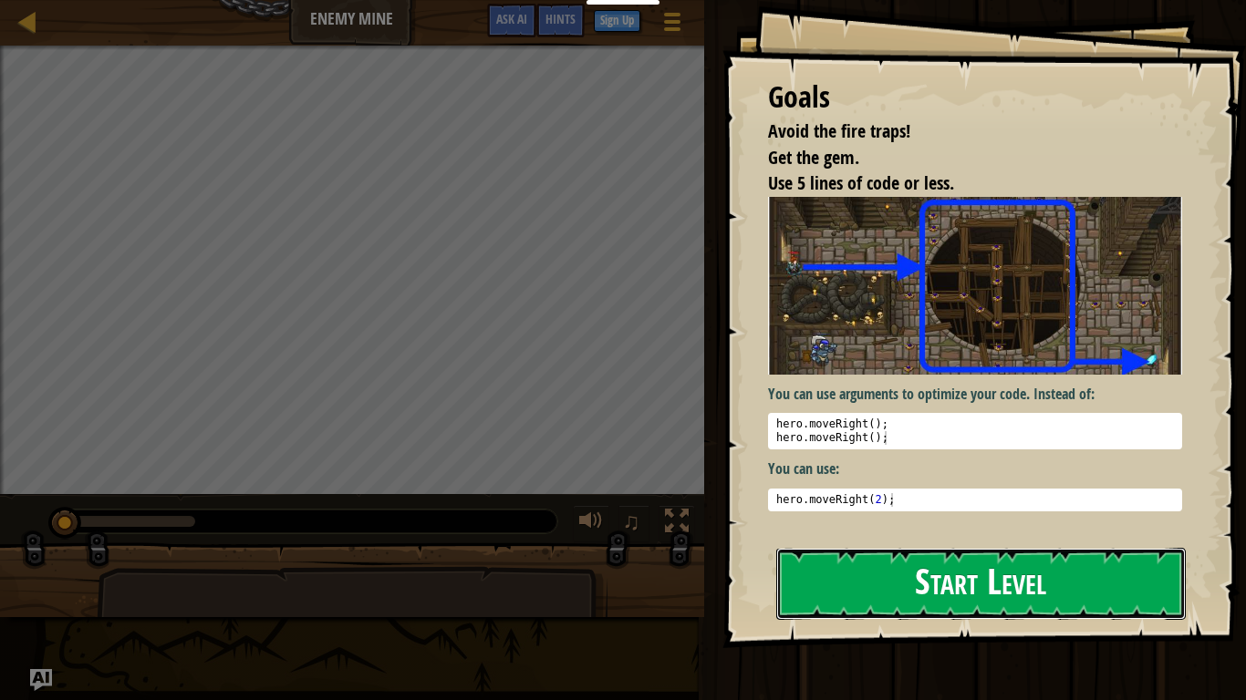
click at [924, 591] on button "Start Level" at bounding box center [980, 584] width 409 height 72
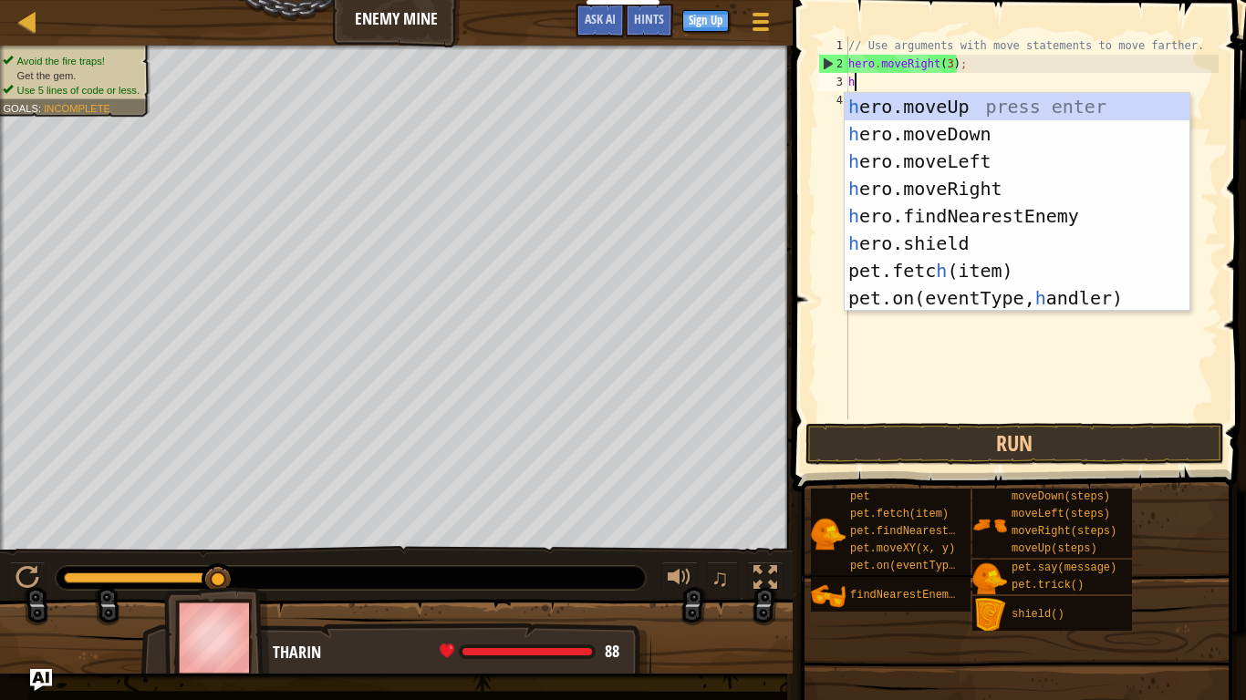
scroll to position [8, 0]
type textarea "her"
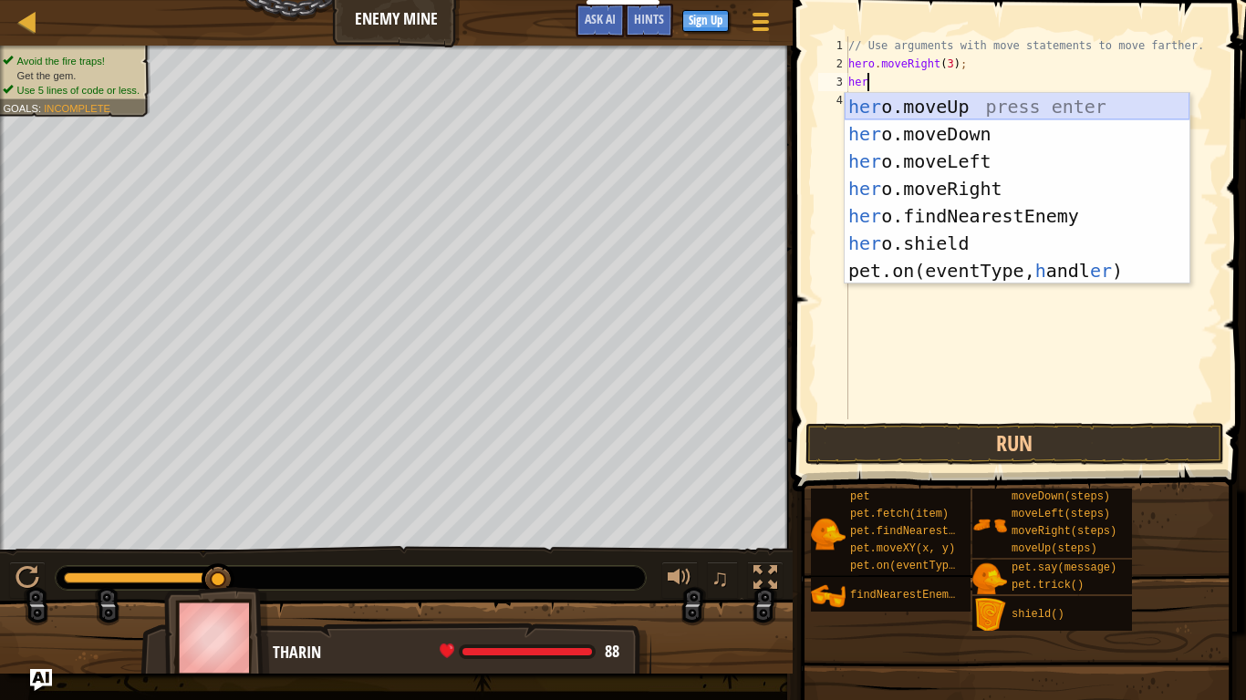
click at [987, 110] on div "her o.moveUp press enter her o.moveDown press enter her o.moveLeft press enter …" at bounding box center [1016, 216] width 345 height 246
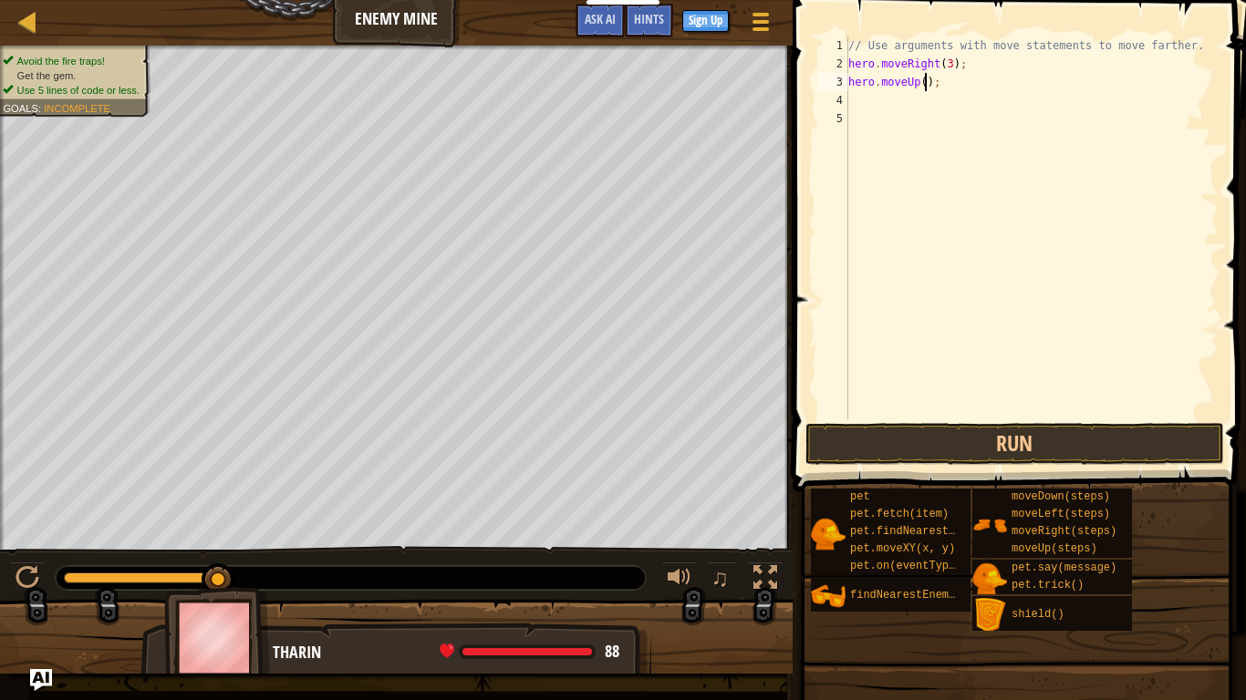
click at [924, 83] on div "// Use arguments with move statements to move farther. hero . moveRight ( 3 ) ;…" at bounding box center [1031, 245] width 374 height 419
type textarea "hero.moveUp(3);"
click at [877, 96] on div "// Use arguments with move statements to move farther. hero . moveRight ( 3 ) ;…" at bounding box center [1031, 245] width 374 height 419
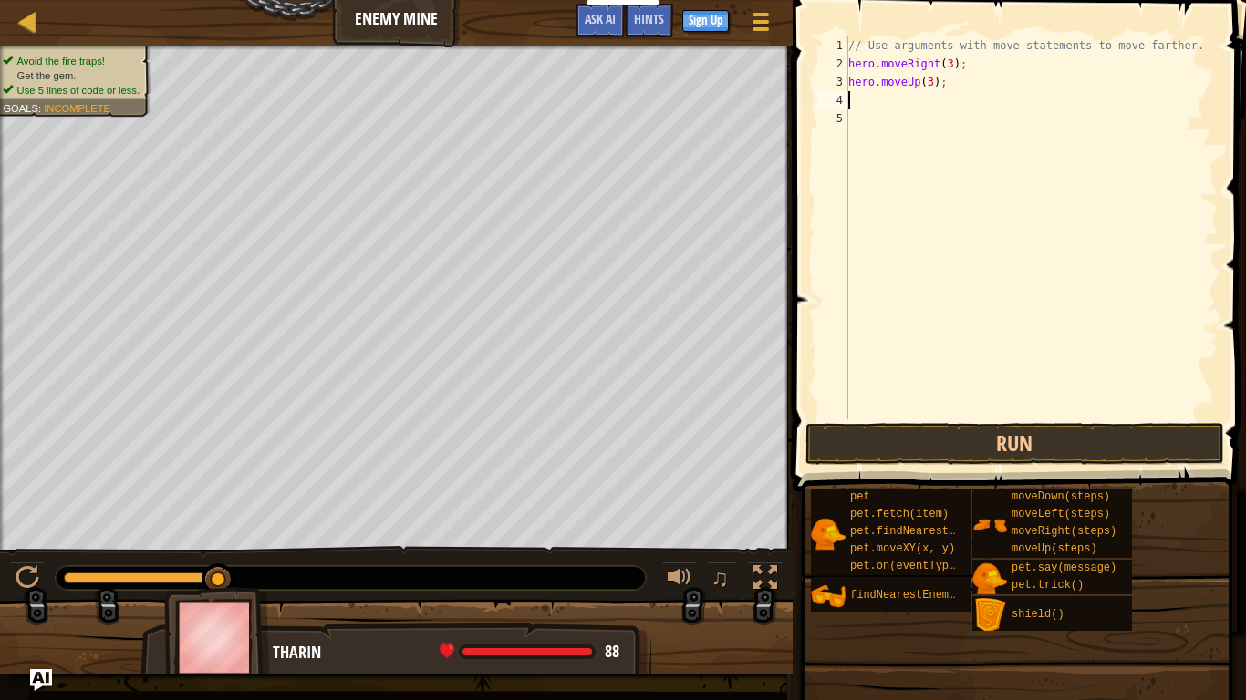
type textarea "he"
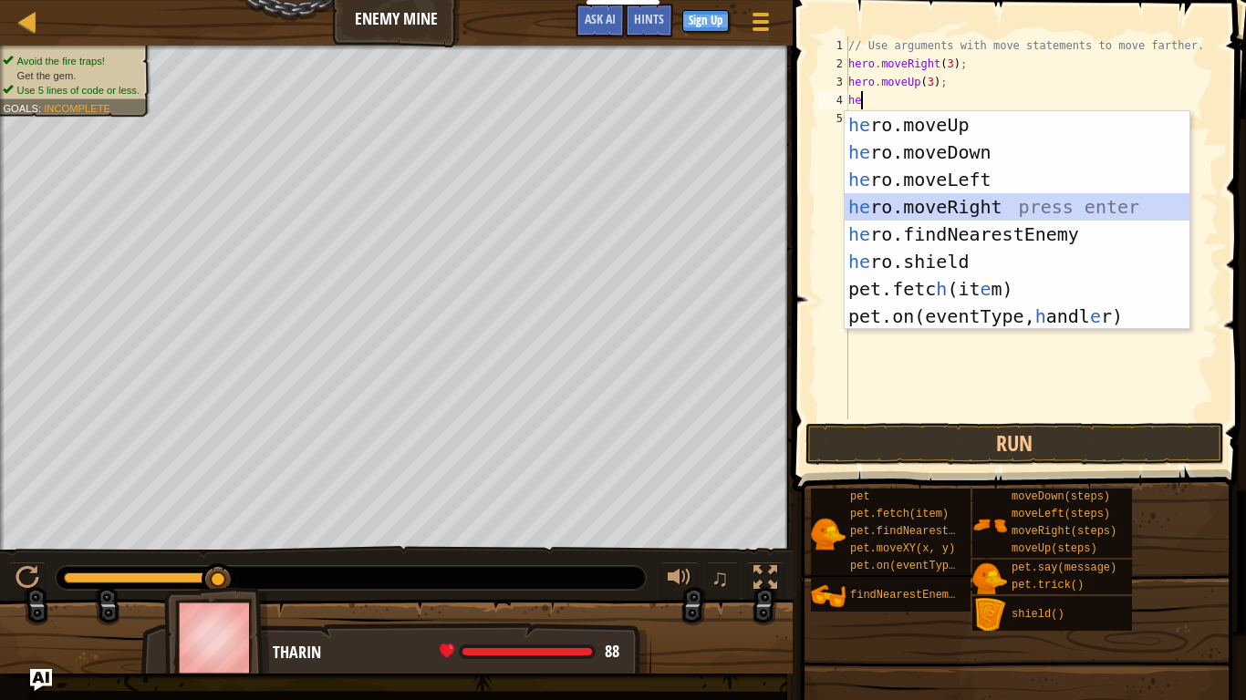
click at [992, 202] on div "he ro.moveUp press enter he ro.moveDown press enter he ro.moveLeft press enter …" at bounding box center [1016, 248] width 345 height 274
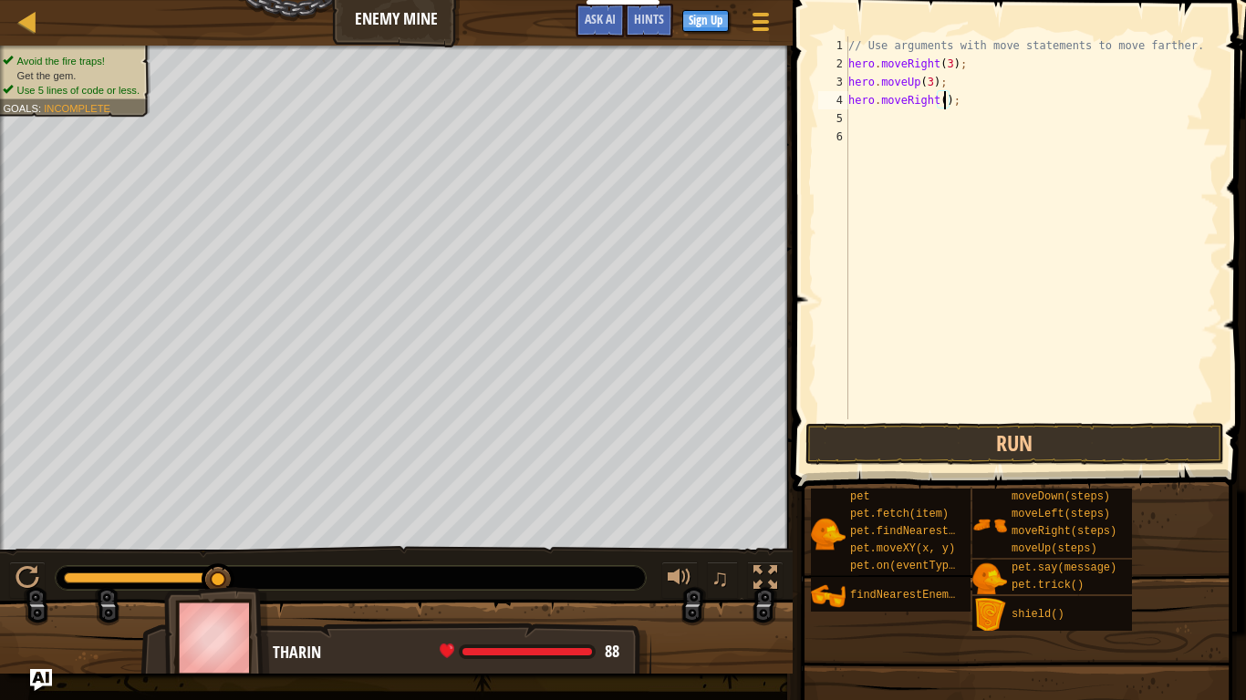
click at [946, 101] on div "// Use arguments with move statements to move farther. hero . moveRight ( 3 ) ;…" at bounding box center [1031, 245] width 374 height 419
type textarea "hero.moveRight(8);"
click at [897, 118] on div "// Use arguments with move statements to move farther. hero . moveRight ( 3 ) ;…" at bounding box center [1031, 245] width 374 height 419
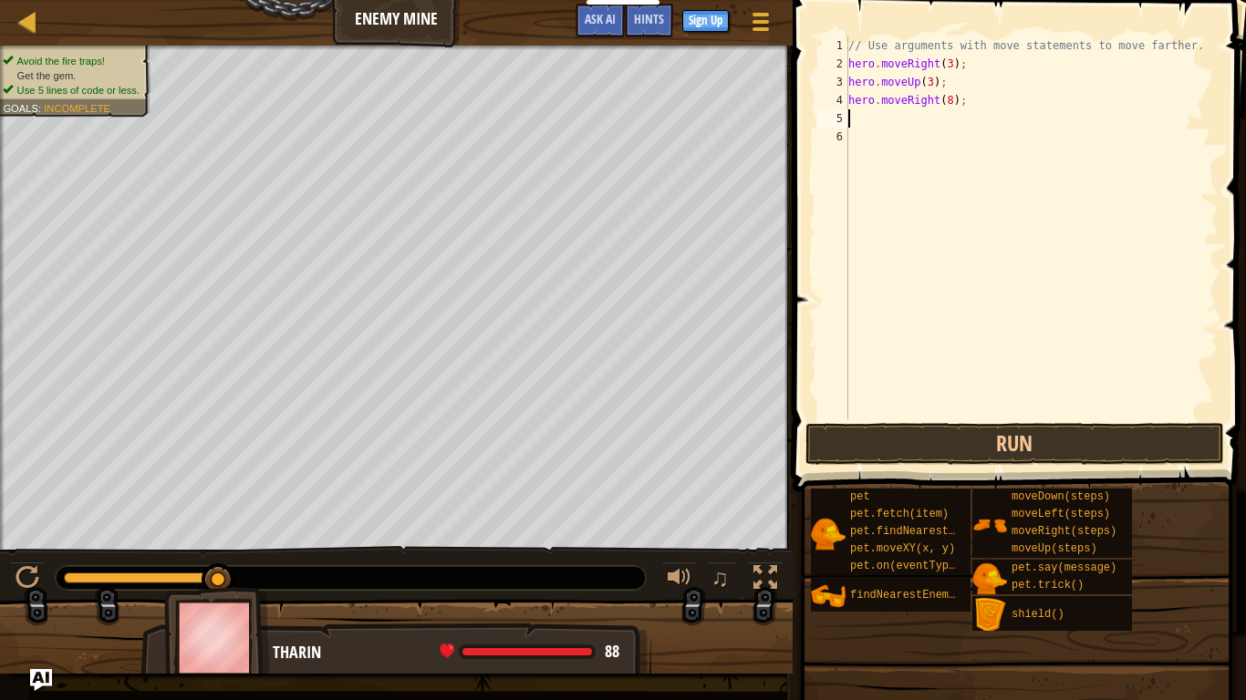
type textarea "h"
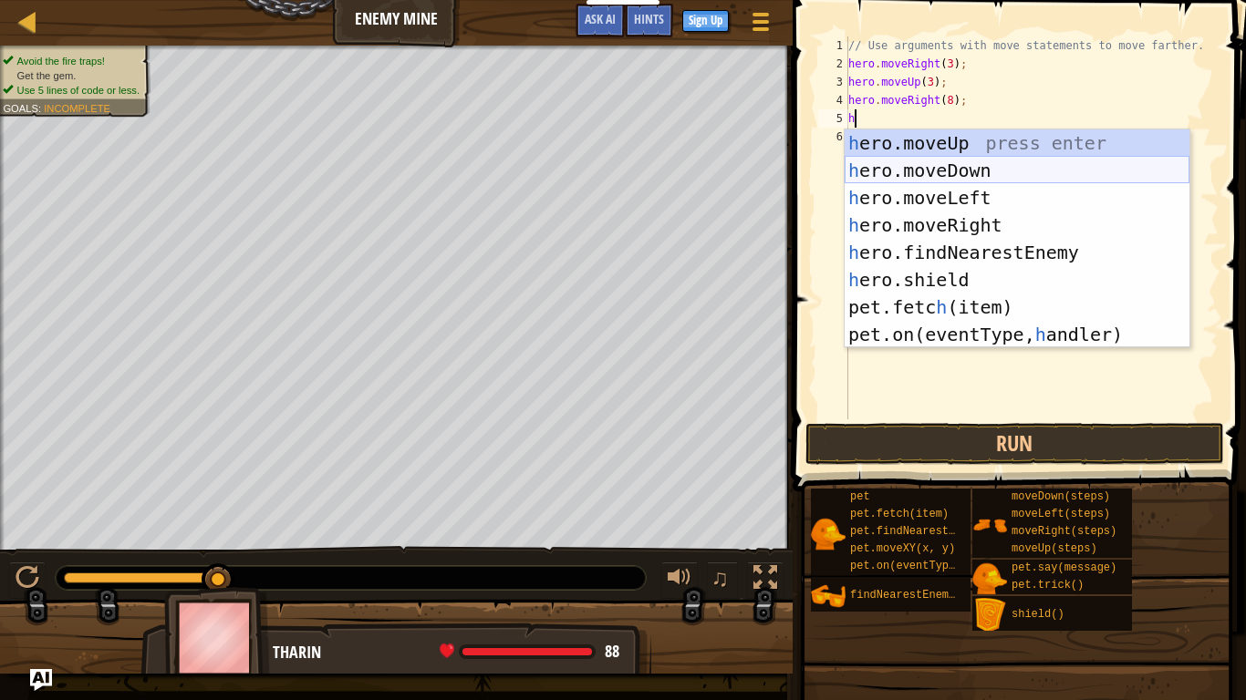
click at [964, 173] on div "h ero.moveUp press enter h ero.moveDown press enter h ero.moveLeft press enter …" at bounding box center [1016, 266] width 345 height 274
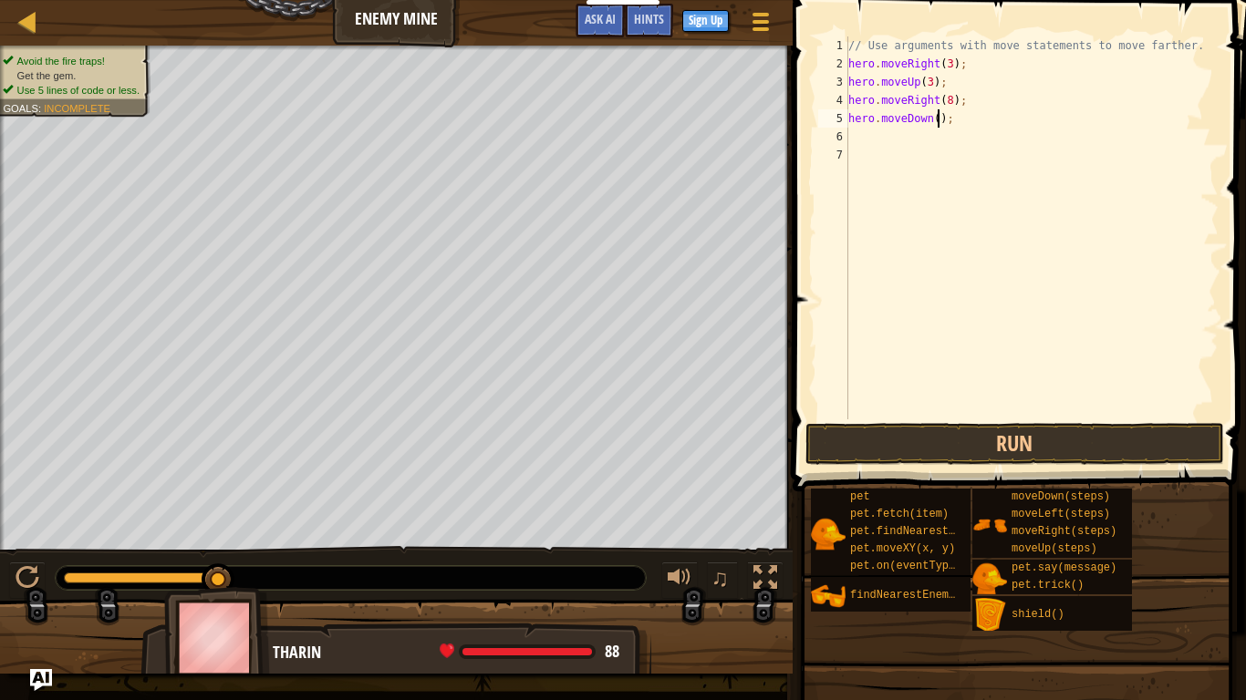
click at [937, 118] on div "// Use arguments with move statements to move farther. hero . moveRight ( 3 ) ;…" at bounding box center [1031, 245] width 374 height 419
type textarea "hero.moveDown(10);"
click at [880, 139] on div "// Use arguments with move statements to move farther. hero . moveRight ( 3 ) ;…" at bounding box center [1031, 245] width 374 height 419
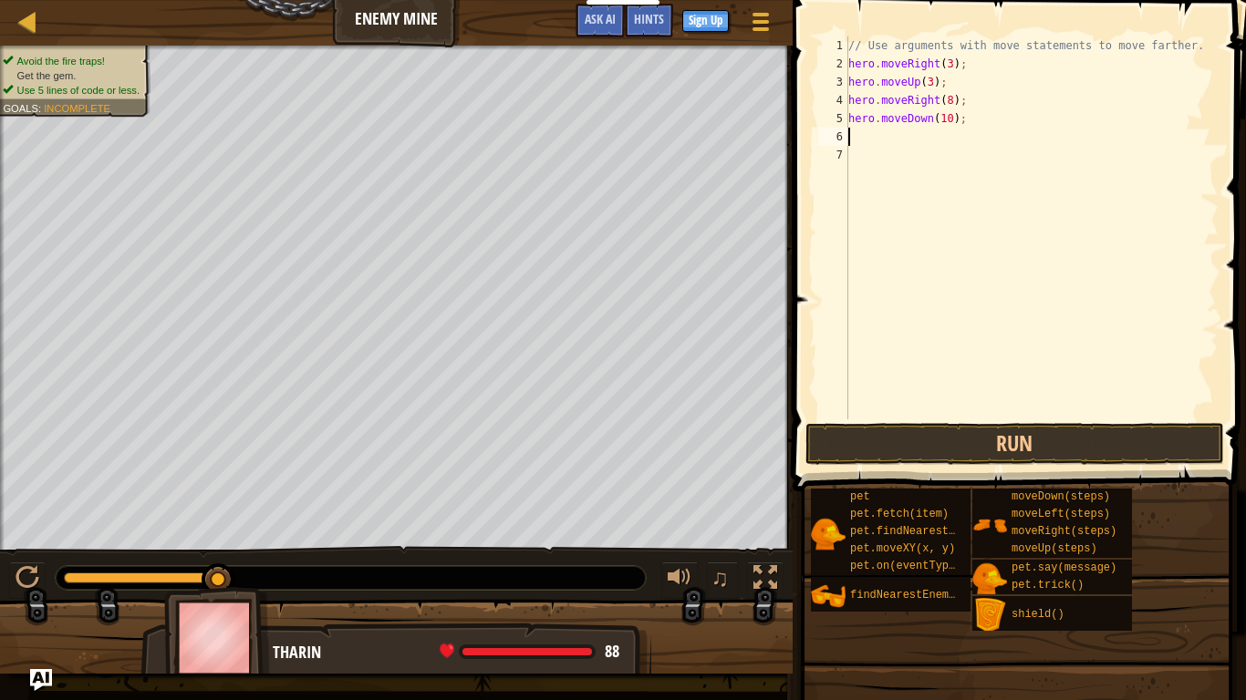
type textarea "h"
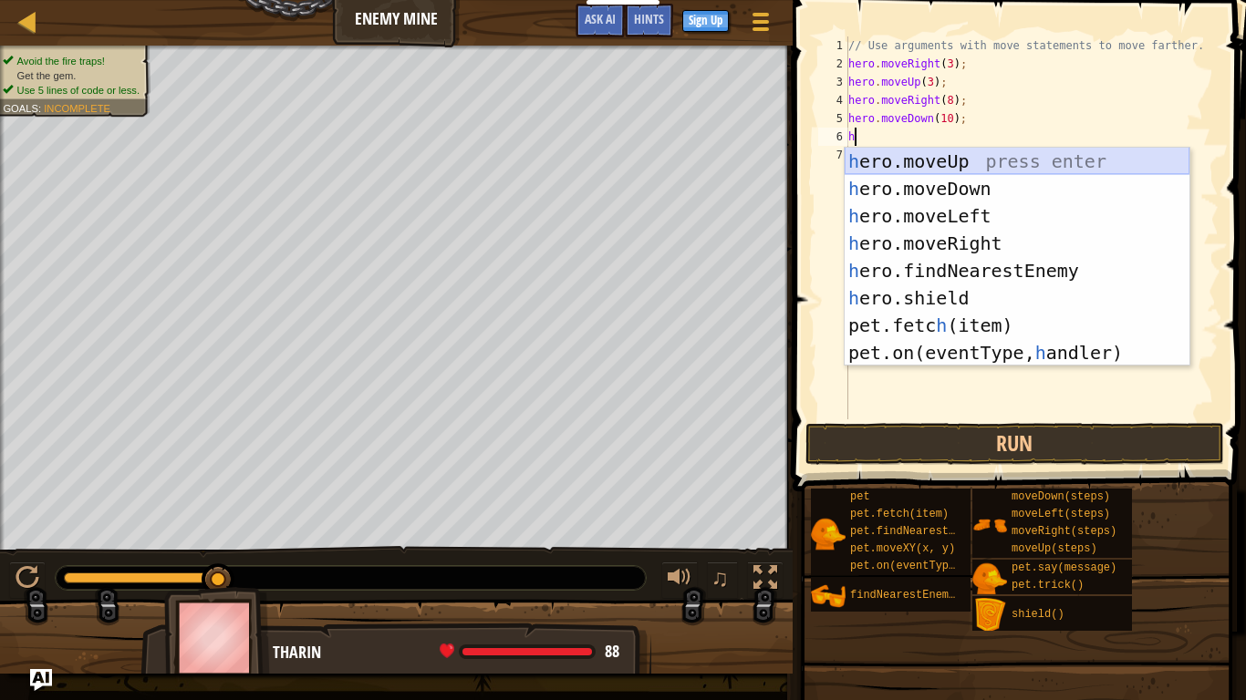
click at [969, 164] on div "h ero.moveUp press enter h ero.moveDown press enter h ero.moveLeft press enter …" at bounding box center [1016, 285] width 345 height 274
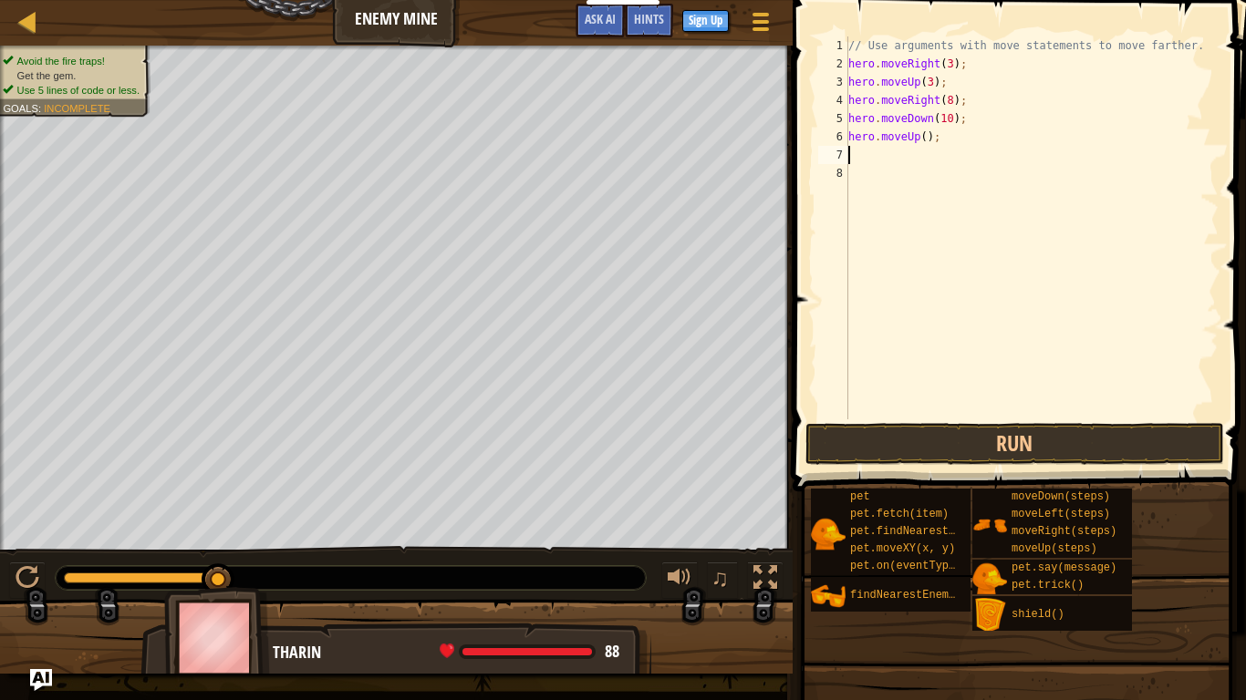
type textarea "r"
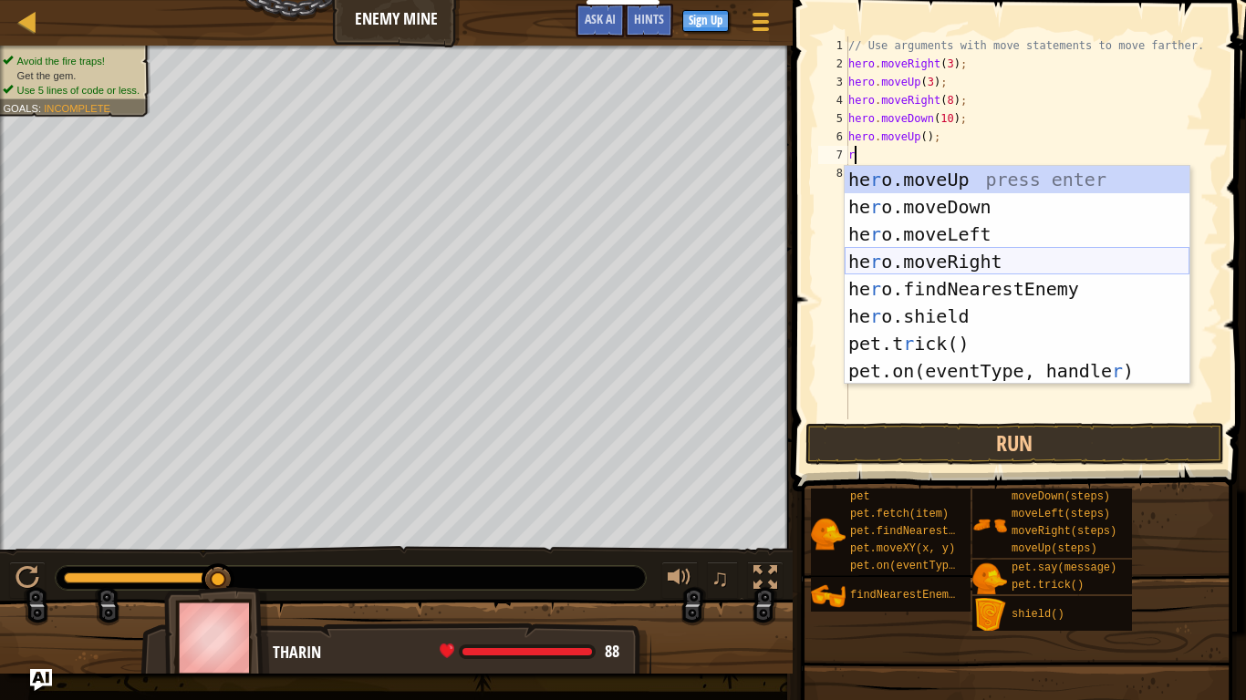
click at [985, 255] on div "he r o.moveUp press enter he r o.moveDown press enter he r o.moveLeft press ent…" at bounding box center [1016, 303] width 345 height 274
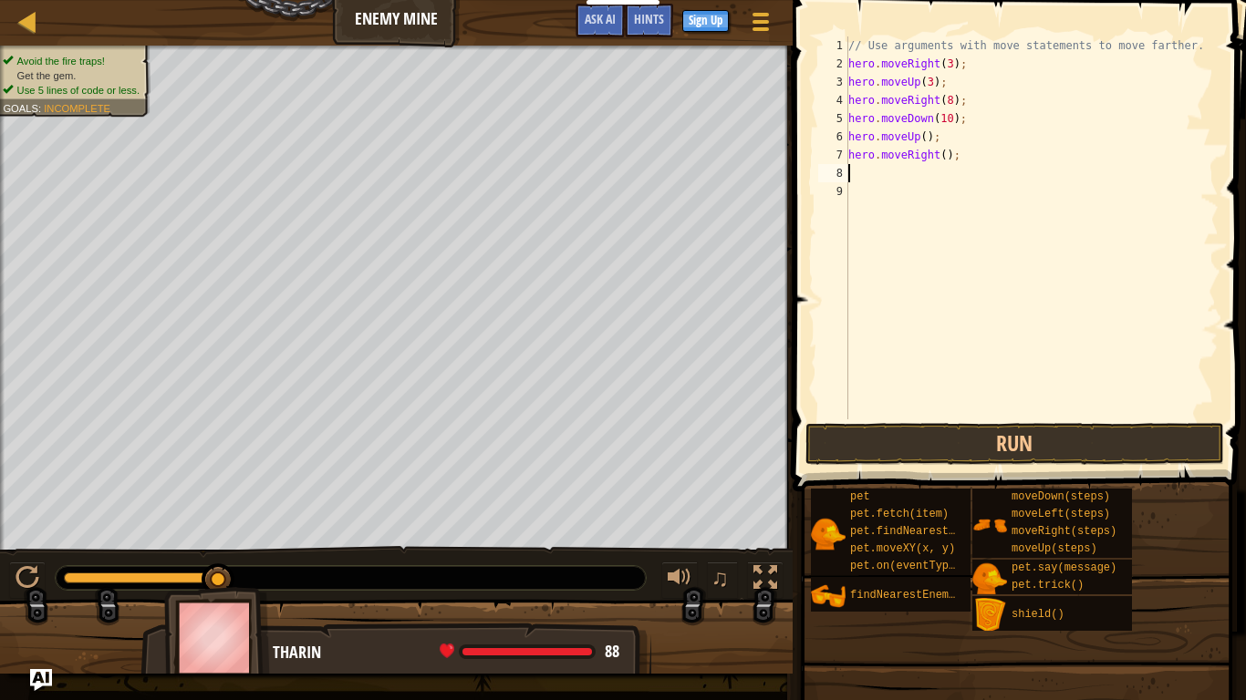
click at [942, 152] on div "// Use arguments with move statements to move farther. hero . moveRight ( 3 ) ;…" at bounding box center [1031, 245] width 374 height 419
type textarea "hero.moveRight(1000);"
click at [1072, 434] on button "Run" at bounding box center [1014, 444] width 419 height 42
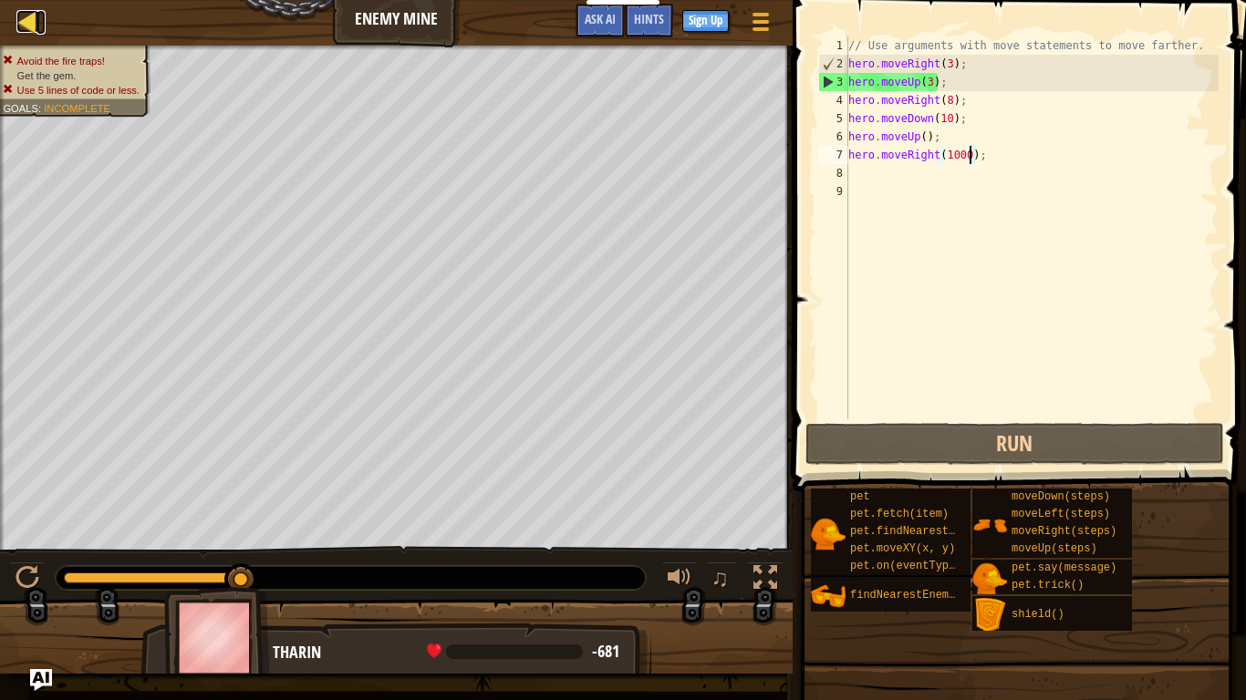
click at [32, 23] on div at bounding box center [27, 21] width 23 height 23
